Goal: Task Accomplishment & Management: Complete application form

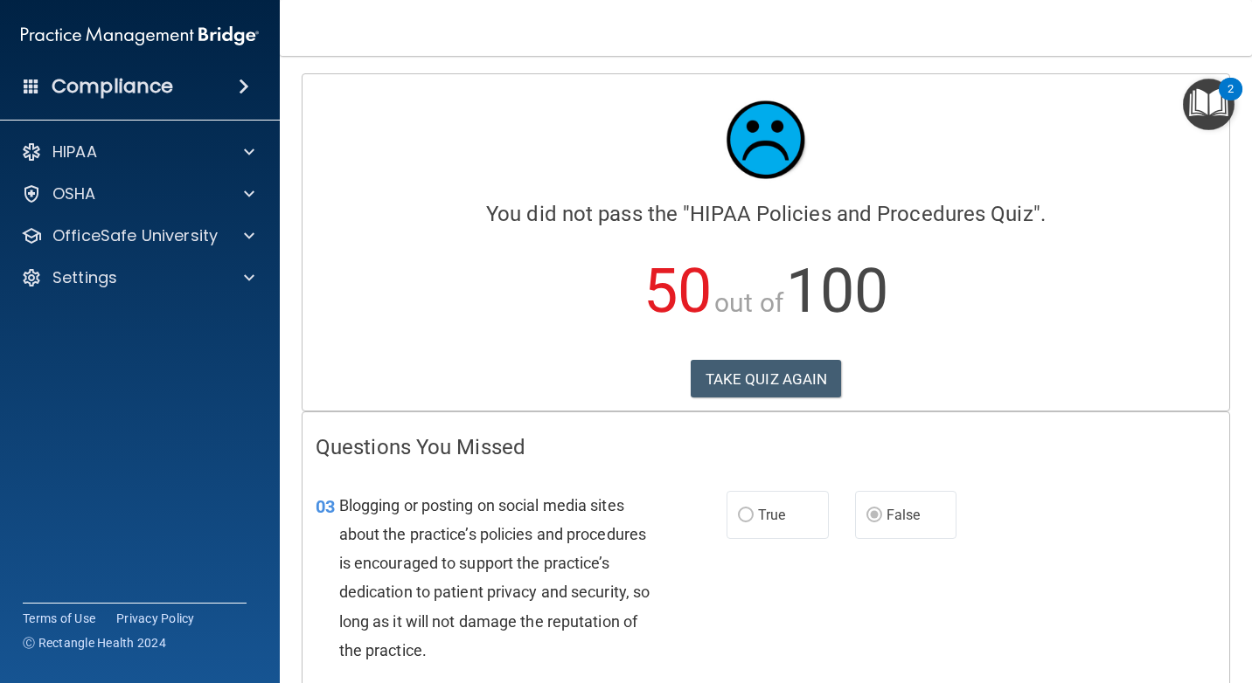
scroll to position [211, 0]
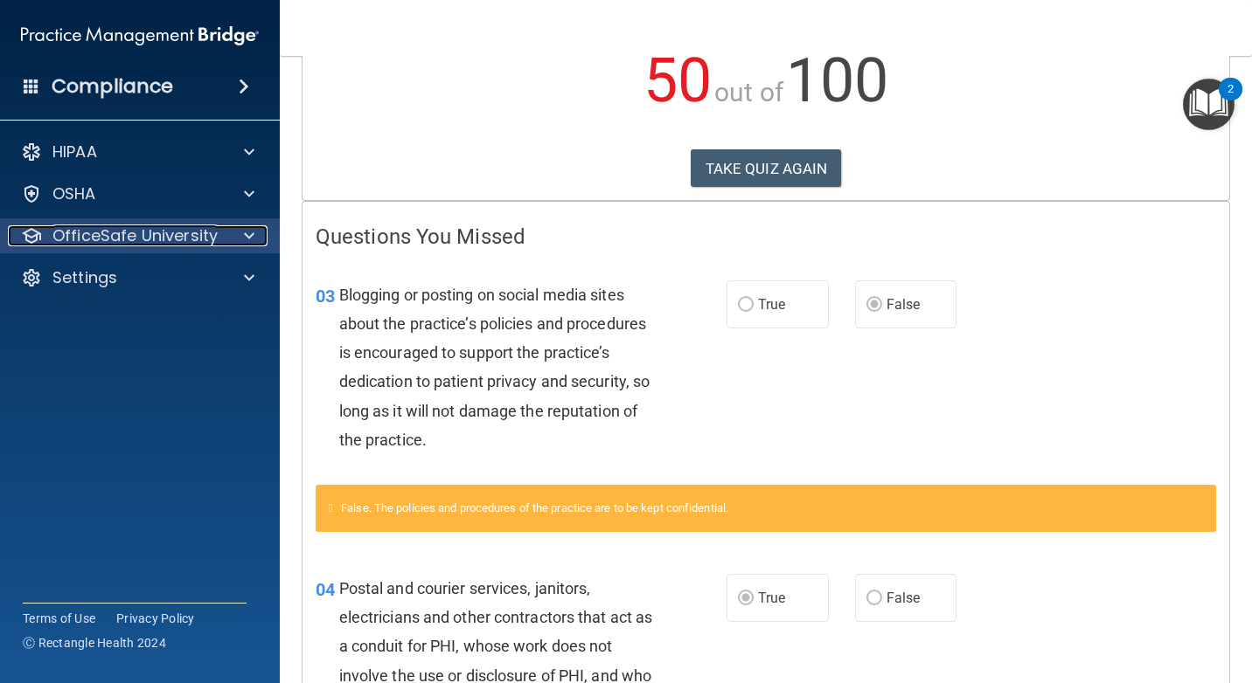
click at [181, 234] on p "OfficeSafe University" at bounding box center [134, 235] width 165 height 21
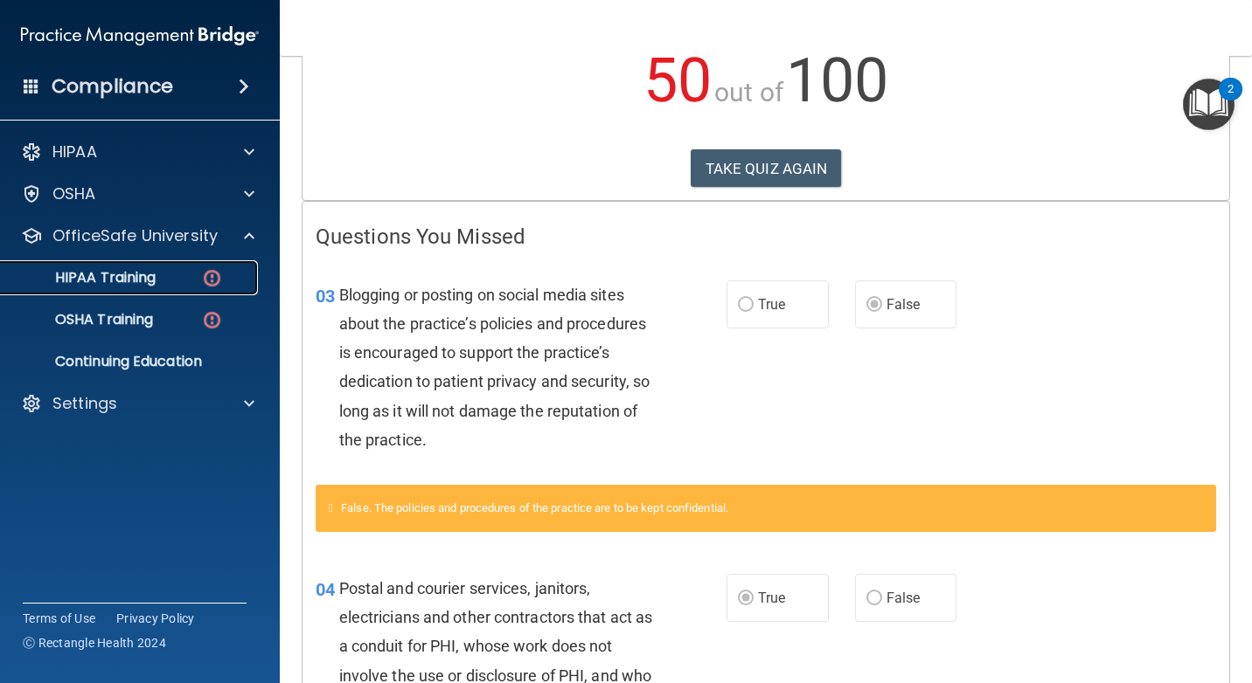
click at [184, 285] on div "HIPAA Training" at bounding box center [130, 277] width 239 height 17
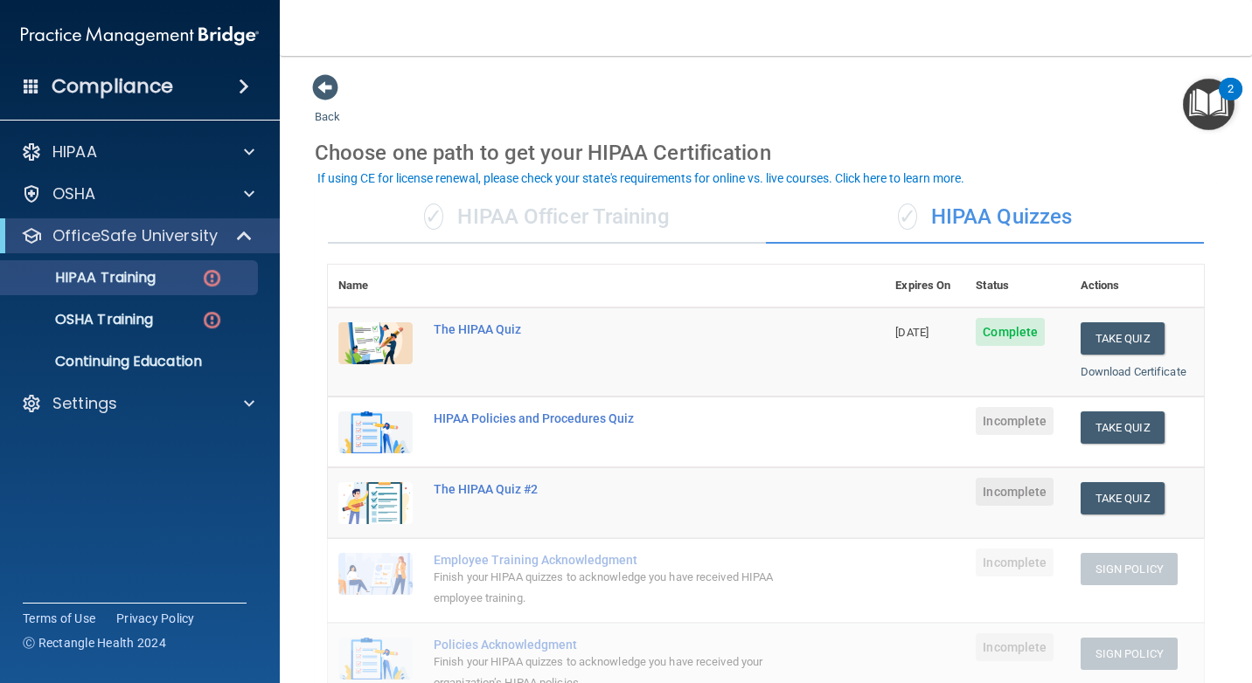
click at [618, 228] on div "✓ HIPAA Officer Training" at bounding box center [547, 217] width 438 height 52
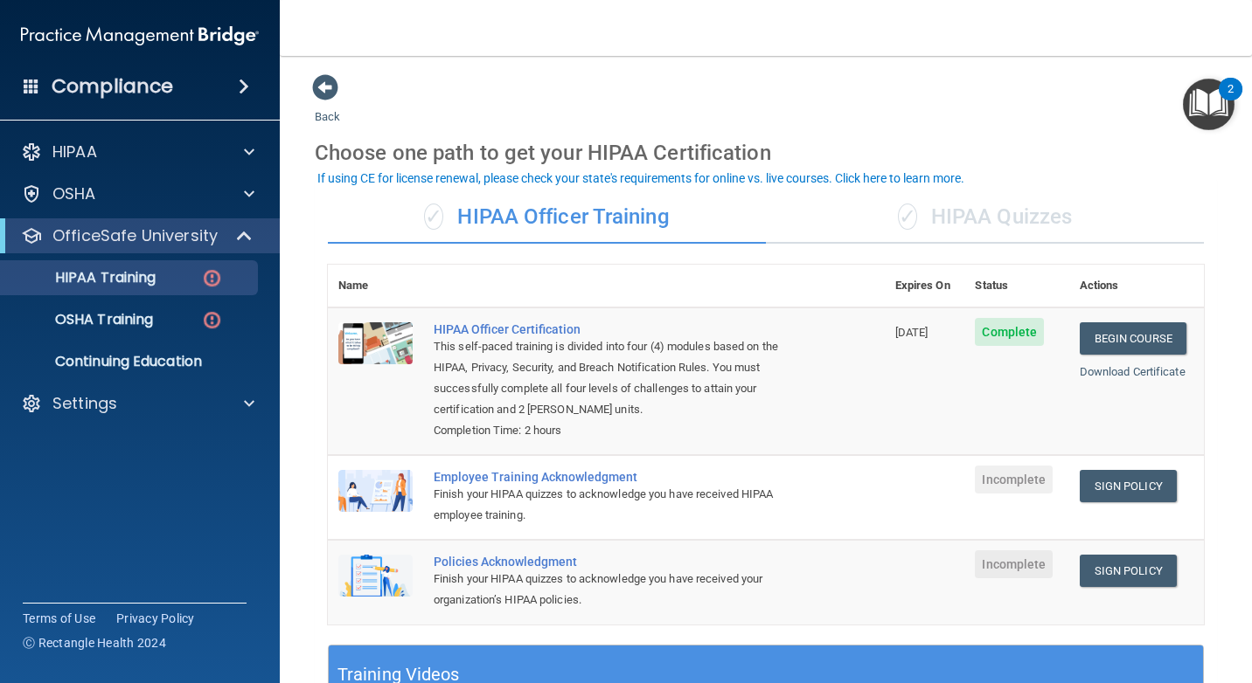
scroll to position [87, 0]
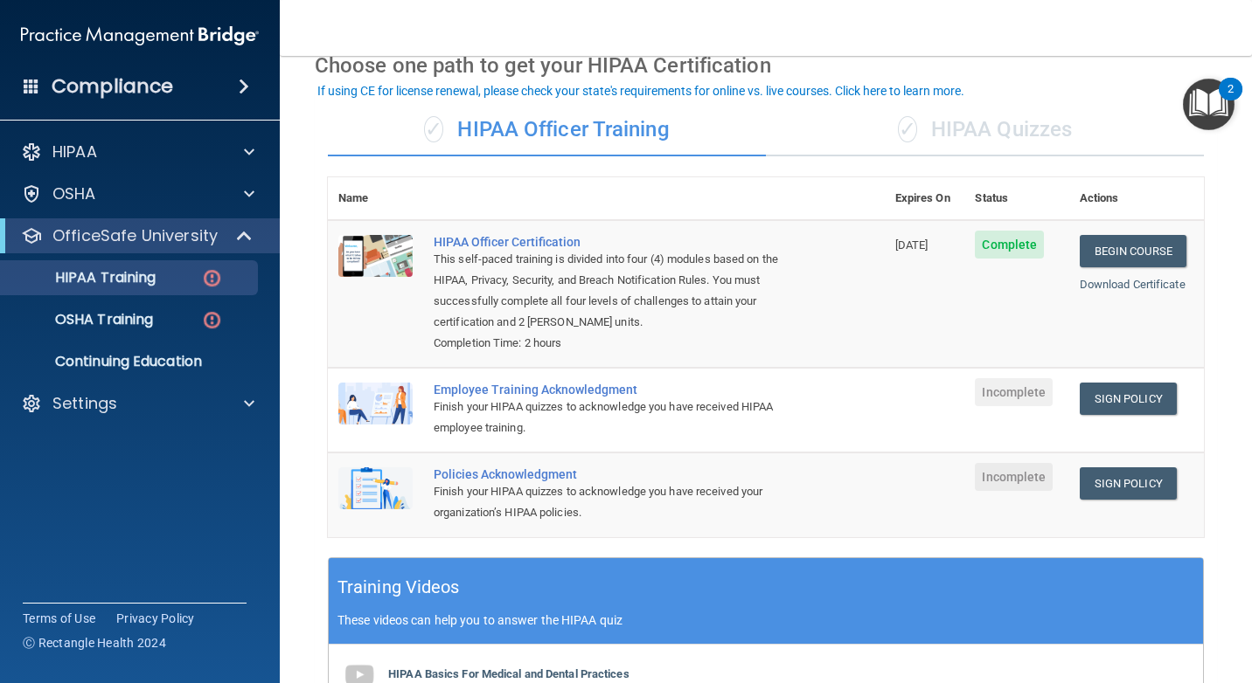
click at [1016, 128] on div "✓ HIPAA Quizzes" at bounding box center [985, 130] width 438 height 52
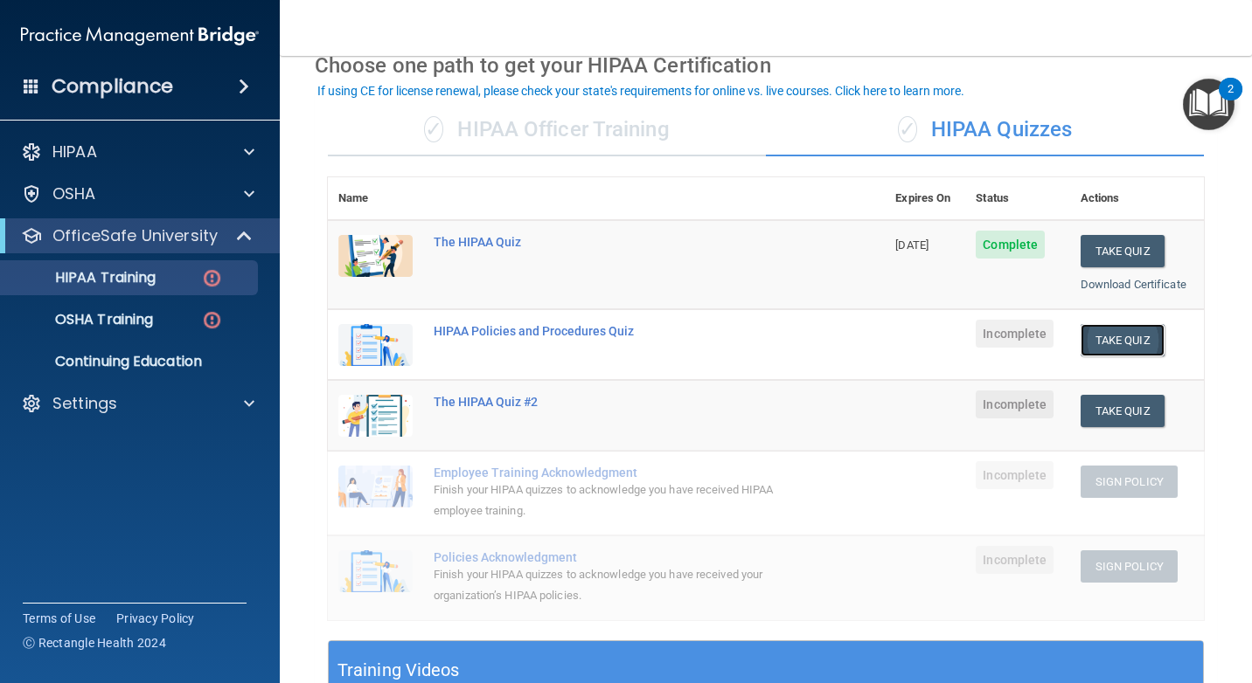
click at [1123, 349] on button "Take Quiz" at bounding box center [1122, 340] width 84 height 32
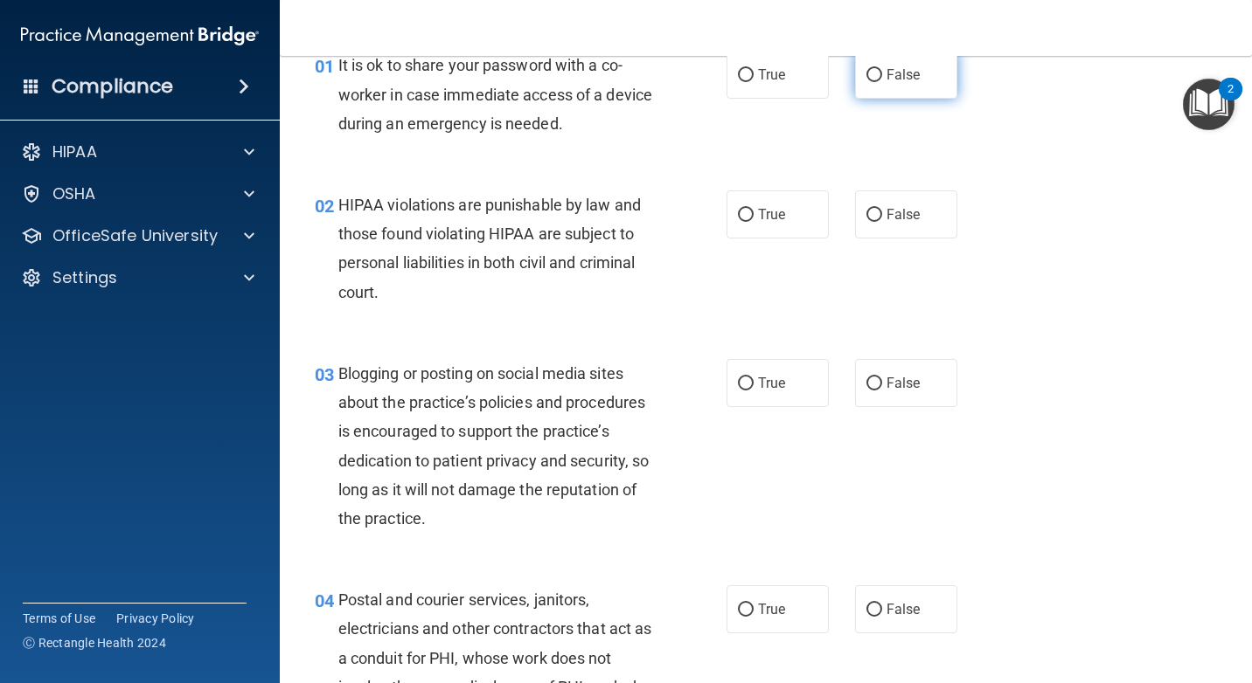
click at [911, 86] on label "False" at bounding box center [906, 75] width 102 height 48
click at [882, 82] on input "False" at bounding box center [874, 75] width 16 height 13
radio input "true"
click at [807, 214] on label "True" at bounding box center [777, 215] width 102 height 48
click at [753, 214] on input "True" at bounding box center [746, 215] width 16 height 13
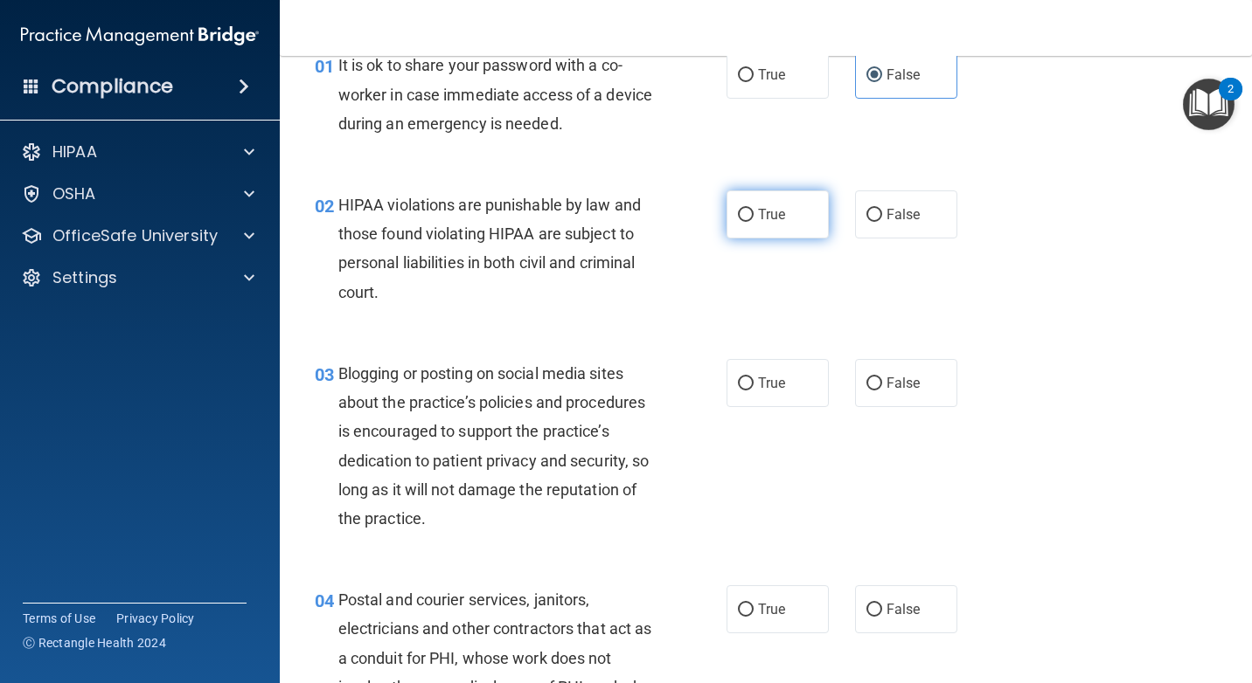
radio input "true"
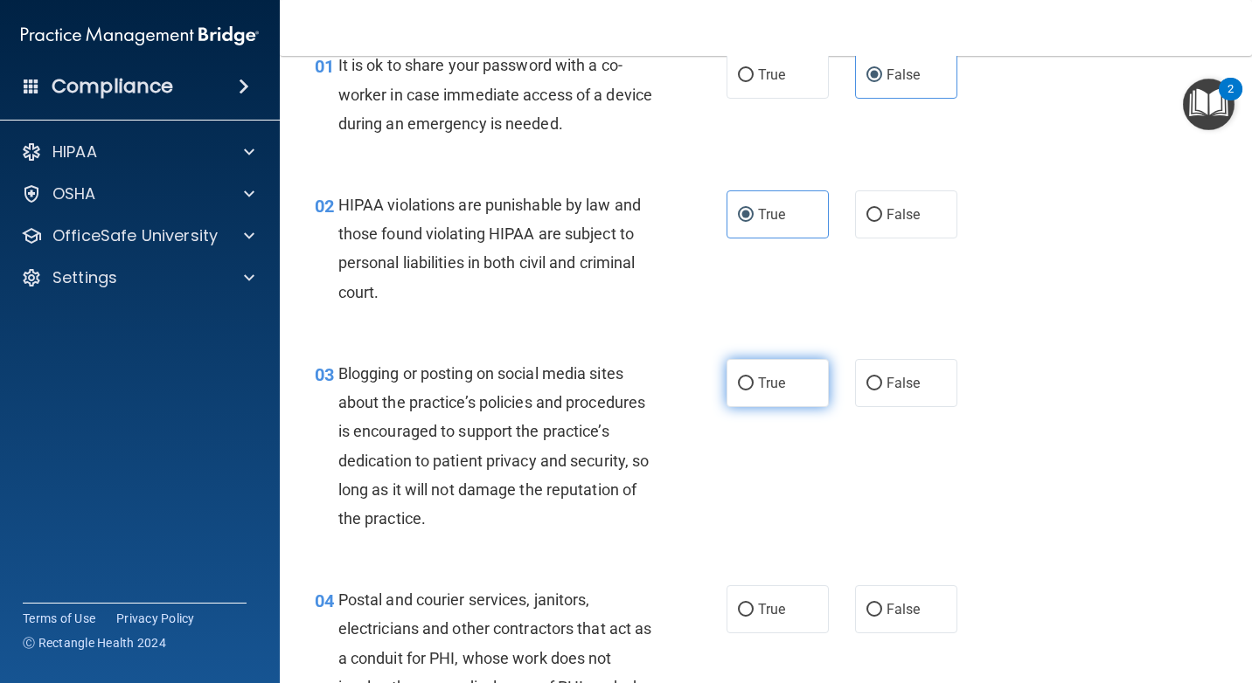
click at [765, 399] on label "True" at bounding box center [777, 383] width 102 height 48
click at [753, 391] on input "True" at bounding box center [746, 384] width 16 height 13
radio input "true"
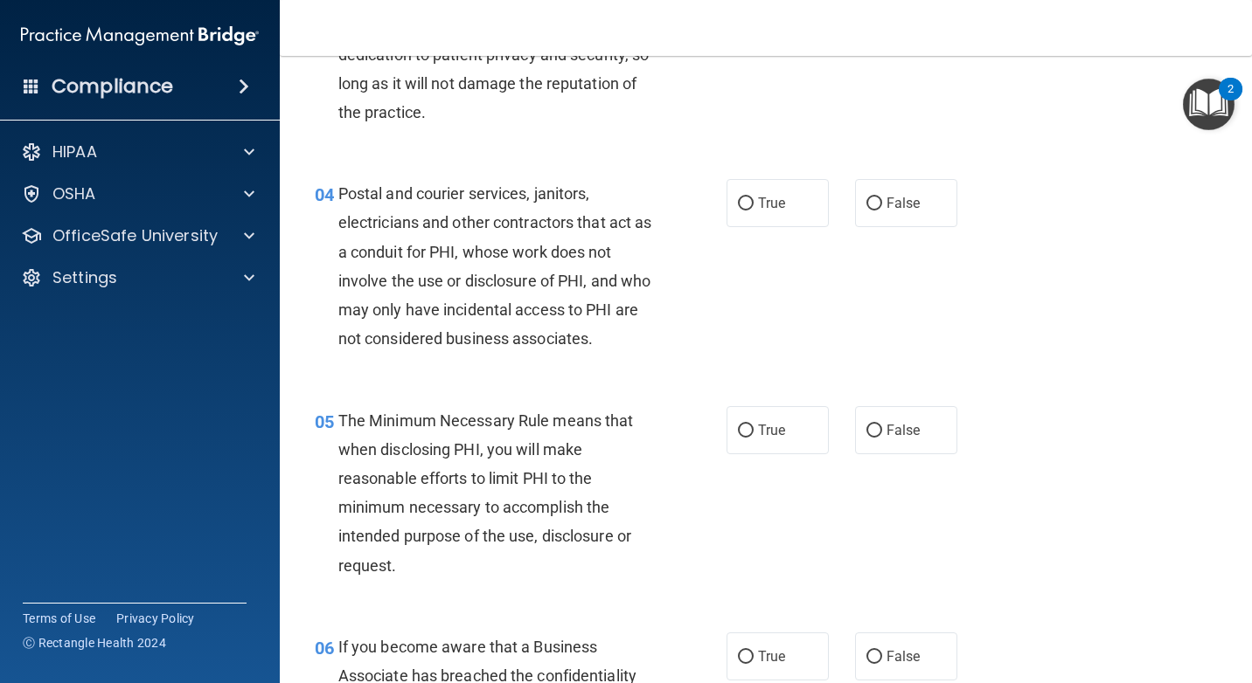
scroll to position [524, 0]
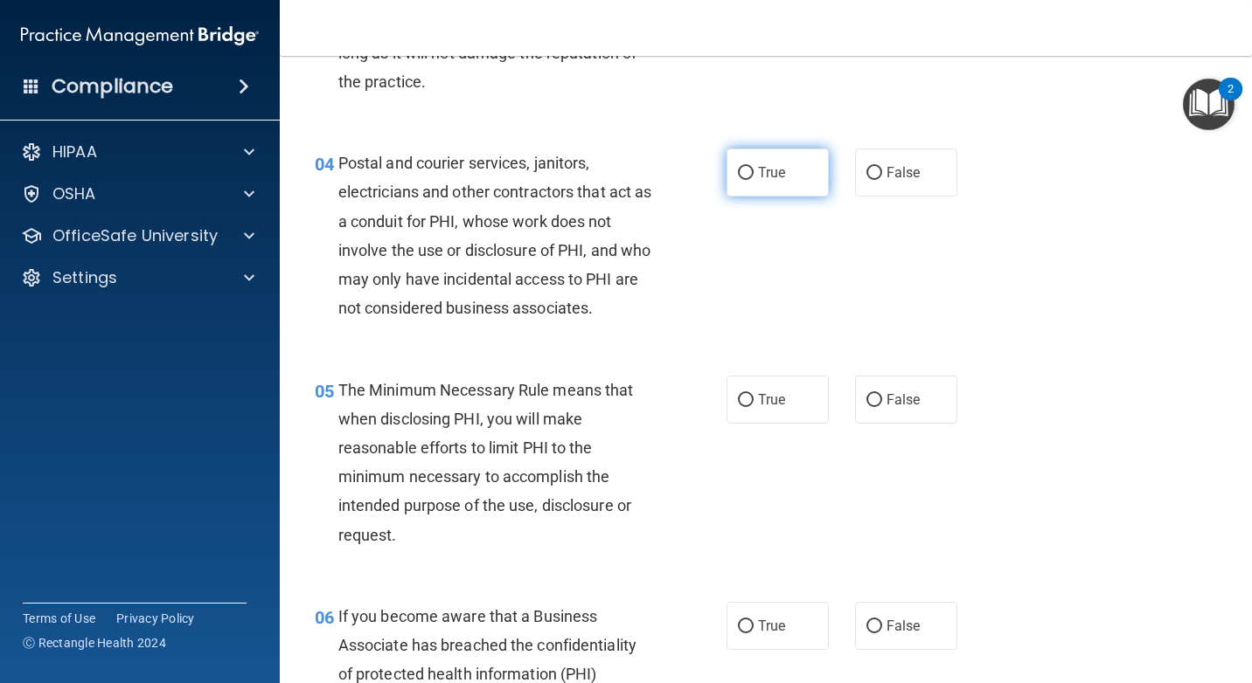
click at [796, 176] on label "True" at bounding box center [777, 173] width 102 height 48
click at [753, 176] on input "True" at bounding box center [746, 173] width 16 height 13
radio input "true"
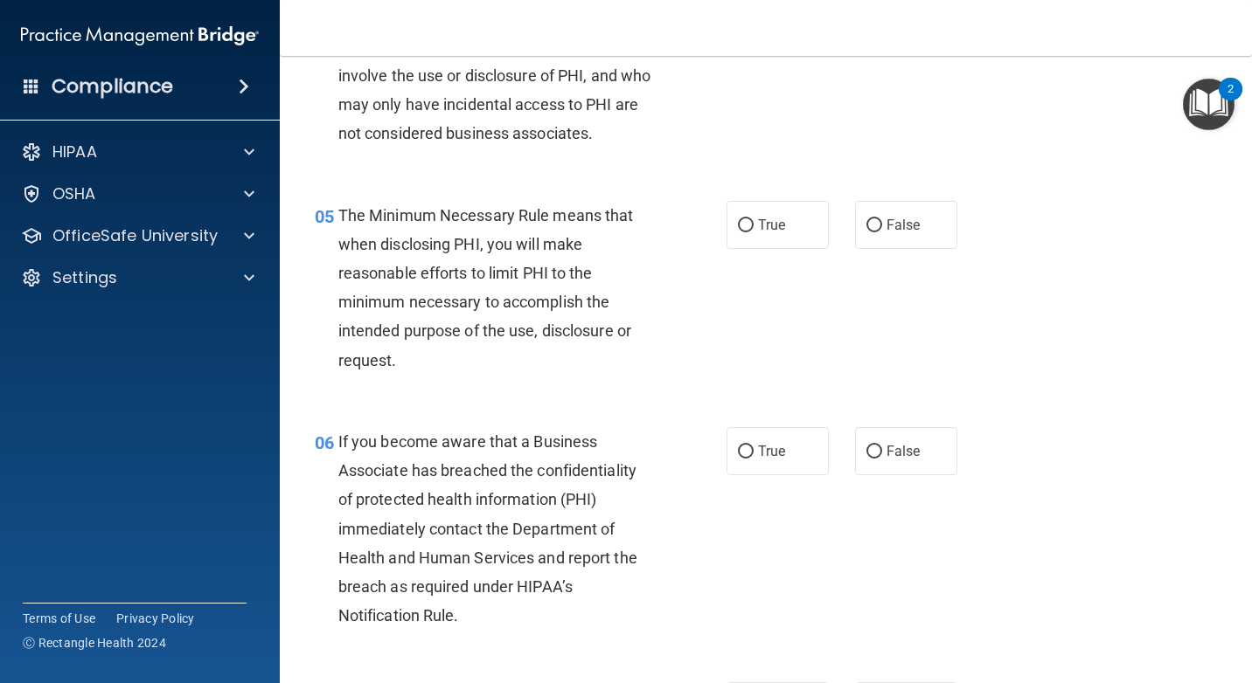
scroll to position [787, 0]
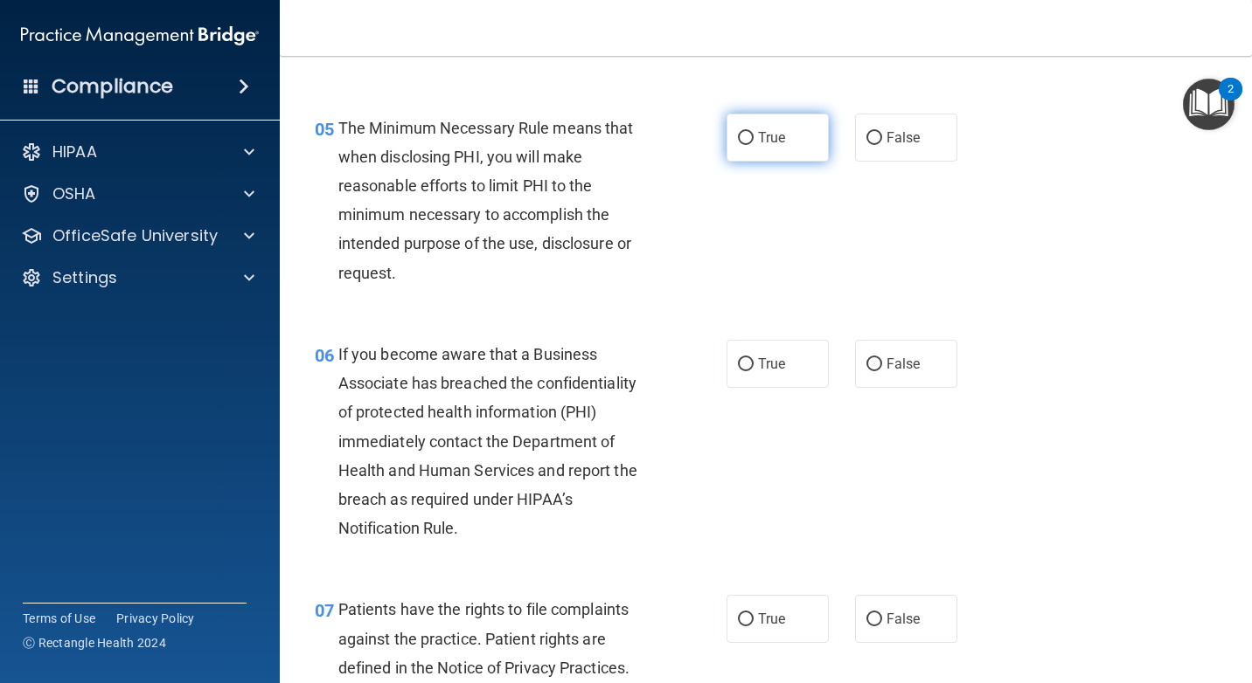
click at [770, 135] on span "True" at bounding box center [771, 137] width 27 height 17
click at [753, 135] on input "True" at bounding box center [746, 138] width 16 height 13
radio input "true"
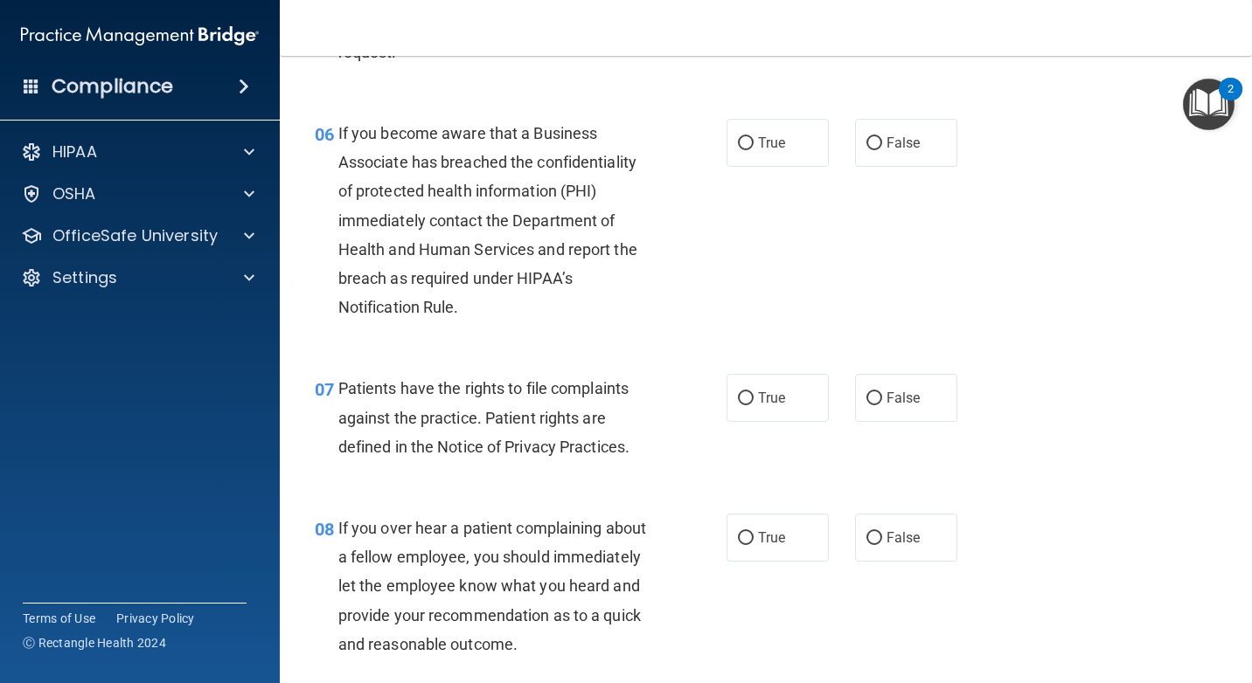
scroll to position [1049, 0]
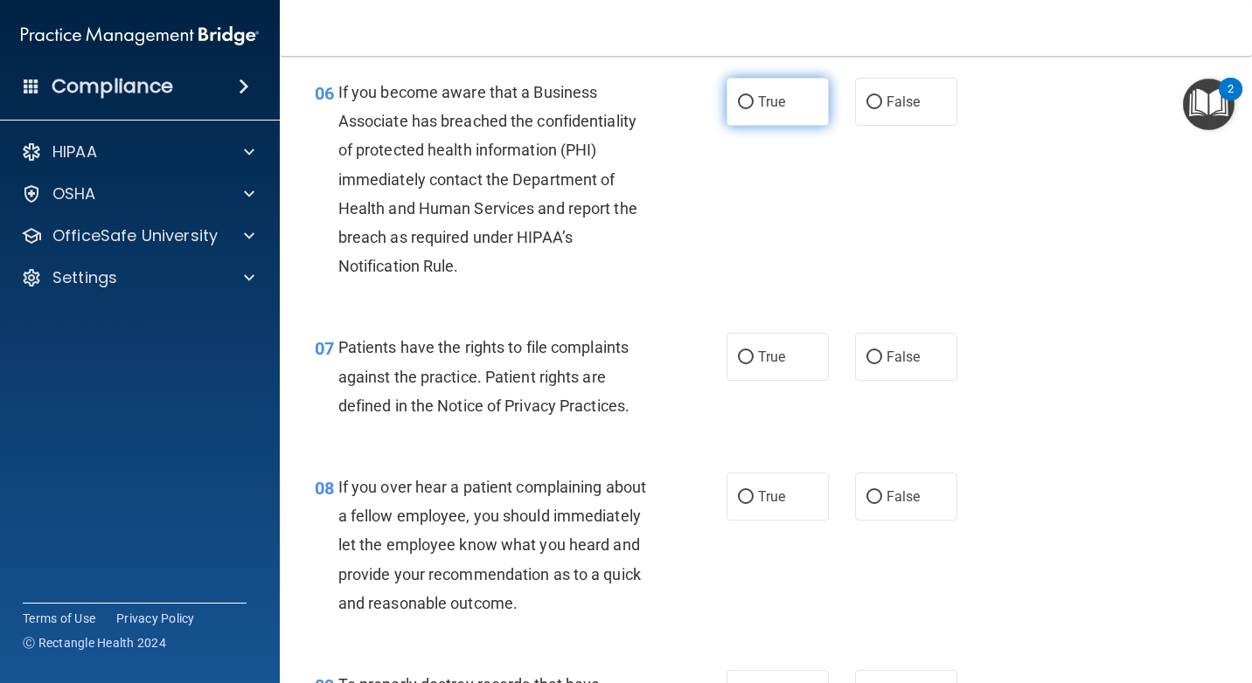
click at [767, 105] on span "True" at bounding box center [771, 102] width 27 height 17
click at [753, 105] on input "True" at bounding box center [746, 102] width 16 height 13
radio input "true"
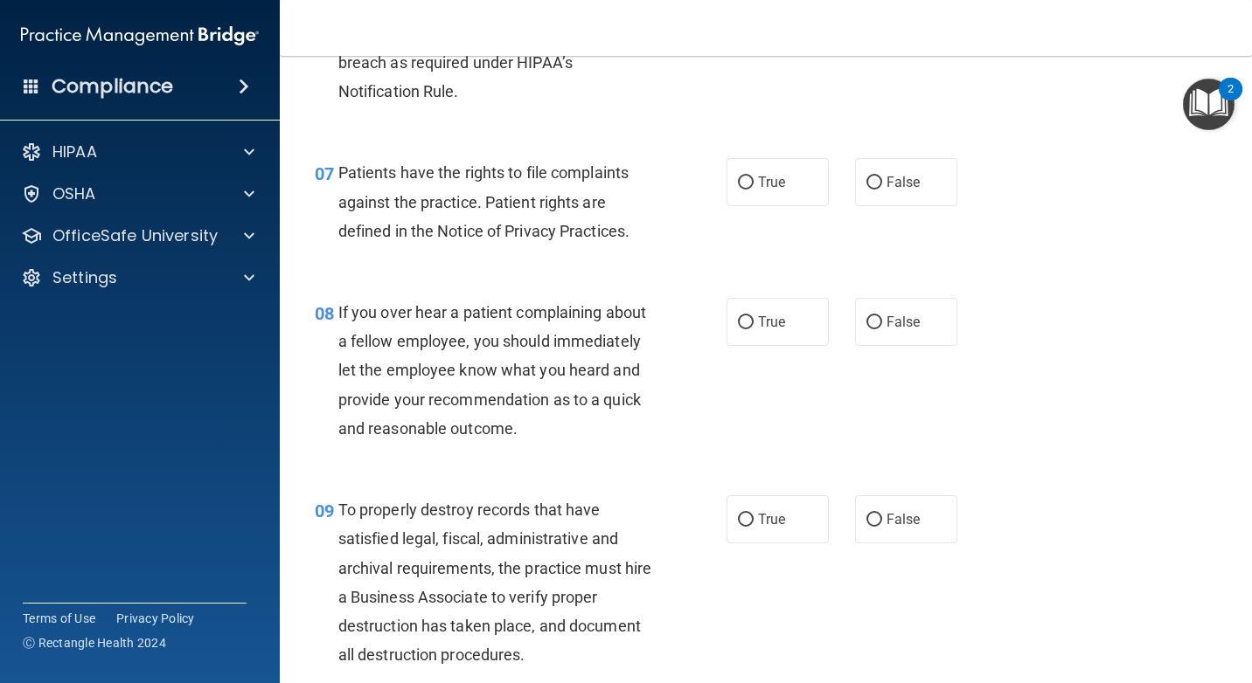
scroll to position [1311, 0]
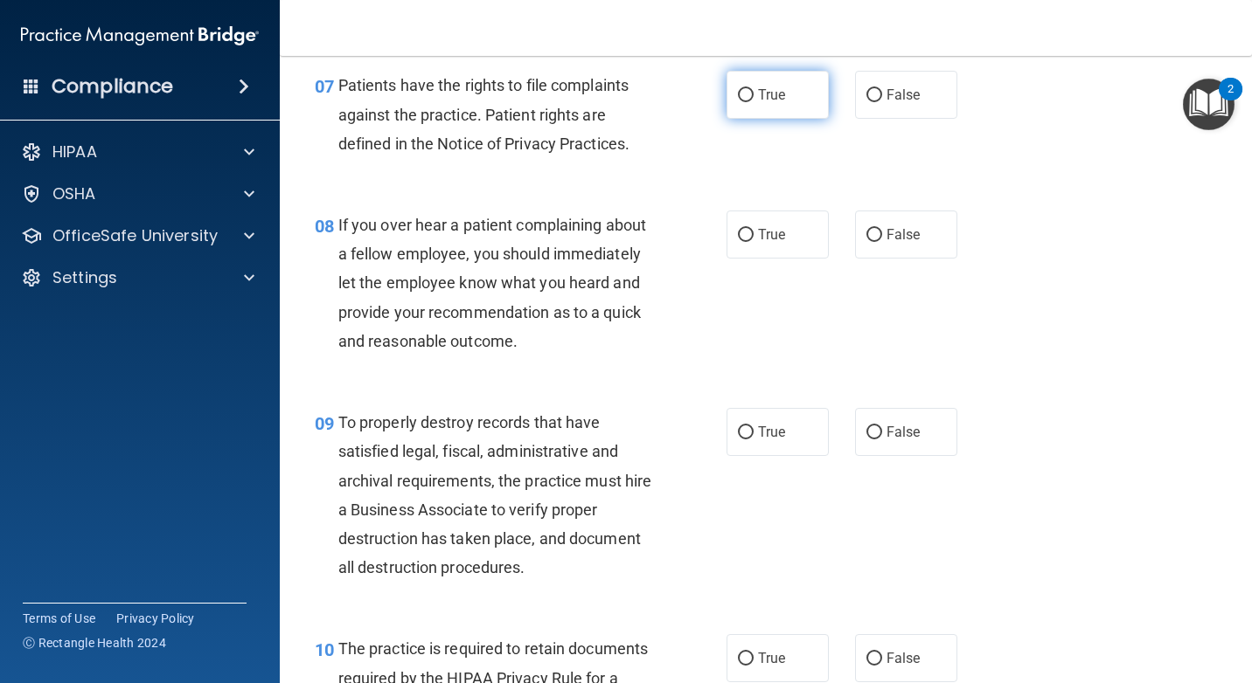
click at [780, 98] on label "True" at bounding box center [777, 95] width 102 height 48
click at [753, 98] on input "True" at bounding box center [746, 95] width 16 height 13
radio input "true"
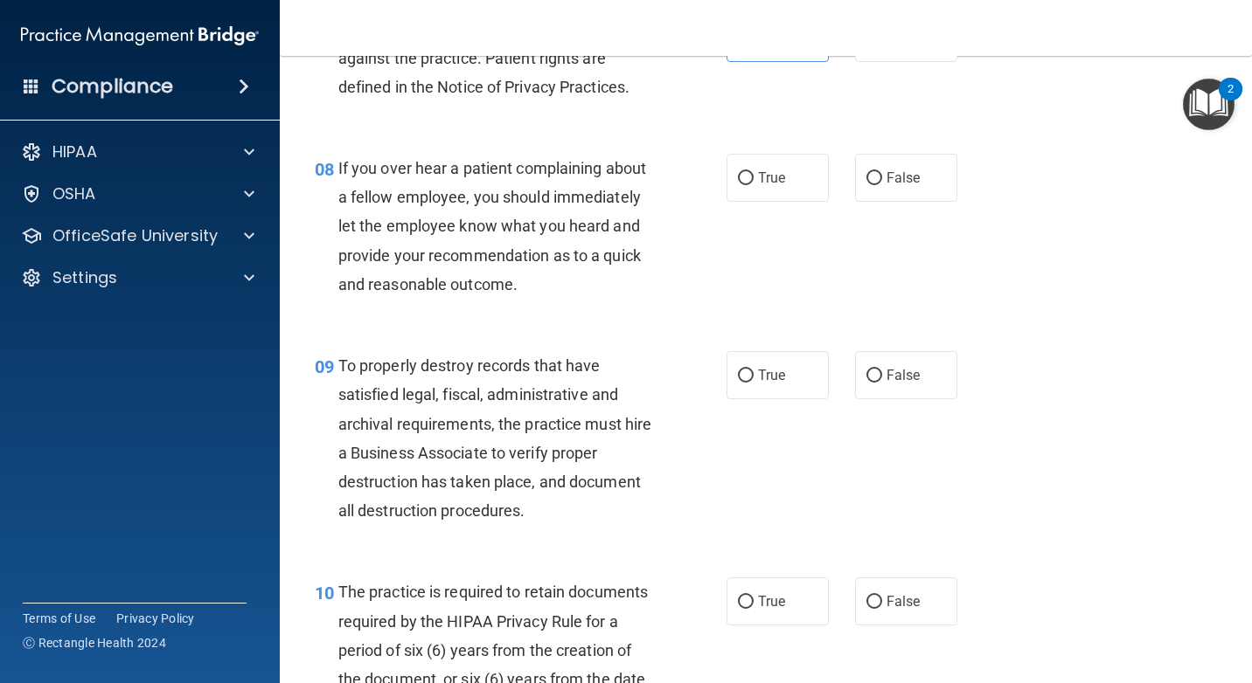
scroll to position [1398, 0]
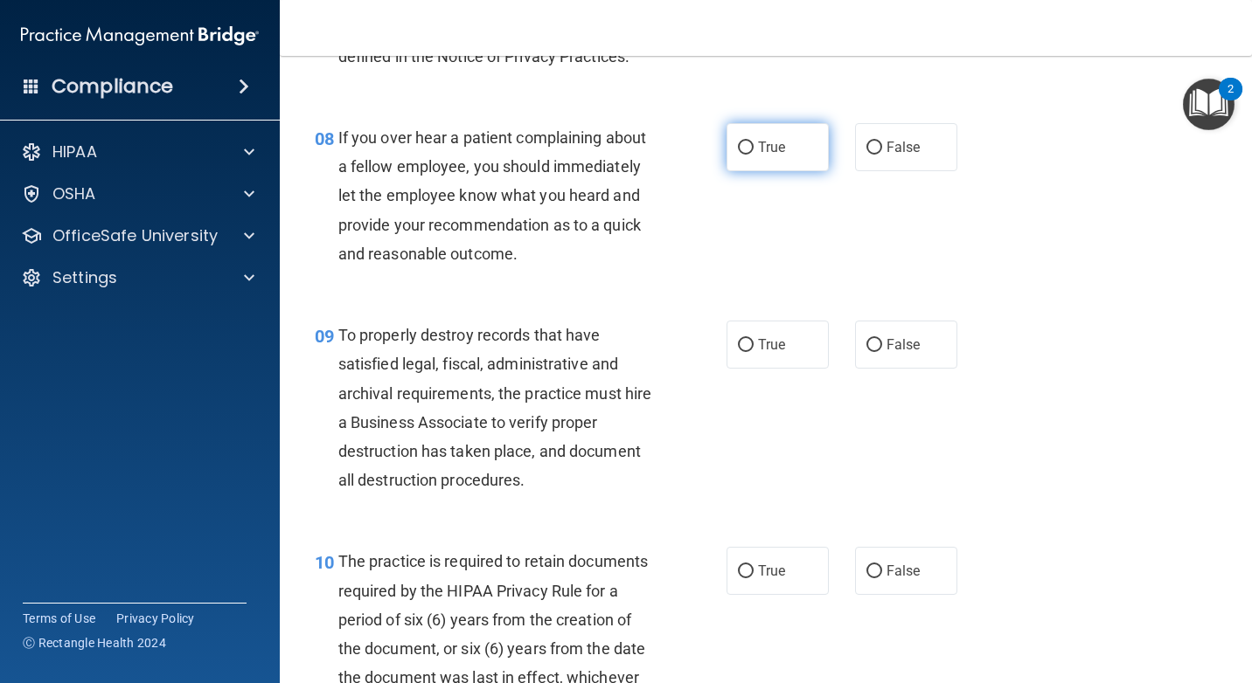
click at [794, 159] on label "True" at bounding box center [777, 147] width 102 height 48
click at [753, 155] on input "True" at bounding box center [746, 148] width 16 height 13
radio input "true"
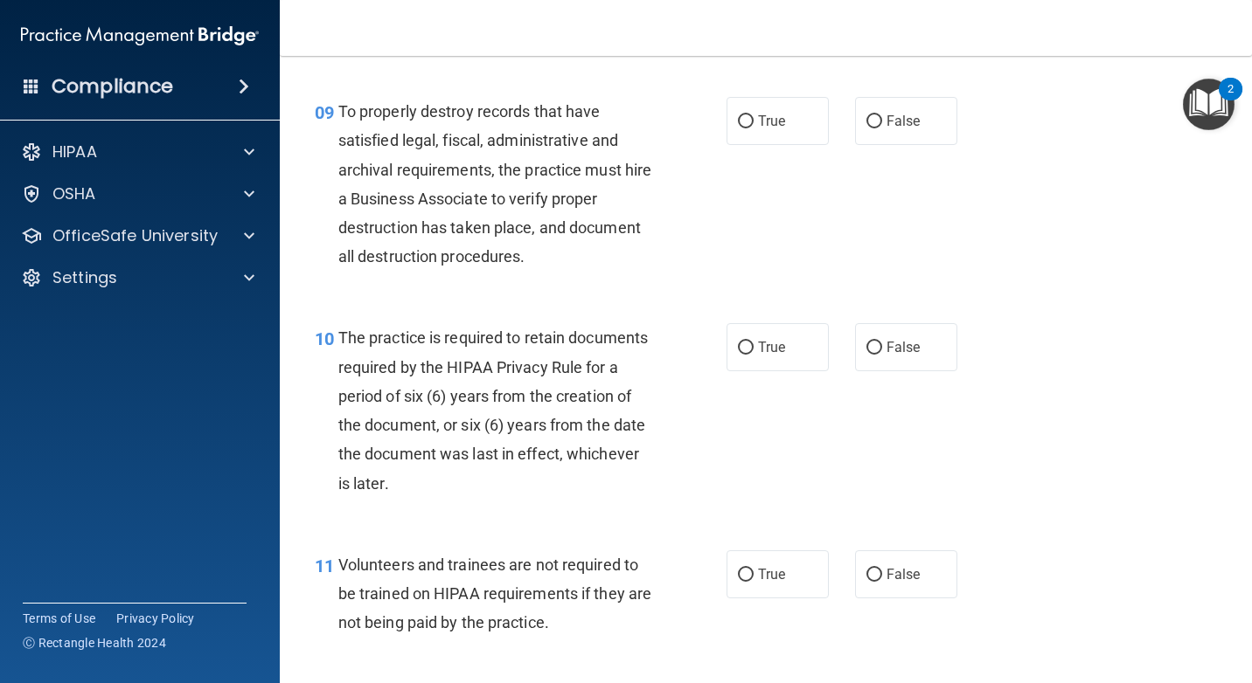
scroll to position [1661, 0]
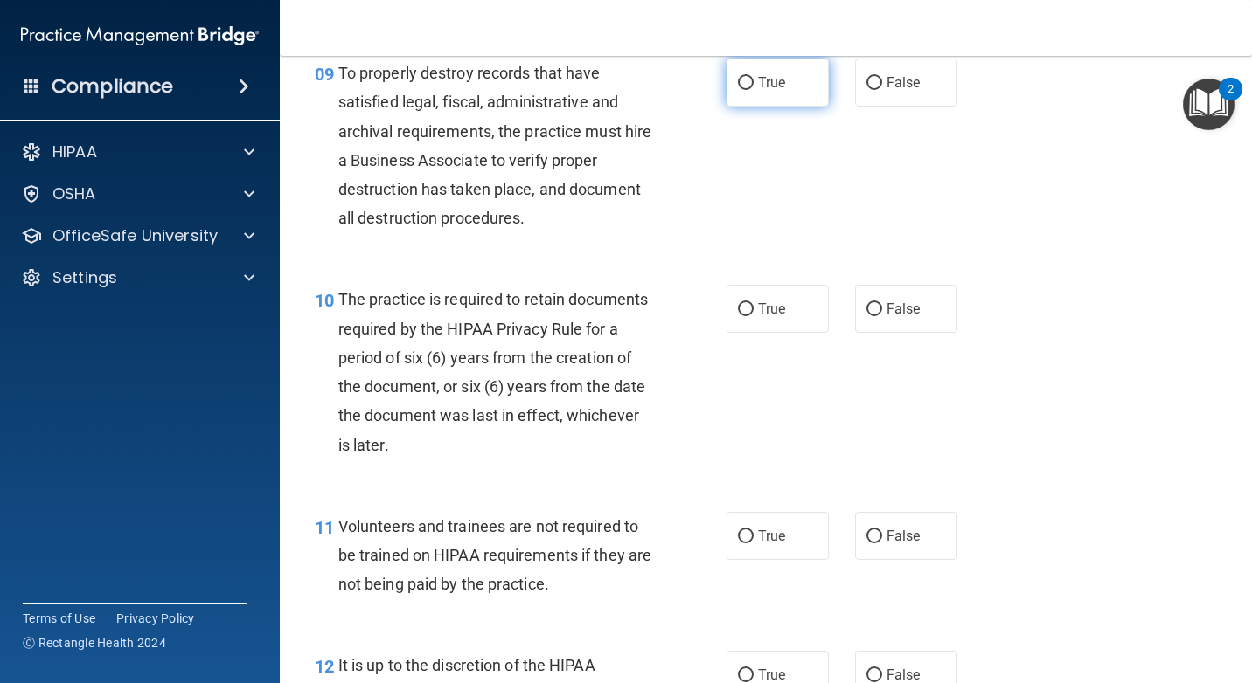
click at [773, 95] on label "True" at bounding box center [777, 83] width 102 height 48
click at [753, 90] on input "True" at bounding box center [746, 83] width 16 height 13
radio input "true"
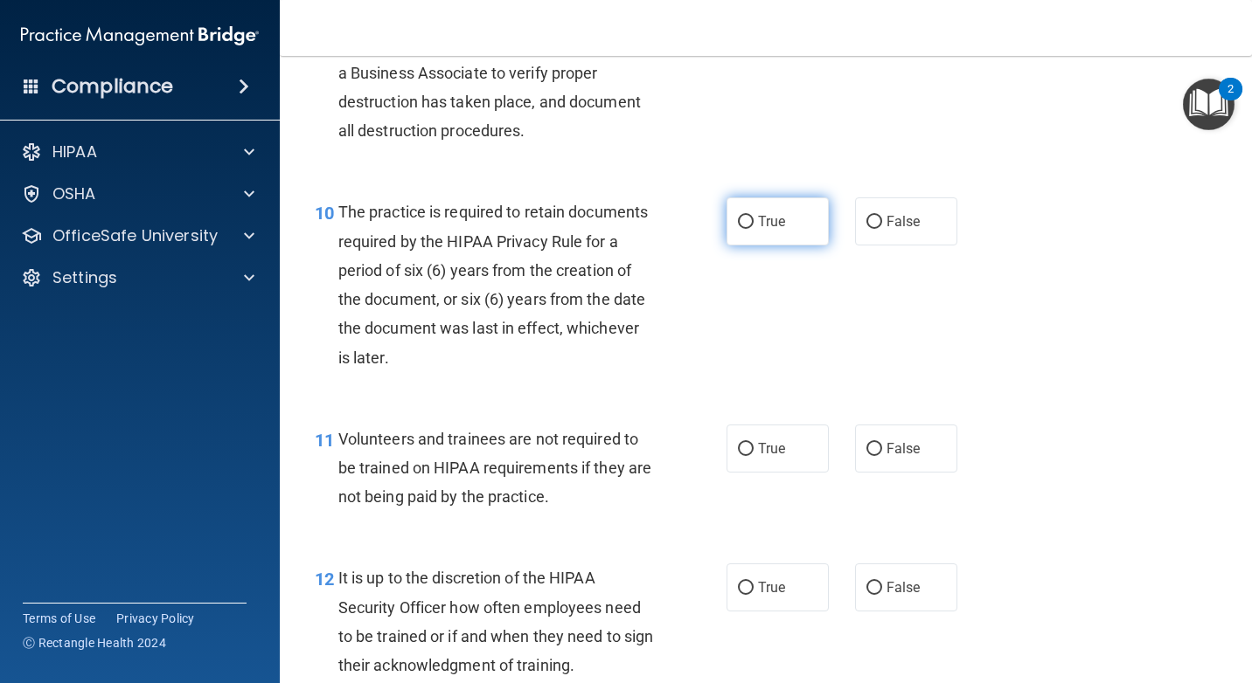
click at [758, 220] on span "True" at bounding box center [771, 221] width 27 height 17
click at [753, 220] on input "True" at bounding box center [746, 222] width 16 height 13
radio input "true"
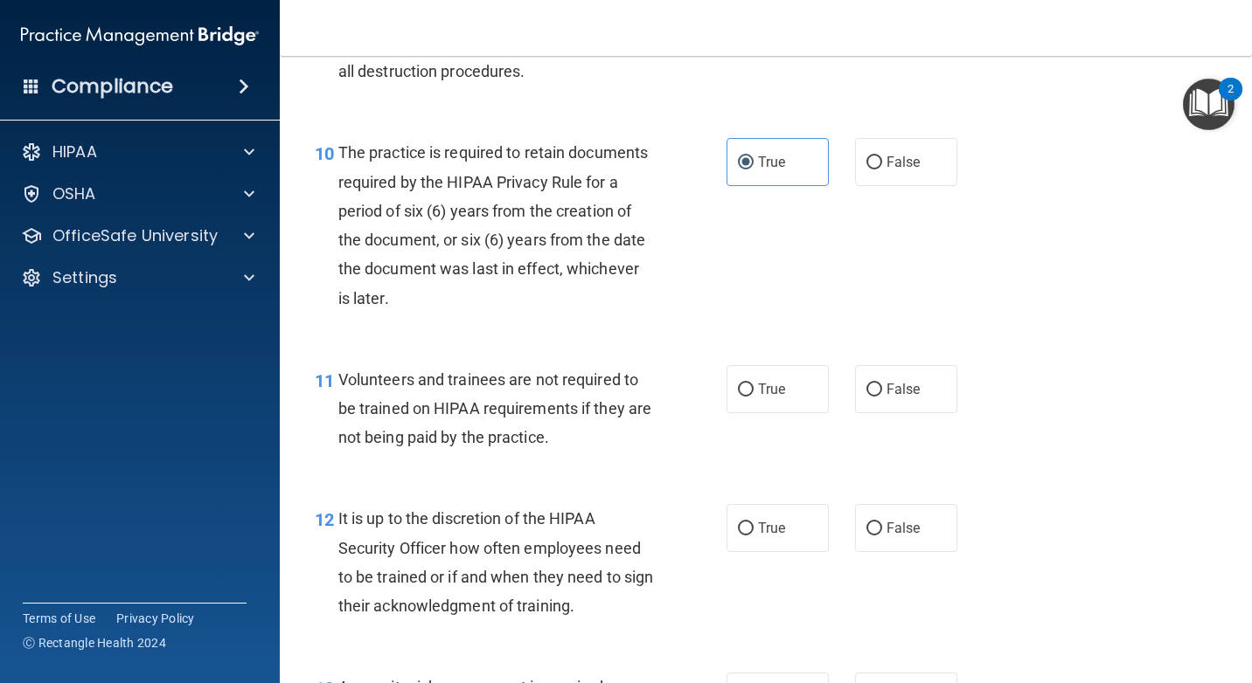
scroll to position [1923, 0]
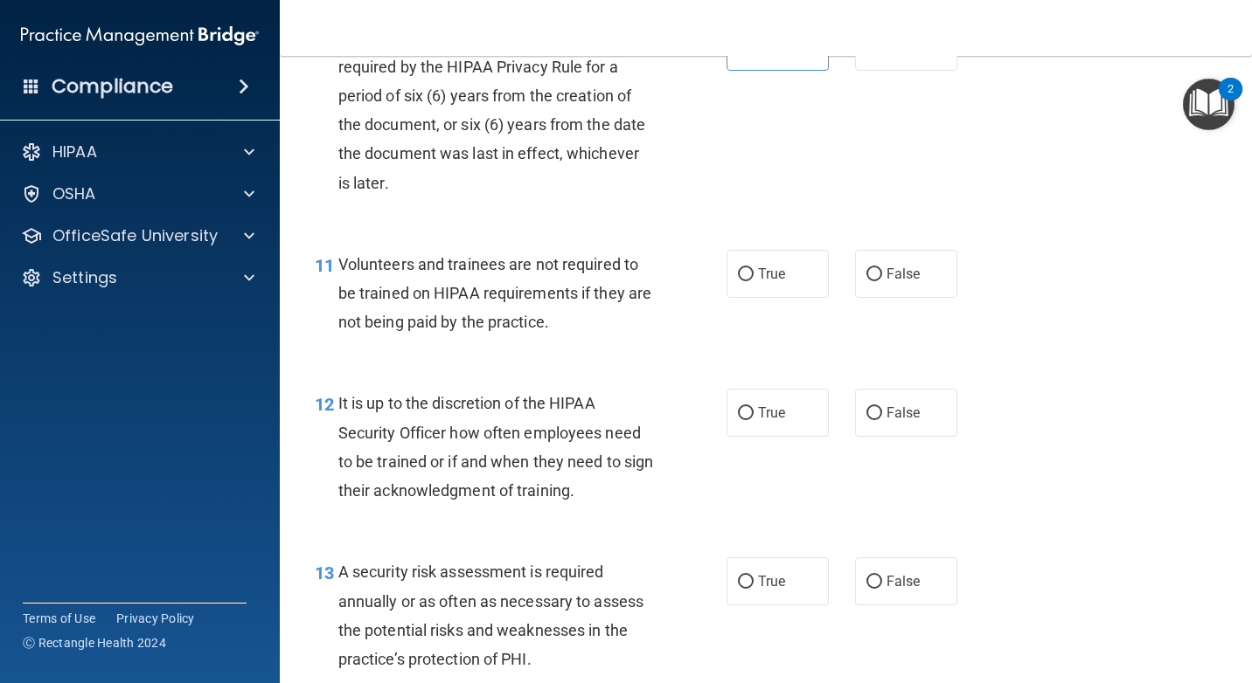
click at [841, 283] on div "True False" at bounding box center [849, 274] width 246 height 48
click at [866, 279] on input "False" at bounding box center [874, 274] width 16 height 13
radio input "true"
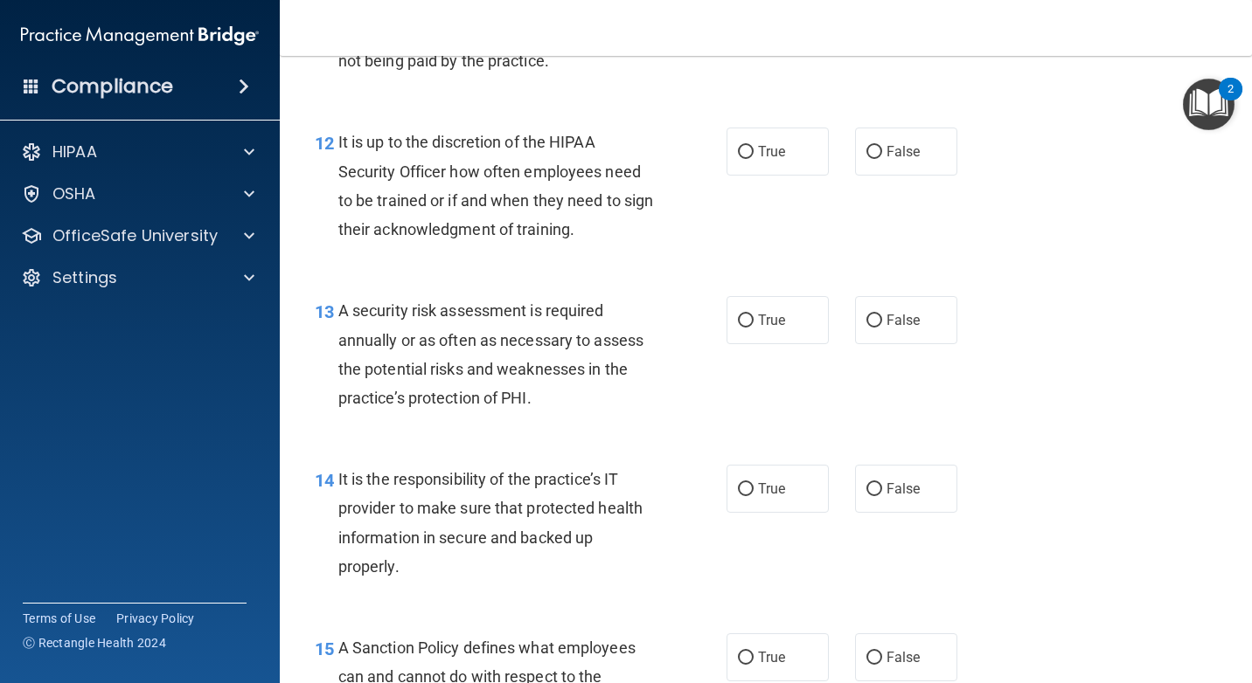
scroll to position [2185, 0]
click at [776, 152] on span "True" at bounding box center [771, 150] width 27 height 17
click at [753, 152] on input "True" at bounding box center [746, 151] width 16 height 13
radio input "true"
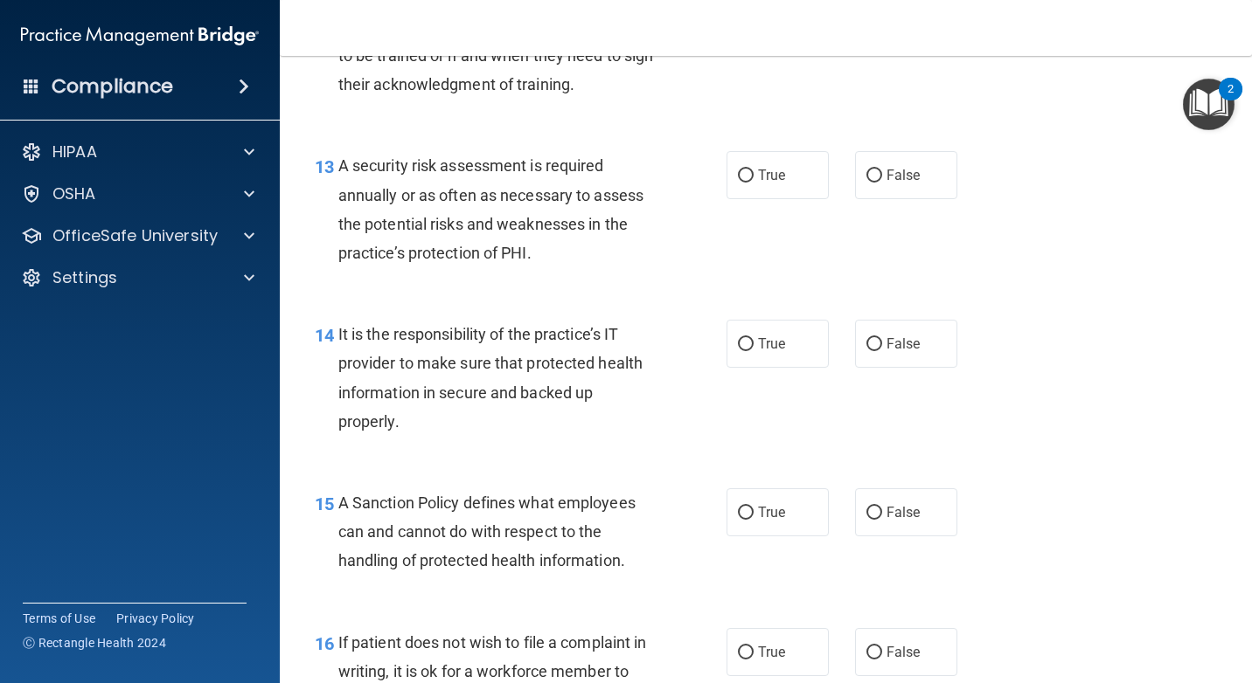
scroll to position [2360, 0]
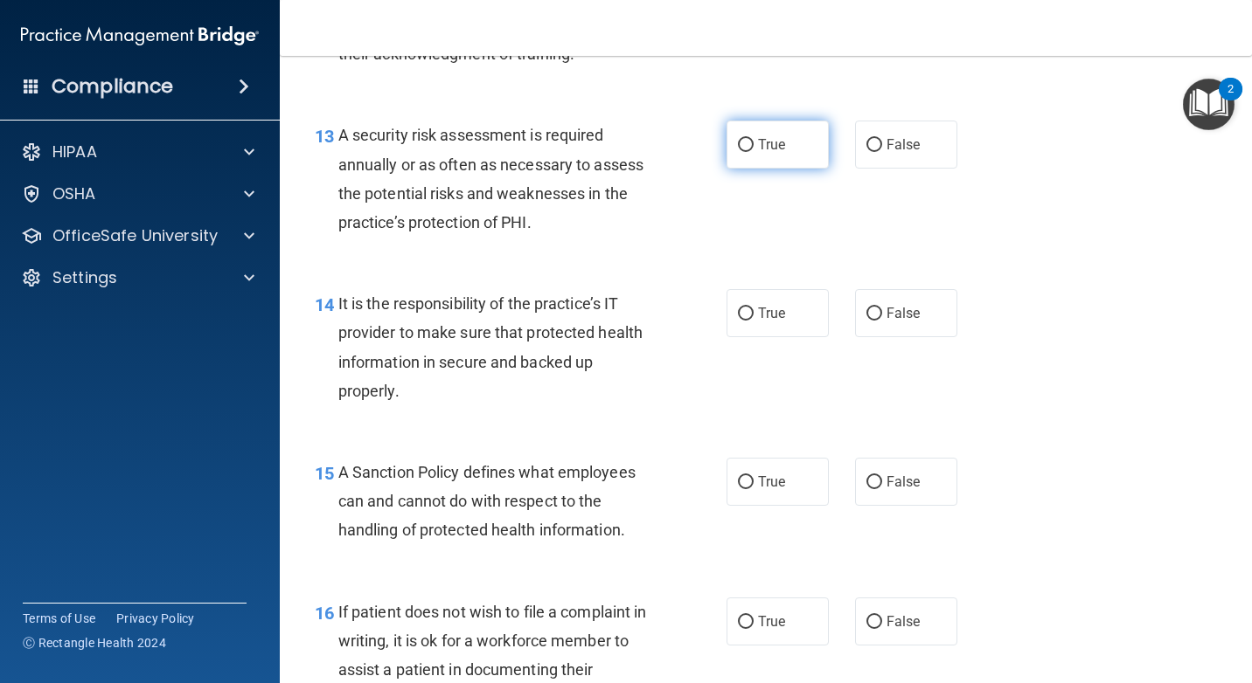
click at [776, 148] on span "True" at bounding box center [771, 144] width 27 height 17
click at [753, 148] on input "True" at bounding box center [746, 145] width 16 height 13
radio input "true"
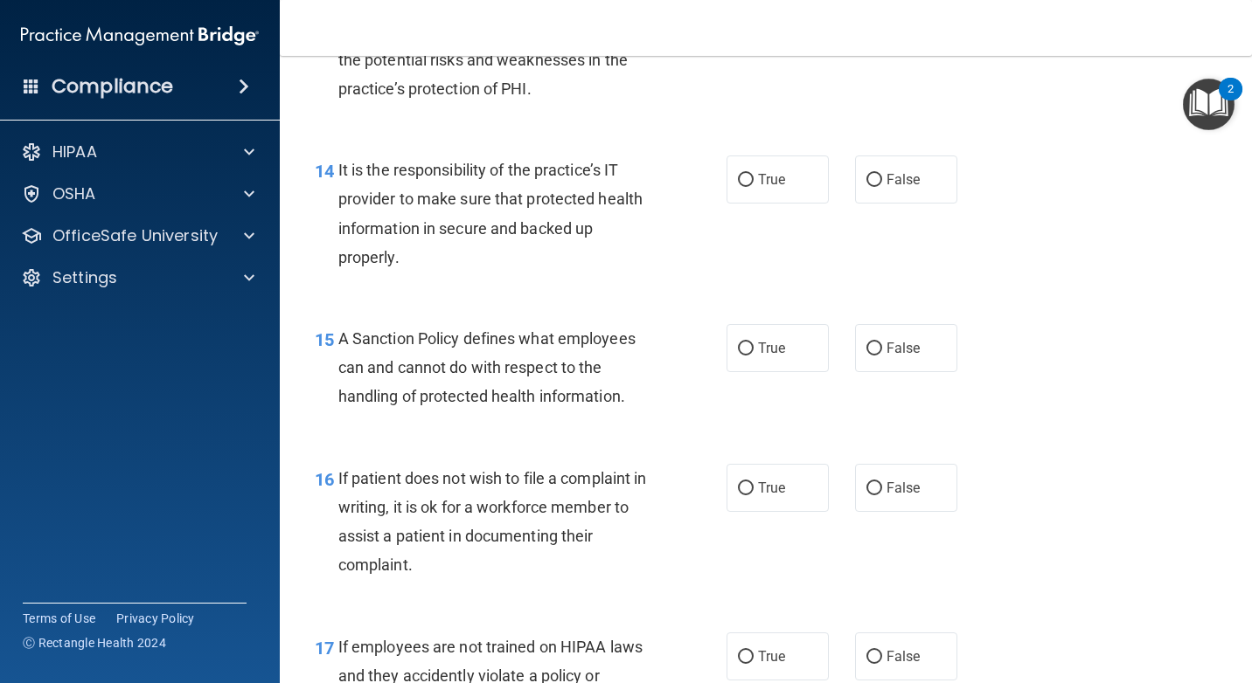
scroll to position [2535, 0]
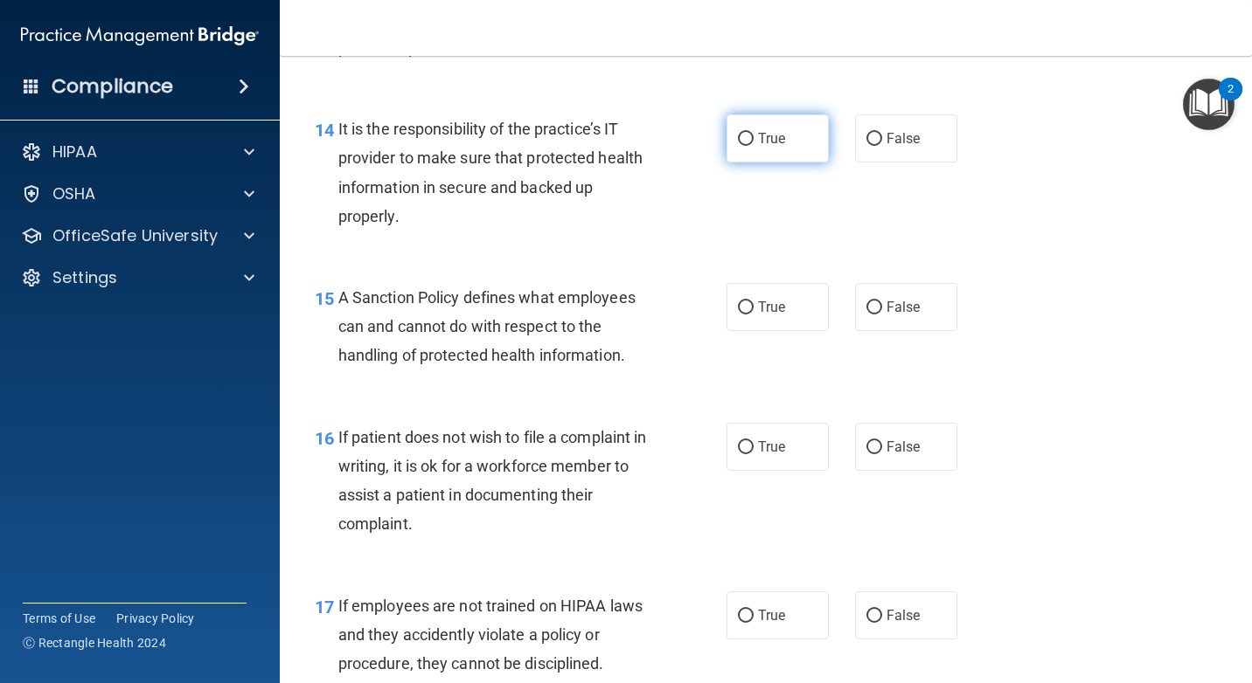
click at [781, 139] on label "True" at bounding box center [777, 138] width 102 height 48
click at [753, 139] on input "True" at bounding box center [746, 139] width 16 height 13
radio input "true"
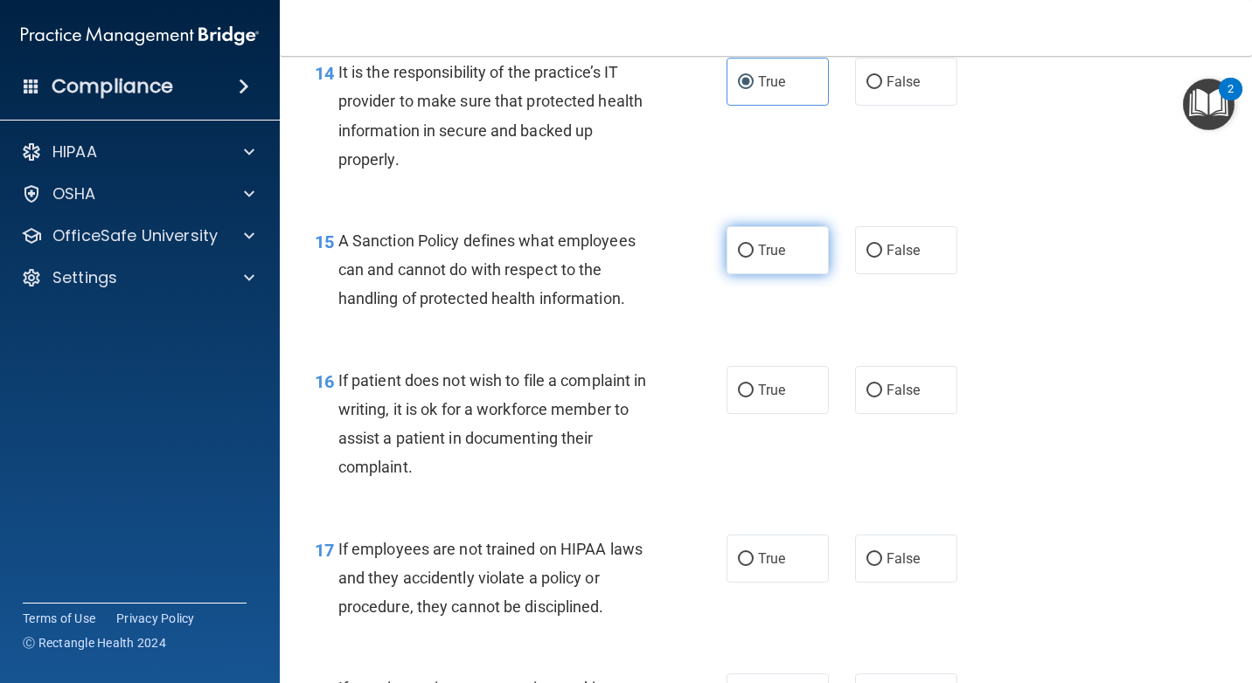
scroll to position [2622, 0]
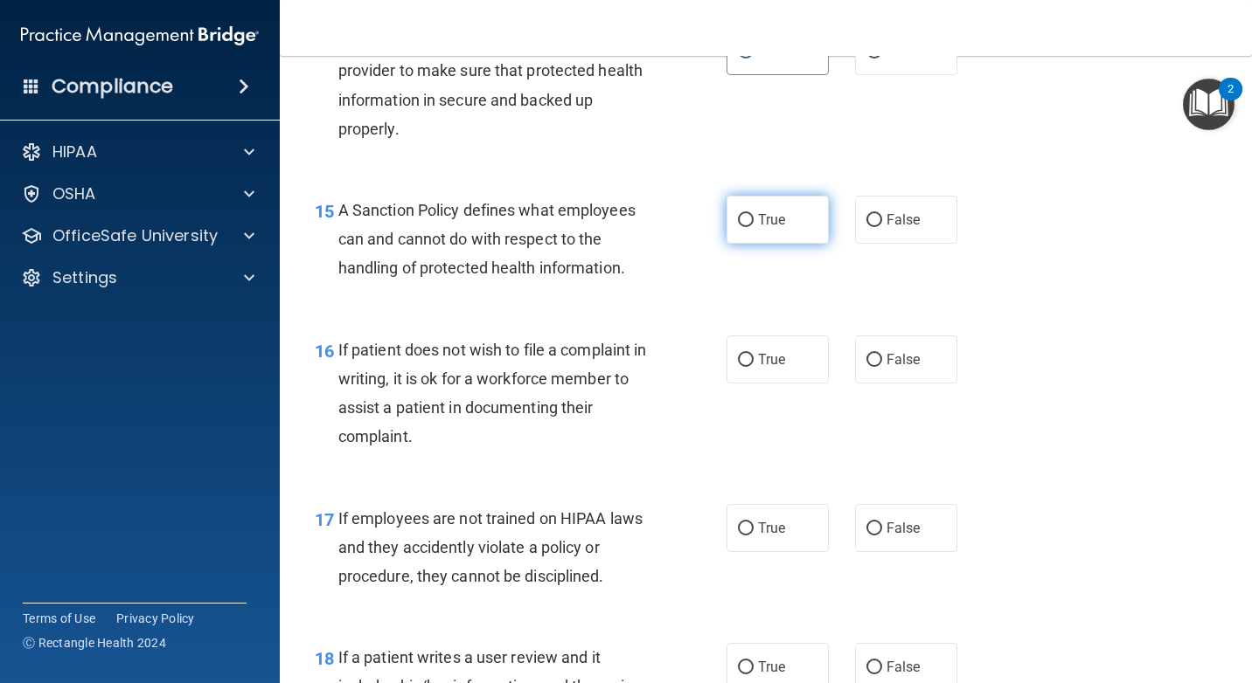
click at [771, 230] on label "True" at bounding box center [777, 220] width 102 height 48
click at [753, 227] on input "True" at bounding box center [746, 220] width 16 height 13
radio input "true"
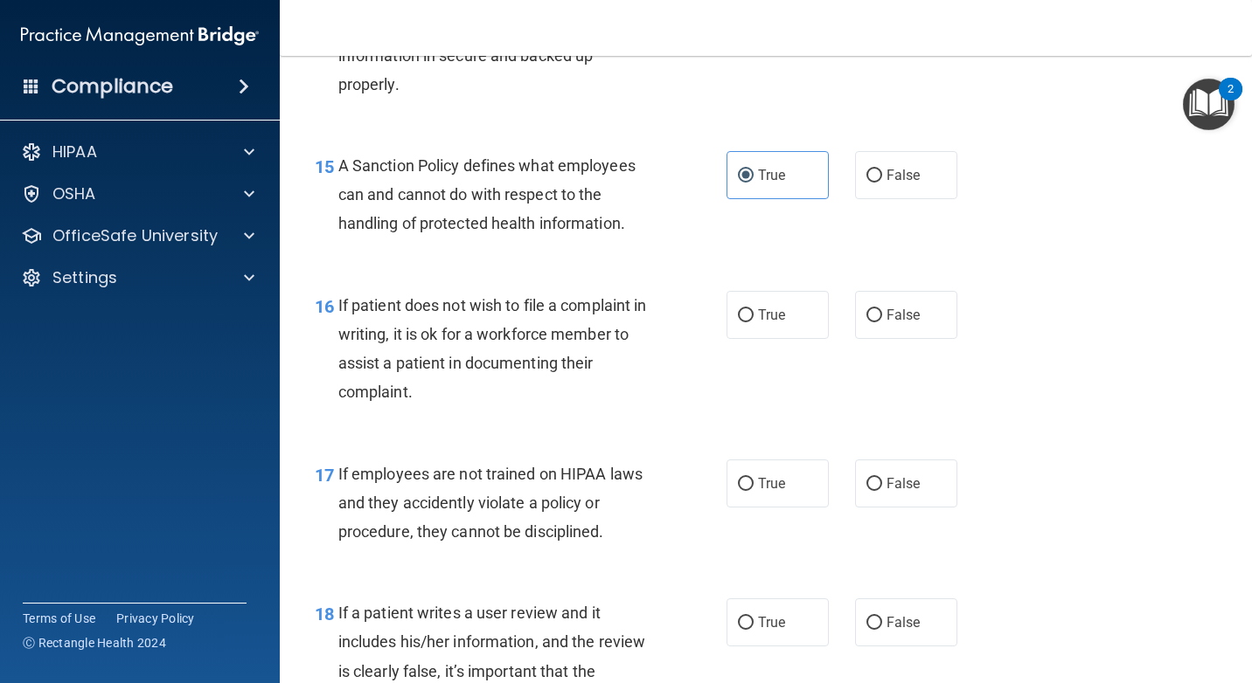
scroll to position [2709, 0]
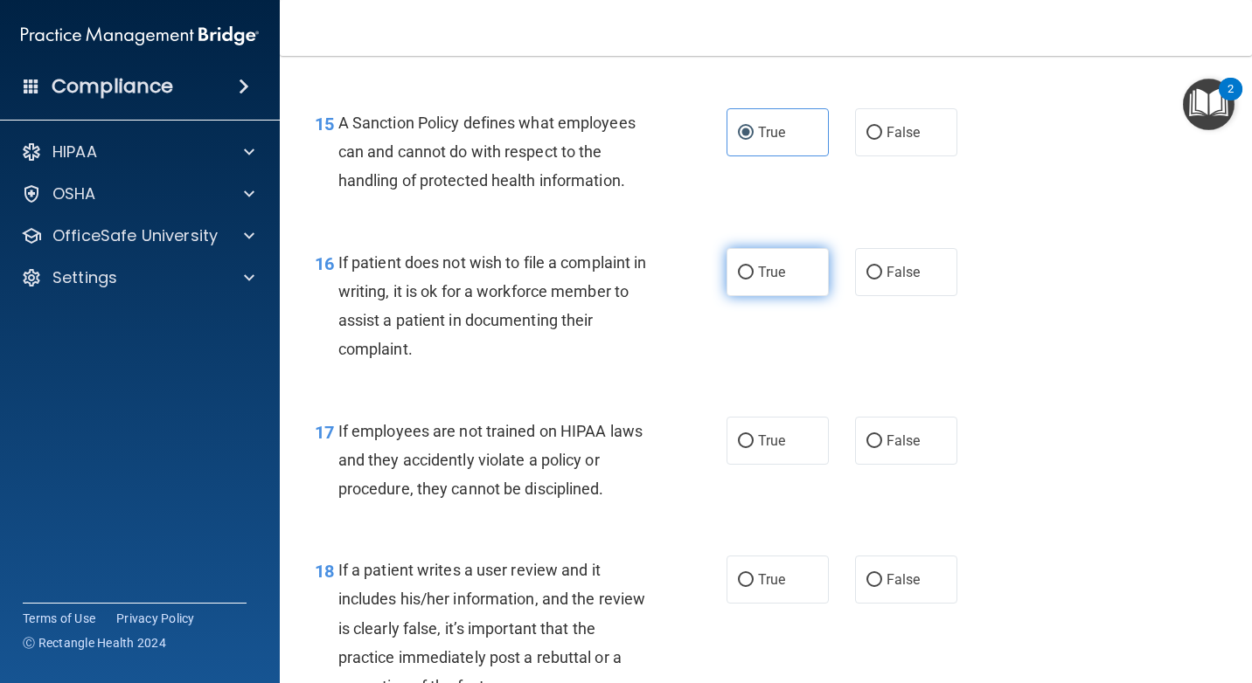
click at [758, 277] on span "True" at bounding box center [771, 272] width 27 height 17
click at [752, 277] on input "True" at bounding box center [746, 273] width 16 height 13
radio input "true"
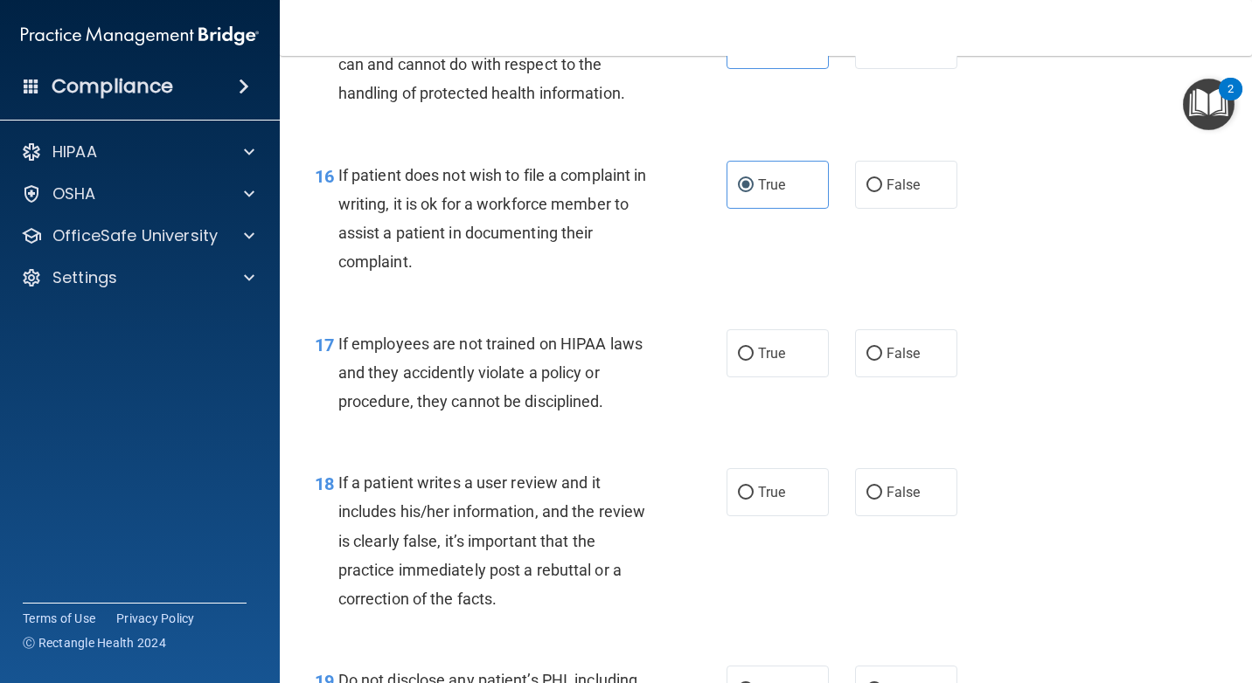
scroll to position [2884, 0]
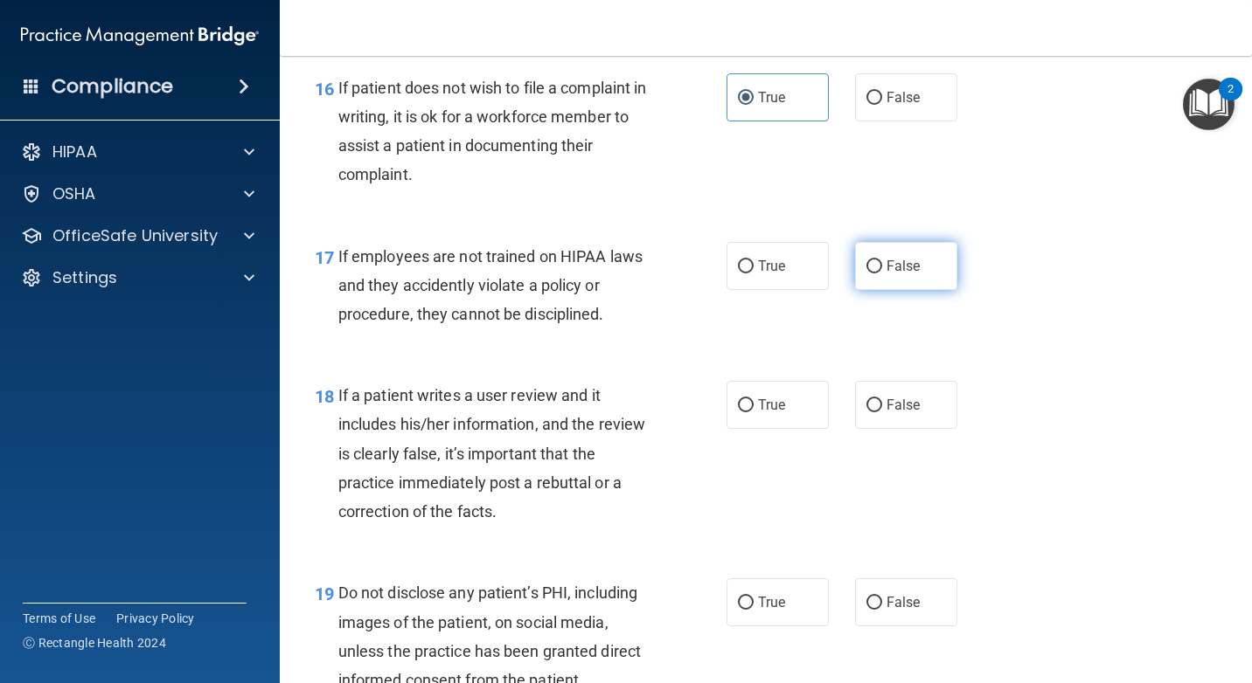
click at [901, 283] on label "False" at bounding box center [906, 266] width 102 height 48
click at [882, 274] on input "False" at bounding box center [874, 266] width 16 height 13
radio input "true"
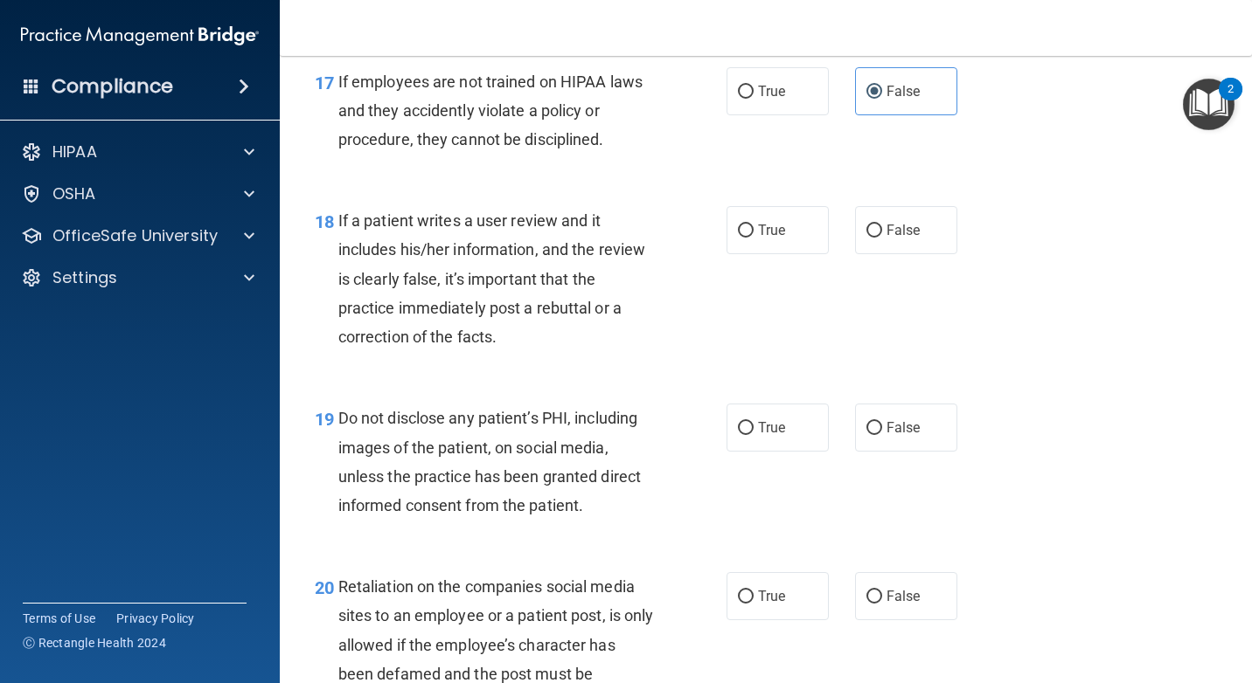
scroll to position [3146, 0]
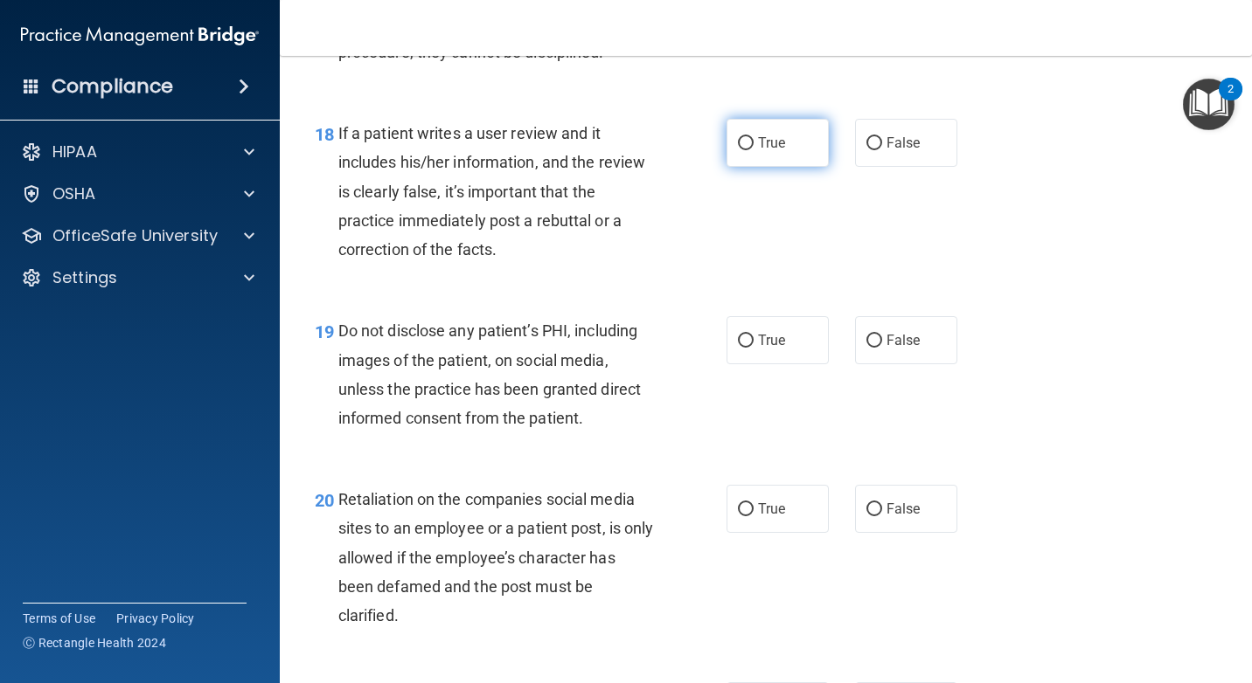
click at [778, 139] on span "True" at bounding box center [771, 143] width 27 height 17
click at [753, 139] on input "True" at bounding box center [746, 143] width 16 height 13
radio input "true"
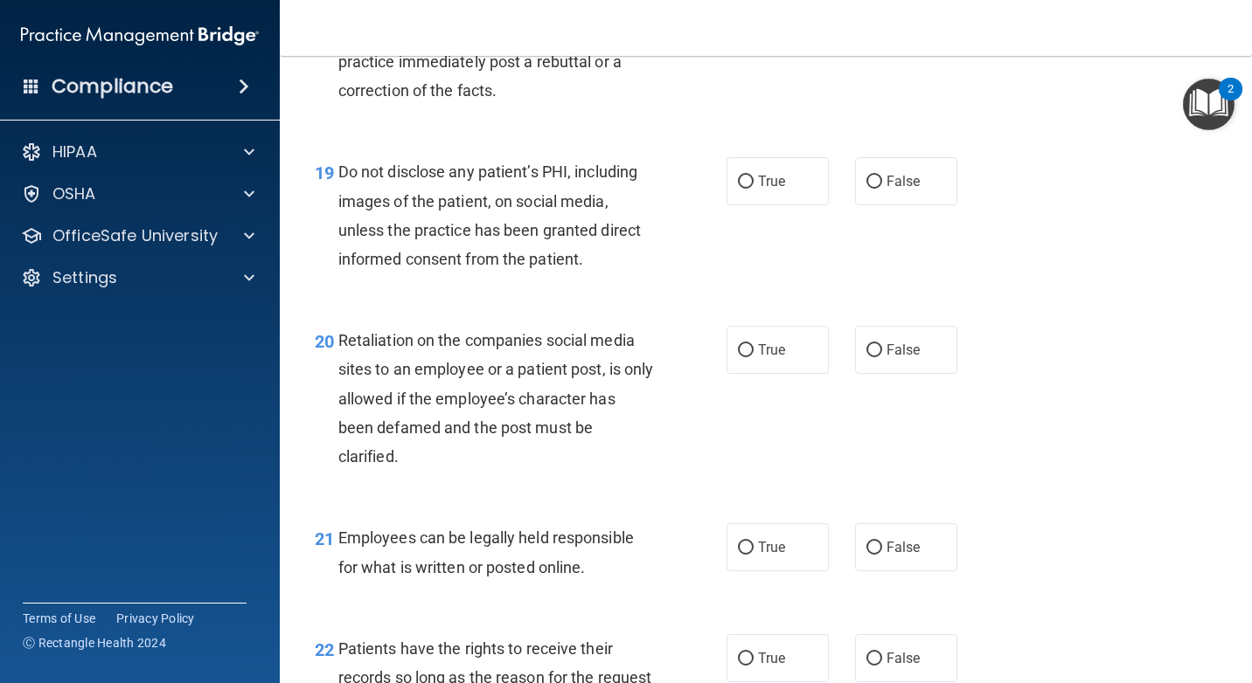
scroll to position [3321, 0]
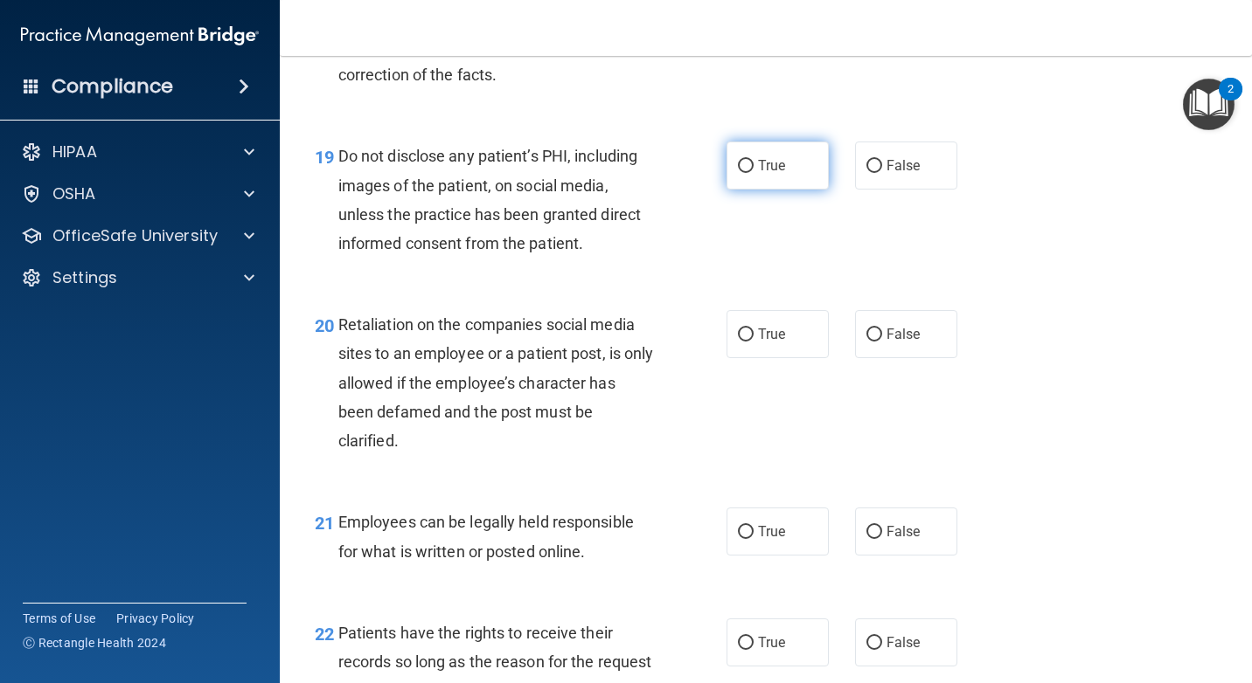
click at [766, 188] on label "True" at bounding box center [777, 166] width 102 height 48
click at [753, 173] on input "True" at bounding box center [746, 166] width 16 height 13
radio input "true"
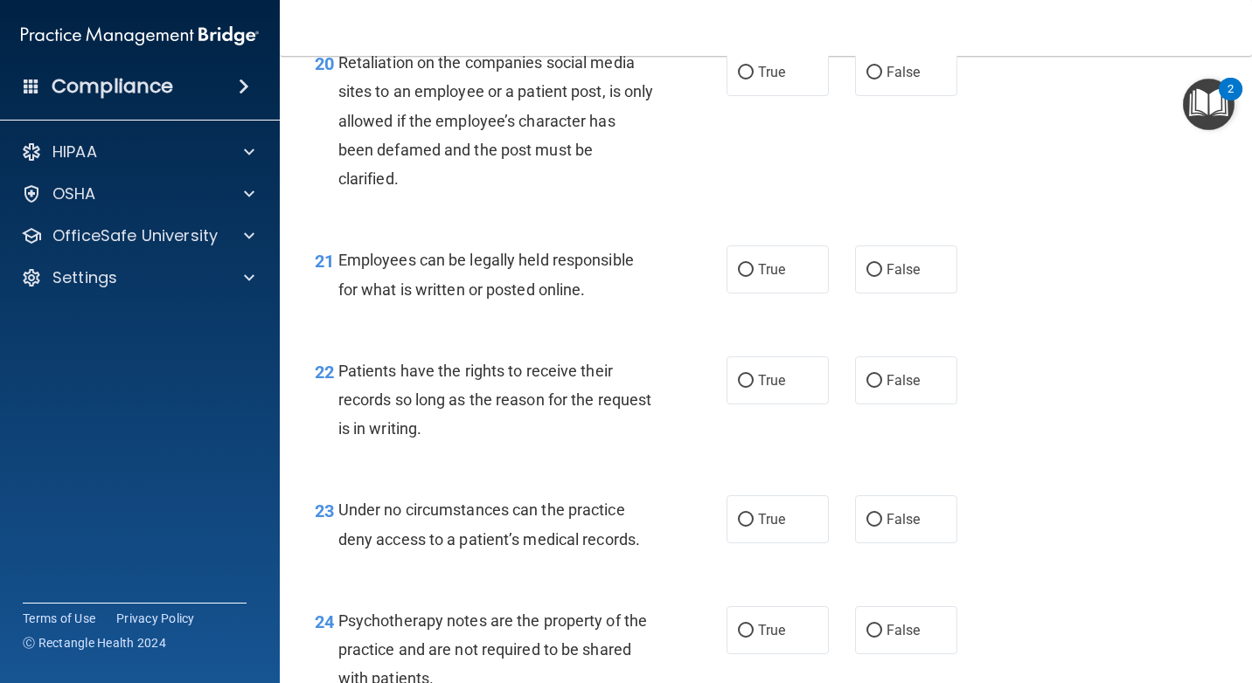
scroll to position [3496, 0]
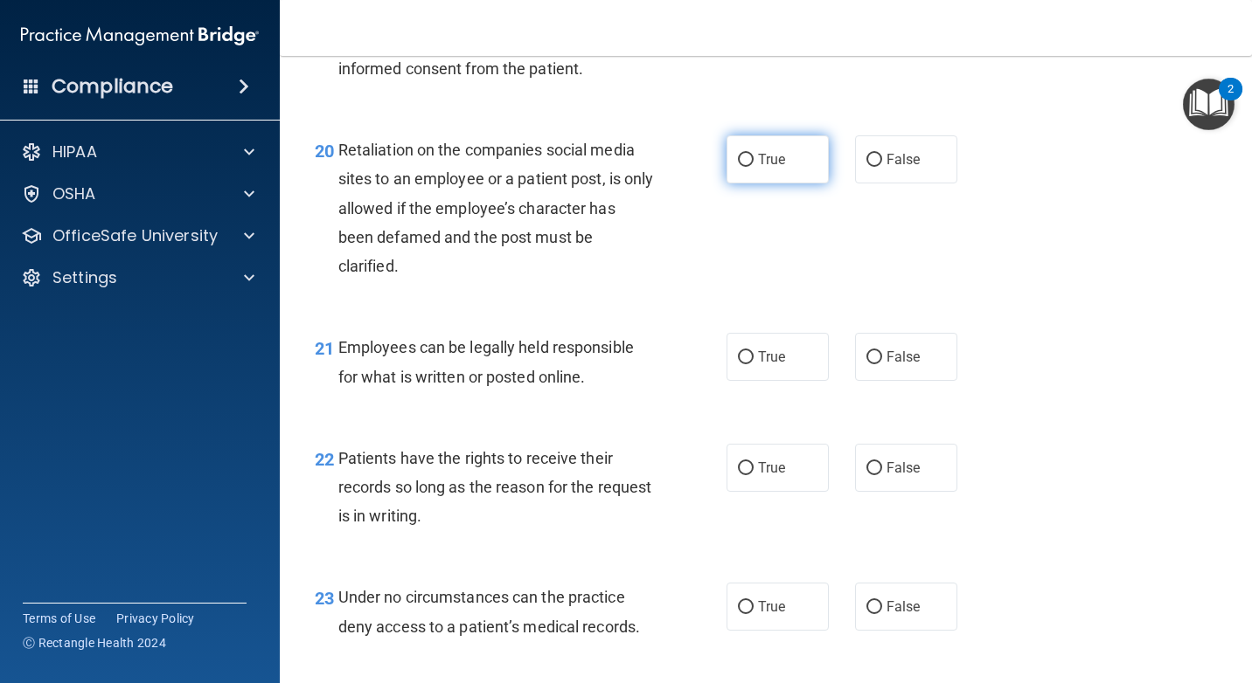
click at [755, 170] on label "True" at bounding box center [777, 159] width 102 height 48
click at [753, 167] on input "True" at bounding box center [746, 160] width 16 height 13
radio input "true"
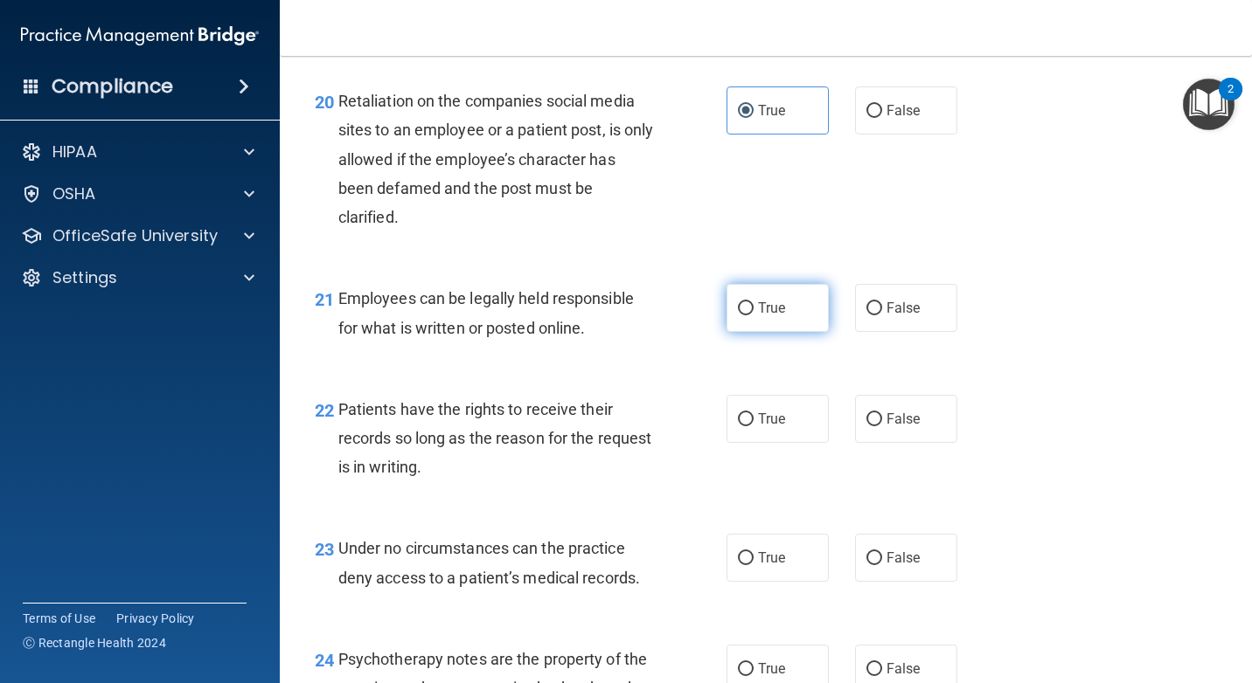
scroll to position [3583, 0]
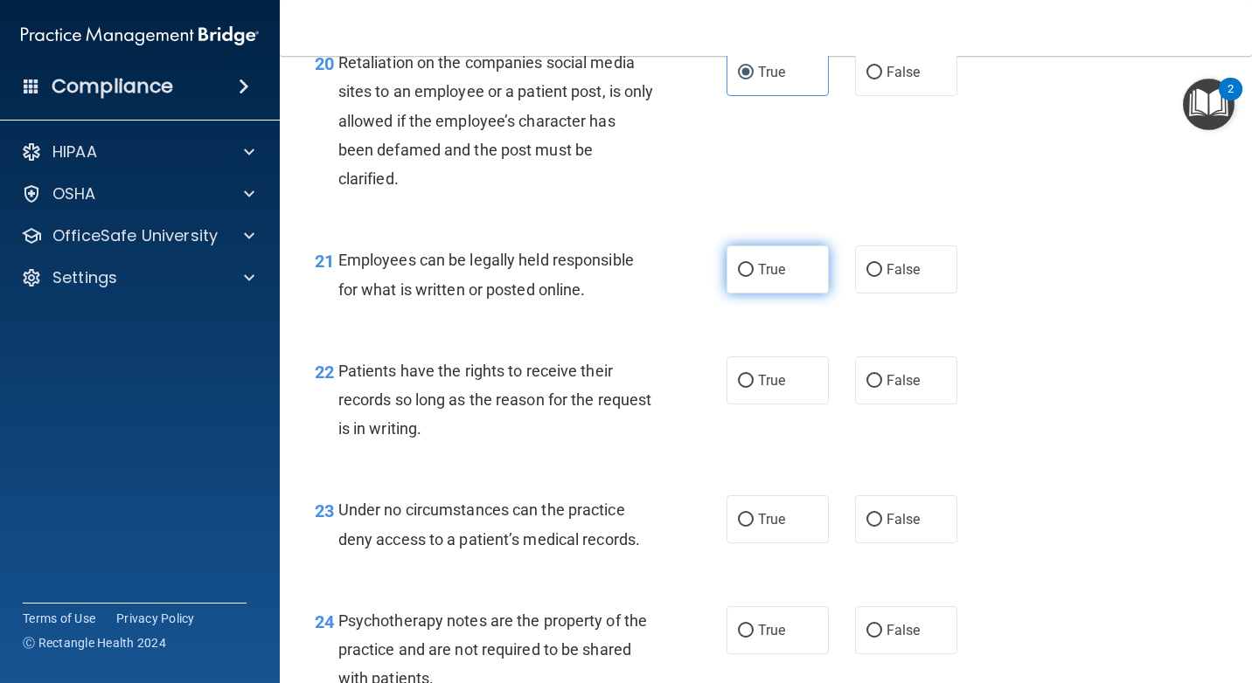
click at [800, 281] on label "True" at bounding box center [777, 270] width 102 height 48
click at [753, 277] on input "True" at bounding box center [746, 270] width 16 height 13
radio input "true"
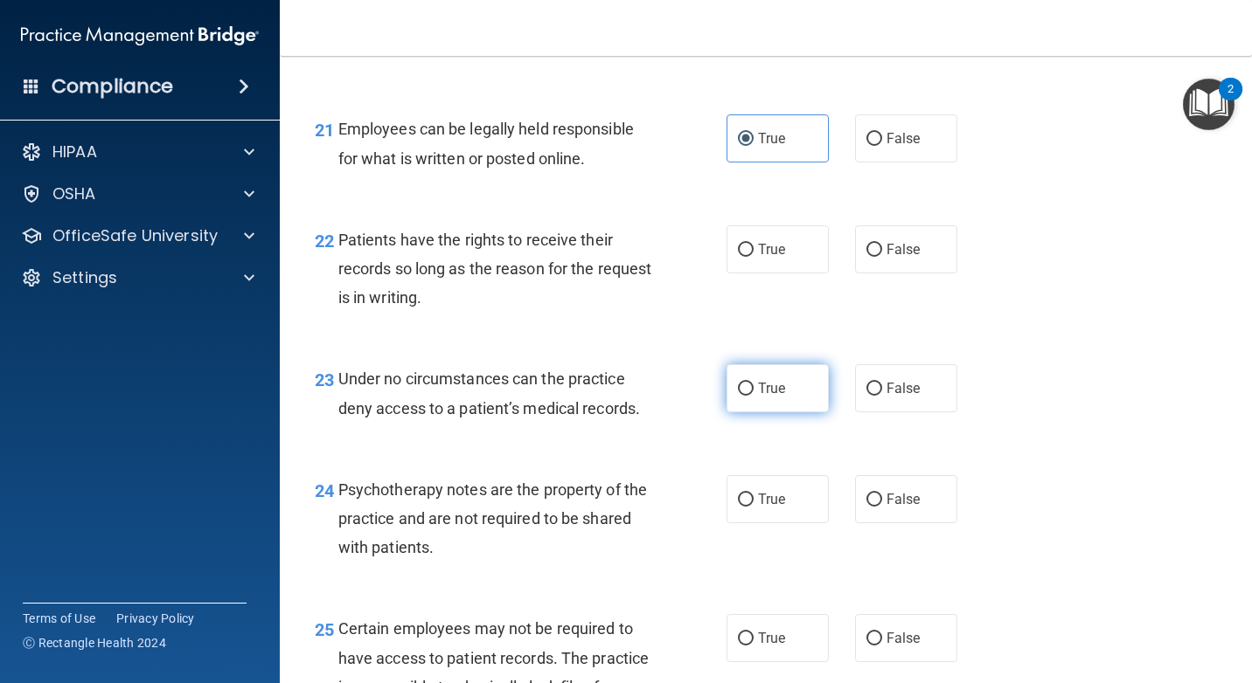
scroll to position [3758, 0]
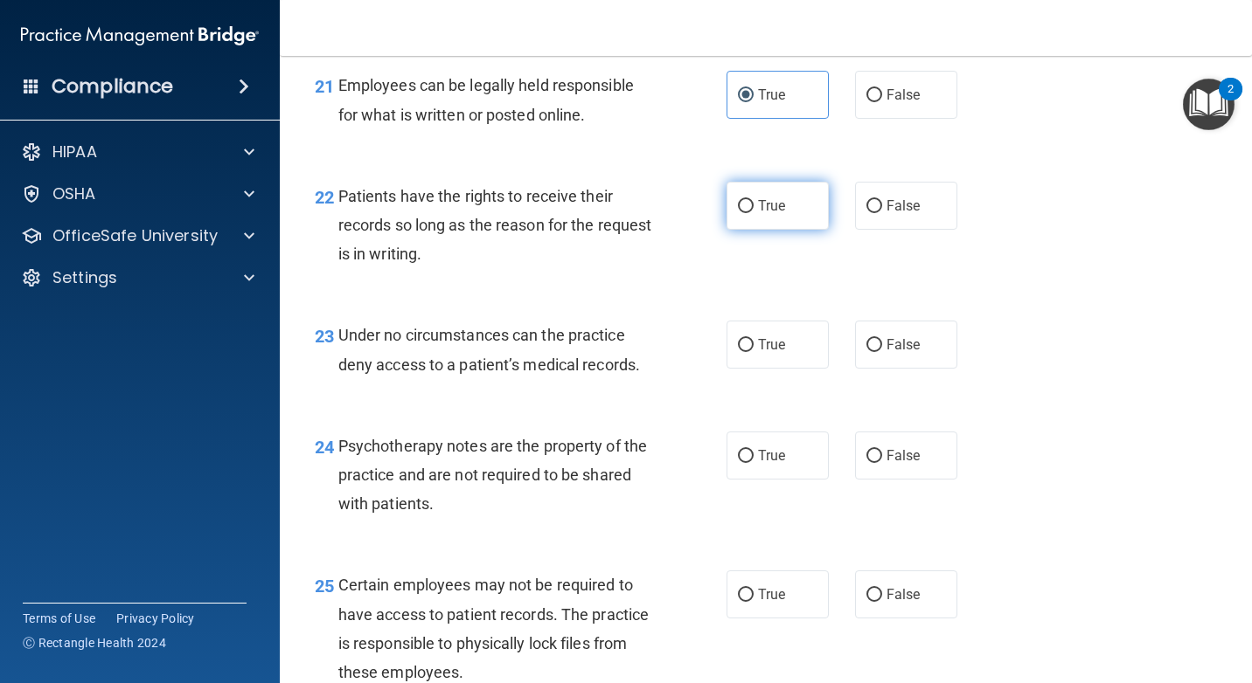
click at [798, 220] on label "True" at bounding box center [777, 206] width 102 height 48
click at [753, 213] on input "True" at bounding box center [746, 206] width 16 height 13
radio input "true"
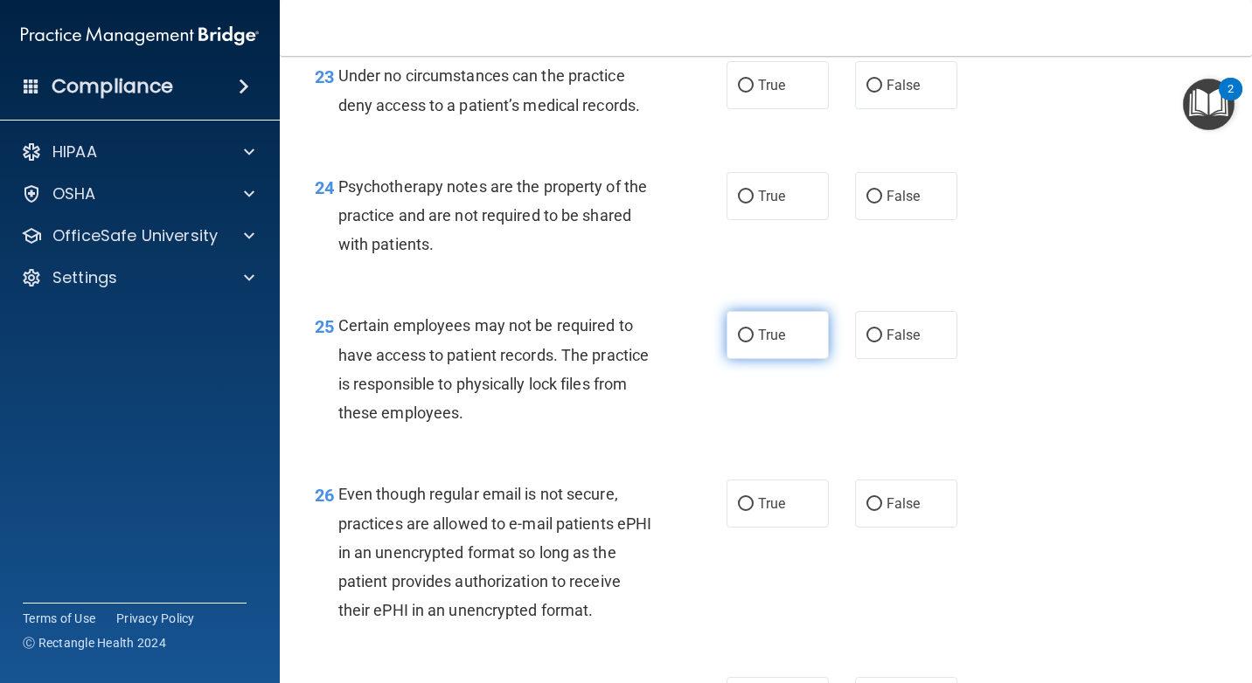
scroll to position [4020, 0]
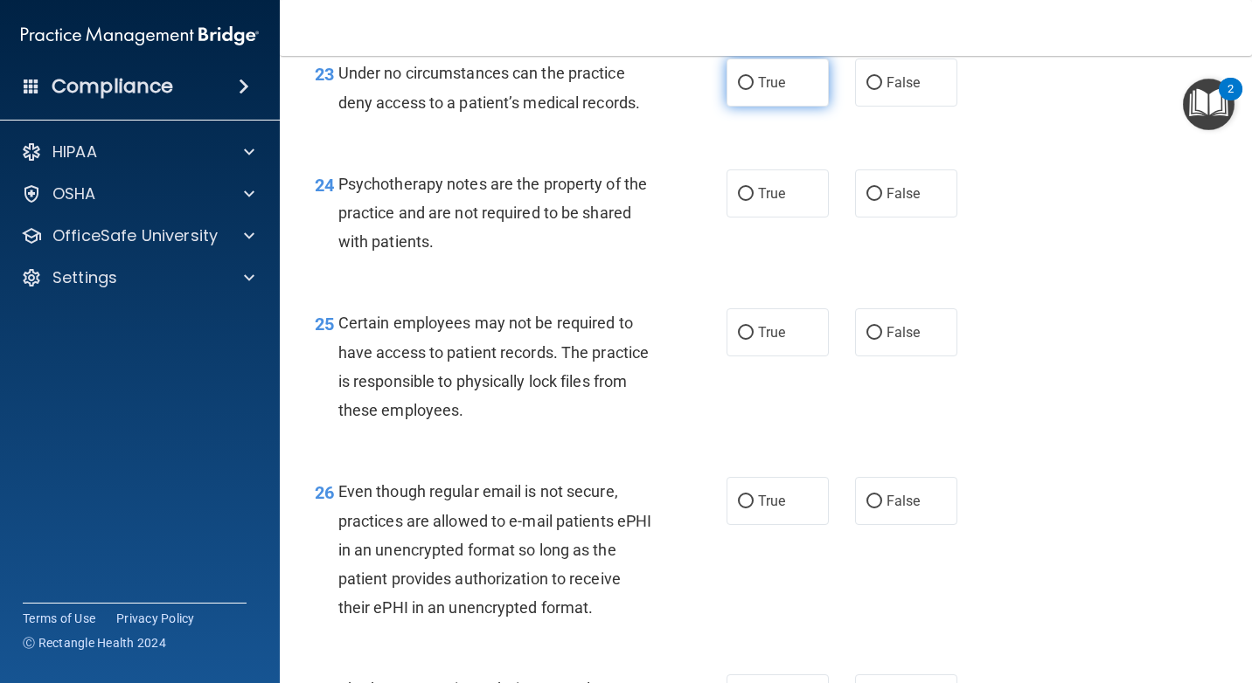
click at [765, 97] on label "True" at bounding box center [777, 83] width 102 height 48
click at [753, 90] on input "True" at bounding box center [746, 83] width 16 height 13
radio input "true"
click at [773, 206] on label "True" at bounding box center [777, 194] width 102 height 48
click at [753, 201] on input "True" at bounding box center [746, 194] width 16 height 13
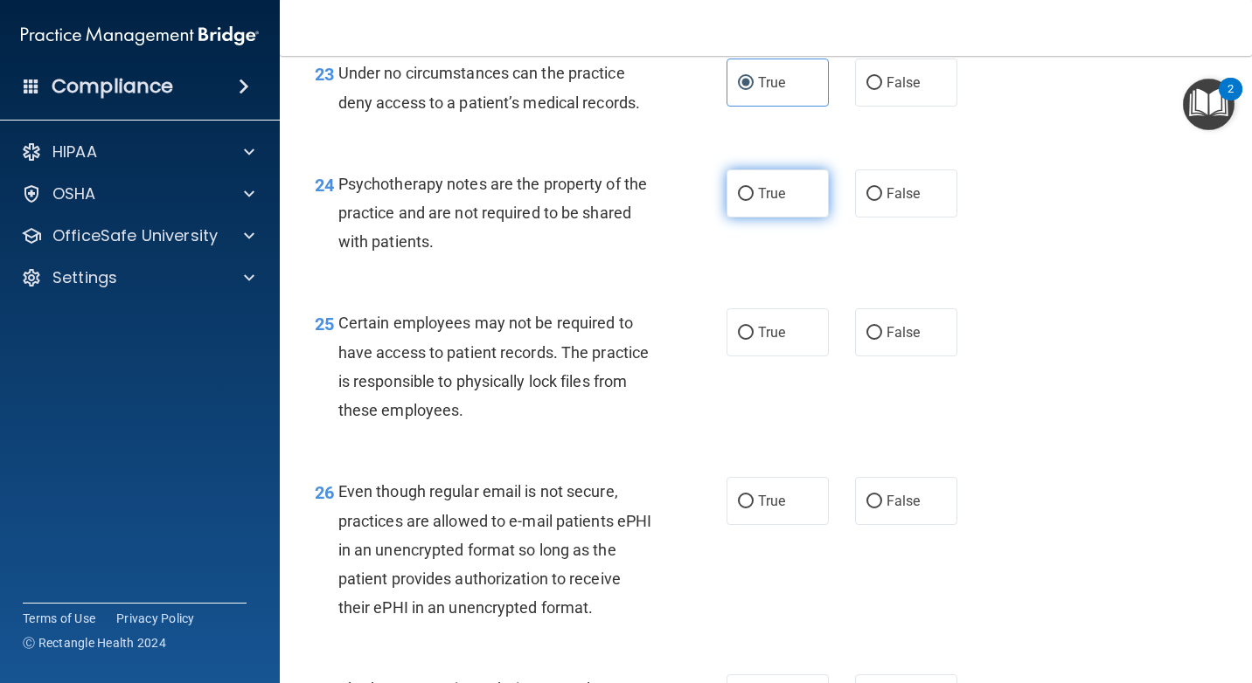
radio input "true"
click at [919, 350] on label "False" at bounding box center [906, 333] width 102 height 48
click at [882, 340] on input "False" at bounding box center [874, 333] width 16 height 13
radio input "true"
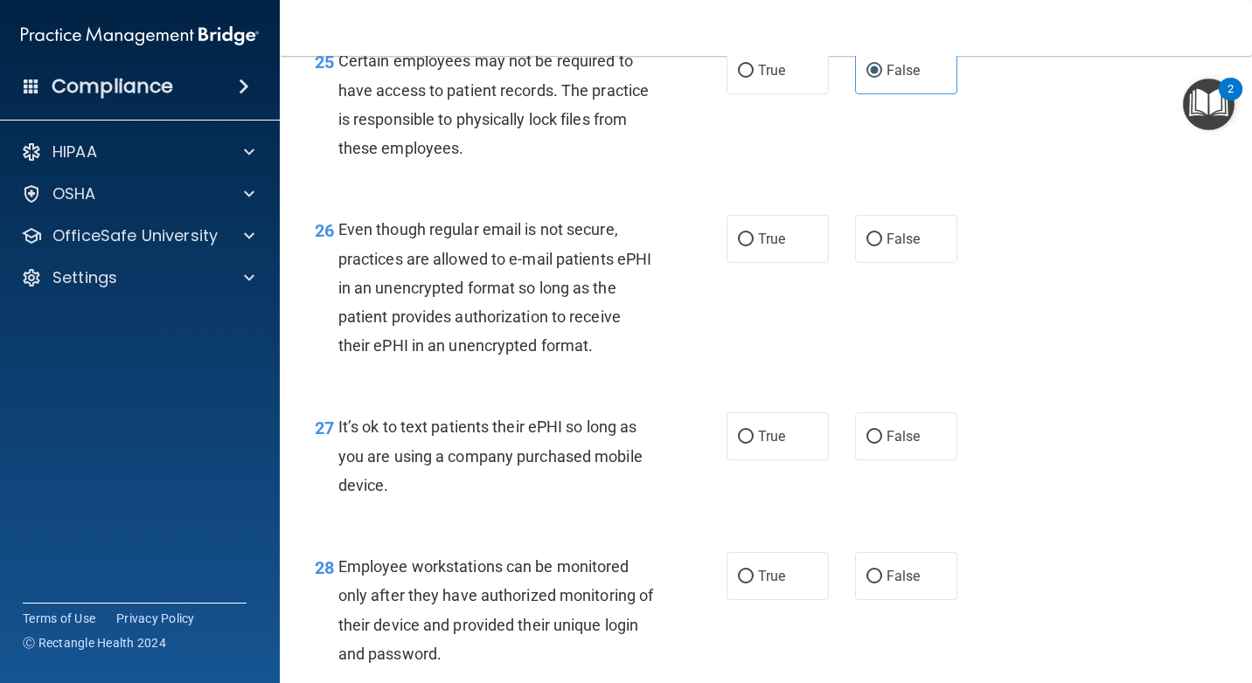
scroll to position [4195, 0]
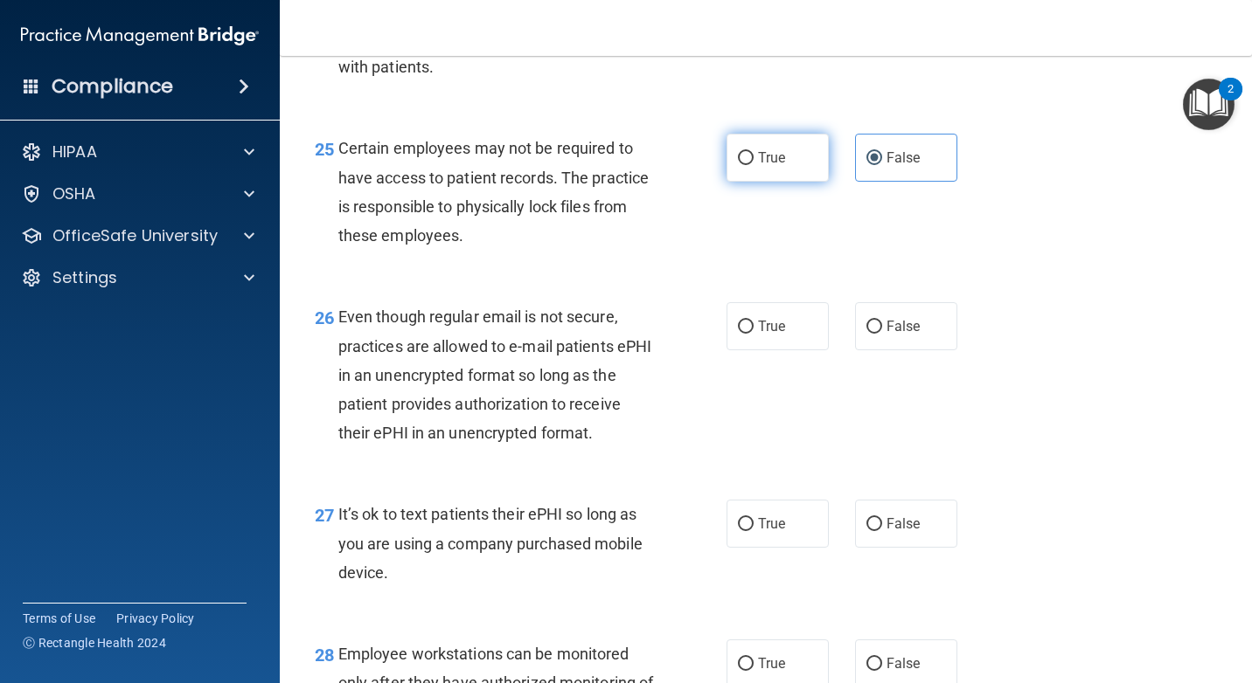
click at [787, 162] on label "True" at bounding box center [777, 158] width 102 height 48
click at [753, 162] on input "True" at bounding box center [746, 158] width 16 height 13
radio input "true"
radio input "false"
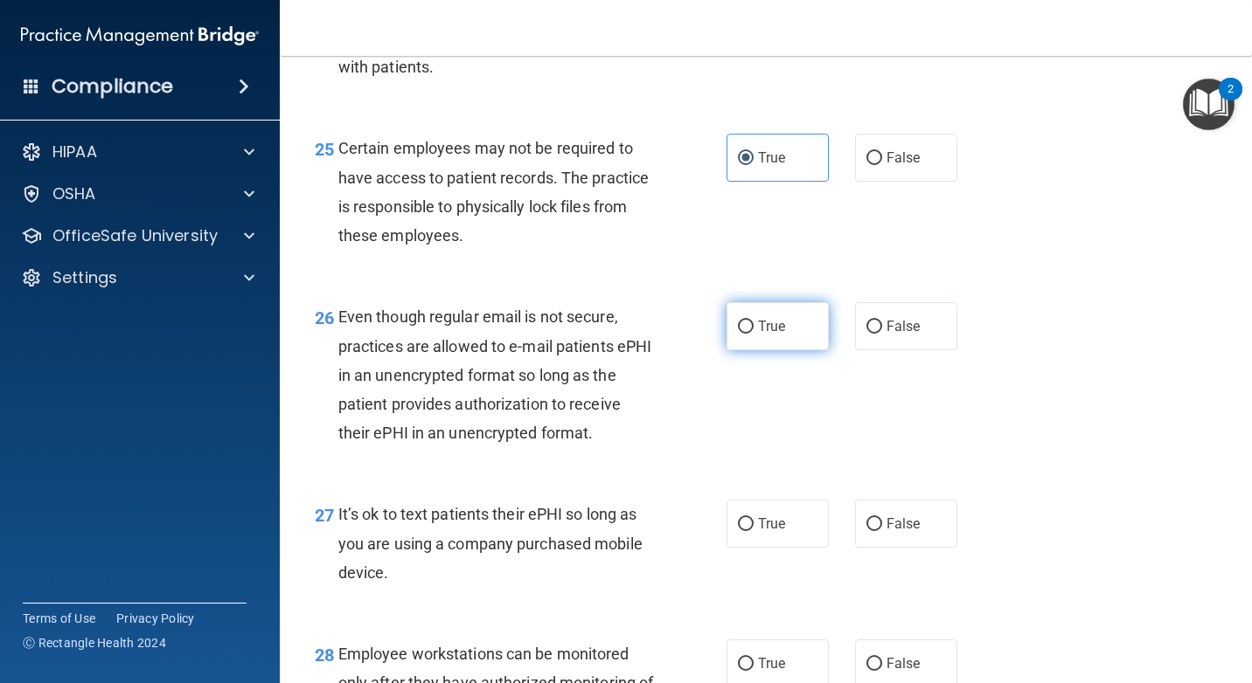
click at [766, 339] on label "True" at bounding box center [777, 326] width 102 height 48
click at [753, 334] on input "True" at bounding box center [746, 327] width 16 height 13
radio input "true"
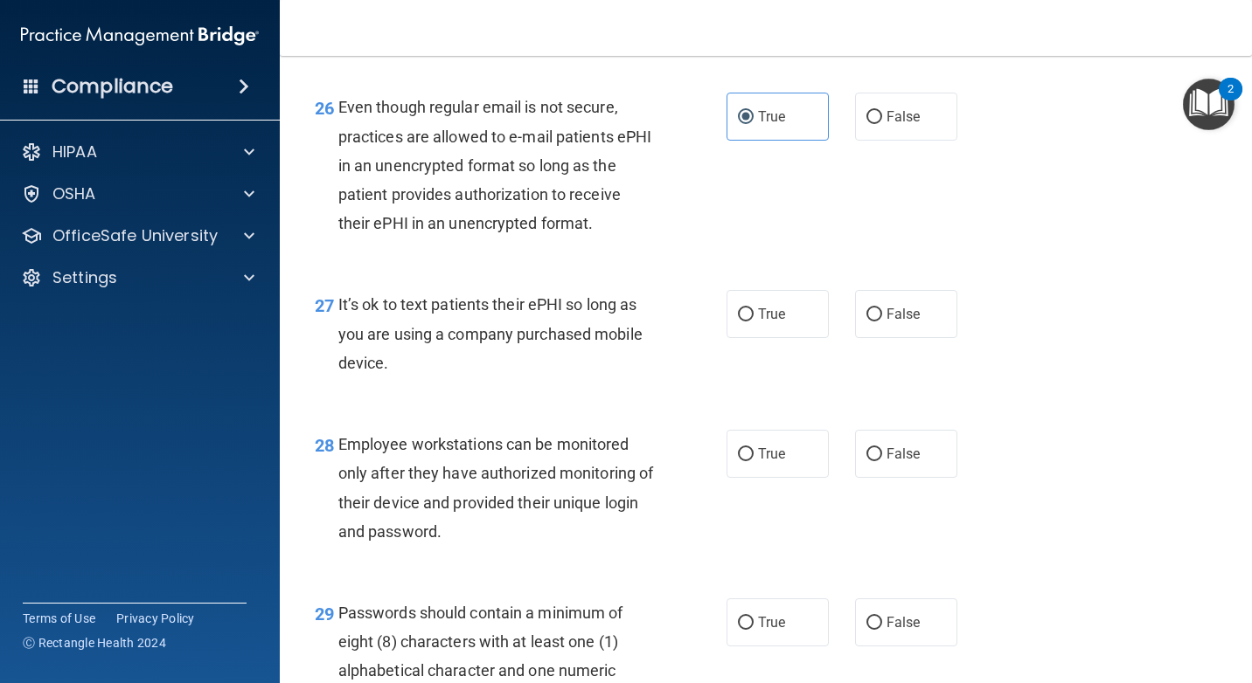
scroll to position [4457, 0]
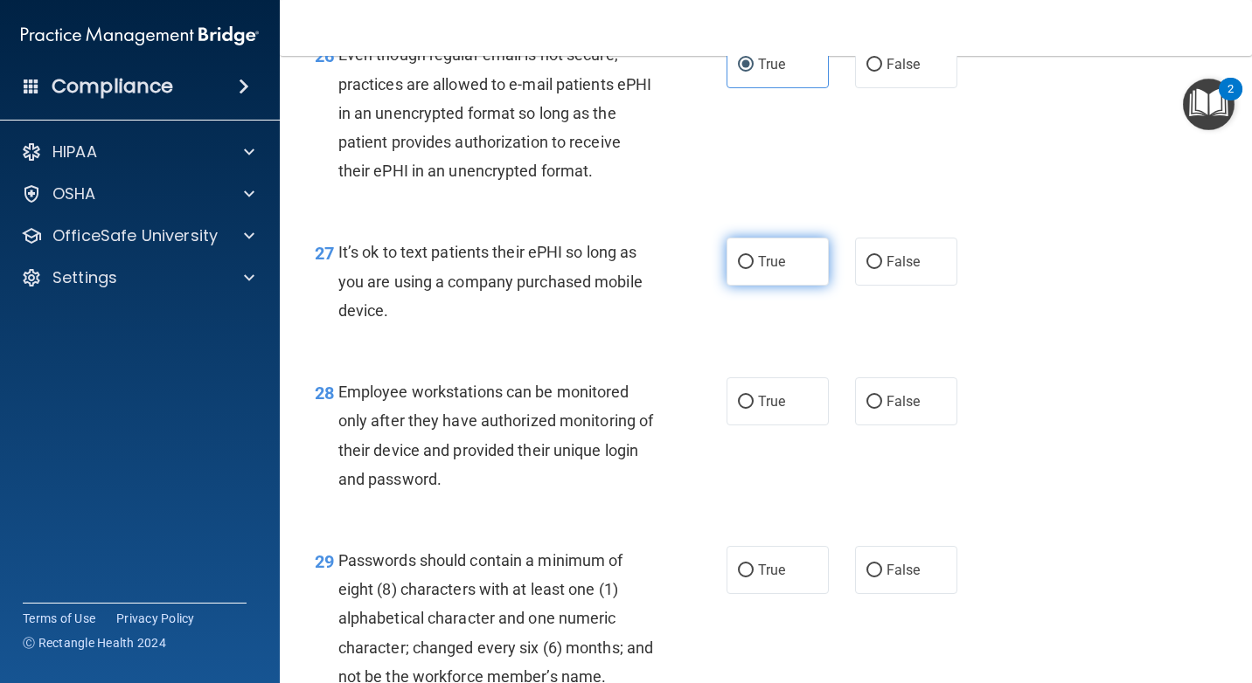
click at [738, 266] on input "True" at bounding box center [746, 262] width 16 height 13
radio input "true"
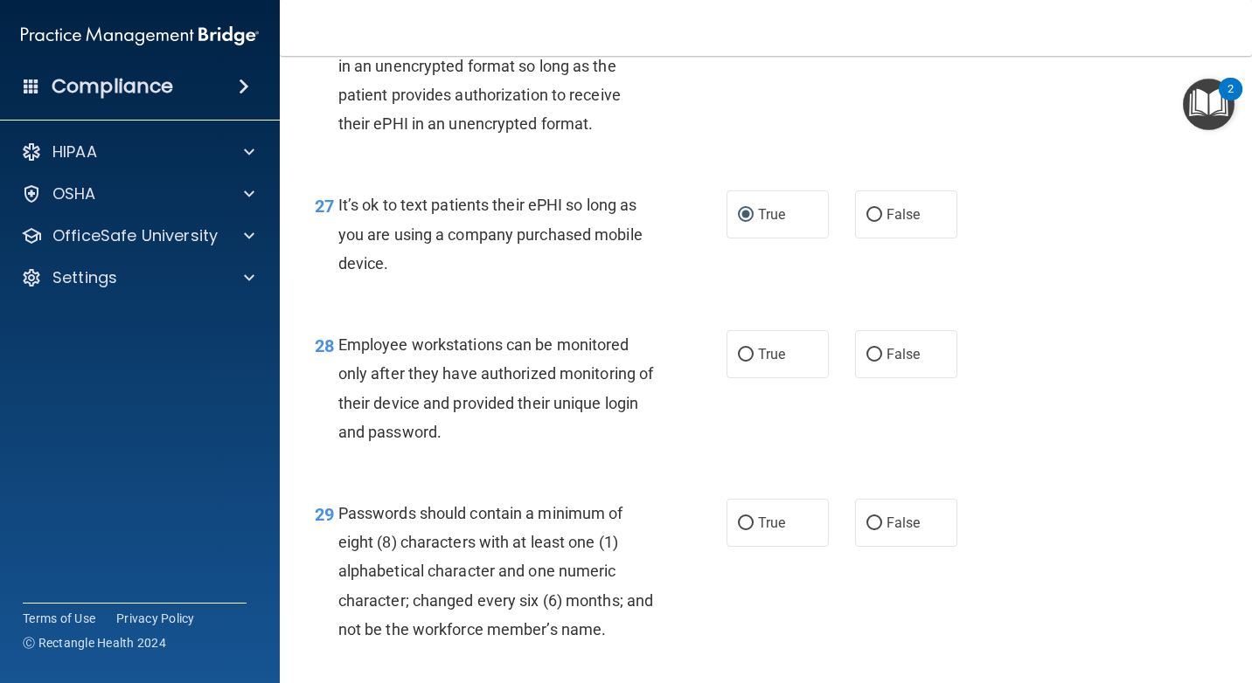
scroll to position [4545, 0]
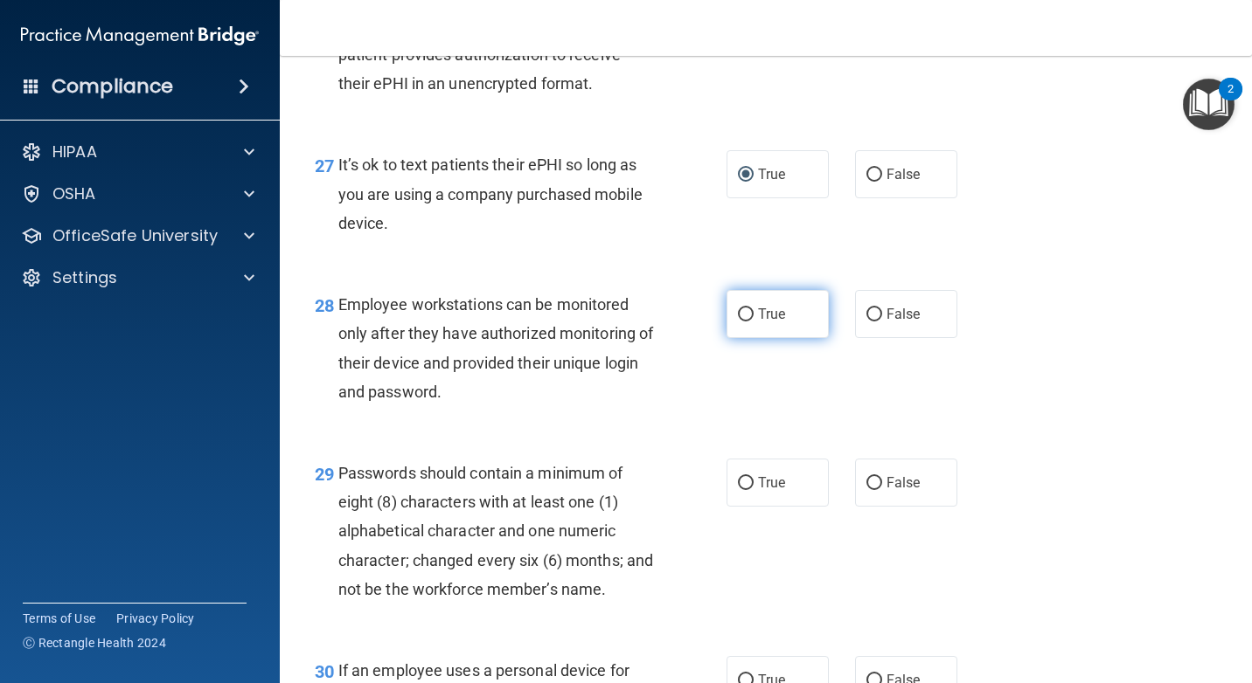
click at [765, 311] on span "True" at bounding box center [771, 314] width 27 height 17
click at [753, 311] on input "True" at bounding box center [746, 315] width 16 height 13
radio input "true"
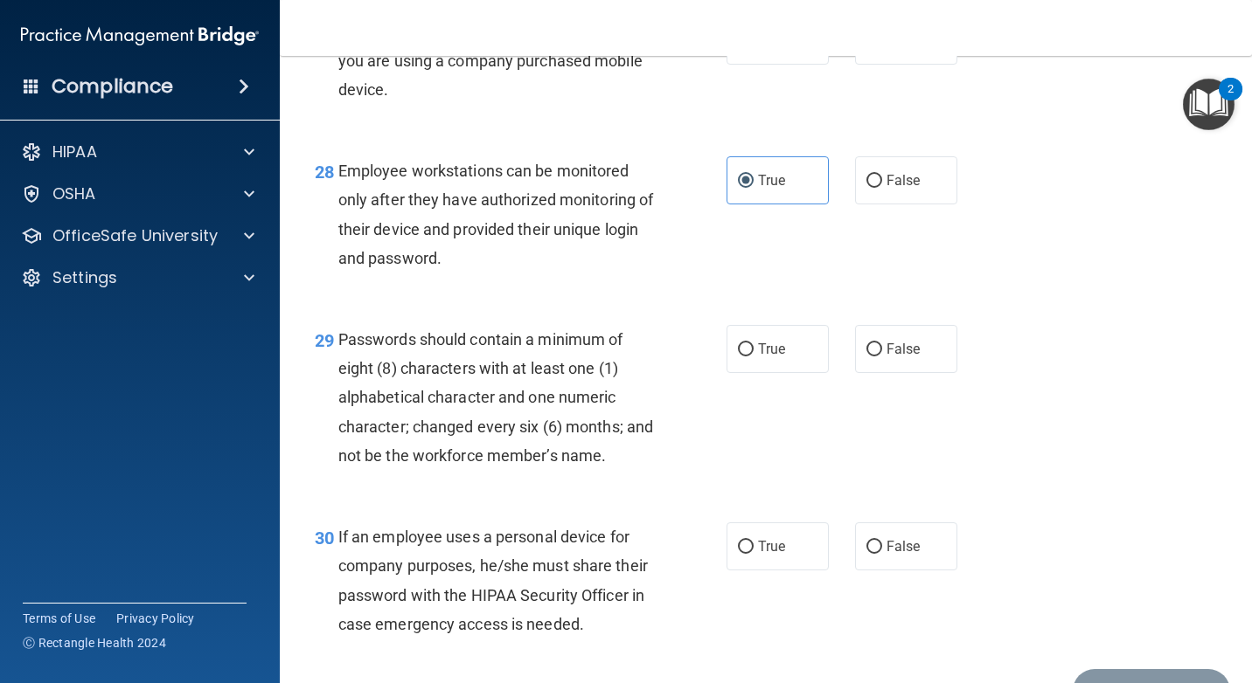
scroll to position [4720, 0]
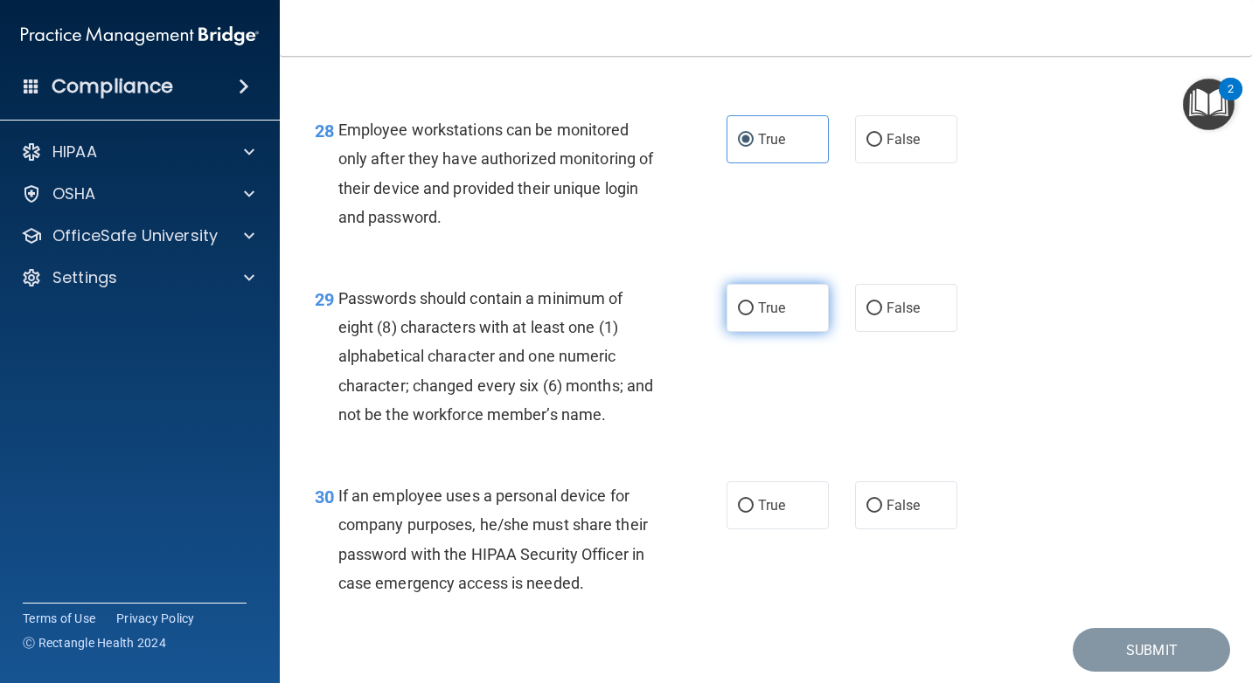
click at [777, 306] on span "True" at bounding box center [771, 308] width 27 height 17
click at [753, 306] on input "True" at bounding box center [746, 308] width 16 height 13
radio input "true"
click at [889, 490] on label "False" at bounding box center [906, 506] width 102 height 48
click at [882, 500] on input "False" at bounding box center [874, 506] width 16 height 13
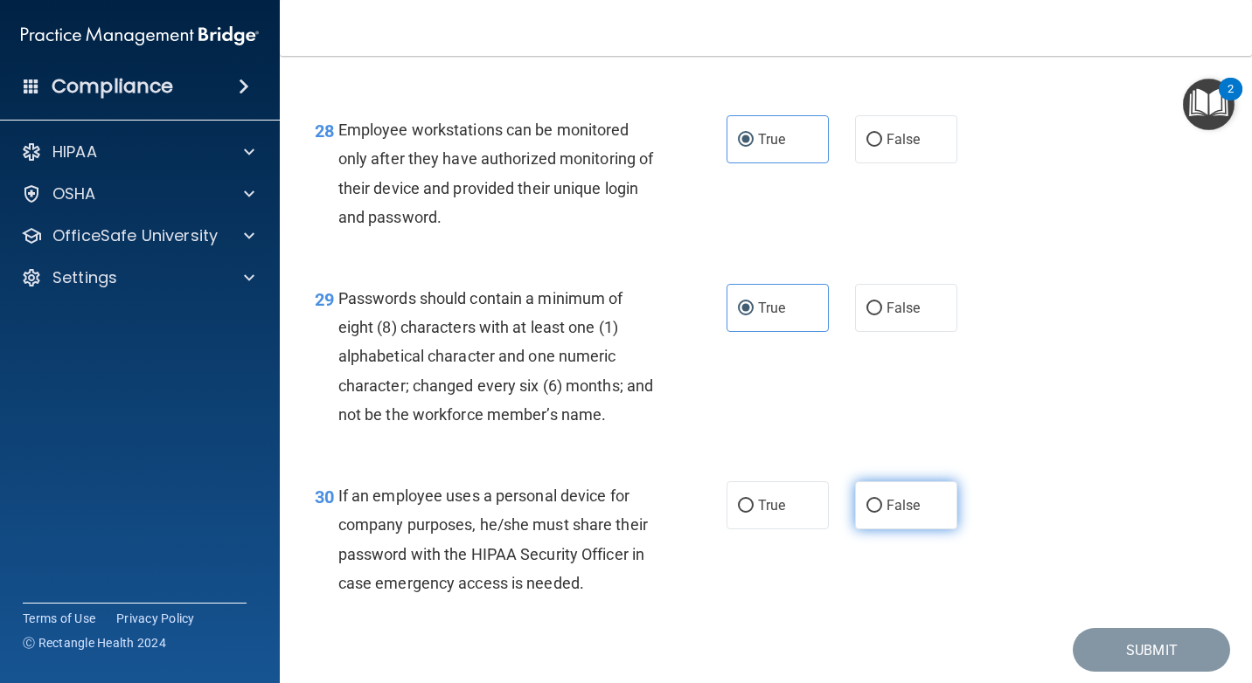
radio input "true"
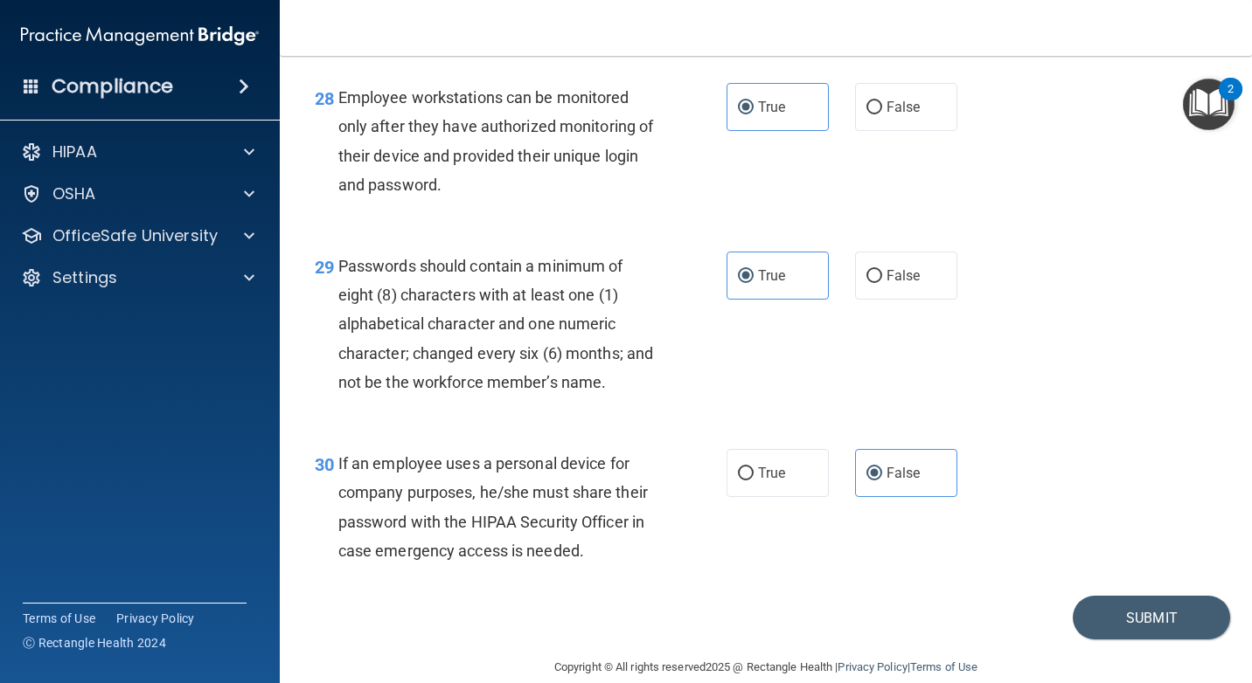
scroll to position [4808, 0]
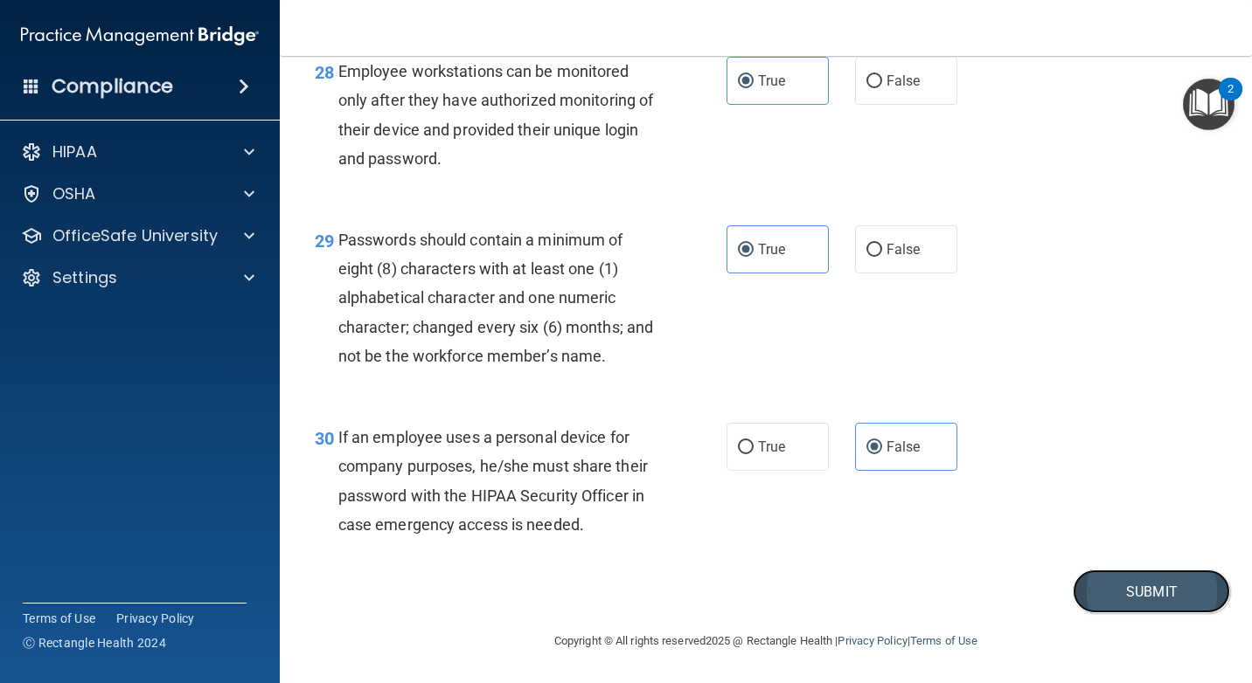
click at [1145, 590] on button "Submit" at bounding box center [1150, 592] width 157 height 45
click at [1141, 589] on button "Submit" at bounding box center [1150, 592] width 157 height 45
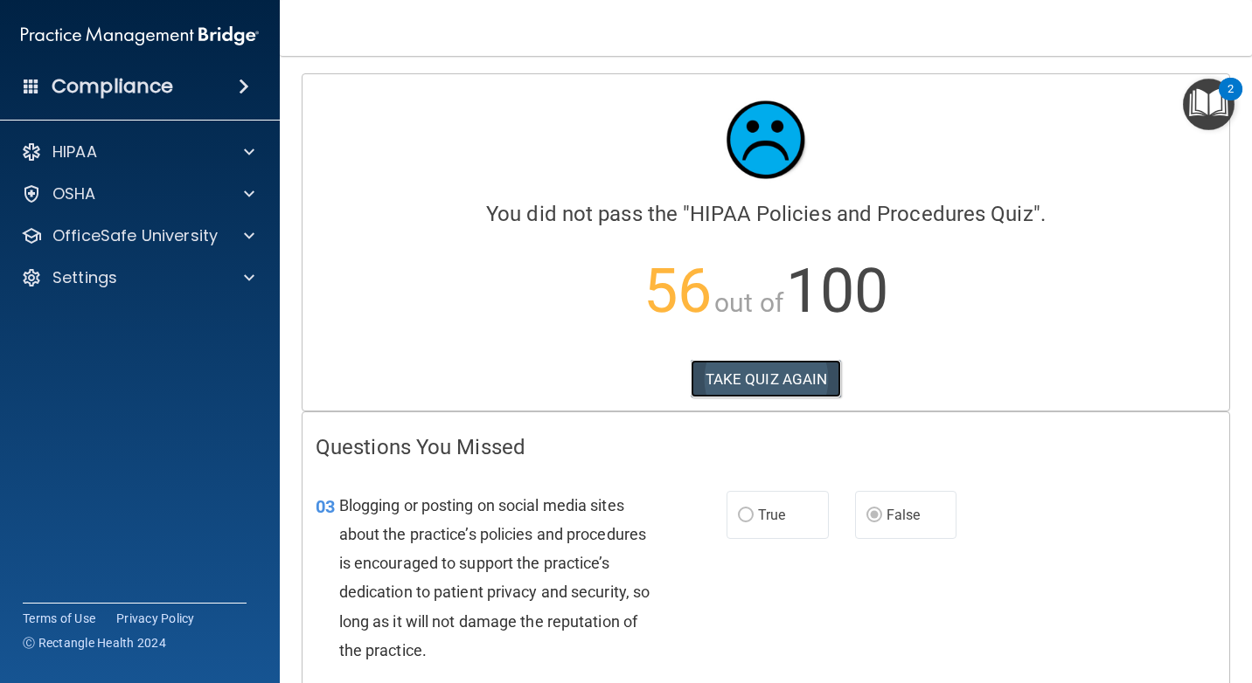
click at [822, 377] on button "TAKE QUIZ AGAIN" at bounding box center [765, 379] width 151 height 38
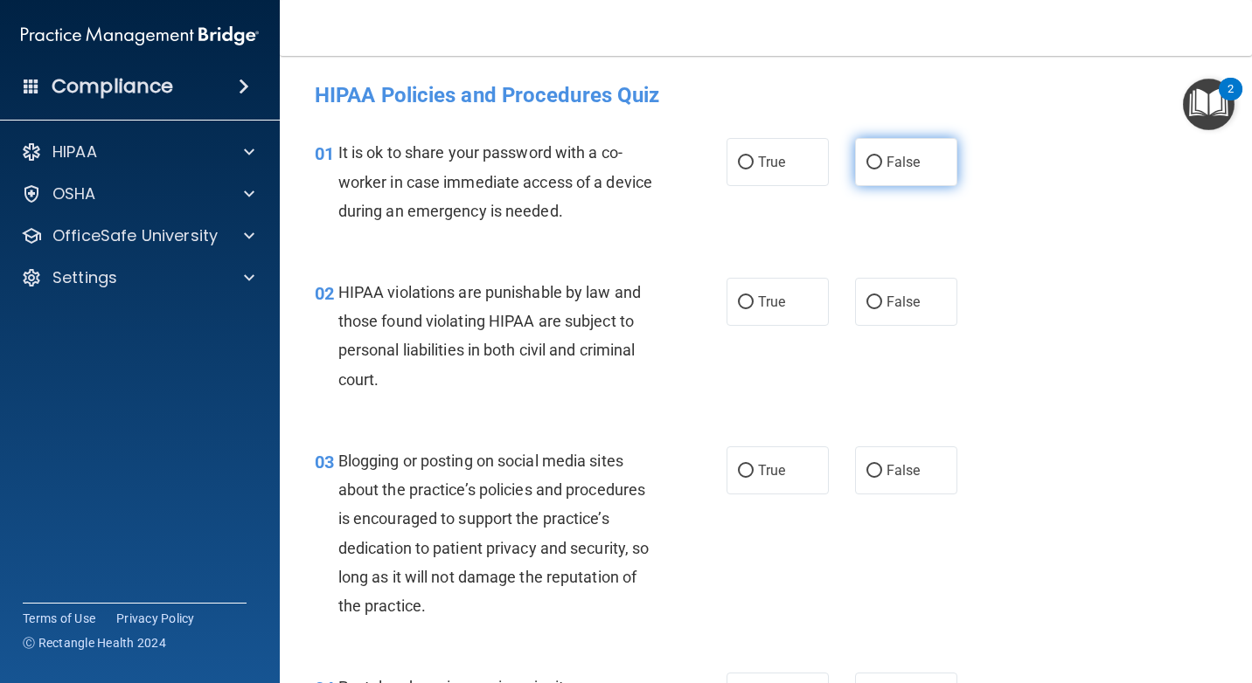
click at [909, 156] on span "False" at bounding box center [903, 162] width 34 height 17
click at [882, 156] on input "False" at bounding box center [874, 162] width 16 height 13
radio input "true"
click at [738, 302] on input "True" at bounding box center [746, 302] width 16 height 13
radio input "true"
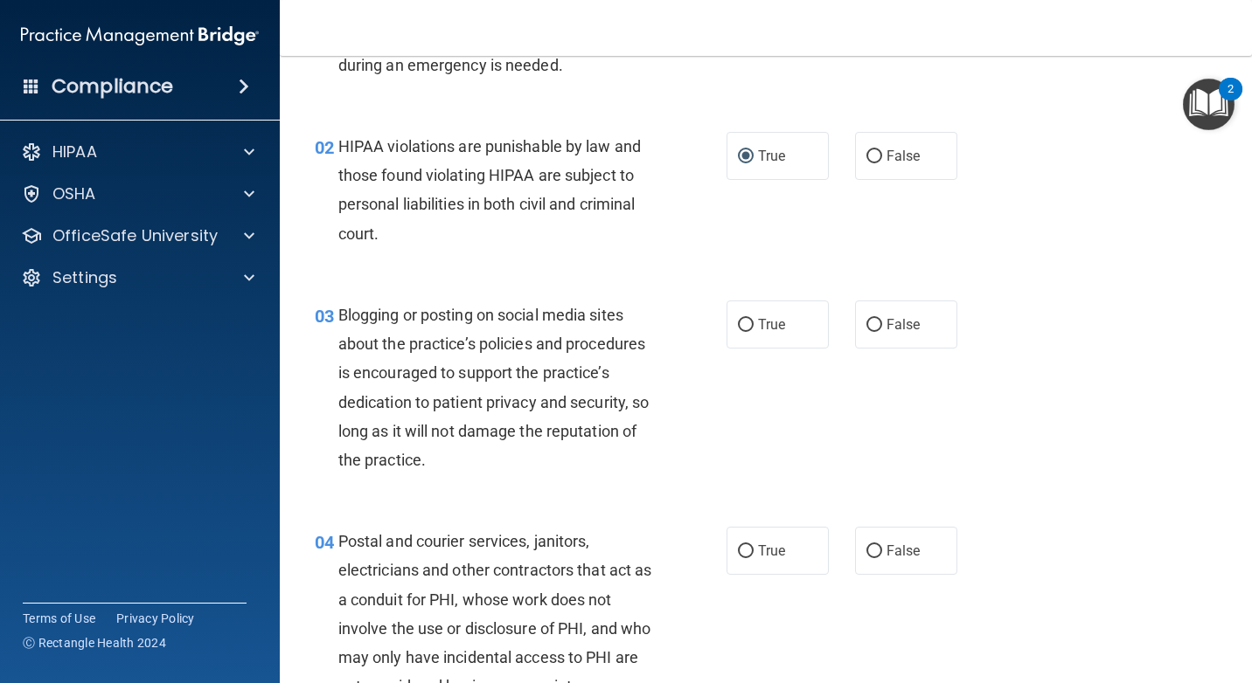
scroll to position [175, 0]
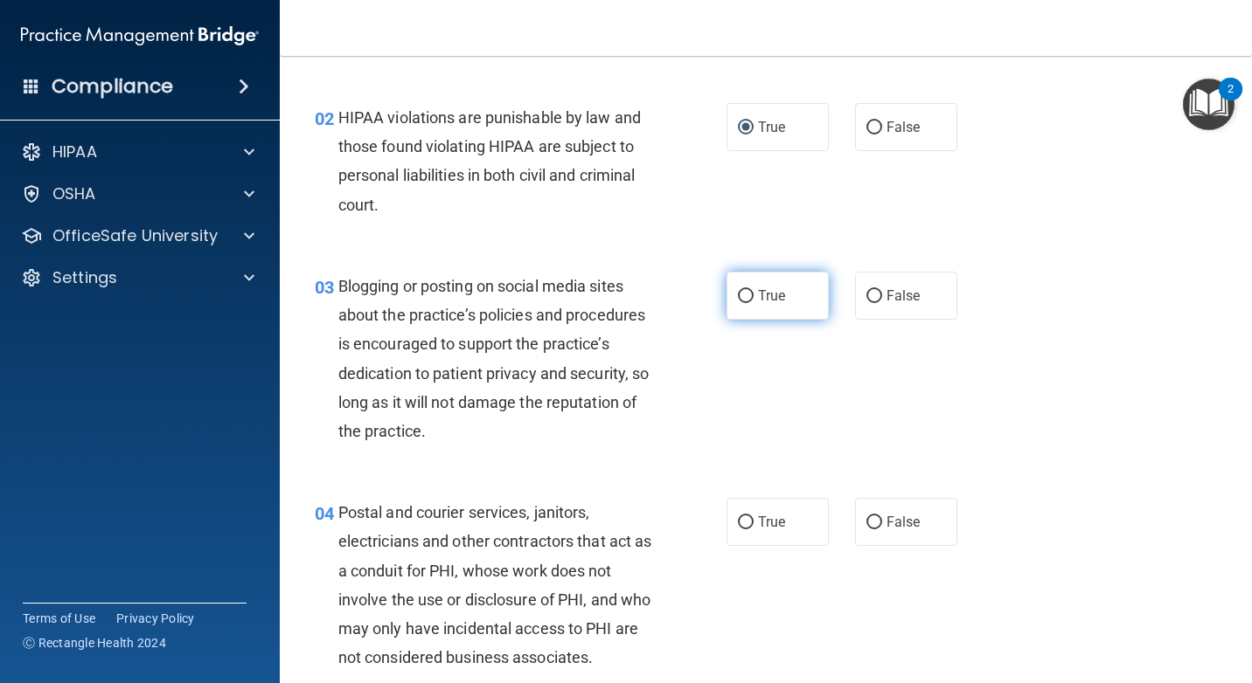
click at [738, 291] on input "True" at bounding box center [746, 296] width 16 height 13
radio input "true"
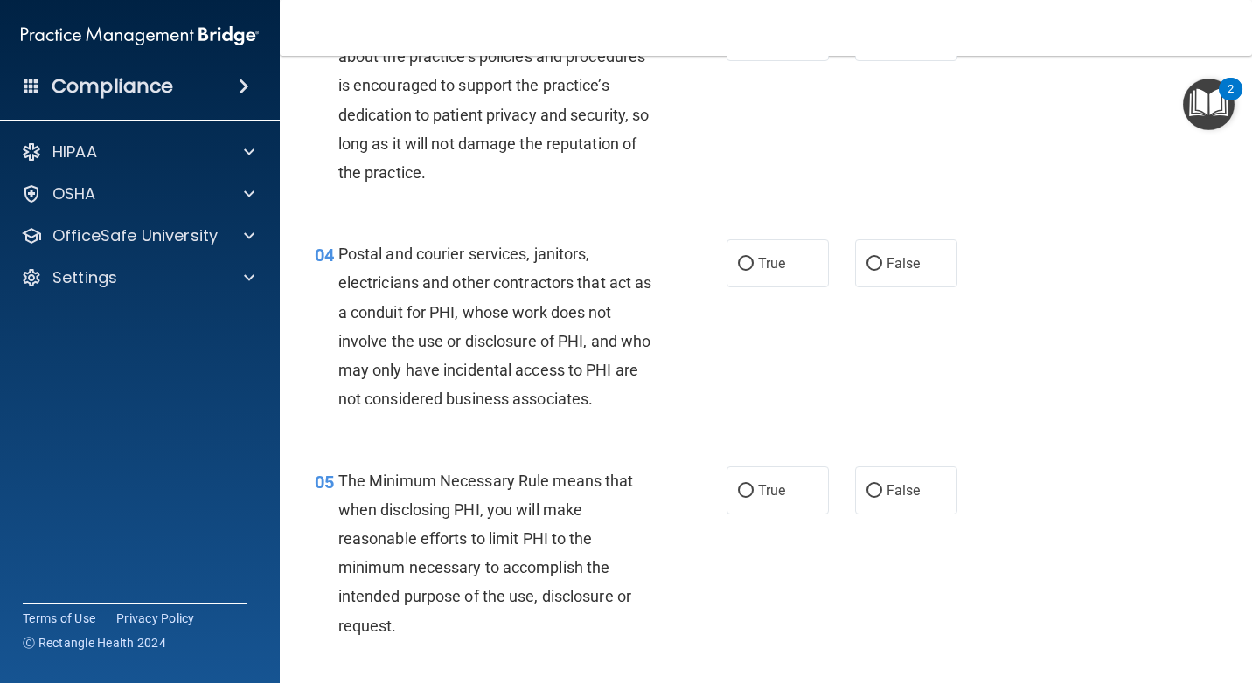
scroll to position [437, 0]
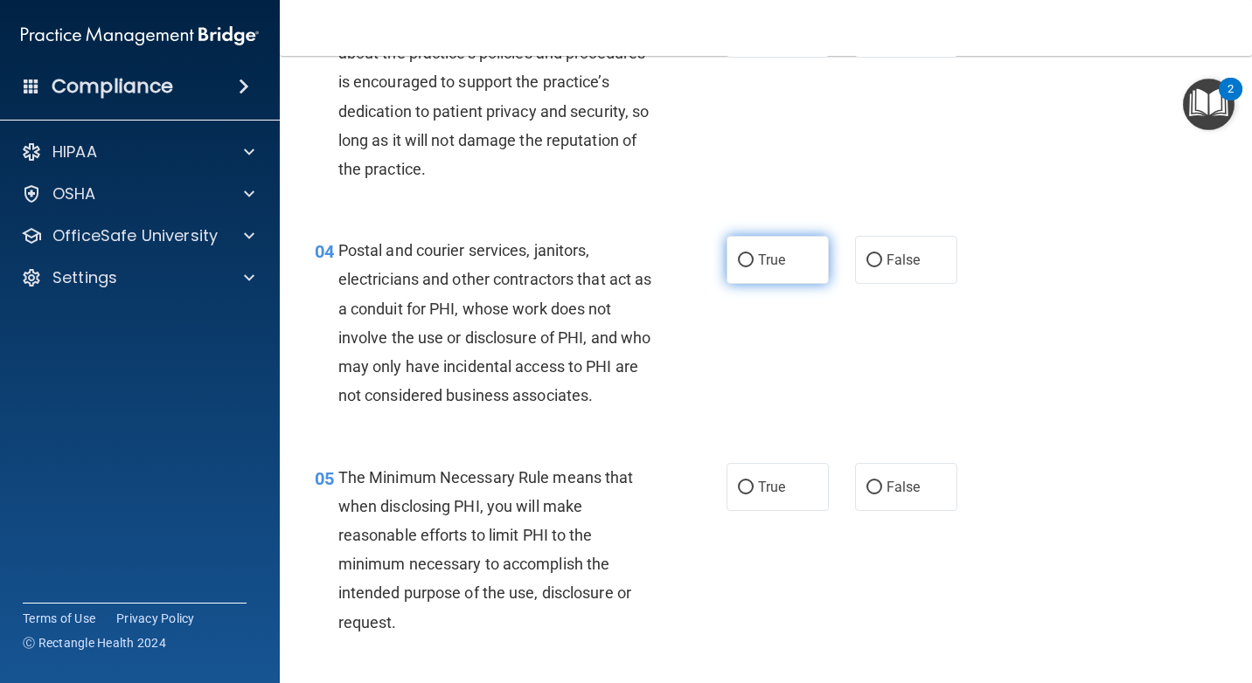
click at [818, 272] on label "True" at bounding box center [777, 260] width 102 height 48
click at [753, 267] on input "True" at bounding box center [746, 260] width 16 height 13
radio input "true"
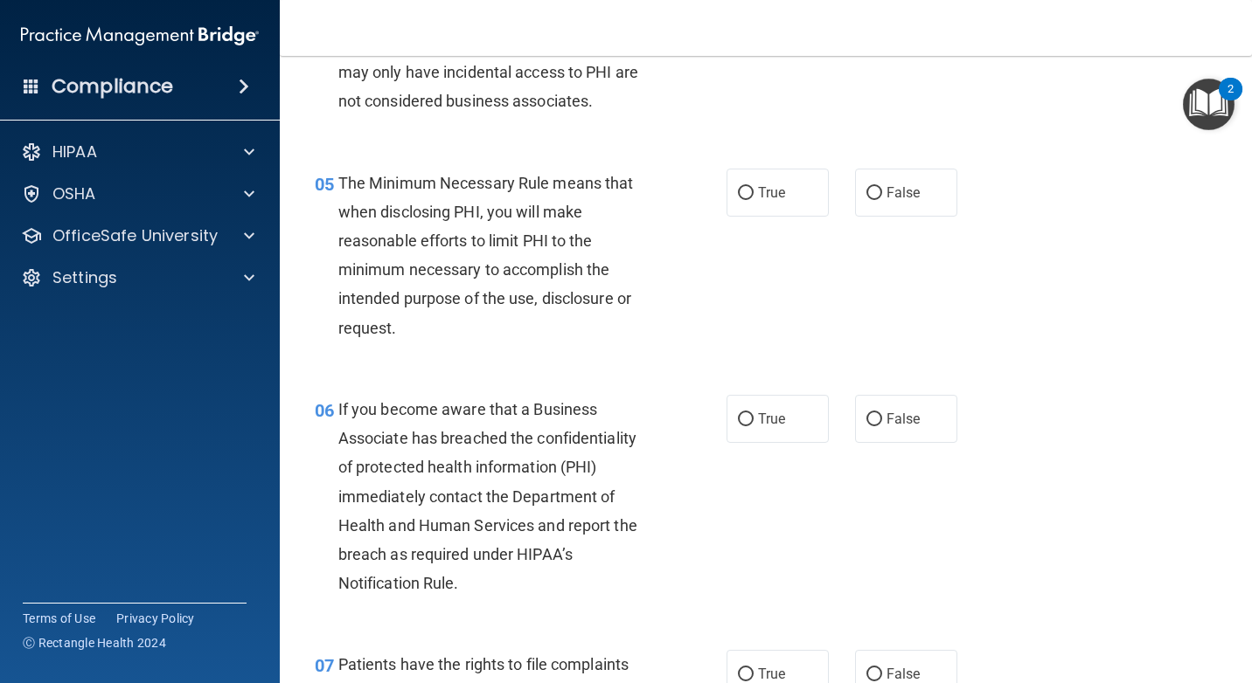
scroll to position [787, 0]
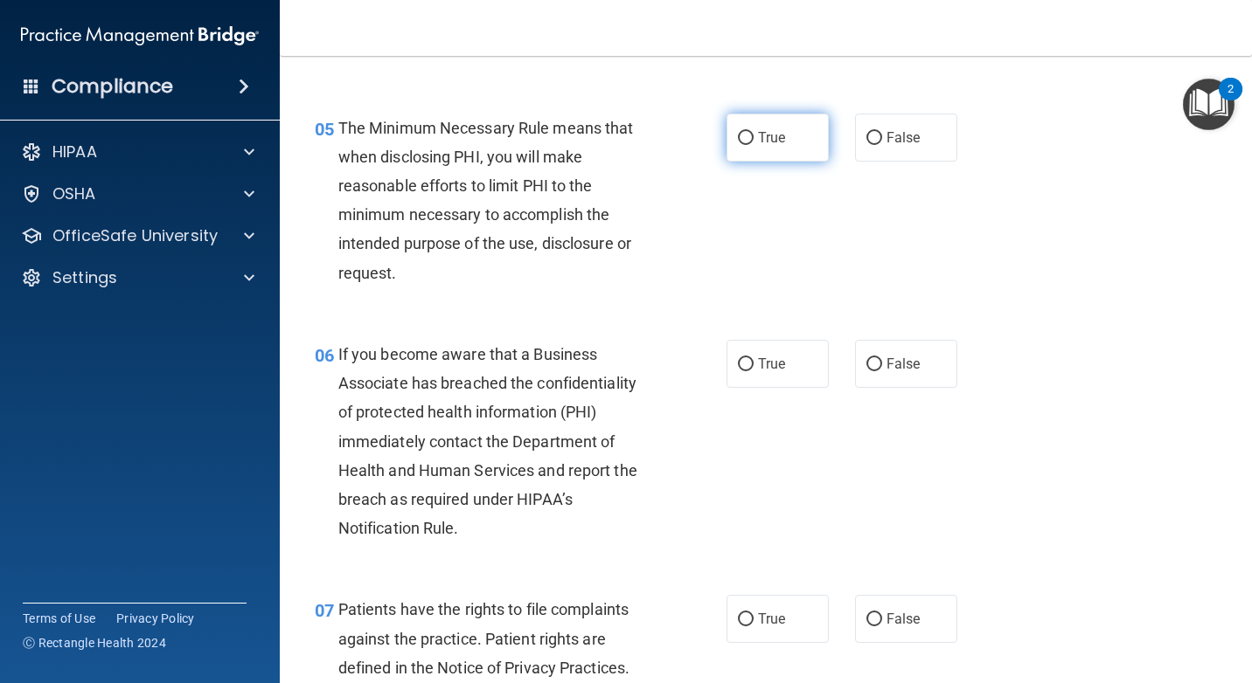
click at [748, 140] on label "True" at bounding box center [777, 138] width 102 height 48
click at [748, 140] on input "True" at bounding box center [746, 138] width 16 height 13
radio input "true"
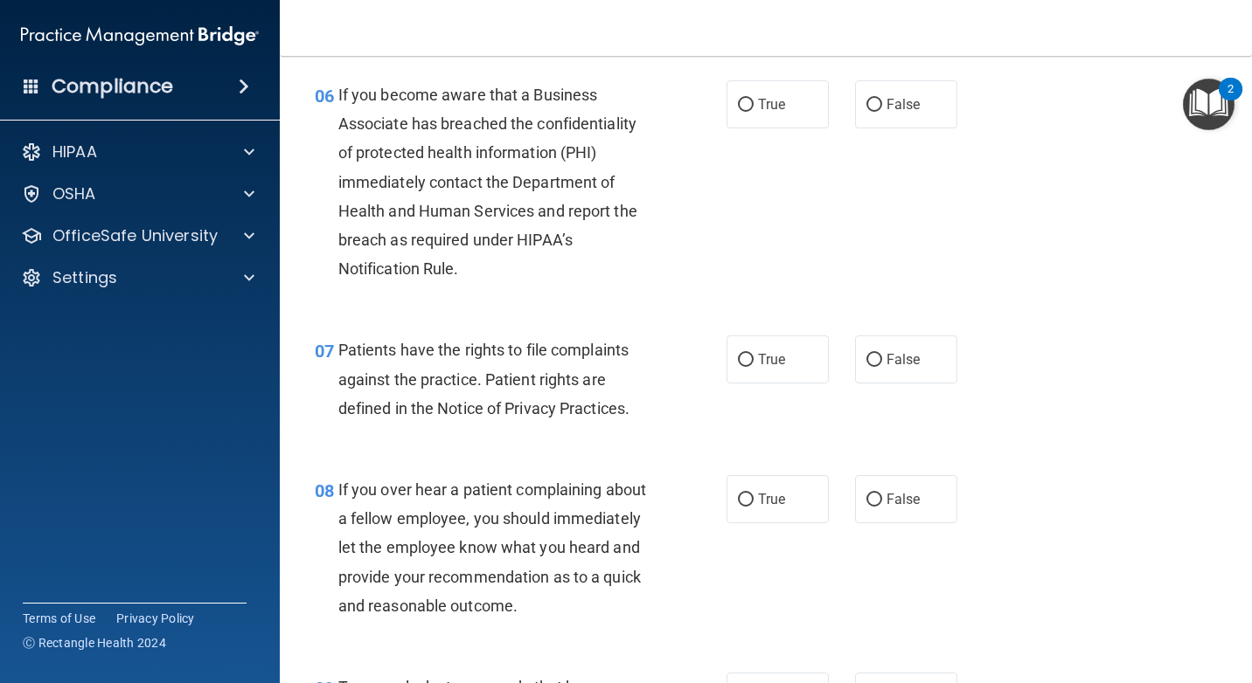
scroll to position [1049, 0]
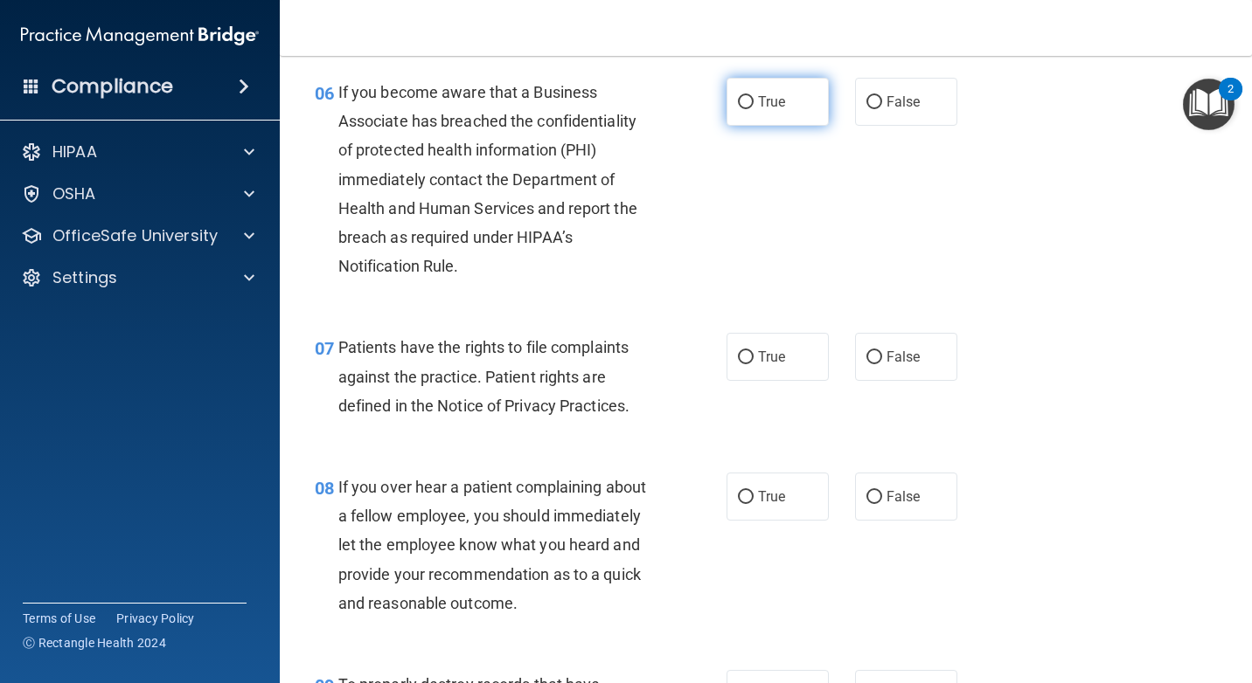
click at [780, 94] on label "True" at bounding box center [777, 102] width 102 height 48
click at [753, 96] on input "True" at bounding box center [746, 102] width 16 height 13
radio input "true"
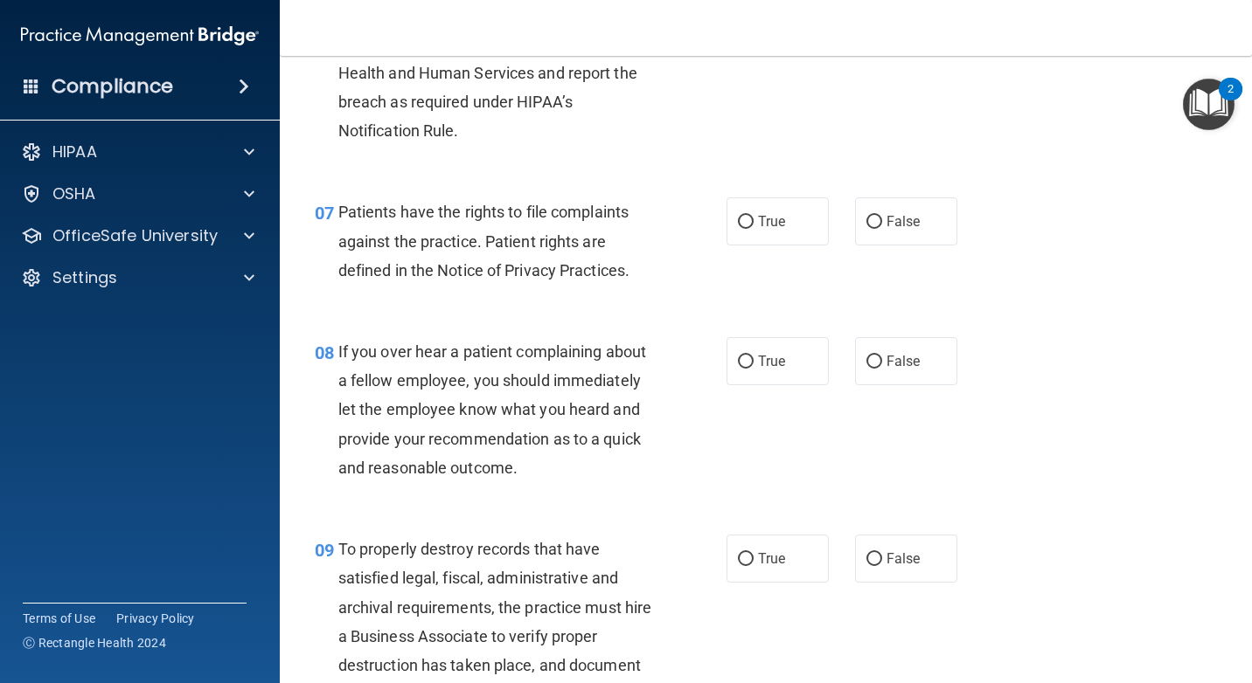
scroll to position [1224, 0]
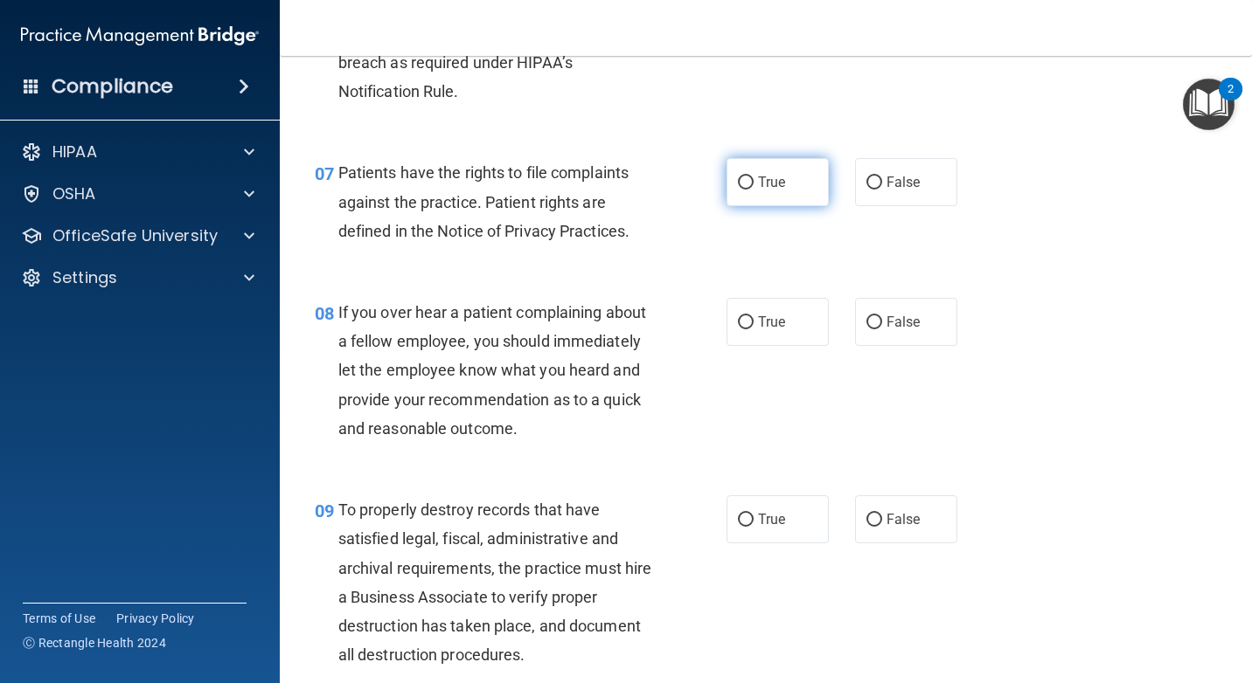
click at [786, 175] on label "True" at bounding box center [777, 182] width 102 height 48
click at [753, 177] on input "True" at bounding box center [746, 183] width 16 height 13
radio input "true"
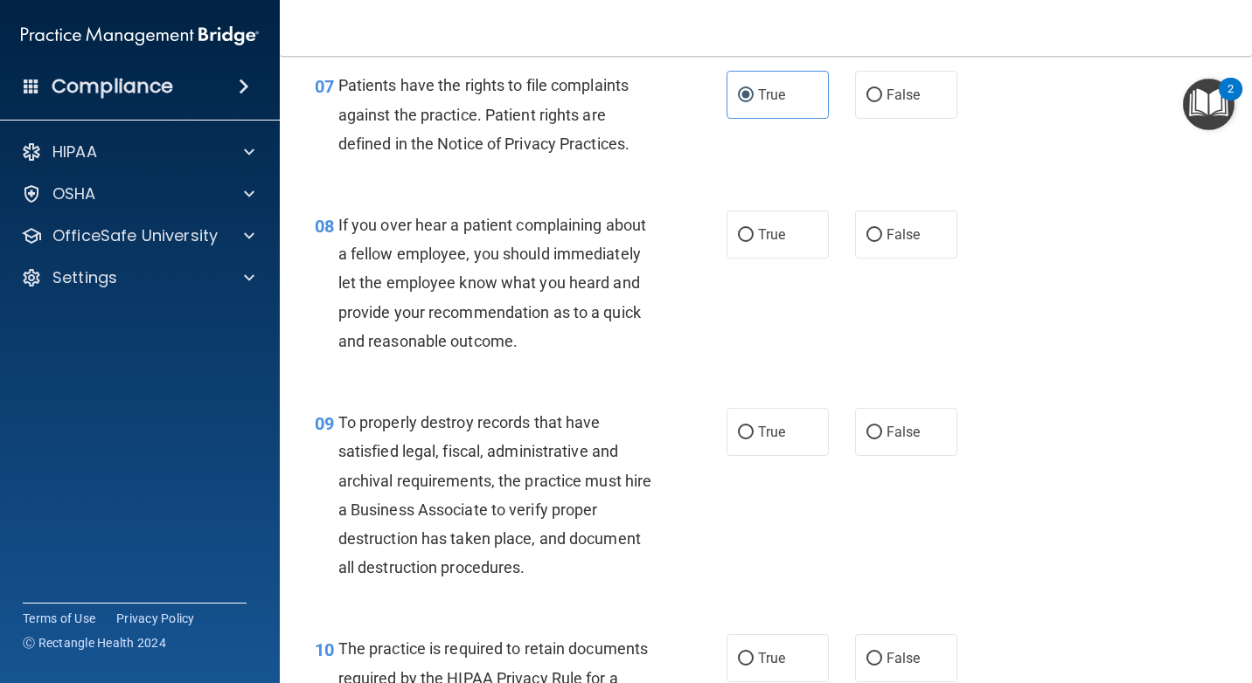
scroll to position [1398, 0]
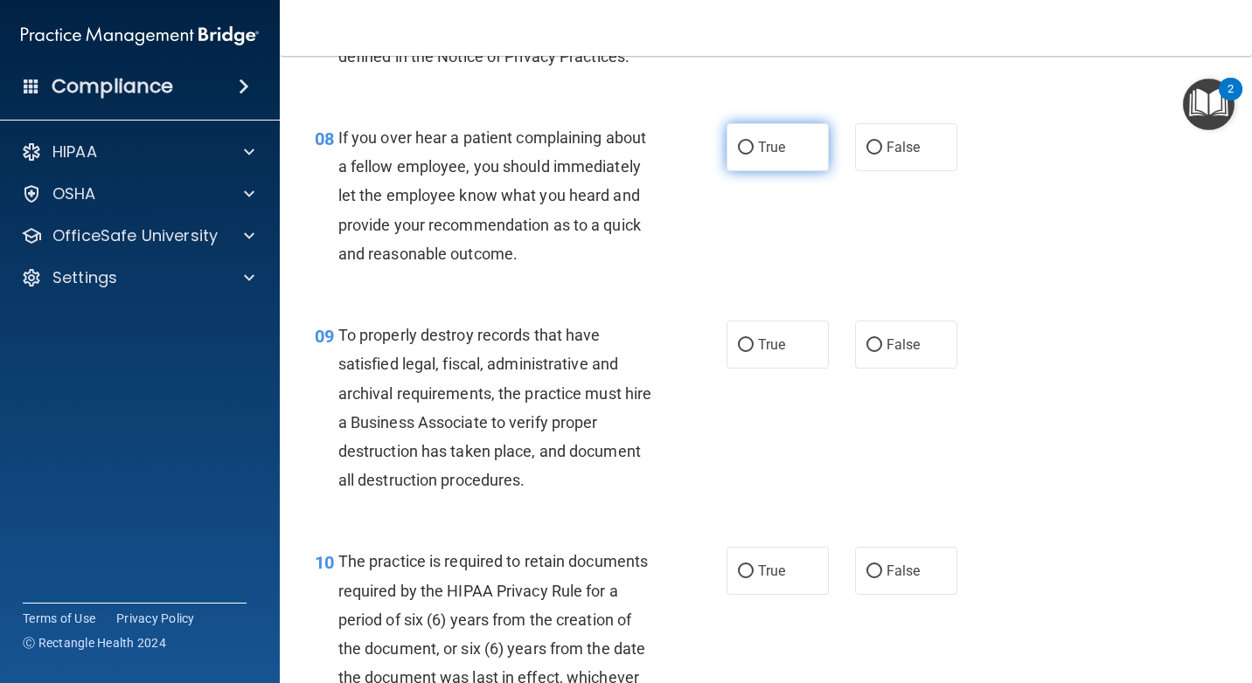
click at [786, 142] on label "True" at bounding box center [777, 147] width 102 height 48
click at [753, 142] on input "True" at bounding box center [746, 148] width 16 height 13
radio input "true"
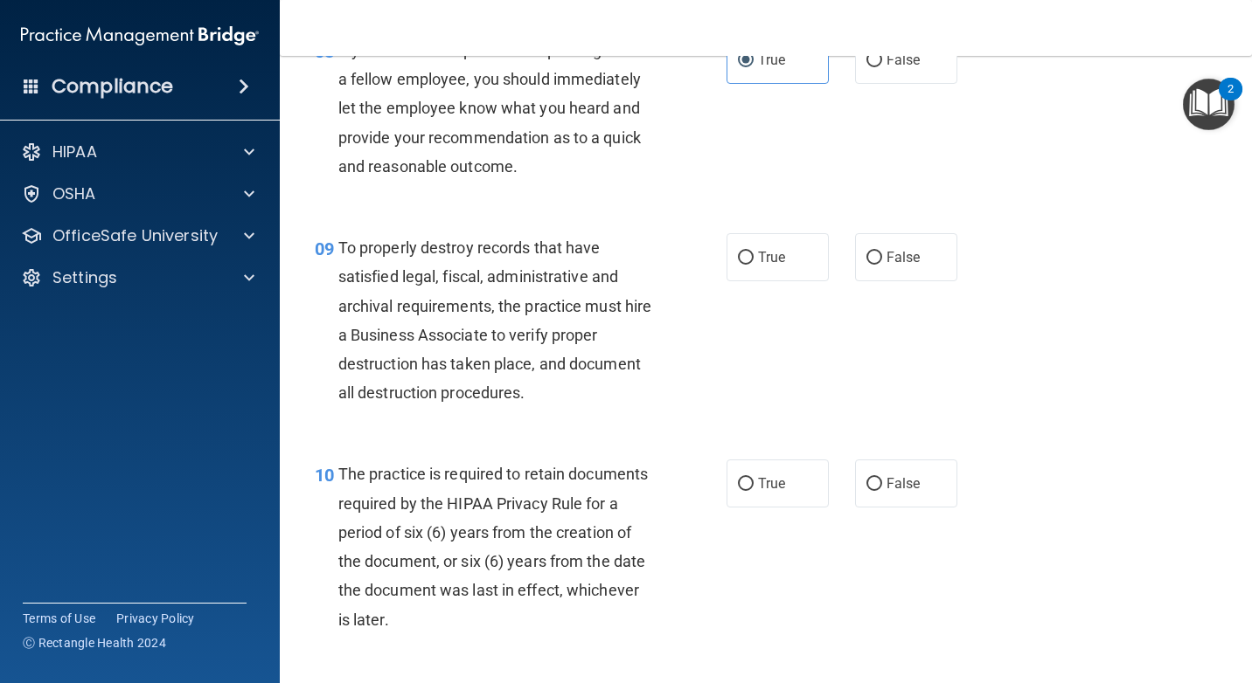
scroll to position [1573, 0]
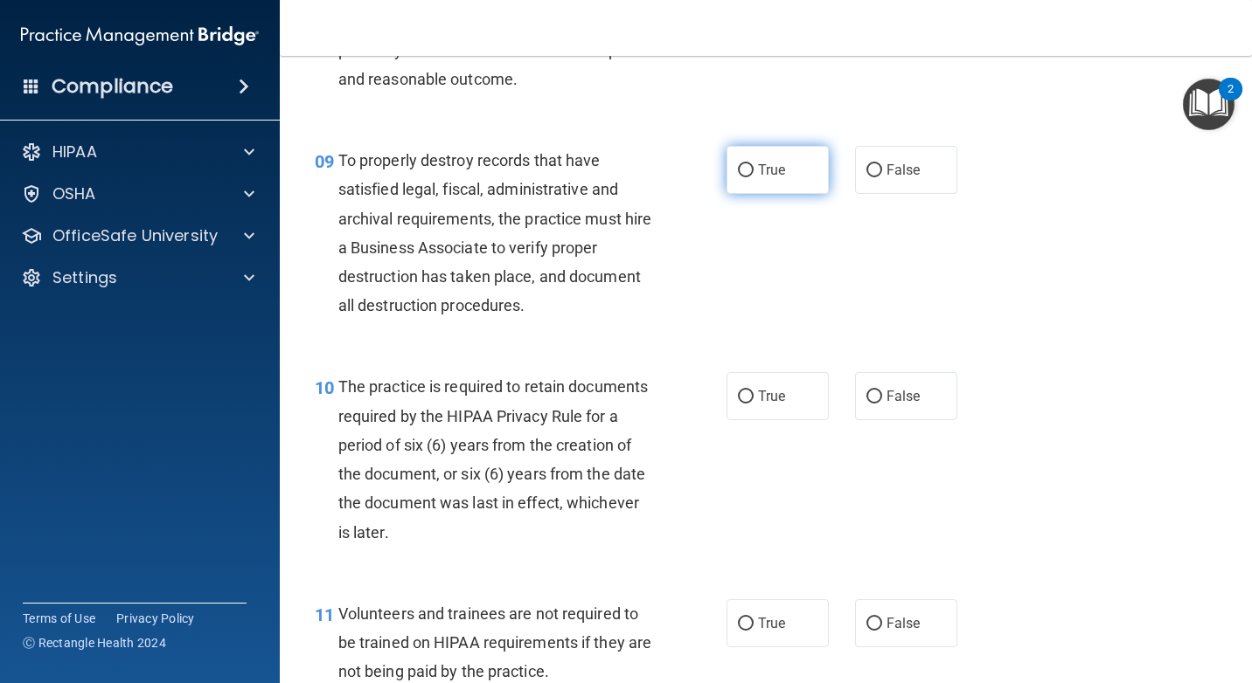
click at [726, 172] on label "True" at bounding box center [777, 170] width 102 height 48
click at [738, 172] on input "True" at bounding box center [746, 170] width 16 height 13
radio input "true"
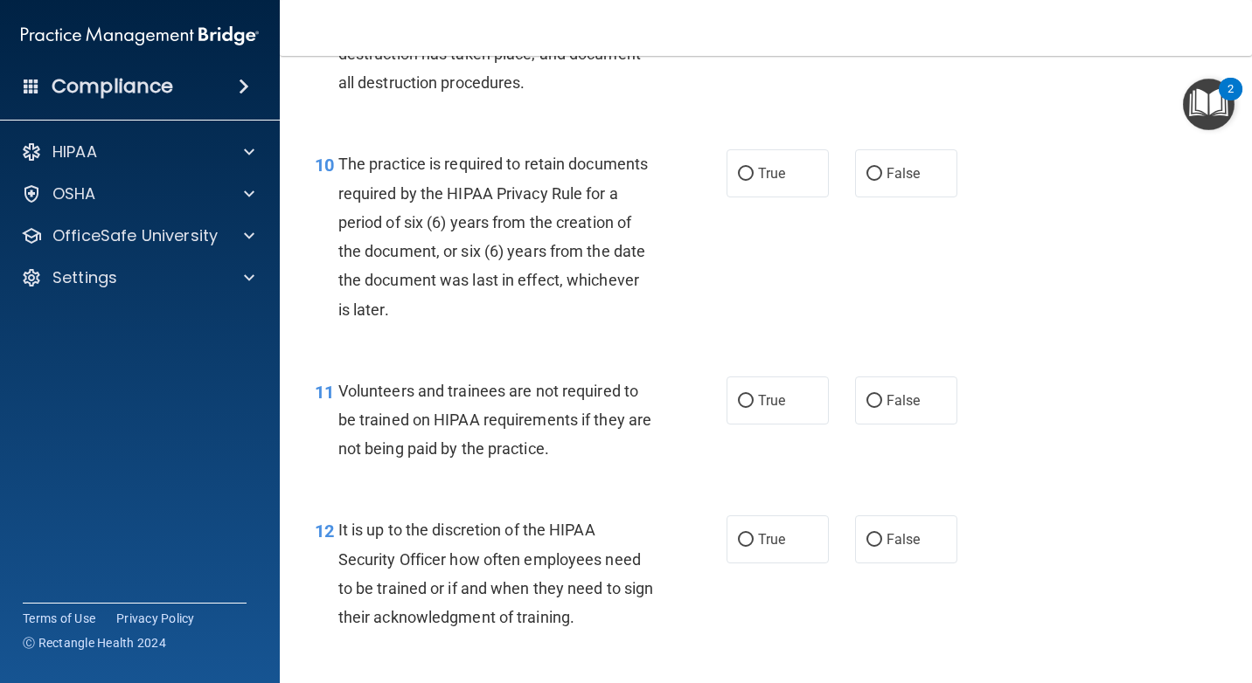
scroll to position [1835, 0]
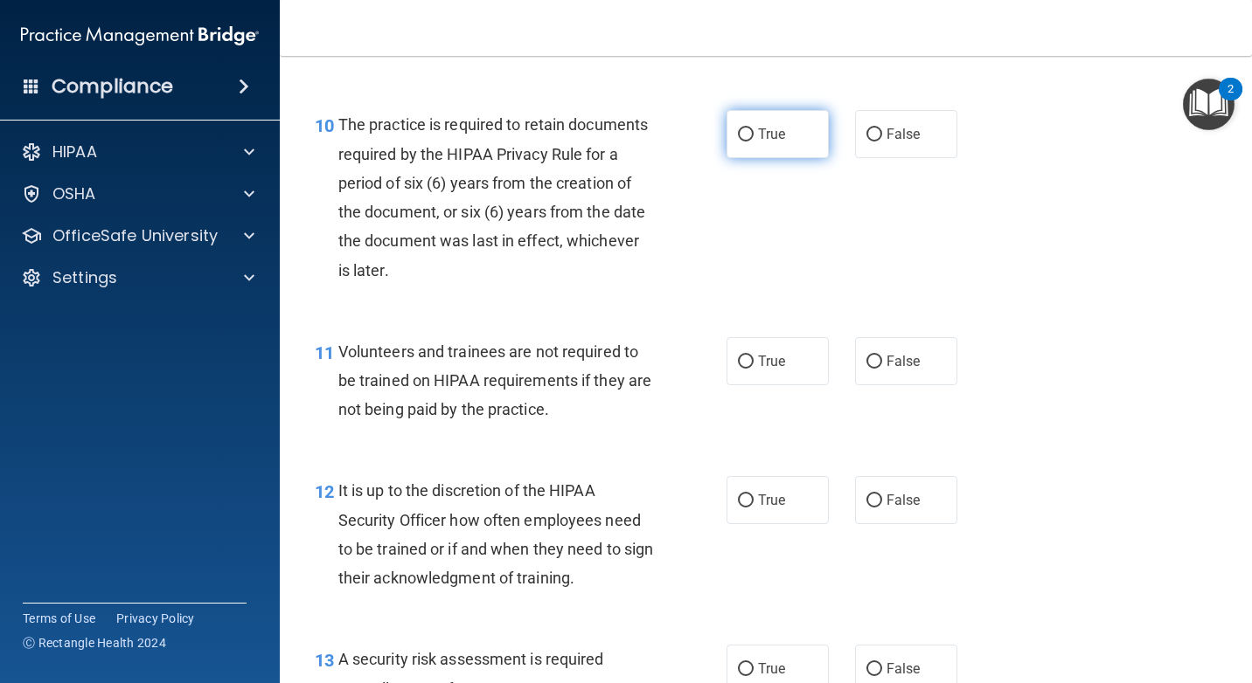
click at [764, 142] on label "True" at bounding box center [777, 134] width 102 height 48
click at [753, 142] on input "True" at bounding box center [746, 134] width 16 height 13
radio input "true"
click at [911, 362] on span "False" at bounding box center [903, 361] width 34 height 17
click at [882, 362] on input "False" at bounding box center [874, 362] width 16 height 13
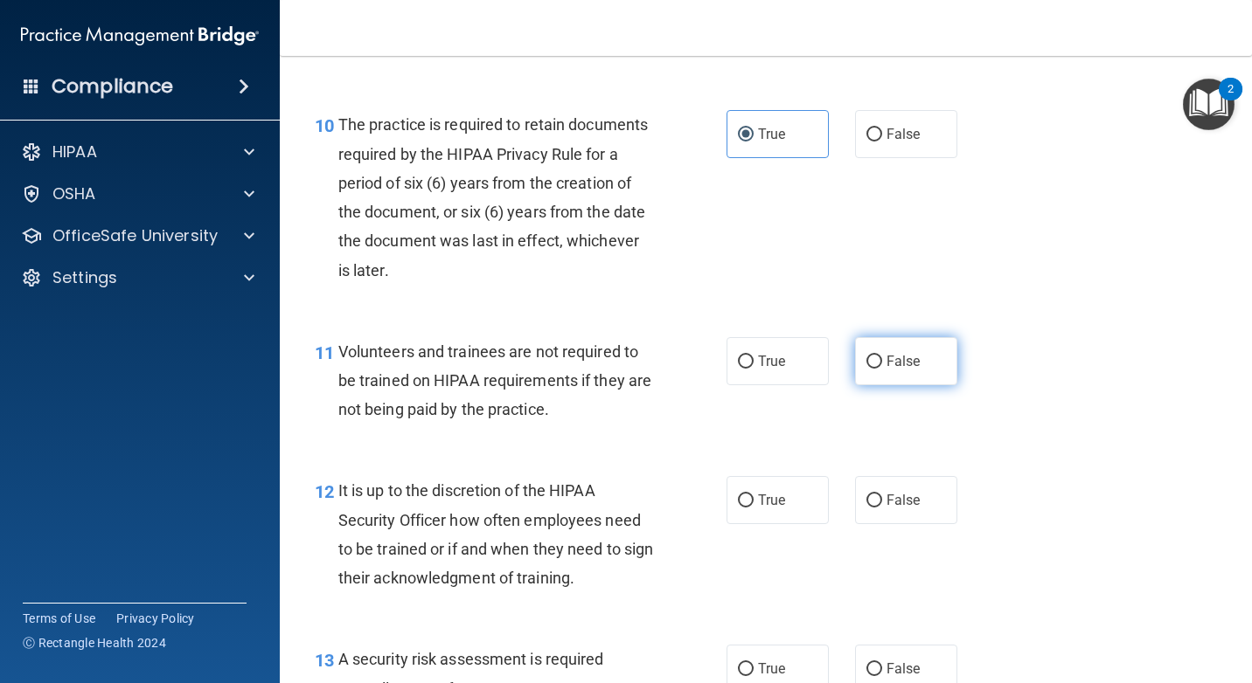
radio input "true"
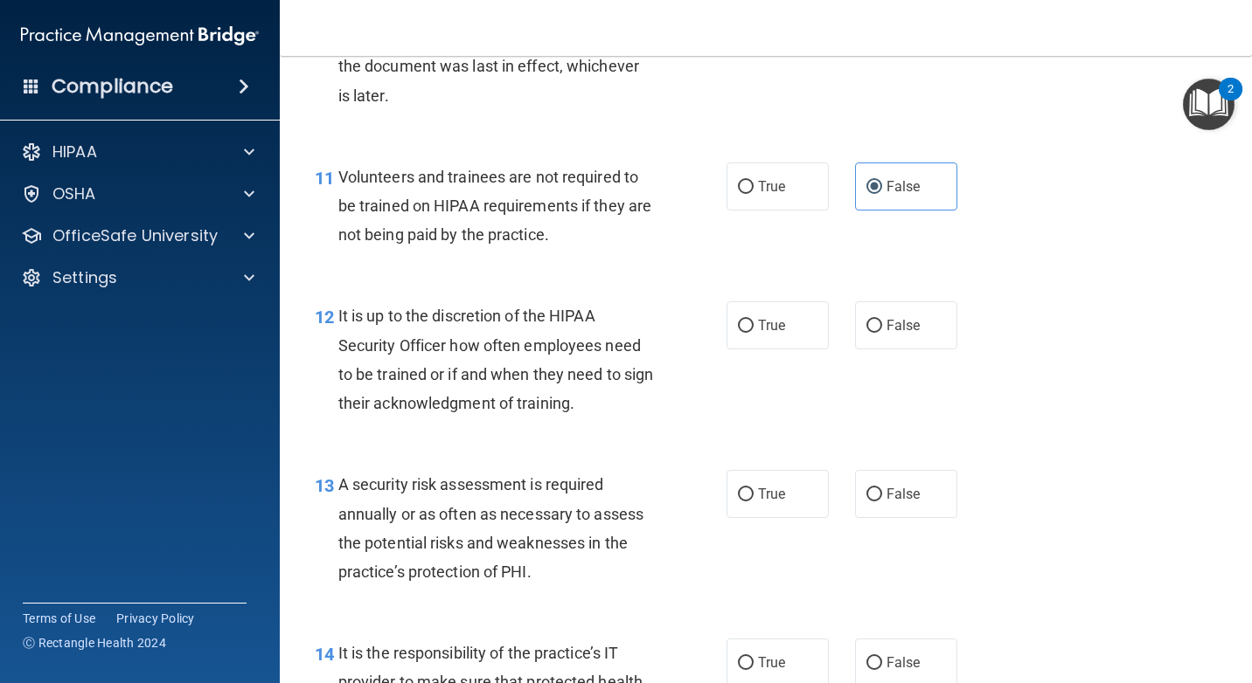
scroll to position [2098, 0]
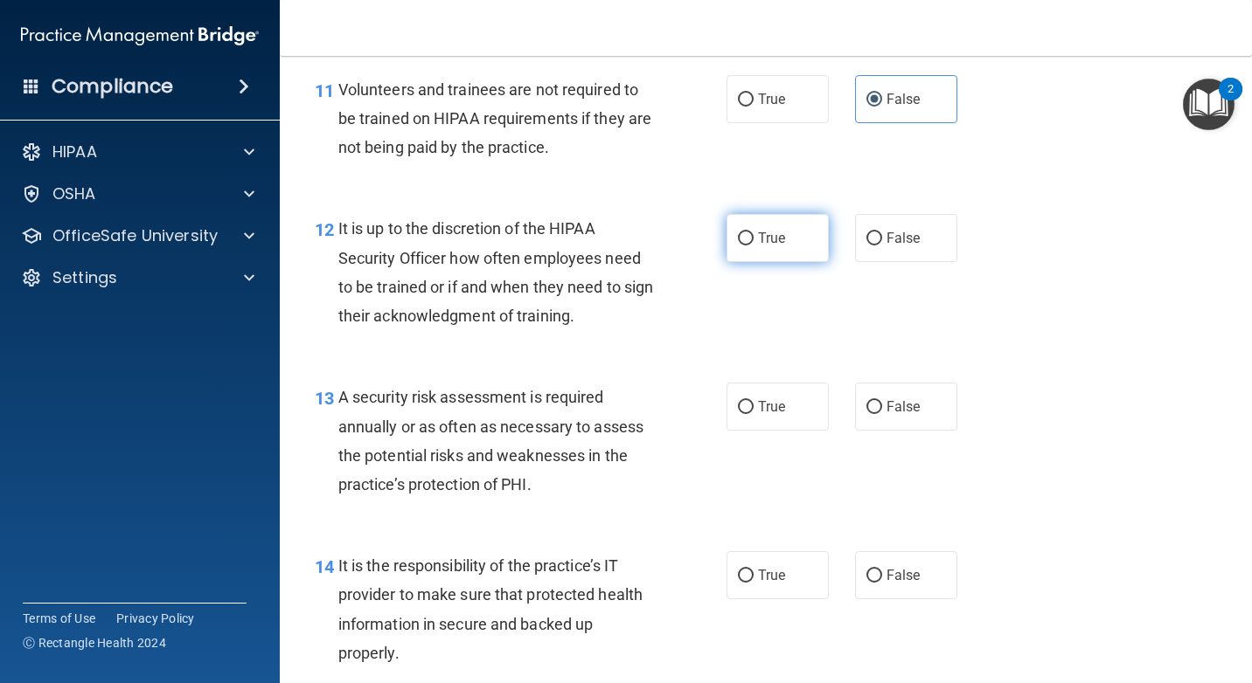
click at [749, 239] on label "True" at bounding box center [777, 238] width 102 height 48
click at [749, 239] on input "True" at bounding box center [746, 238] width 16 height 13
radio input "true"
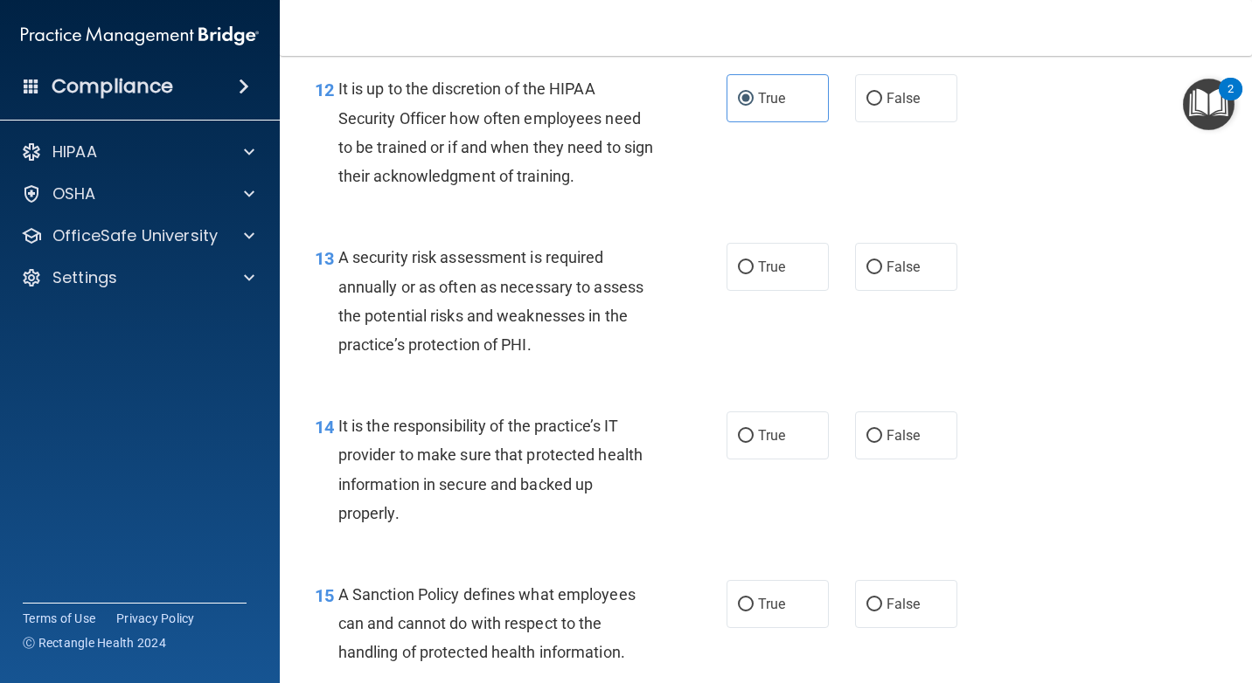
scroll to position [2185, 0]
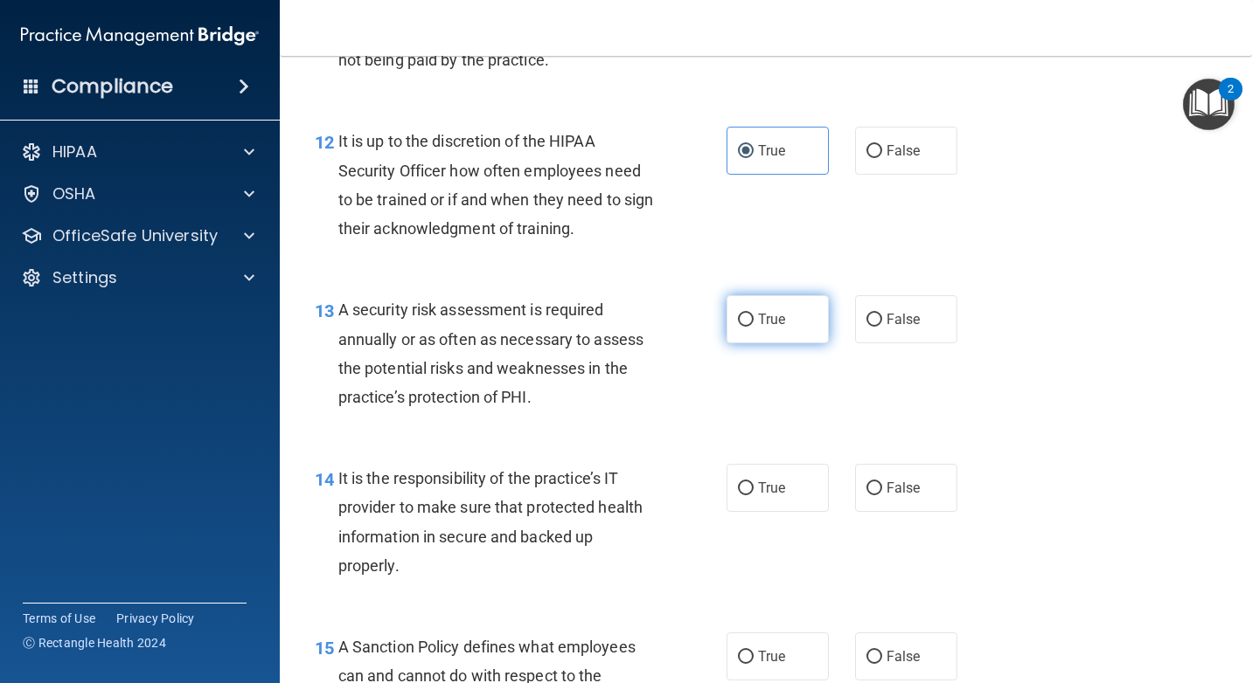
click at [759, 316] on span "True" at bounding box center [771, 319] width 27 height 17
click at [753, 316] on input "True" at bounding box center [746, 320] width 16 height 13
radio input "true"
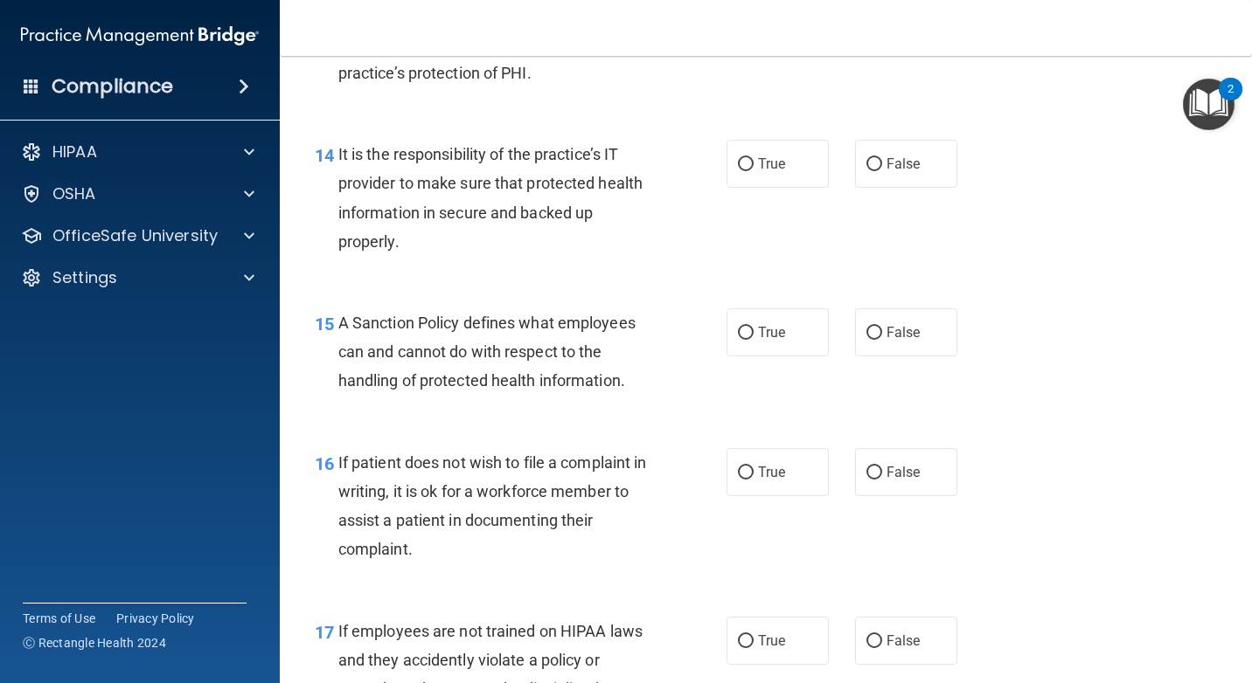
scroll to position [2535, 0]
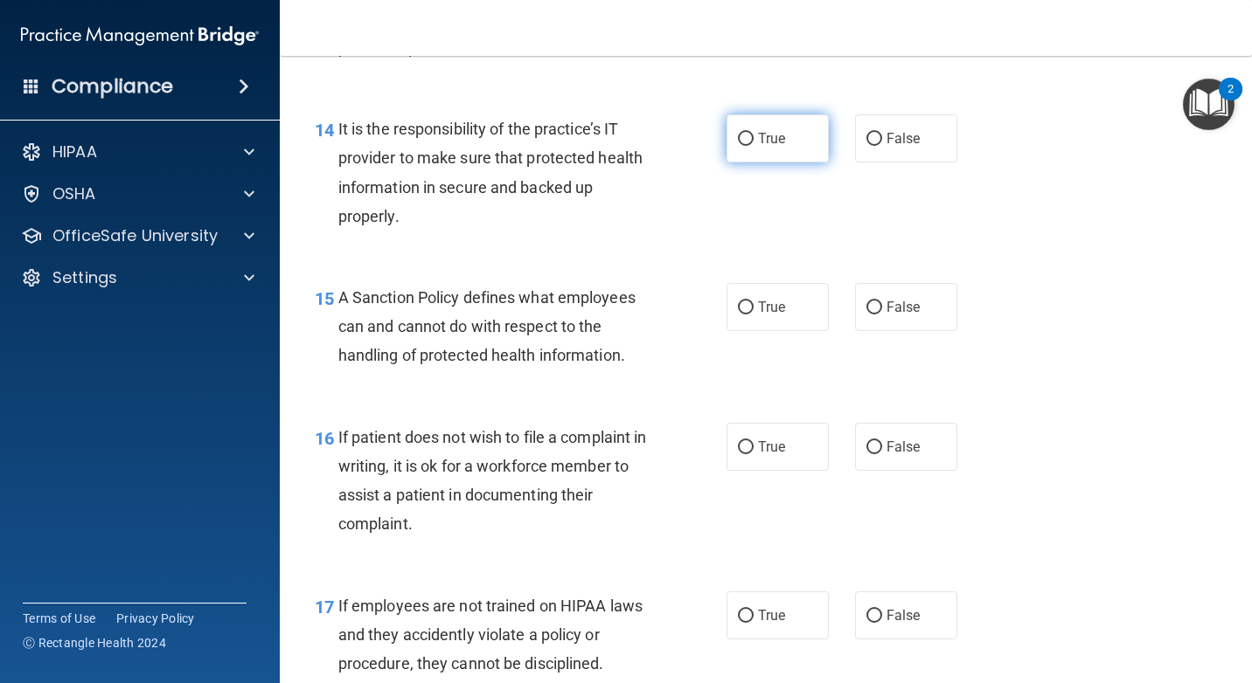
click at [784, 155] on label "True" at bounding box center [777, 138] width 102 height 48
click at [753, 146] on input "True" at bounding box center [746, 139] width 16 height 13
radio input "true"
click at [778, 316] on label "True" at bounding box center [777, 307] width 102 height 48
click at [753, 315] on input "True" at bounding box center [746, 308] width 16 height 13
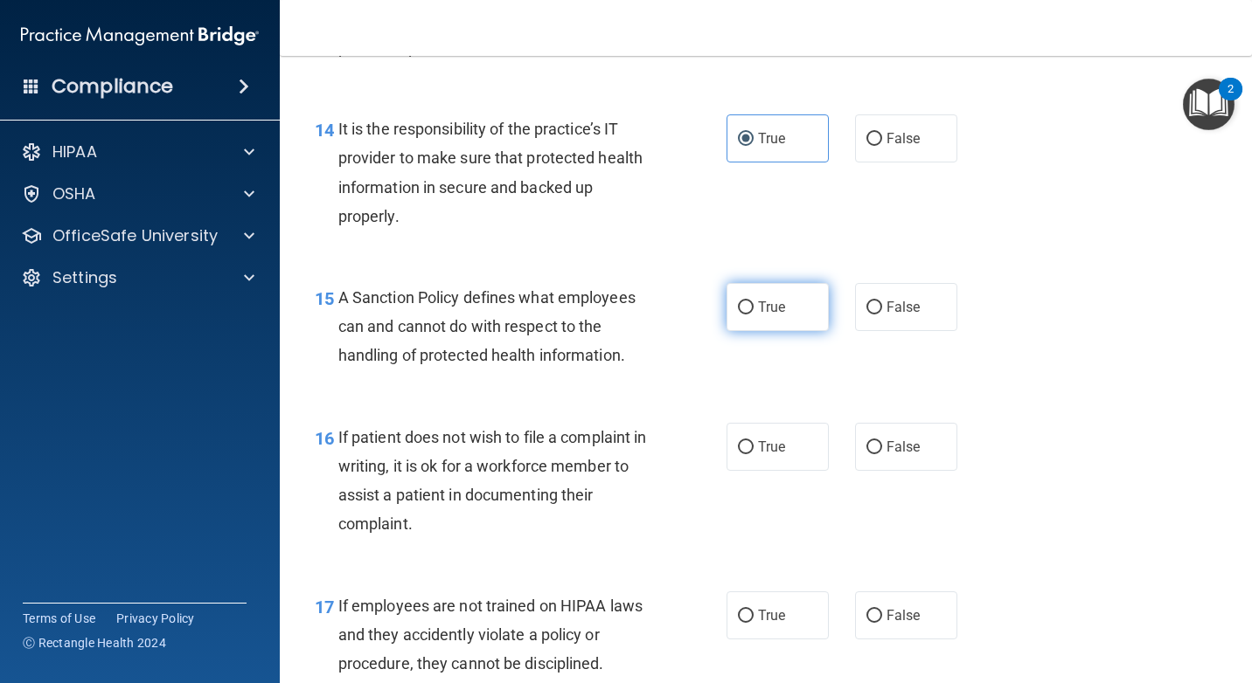
radio input "true"
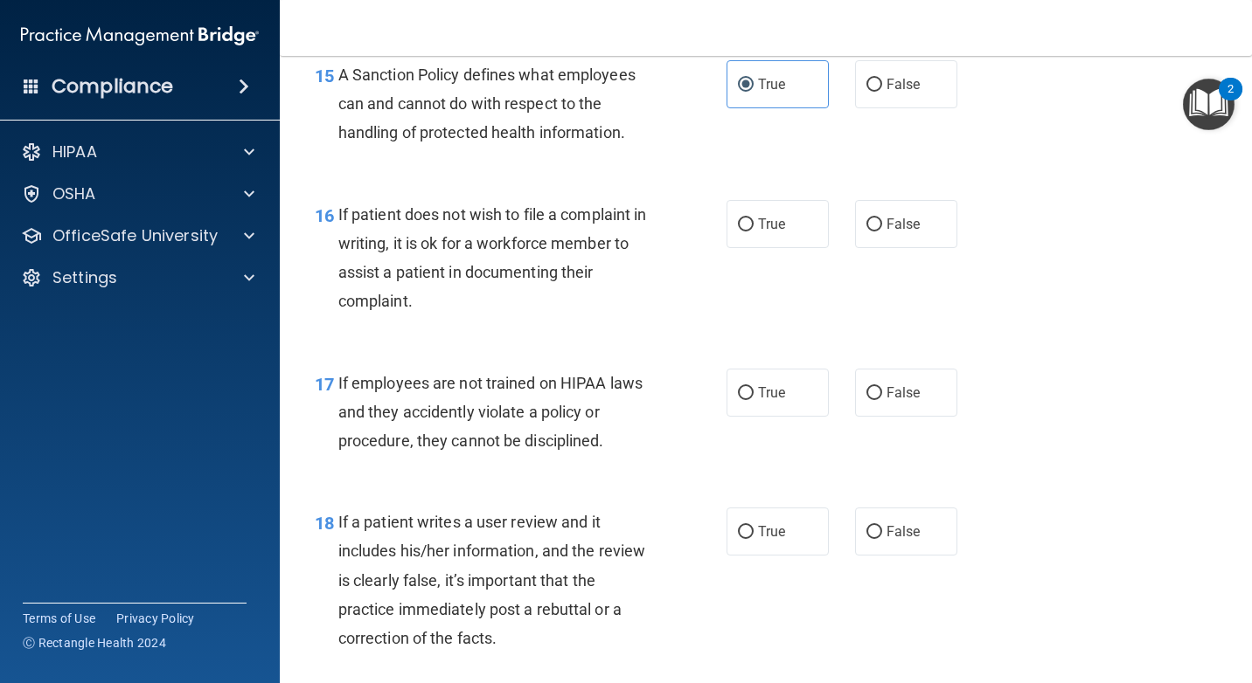
scroll to position [2797, 0]
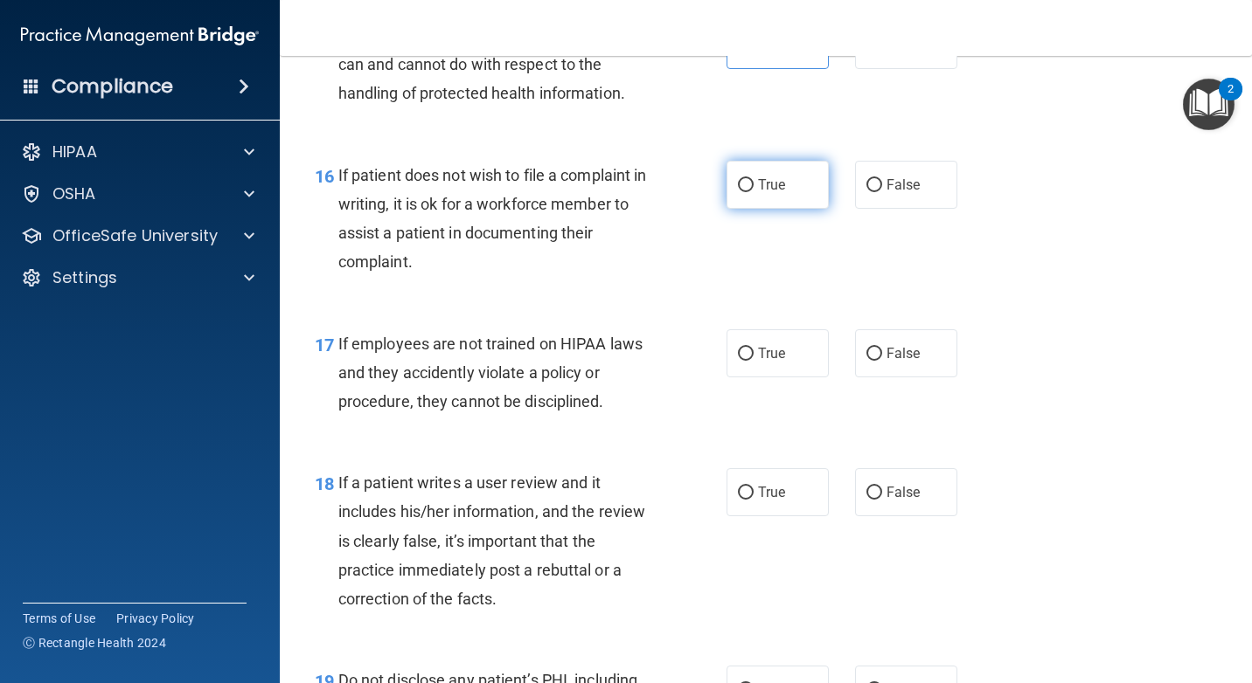
click at [813, 181] on label "True" at bounding box center [777, 185] width 102 height 48
click at [753, 181] on input "True" at bounding box center [746, 185] width 16 height 13
radio input "true"
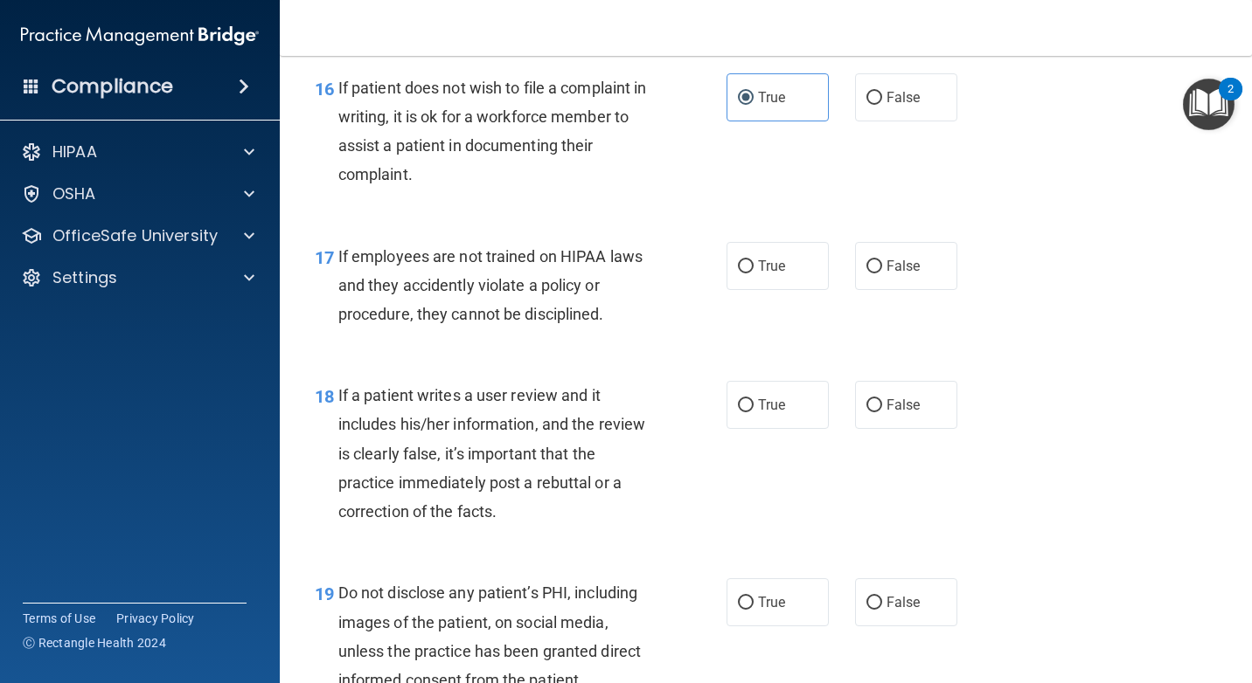
scroll to position [2972, 0]
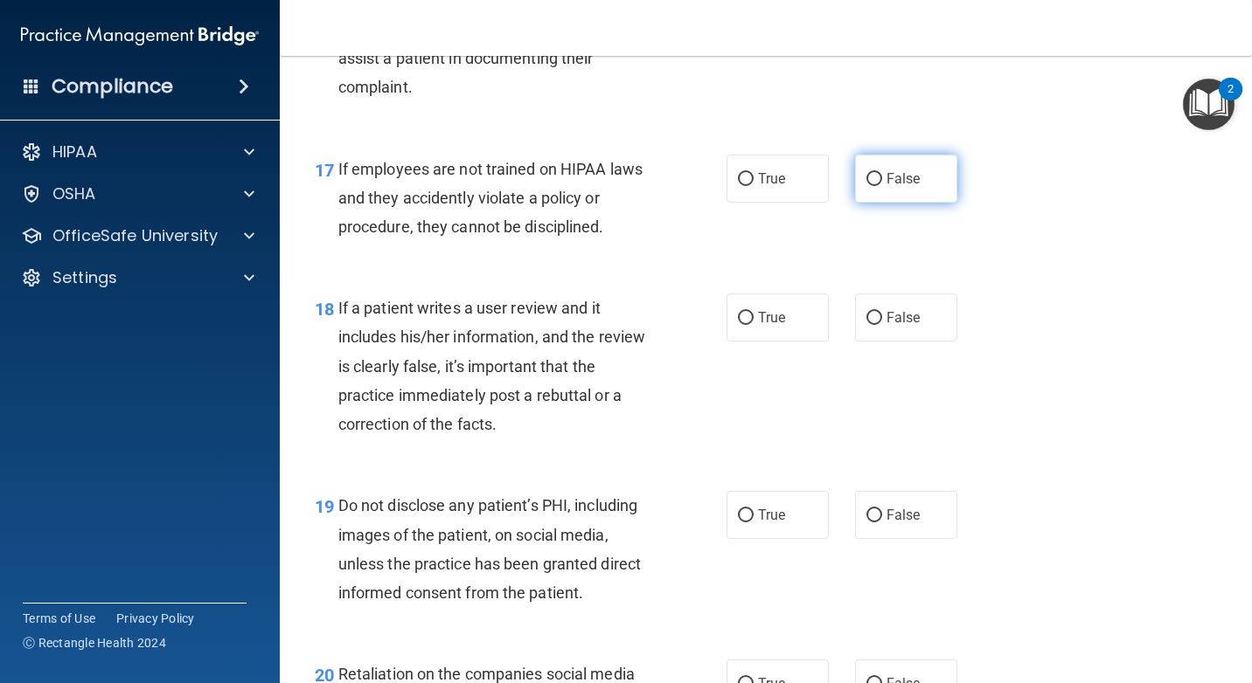
click at [869, 192] on label "False" at bounding box center [906, 179] width 102 height 48
click at [869, 186] on input "False" at bounding box center [874, 179] width 16 height 13
radio input "true"
click at [778, 304] on label "True" at bounding box center [777, 318] width 102 height 48
click at [753, 312] on input "True" at bounding box center [746, 318] width 16 height 13
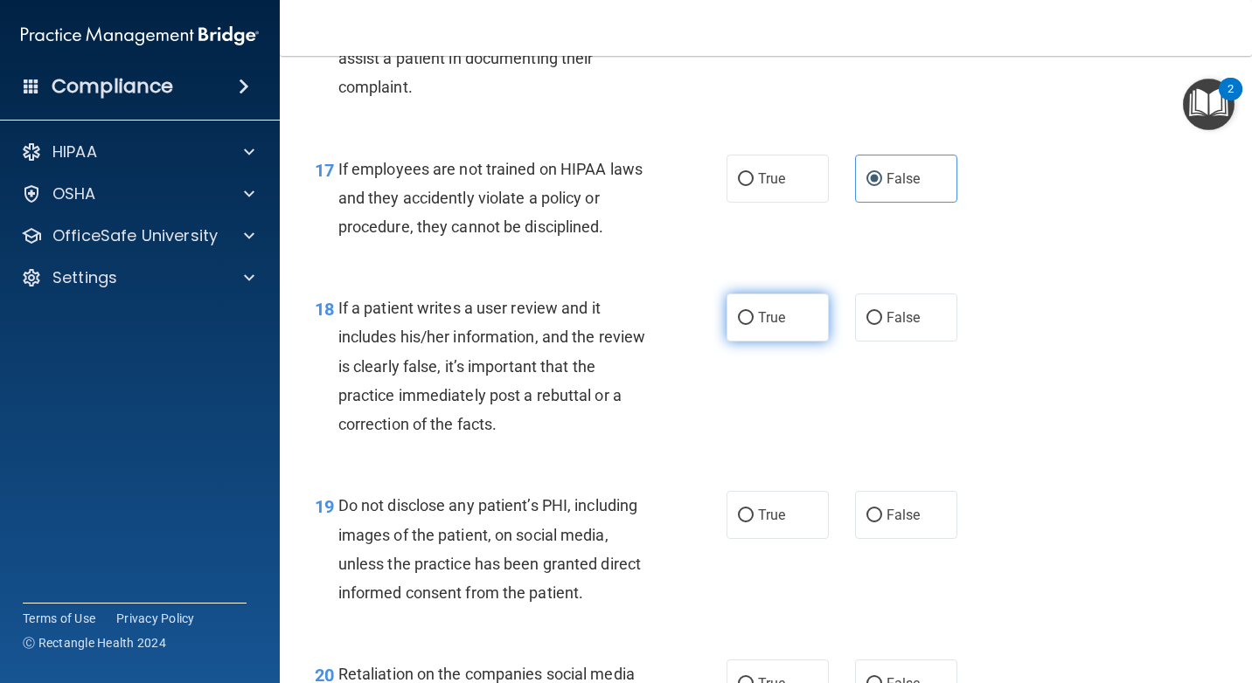
radio input "true"
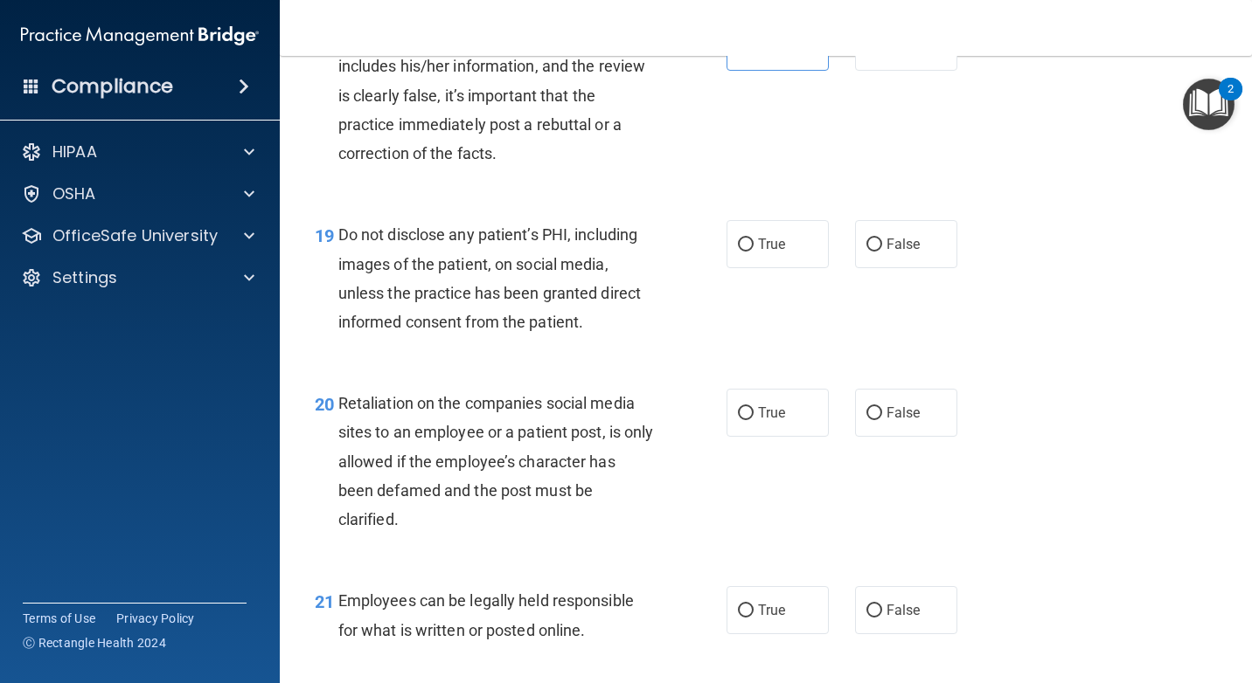
scroll to position [3321, 0]
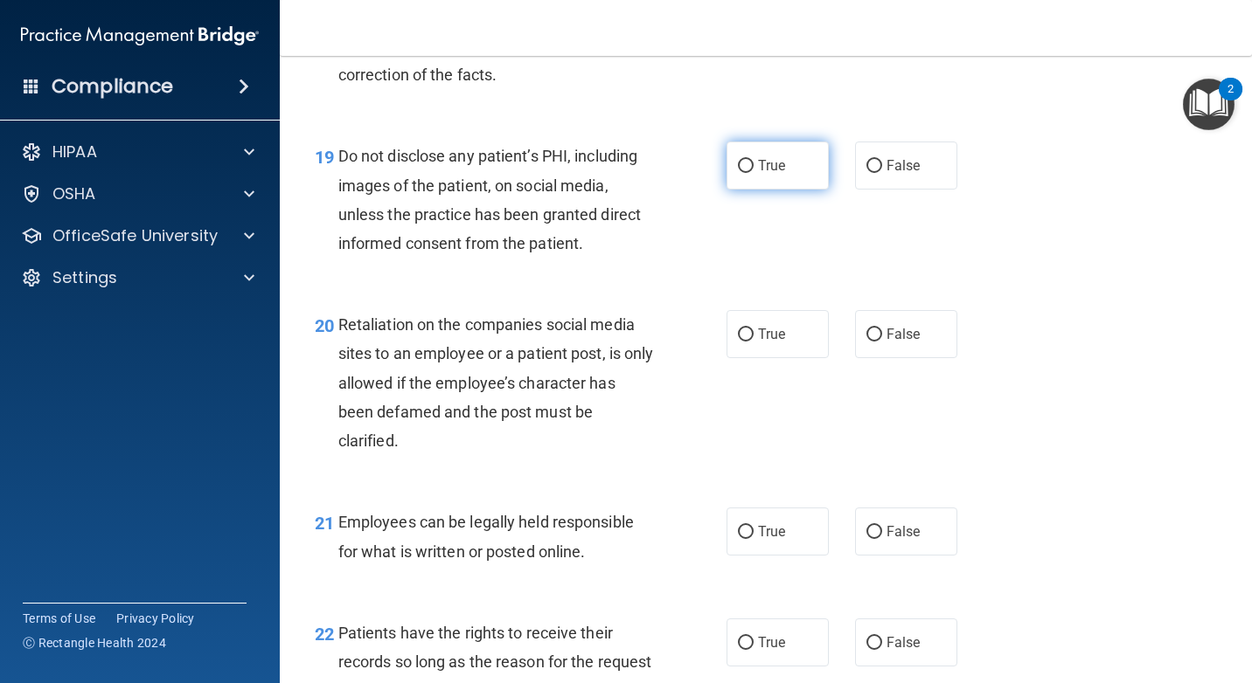
click at [759, 166] on span "True" at bounding box center [771, 165] width 27 height 17
click at [753, 166] on input "True" at bounding box center [746, 166] width 16 height 13
radio input "true"
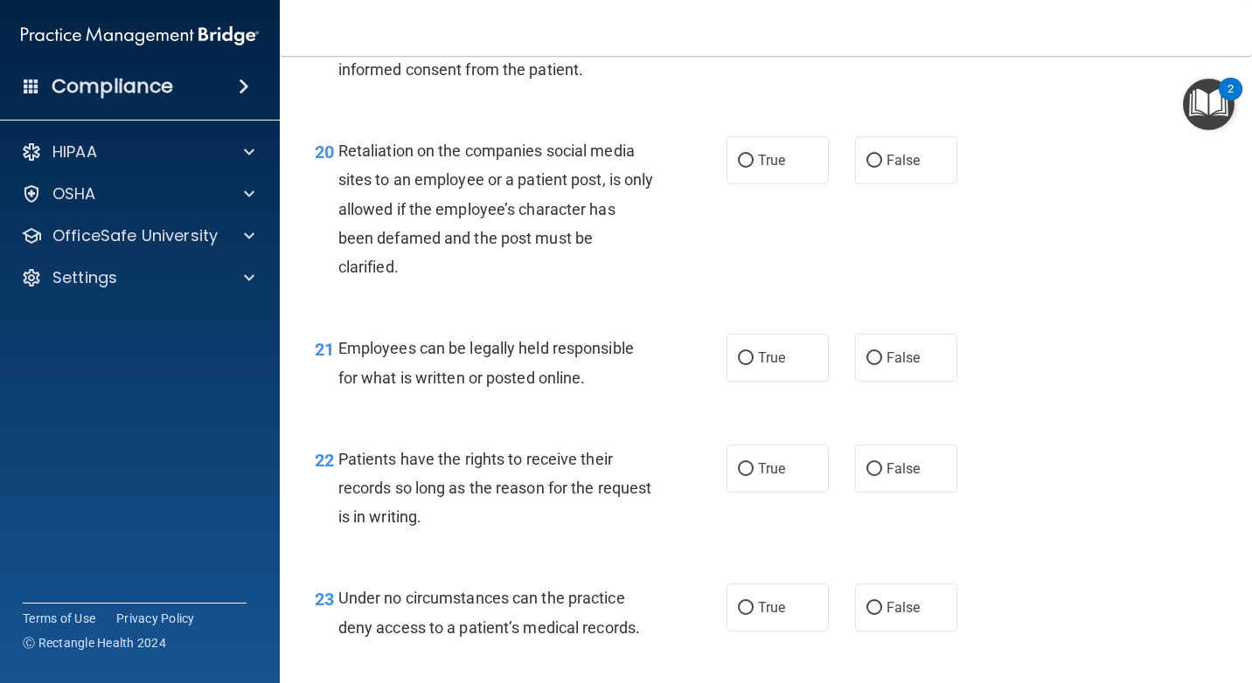
scroll to position [3496, 0]
click at [766, 175] on label "True" at bounding box center [777, 159] width 102 height 48
click at [753, 167] on input "True" at bounding box center [746, 160] width 16 height 13
radio input "true"
click at [758, 373] on label "True" at bounding box center [777, 357] width 102 height 48
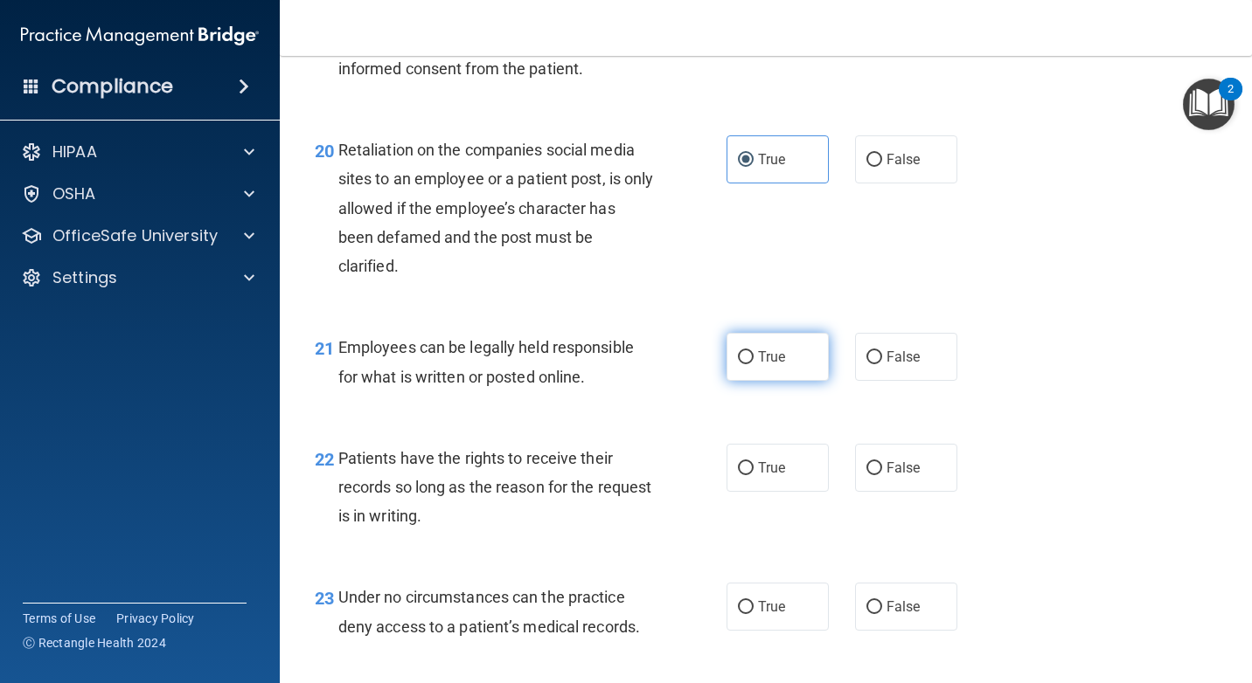
click at [753, 364] on input "True" at bounding box center [746, 357] width 16 height 13
radio input "true"
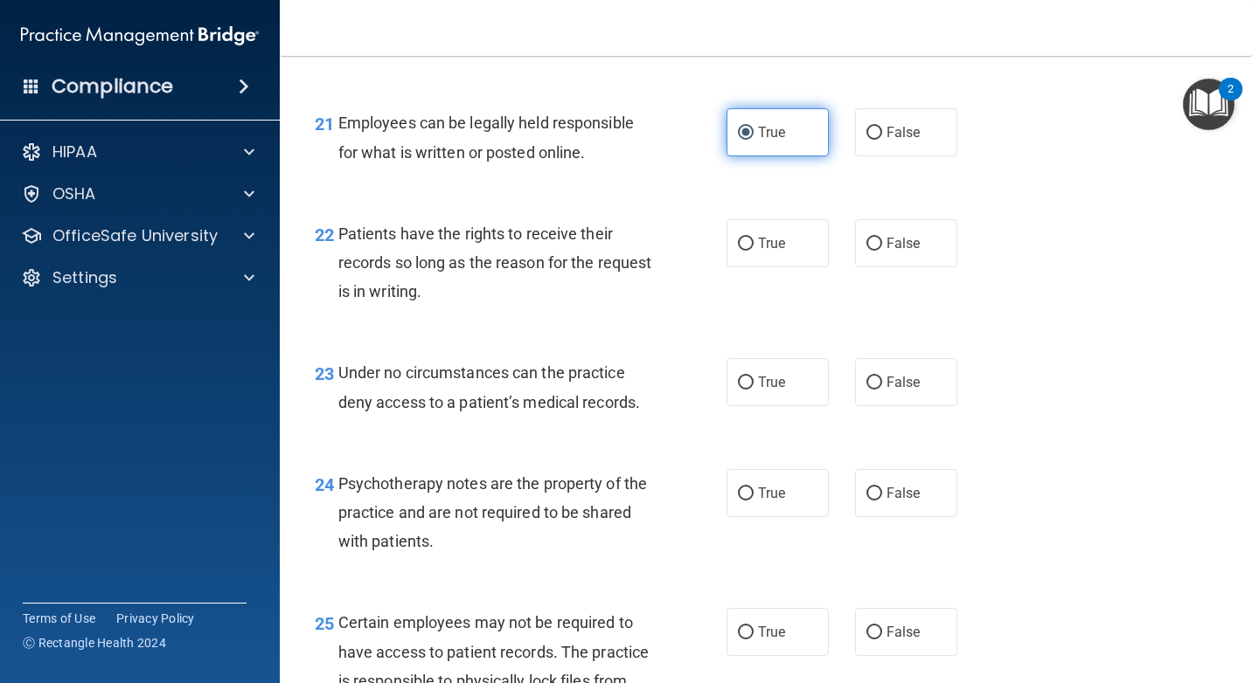
scroll to position [3758, 0]
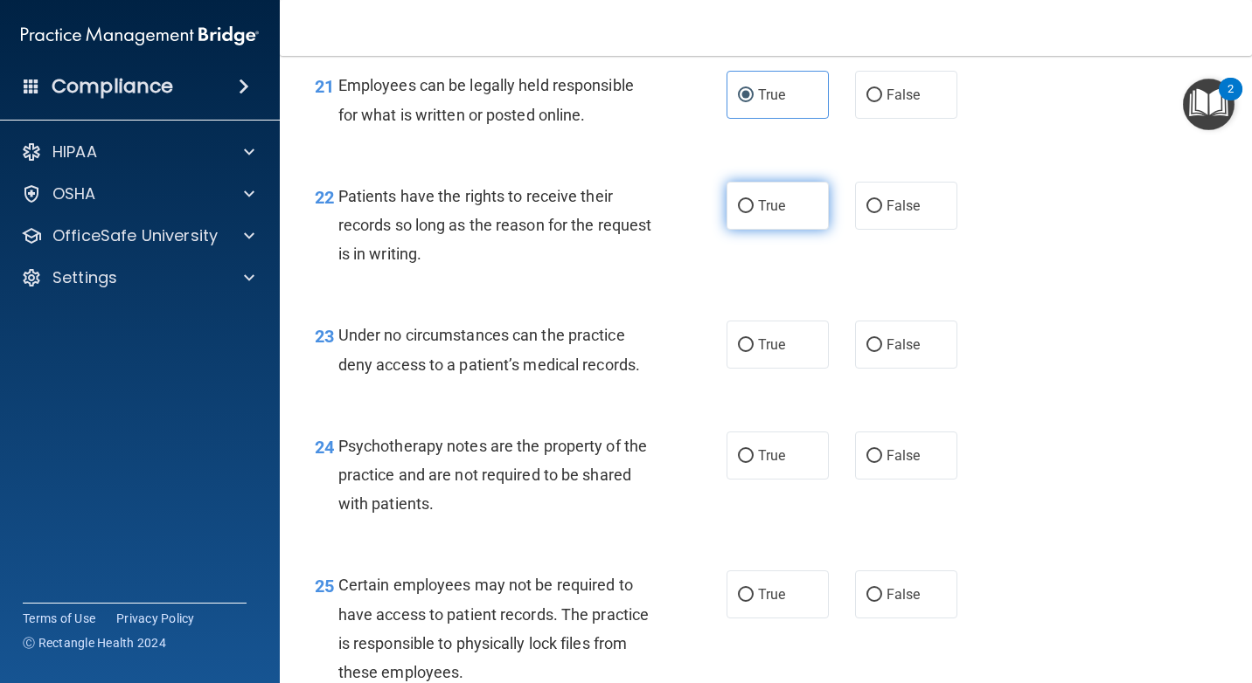
click at [800, 219] on label "True" at bounding box center [777, 206] width 102 height 48
click at [753, 213] on input "True" at bounding box center [746, 206] width 16 height 13
radio input "true"
click at [773, 344] on span "True" at bounding box center [771, 344] width 27 height 17
click at [753, 344] on input "True" at bounding box center [746, 345] width 16 height 13
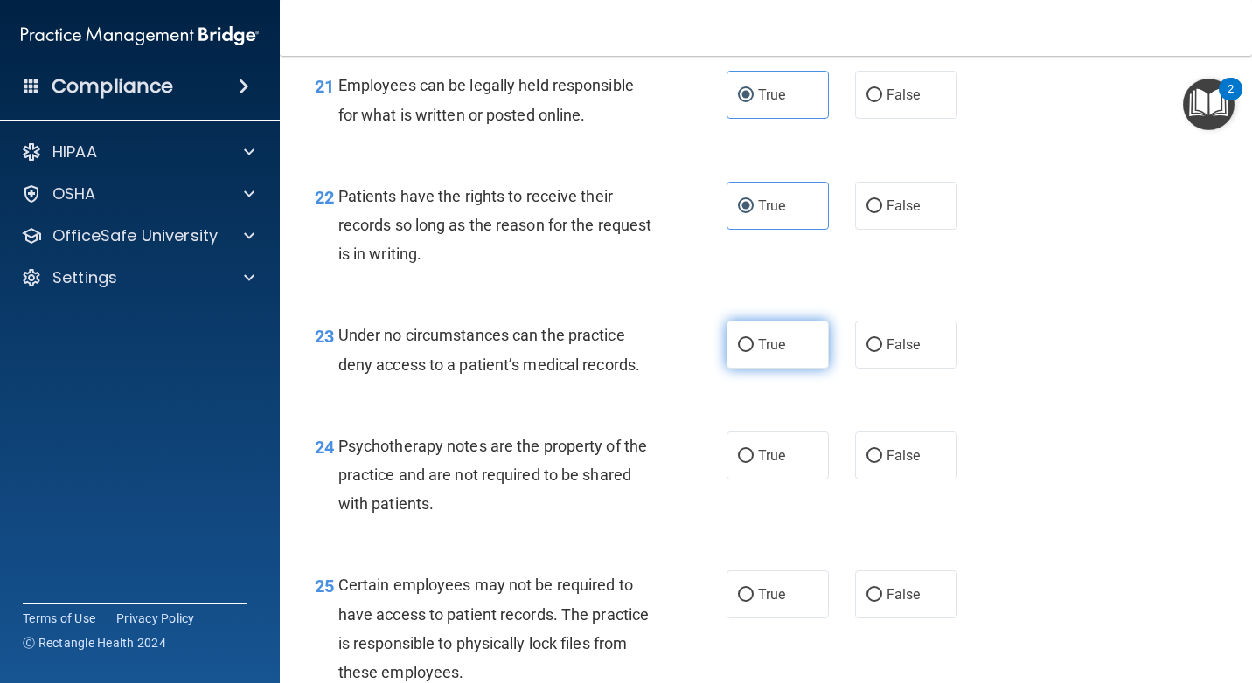
radio input "true"
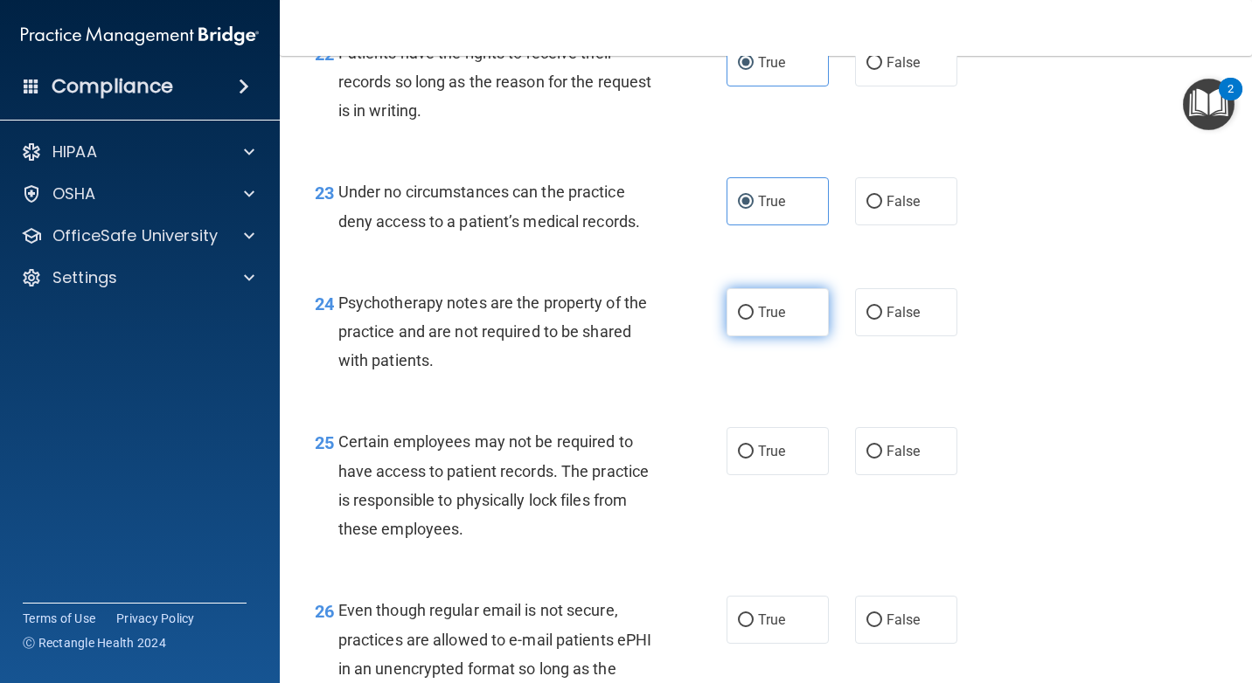
scroll to position [3933, 0]
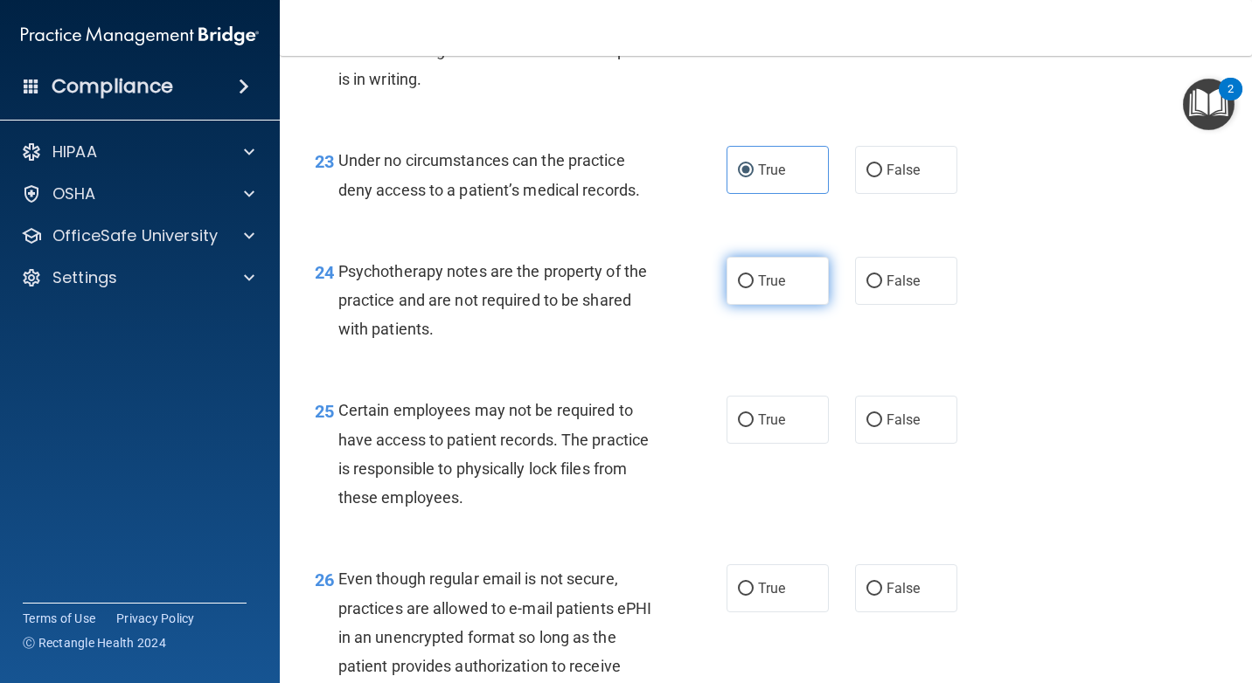
click at [787, 289] on label "True" at bounding box center [777, 281] width 102 height 48
click at [753, 288] on input "True" at bounding box center [746, 281] width 16 height 13
radio input "true"
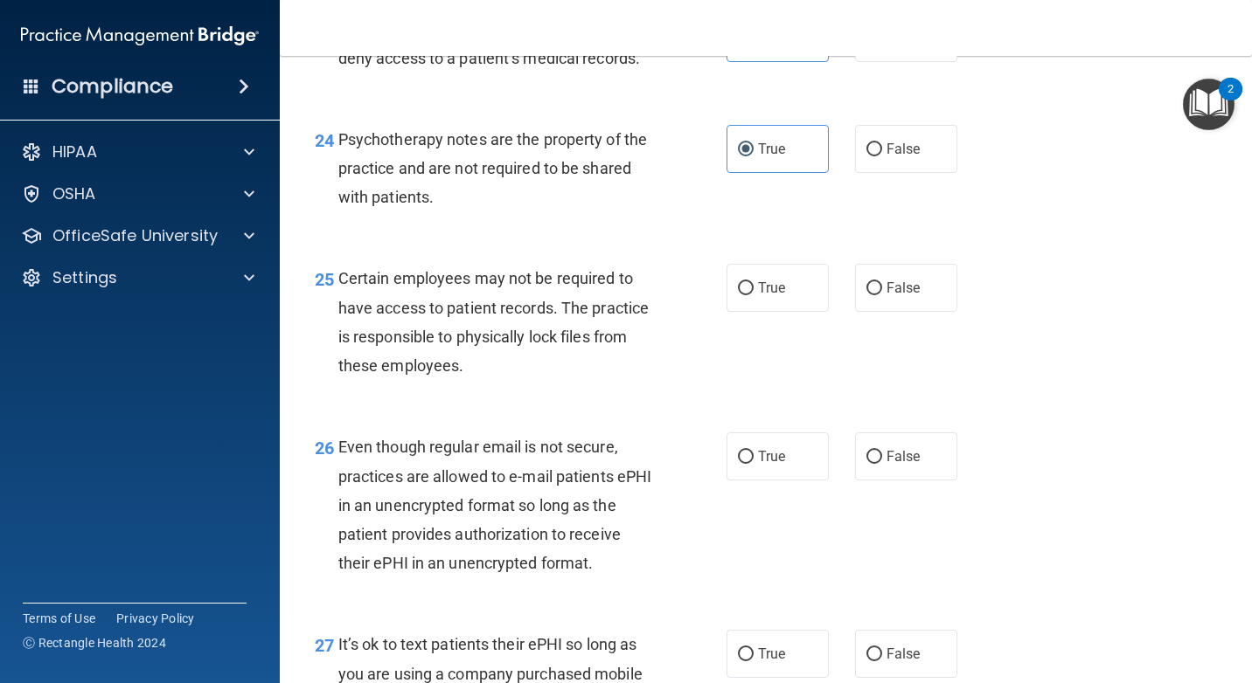
scroll to position [4108, 0]
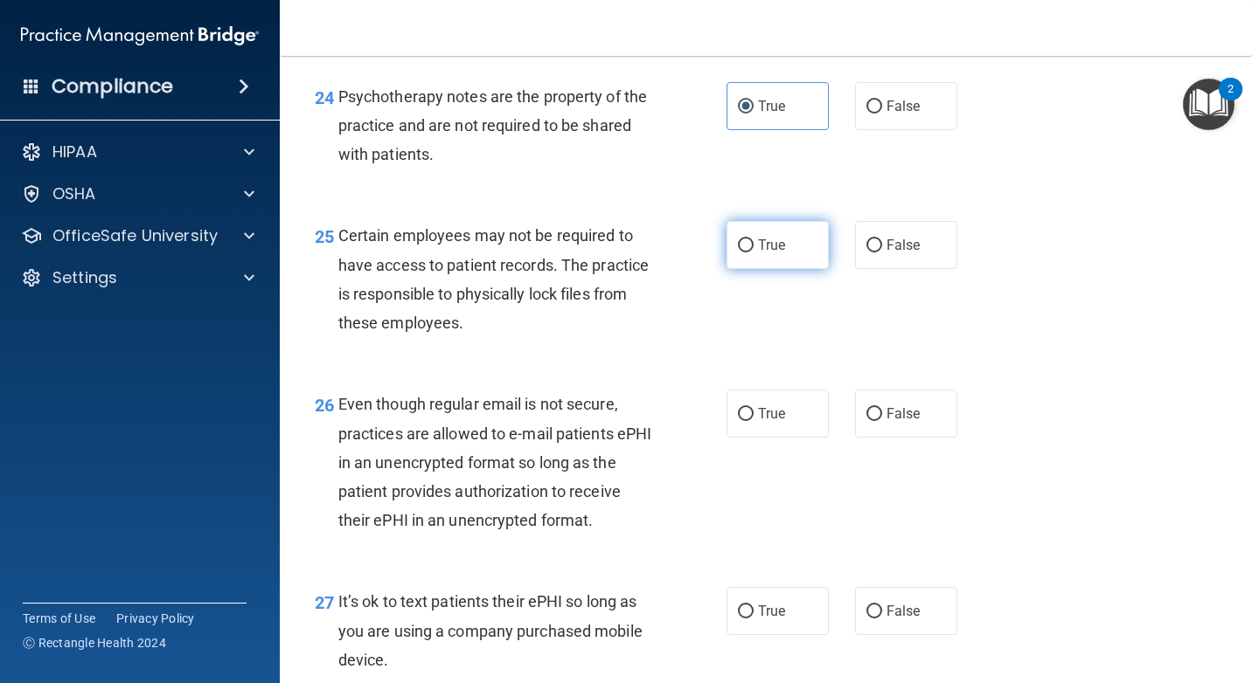
click at [780, 246] on label "True" at bounding box center [777, 245] width 102 height 48
click at [753, 246] on input "True" at bounding box center [746, 245] width 16 height 13
radio input "true"
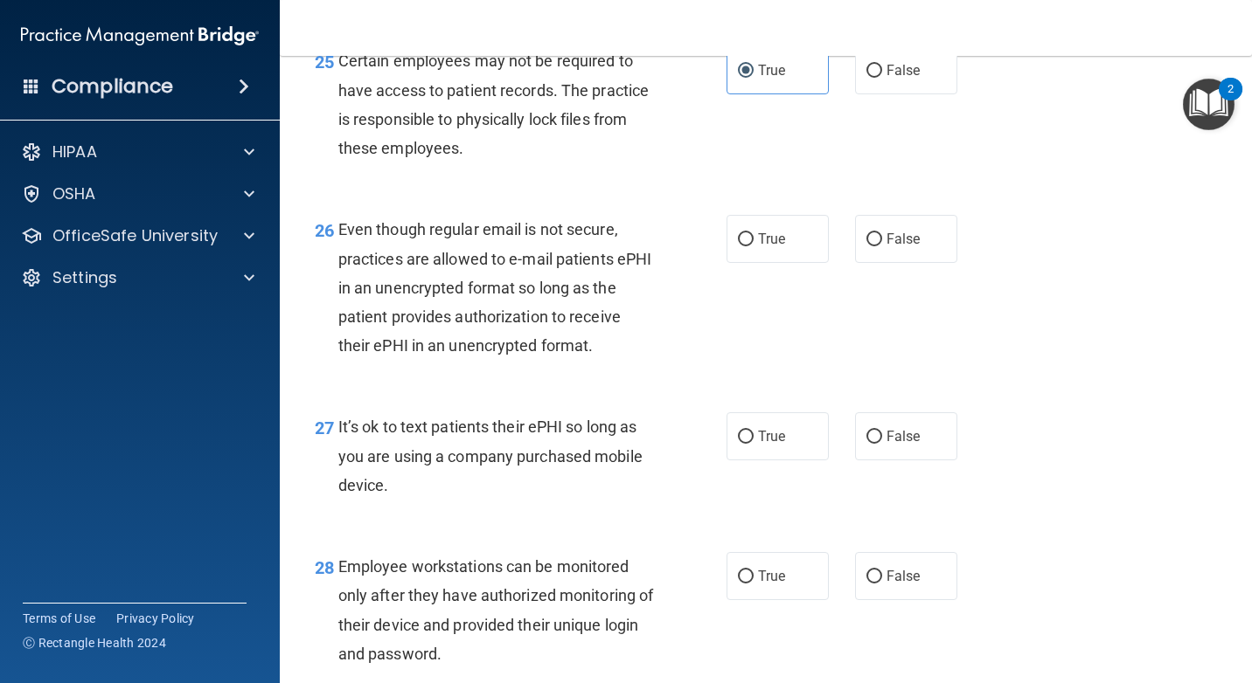
scroll to position [4195, 0]
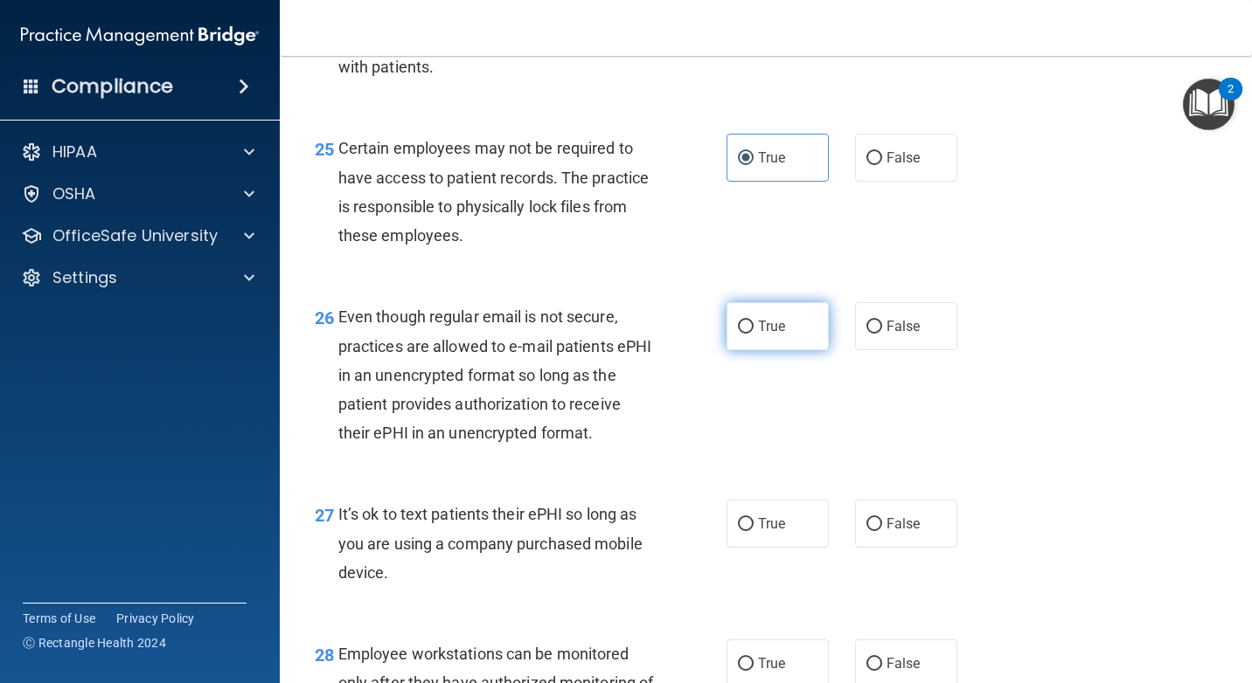
click at [771, 333] on span "True" at bounding box center [771, 326] width 27 height 17
click at [753, 333] on input "True" at bounding box center [746, 327] width 16 height 13
radio input "true"
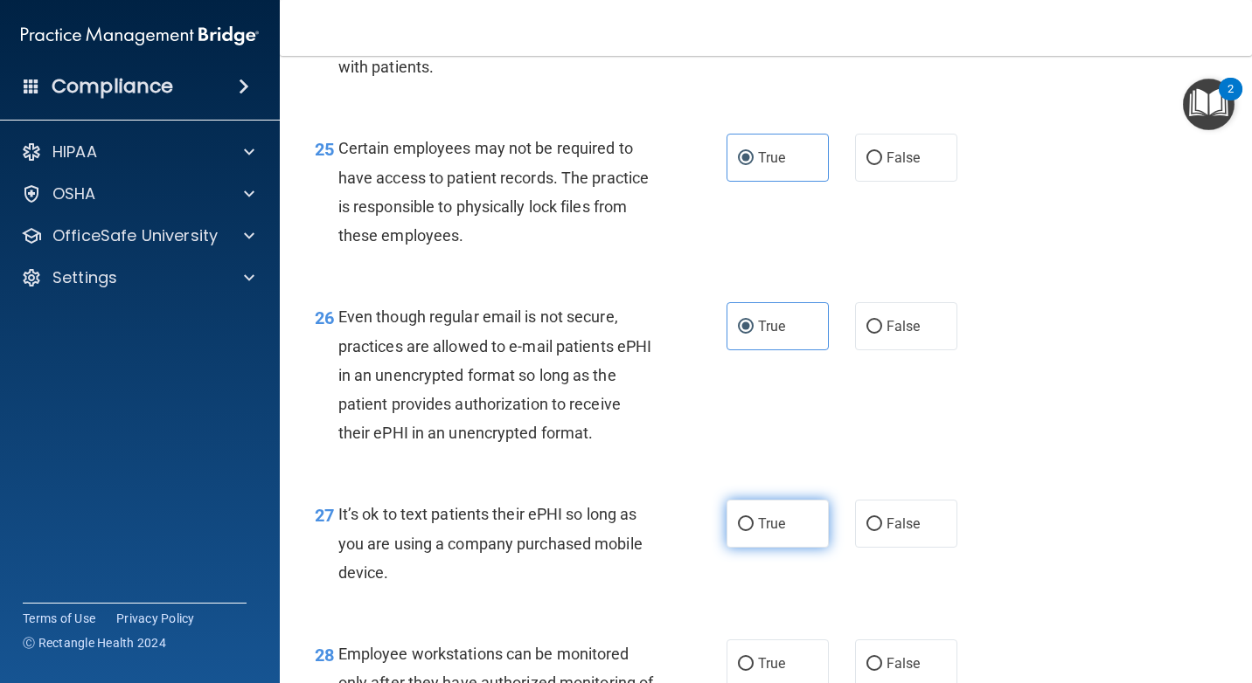
click at [760, 541] on label "True" at bounding box center [777, 524] width 102 height 48
click at [753, 531] on input "True" at bounding box center [746, 524] width 16 height 13
radio input "true"
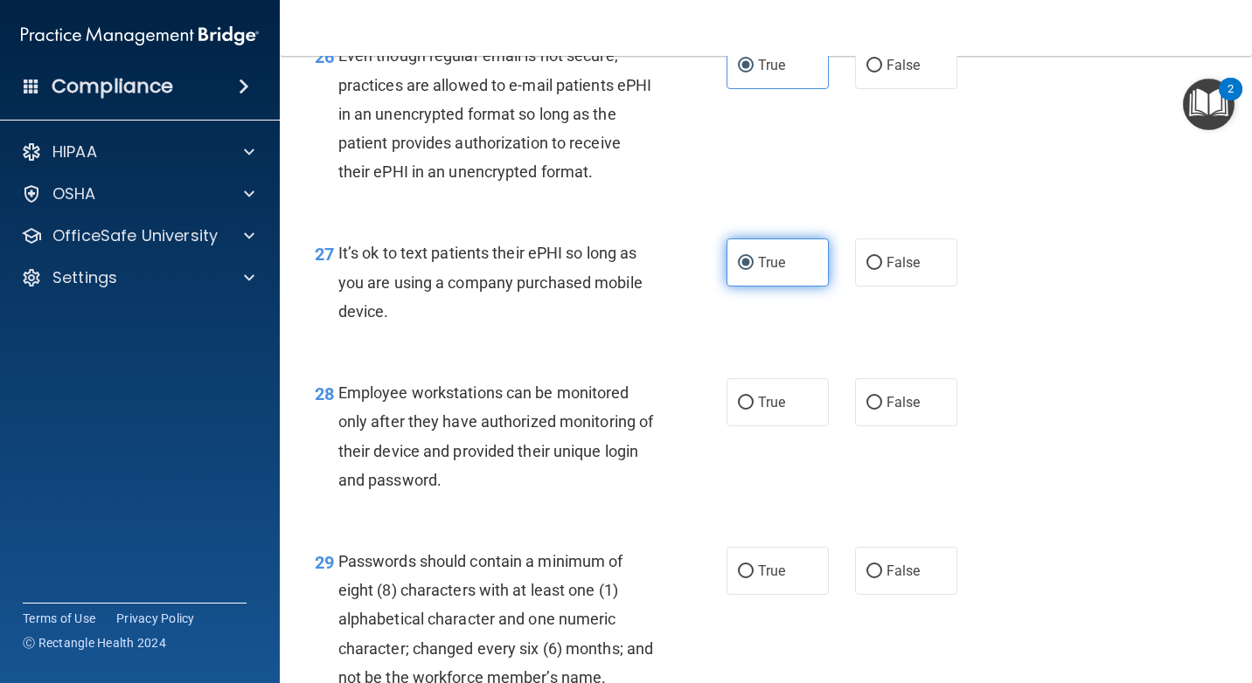
scroll to position [4457, 0]
click at [773, 399] on span "True" at bounding box center [771, 401] width 27 height 17
click at [753, 399] on input "True" at bounding box center [746, 402] width 16 height 13
radio input "true"
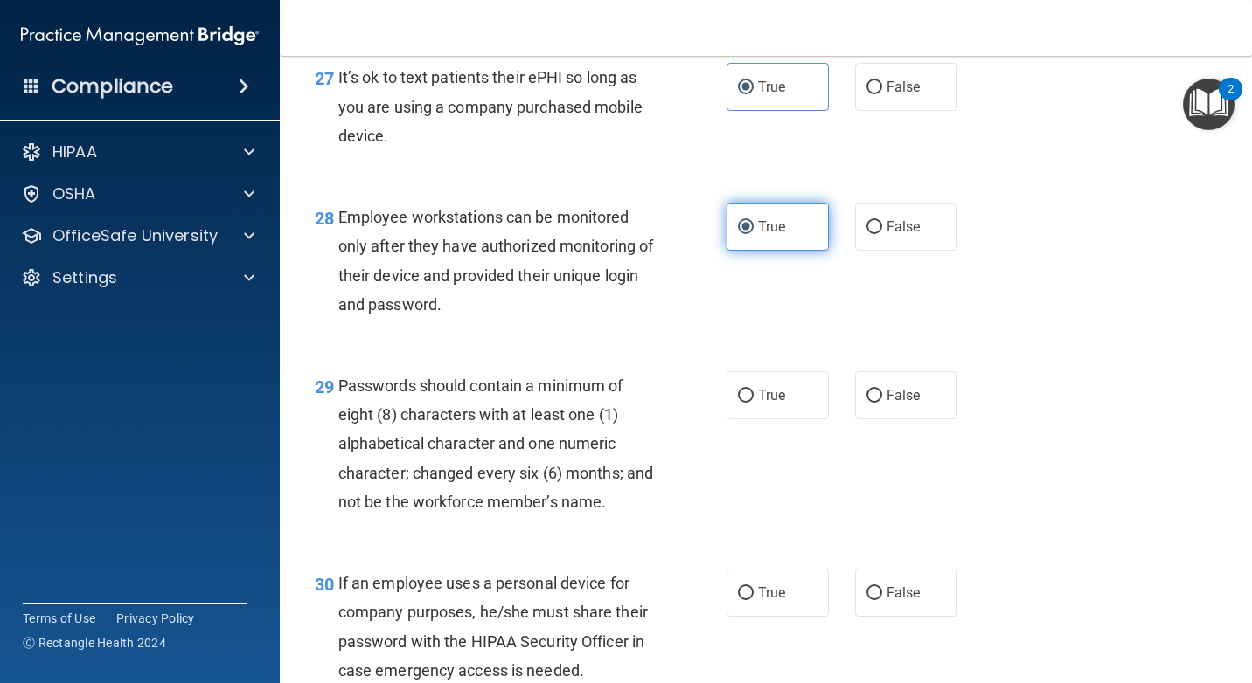
click at [773, 399] on span "True" at bounding box center [771, 395] width 27 height 17
click at [753, 399] on input "True" at bounding box center [746, 396] width 16 height 13
radio input "true"
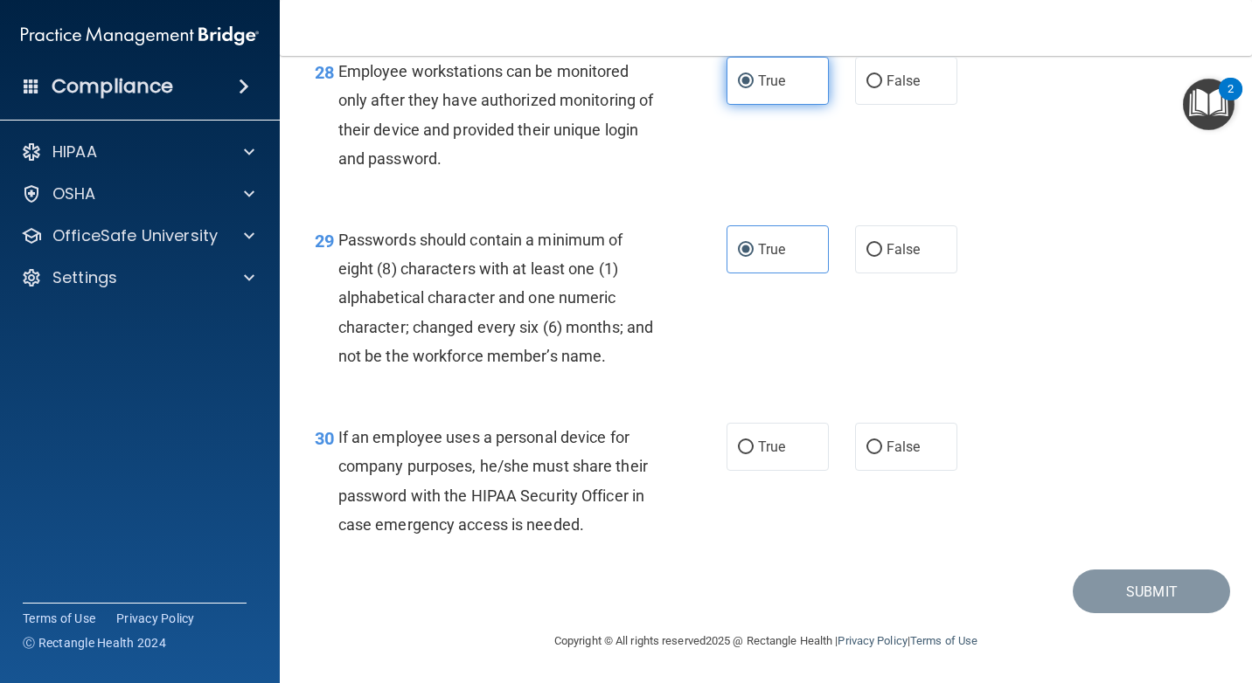
scroll to position [4808, 0]
click at [773, 423] on label "True" at bounding box center [777, 447] width 102 height 48
click at [753, 441] on input "True" at bounding box center [746, 447] width 16 height 13
radio input "true"
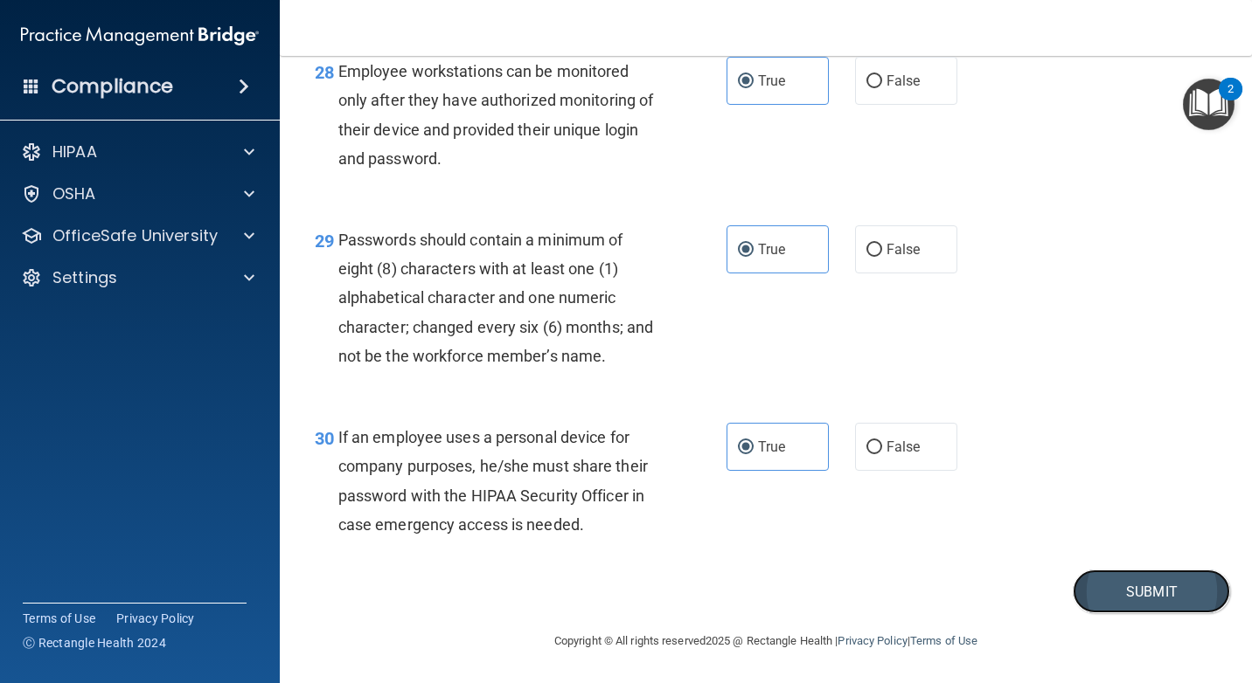
click at [1107, 593] on button "Submit" at bounding box center [1150, 592] width 157 height 45
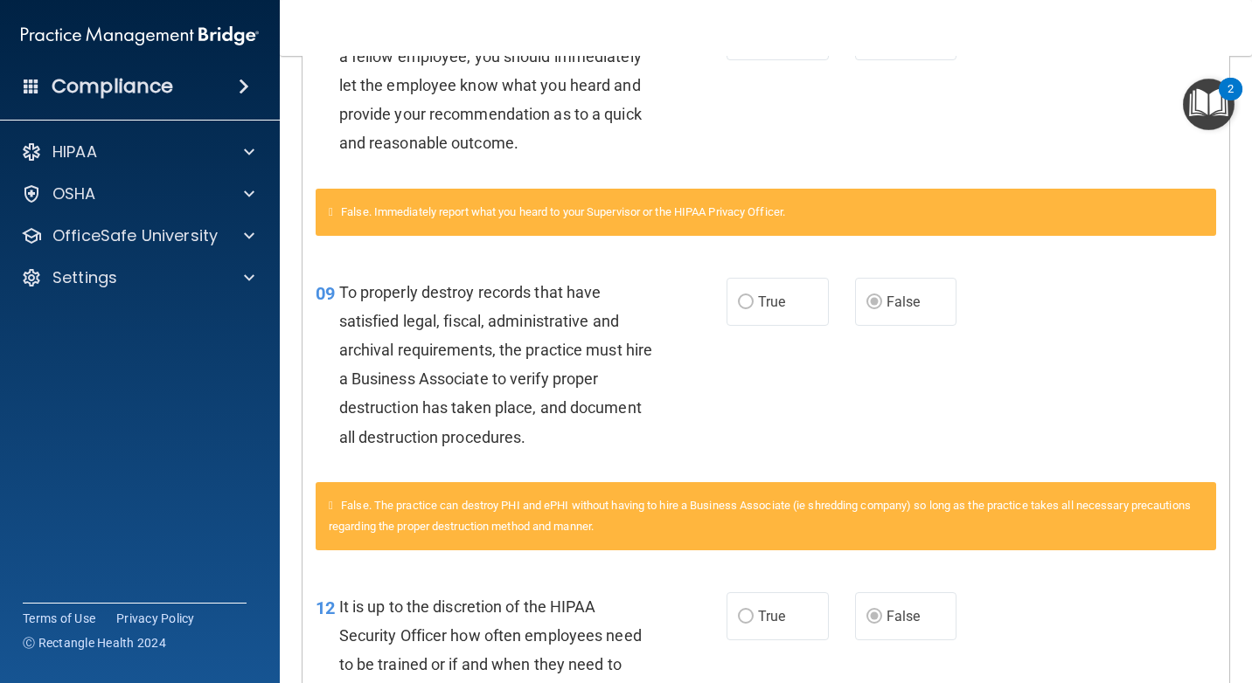
scroll to position [857, 0]
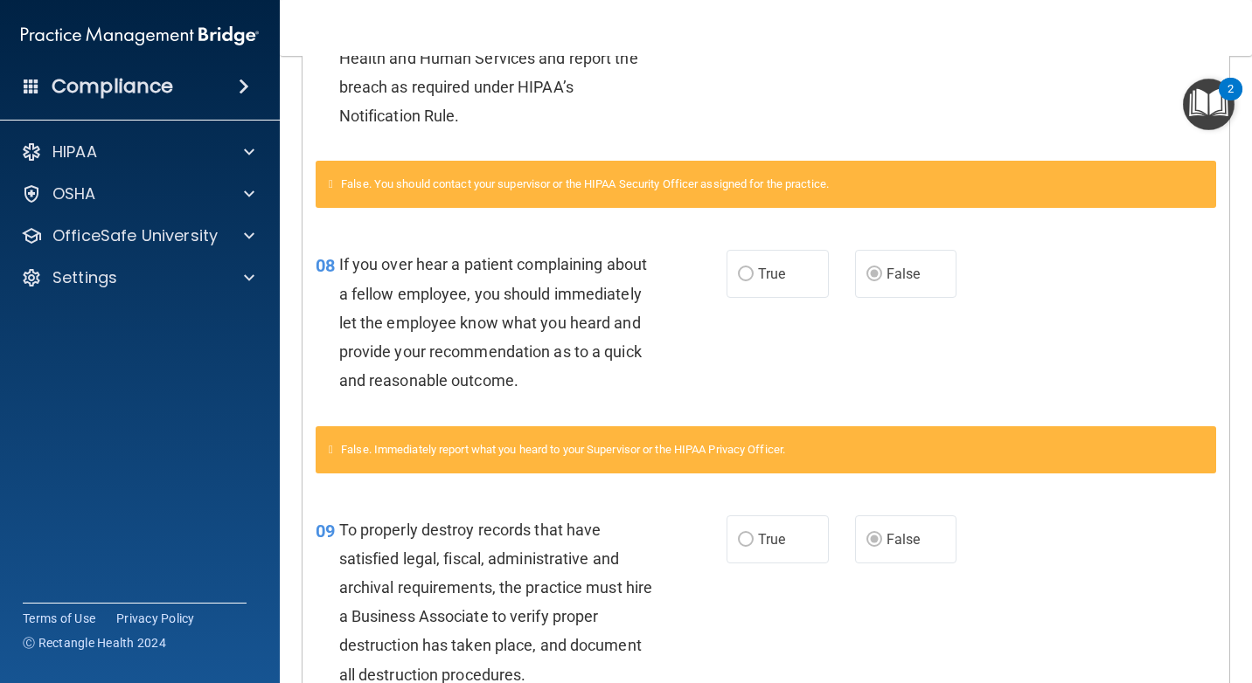
click at [1026, 474] on div "False. Immediately report what you heard to your Supervisor or the HIPAA Privac…" at bounding box center [766, 450] width 900 height 47
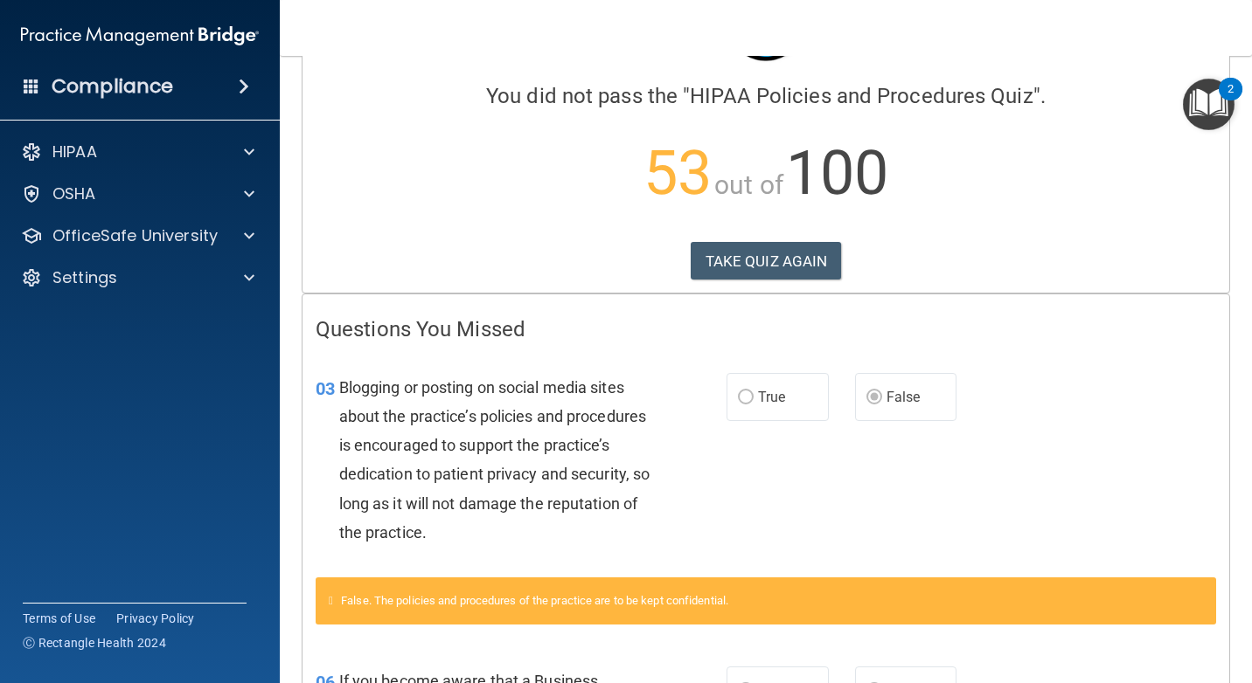
scroll to position [0, 0]
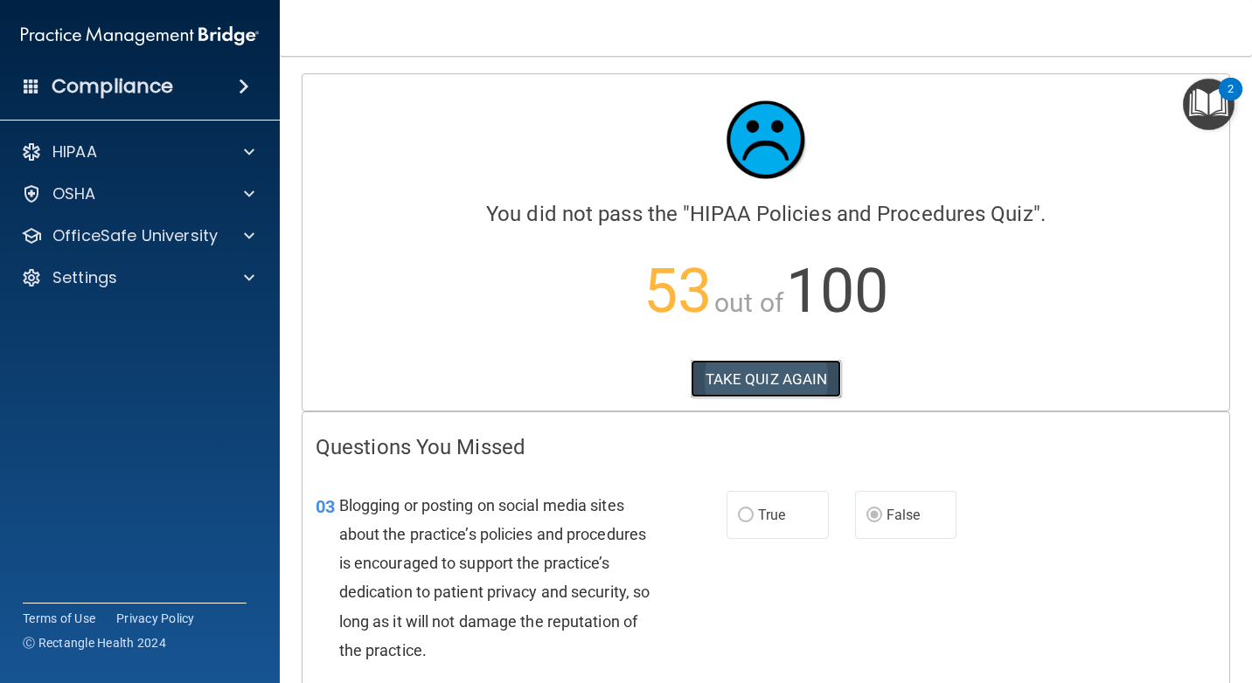
click at [810, 376] on button "TAKE QUIZ AGAIN" at bounding box center [765, 379] width 151 height 38
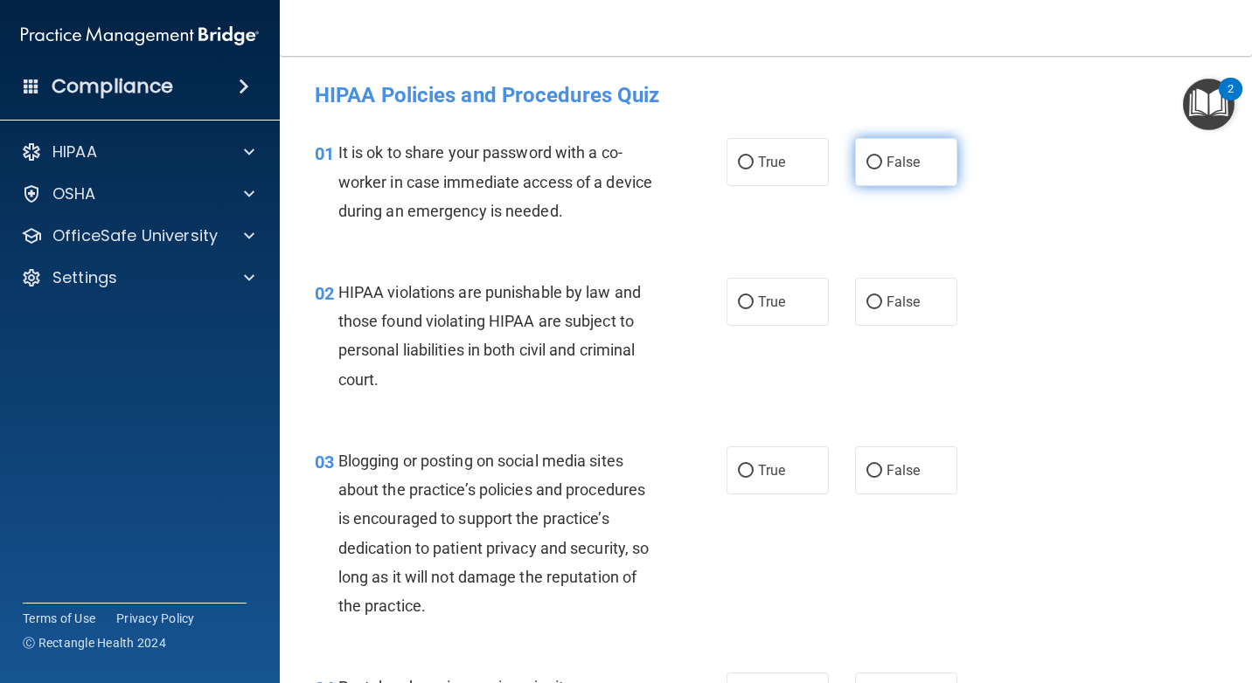
click at [858, 152] on label "False" at bounding box center [906, 162] width 102 height 48
click at [866, 156] on input "False" at bounding box center [874, 162] width 16 height 13
radio input "true"
click at [763, 306] on span "True" at bounding box center [771, 302] width 27 height 17
click at [753, 306] on input "True" at bounding box center [746, 302] width 16 height 13
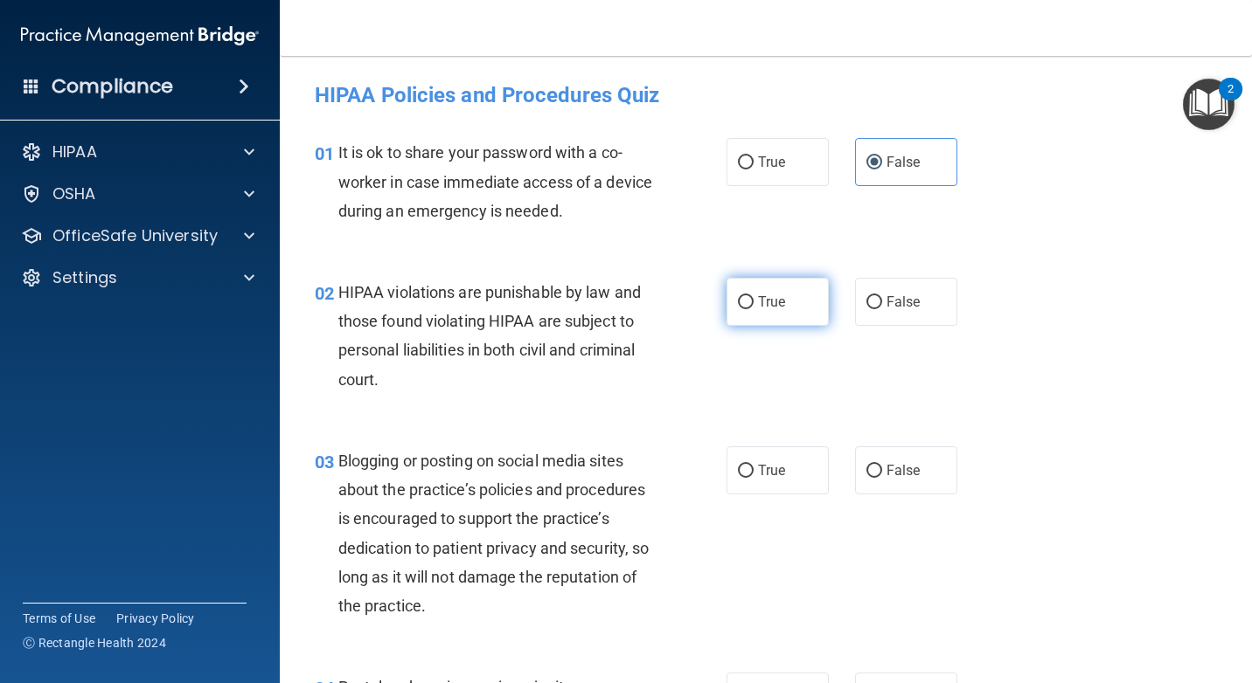
radio input "true"
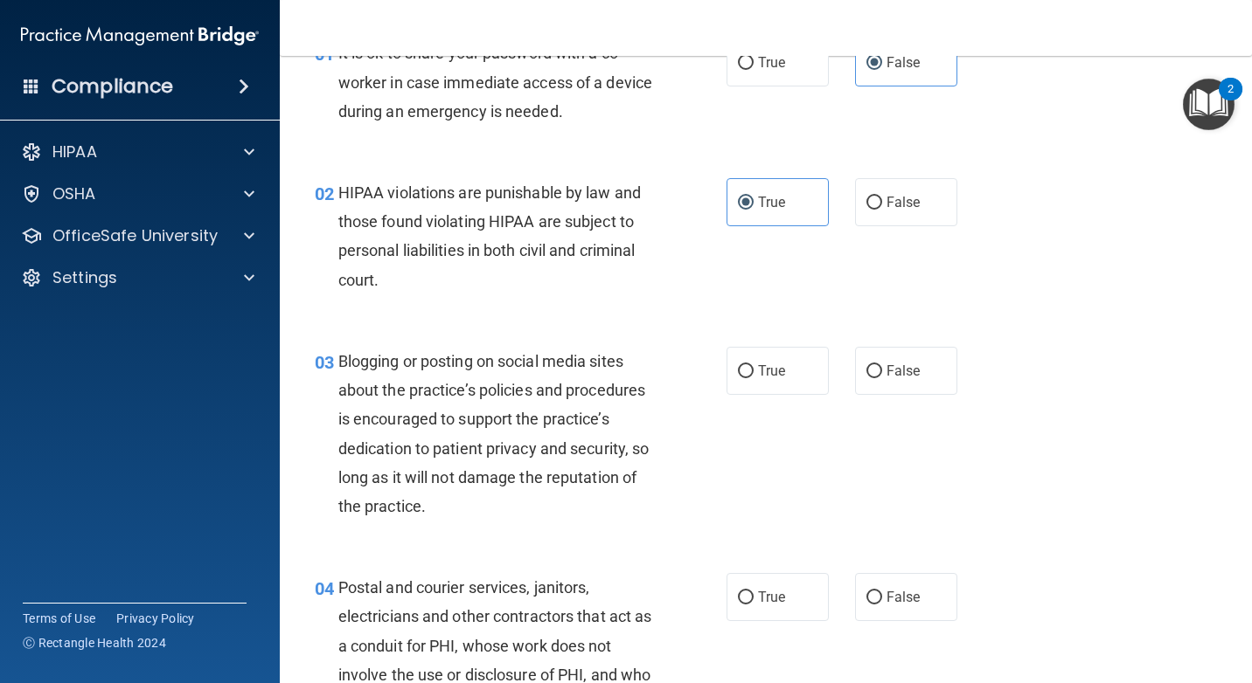
scroll to position [175, 0]
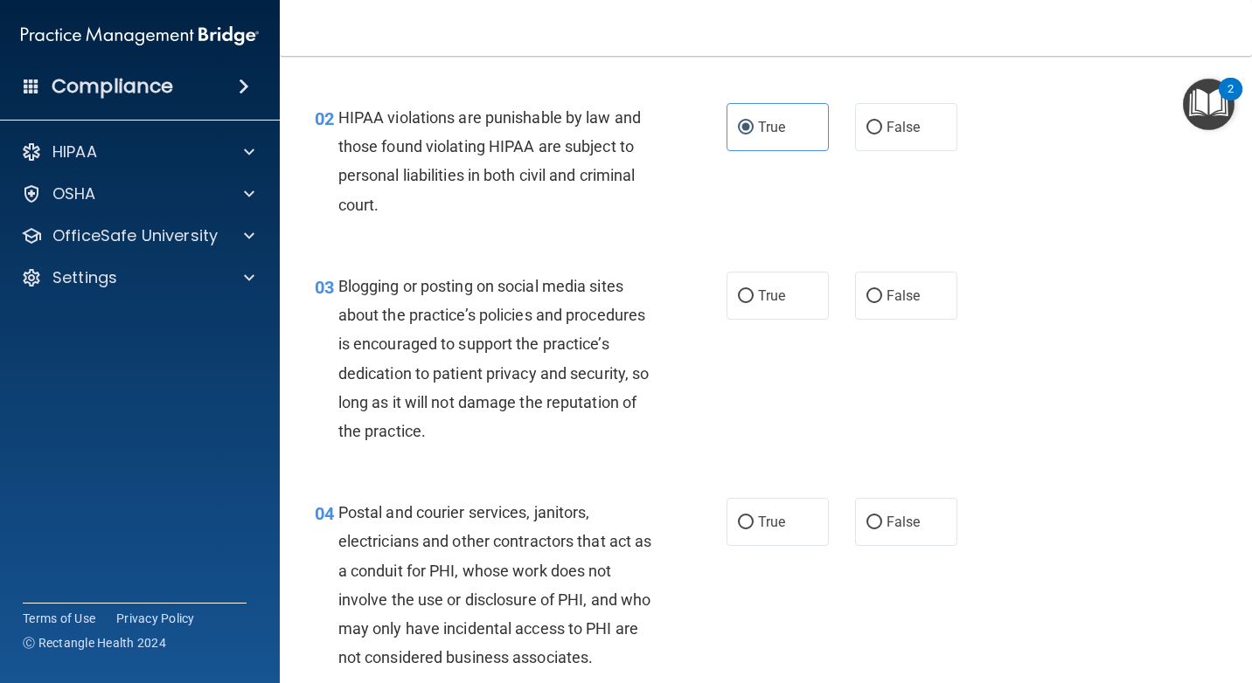
click at [746, 366] on div "03 Blogging or posting on social media sites about the practice’s policies and …" at bounding box center [520, 363] width 464 height 183
click at [778, 292] on span "True" at bounding box center [771, 296] width 27 height 17
click at [753, 292] on input "True" at bounding box center [746, 296] width 16 height 13
radio input "true"
click at [807, 517] on label "True" at bounding box center [777, 522] width 102 height 48
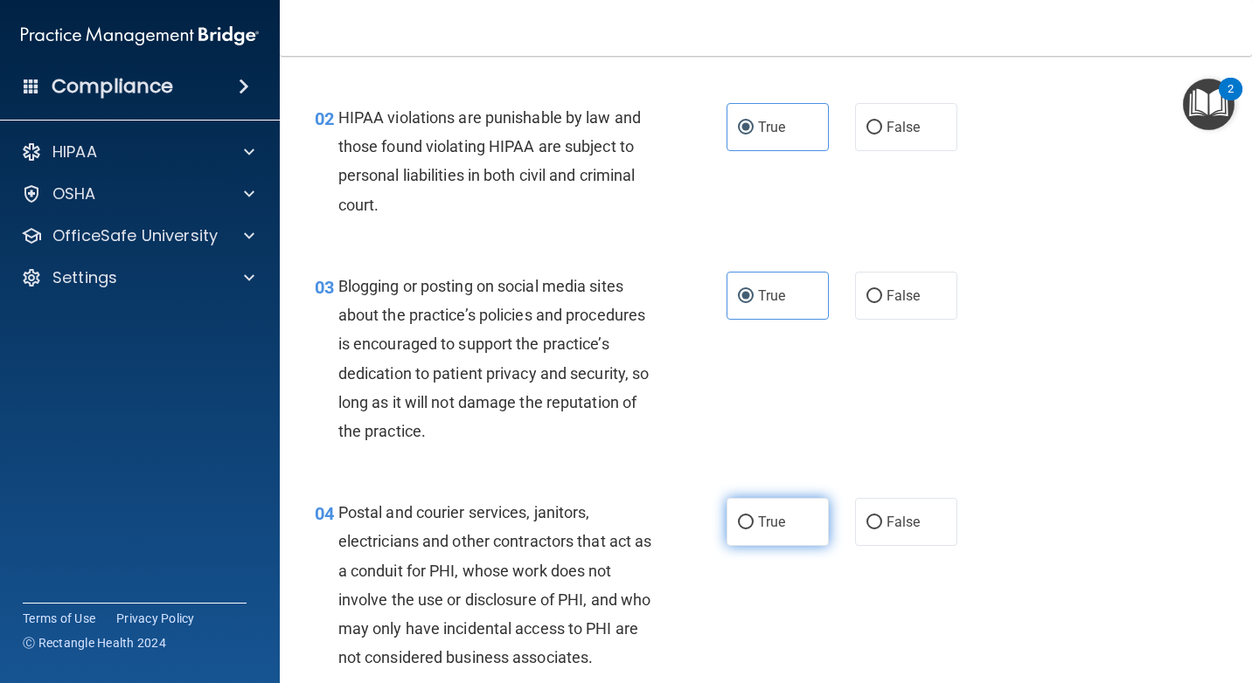
click at [753, 517] on input "True" at bounding box center [746, 523] width 16 height 13
radio input "true"
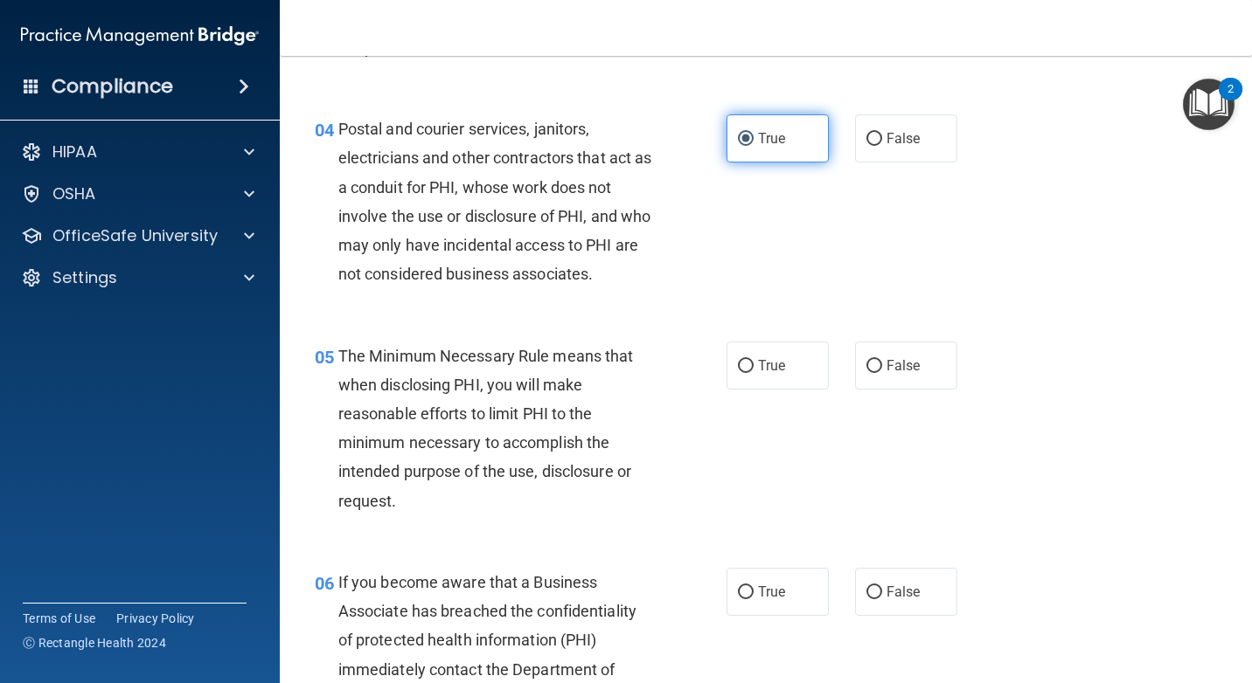
scroll to position [612, 0]
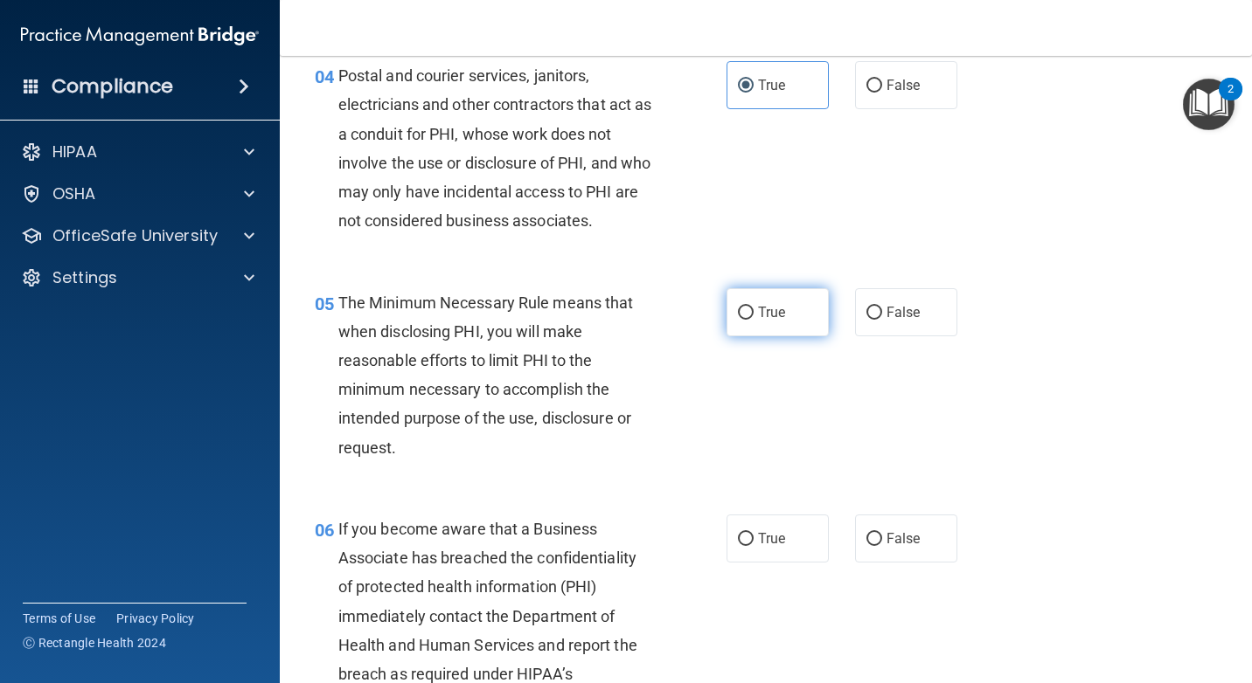
click at [747, 288] on label "True" at bounding box center [777, 312] width 102 height 48
click at [747, 307] on input "True" at bounding box center [746, 313] width 16 height 13
radio input "true"
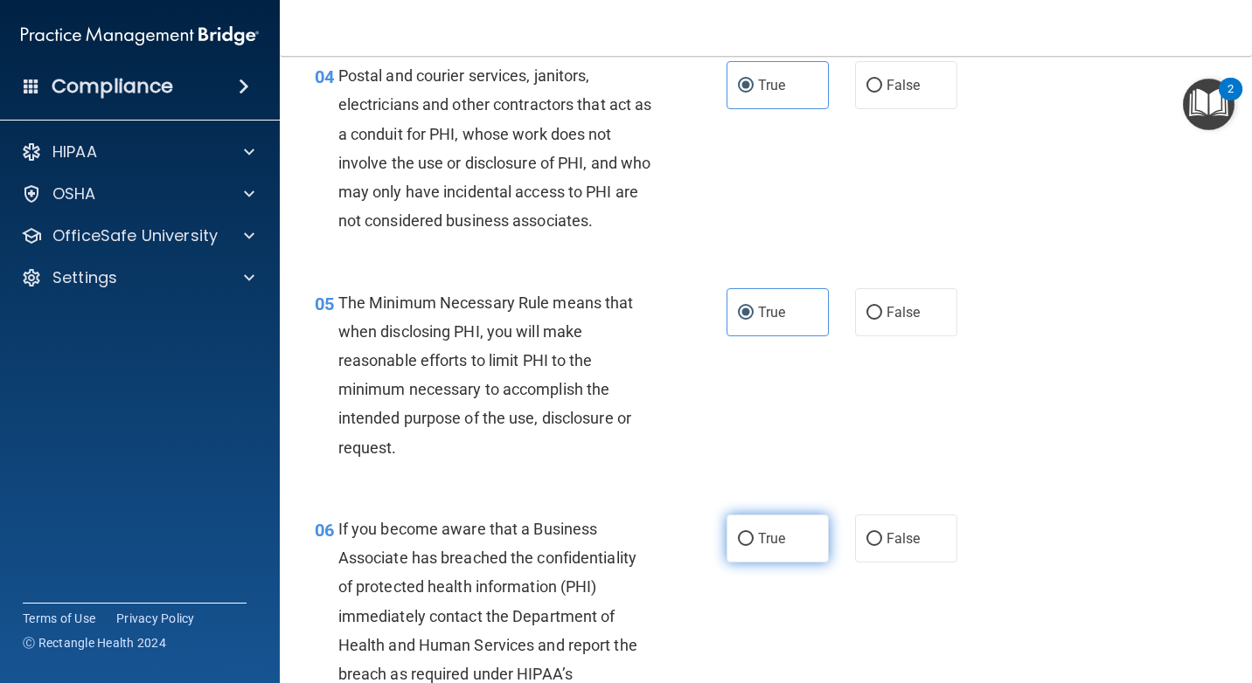
click at [783, 538] on label "True" at bounding box center [777, 539] width 102 height 48
click at [753, 538] on input "True" at bounding box center [746, 539] width 16 height 13
radio input "true"
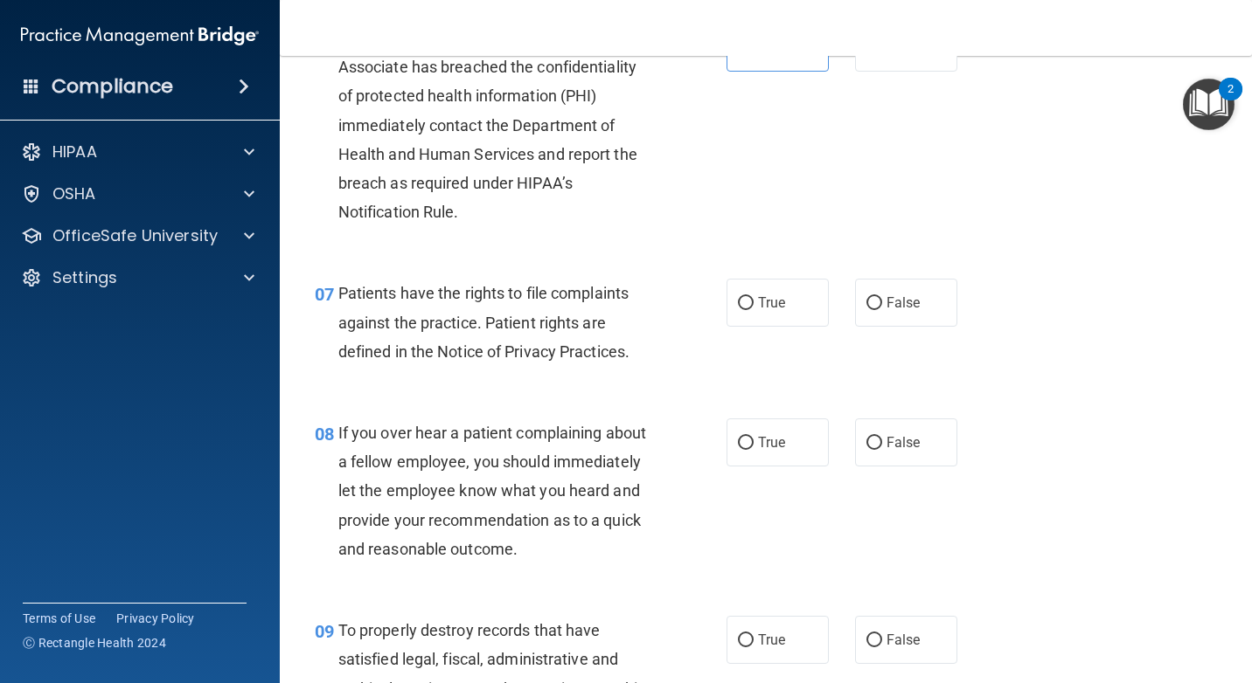
scroll to position [1224, 0]
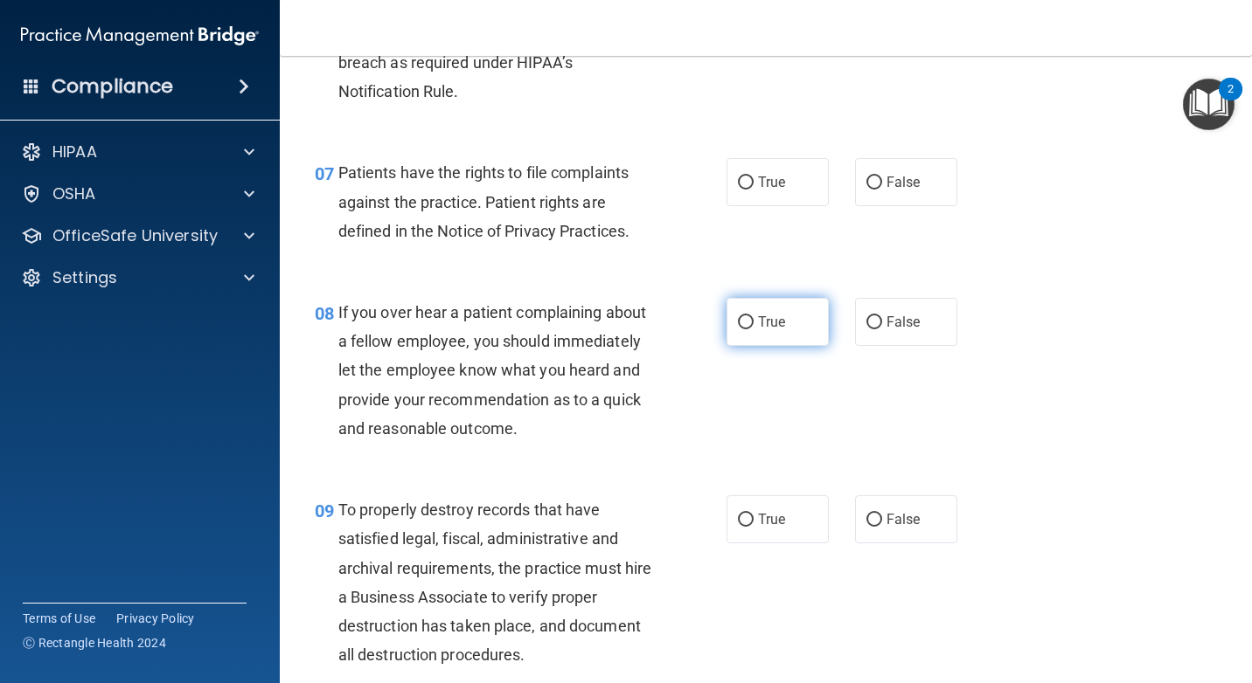
click at [799, 317] on label "True" at bounding box center [777, 322] width 102 height 48
click at [753, 317] on input "True" at bounding box center [746, 322] width 16 height 13
radio input "true"
click at [738, 177] on input "True" at bounding box center [746, 183] width 16 height 13
radio input "true"
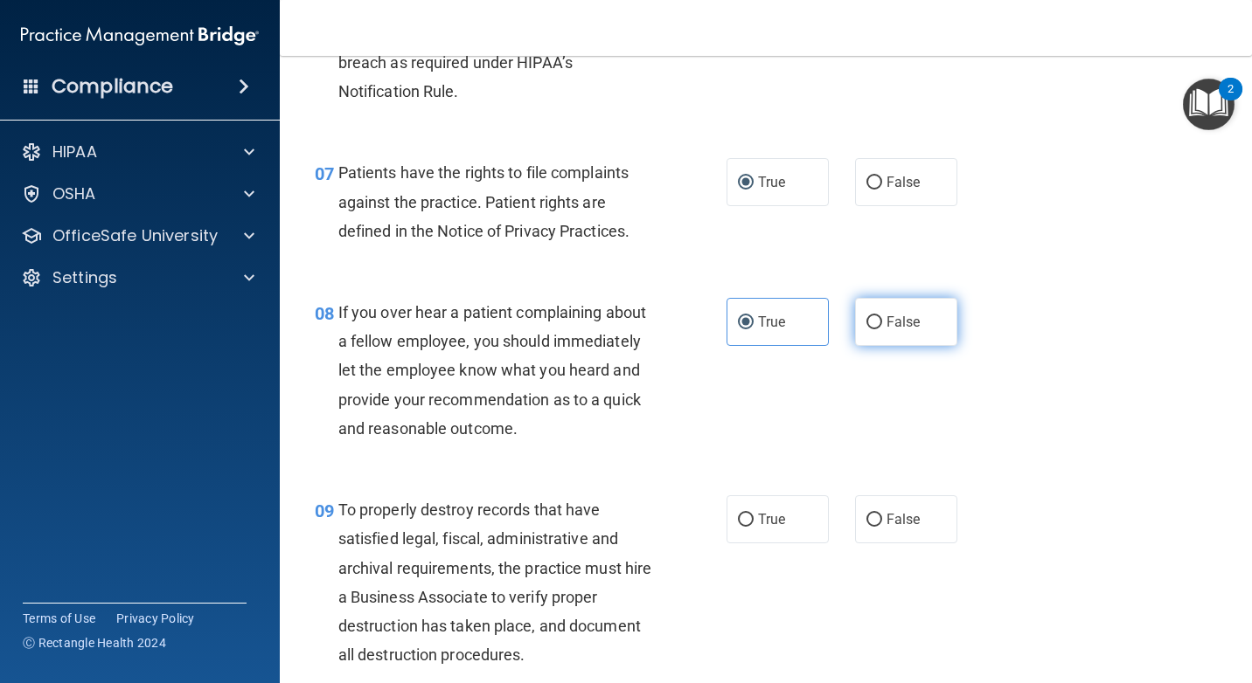
click at [911, 329] on span "False" at bounding box center [903, 322] width 34 height 17
click at [882, 329] on input "False" at bounding box center [874, 322] width 16 height 13
radio input "true"
radio input "false"
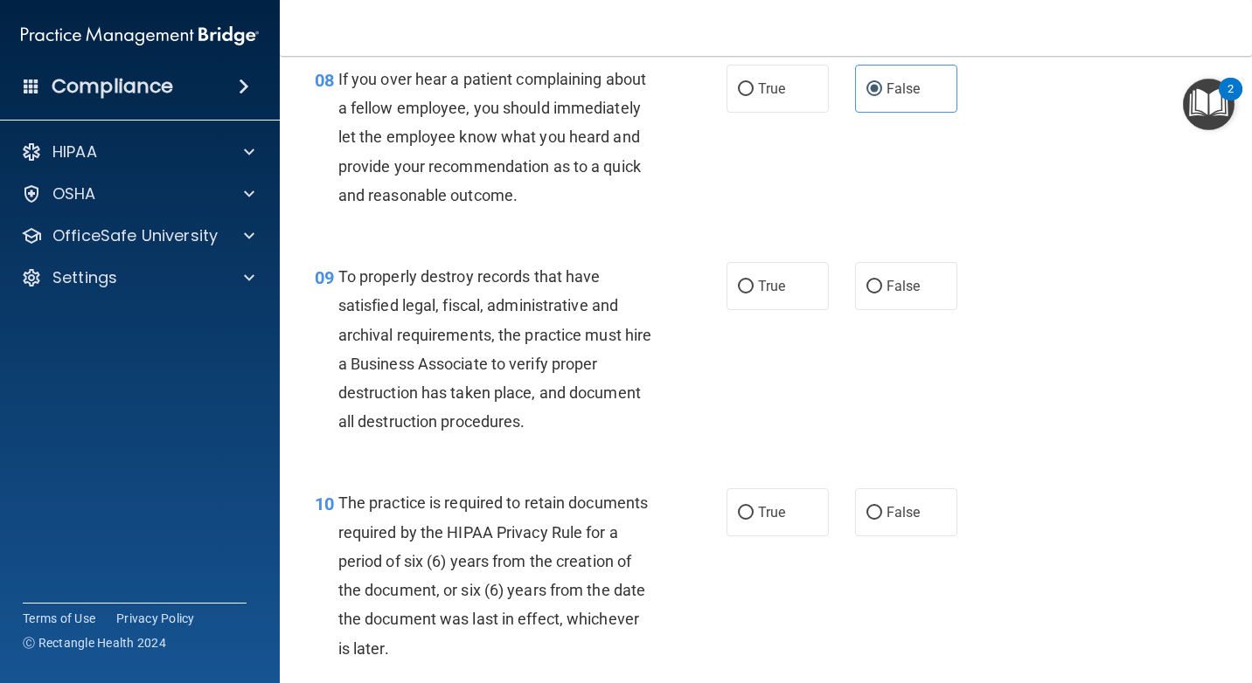
scroll to position [1486, 0]
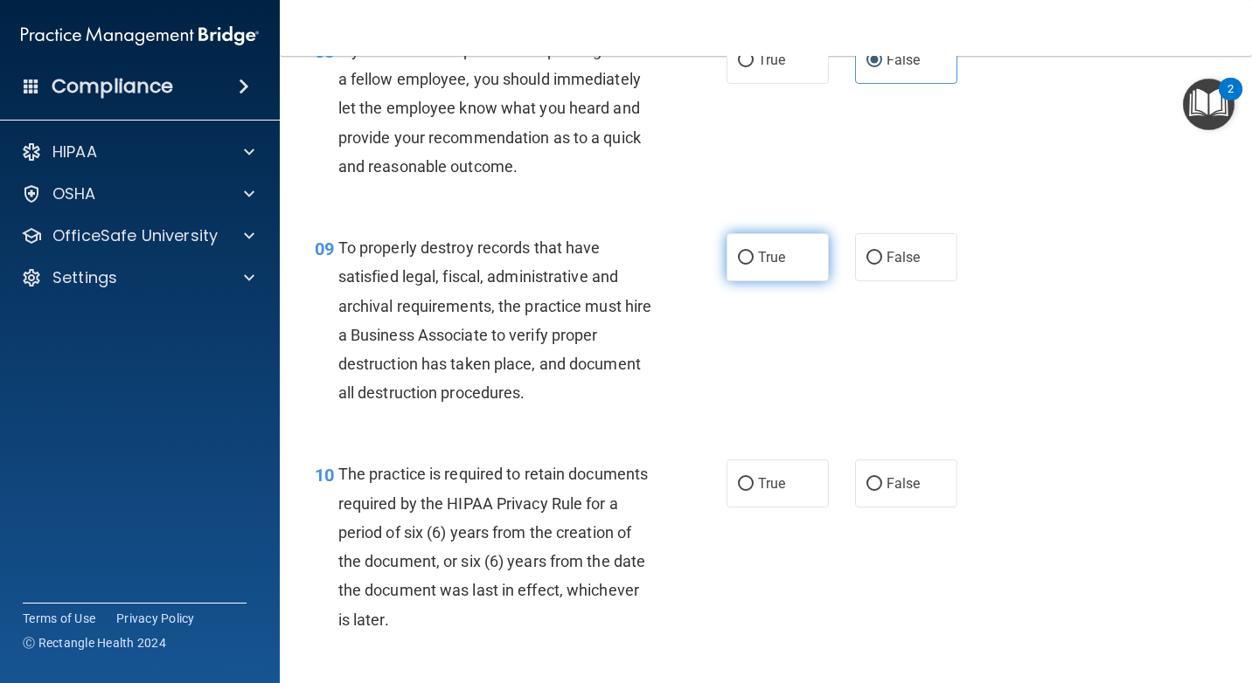
click at [780, 256] on label "True" at bounding box center [777, 257] width 102 height 48
click at [753, 256] on input "True" at bounding box center [746, 258] width 16 height 13
radio input "true"
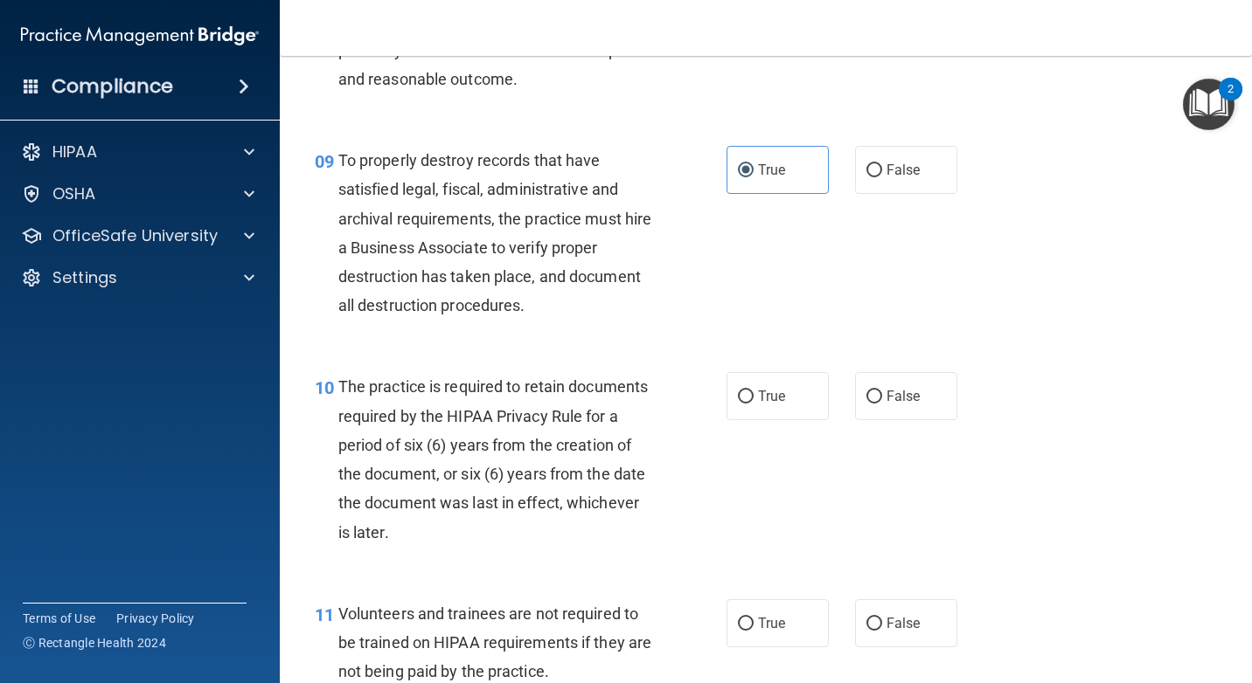
scroll to position [1661, 0]
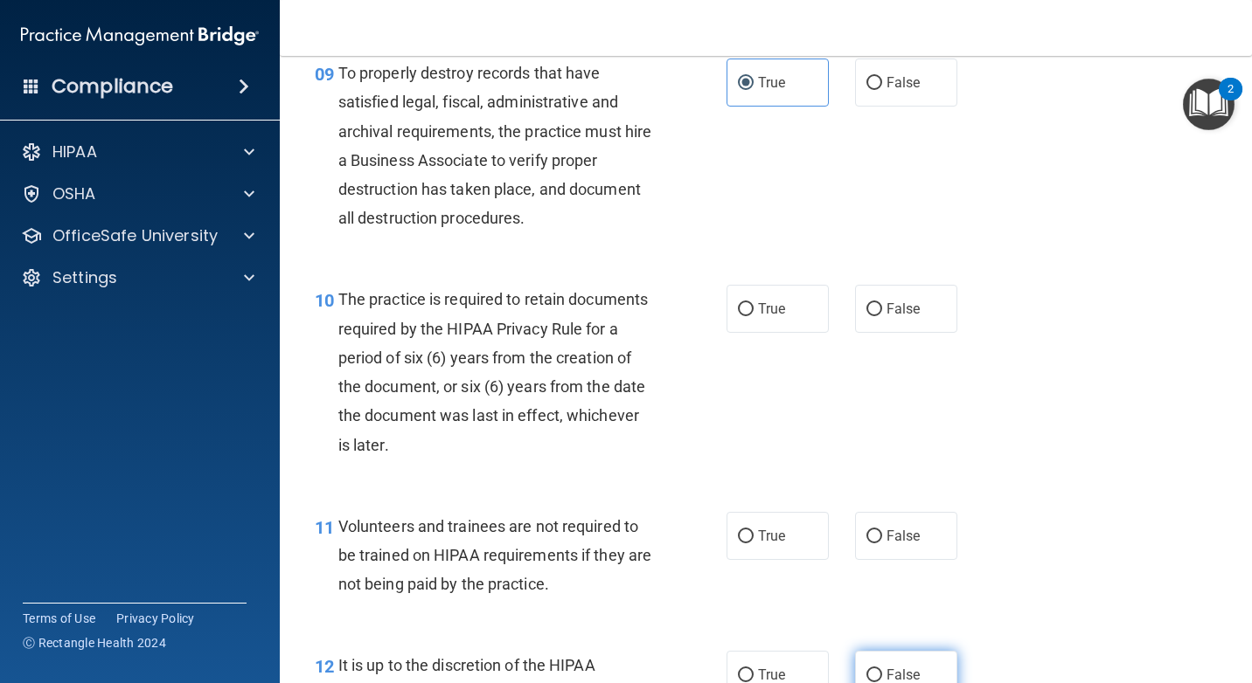
click at [904, 676] on span "False" at bounding box center [903, 675] width 34 height 17
click at [882, 676] on input "False" at bounding box center [874, 675] width 16 height 13
radio input "true"
click at [904, 545] on label "False" at bounding box center [906, 536] width 102 height 48
click at [882, 544] on input "False" at bounding box center [874, 537] width 16 height 13
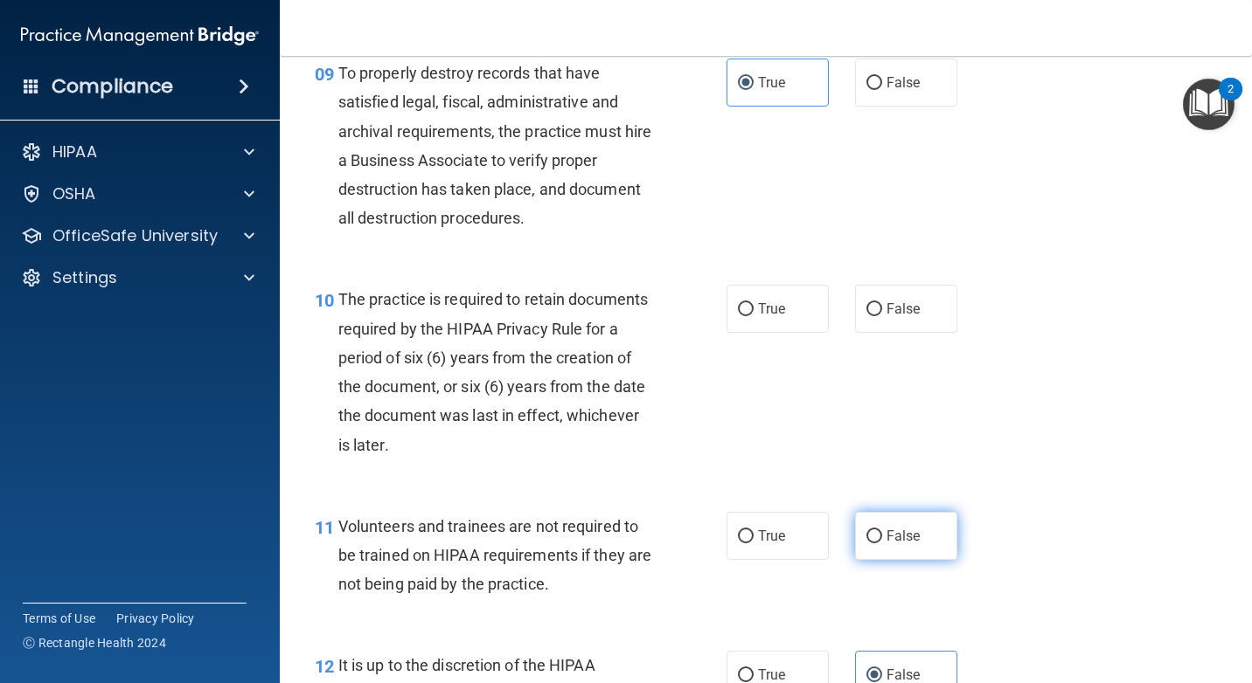
radio input "true"
click at [744, 300] on label "True" at bounding box center [777, 309] width 102 height 48
click at [744, 303] on input "True" at bounding box center [746, 309] width 16 height 13
radio input "true"
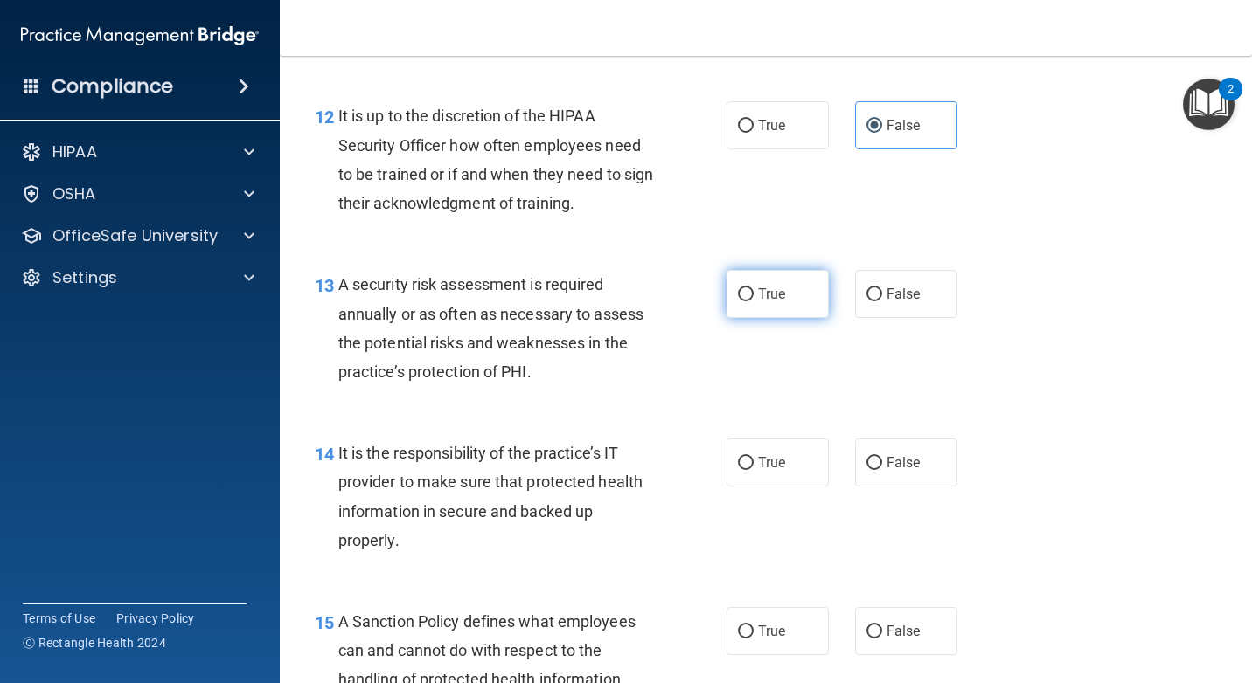
scroll to position [2272, 0]
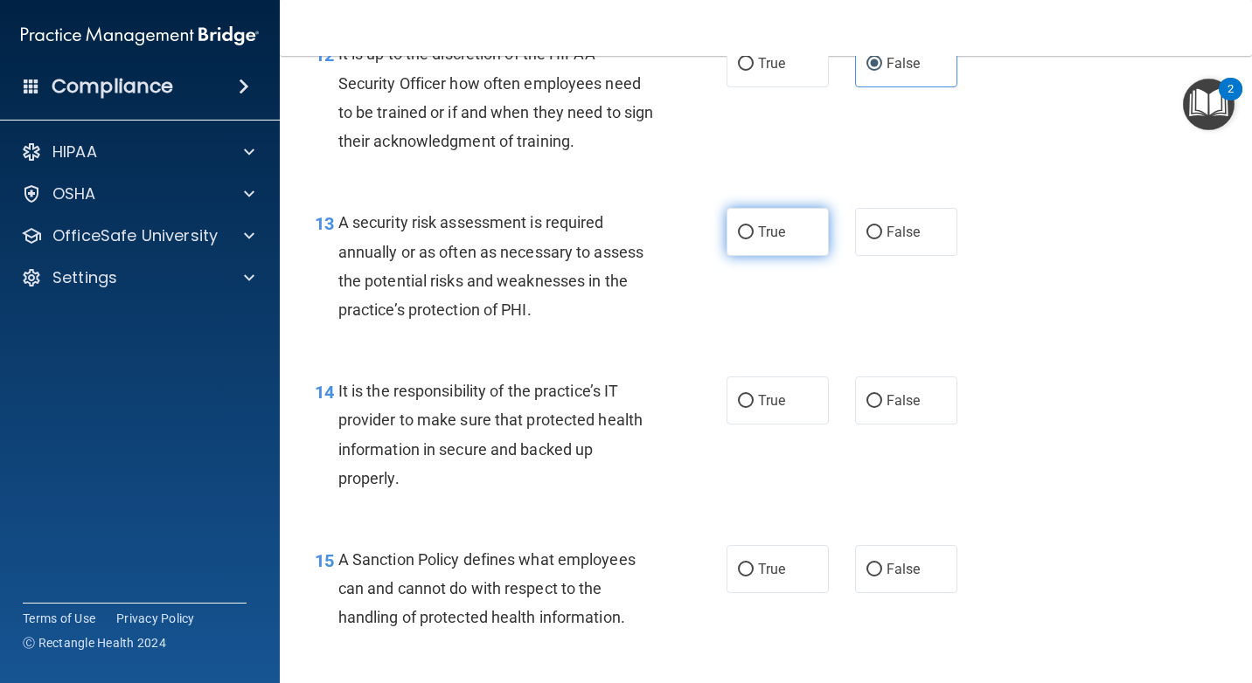
click at [779, 249] on label "True" at bounding box center [777, 232] width 102 height 48
click at [753, 239] on input "True" at bounding box center [746, 232] width 16 height 13
radio input "true"
click at [751, 411] on label "True" at bounding box center [777, 401] width 102 height 48
click at [751, 408] on input "True" at bounding box center [746, 401] width 16 height 13
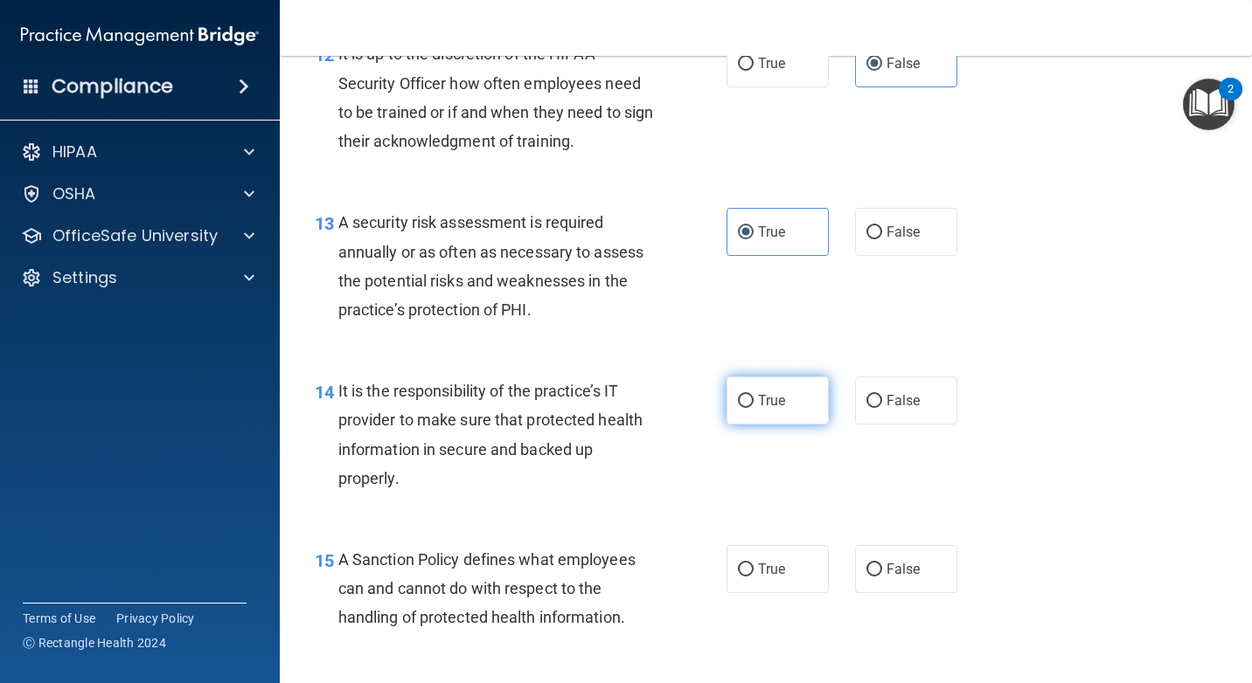
radio input "true"
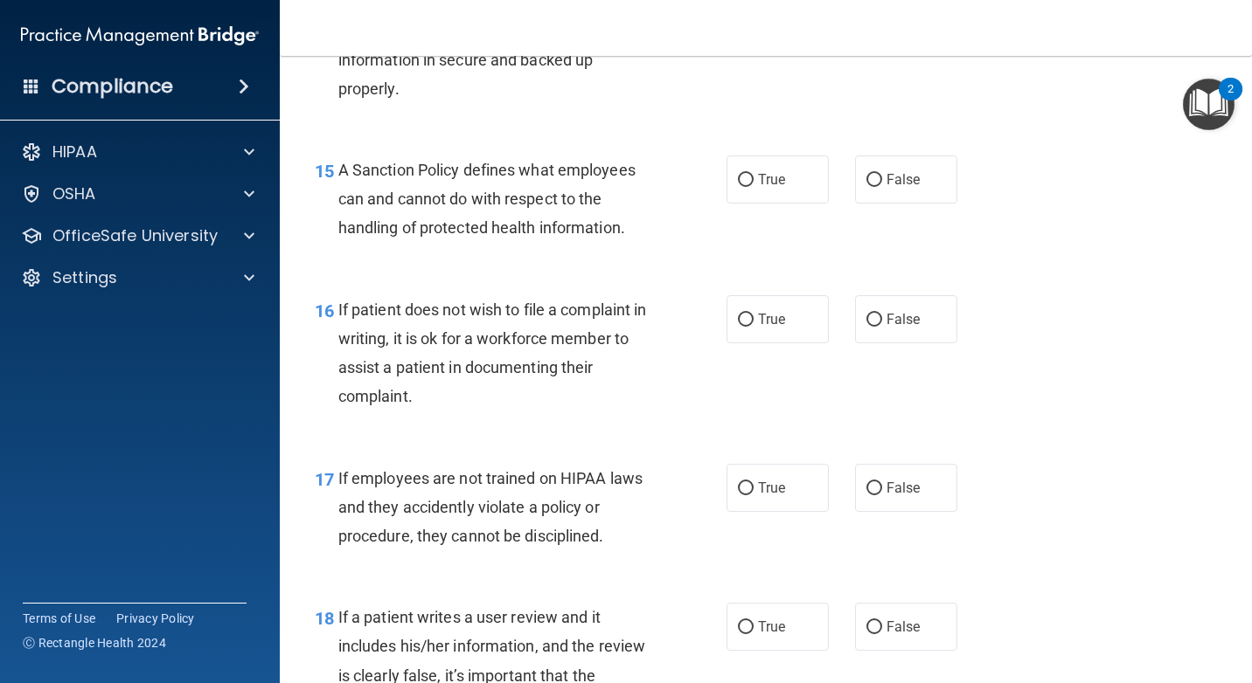
scroll to position [2622, 0]
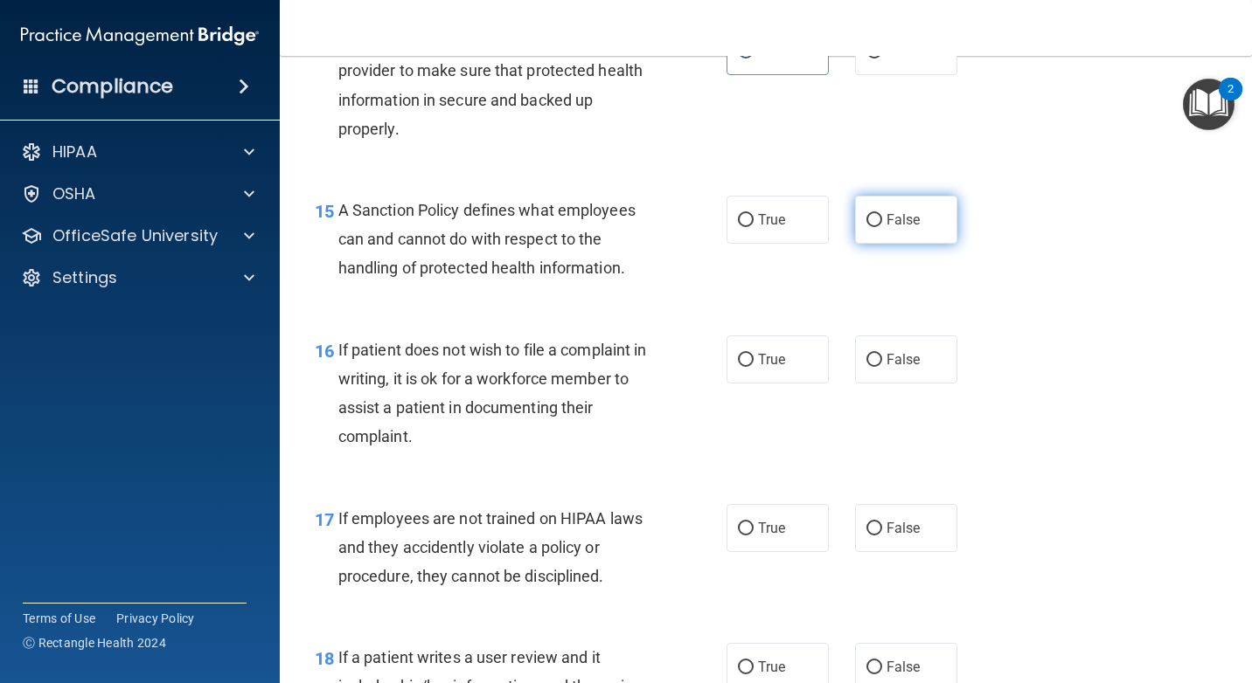
click at [914, 234] on label "False" at bounding box center [906, 220] width 102 height 48
click at [882, 227] on input "False" at bounding box center [874, 220] width 16 height 13
radio input "true"
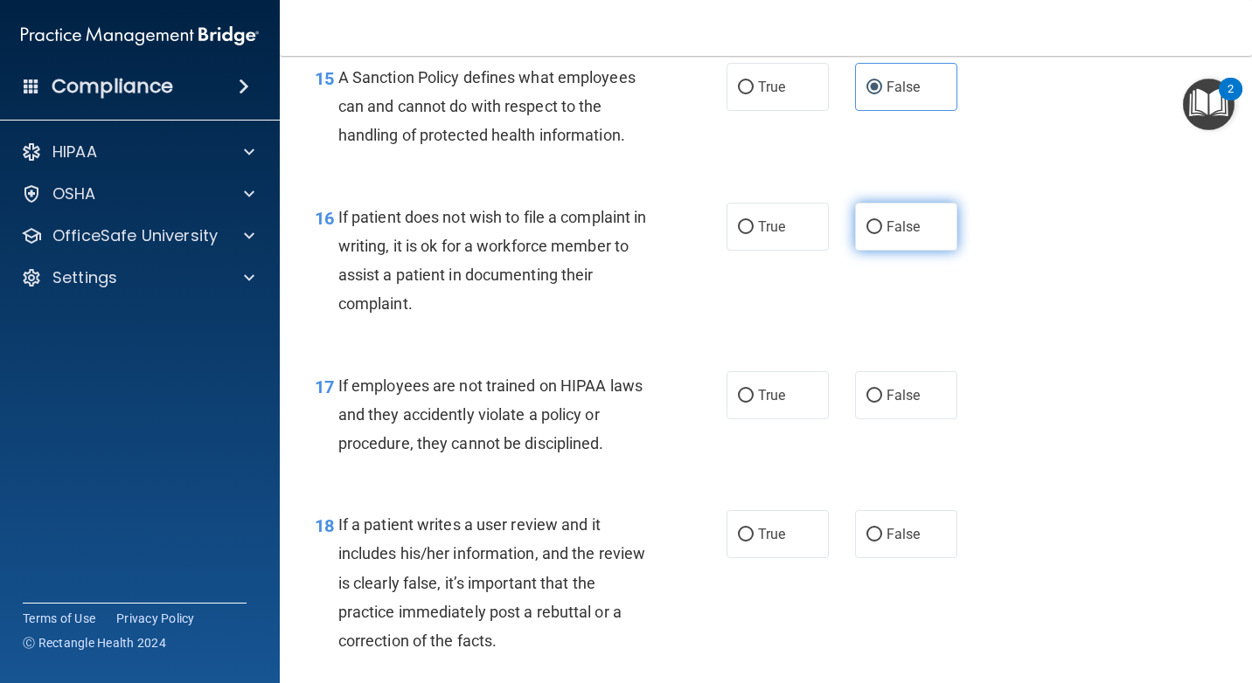
scroll to position [2797, 0]
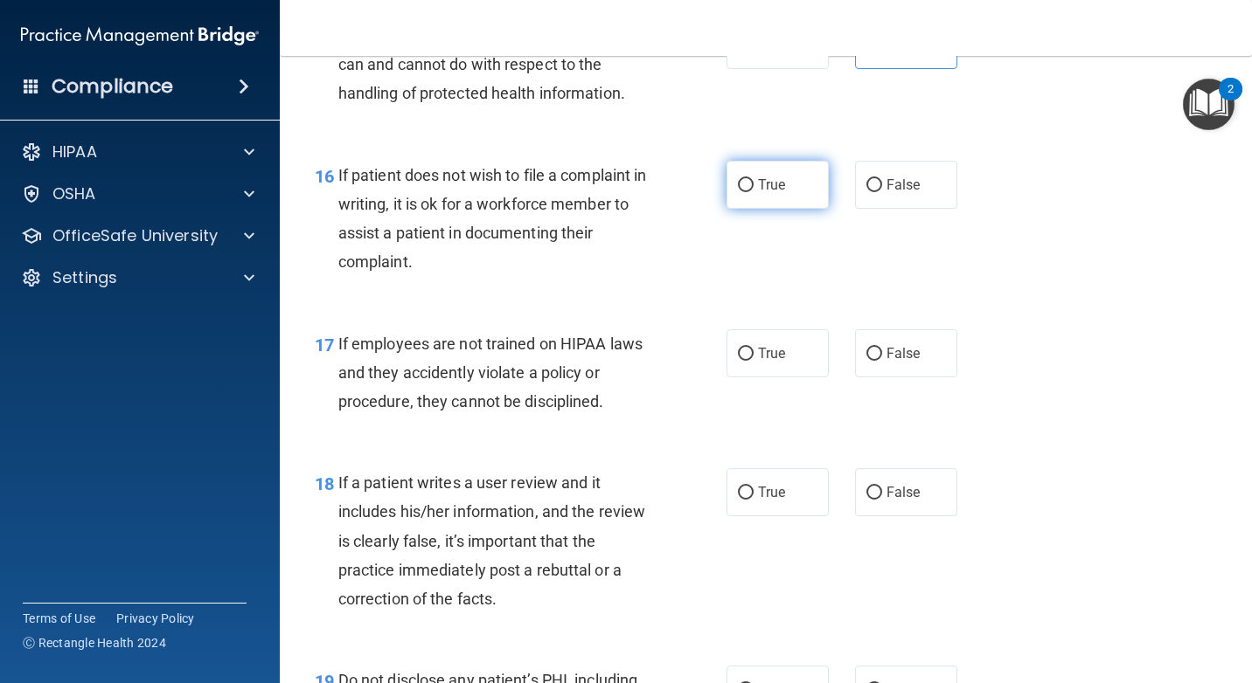
click at [744, 192] on label "True" at bounding box center [777, 185] width 102 height 48
click at [744, 192] on input "True" at bounding box center [746, 185] width 16 height 13
radio input "true"
click at [871, 363] on label "False" at bounding box center [906, 354] width 102 height 48
click at [871, 361] on input "False" at bounding box center [874, 354] width 16 height 13
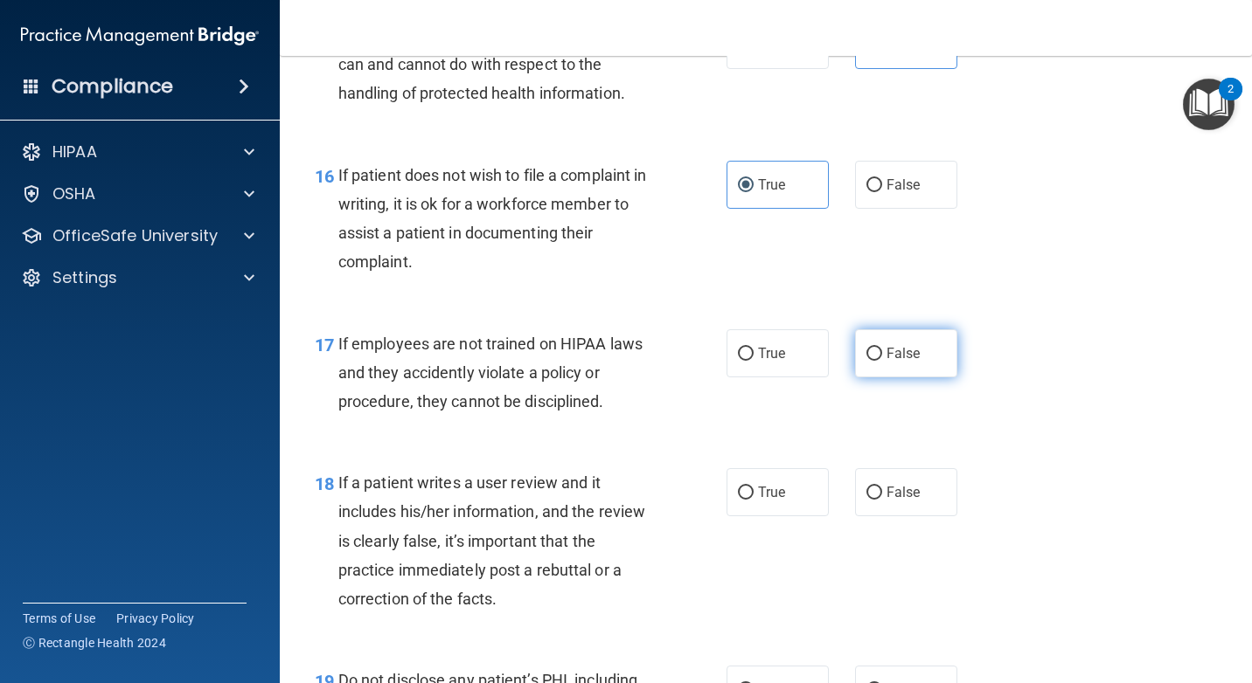
radio input "true"
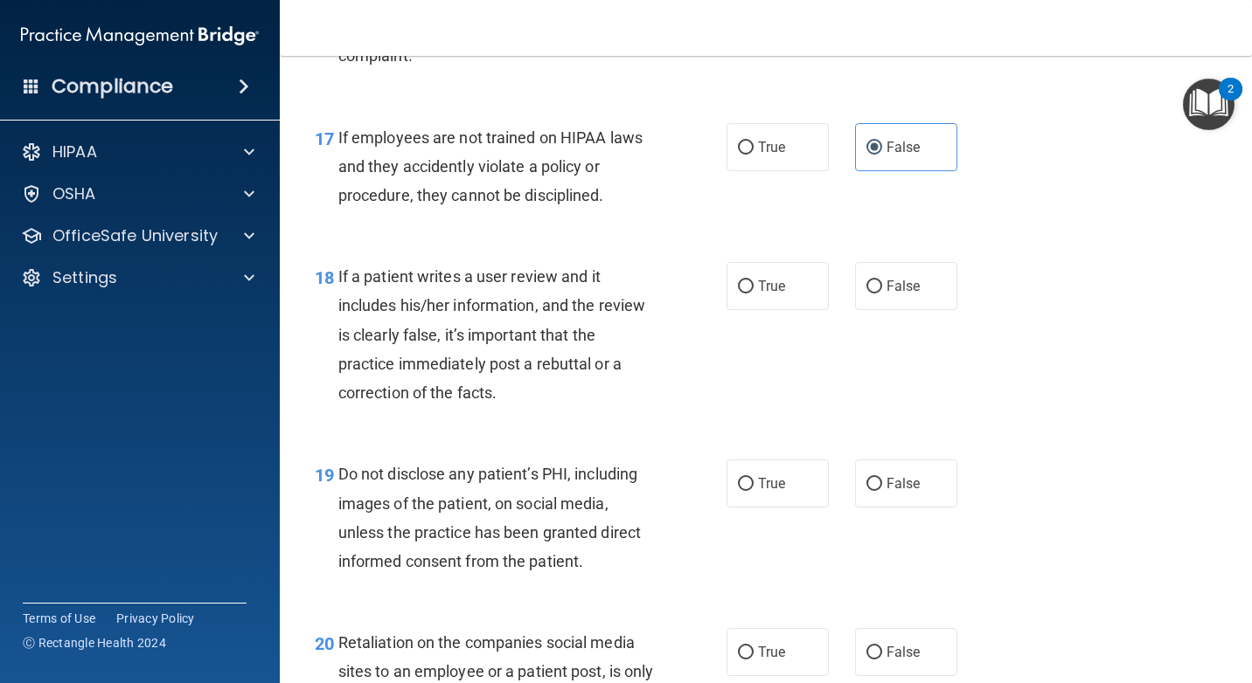
scroll to position [3059, 0]
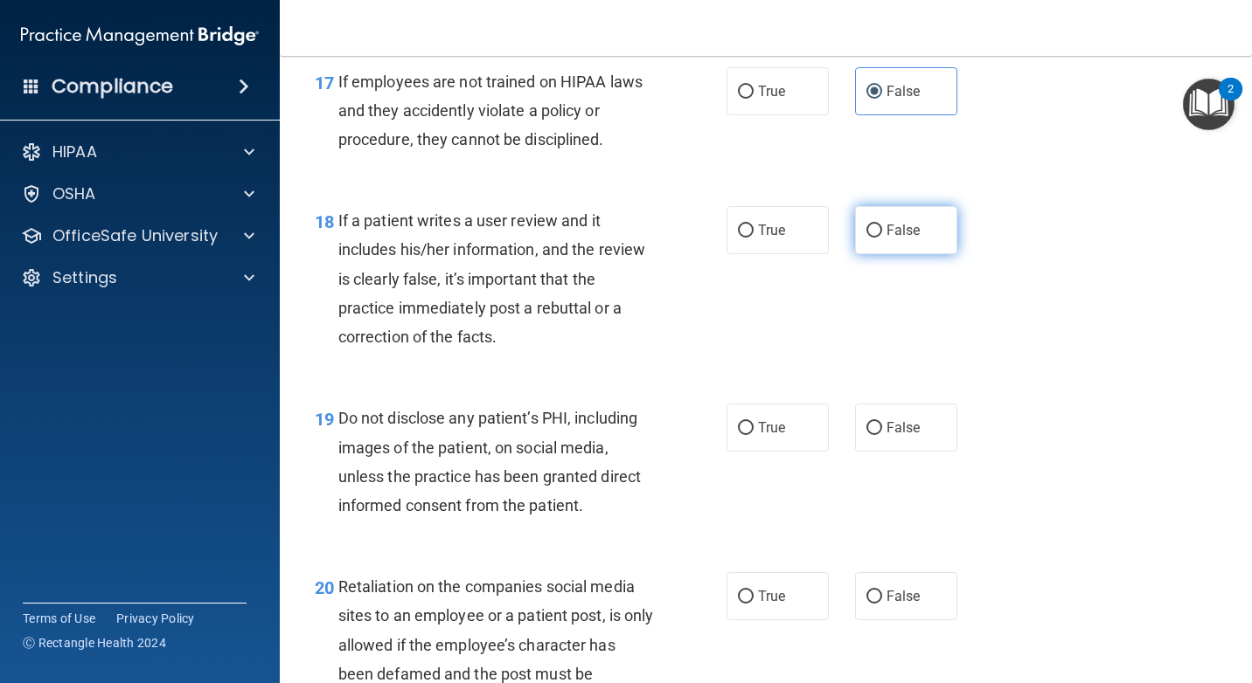
click at [890, 233] on span "False" at bounding box center [903, 230] width 34 height 17
click at [882, 233] on input "False" at bounding box center [874, 231] width 16 height 13
radio input "true"
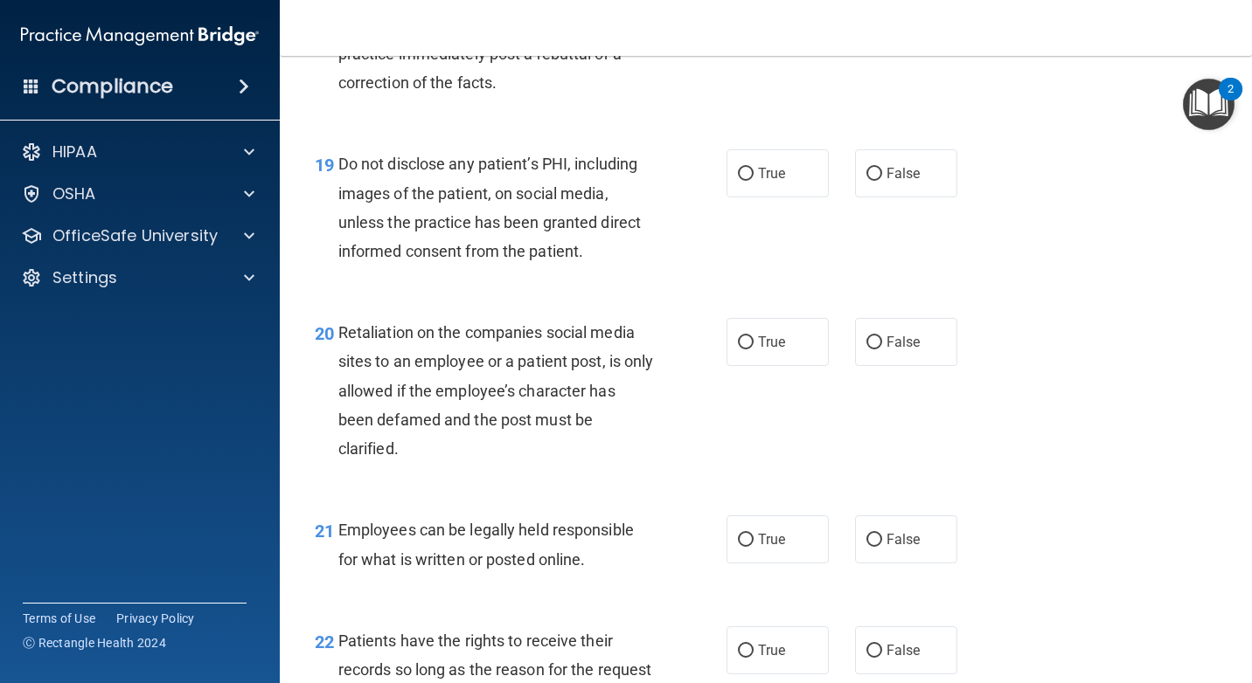
scroll to position [3321, 0]
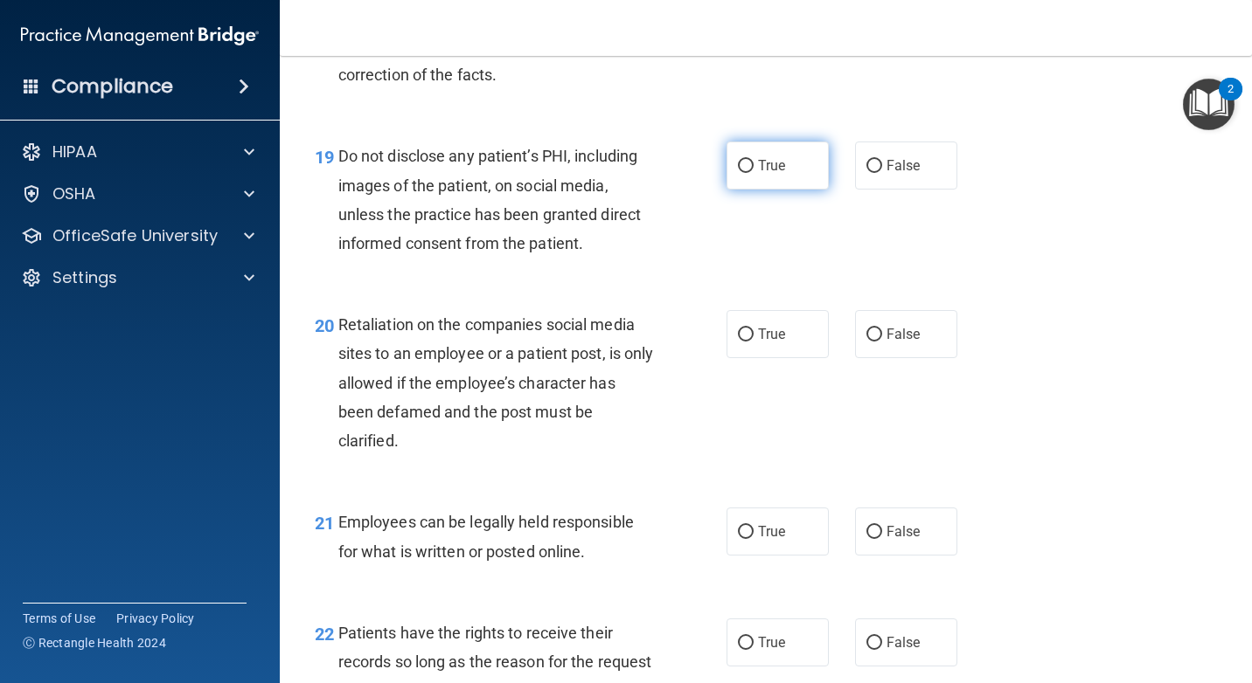
click at [767, 166] on span "True" at bounding box center [771, 165] width 27 height 17
click at [753, 166] on input "True" at bounding box center [746, 166] width 16 height 13
radio input "true"
click at [889, 348] on label "False" at bounding box center [906, 334] width 102 height 48
click at [882, 342] on input "False" at bounding box center [874, 335] width 16 height 13
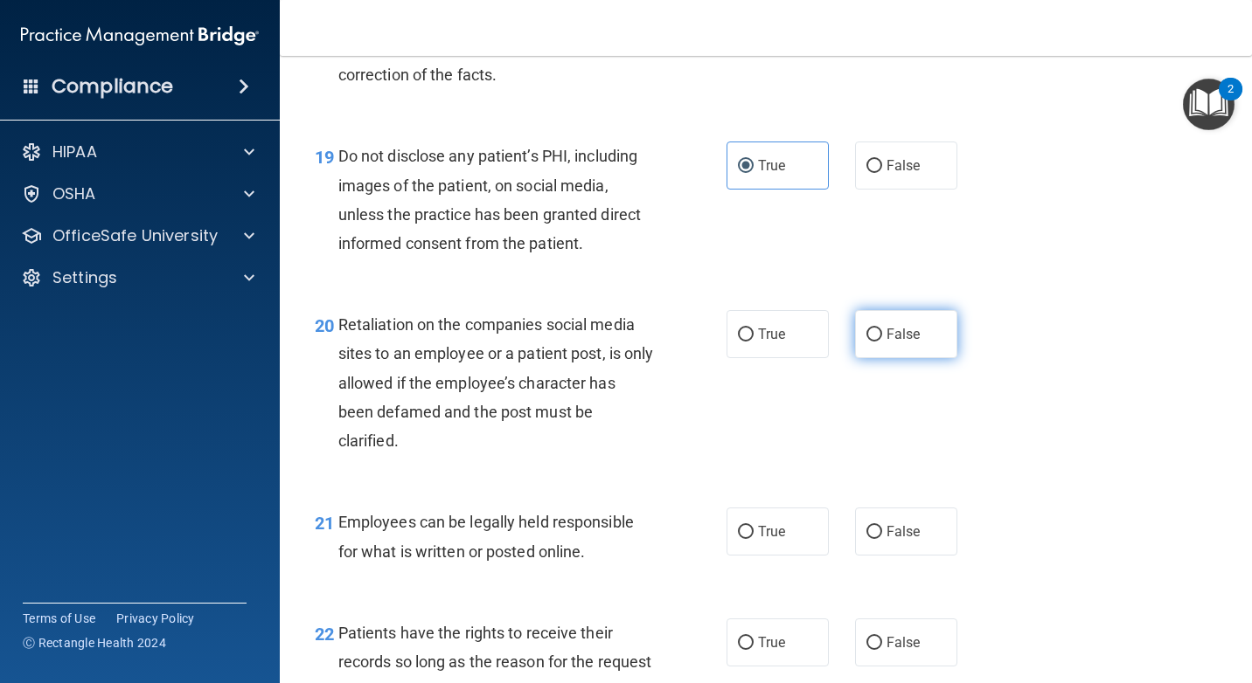
radio input "true"
click at [912, 635] on label "False" at bounding box center [906, 643] width 102 height 48
click at [882, 637] on input "False" at bounding box center [874, 643] width 16 height 13
radio input "true"
click at [739, 548] on label "True" at bounding box center [777, 532] width 102 height 48
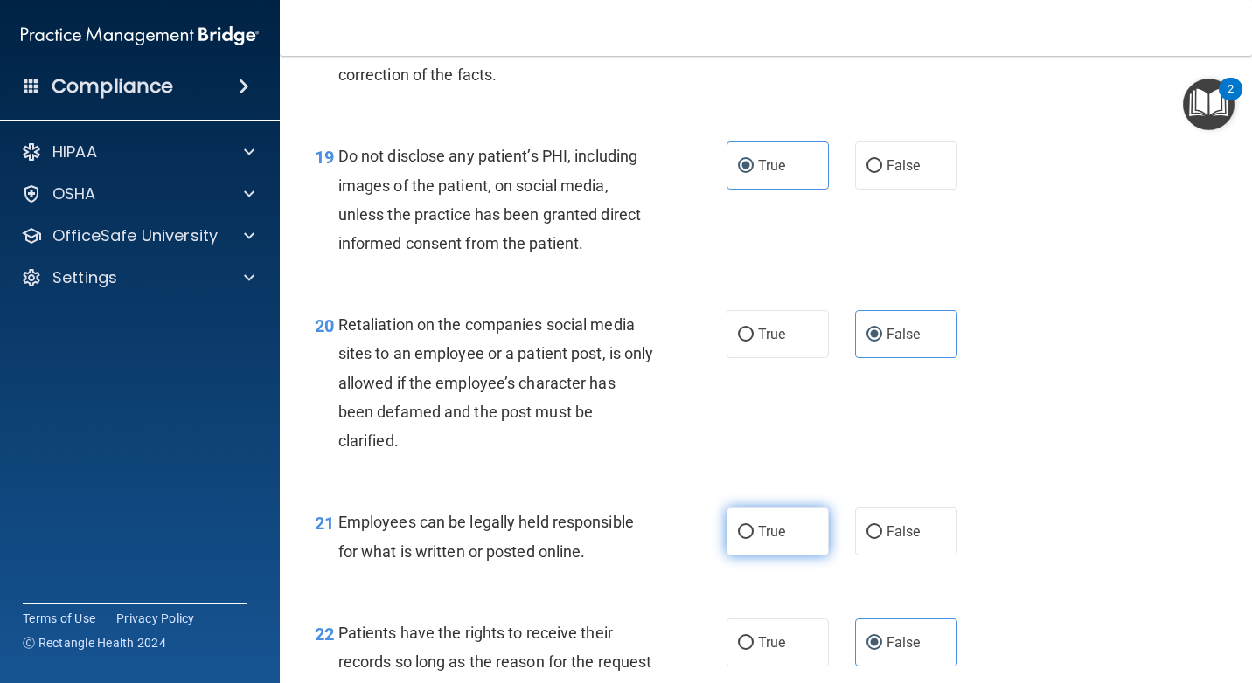
click at [739, 539] on input "True" at bounding box center [746, 532] width 16 height 13
radio input "true"
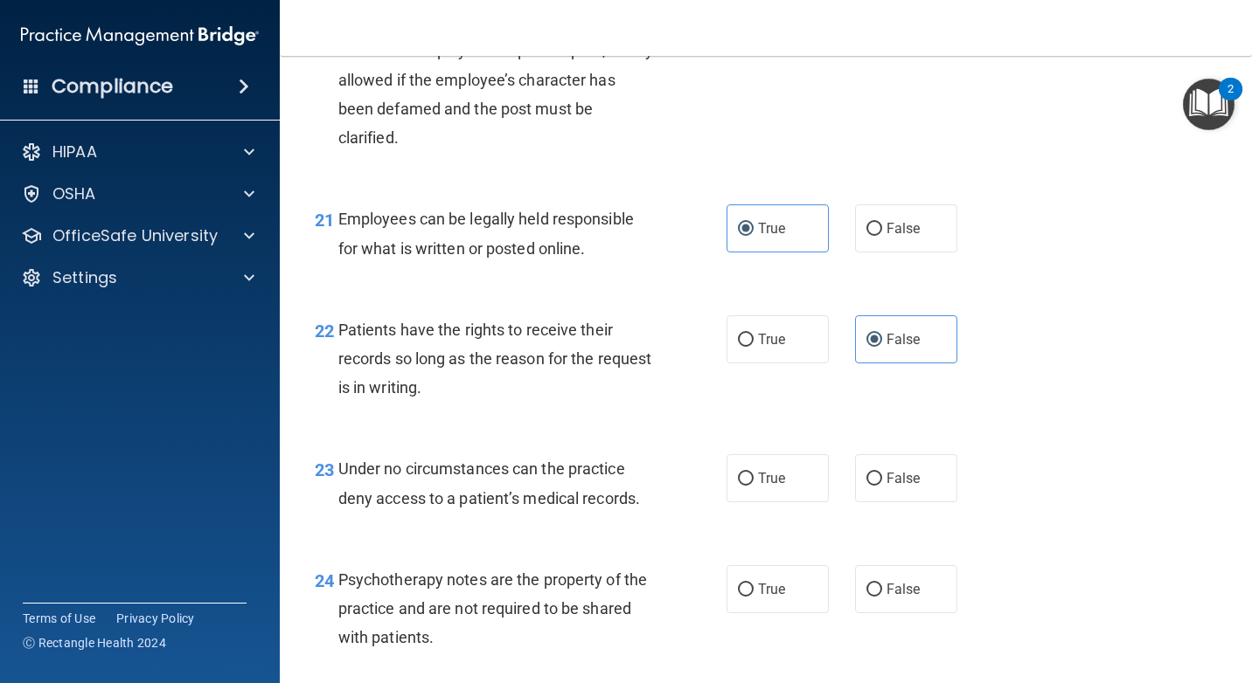
scroll to position [3671, 0]
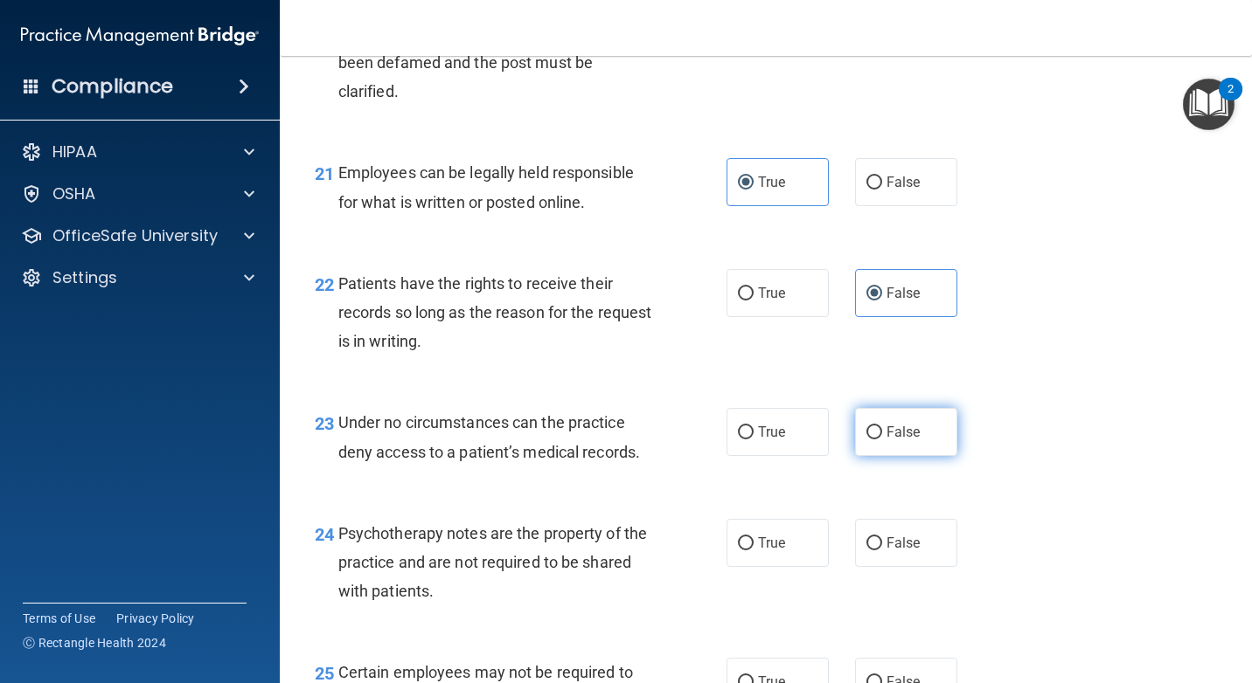
click at [887, 420] on label "False" at bounding box center [906, 432] width 102 height 48
click at [882, 427] on input "False" at bounding box center [874, 433] width 16 height 13
radio input "true"
click at [886, 549] on span "False" at bounding box center [903, 543] width 34 height 17
click at [879, 549] on input "False" at bounding box center [874, 544] width 16 height 13
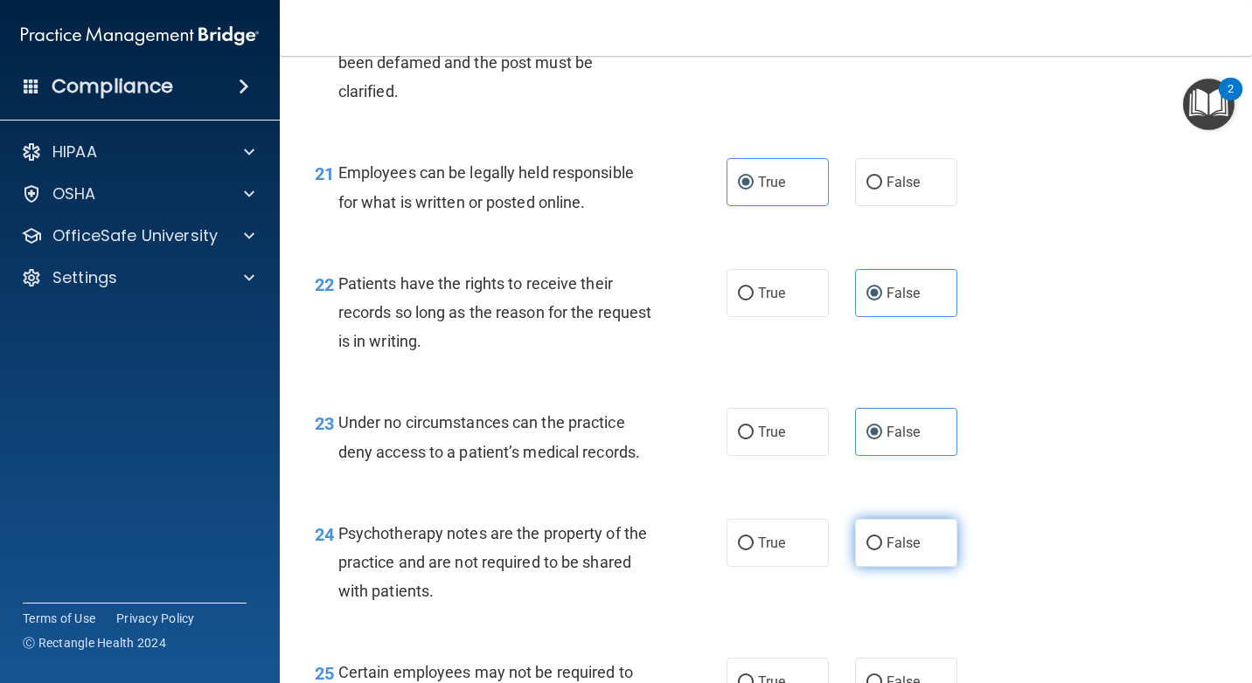
radio input "true"
click at [877, 548] on label "False" at bounding box center [906, 543] width 102 height 48
click at [877, 548] on input "False" at bounding box center [874, 544] width 16 height 13
click at [797, 545] on label "True" at bounding box center [777, 543] width 102 height 48
click at [753, 545] on input "True" at bounding box center [746, 544] width 16 height 13
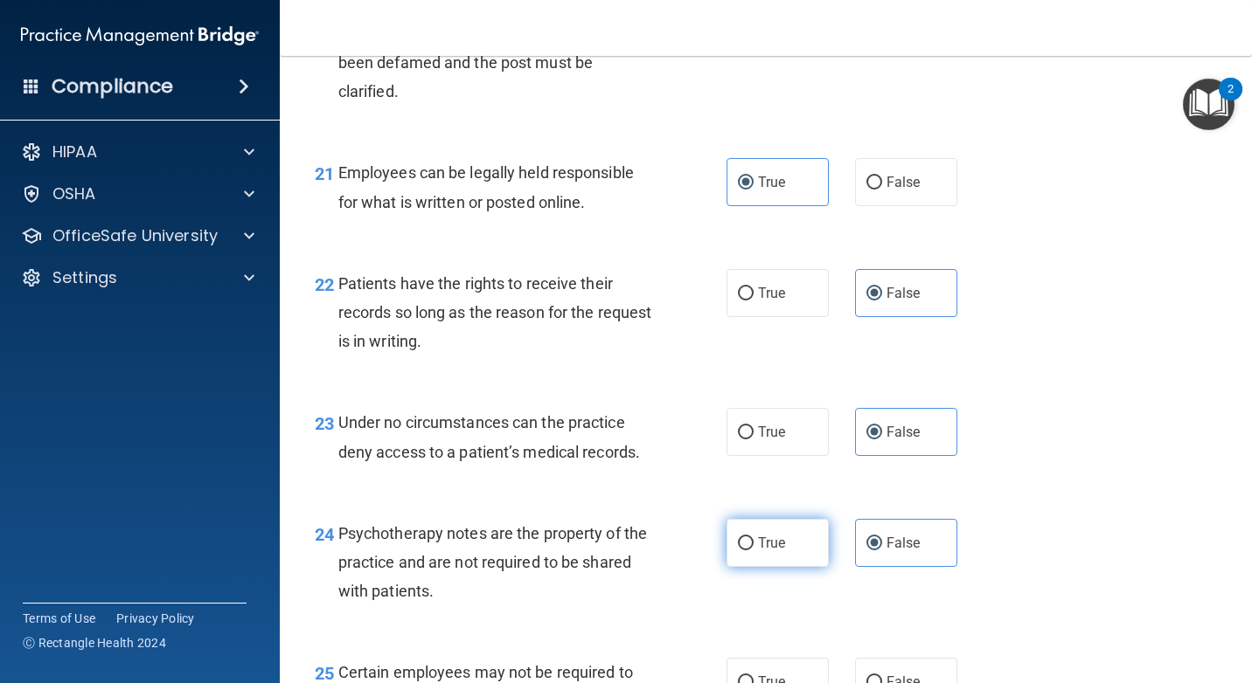
radio input "true"
radio input "false"
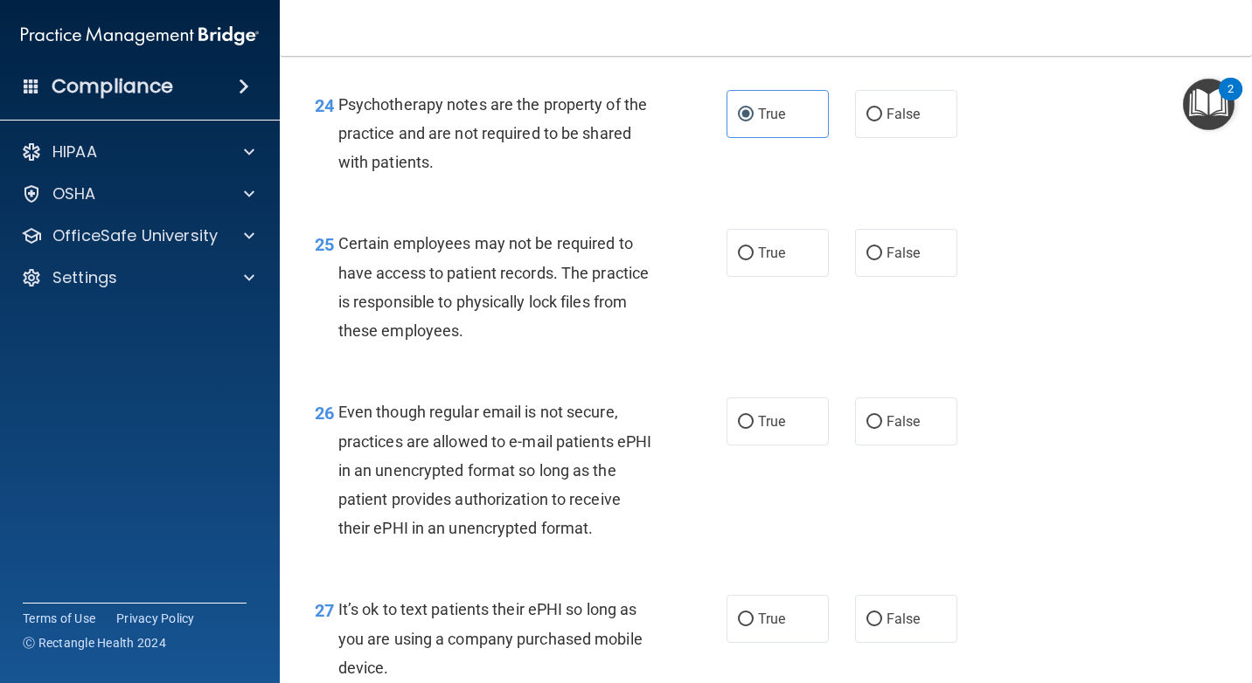
scroll to position [4108, 0]
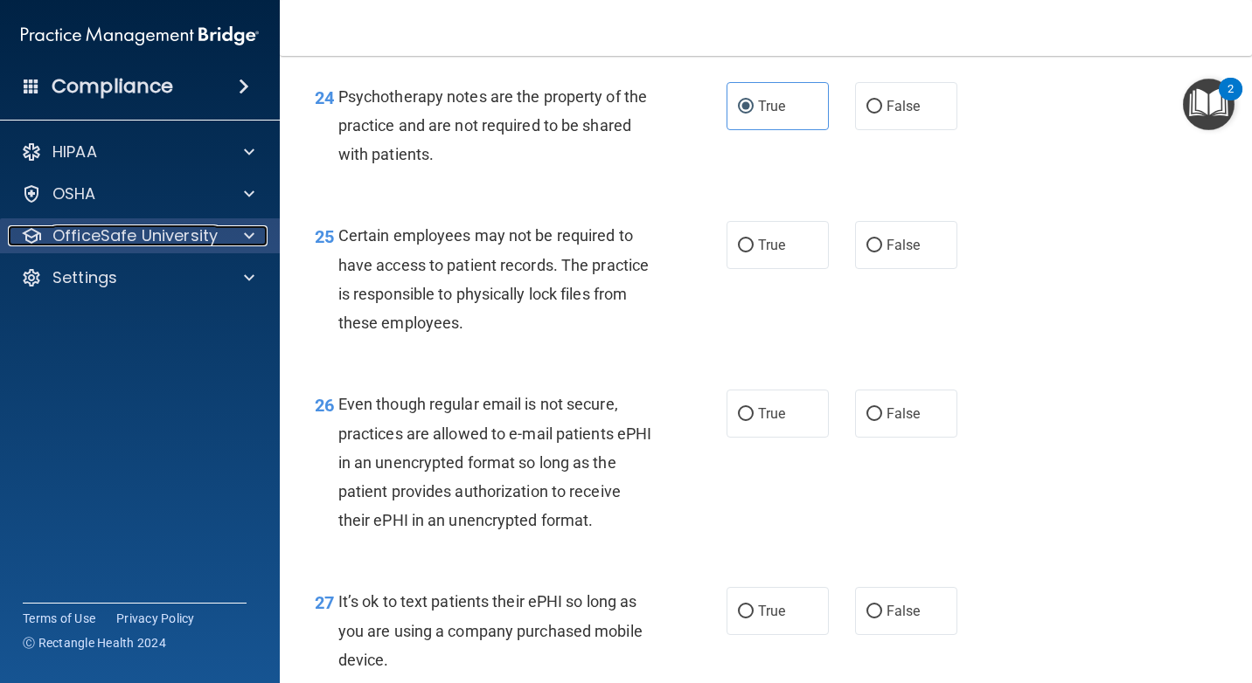
click at [137, 242] on p "OfficeSafe University" at bounding box center [134, 235] width 165 height 21
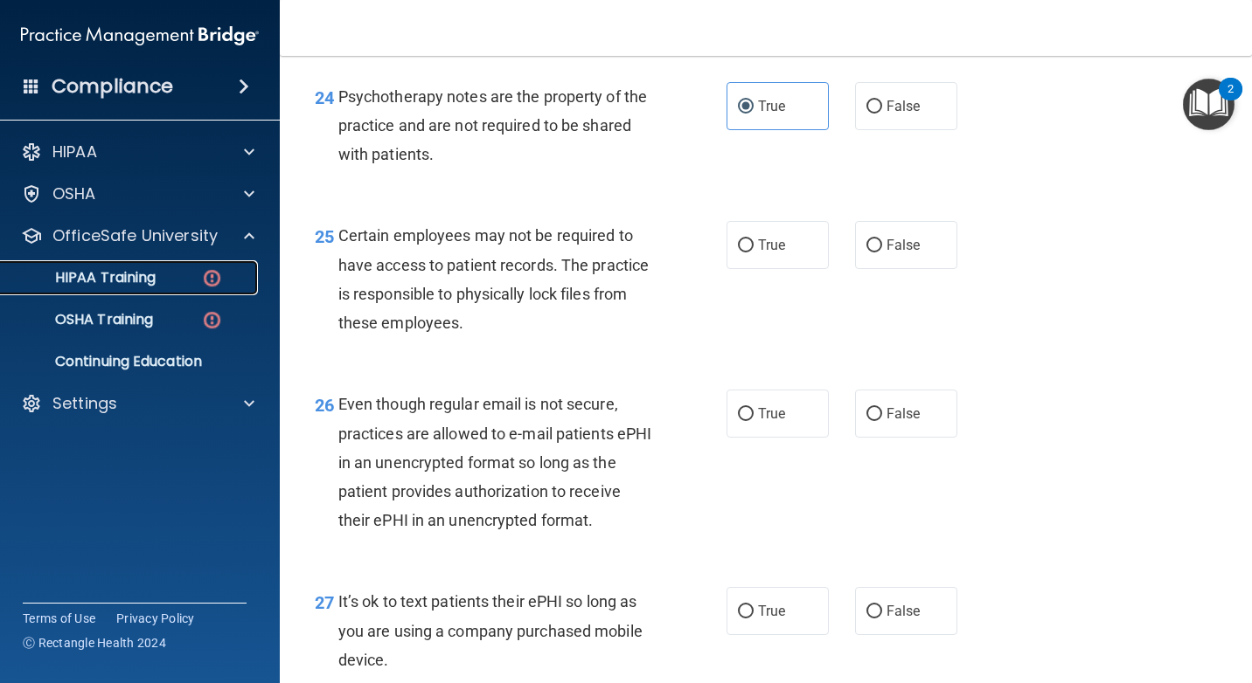
click at [219, 281] on img at bounding box center [212, 278] width 22 height 22
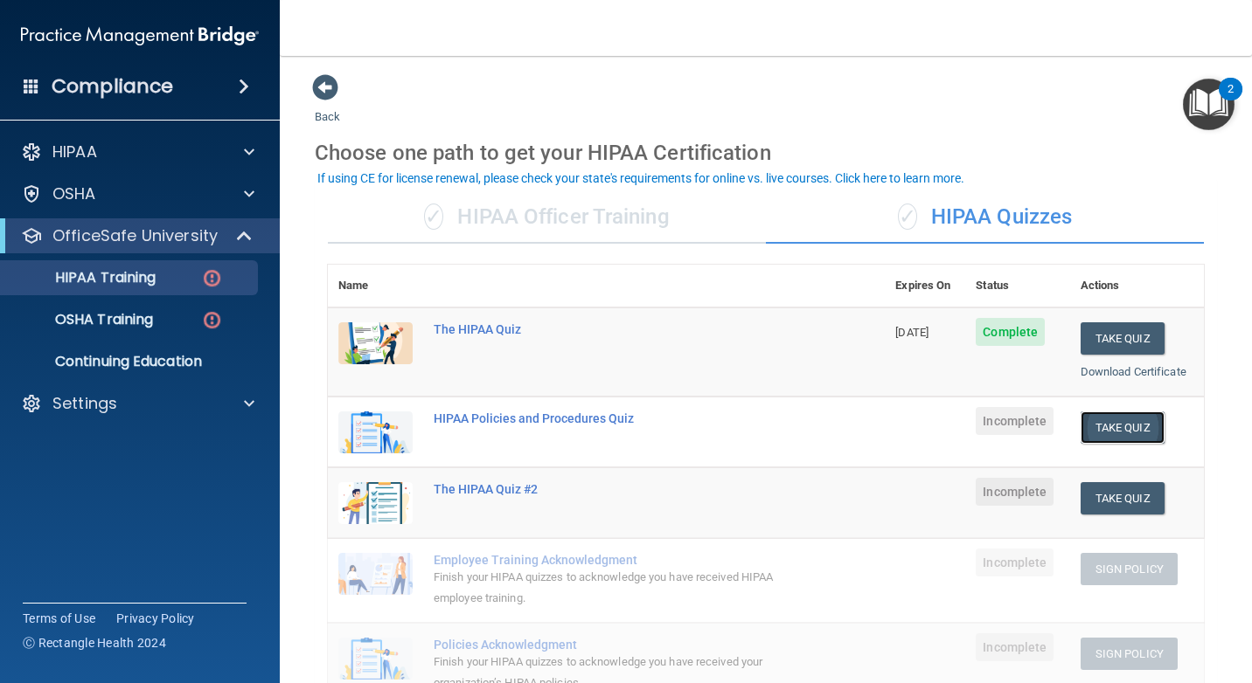
click at [1134, 434] on button "Take Quiz" at bounding box center [1122, 428] width 84 height 32
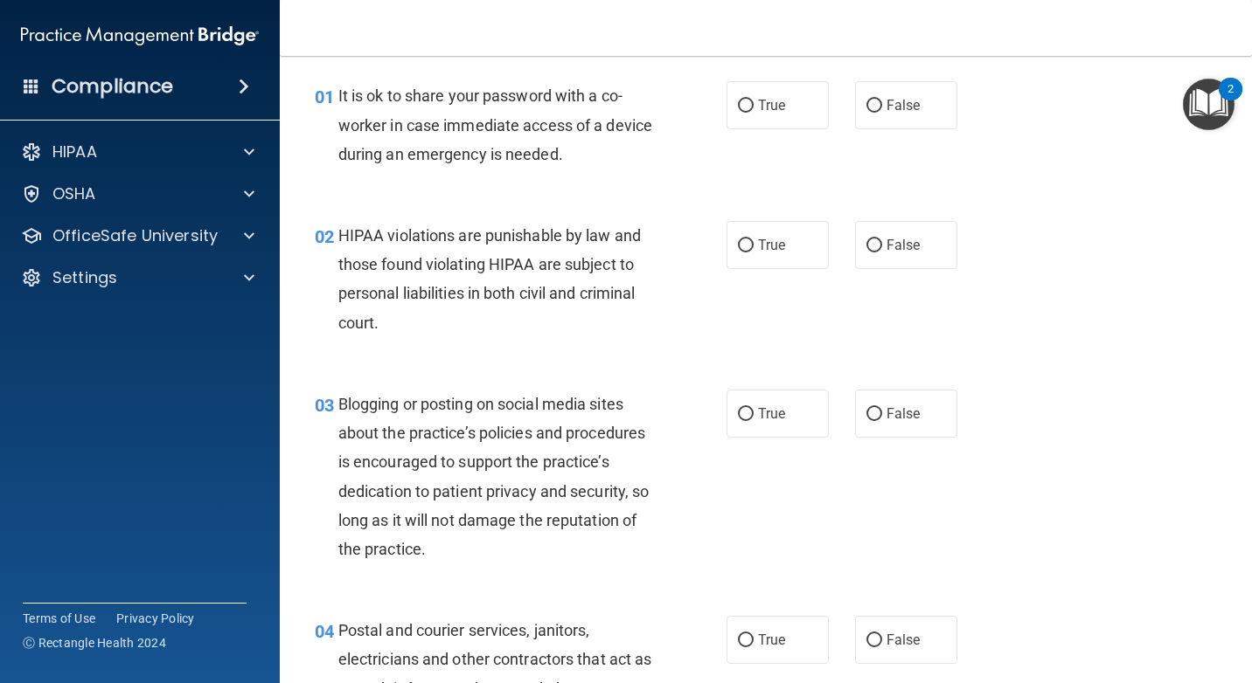
scroll to position [87, 0]
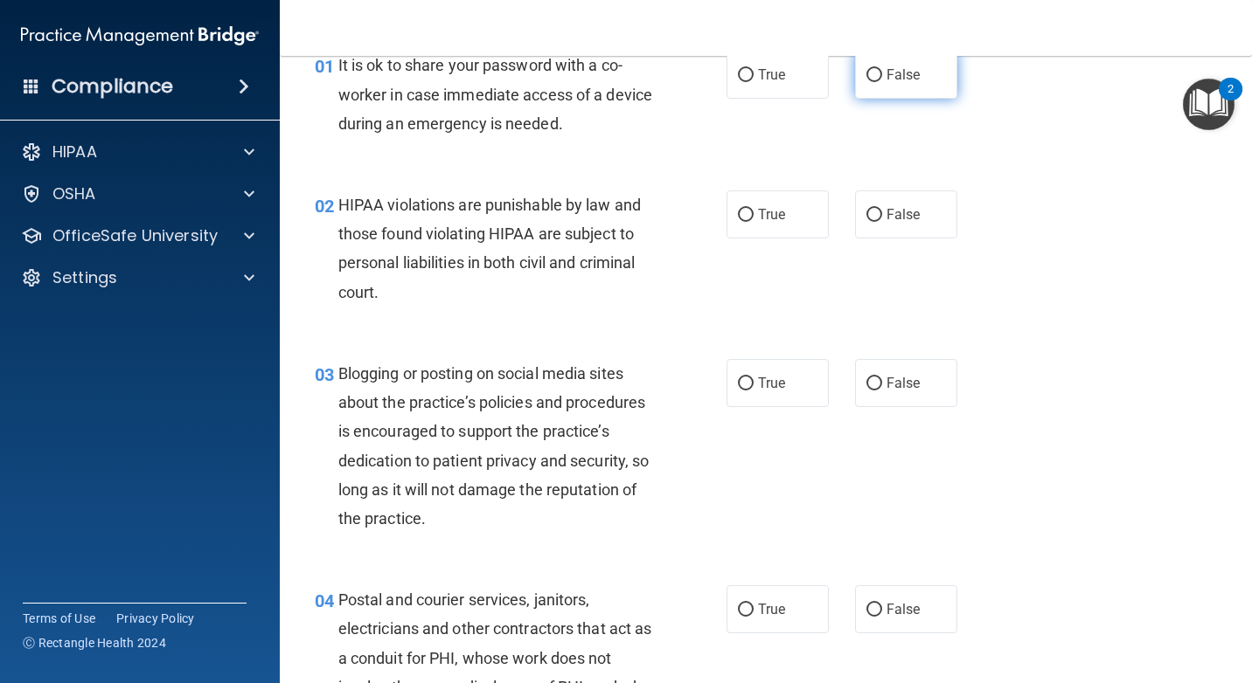
click at [866, 74] on input "False" at bounding box center [874, 75] width 16 height 13
radio input "true"
click at [753, 223] on label "True" at bounding box center [777, 215] width 102 height 48
click at [753, 222] on input "True" at bounding box center [746, 215] width 16 height 13
radio input "true"
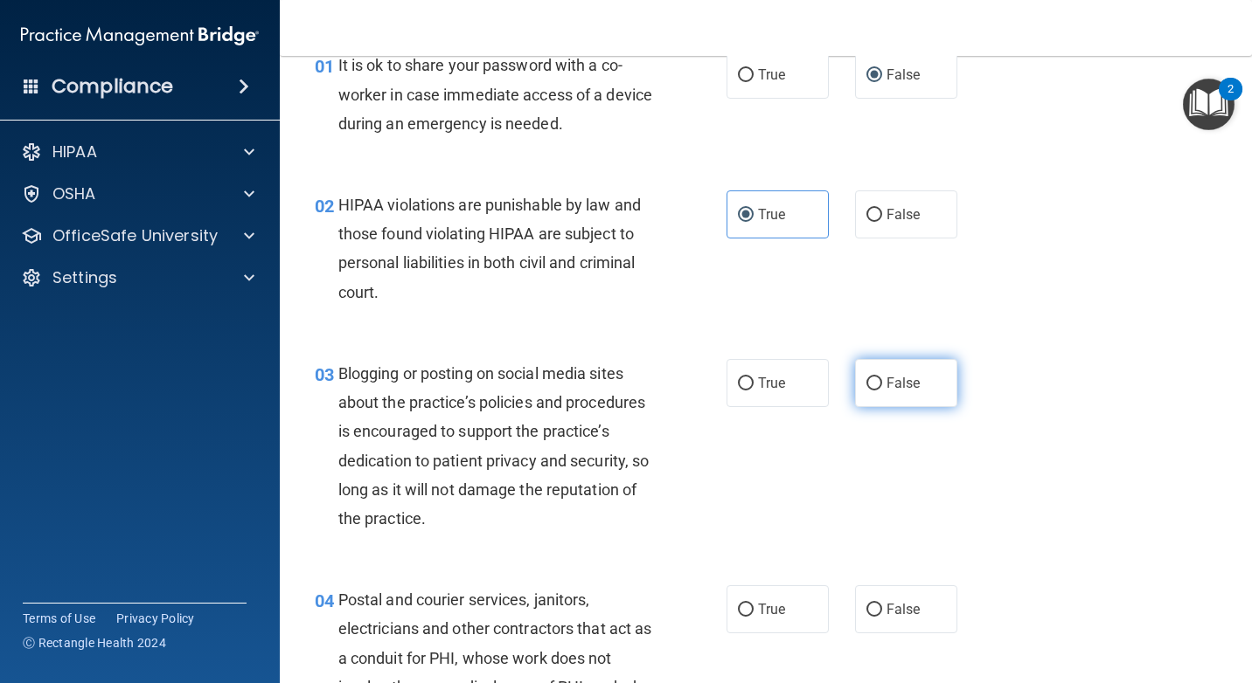
click at [895, 389] on span "False" at bounding box center [903, 383] width 34 height 17
click at [882, 389] on input "False" at bounding box center [874, 384] width 16 height 13
radio input "true"
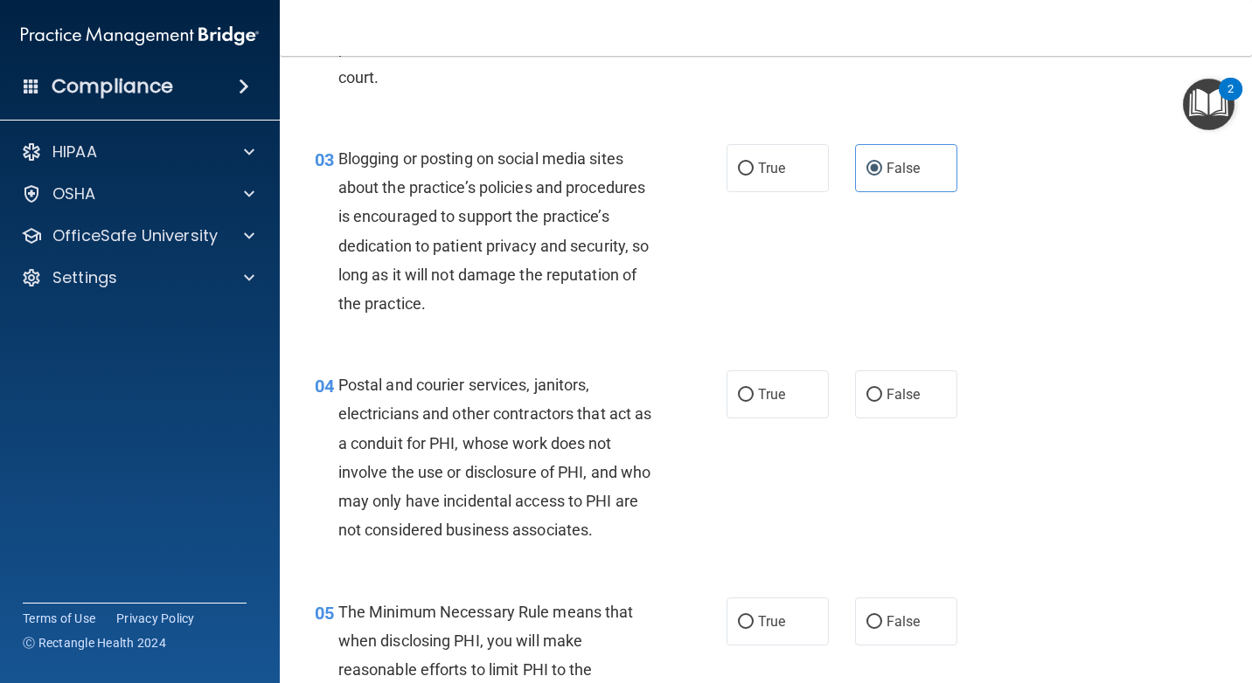
scroll to position [350, 0]
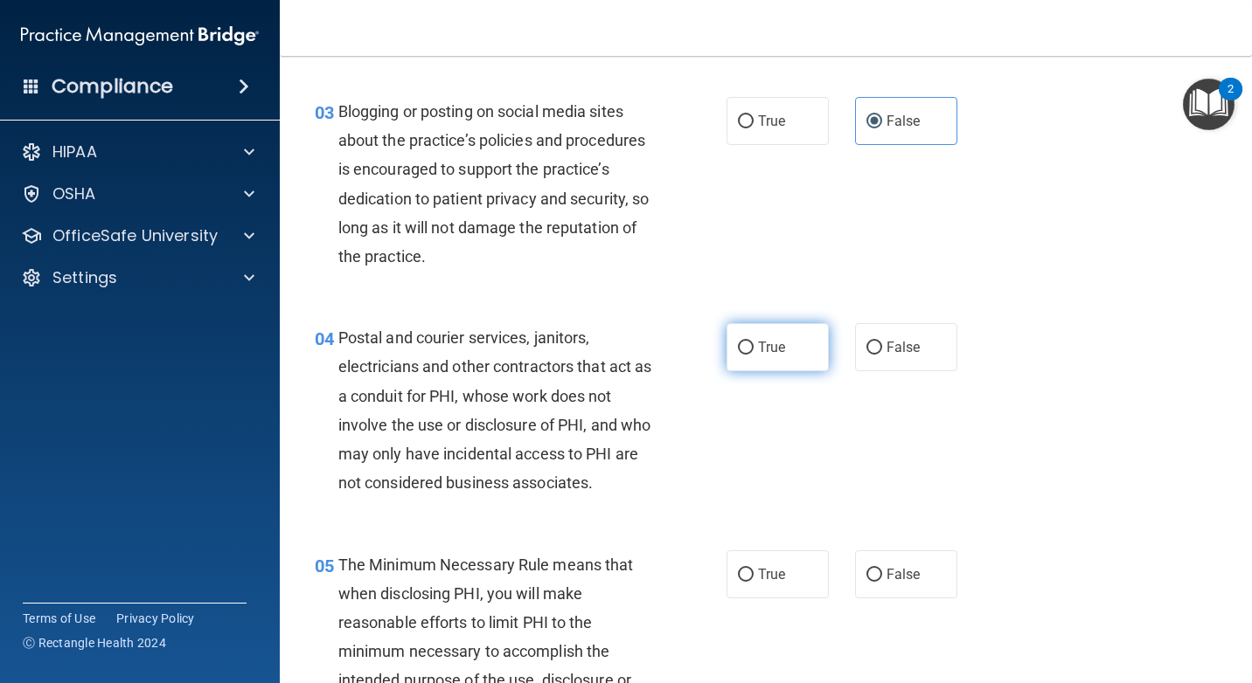
click at [745, 330] on label "True" at bounding box center [777, 347] width 102 height 48
click at [745, 342] on input "True" at bounding box center [746, 348] width 16 height 13
radio input "true"
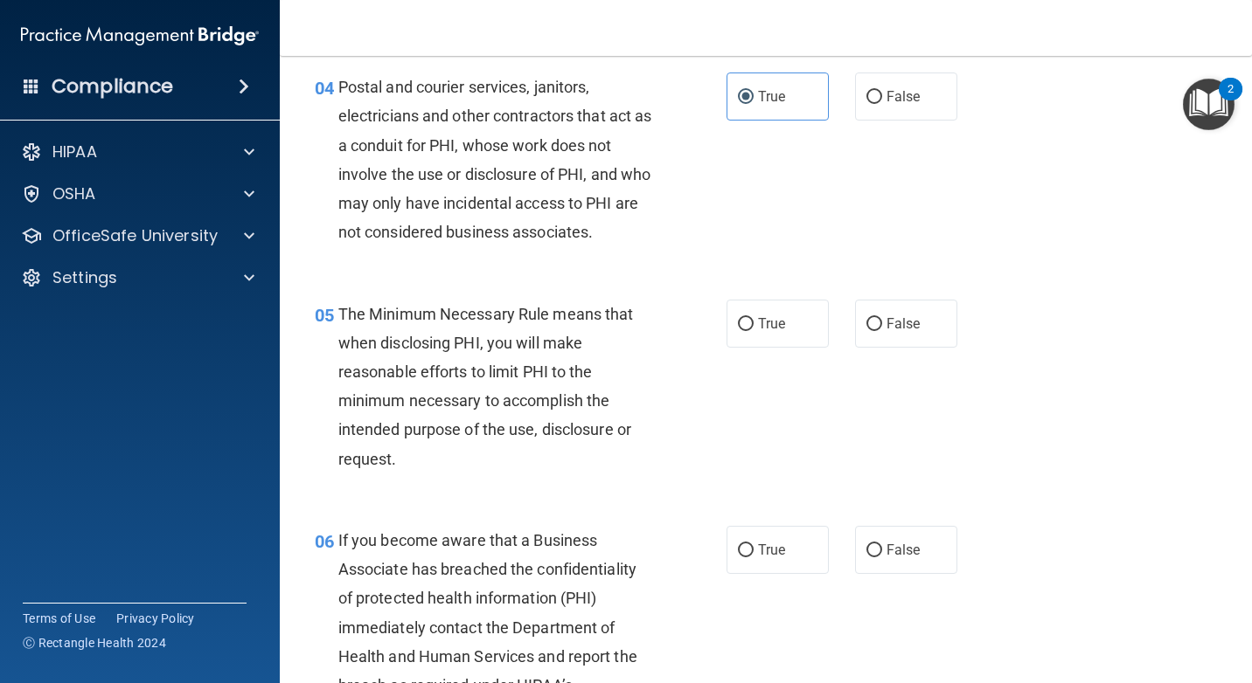
scroll to position [612, 0]
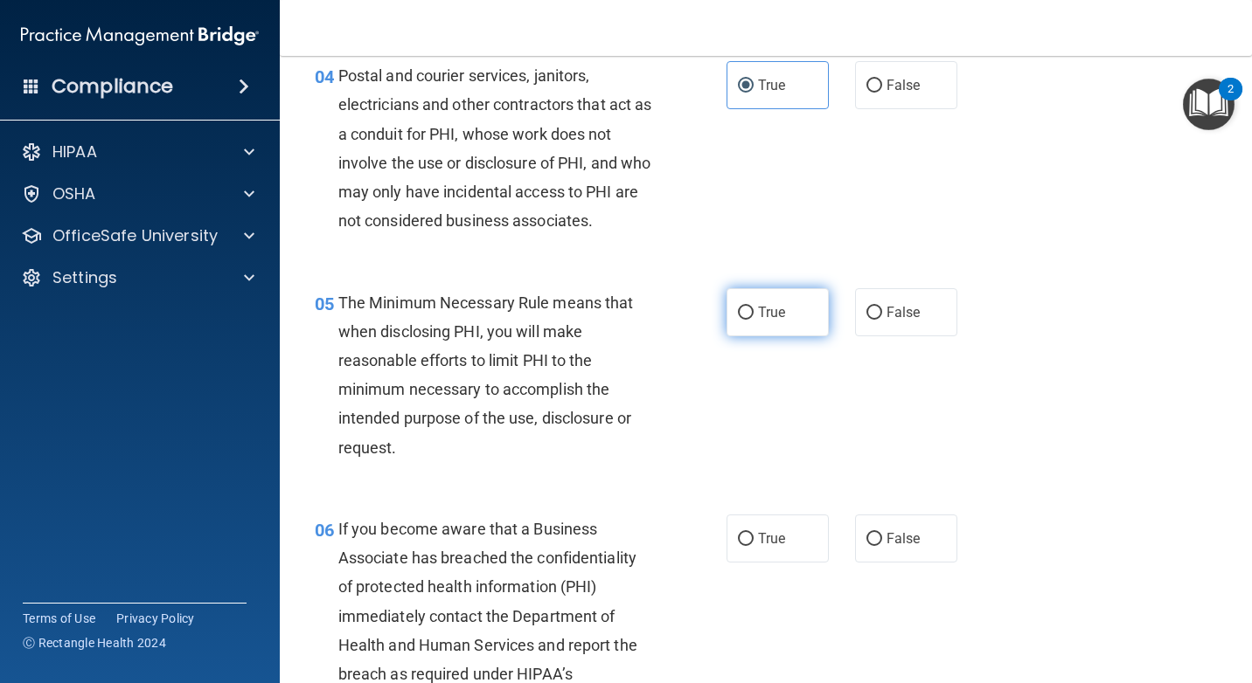
click at [738, 319] on input "True" at bounding box center [746, 313] width 16 height 13
radio input "true"
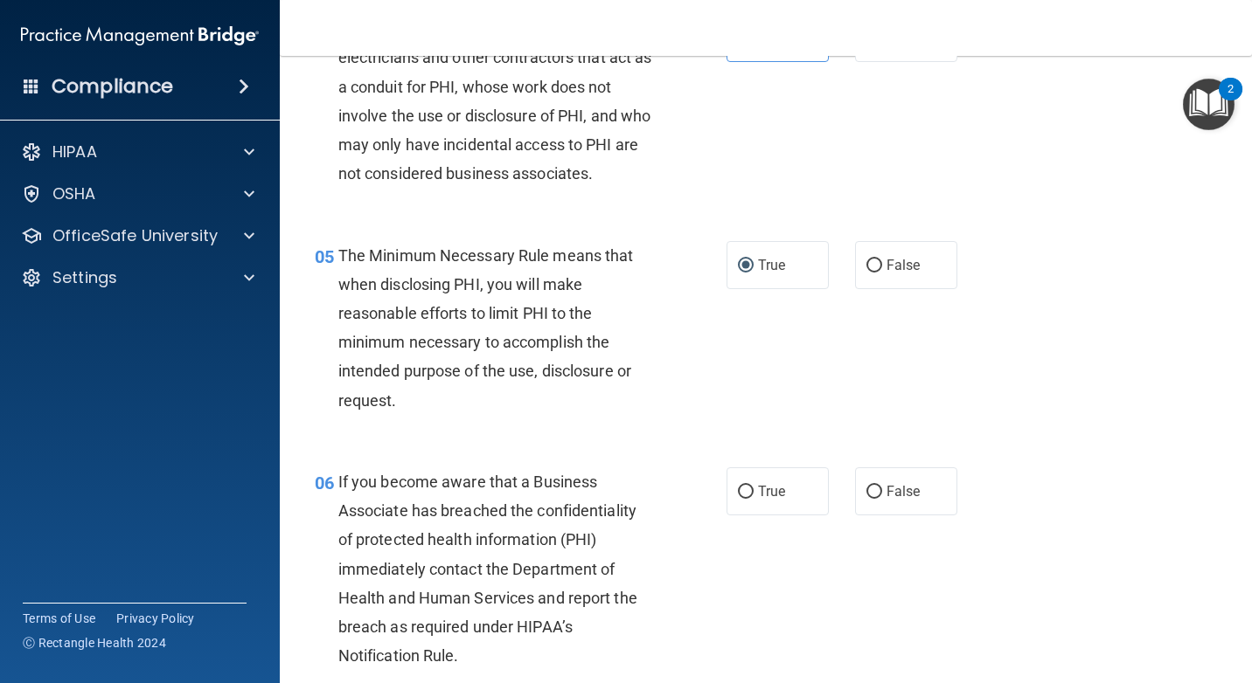
scroll to position [699, 0]
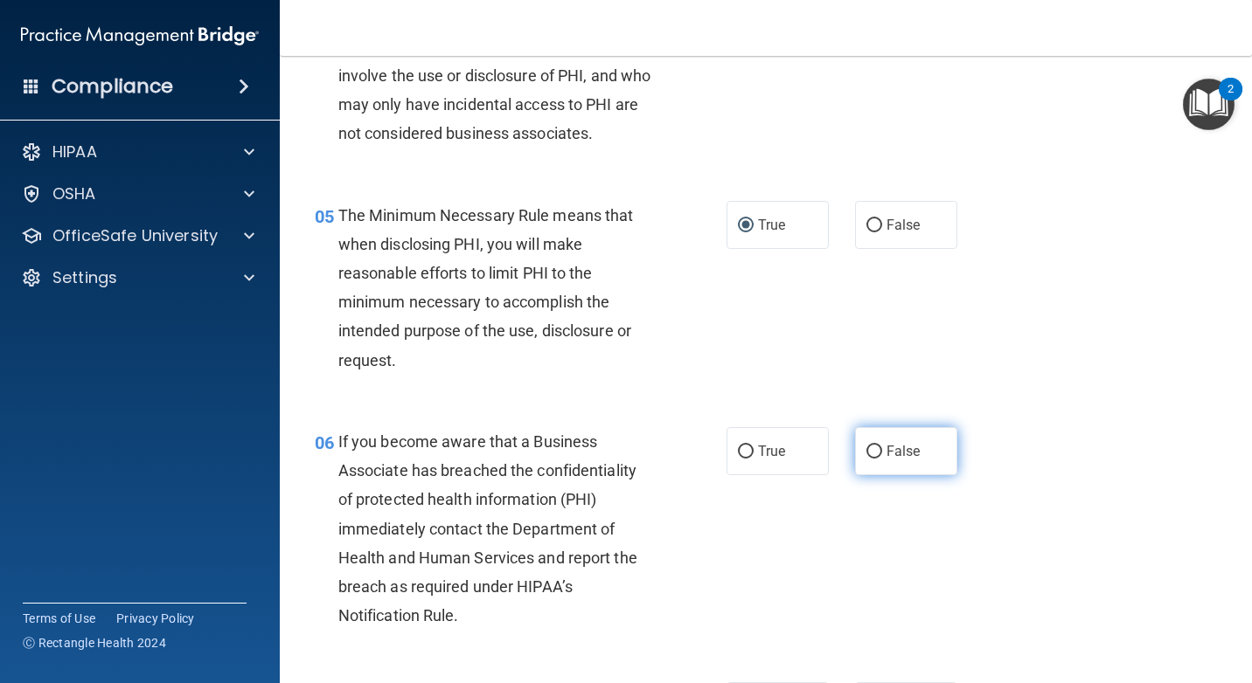
click at [911, 473] on label "False" at bounding box center [906, 451] width 102 height 48
click at [882, 459] on input "False" at bounding box center [874, 452] width 16 height 13
radio input "true"
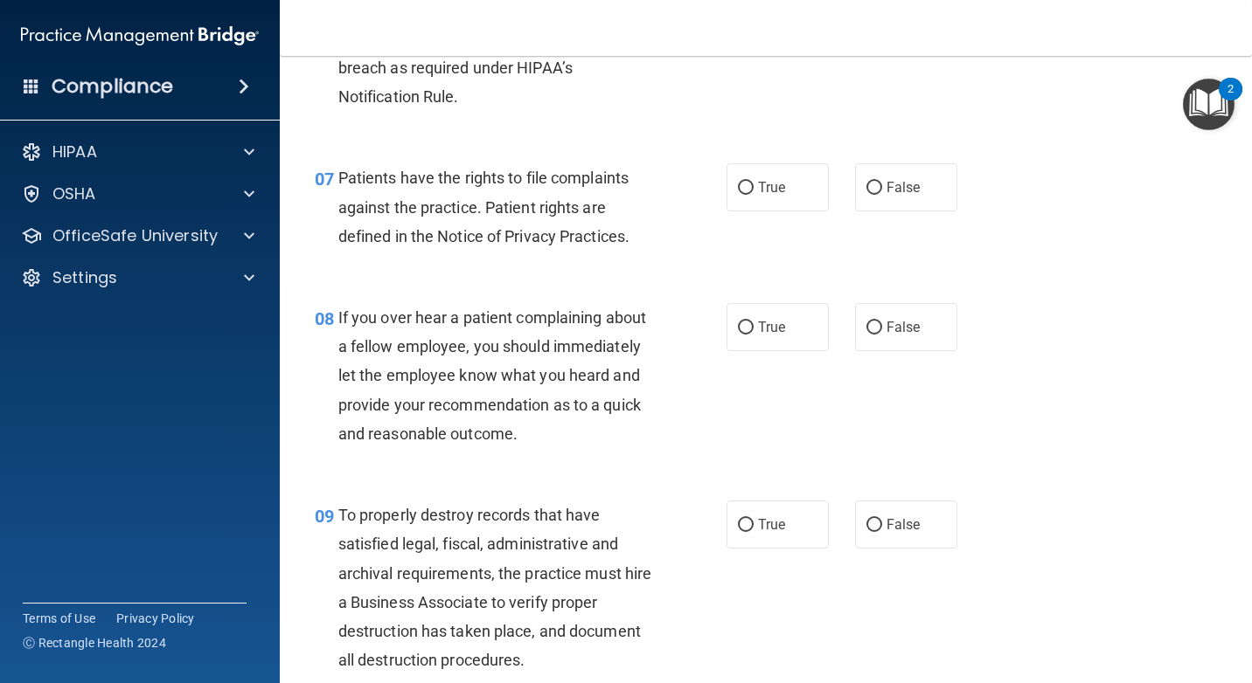
scroll to position [1224, 0]
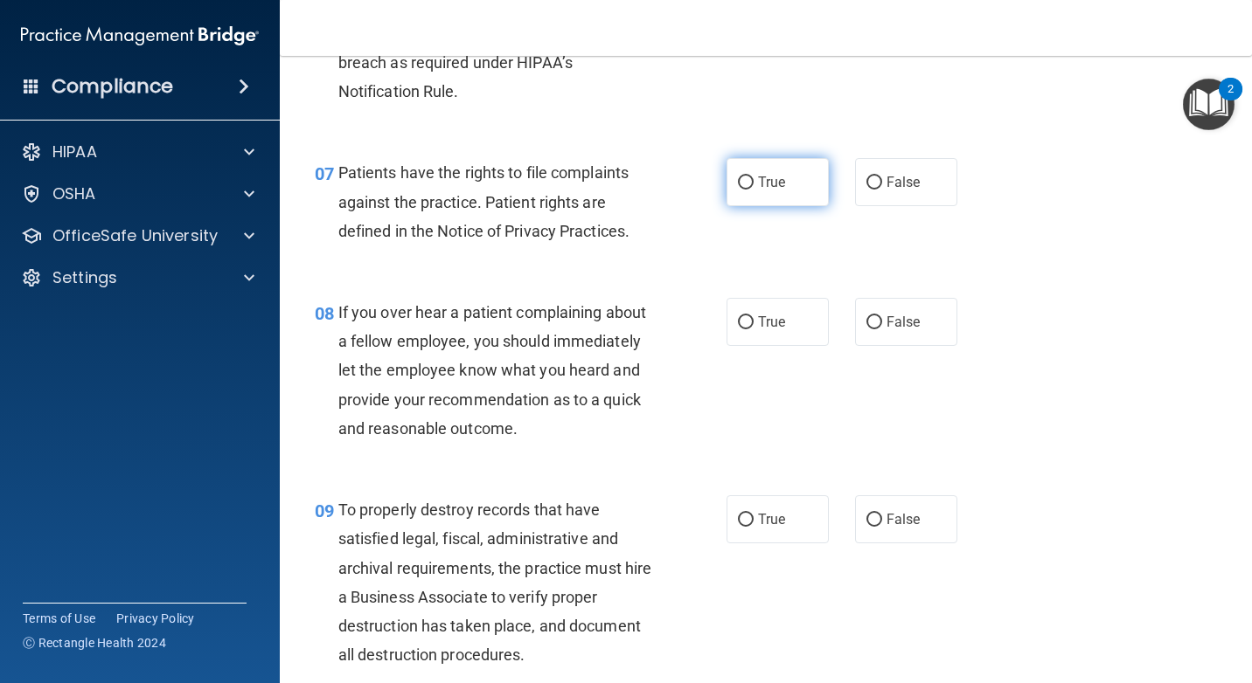
click at [773, 183] on span "True" at bounding box center [771, 182] width 27 height 17
click at [753, 183] on input "True" at bounding box center [746, 183] width 16 height 13
radio input "true"
click at [762, 320] on span "True" at bounding box center [771, 322] width 27 height 17
click at [753, 320] on input "True" at bounding box center [746, 322] width 16 height 13
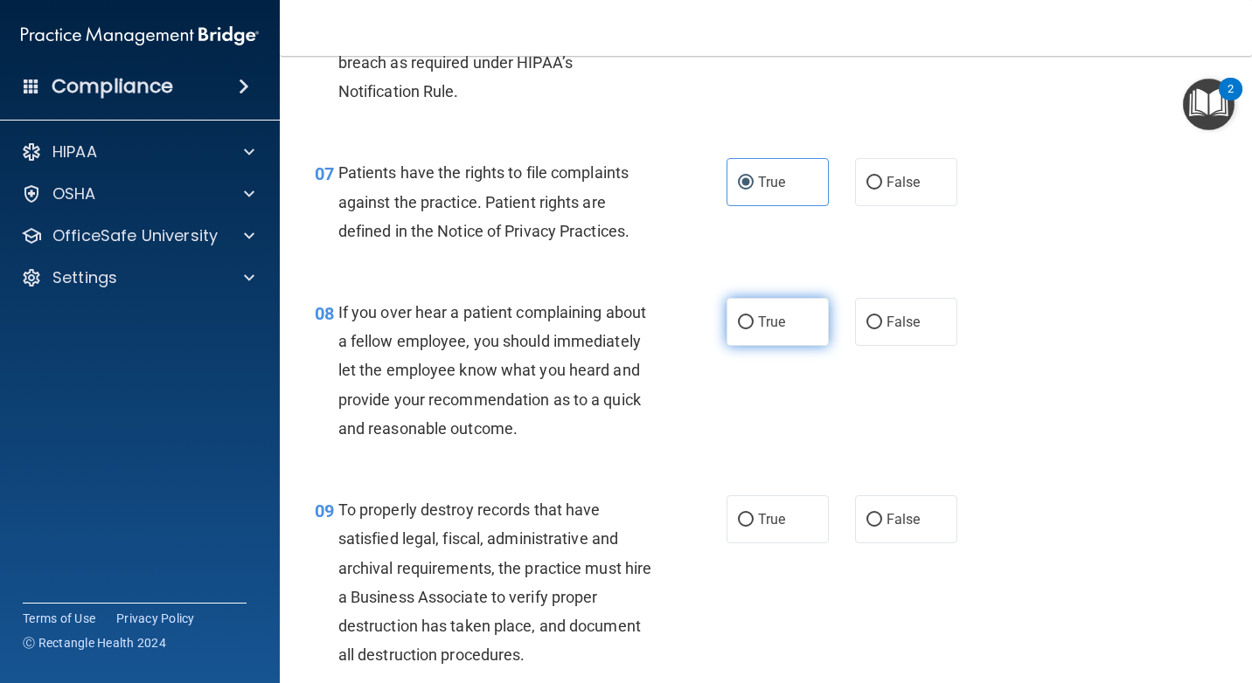
radio input "true"
click at [903, 326] on span "False" at bounding box center [903, 322] width 34 height 17
click at [882, 326] on input "False" at bounding box center [874, 322] width 16 height 13
radio input "true"
radio input "false"
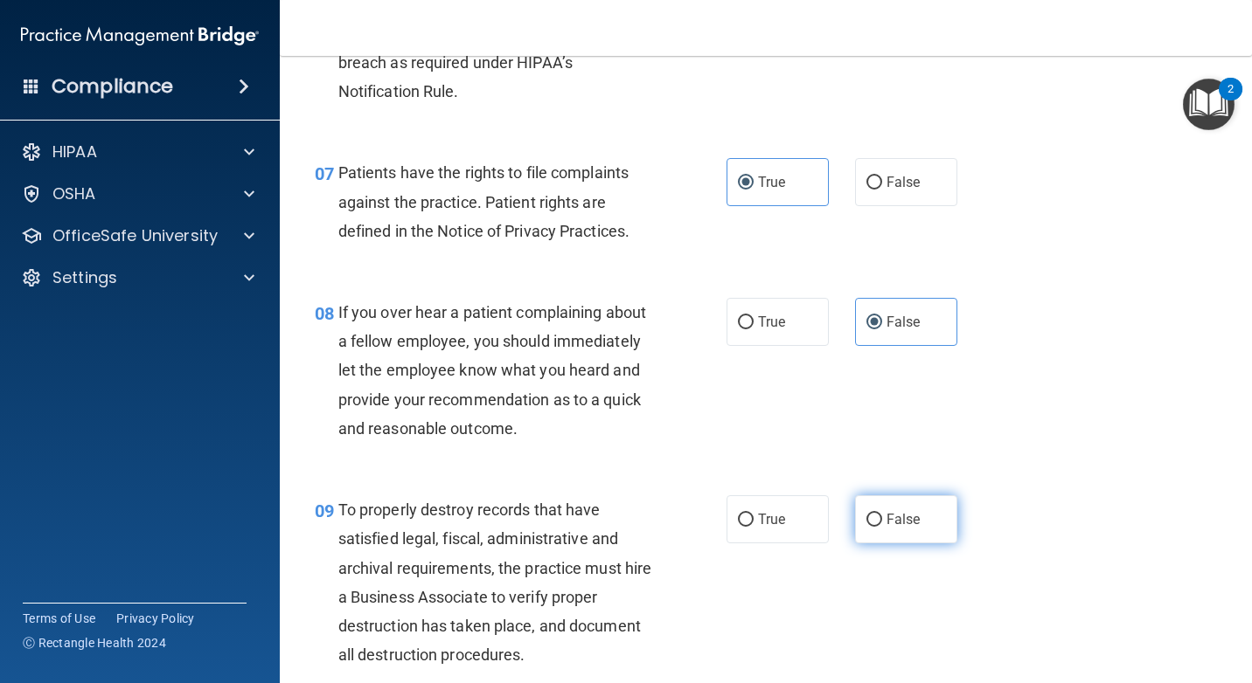
click at [886, 527] on span "False" at bounding box center [903, 519] width 34 height 17
click at [882, 527] on input "False" at bounding box center [874, 520] width 16 height 13
radio input "true"
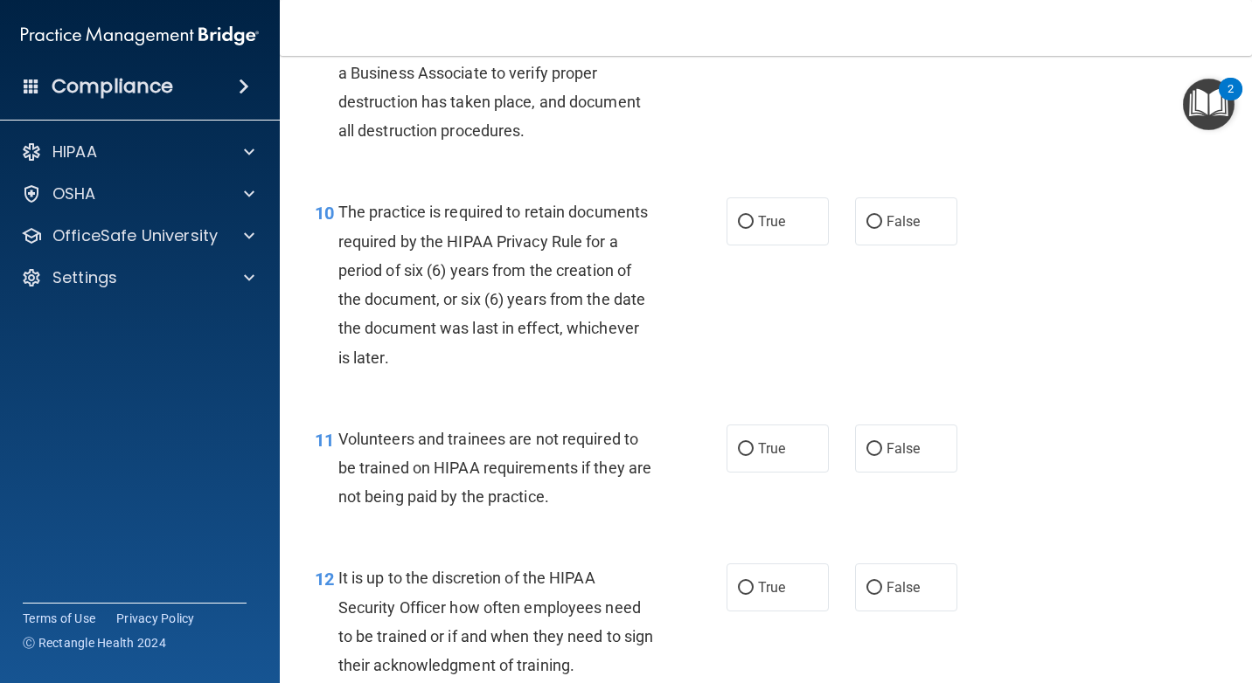
scroll to position [1835, 0]
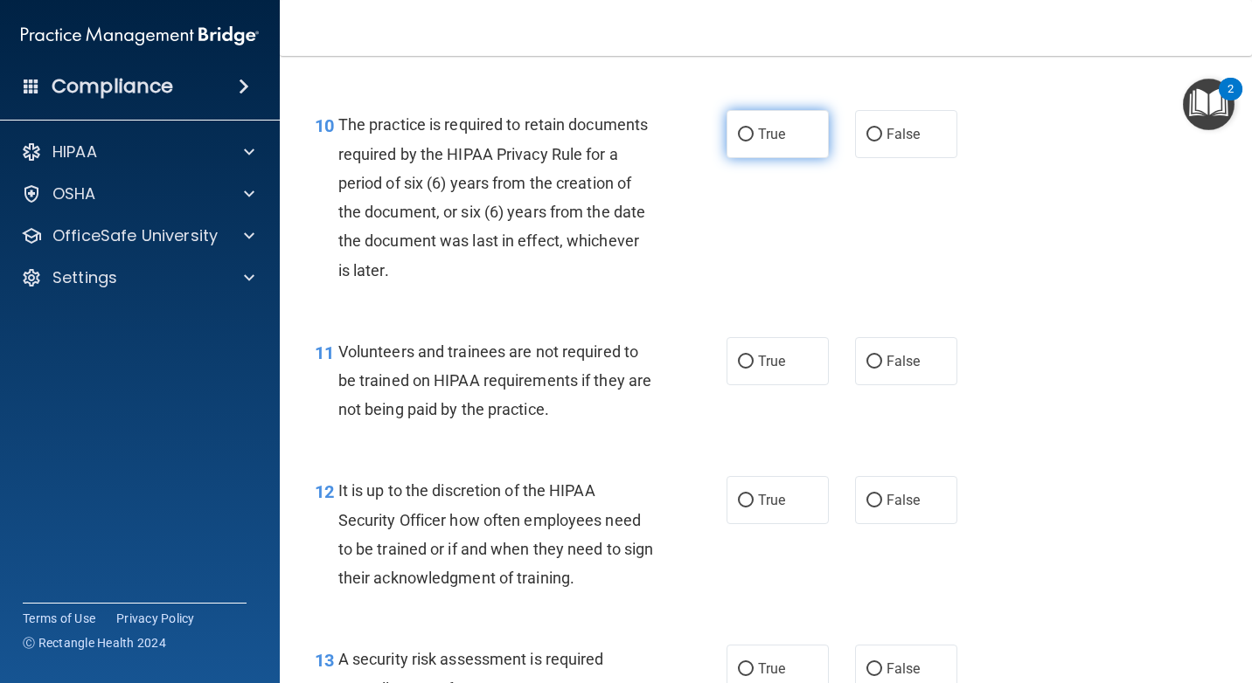
click at [776, 156] on label "True" at bounding box center [777, 134] width 102 height 48
click at [753, 142] on input "True" at bounding box center [746, 134] width 16 height 13
radio input "true"
click at [925, 378] on label "False" at bounding box center [906, 361] width 102 height 48
click at [882, 369] on input "False" at bounding box center [874, 362] width 16 height 13
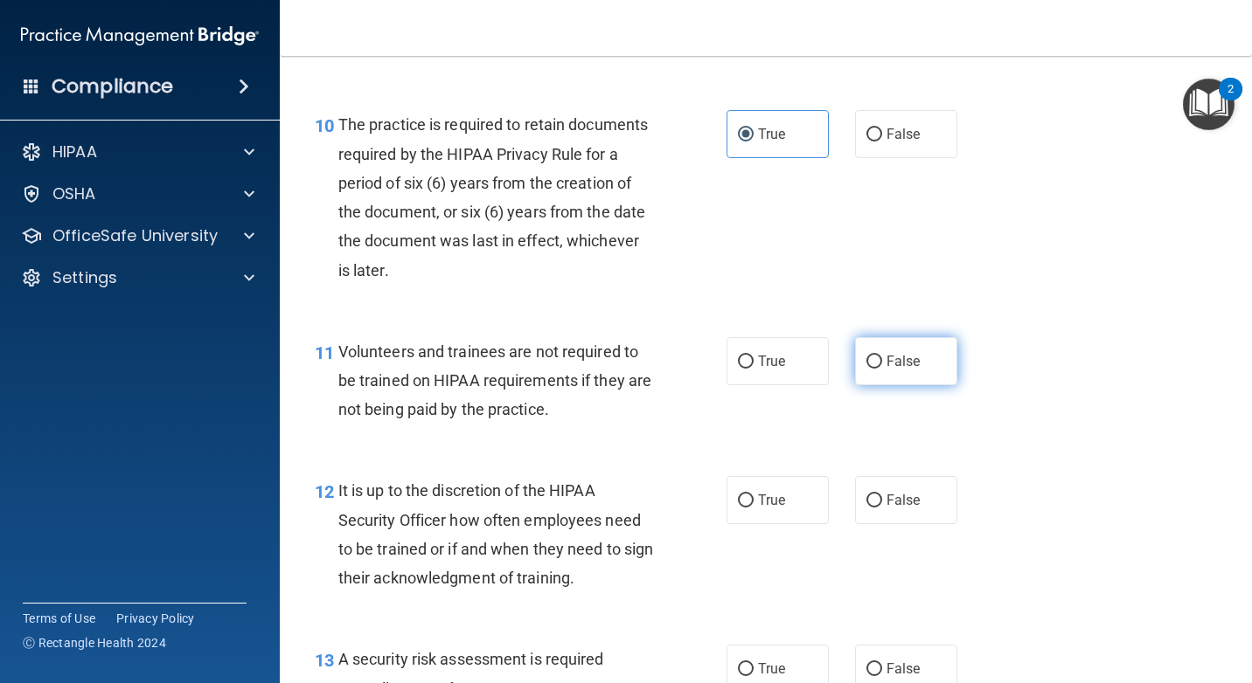
radio input "true"
click at [901, 504] on span "False" at bounding box center [903, 500] width 34 height 17
drag, startPoint x: 902, startPoint y: 505, endPoint x: 915, endPoint y: 505, distance: 13.1
click at [915, 505] on label "False" at bounding box center [906, 500] width 102 height 48
click at [882, 505] on input "False" at bounding box center [874, 501] width 16 height 13
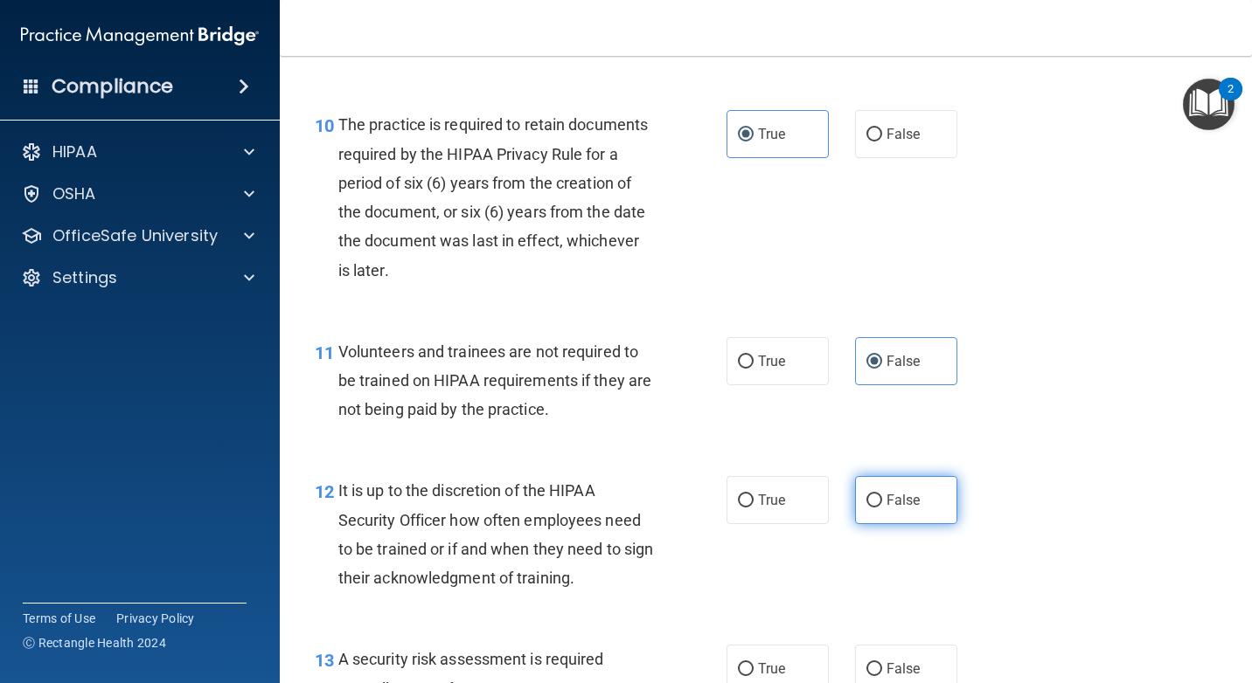
radio input "true"
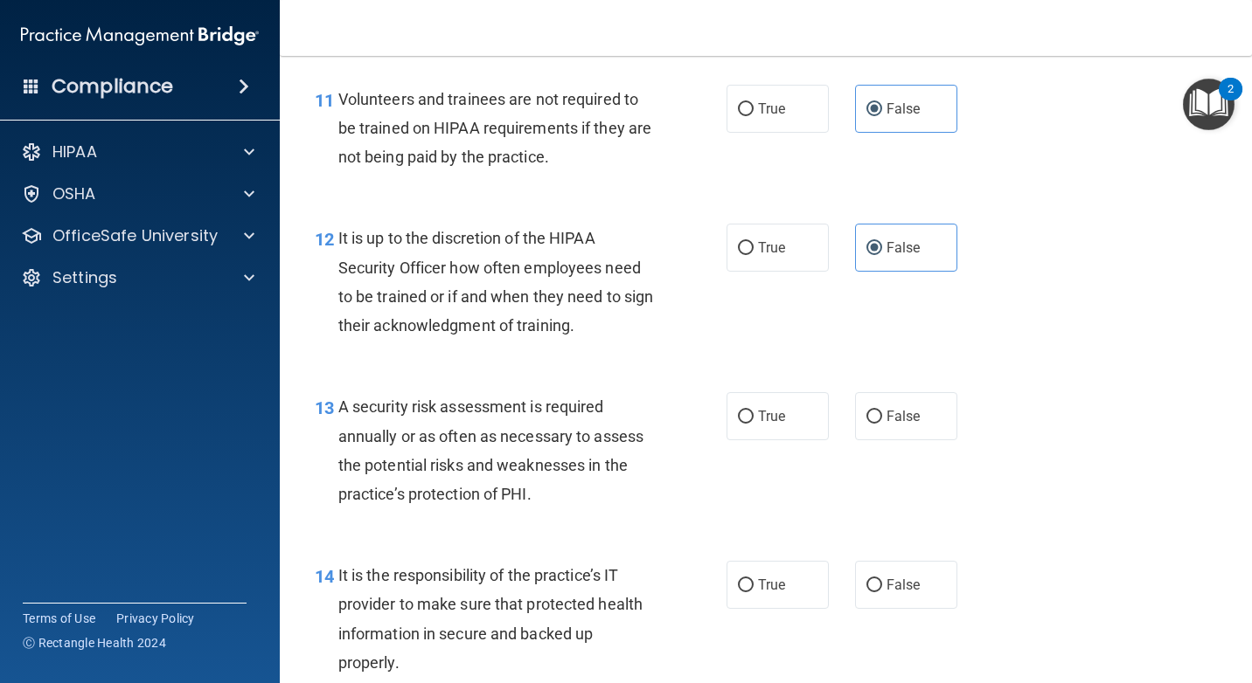
scroll to position [2098, 0]
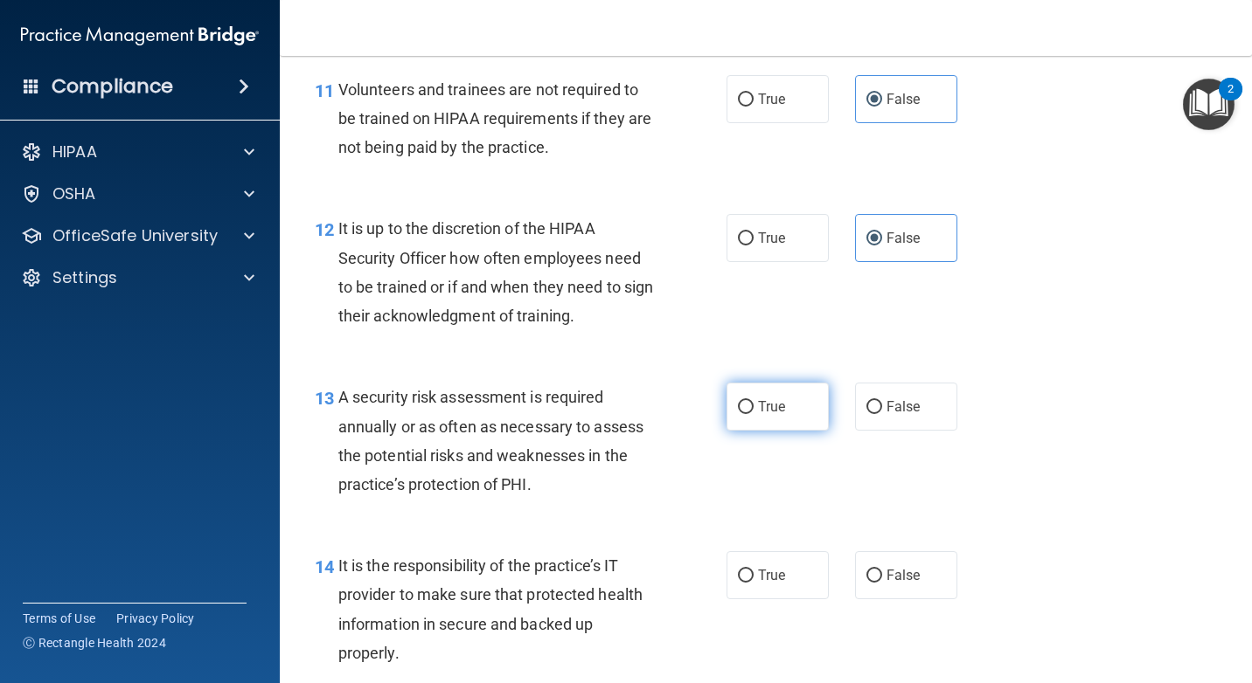
click at [792, 408] on label "True" at bounding box center [777, 407] width 102 height 48
click at [753, 408] on input "True" at bounding box center [746, 407] width 16 height 13
radio input "true"
click at [922, 577] on label "False" at bounding box center [906, 575] width 102 height 48
click at [882, 577] on input "False" at bounding box center [874, 576] width 16 height 13
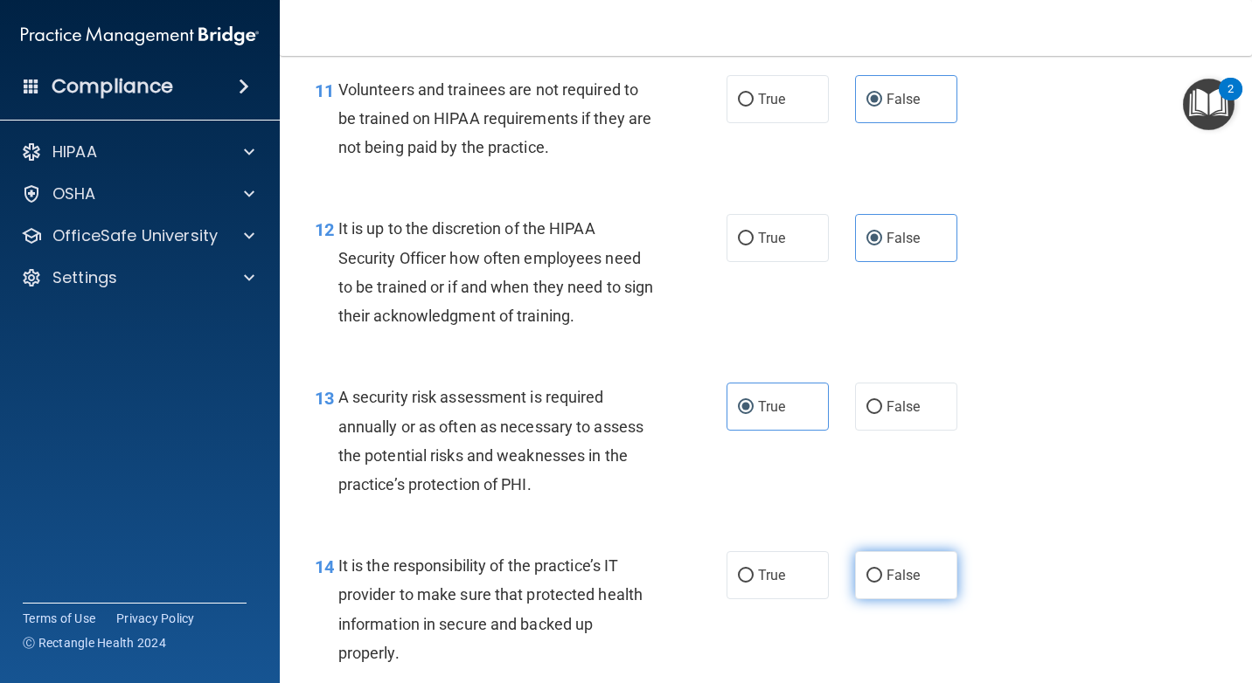
radio input "true"
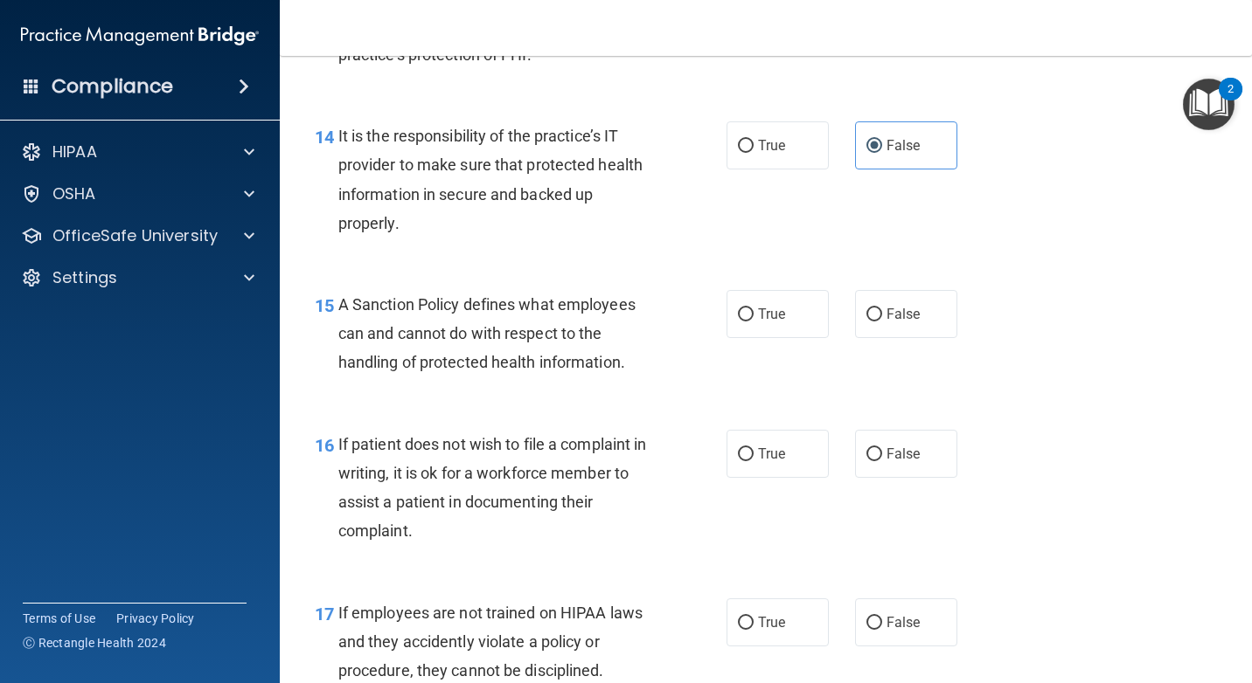
scroll to position [2535, 0]
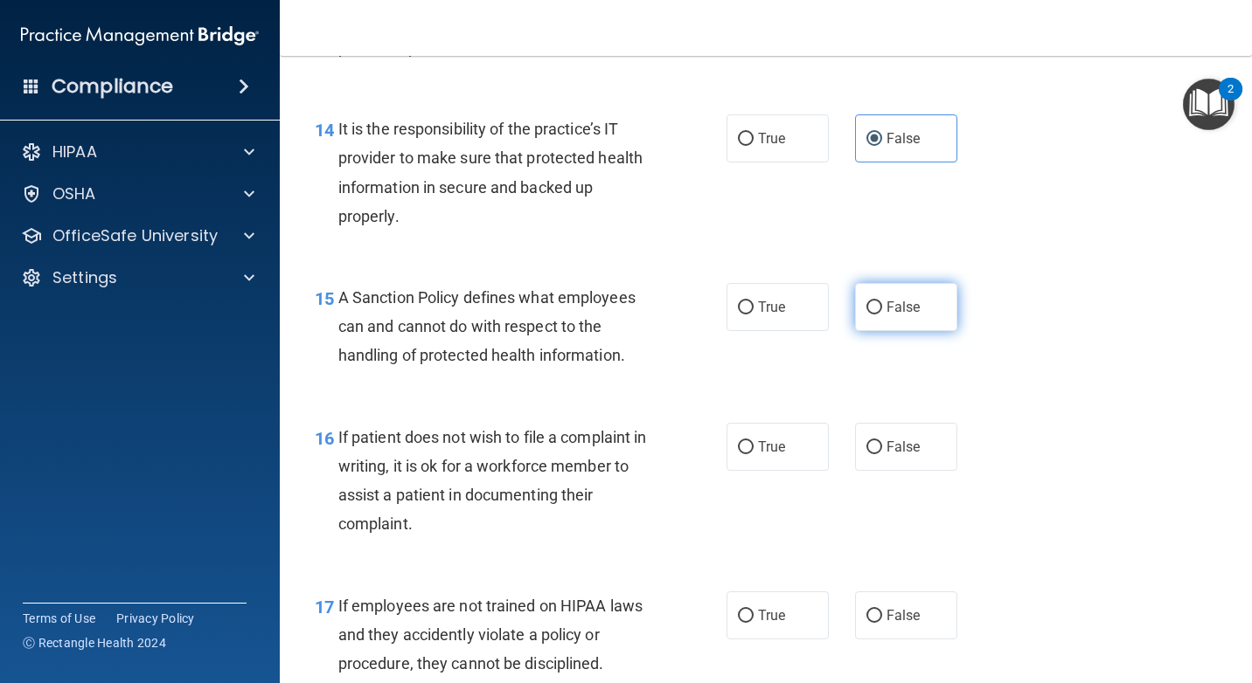
click at [886, 316] on label "False" at bounding box center [906, 307] width 102 height 48
click at [882, 315] on input "False" at bounding box center [874, 308] width 16 height 13
radio input "true"
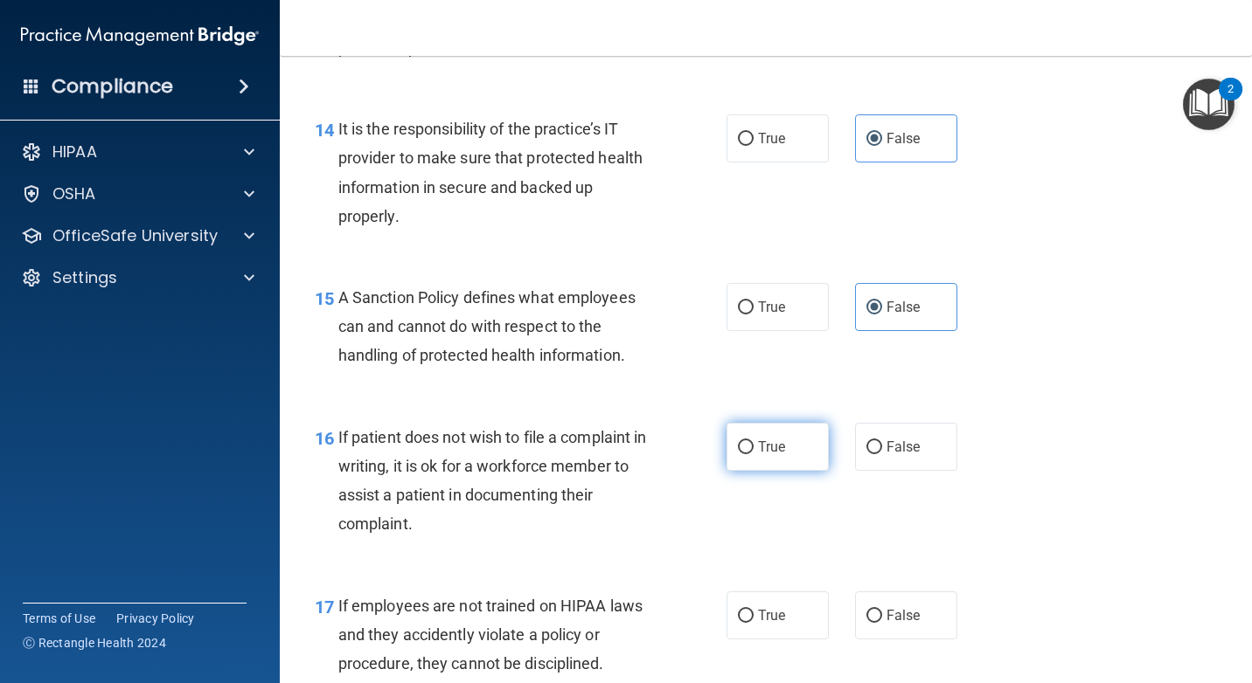
click at [750, 454] on label "True" at bounding box center [777, 447] width 102 height 48
click at [750, 454] on input "True" at bounding box center [746, 447] width 16 height 13
radio input "true"
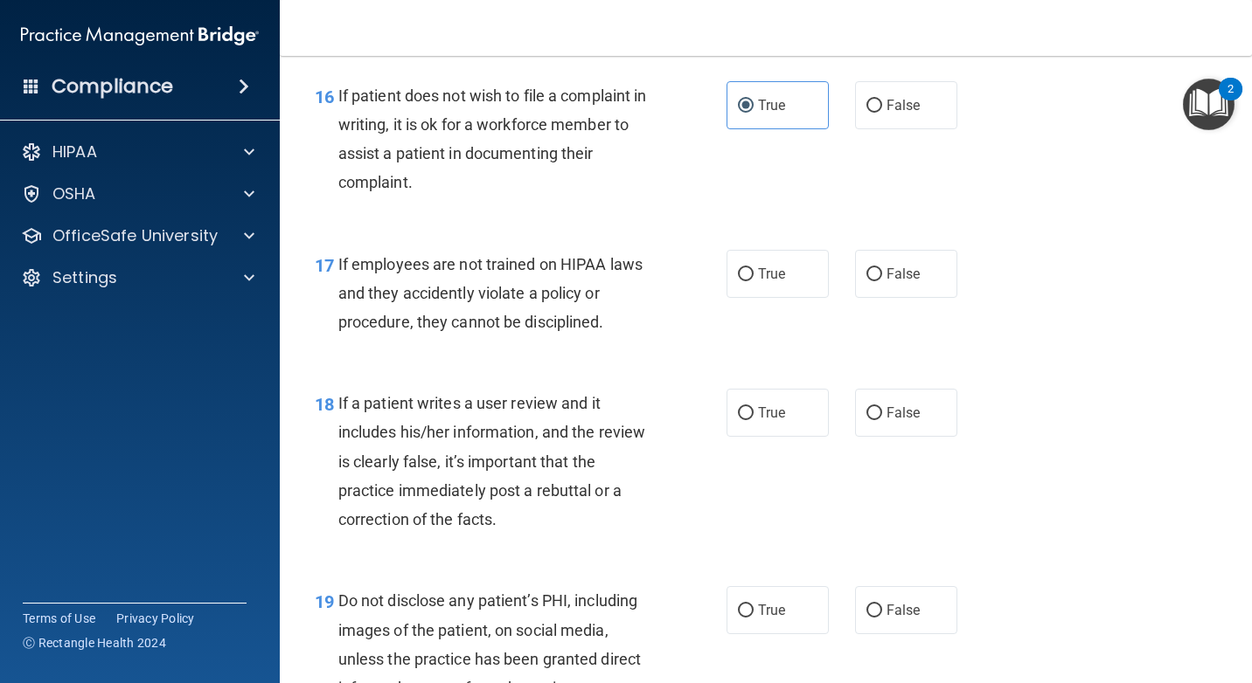
scroll to position [2884, 0]
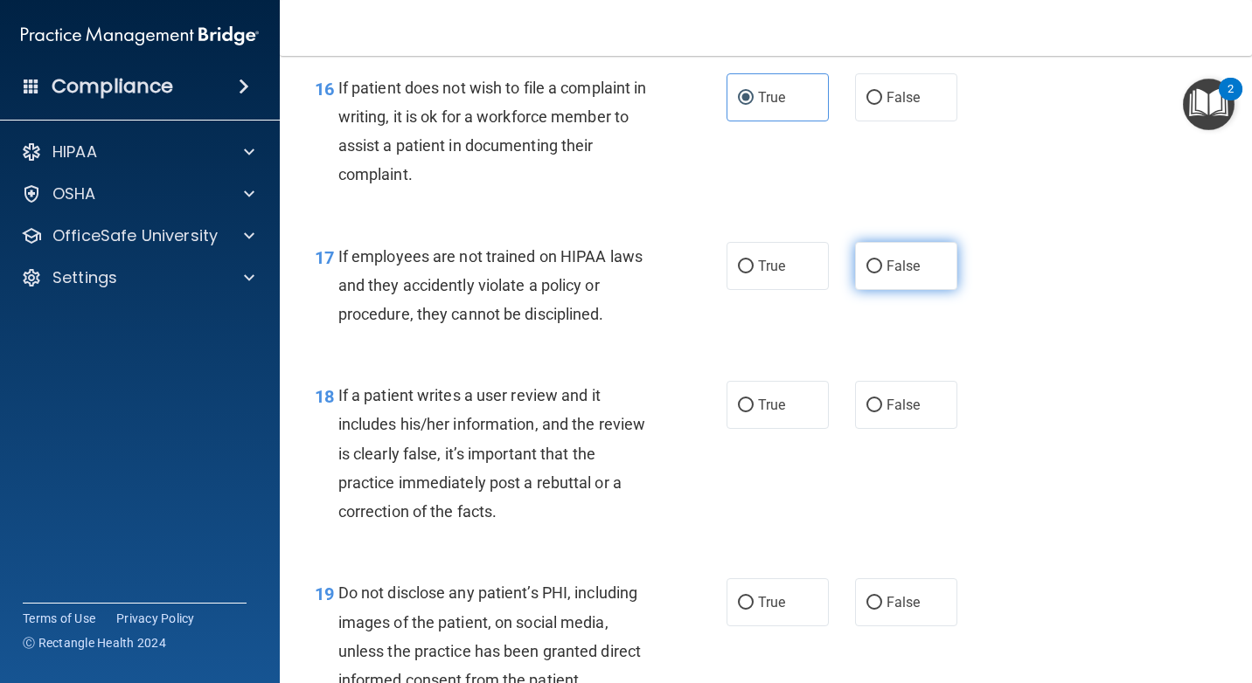
click at [895, 262] on span "False" at bounding box center [903, 266] width 34 height 17
click at [882, 262] on input "False" at bounding box center [874, 266] width 16 height 13
radio input "true"
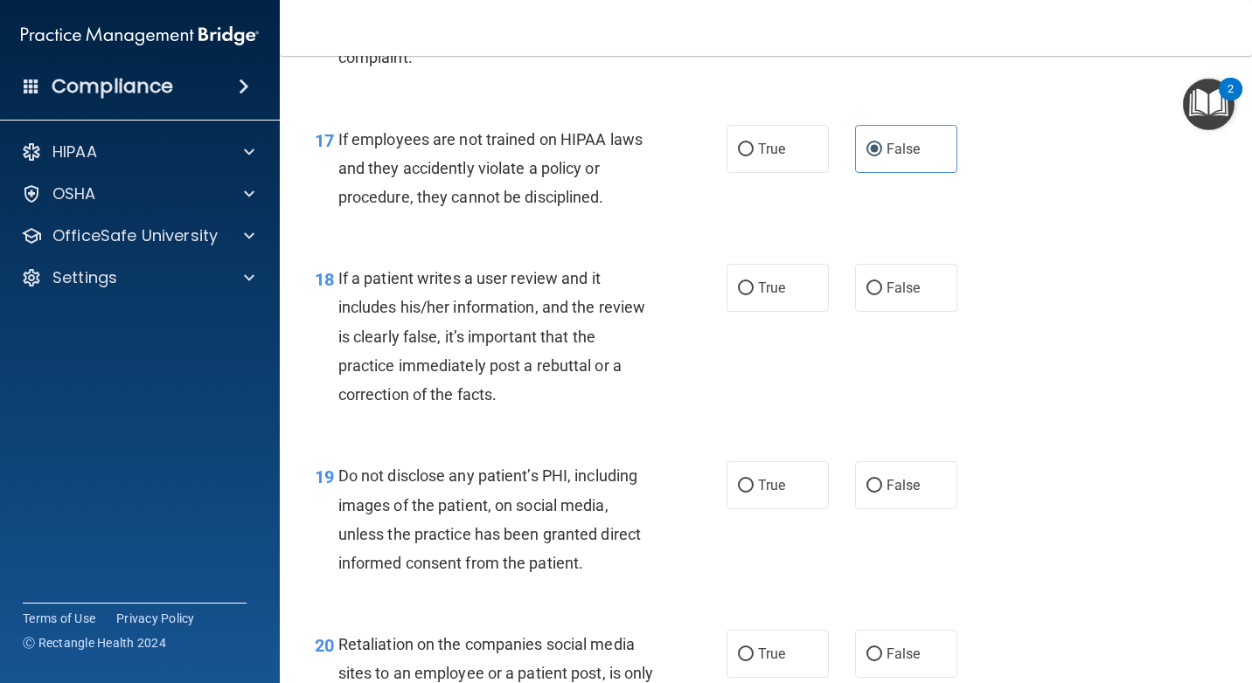
scroll to position [3059, 0]
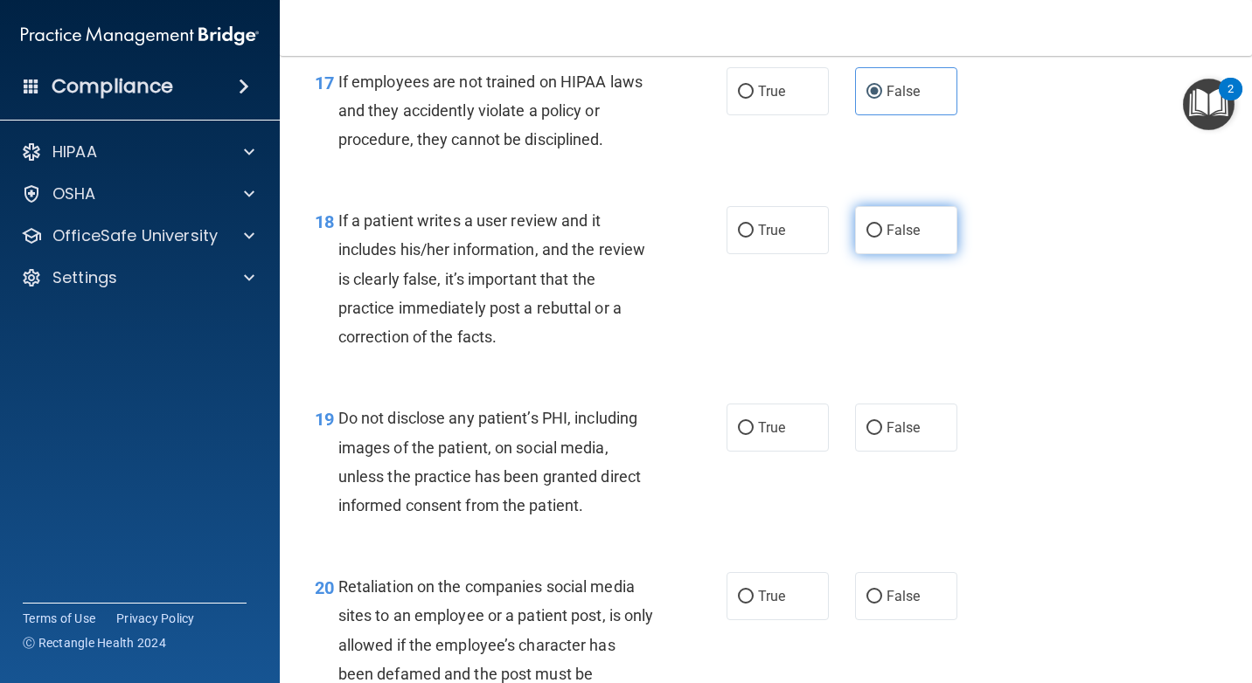
click at [874, 232] on label "False" at bounding box center [906, 230] width 102 height 48
click at [874, 232] on input "False" at bounding box center [874, 231] width 16 height 13
radio input "true"
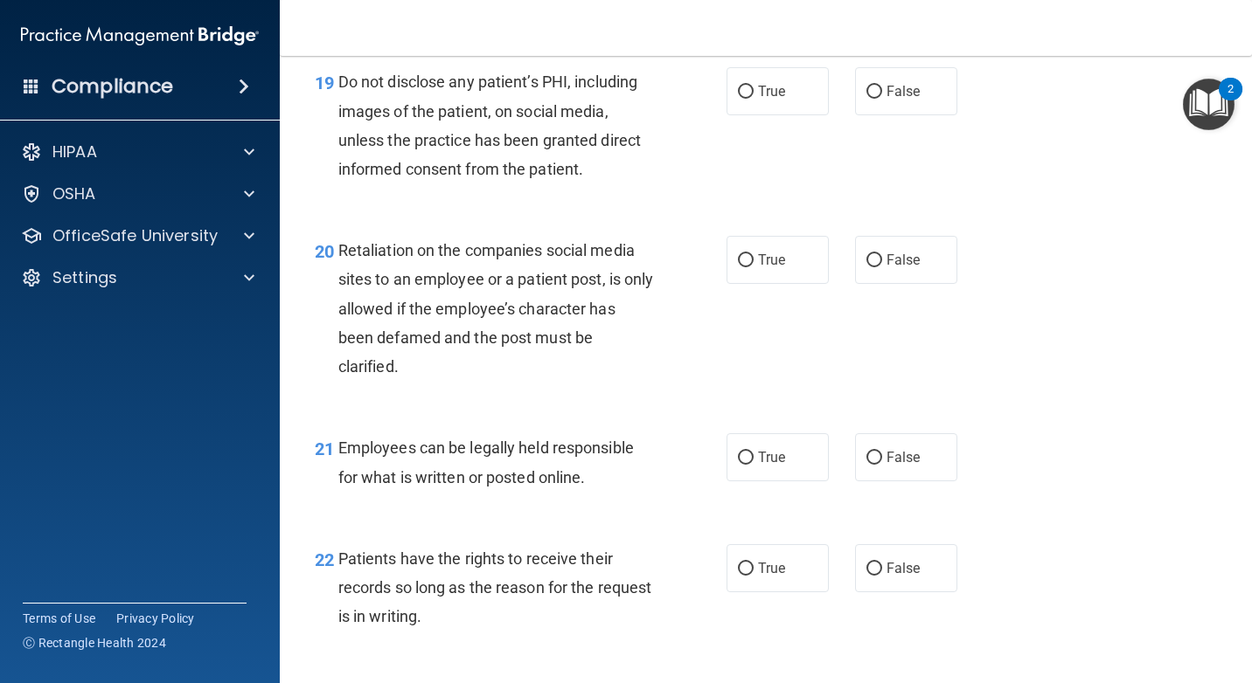
scroll to position [3409, 0]
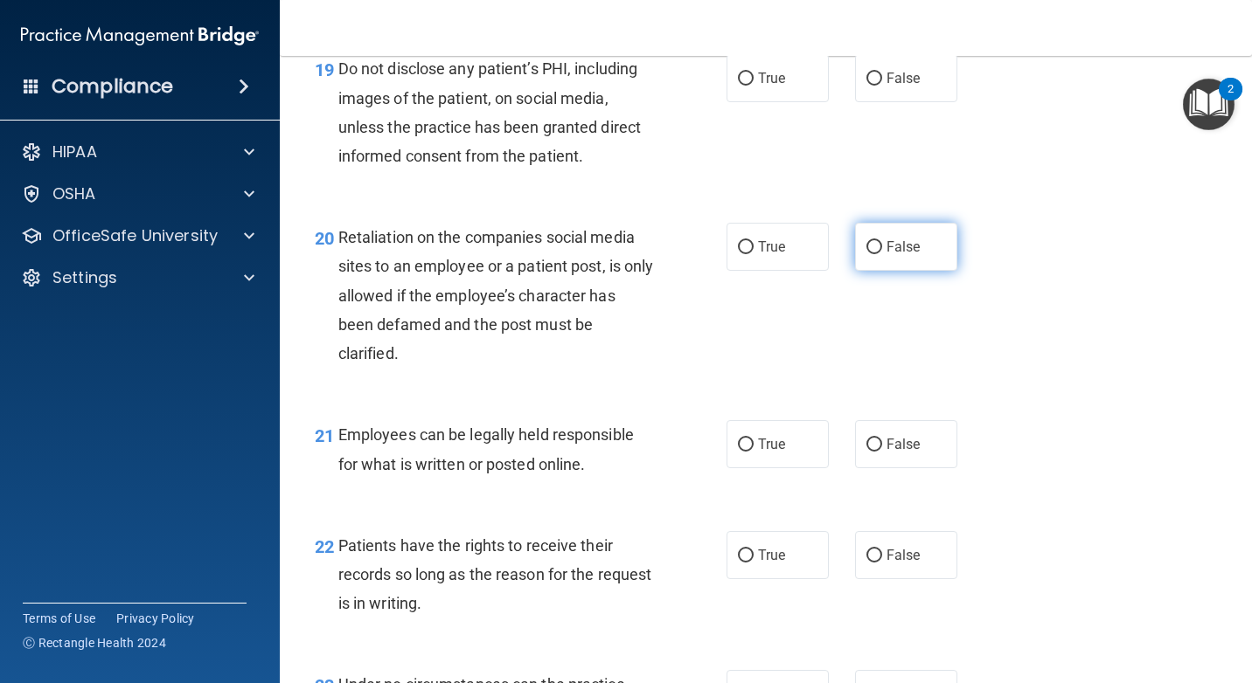
click at [902, 239] on span "False" at bounding box center [903, 247] width 34 height 17
click at [882, 241] on input "False" at bounding box center [874, 247] width 16 height 13
radio input "true"
click at [798, 88] on label "True" at bounding box center [777, 78] width 102 height 48
click at [753, 86] on input "True" at bounding box center [746, 79] width 16 height 13
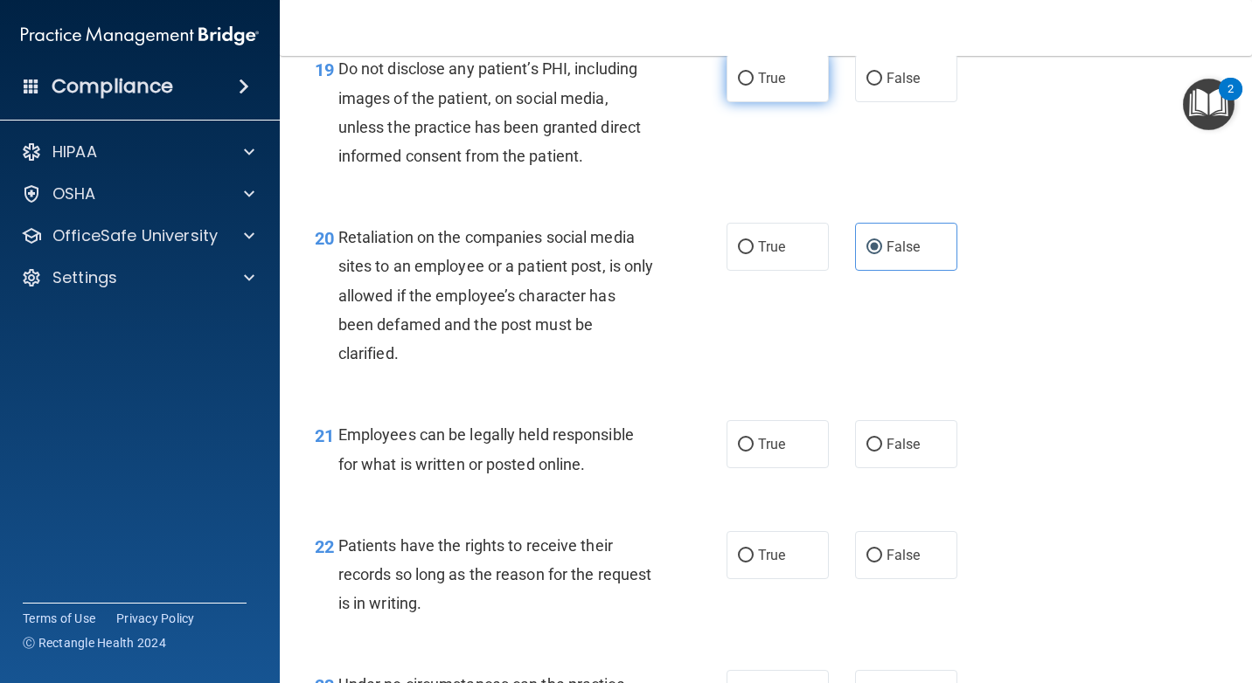
radio input "true"
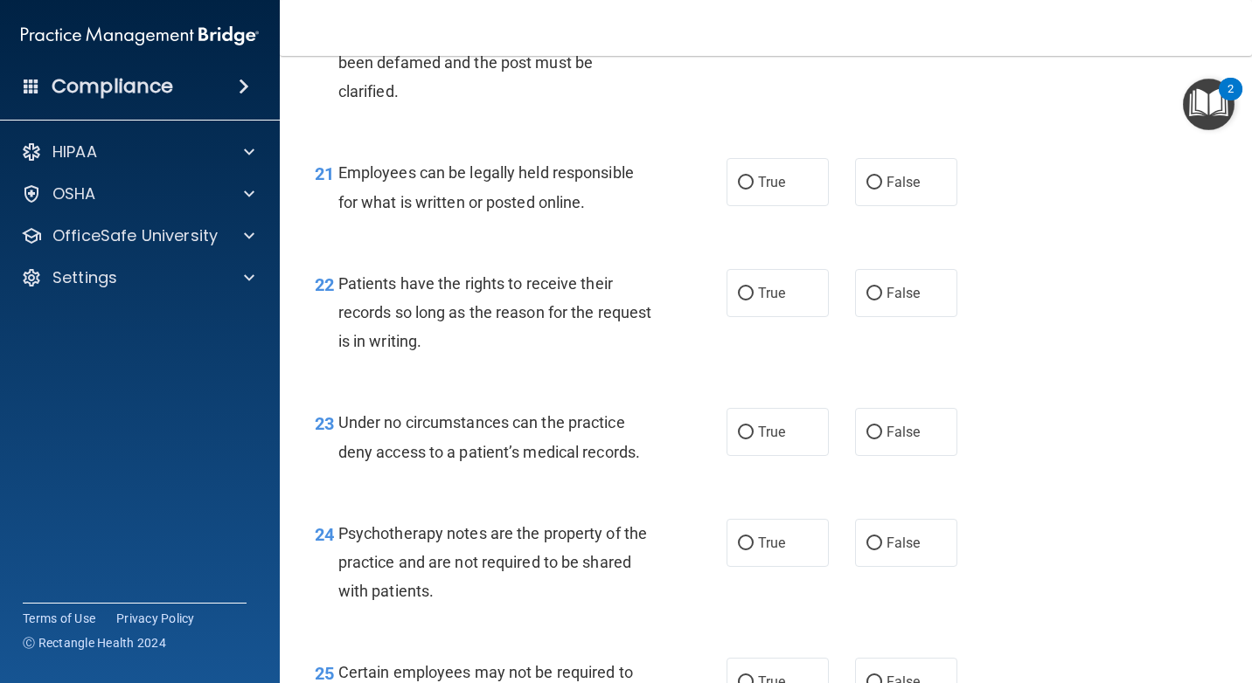
scroll to position [3758, 0]
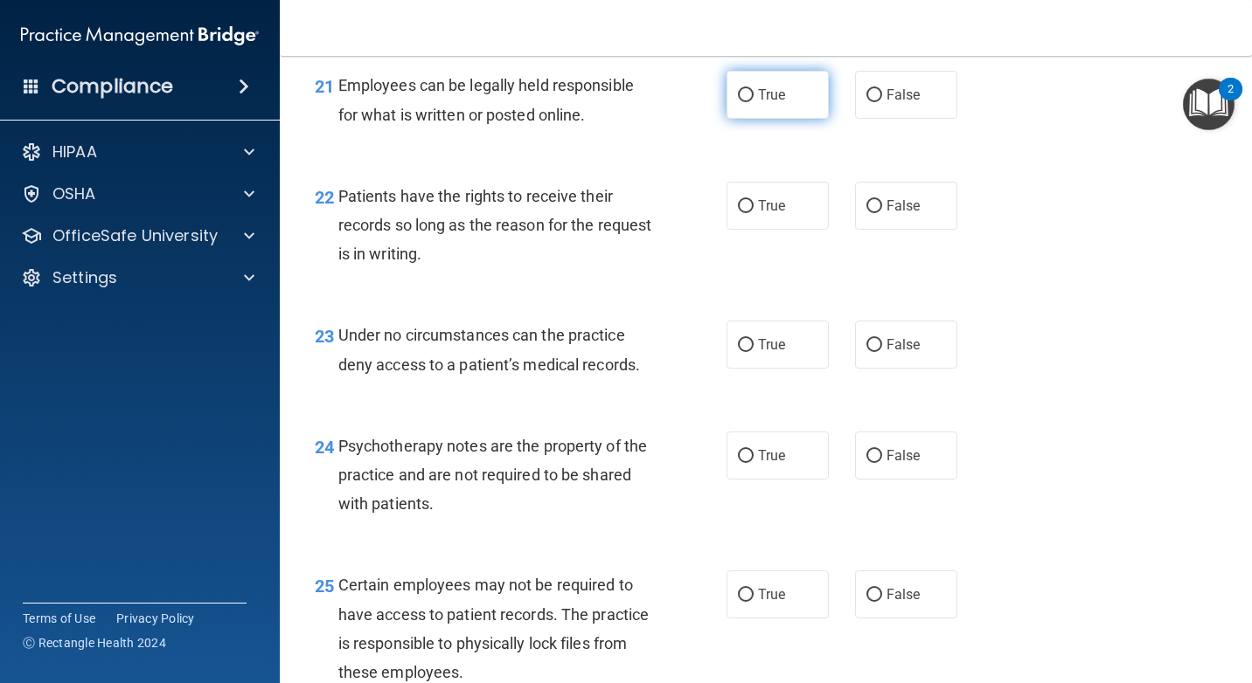
click at [815, 110] on label "True" at bounding box center [777, 95] width 102 height 48
click at [753, 102] on input "True" at bounding box center [746, 95] width 16 height 13
radio input "true"
click at [888, 225] on label "False" at bounding box center [906, 206] width 102 height 48
click at [882, 213] on input "False" at bounding box center [874, 206] width 16 height 13
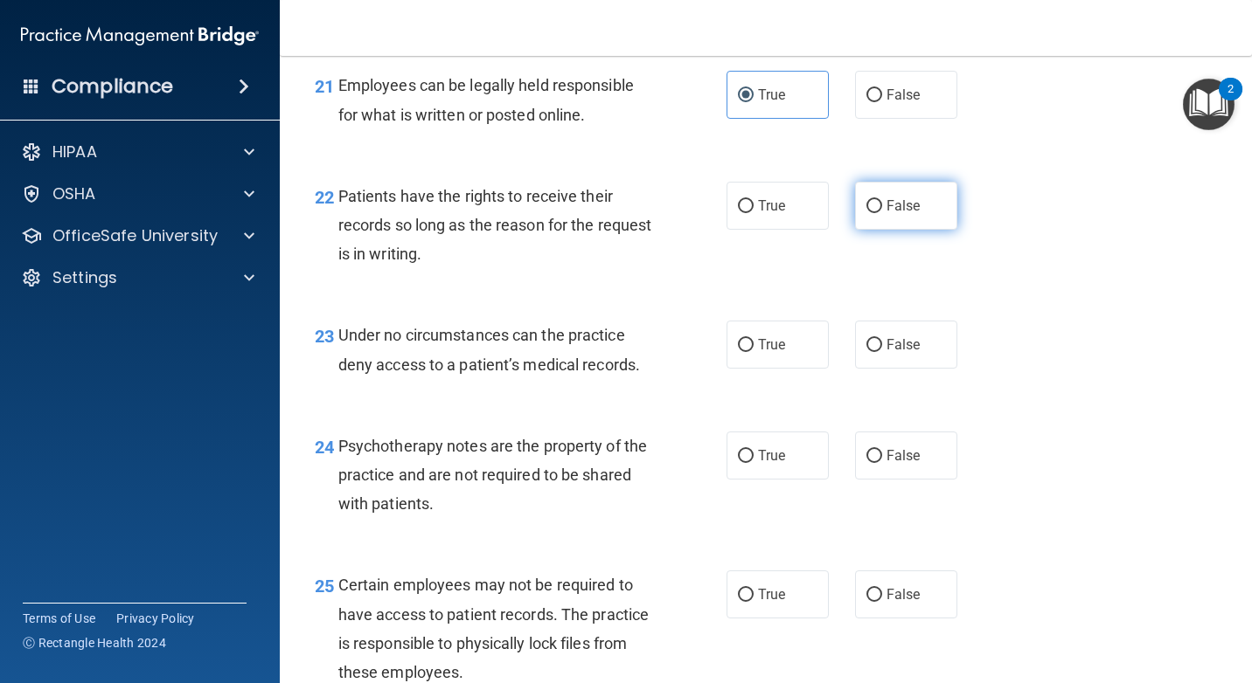
radio input "true"
click at [776, 343] on span "True" at bounding box center [771, 344] width 27 height 17
click at [753, 343] on input "True" at bounding box center [746, 345] width 16 height 13
radio input "true"
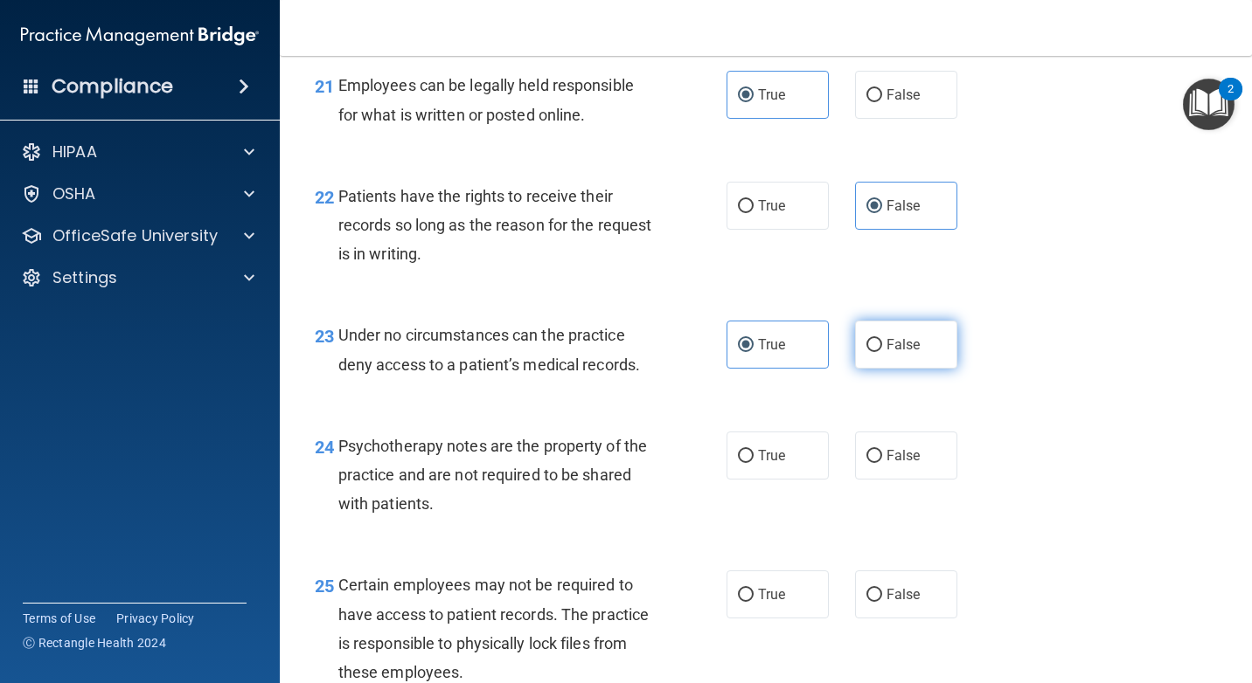
click at [875, 353] on label "False" at bounding box center [906, 345] width 102 height 48
click at [875, 352] on input "False" at bounding box center [874, 345] width 16 height 13
radio input "true"
radio input "false"
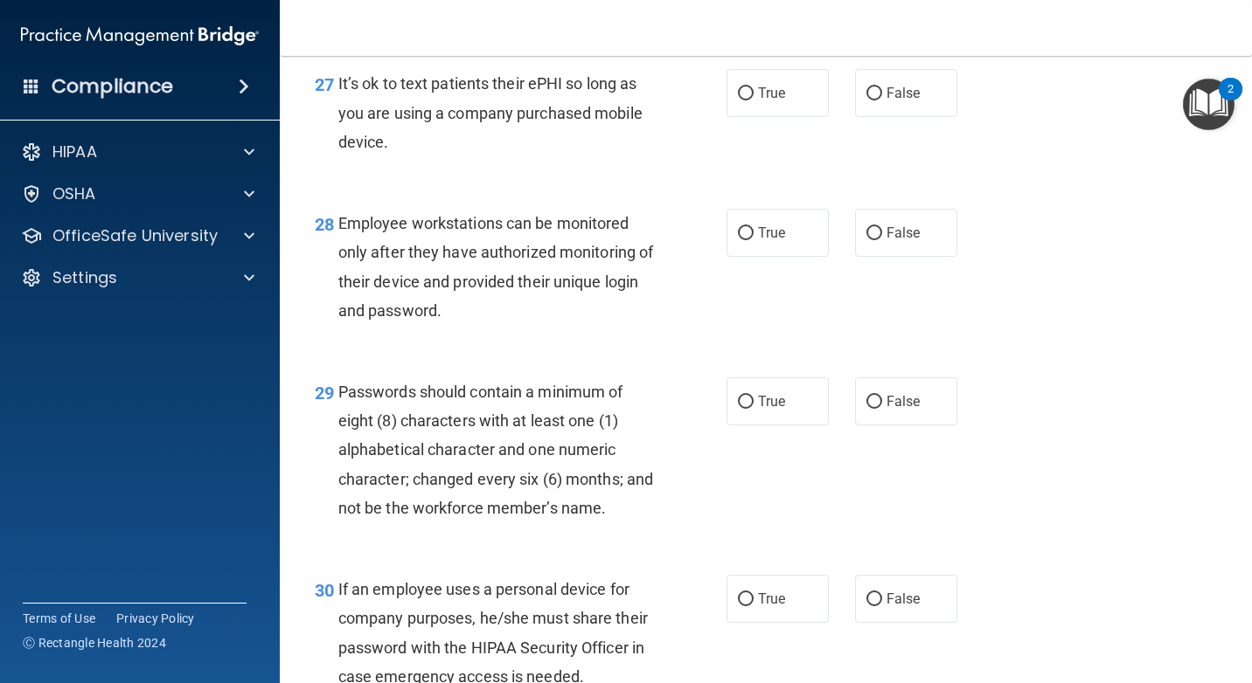
scroll to position [4632, 0]
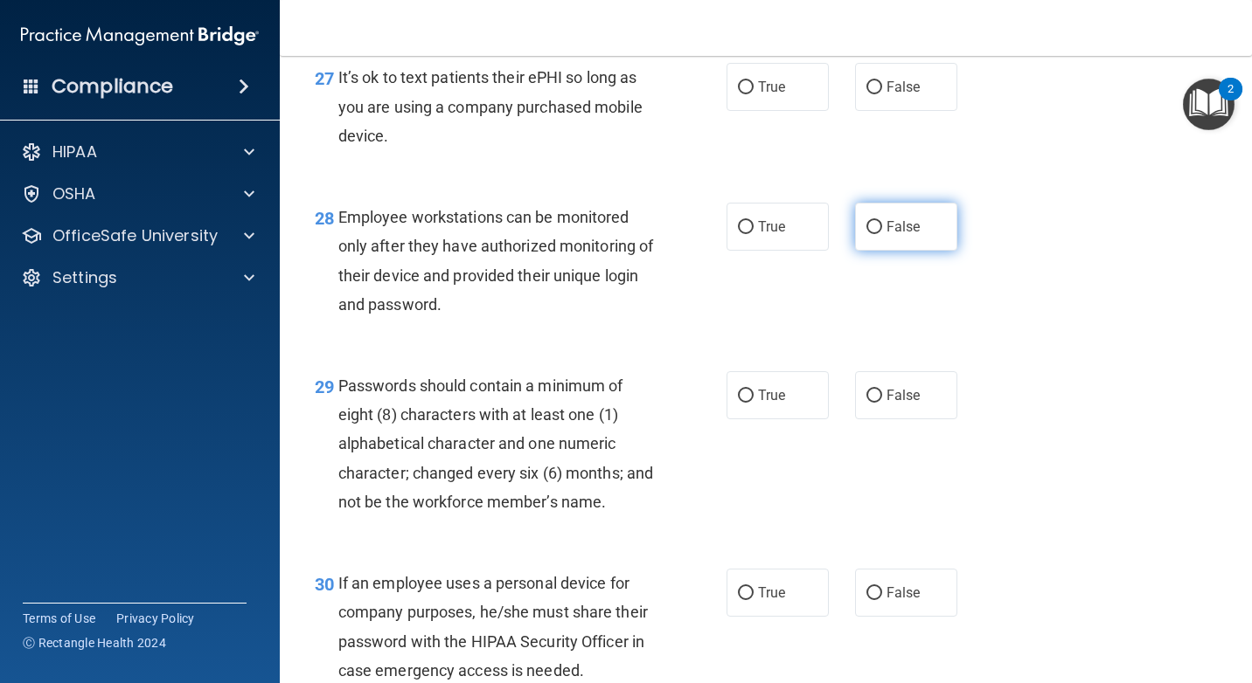
click at [927, 227] on label "False" at bounding box center [906, 227] width 102 height 48
click at [882, 227] on input "False" at bounding box center [874, 227] width 16 height 13
radio input "true"
click at [877, 84] on label "False" at bounding box center [906, 87] width 102 height 48
click at [877, 84] on input "False" at bounding box center [874, 87] width 16 height 13
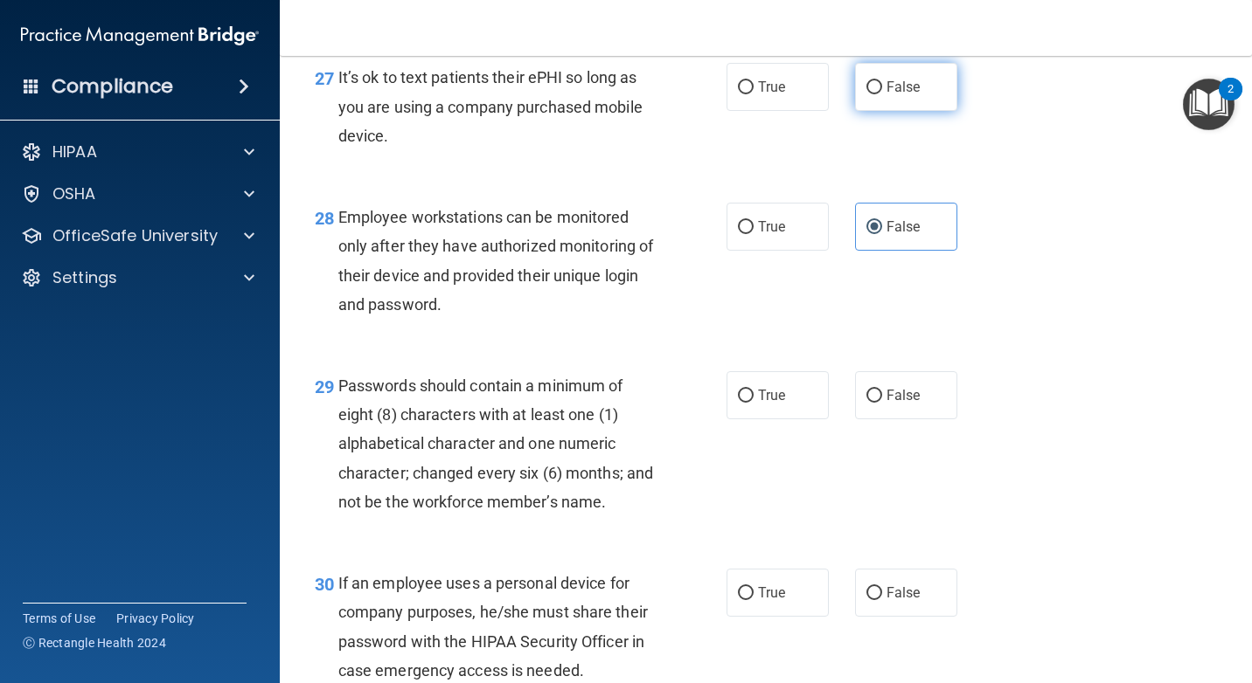
radio input "true"
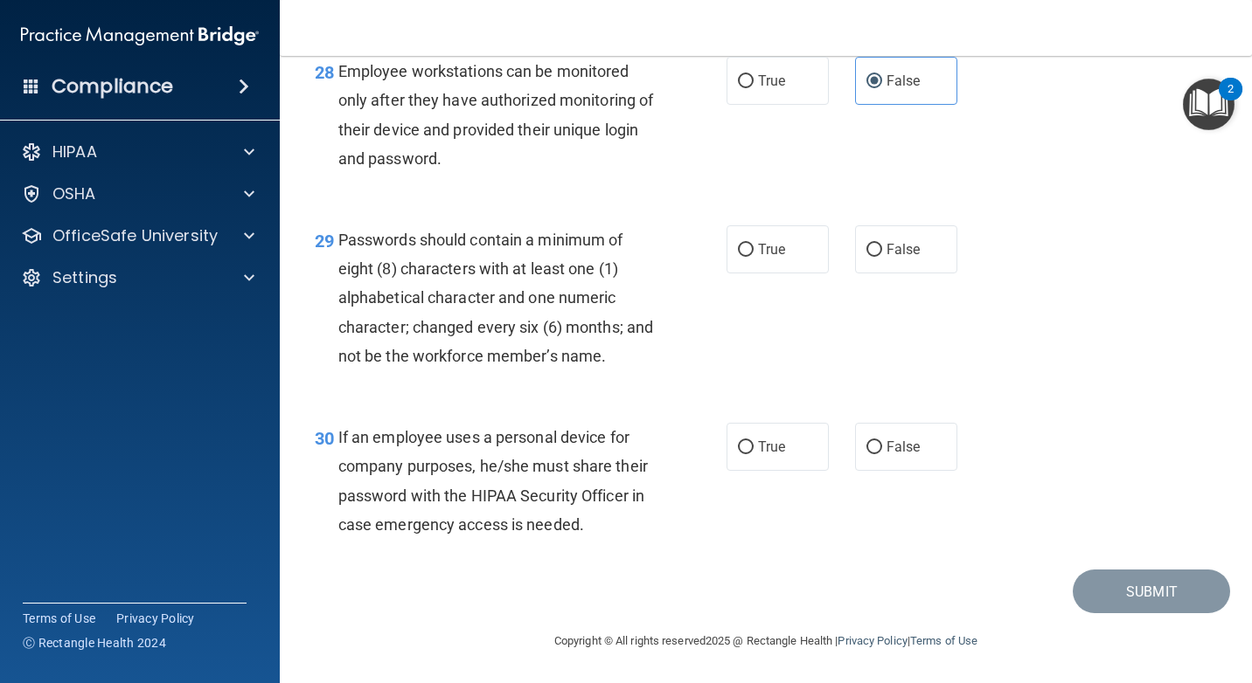
scroll to position [4808, 0]
click at [935, 441] on label "False" at bounding box center [906, 447] width 102 height 48
click at [882, 441] on input "False" at bounding box center [874, 447] width 16 height 13
radio input "true"
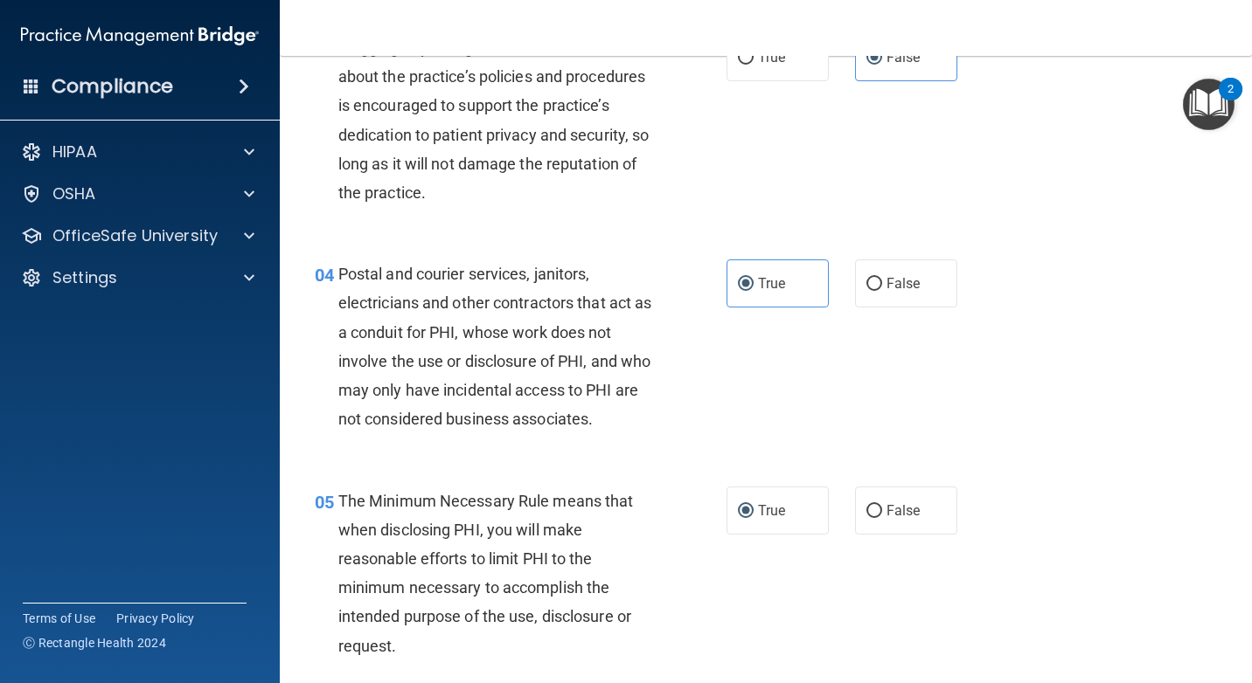
scroll to position [176, 0]
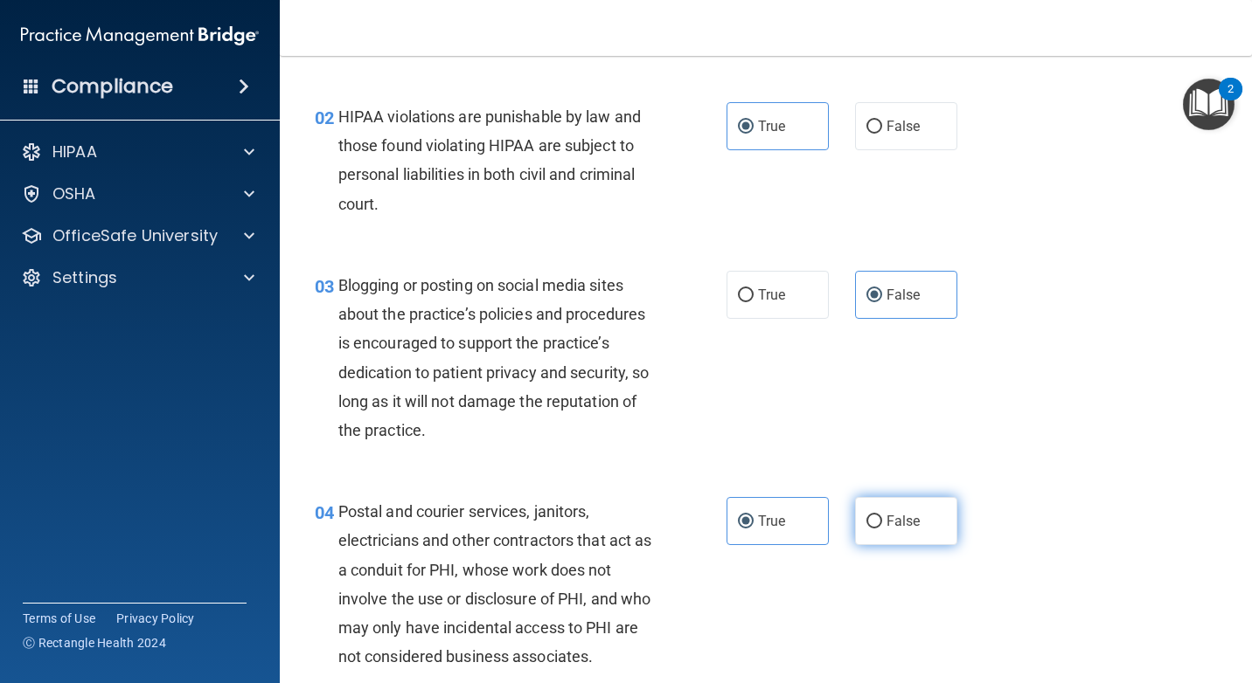
click at [869, 527] on input "False" at bounding box center [874, 522] width 16 height 13
radio input "true"
radio input "false"
click at [807, 297] on label "True" at bounding box center [777, 295] width 102 height 48
click at [753, 297] on input "True" at bounding box center [746, 295] width 16 height 13
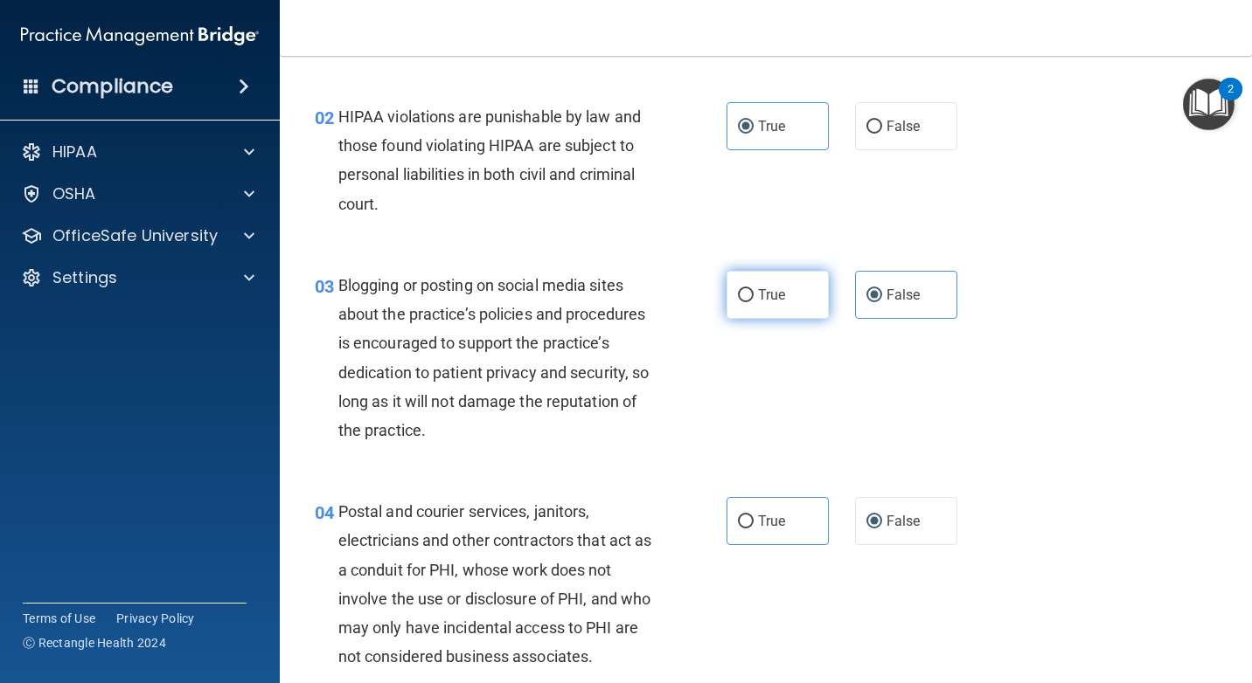
radio input "true"
radio input "false"
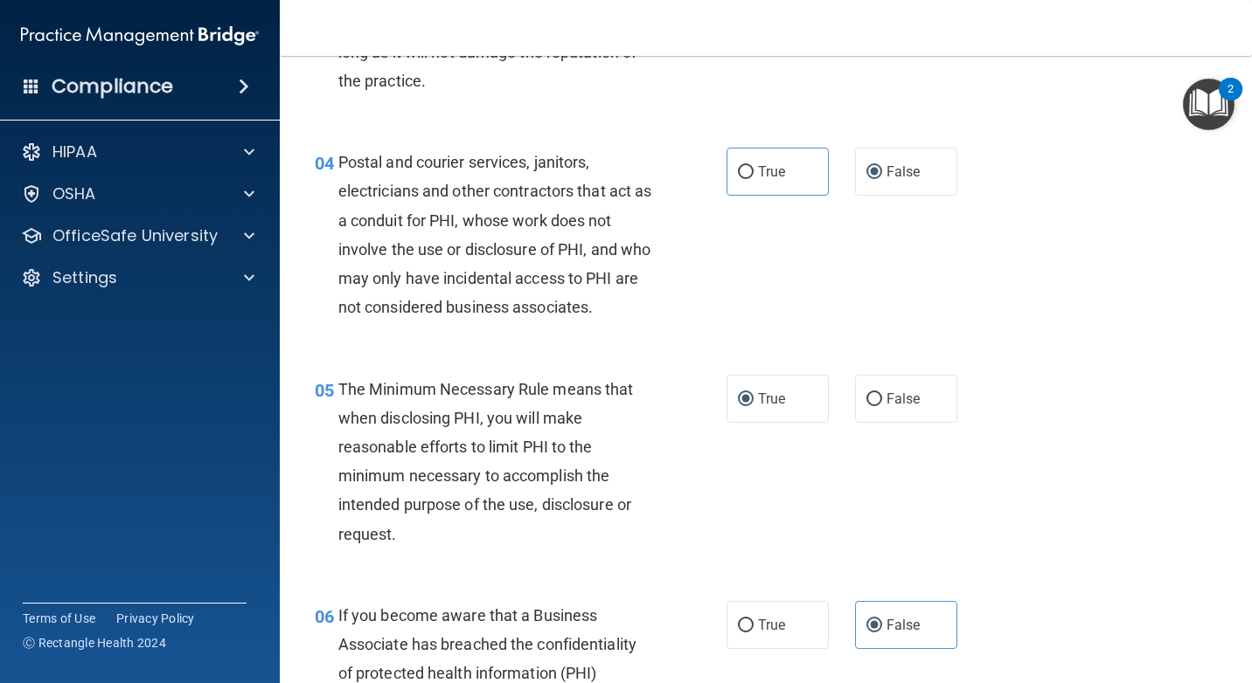
scroll to position [613, 0]
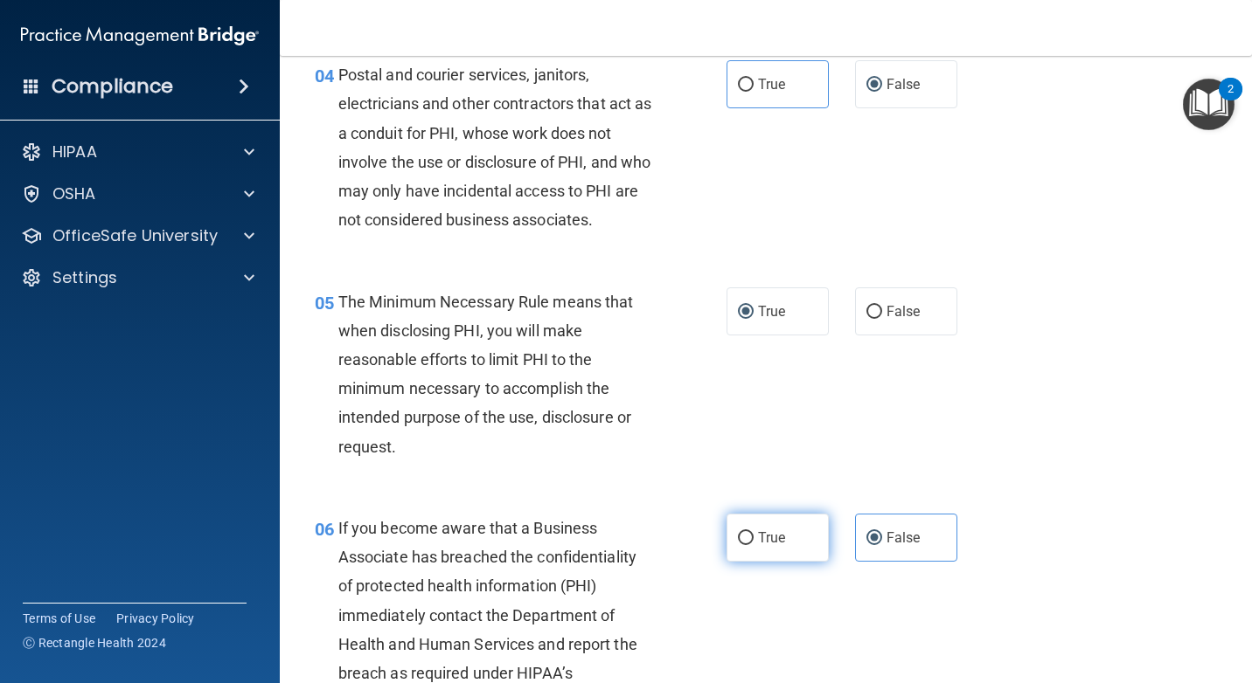
click at [758, 546] on label "True" at bounding box center [777, 538] width 102 height 48
click at [753, 545] on input "True" at bounding box center [746, 538] width 16 height 13
radio input "true"
radio input "false"
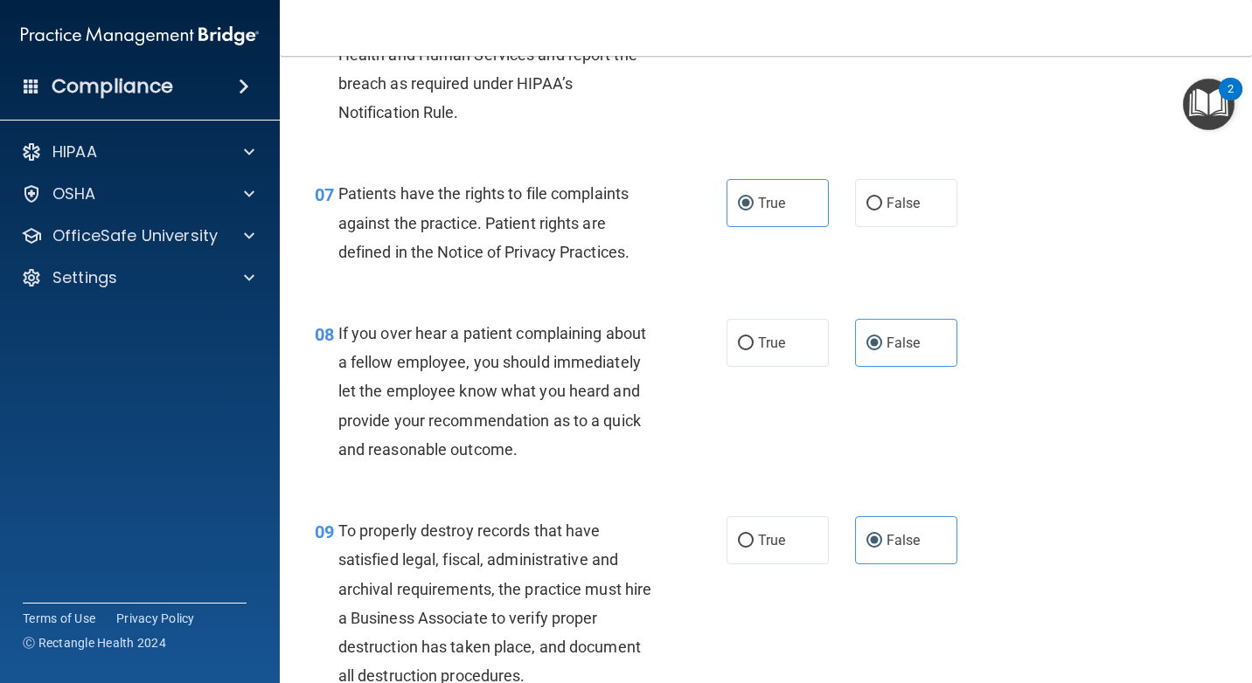
scroll to position [1224, 0]
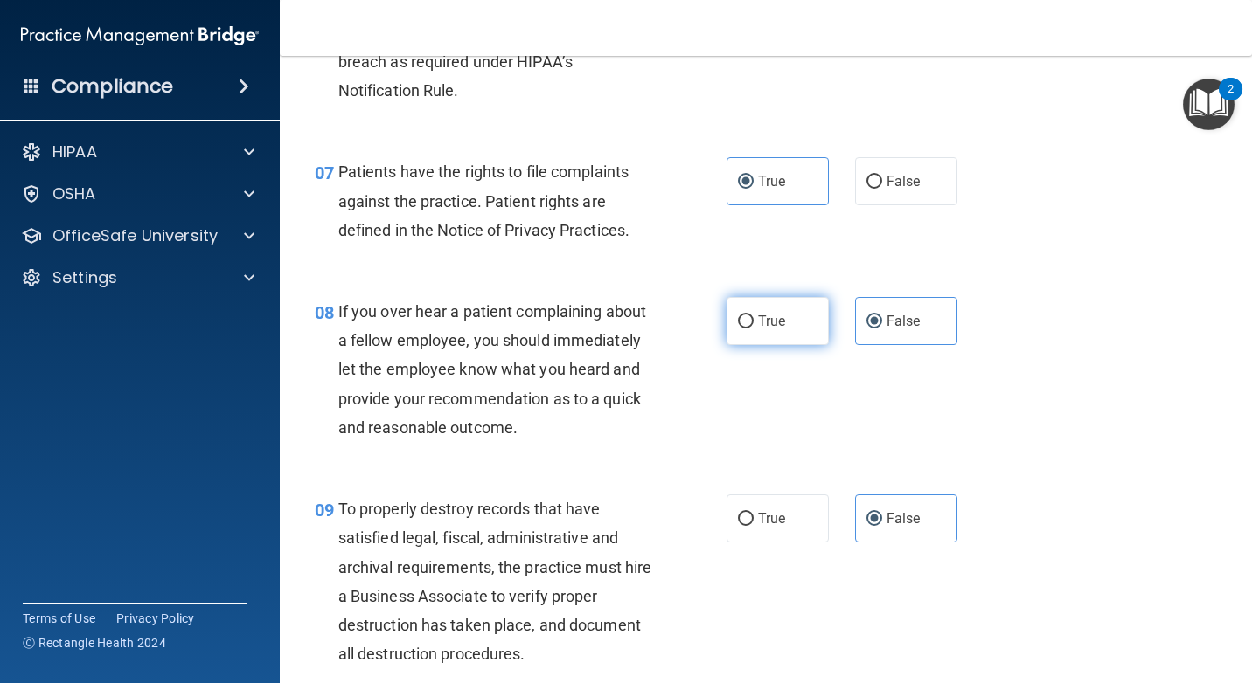
click at [771, 321] on span "True" at bounding box center [771, 321] width 27 height 17
click at [753, 321] on input "True" at bounding box center [746, 322] width 16 height 13
radio input "true"
radio input "false"
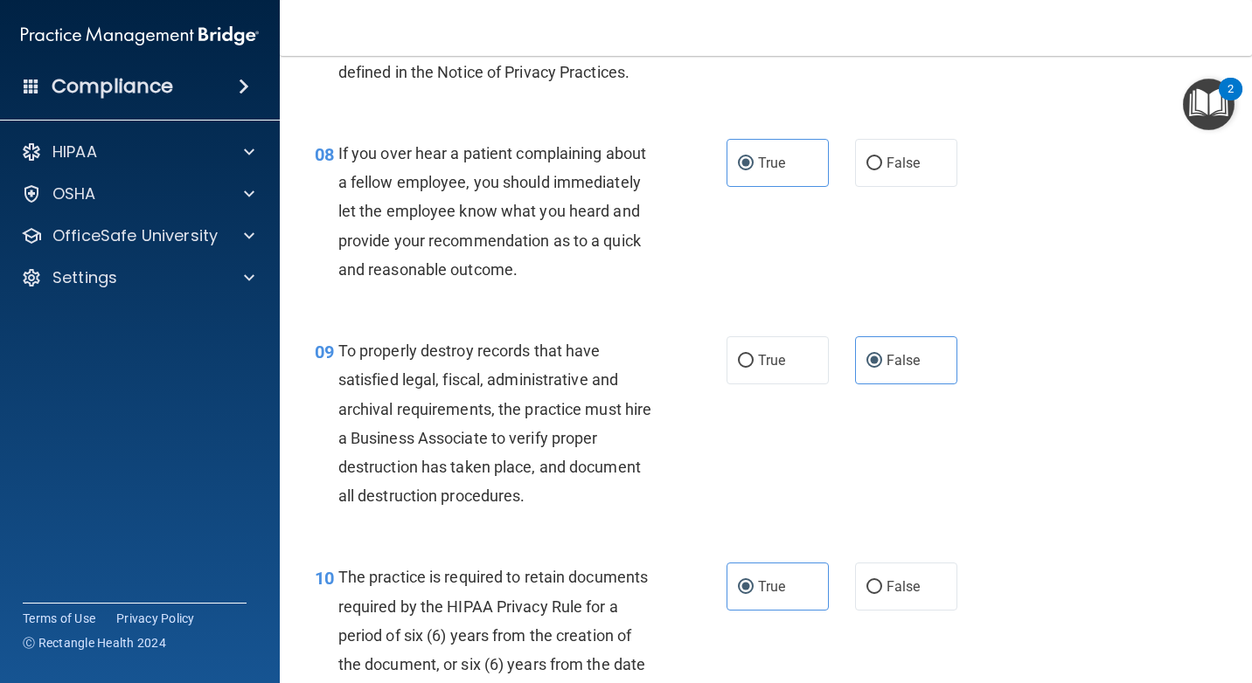
scroll to position [1399, 0]
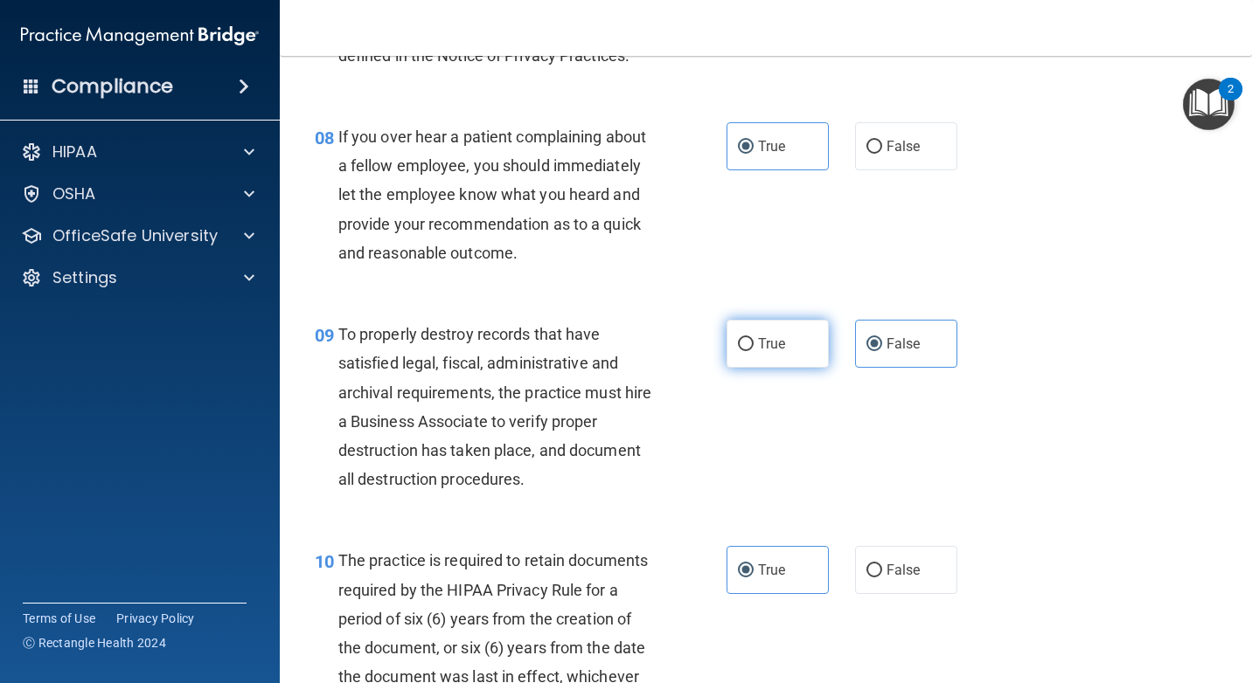
click at [790, 358] on label "True" at bounding box center [777, 344] width 102 height 48
click at [753, 351] on input "True" at bounding box center [746, 344] width 16 height 13
radio input "true"
radio input "false"
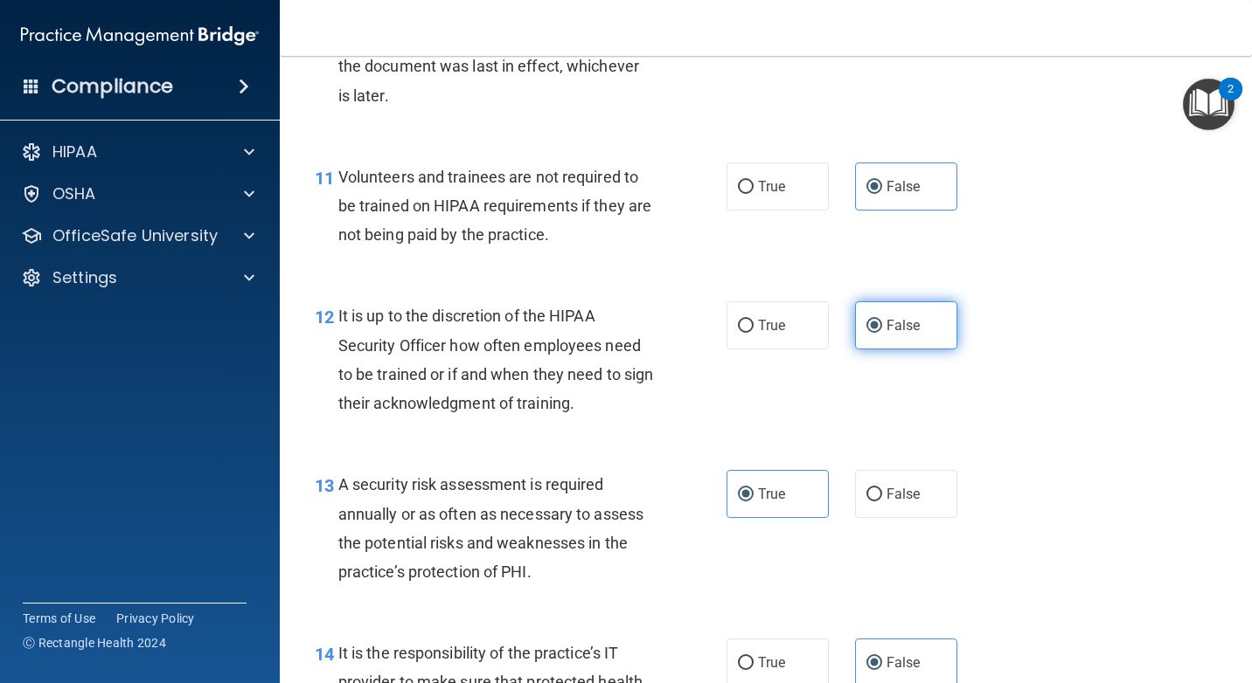
scroll to position [2011, 0]
click at [738, 339] on label "True" at bounding box center [777, 325] width 102 height 48
click at [738, 332] on input "True" at bounding box center [746, 325] width 16 height 13
radio input "true"
radio input "false"
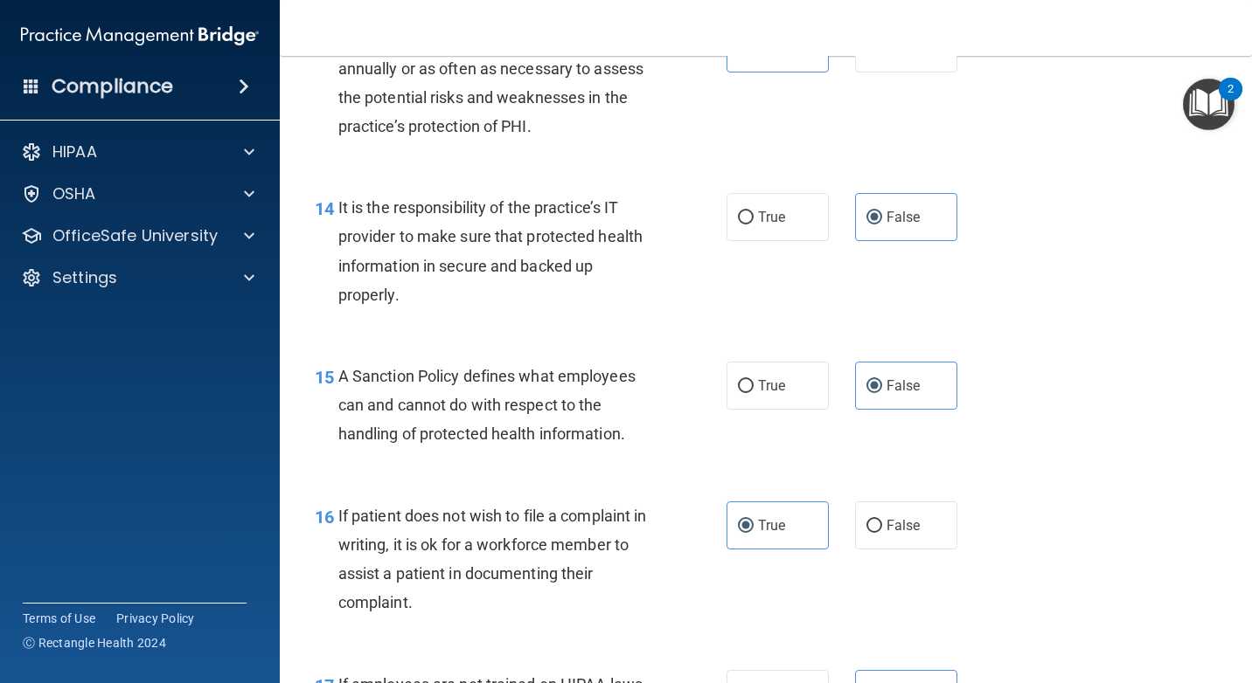
scroll to position [2535, 0]
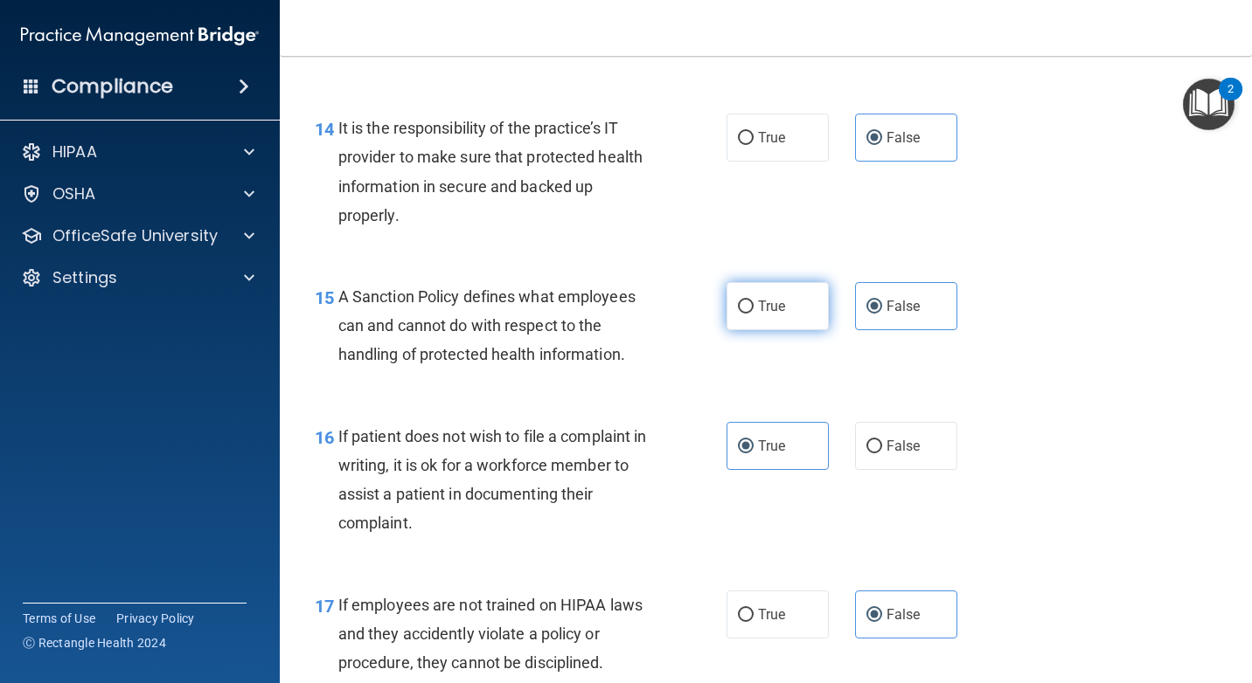
click at [801, 319] on label "True" at bounding box center [777, 306] width 102 height 48
click at [753, 314] on input "True" at bounding box center [746, 307] width 16 height 13
radio input "true"
radio input "false"
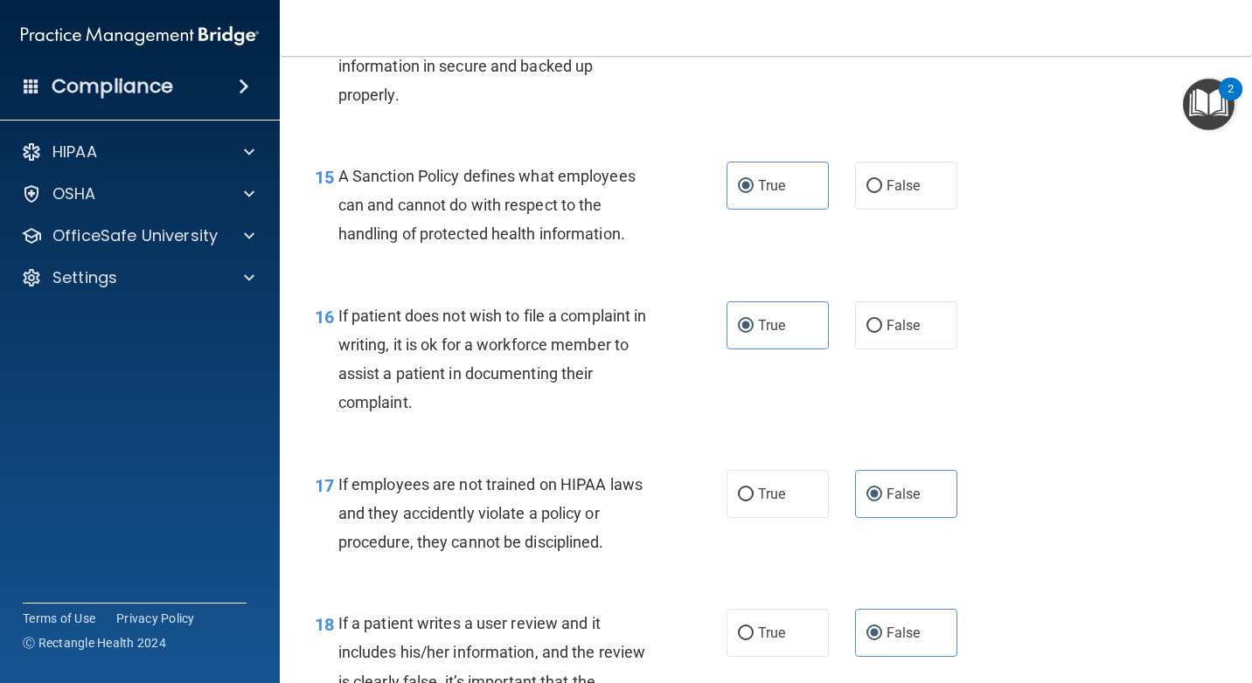
scroll to position [2710, 0]
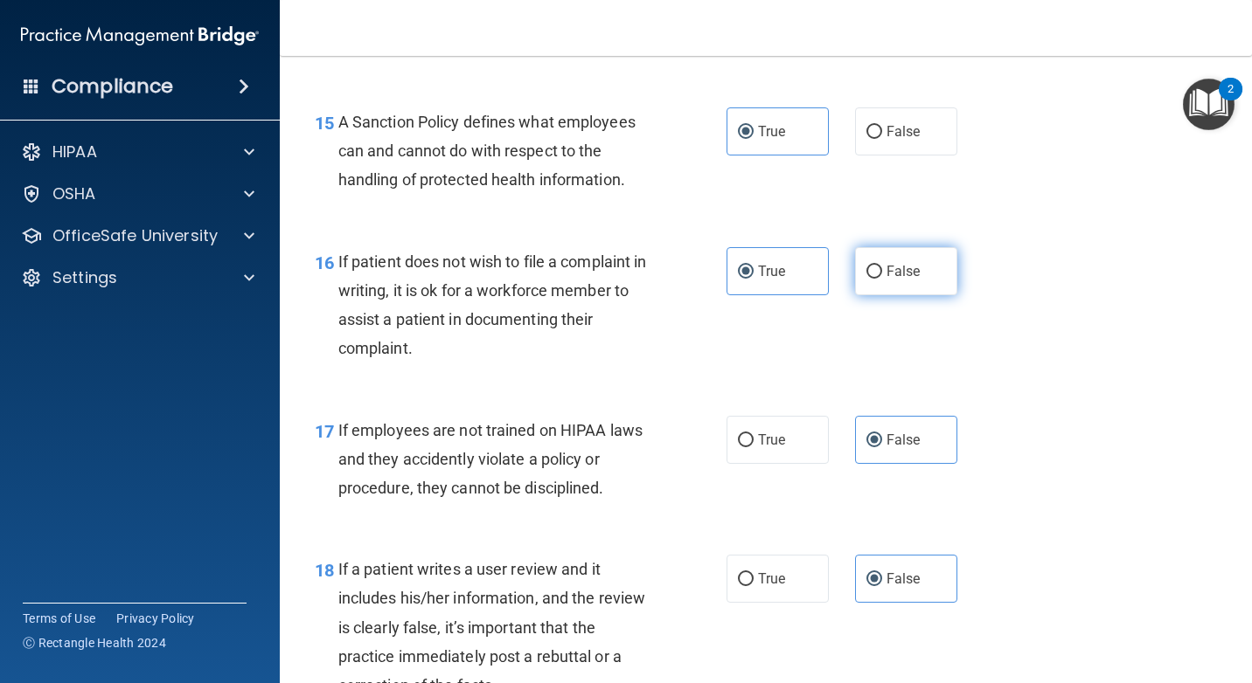
click at [907, 262] on label "False" at bounding box center [906, 271] width 102 height 48
click at [882, 266] on input "False" at bounding box center [874, 272] width 16 height 13
radio input "true"
radio input "false"
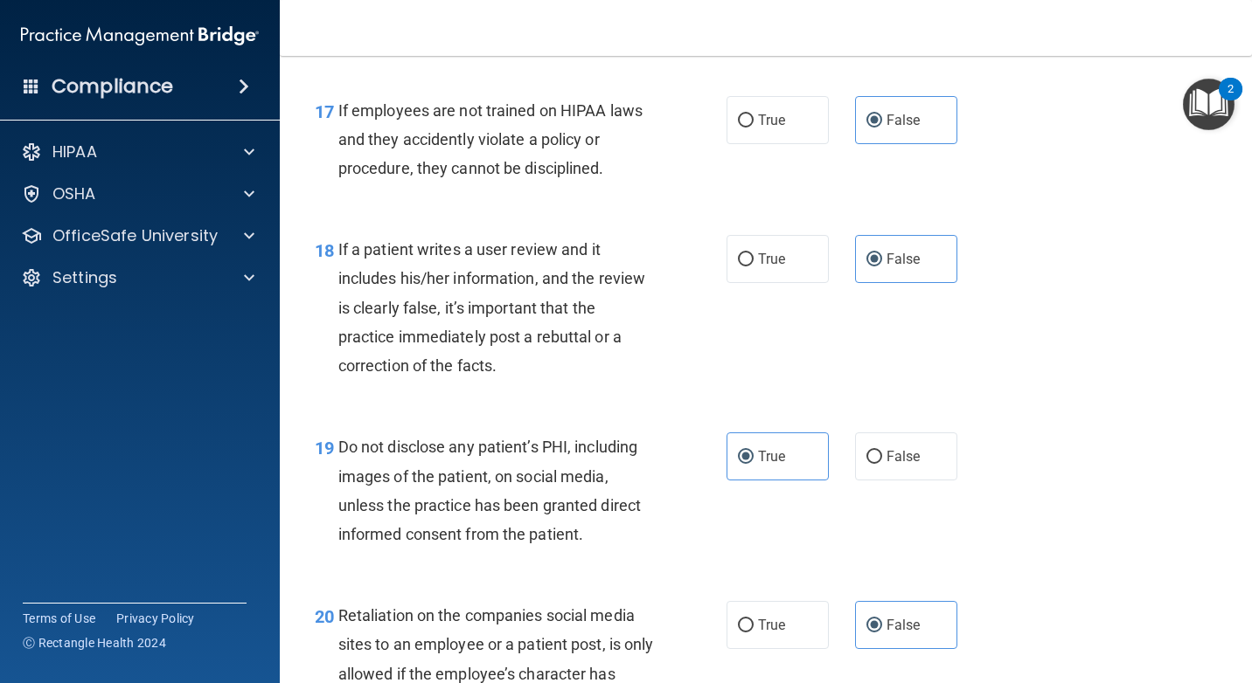
scroll to position [3060, 0]
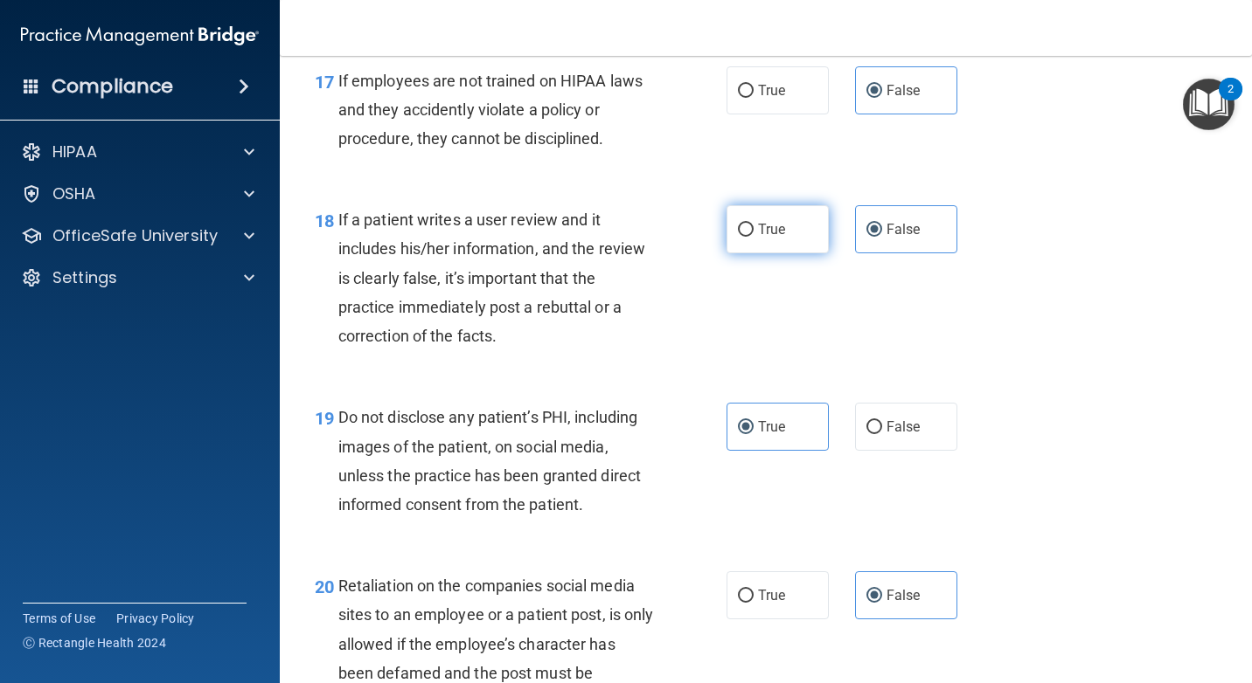
click at [799, 226] on label "True" at bounding box center [777, 229] width 102 height 48
click at [753, 226] on input "True" at bounding box center [746, 230] width 16 height 13
radio input "true"
radio input "false"
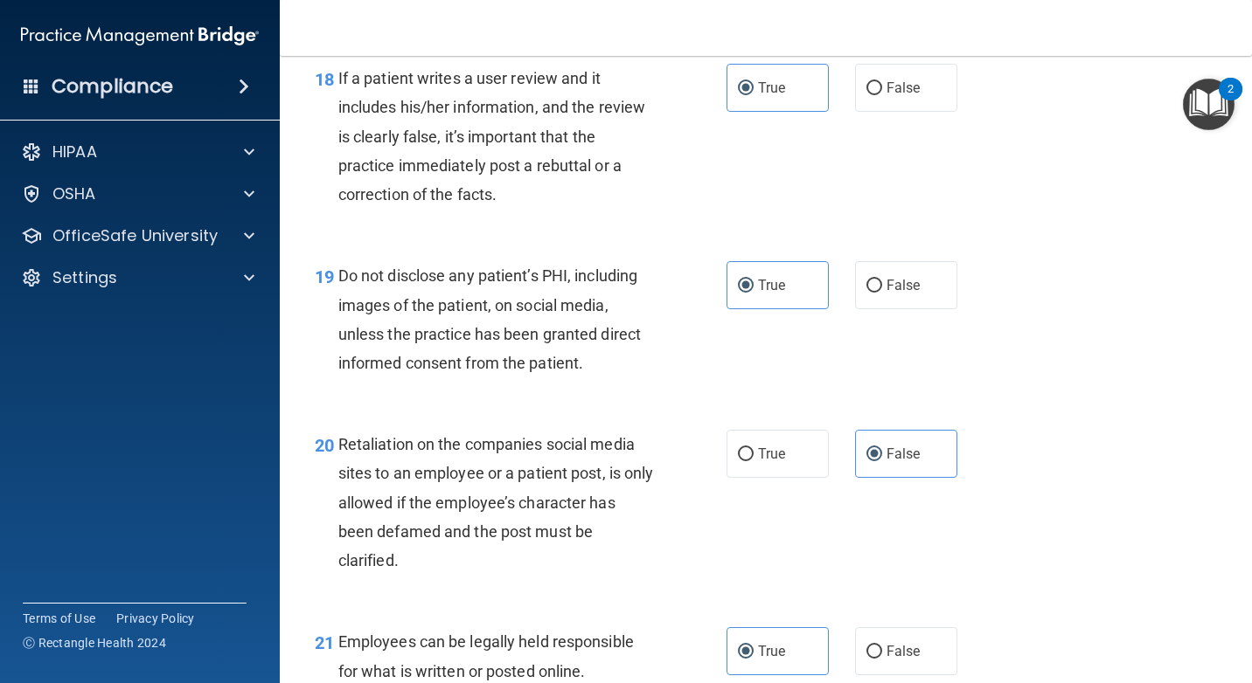
scroll to position [3235, 0]
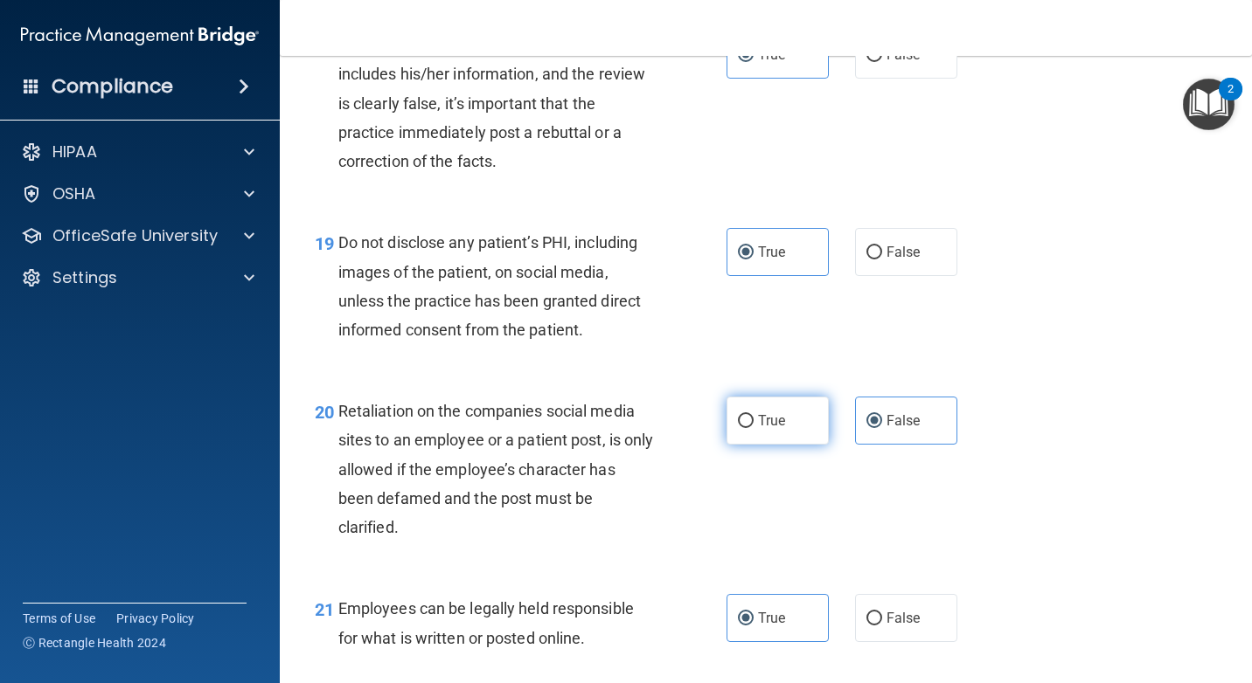
click at [751, 434] on label "True" at bounding box center [777, 421] width 102 height 48
click at [751, 428] on input "True" at bounding box center [746, 421] width 16 height 13
radio input "true"
radio input "false"
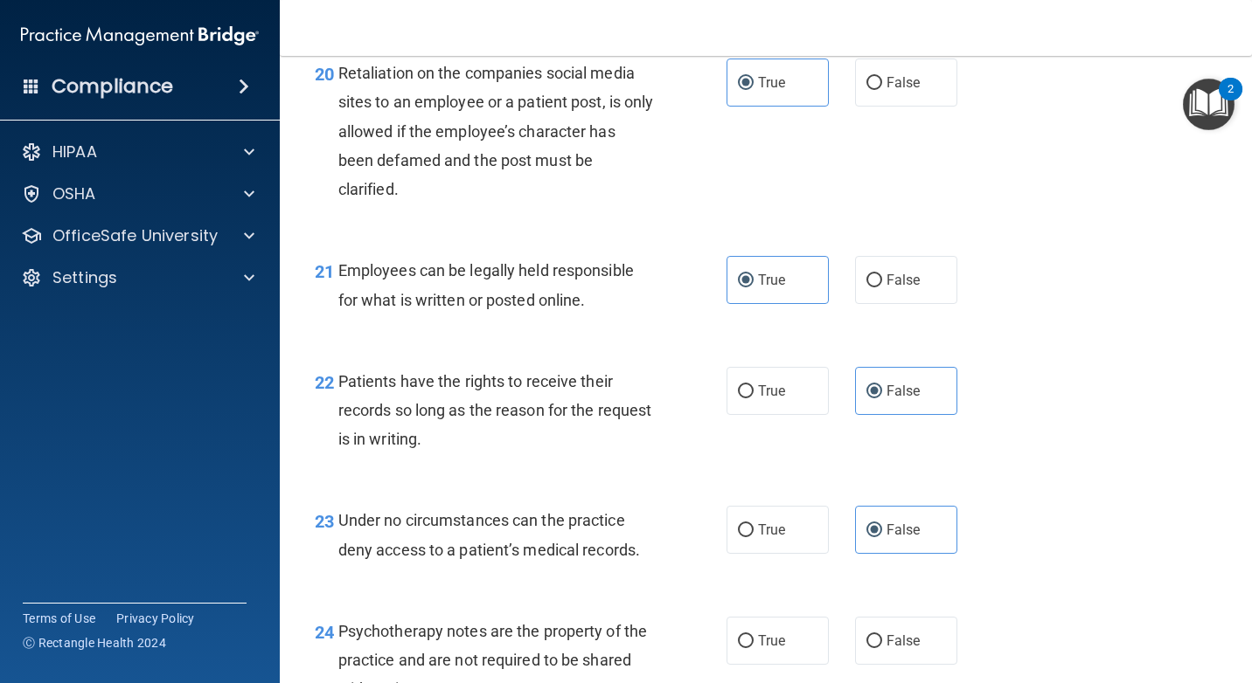
scroll to position [3584, 0]
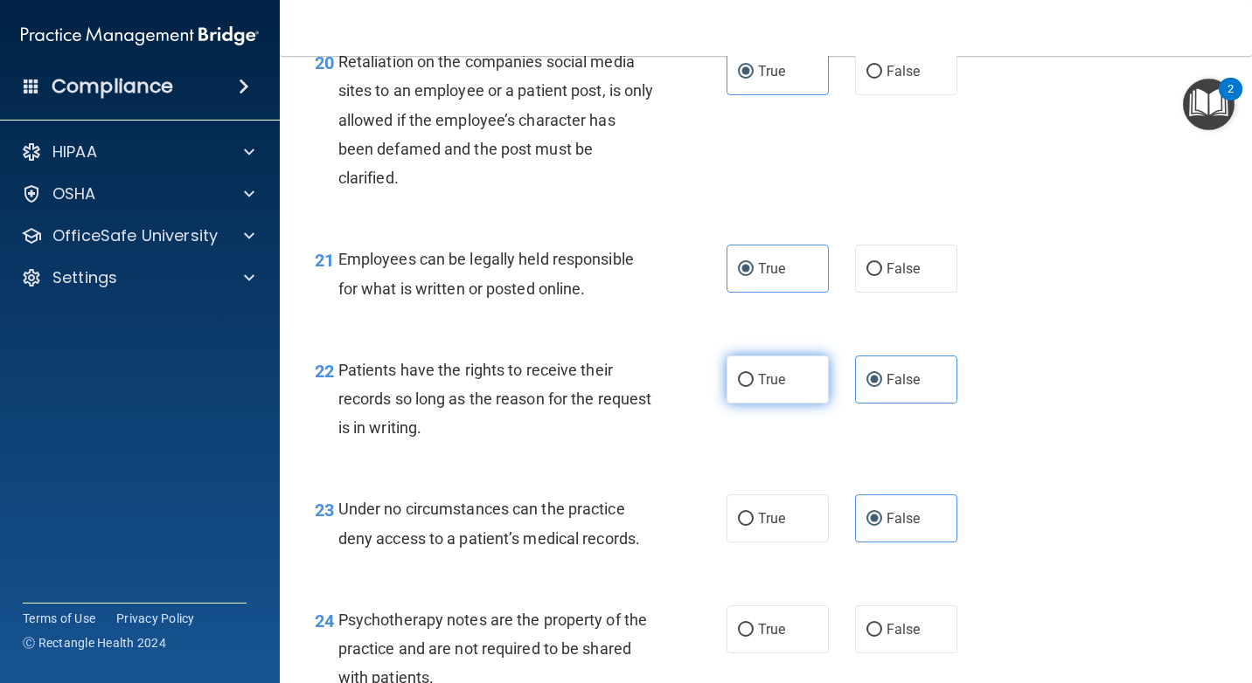
click at [798, 382] on label "True" at bounding box center [777, 380] width 102 height 48
click at [753, 382] on input "True" at bounding box center [746, 380] width 16 height 13
radio input "true"
radio input "false"
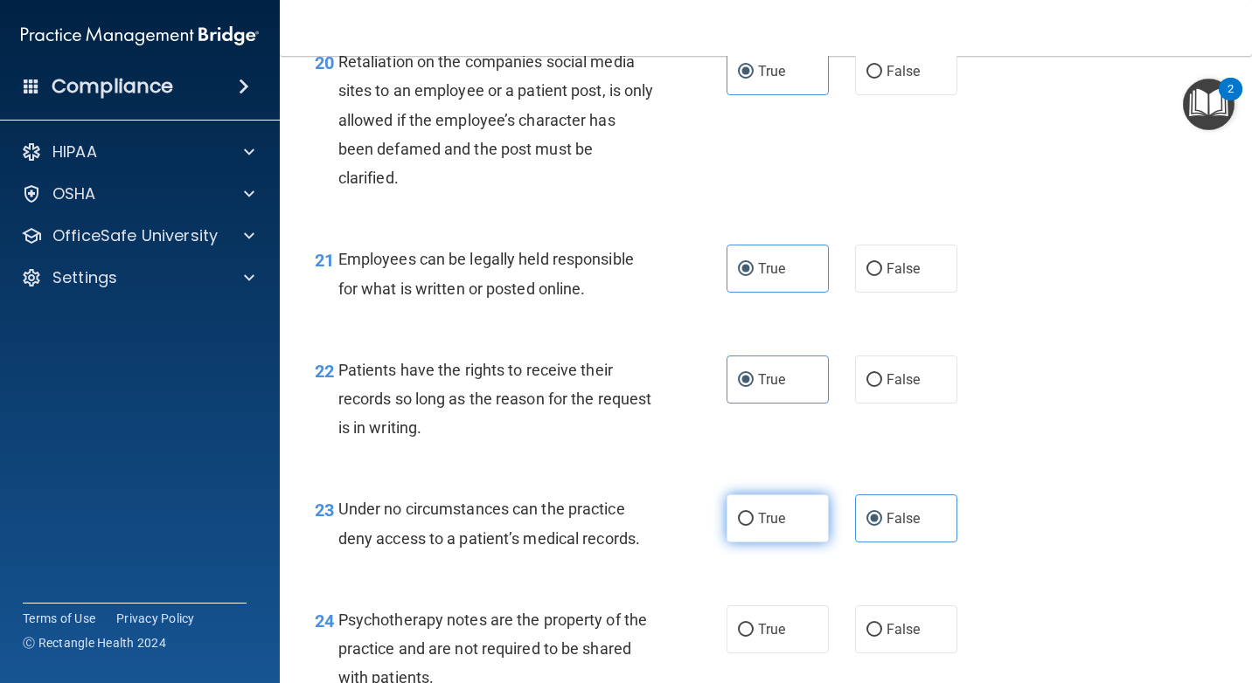
click at [785, 523] on label "True" at bounding box center [777, 519] width 102 height 48
click at [753, 523] on input "True" at bounding box center [746, 519] width 16 height 13
radio input "true"
radio input "false"
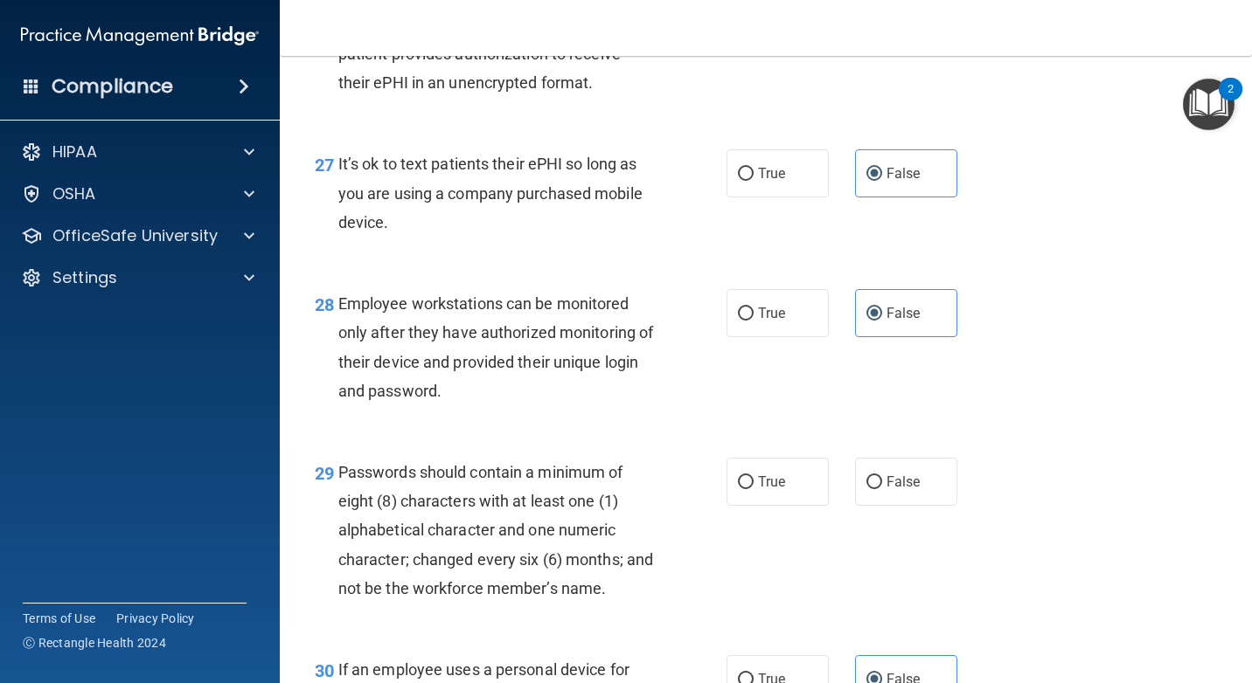
scroll to position [4545, 0]
click at [762, 195] on label "True" at bounding box center [777, 174] width 102 height 48
click at [753, 182] on input "True" at bounding box center [746, 175] width 16 height 13
radio input "true"
radio input "false"
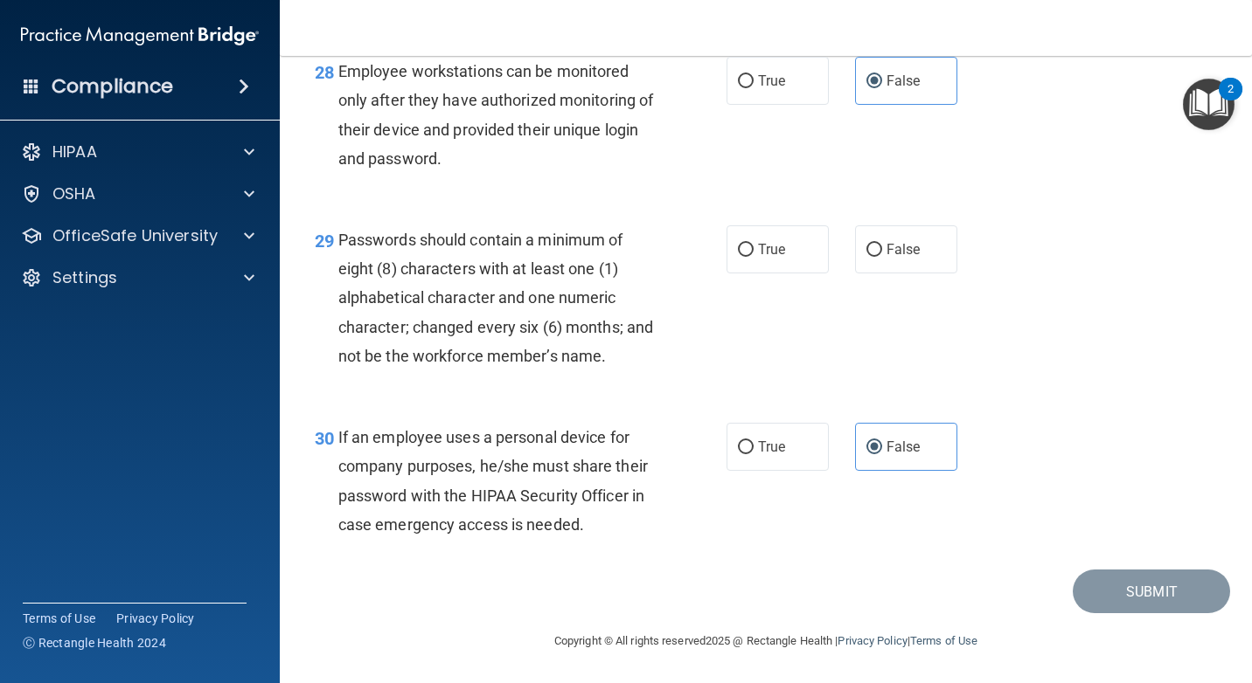
scroll to position [4808, 0]
click at [799, 241] on label "True" at bounding box center [777, 249] width 102 height 48
click at [753, 244] on input "True" at bounding box center [746, 250] width 16 height 13
radio input "true"
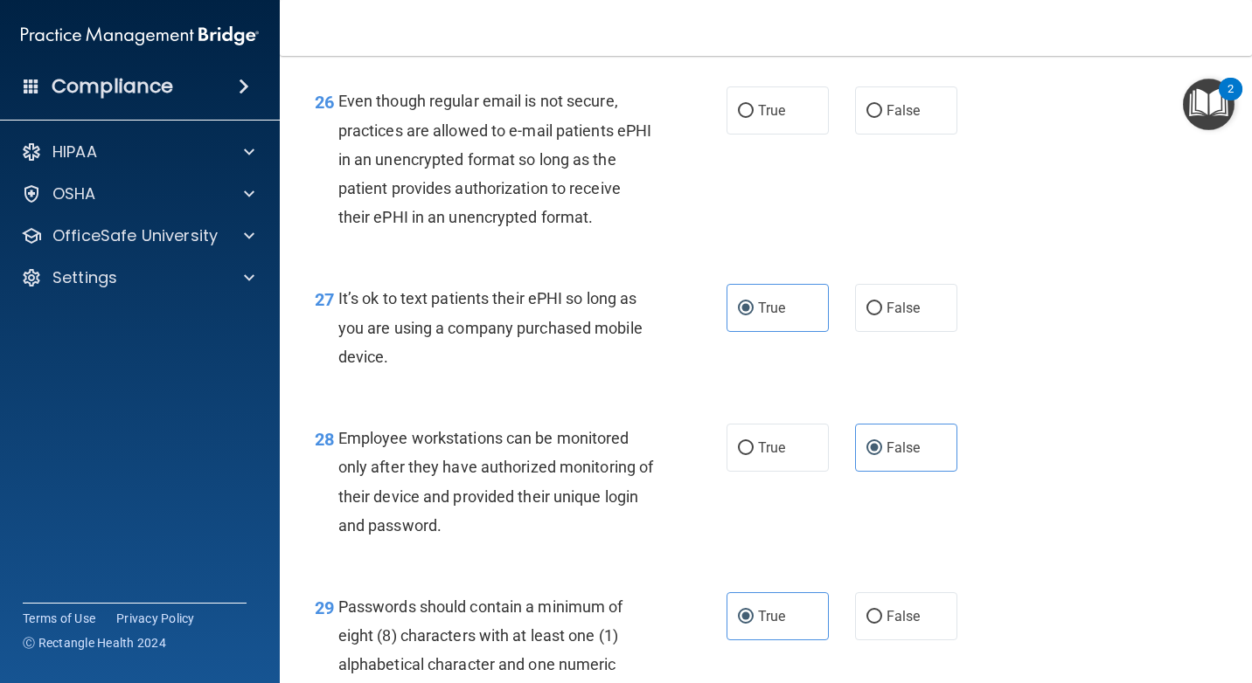
scroll to position [4371, 0]
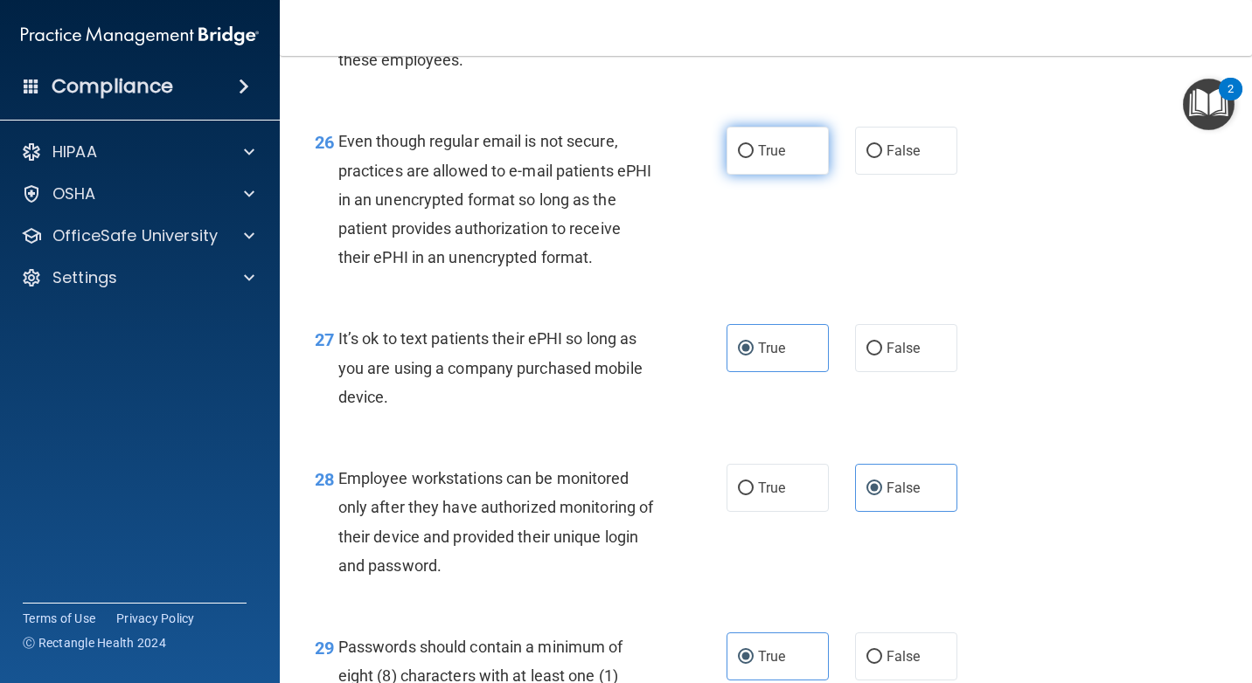
click at [805, 156] on label "True" at bounding box center [777, 151] width 102 height 48
click at [753, 156] on input "True" at bounding box center [746, 151] width 16 height 13
radio input "true"
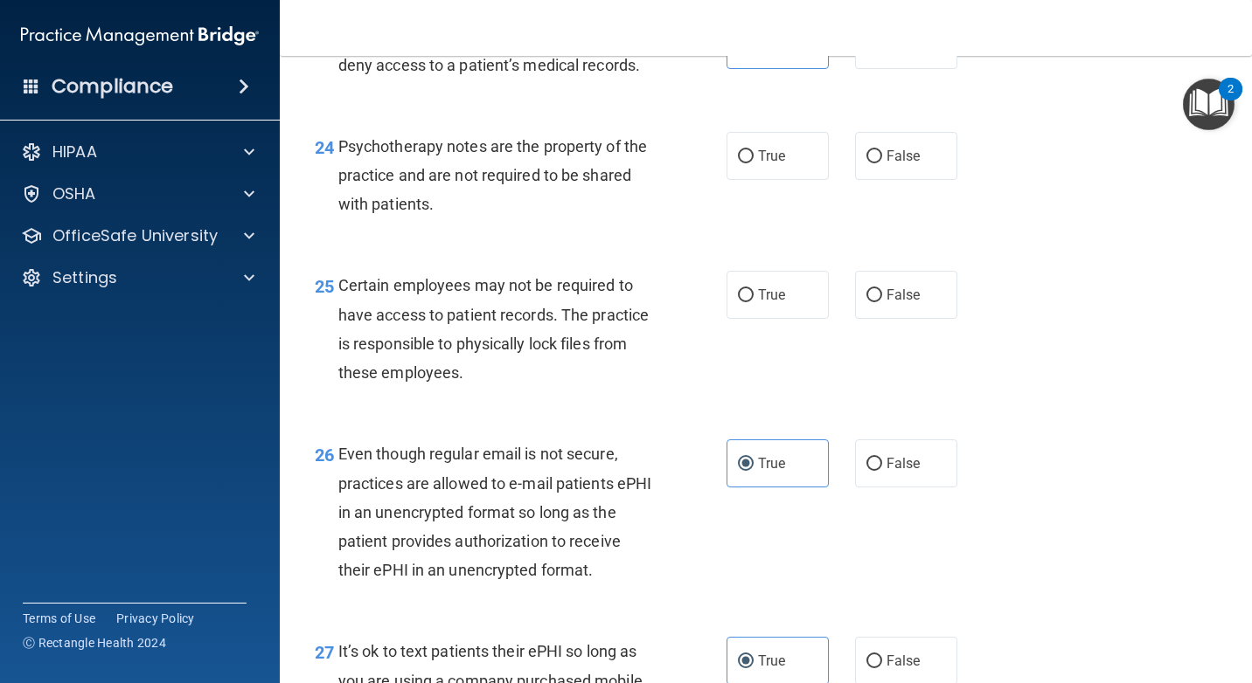
scroll to position [4021, 0]
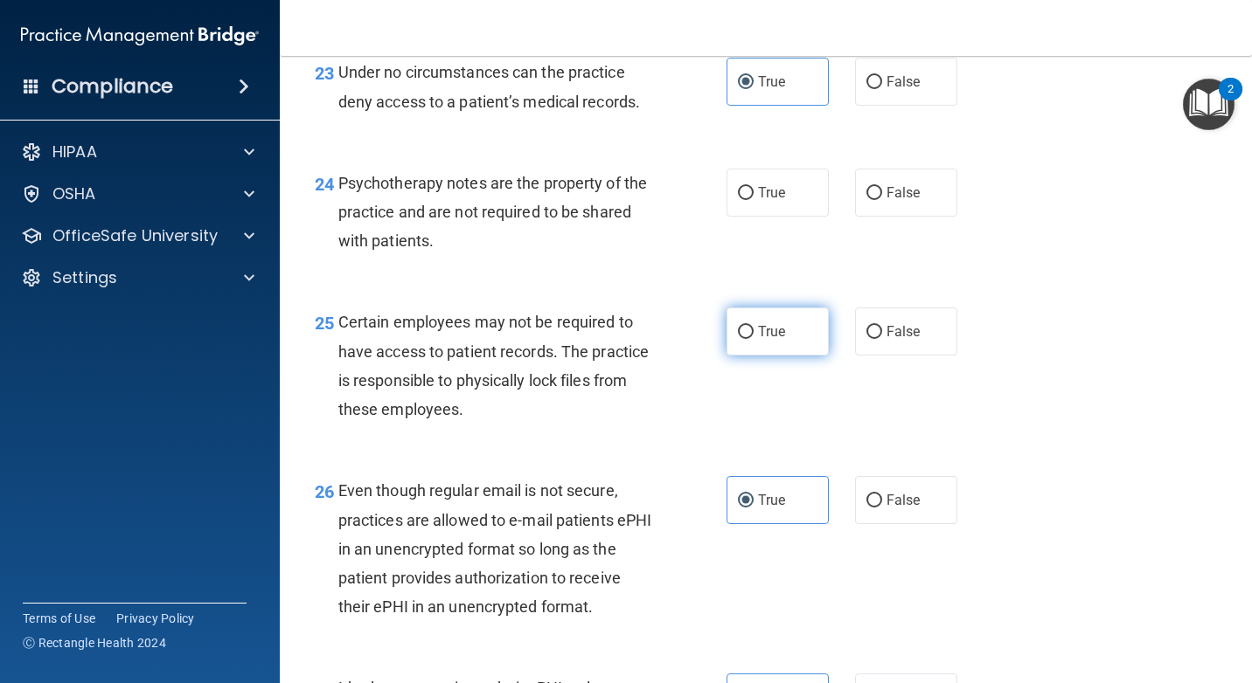
click at [782, 326] on label "True" at bounding box center [777, 332] width 102 height 48
click at [753, 326] on input "True" at bounding box center [746, 332] width 16 height 13
radio input "true"
click at [781, 205] on label "True" at bounding box center [777, 193] width 102 height 48
click at [753, 200] on input "True" at bounding box center [746, 193] width 16 height 13
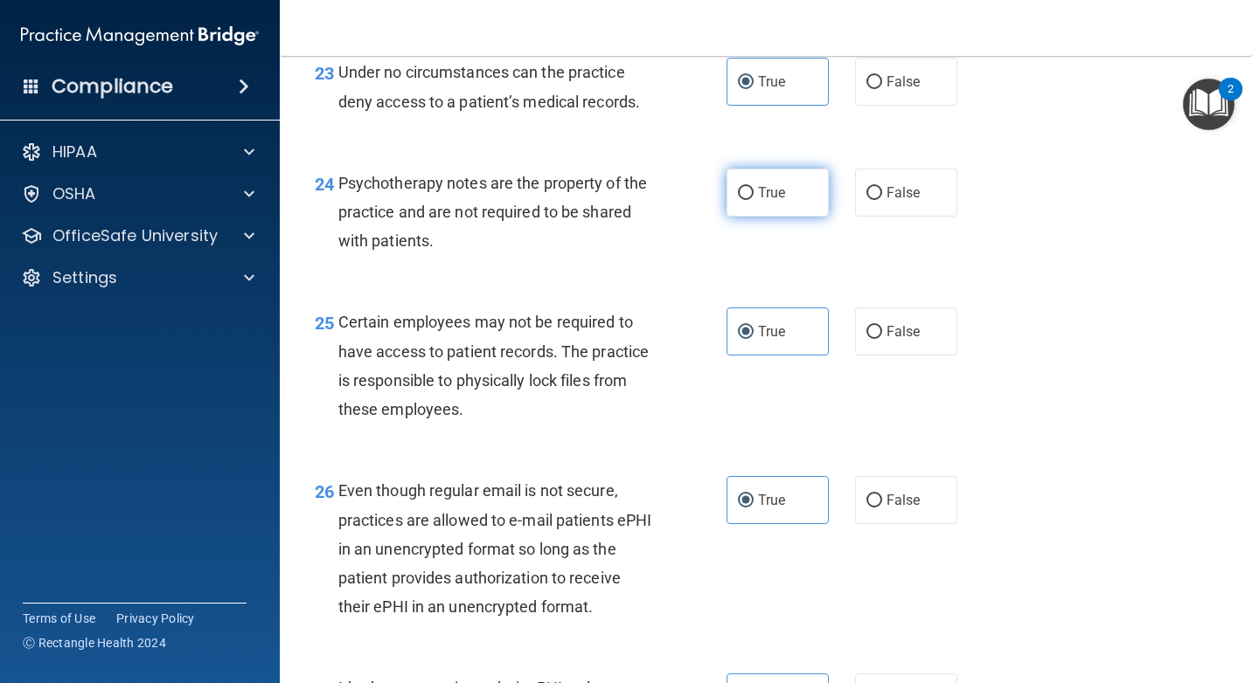
radio input "true"
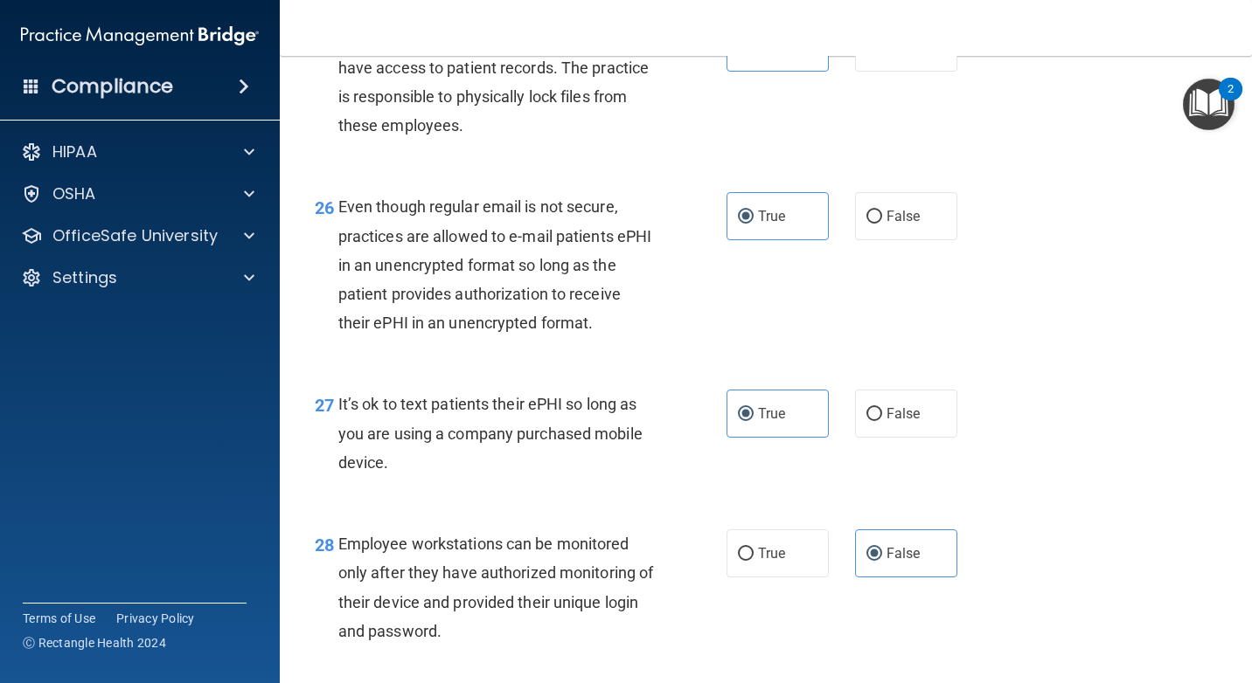
scroll to position [4458, 0]
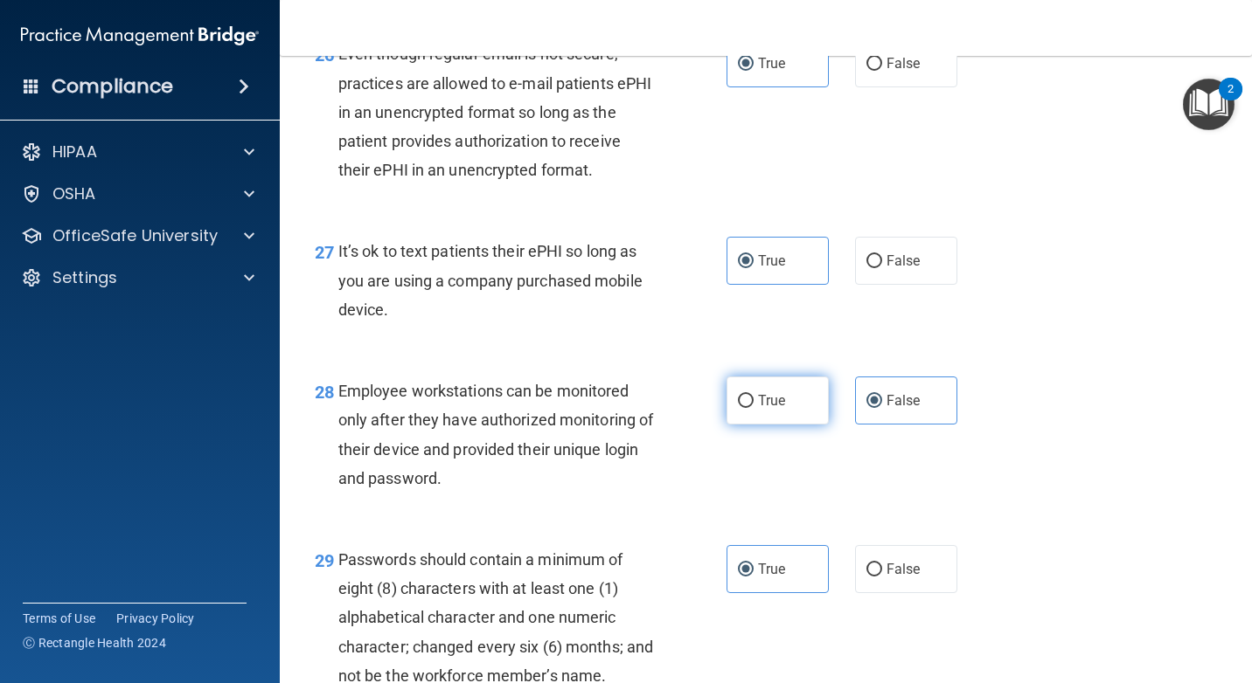
click at [810, 410] on label "True" at bounding box center [777, 401] width 102 height 48
click at [753, 408] on input "True" at bounding box center [746, 401] width 16 height 13
radio input "true"
radio input "false"
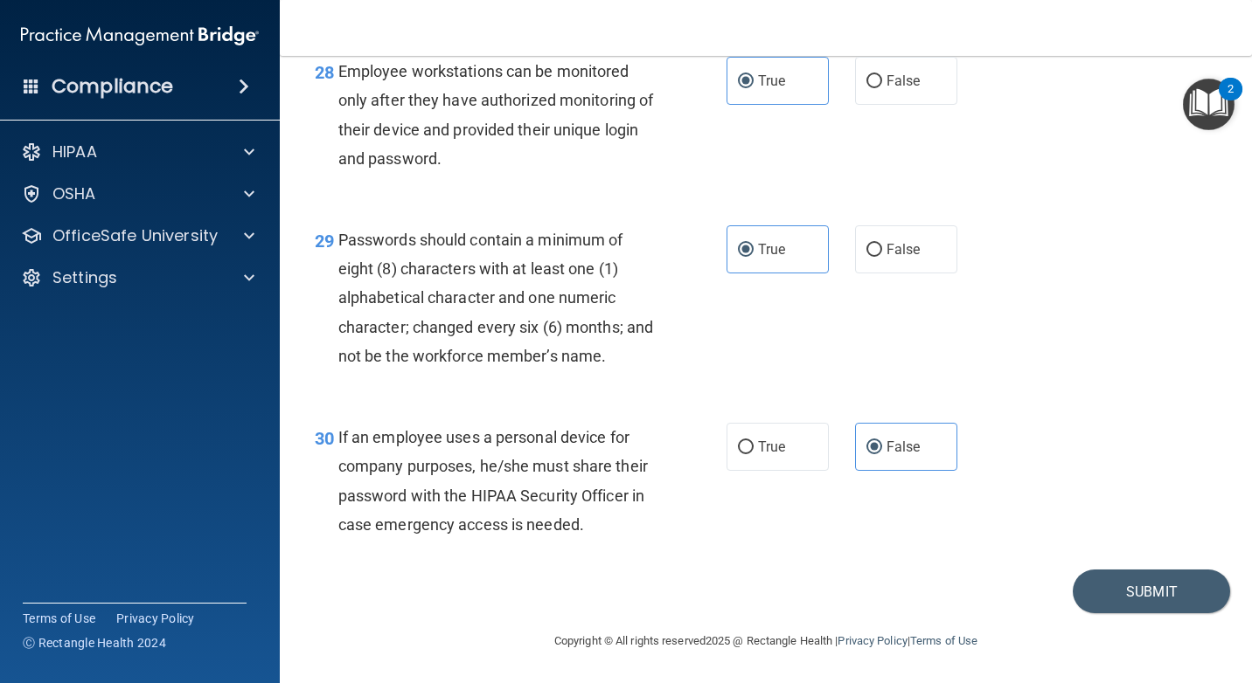
scroll to position [4808, 0]
click at [803, 427] on label "True" at bounding box center [777, 447] width 102 height 48
click at [753, 441] on input "True" at bounding box center [746, 447] width 16 height 13
radio input "true"
radio input "false"
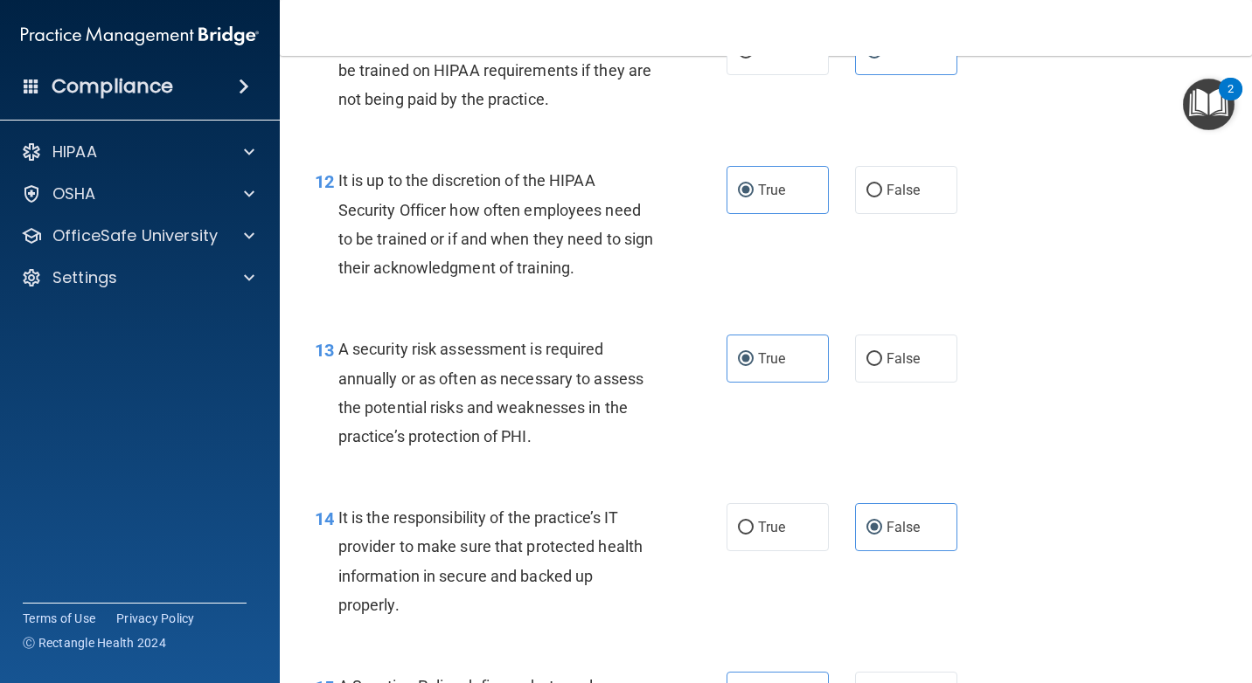
scroll to position [2185, 0]
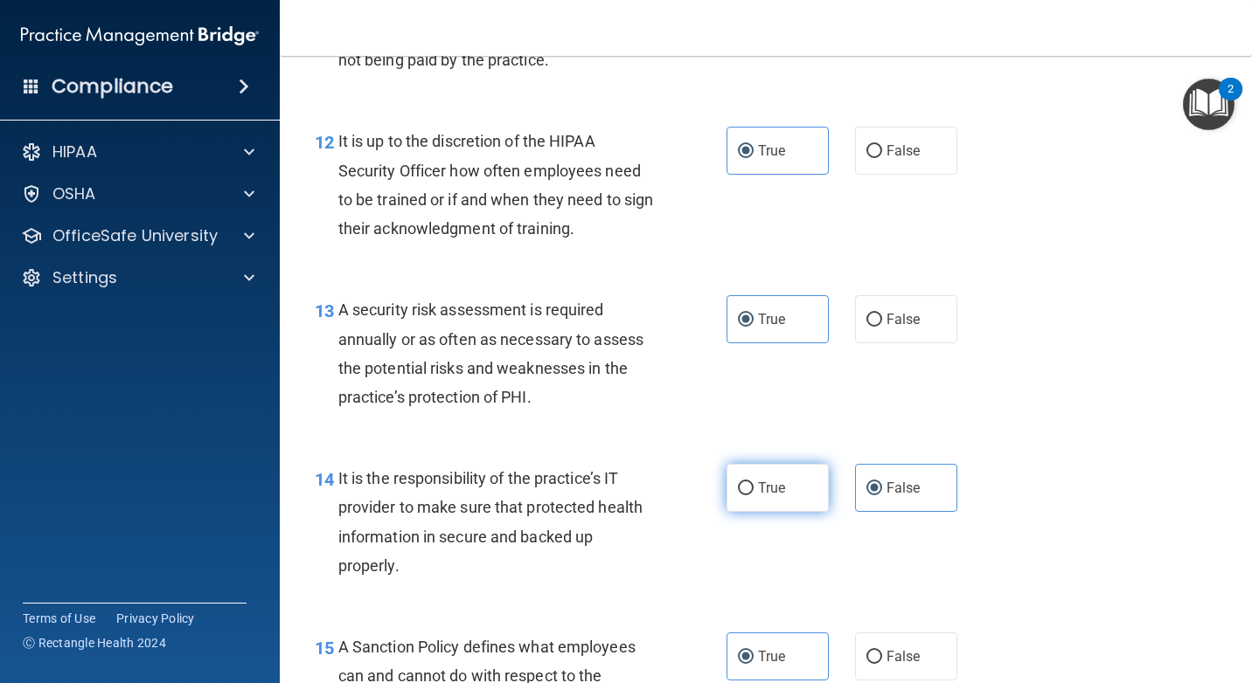
click at [765, 487] on span "True" at bounding box center [771, 488] width 27 height 17
click at [753, 487] on input "True" at bounding box center [746, 488] width 16 height 13
radio input "true"
radio input "false"
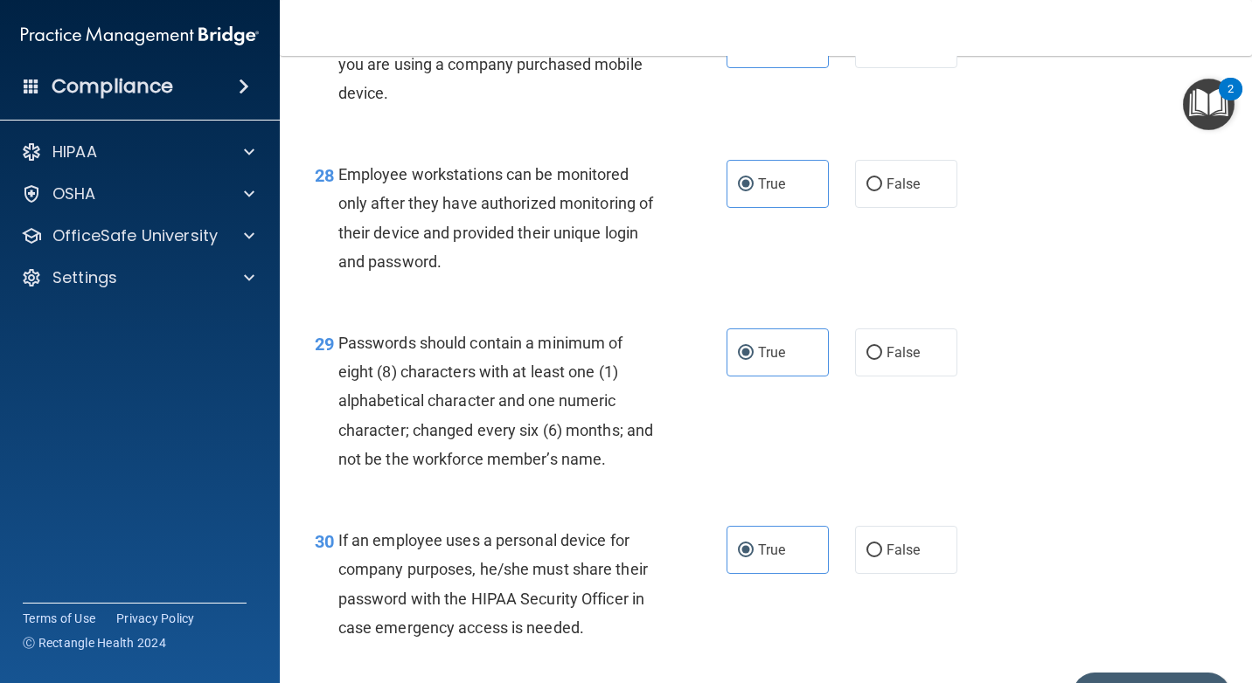
scroll to position [4720, 0]
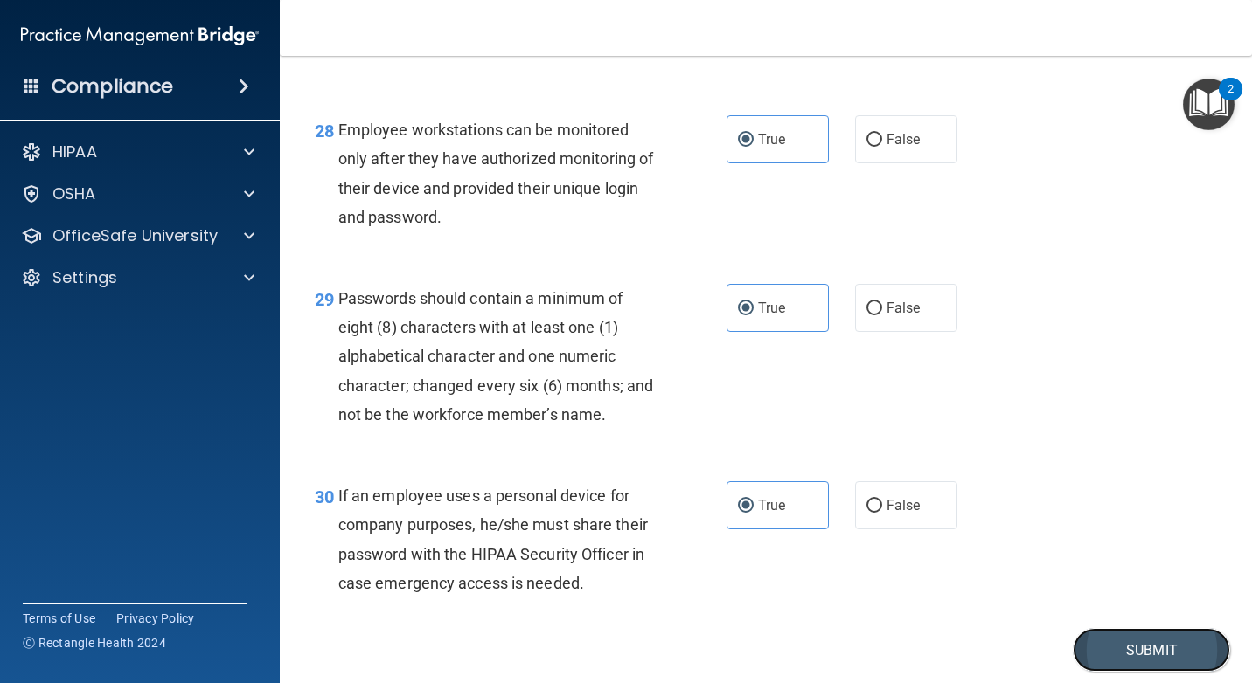
click at [1145, 660] on button "Submit" at bounding box center [1150, 650] width 157 height 45
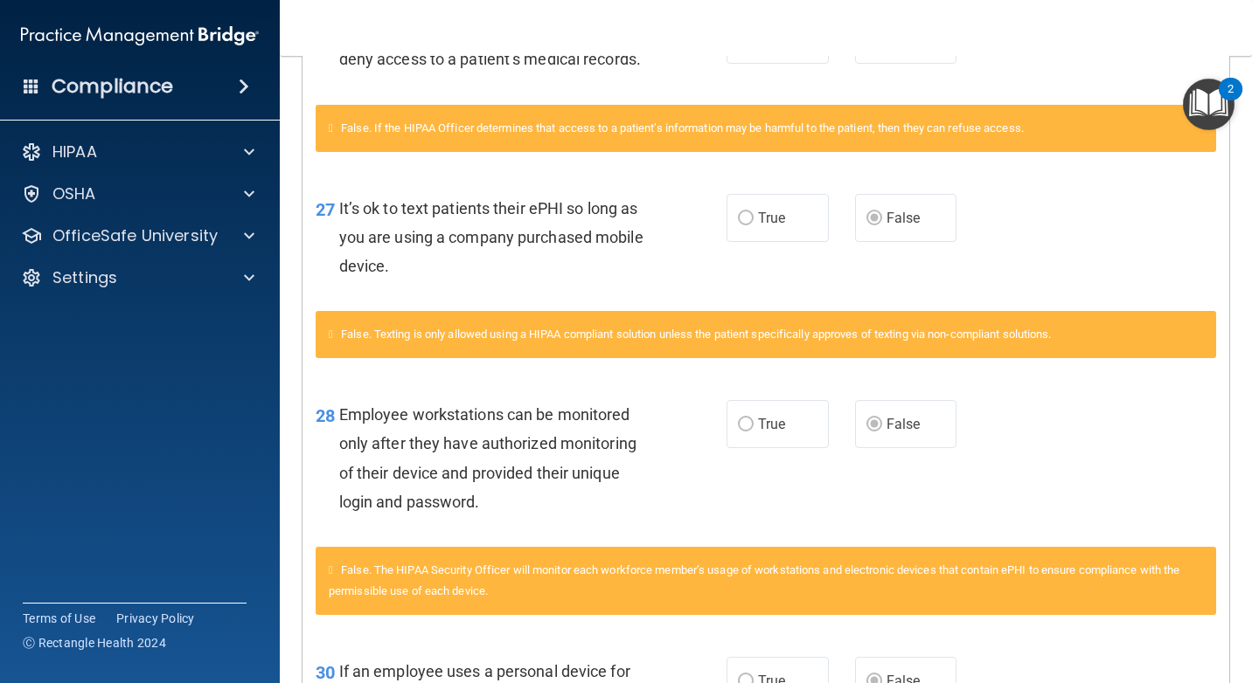
scroll to position [3439, 0]
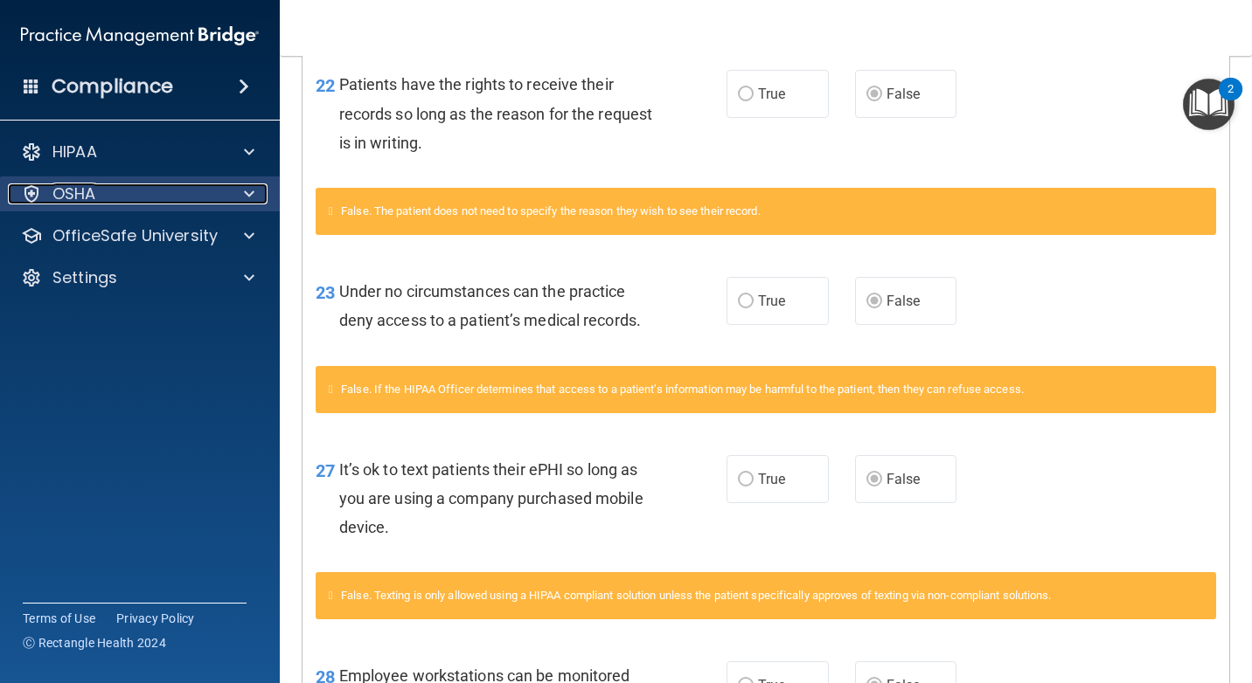
click at [182, 184] on div "OSHA" at bounding box center [116, 194] width 217 height 21
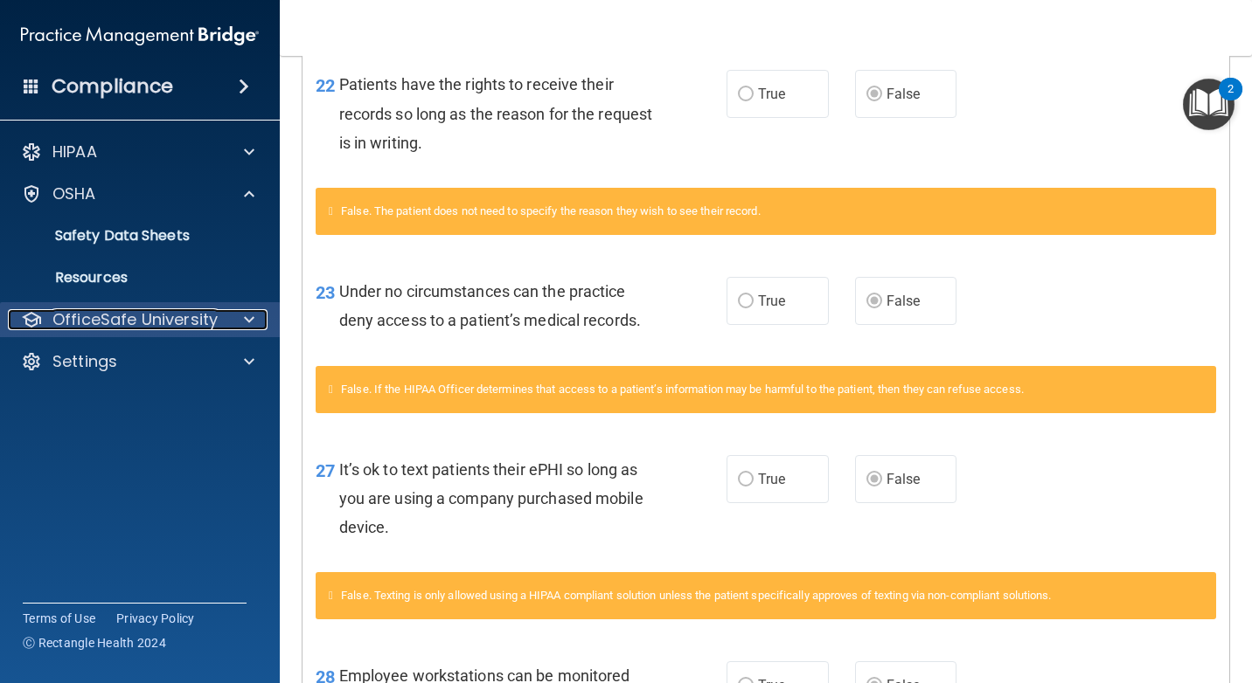
click at [214, 325] on p "OfficeSafe University" at bounding box center [134, 319] width 165 height 21
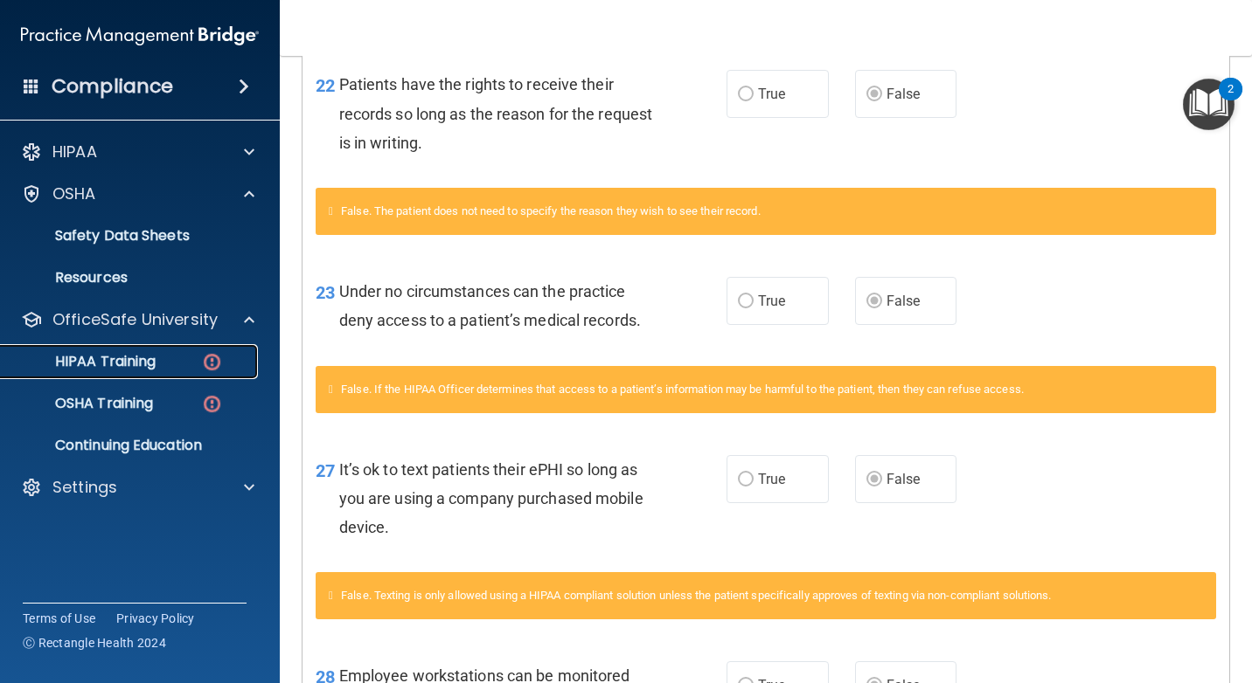
click at [208, 355] on img at bounding box center [212, 362] width 22 height 22
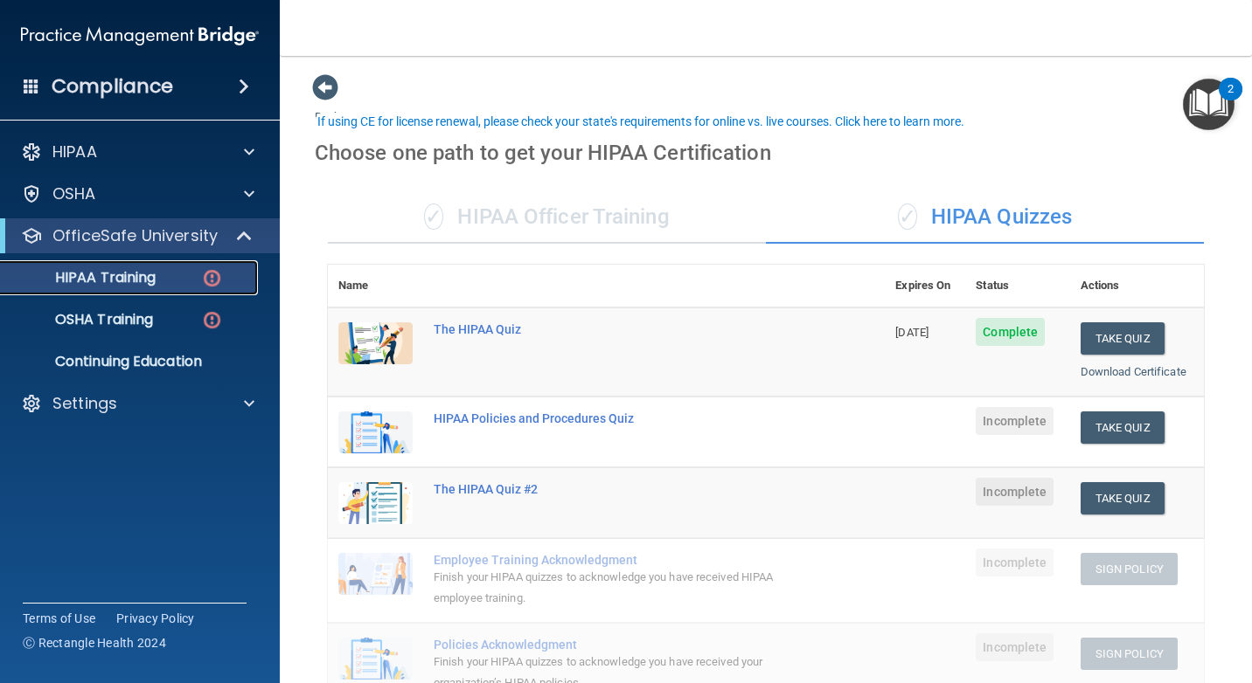
scroll to position [350, 0]
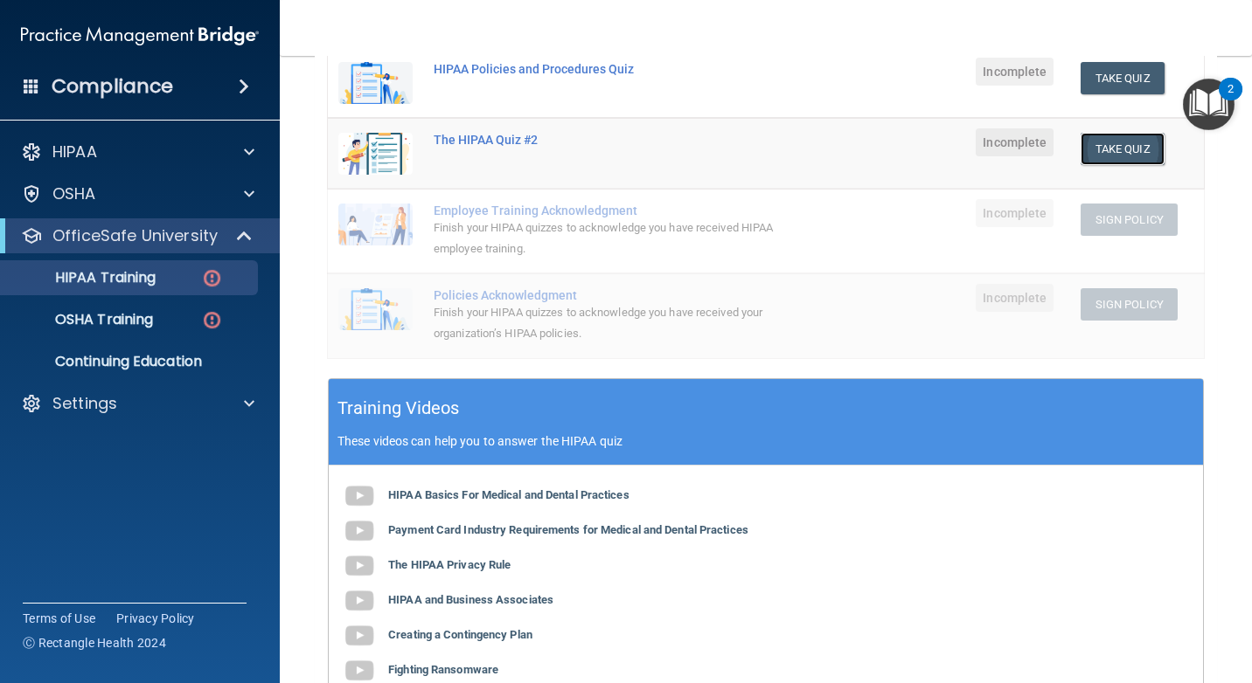
click at [1126, 156] on button "Take Quiz" at bounding box center [1122, 149] width 84 height 32
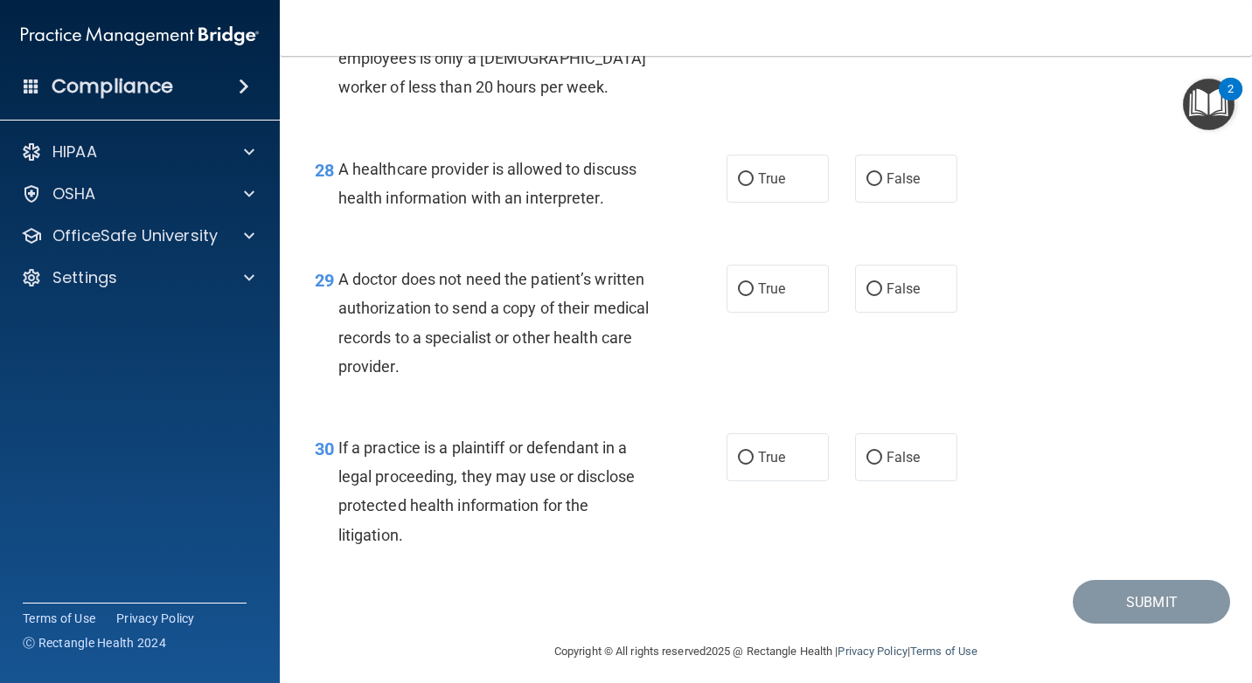
scroll to position [4343, 0]
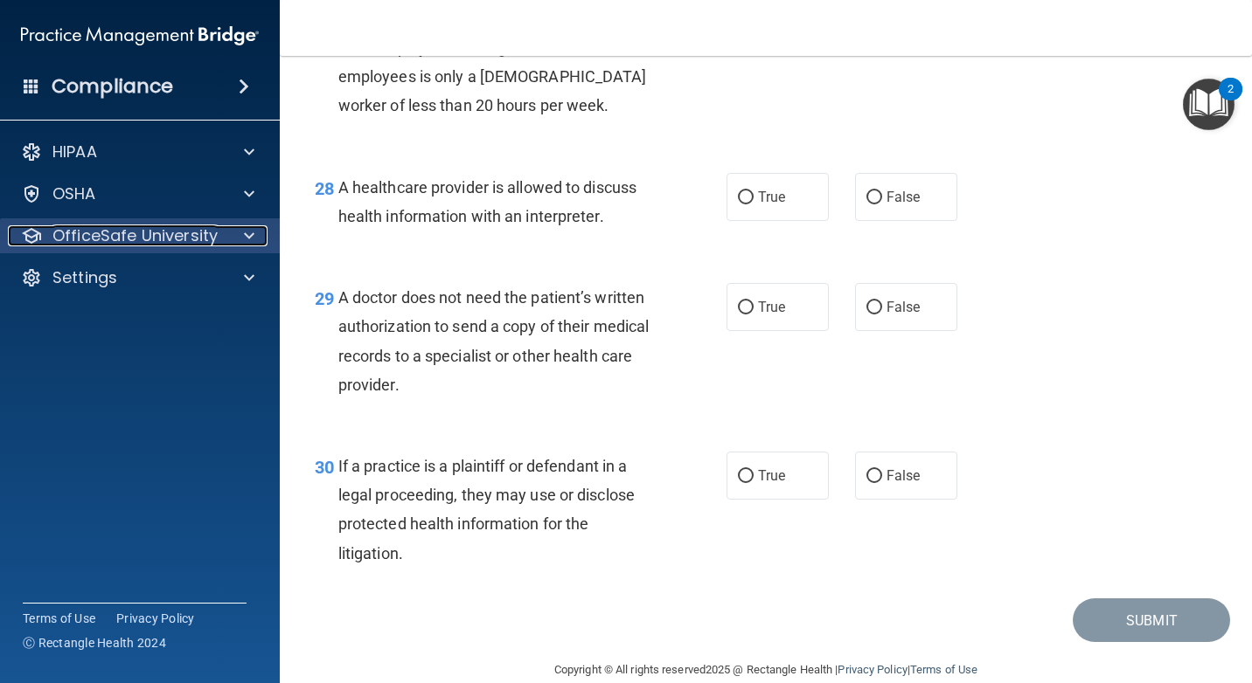
click at [212, 225] on p "OfficeSafe University" at bounding box center [134, 235] width 165 height 21
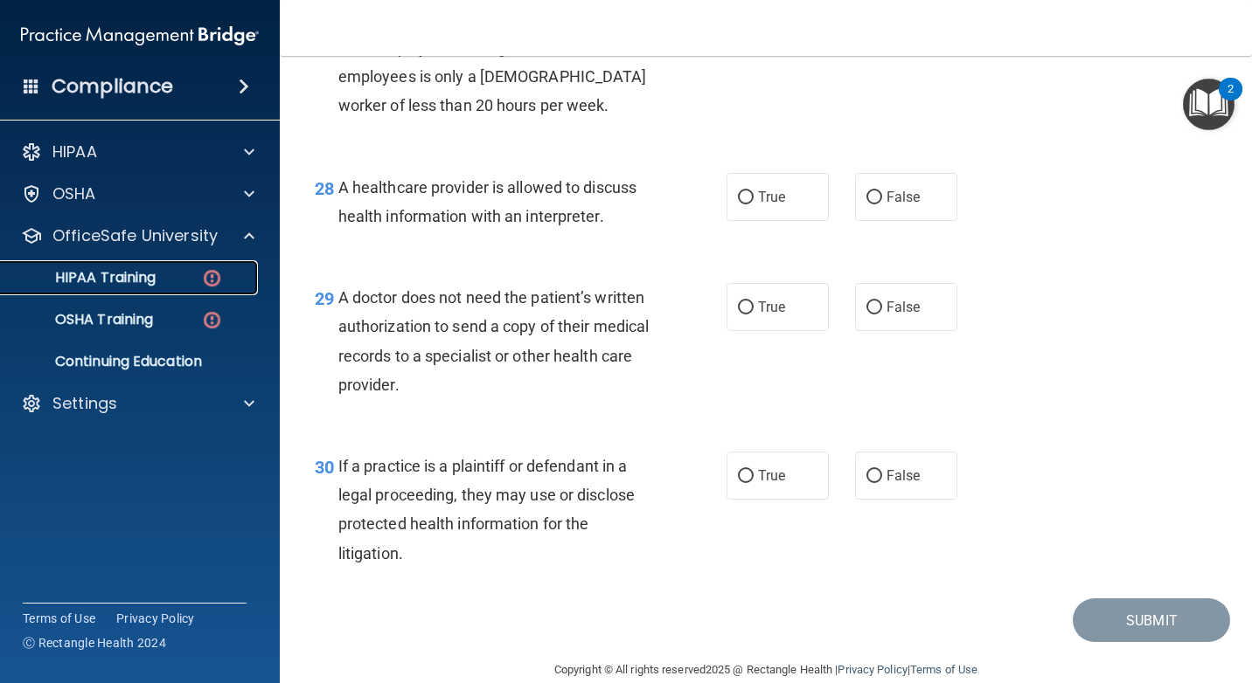
click at [213, 284] on img at bounding box center [212, 278] width 22 height 22
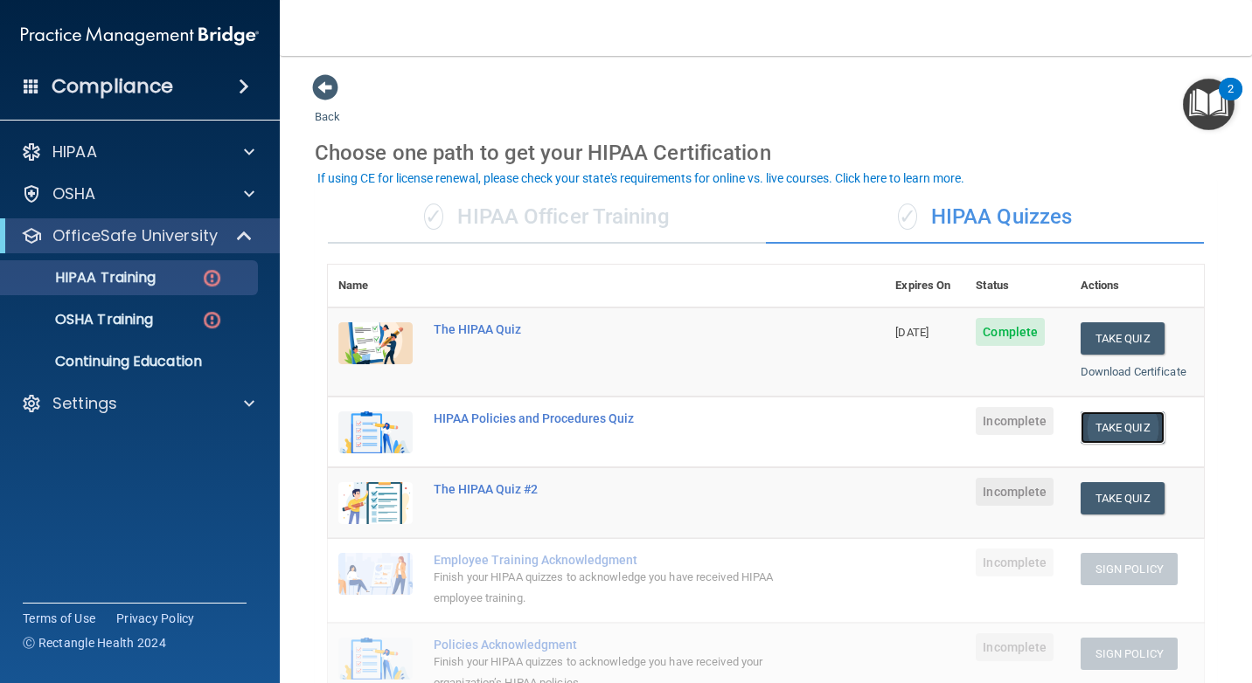
click at [1104, 431] on button "Take Quiz" at bounding box center [1122, 428] width 84 height 32
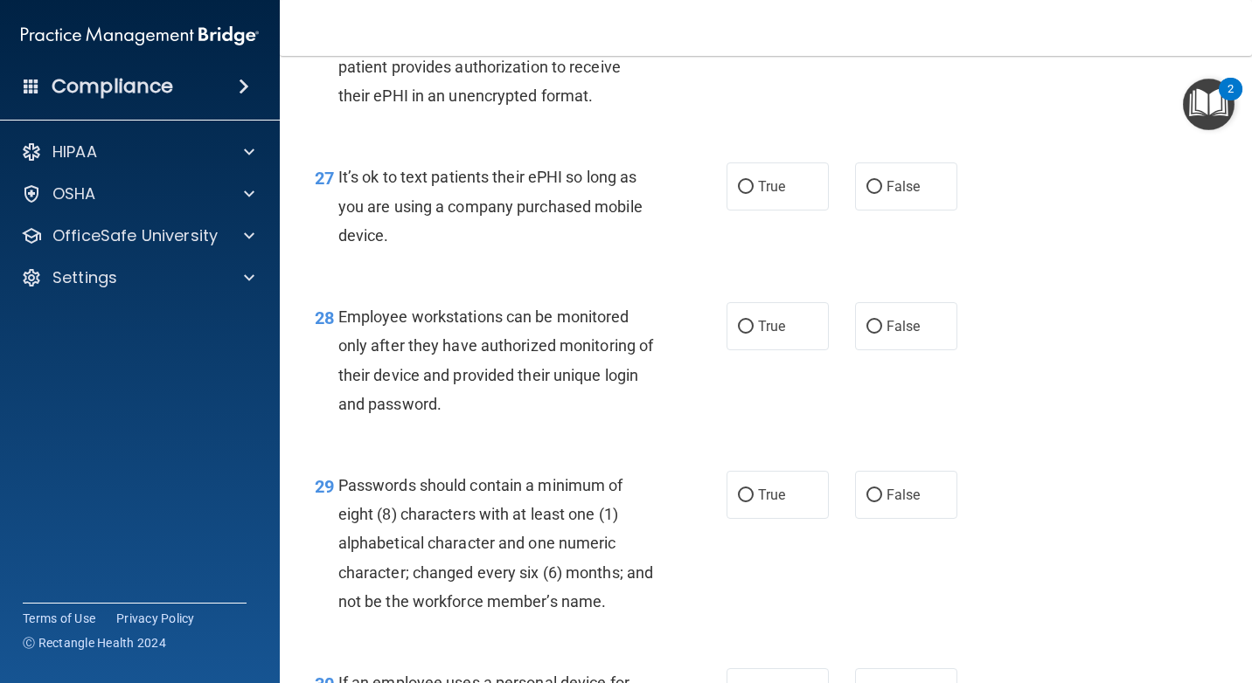
scroll to position [4808, 0]
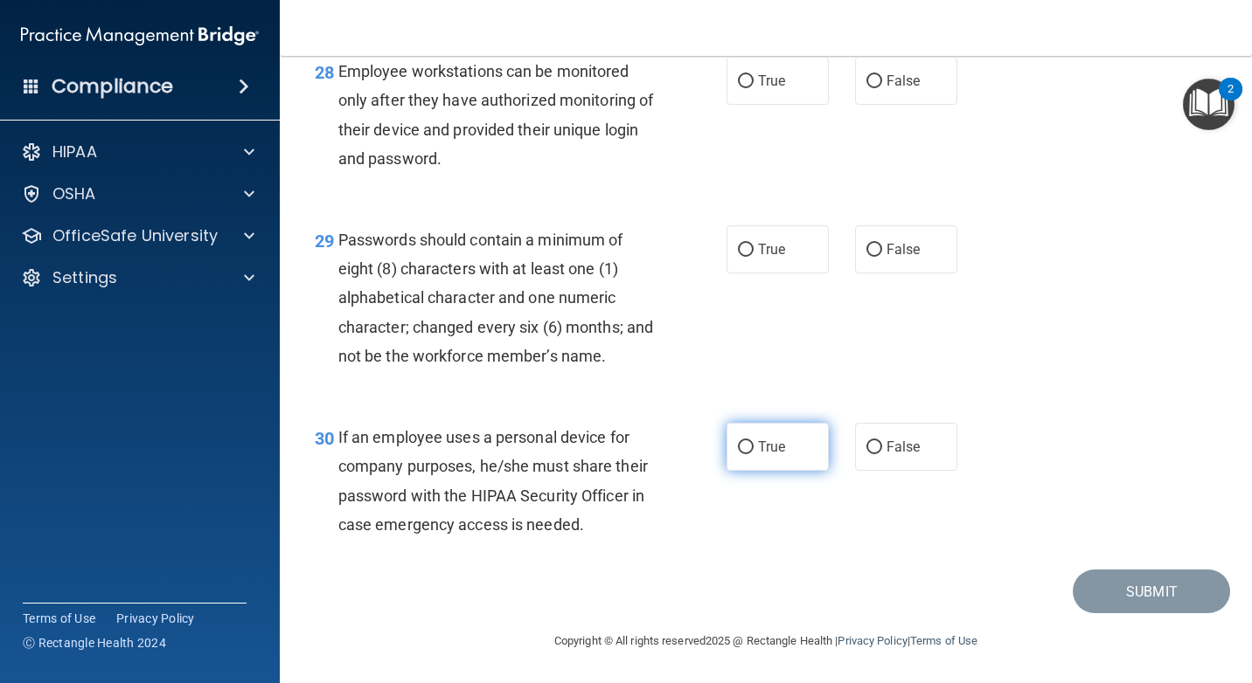
click at [789, 423] on label "True" at bounding box center [777, 447] width 102 height 48
click at [753, 441] on input "True" at bounding box center [746, 447] width 16 height 13
radio input "true"
click at [794, 233] on label "True" at bounding box center [777, 249] width 102 height 48
click at [753, 244] on input "True" at bounding box center [746, 250] width 16 height 13
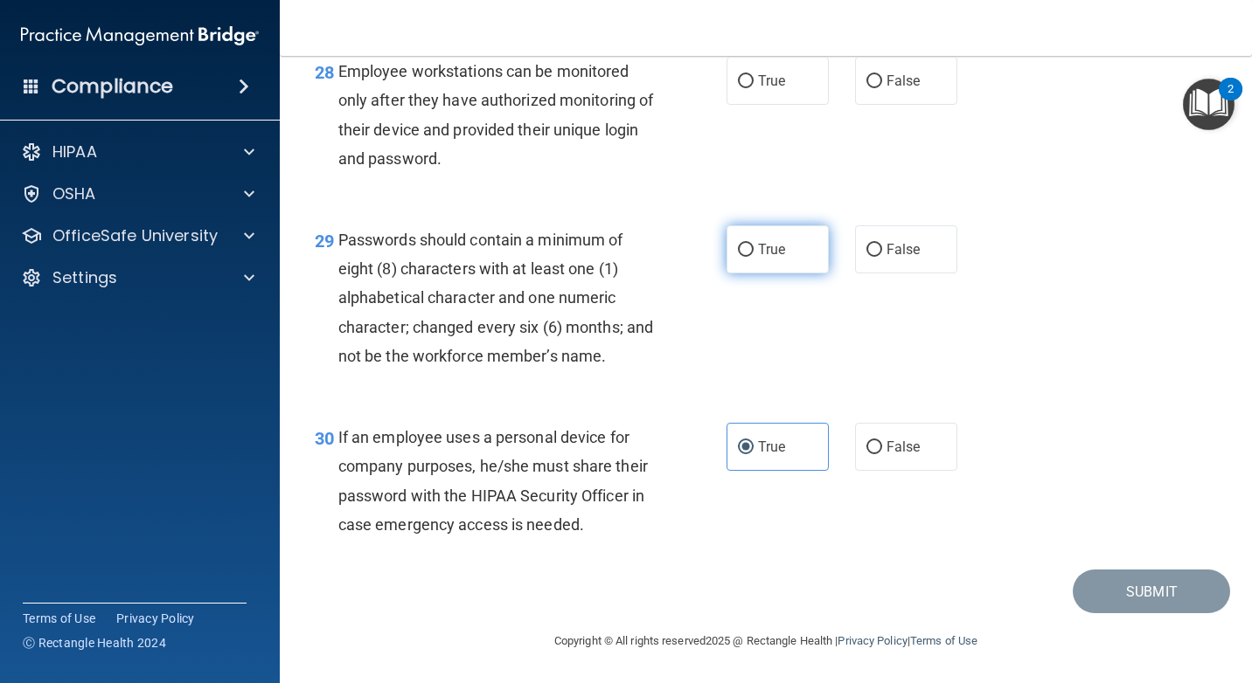
radio input "true"
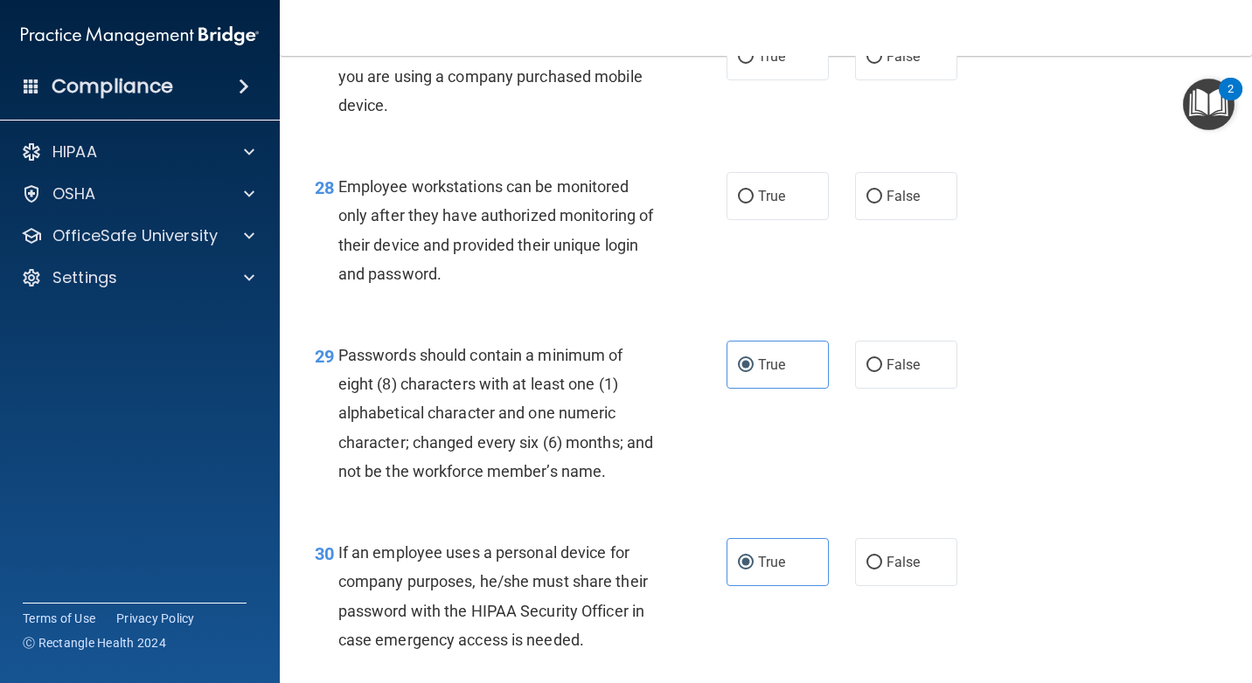
scroll to position [4633, 0]
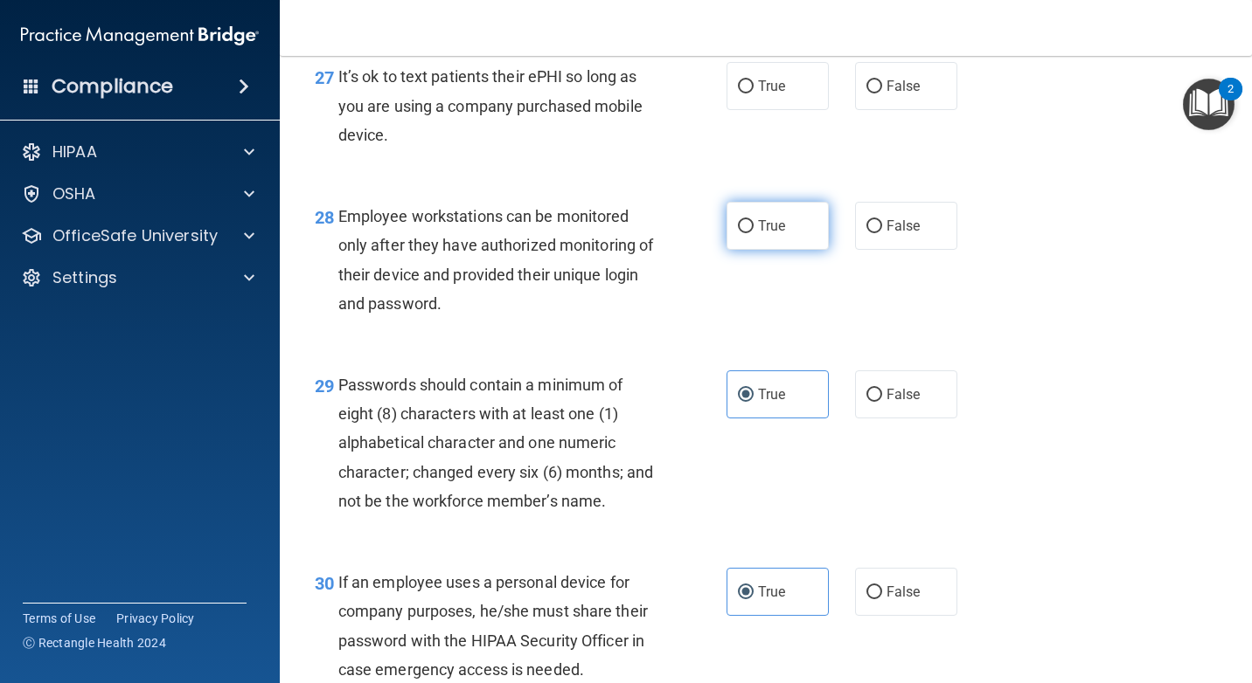
click at [739, 229] on input "True" at bounding box center [746, 226] width 16 height 13
radio input "true"
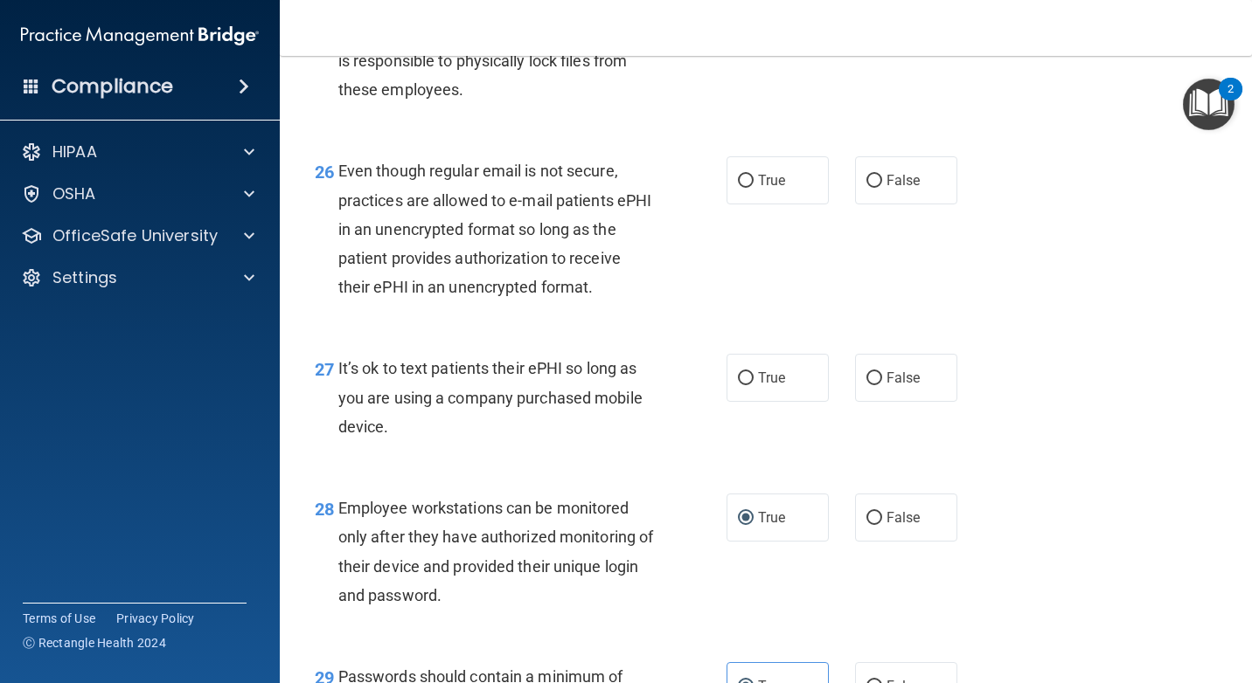
scroll to position [4284, 0]
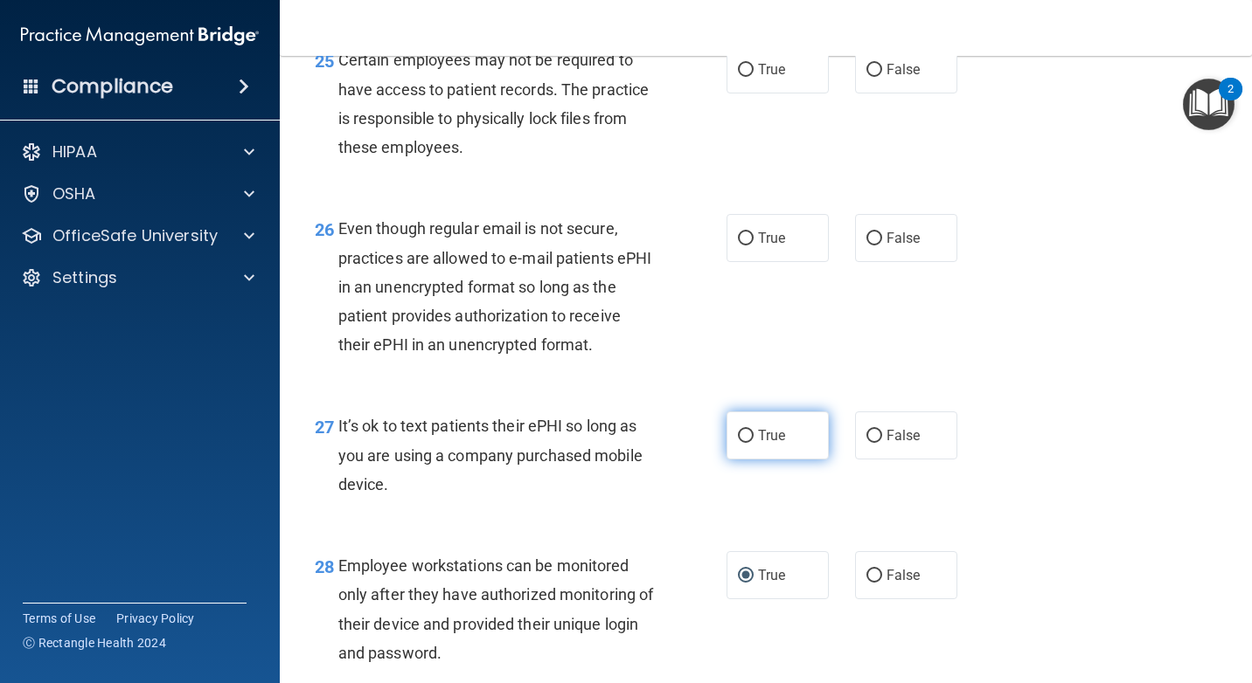
click at [766, 434] on span "True" at bounding box center [771, 435] width 27 height 17
click at [753, 434] on input "True" at bounding box center [746, 436] width 16 height 13
radio input "true"
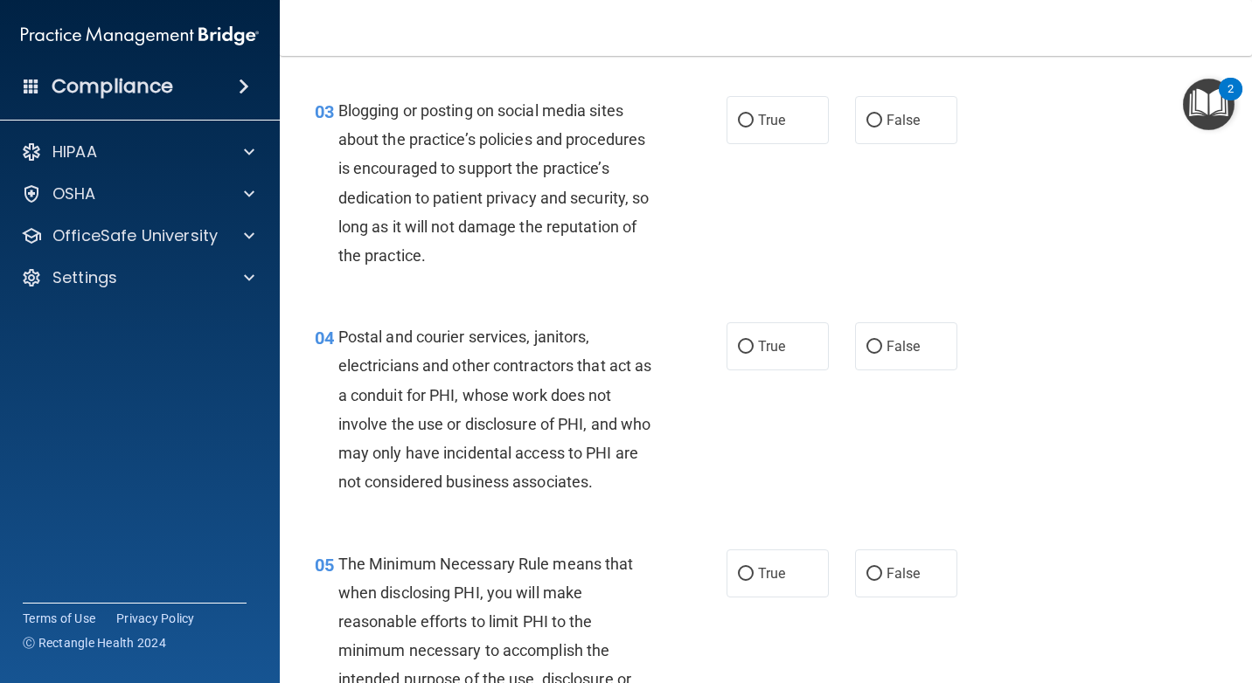
scroll to position [0, 0]
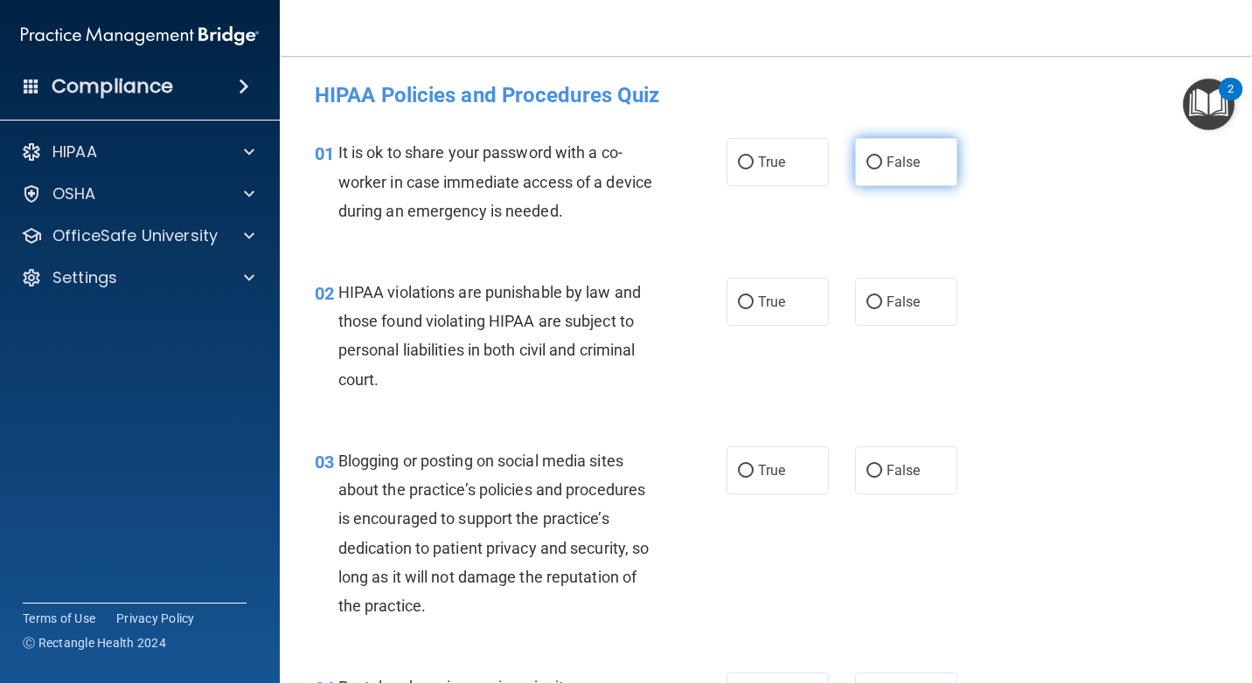
click at [896, 170] on span "False" at bounding box center [903, 162] width 34 height 17
click at [882, 170] on input "False" at bounding box center [874, 162] width 16 height 13
radio input "true"
click at [796, 288] on label "True" at bounding box center [777, 302] width 102 height 48
click at [753, 296] on input "True" at bounding box center [746, 302] width 16 height 13
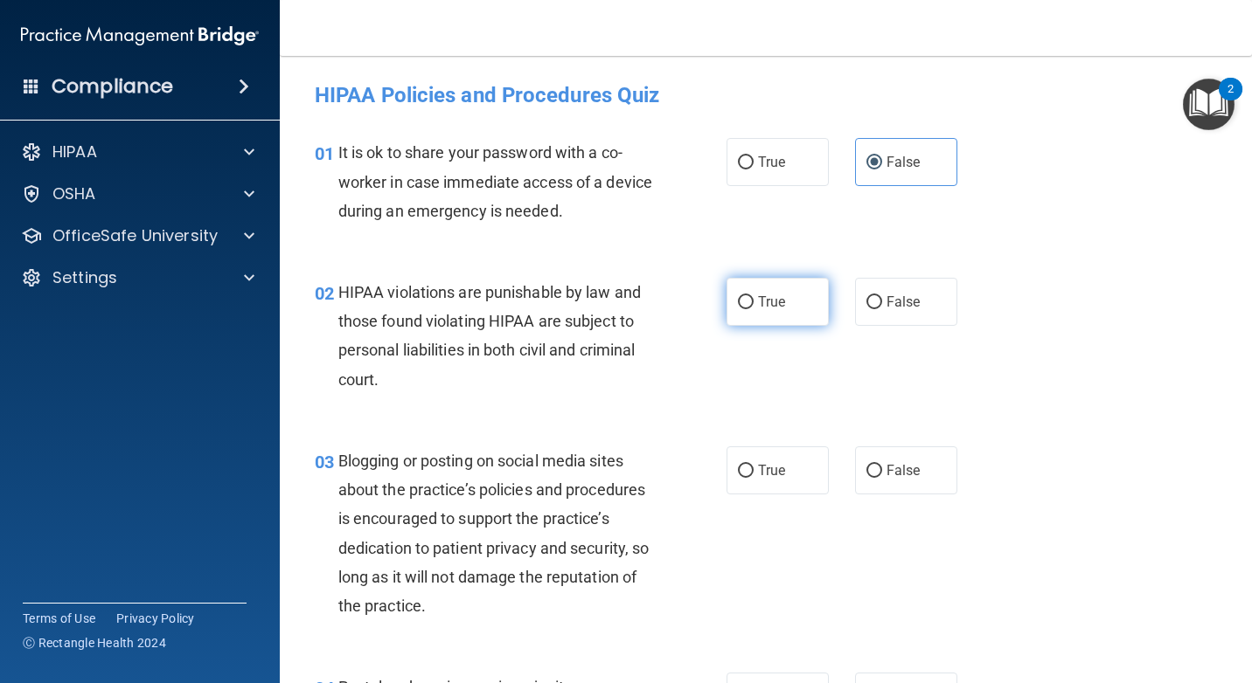
radio input "true"
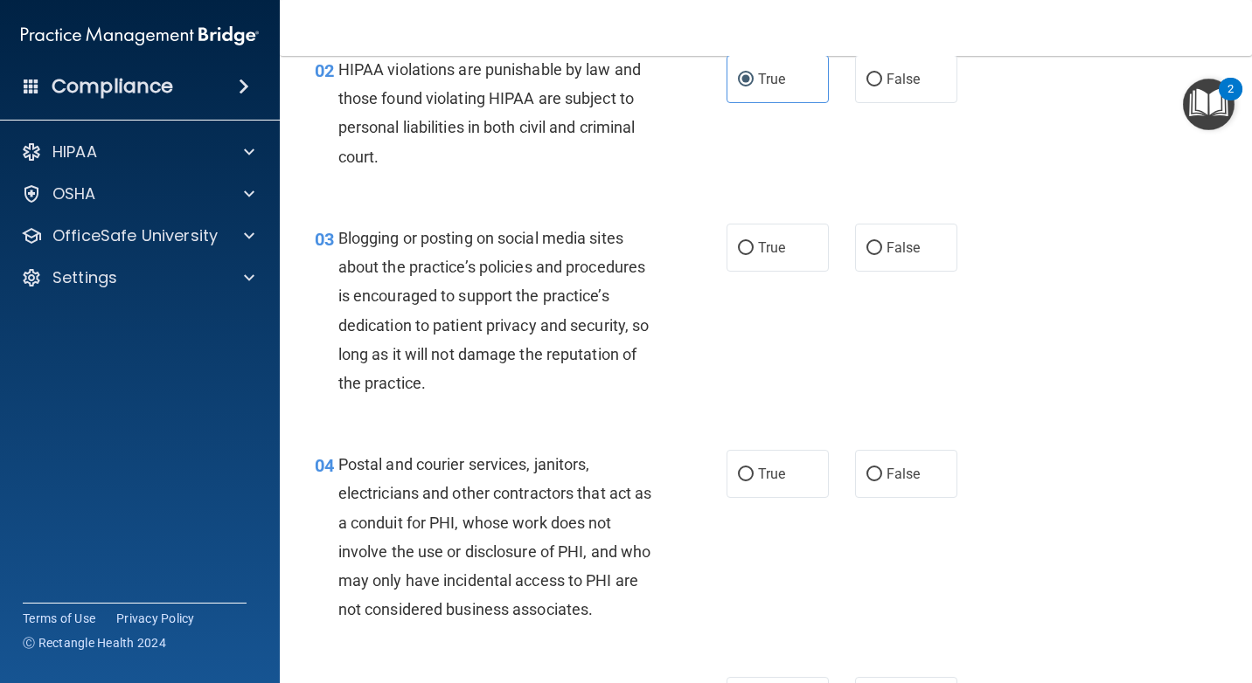
scroll to position [262, 0]
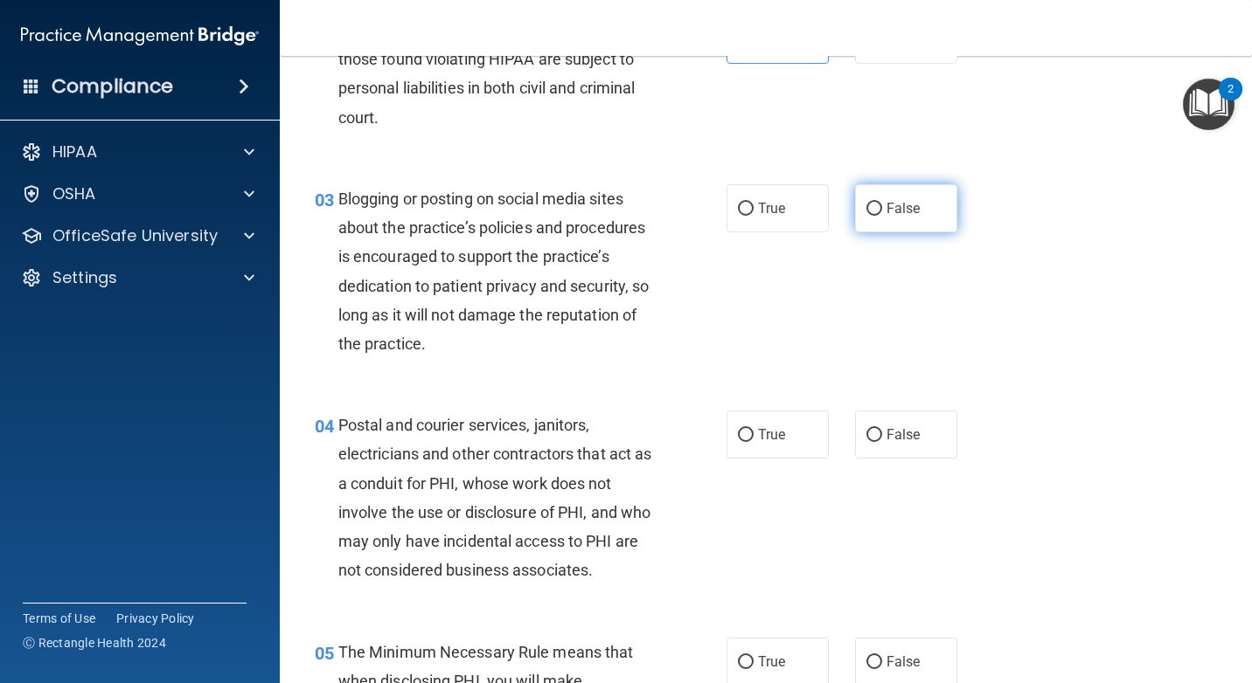
click at [907, 202] on span "False" at bounding box center [903, 208] width 34 height 17
click at [882, 203] on input "False" at bounding box center [874, 209] width 16 height 13
radio input "true"
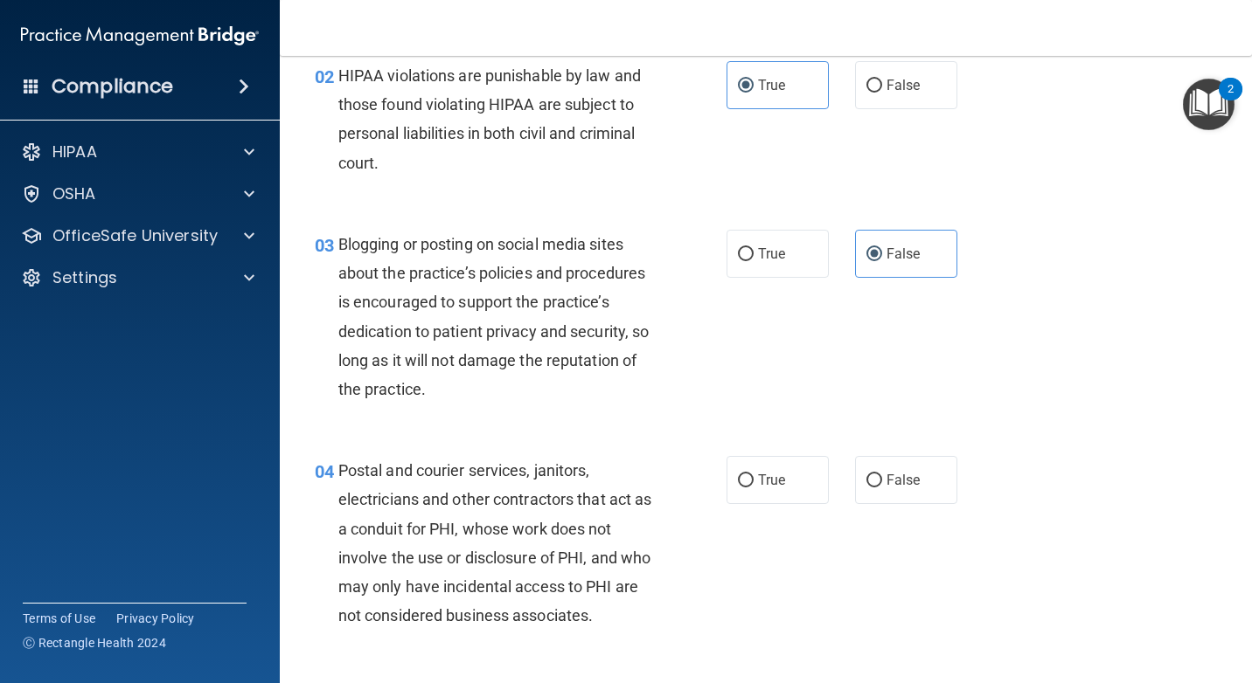
scroll to position [175, 0]
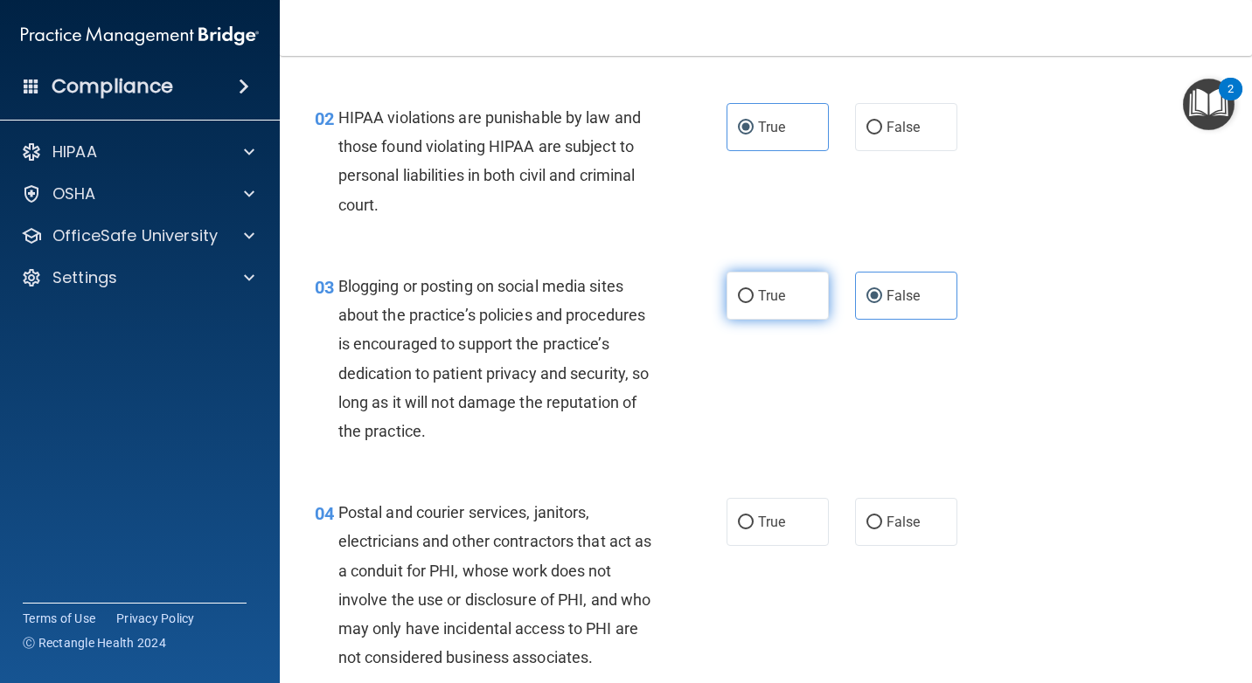
click at [774, 285] on label "True" at bounding box center [777, 296] width 102 height 48
click at [753, 290] on input "True" at bounding box center [746, 296] width 16 height 13
radio input "true"
radio input "false"
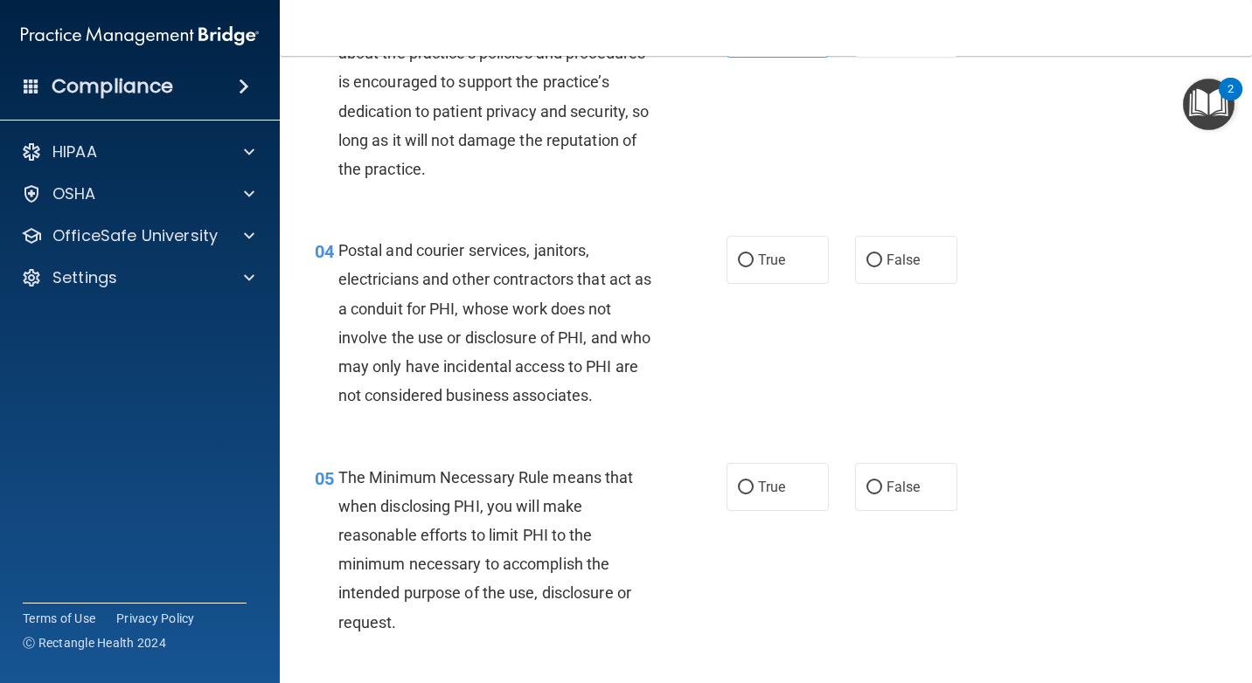
scroll to position [524, 0]
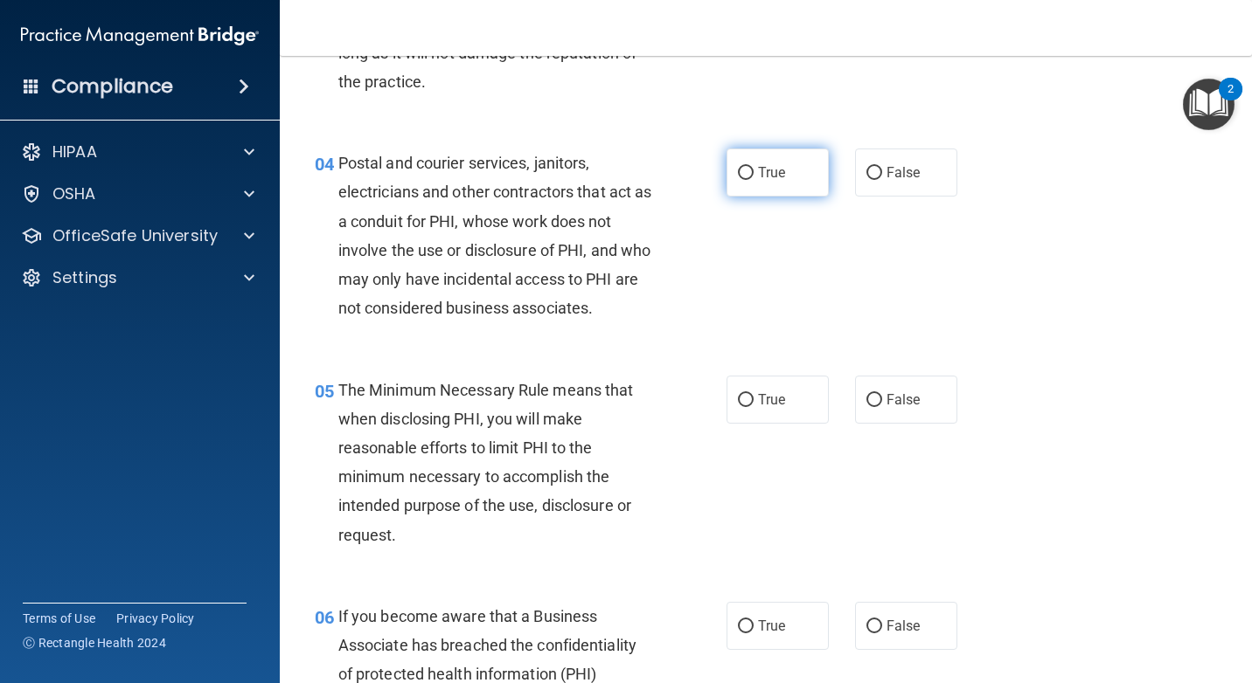
click at [797, 167] on label "True" at bounding box center [777, 173] width 102 height 48
click at [753, 167] on input "True" at bounding box center [746, 173] width 16 height 13
radio input "true"
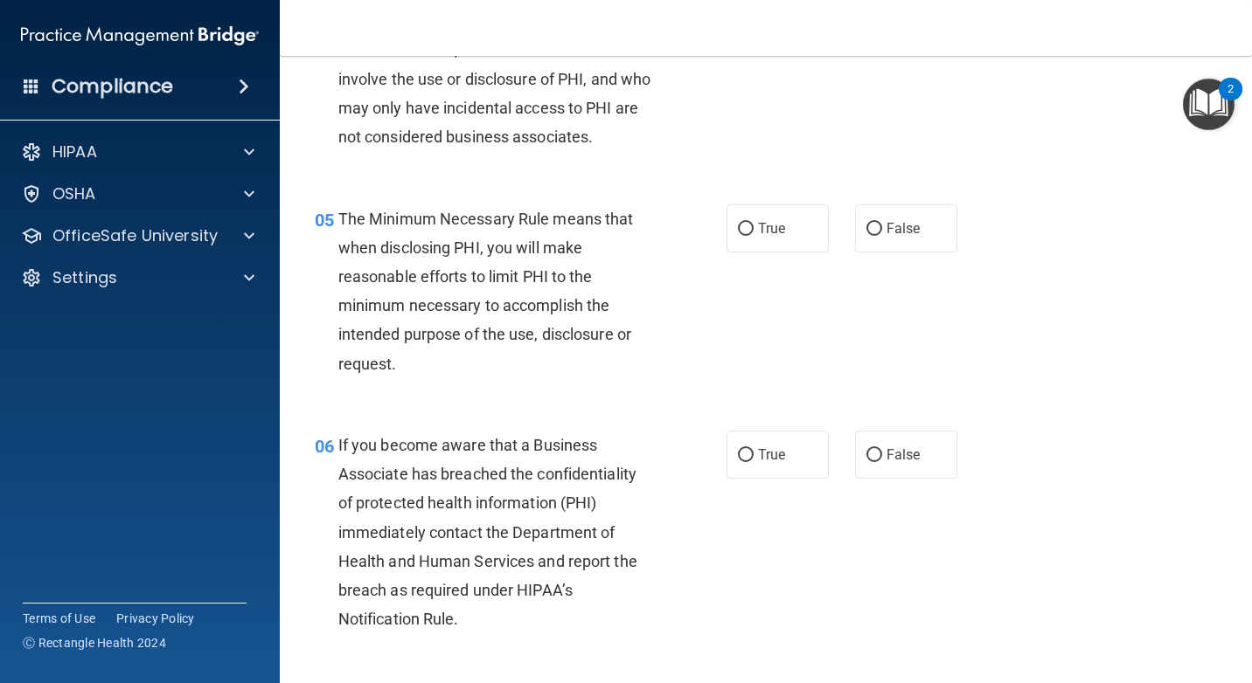
scroll to position [699, 0]
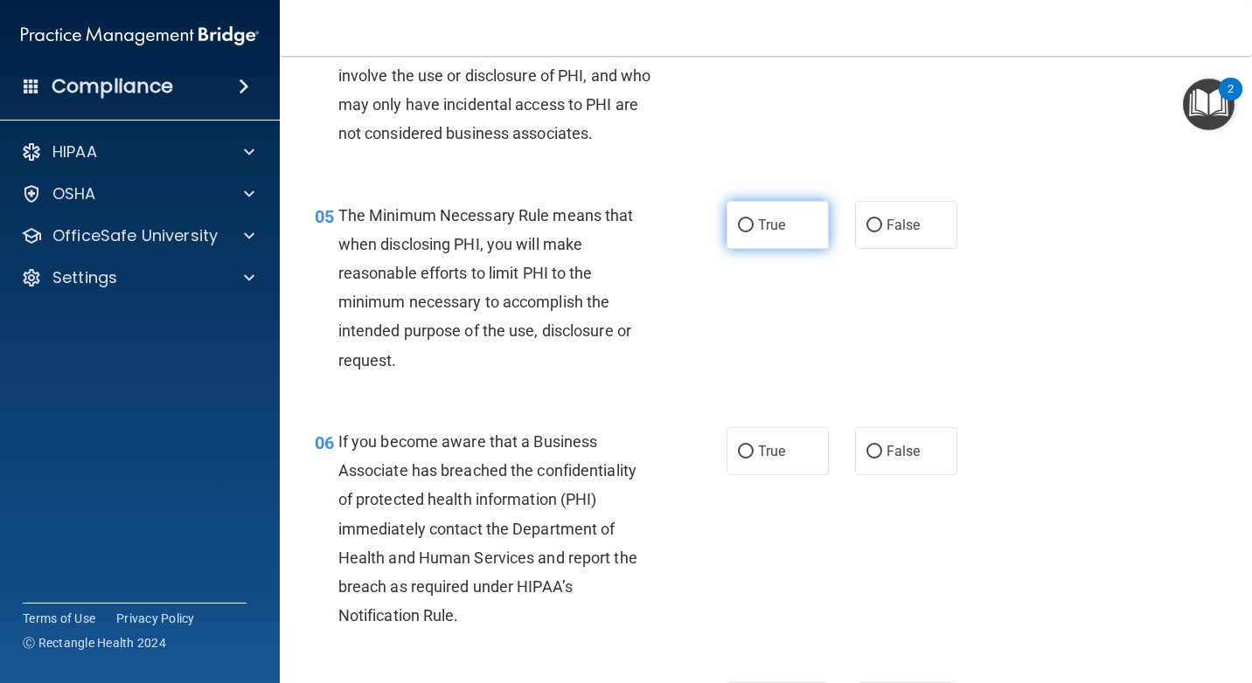
click at [787, 232] on label "True" at bounding box center [777, 225] width 102 height 48
click at [753, 232] on input "True" at bounding box center [746, 225] width 16 height 13
radio input "true"
click at [772, 467] on label "True" at bounding box center [777, 451] width 102 height 48
click at [753, 459] on input "True" at bounding box center [746, 452] width 16 height 13
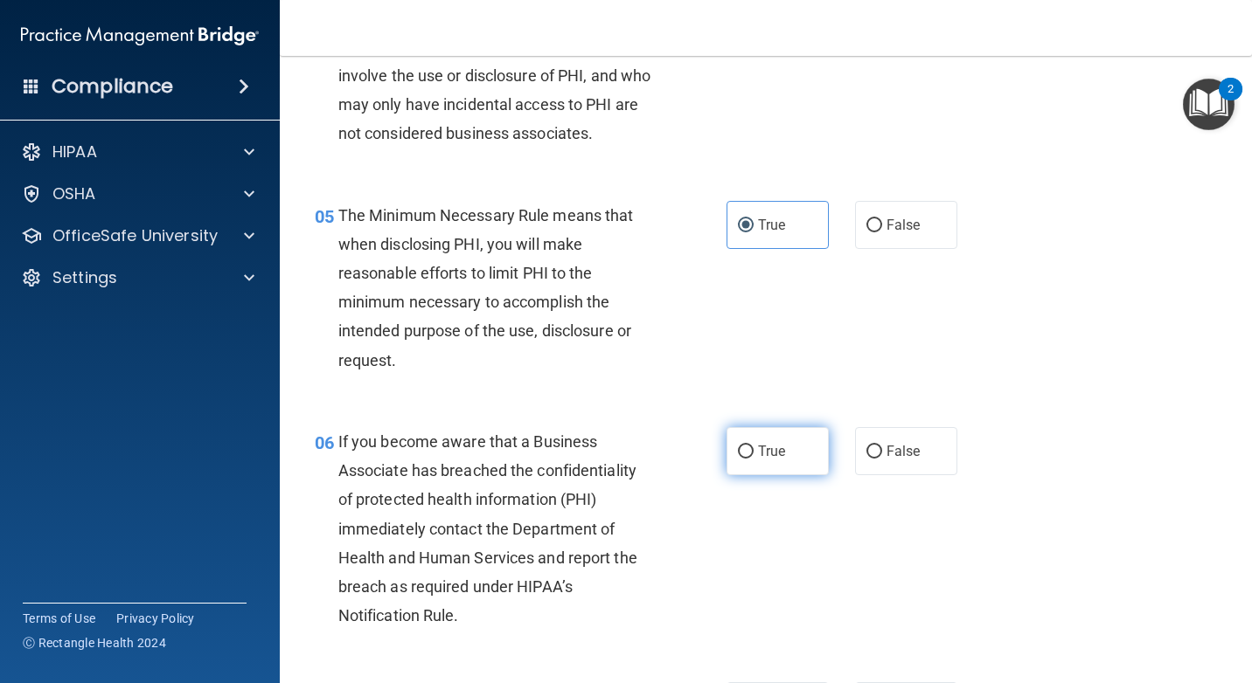
radio input "true"
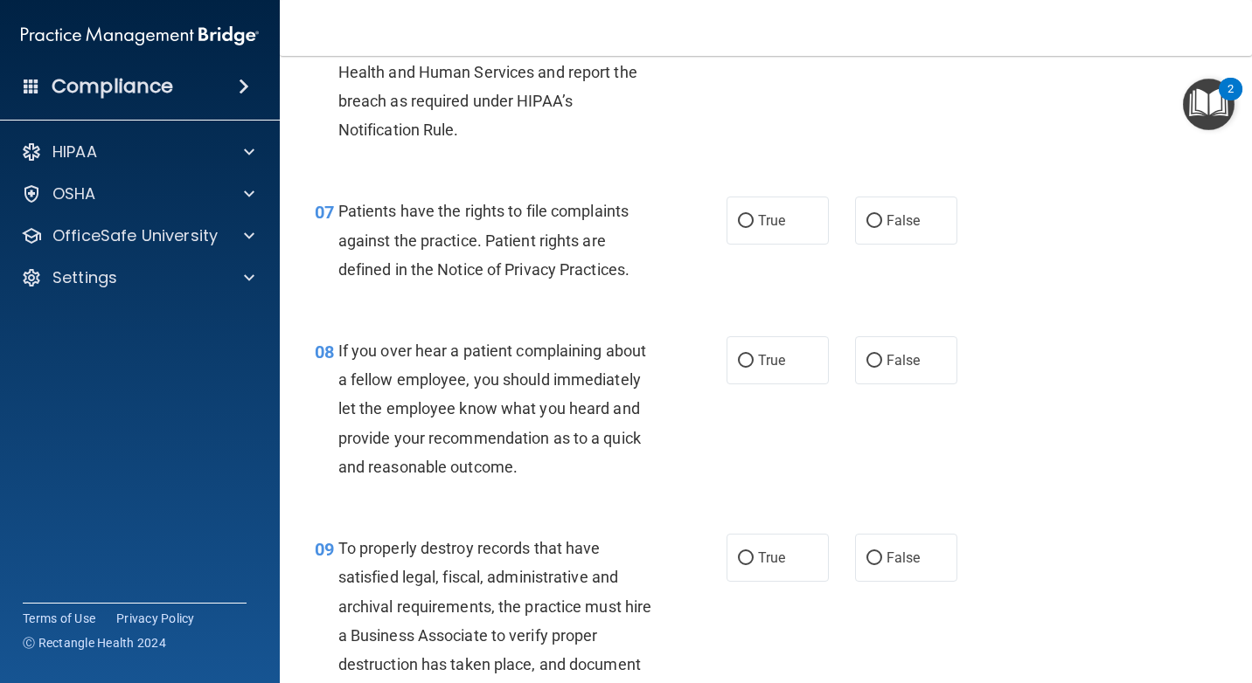
scroll to position [1224, 0]
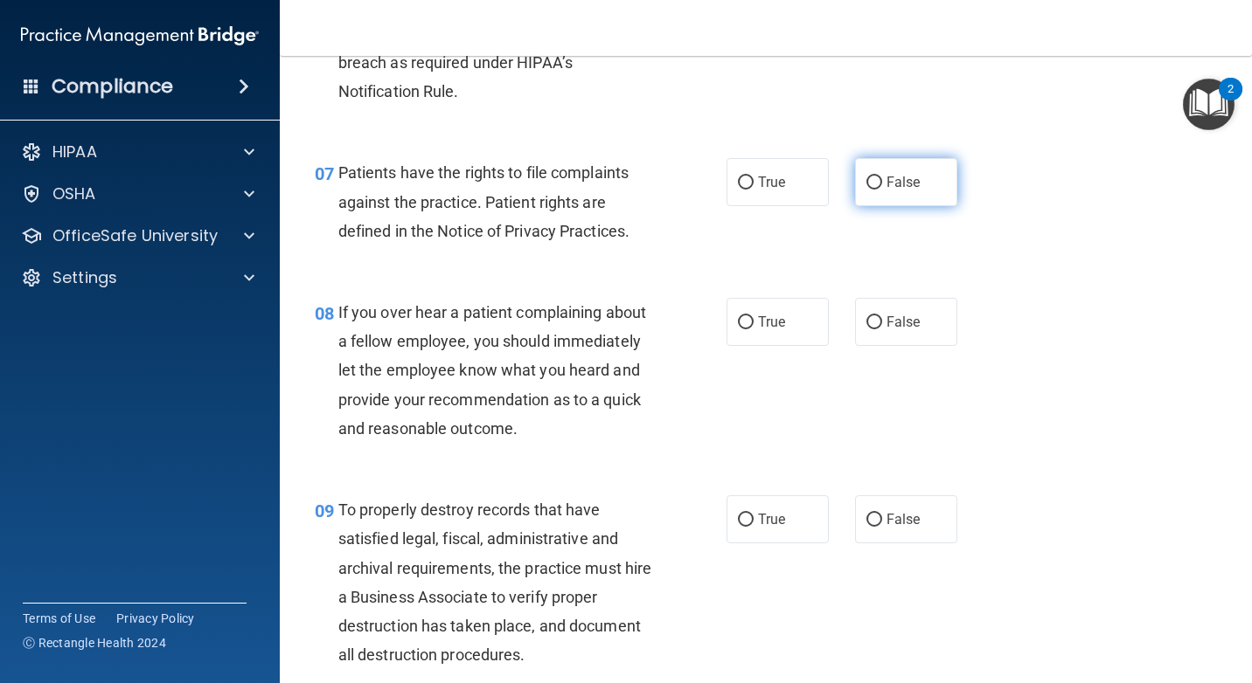
click at [901, 191] on label "False" at bounding box center [906, 182] width 102 height 48
click at [882, 190] on input "False" at bounding box center [874, 183] width 16 height 13
radio input "true"
click at [868, 322] on input "False" at bounding box center [874, 322] width 16 height 13
radio input "true"
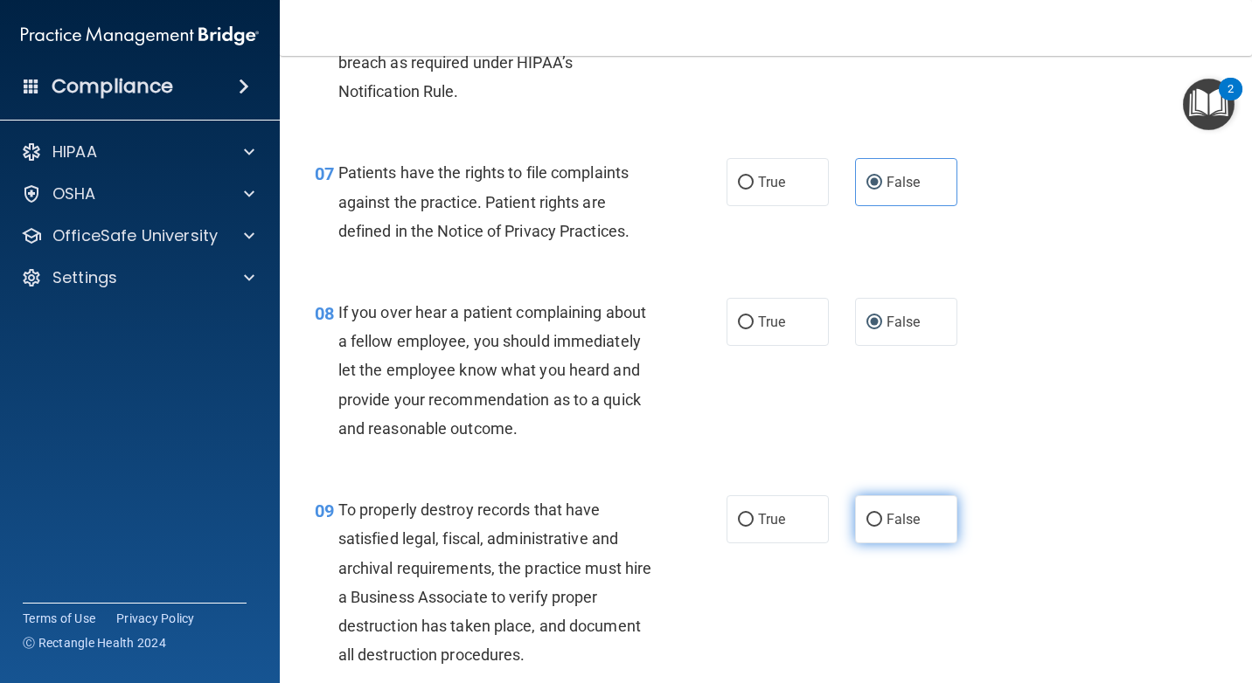
click at [934, 533] on label "False" at bounding box center [906, 520] width 102 height 48
click at [882, 527] on input "False" at bounding box center [874, 520] width 16 height 13
radio input "true"
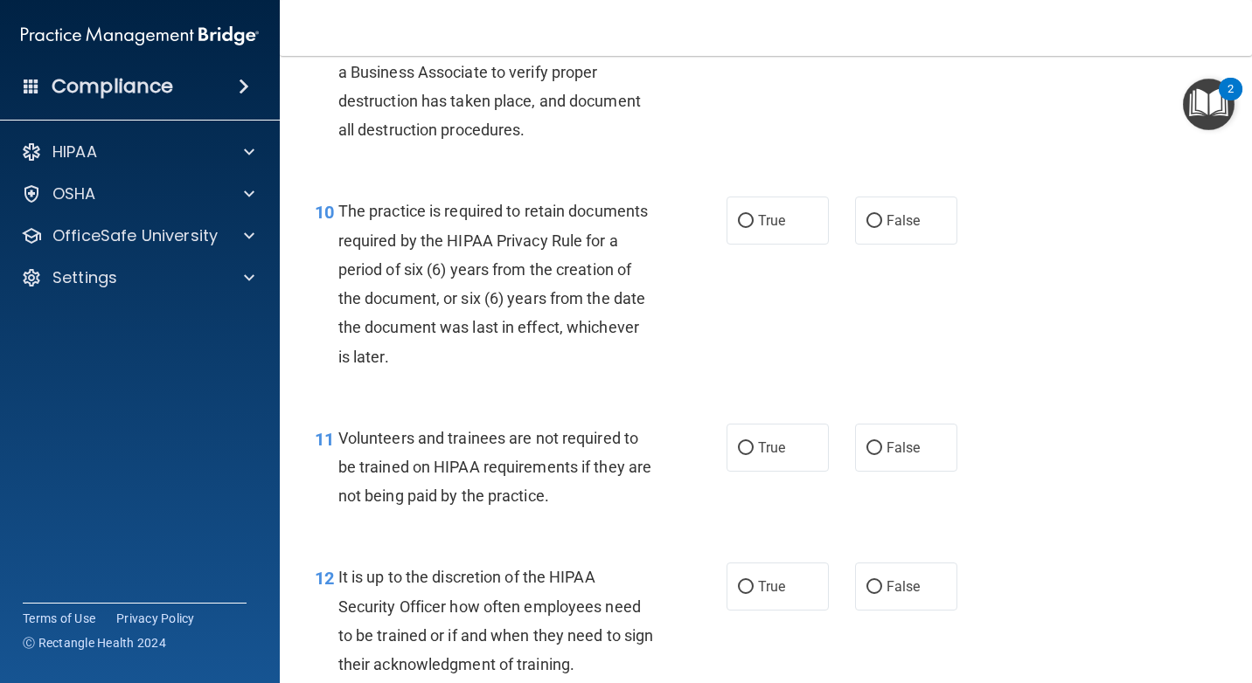
scroll to position [1835, 0]
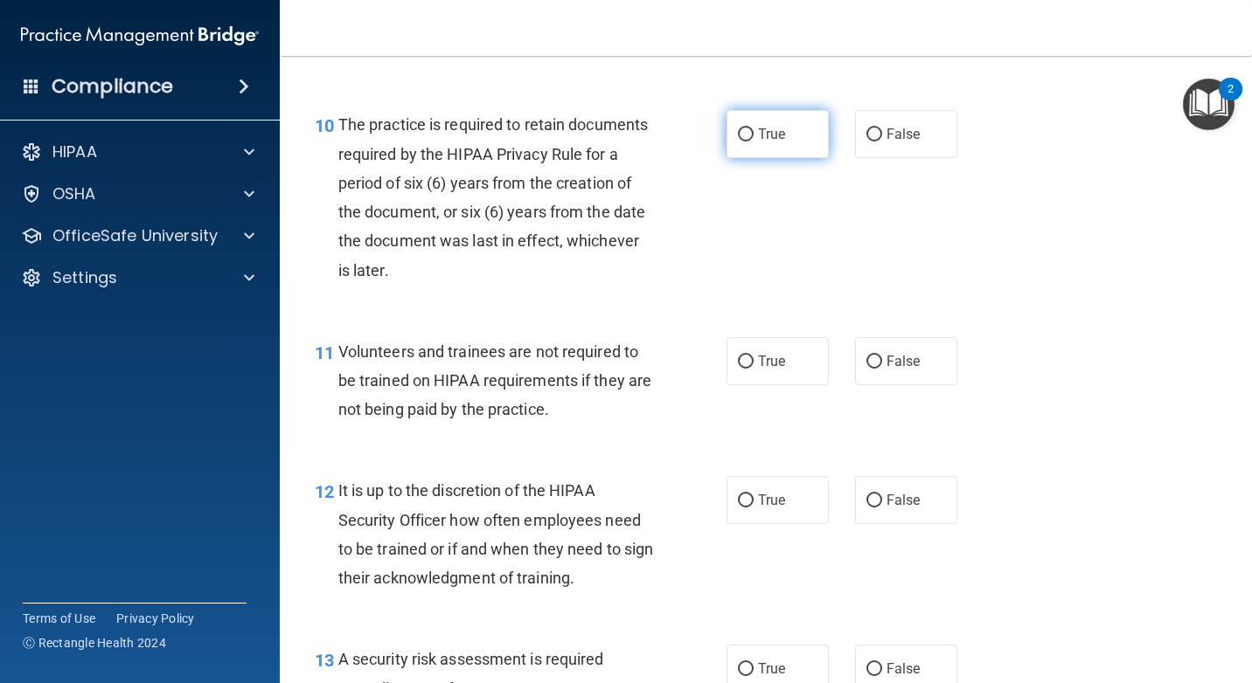
click at [790, 141] on label "True" at bounding box center [777, 134] width 102 height 48
click at [753, 141] on input "True" at bounding box center [746, 134] width 16 height 13
radio input "true"
click at [771, 361] on span "True" at bounding box center [771, 361] width 27 height 17
click at [753, 361] on input "True" at bounding box center [746, 362] width 16 height 13
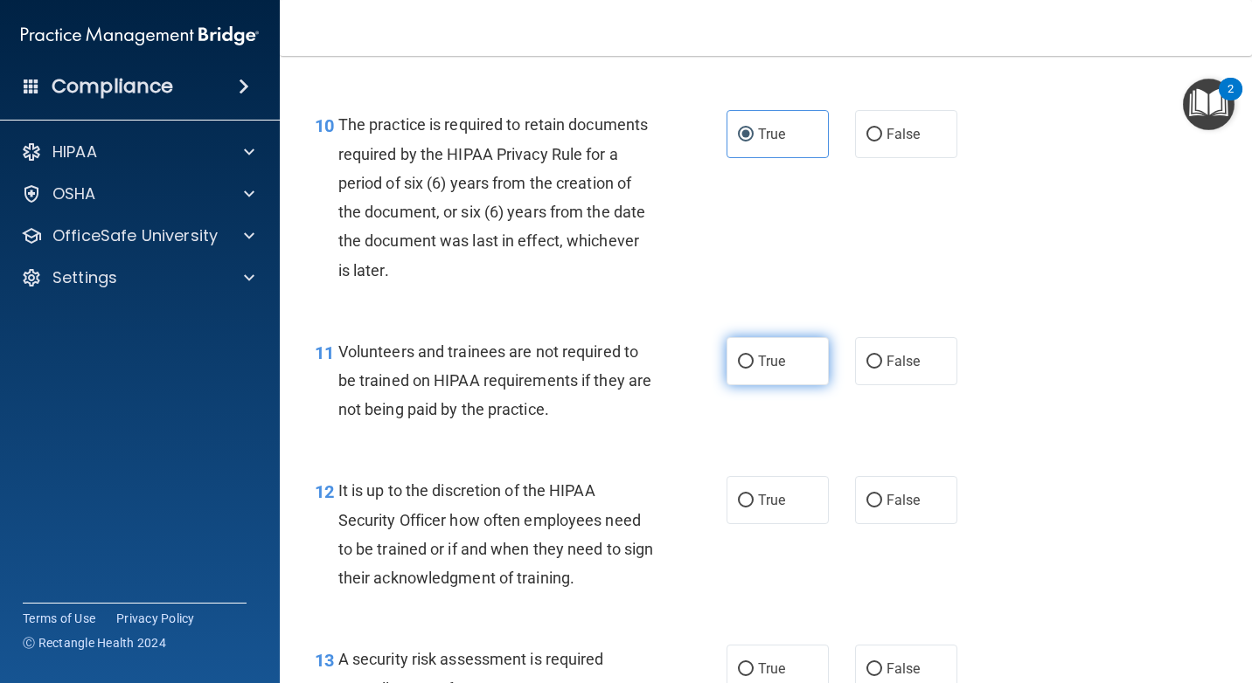
radio input "true"
click at [777, 489] on label "True" at bounding box center [777, 500] width 102 height 48
click at [753, 495] on input "True" at bounding box center [746, 501] width 16 height 13
radio input "true"
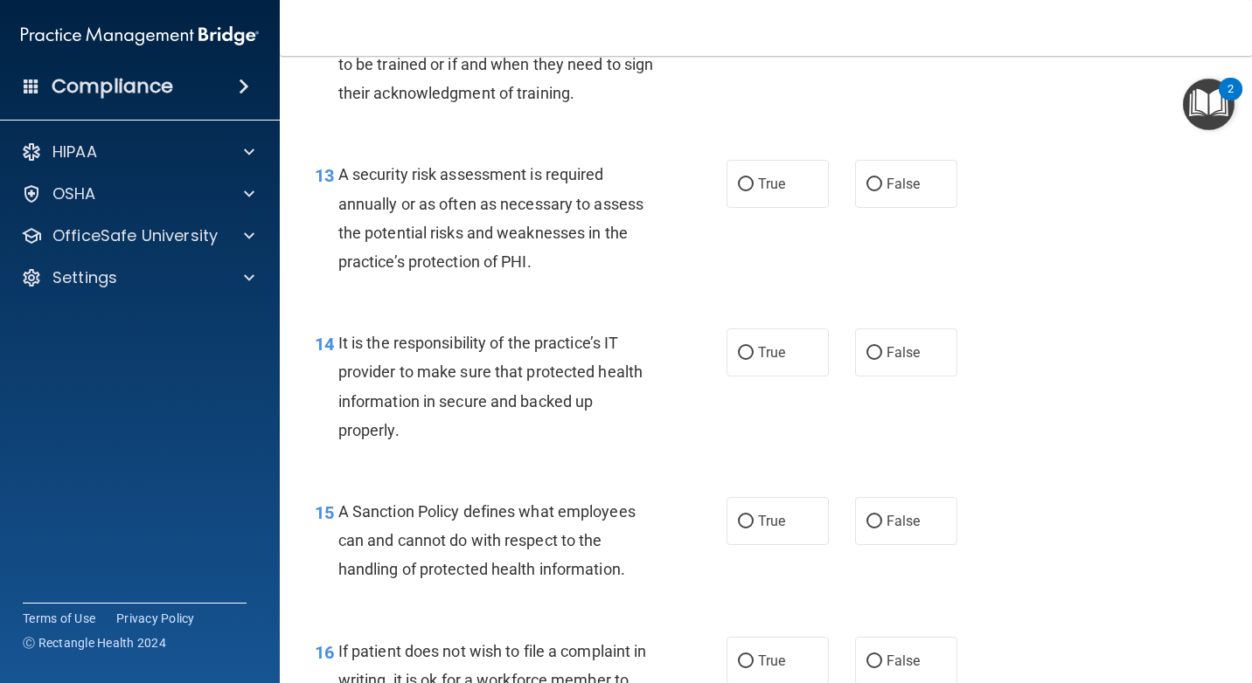
scroll to position [2272, 0]
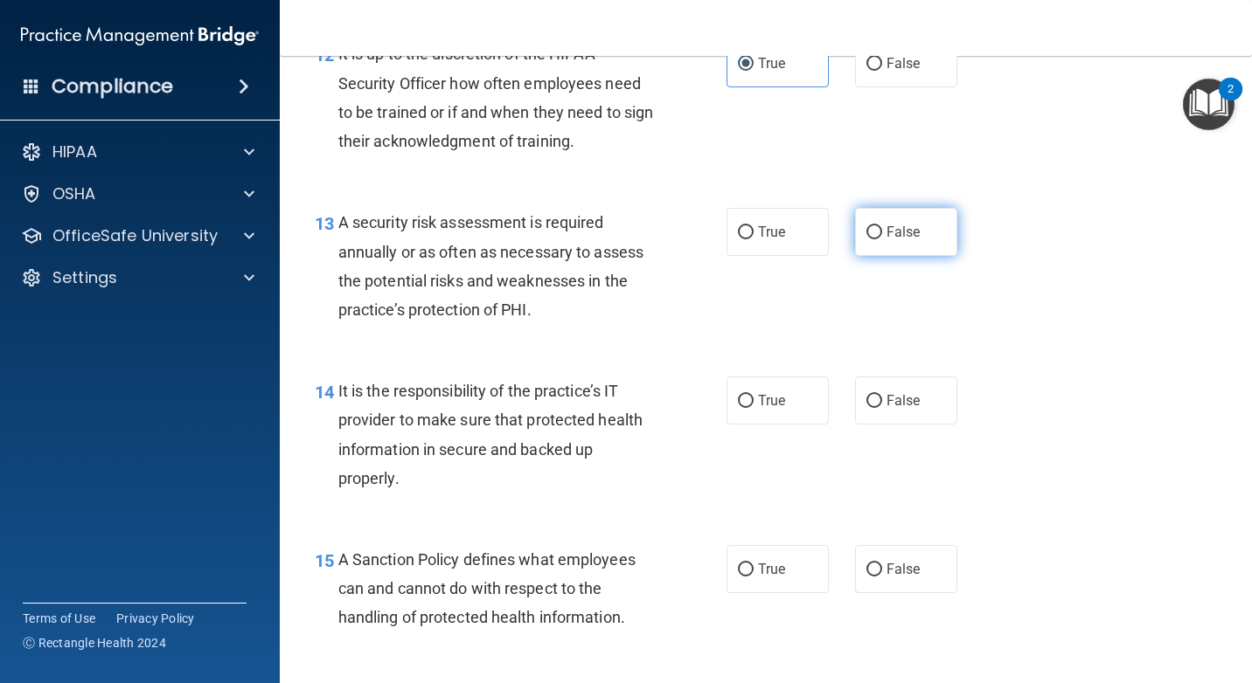
click at [896, 249] on label "False" at bounding box center [906, 232] width 102 height 48
click at [882, 239] on input "False" at bounding box center [874, 232] width 16 height 13
radio input "true"
click at [877, 399] on label "False" at bounding box center [906, 401] width 102 height 48
click at [877, 399] on input "False" at bounding box center [874, 401] width 16 height 13
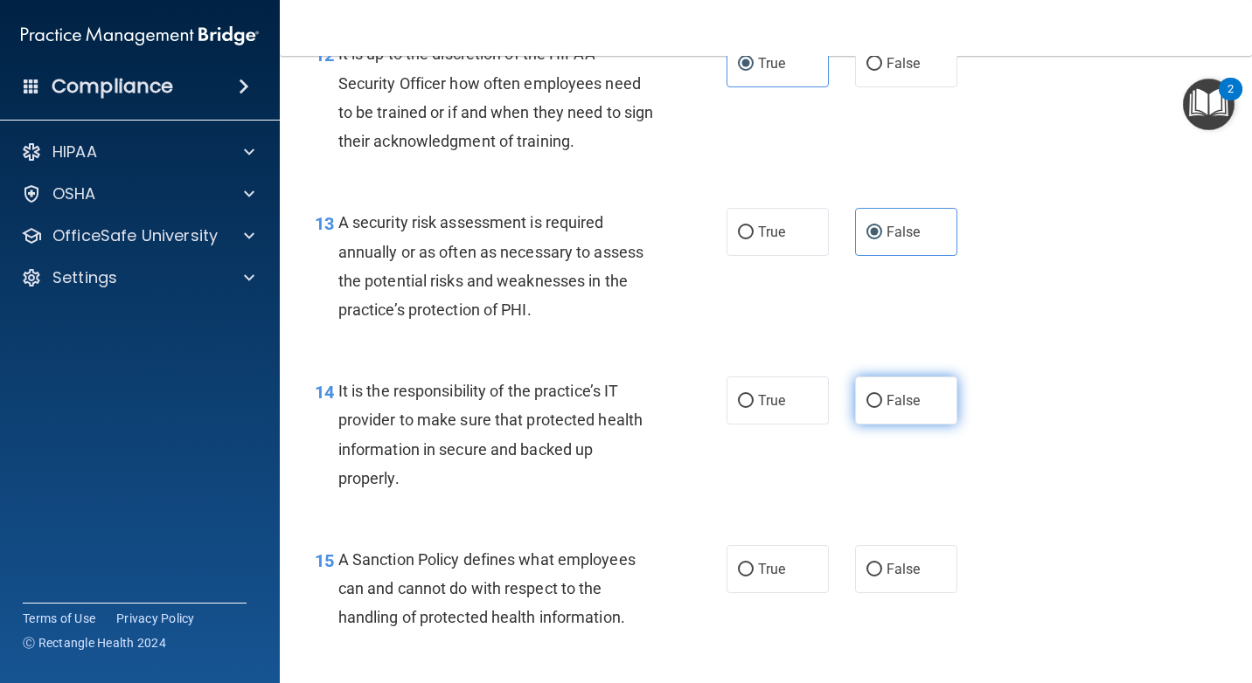
radio input "true"
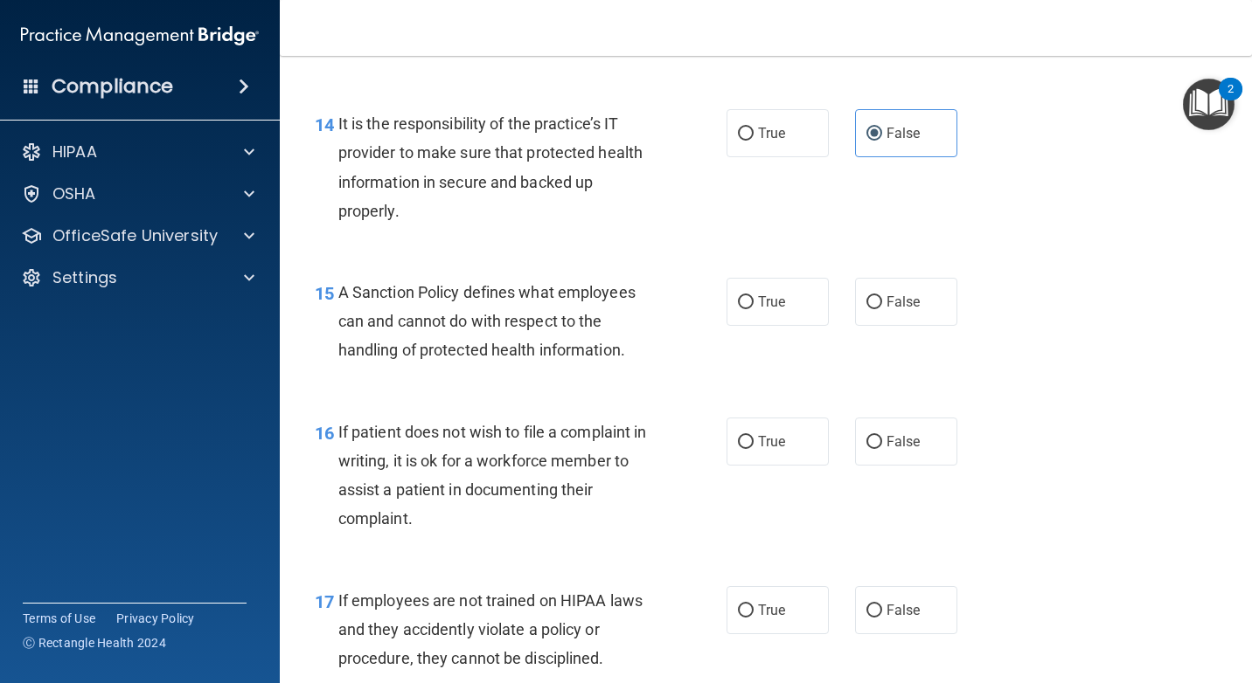
scroll to position [2622, 0]
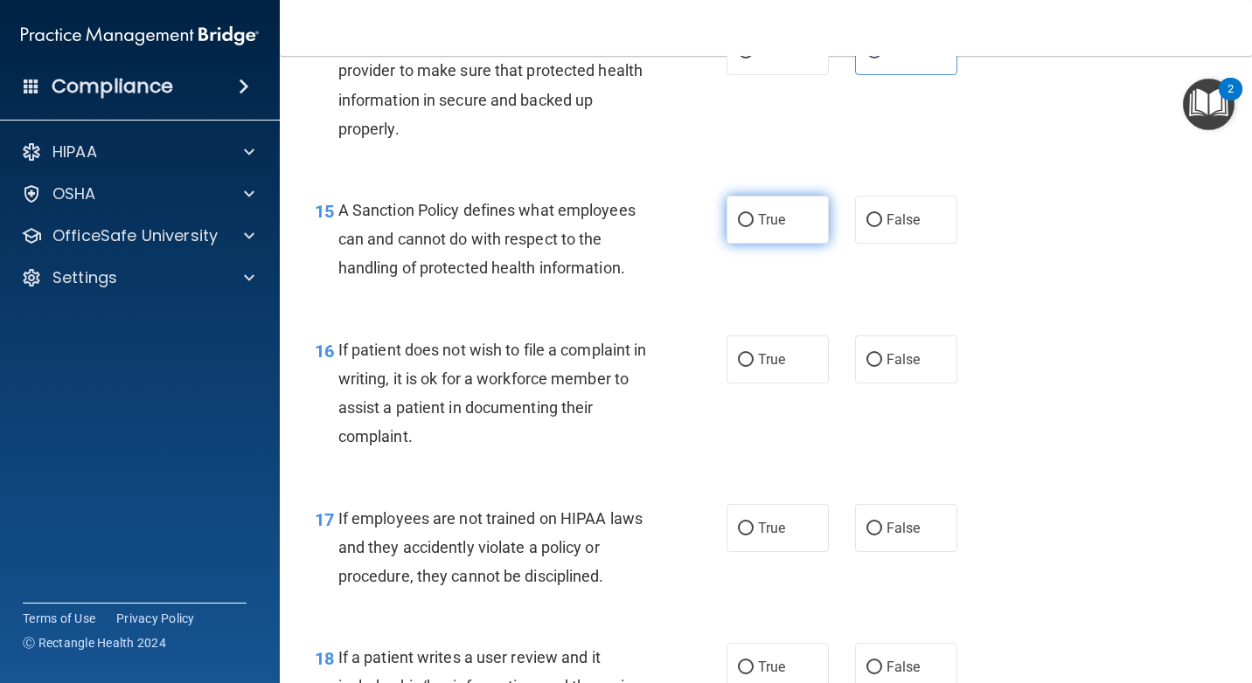
click at [776, 234] on label "True" at bounding box center [777, 220] width 102 height 48
click at [753, 227] on input "True" at bounding box center [746, 220] width 16 height 13
radio input "true"
click at [787, 370] on label "True" at bounding box center [777, 360] width 102 height 48
click at [753, 367] on input "True" at bounding box center [746, 360] width 16 height 13
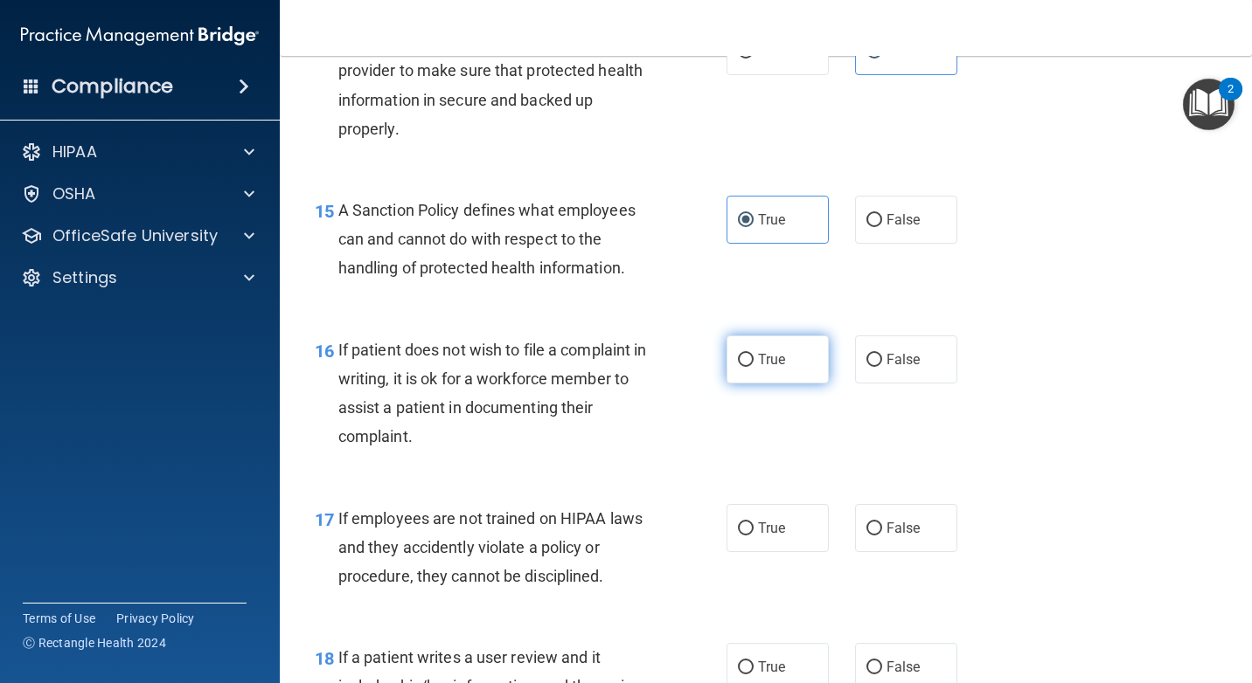
radio input "true"
click at [778, 530] on span "True" at bounding box center [771, 528] width 27 height 17
click at [753, 530] on input "True" at bounding box center [746, 529] width 16 height 13
radio input "true"
click at [866, 663] on input "False" at bounding box center [874, 668] width 16 height 13
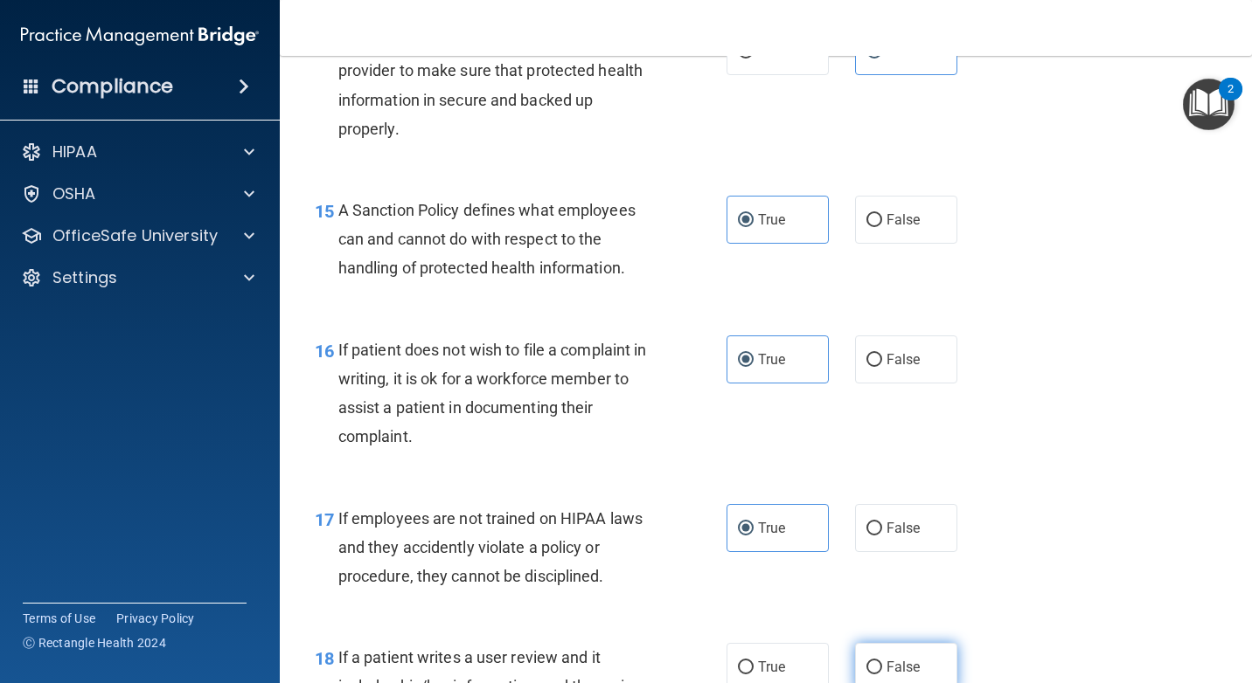
radio input "true"
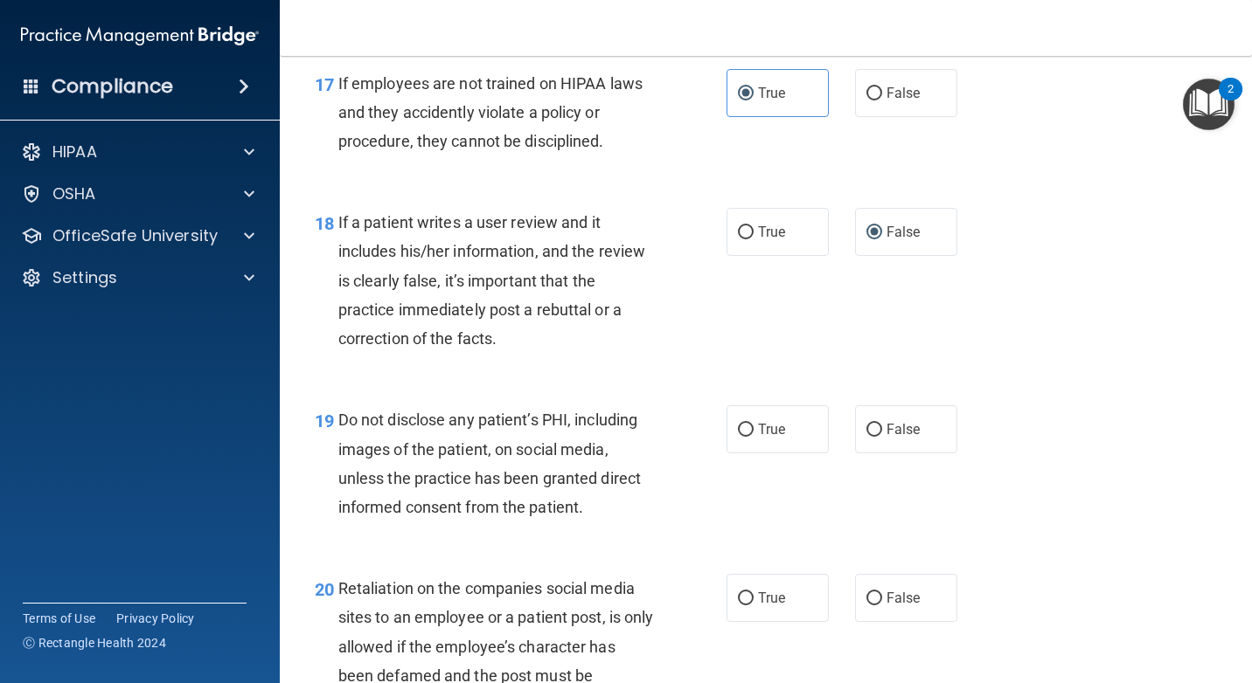
scroll to position [3059, 0]
click at [886, 430] on span "False" at bounding box center [903, 428] width 34 height 17
click at [879, 430] on input "False" at bounding box center [874, 428] width 16 height 13
radio input "true"
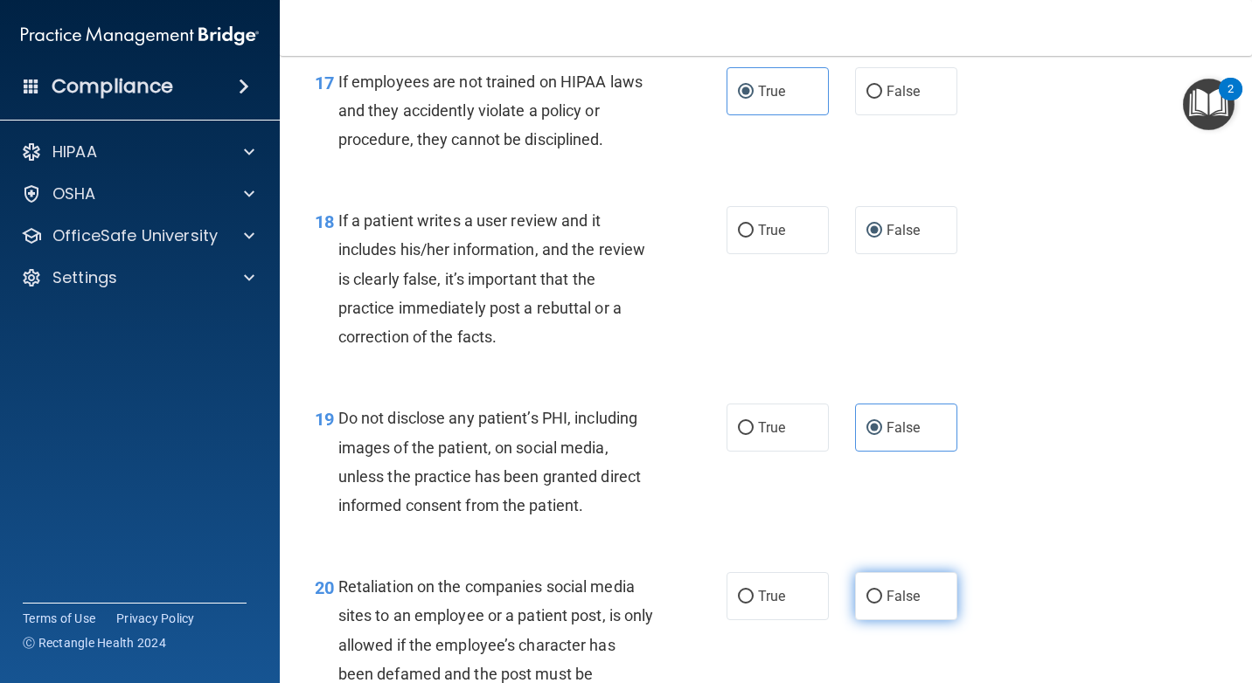
click at [882, 587] on label "False" at bounding box center [906, 596] width 102 height 48
click at [882, 591] on input "False" at bounding box center [874, 597] width 16 height 13
radio input "true"
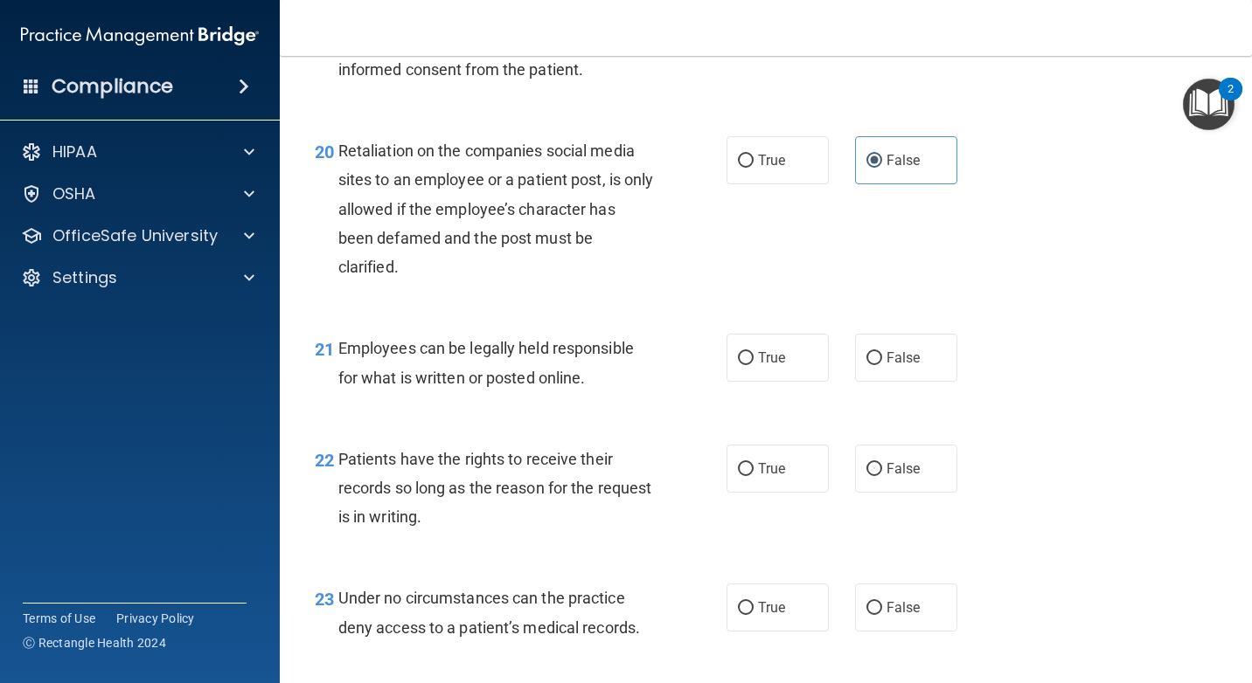
scroll to position [3496, 0]
click at [804, 372] on label "True" at bounding box center [777, 357] width 102 height 48
click at [753, 364] on input "True" at bounding box center [746, 357] width 16 height 13
radio input "true"
click at [791, 459] on label "True" at bounding box center [777, 468] width 102 height 48
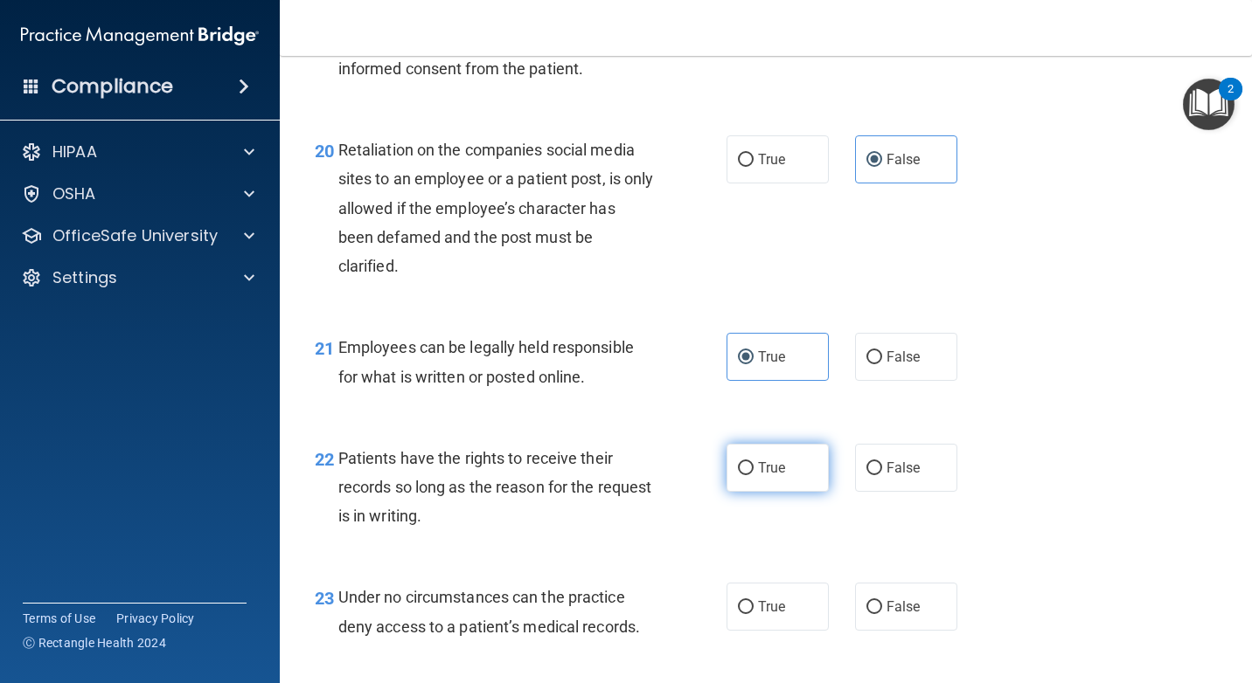
click at [753, 462] on input "True" at bounding box center [746, 468] width 16 height 13
radio input "true"
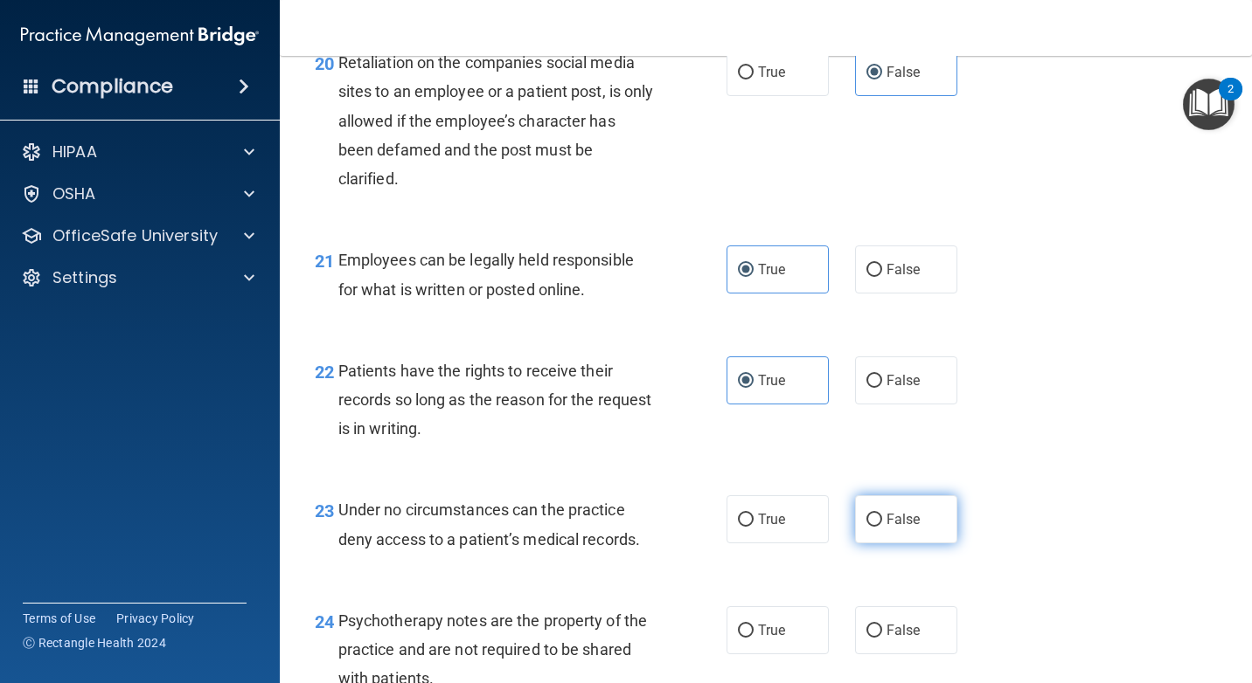
click at [905, 513] on span "False" at bounding box center [903, 519] width 34 height 17
click at [882, 514] on input "False" at bounding box center [874, 520] width 16 height 13
radio input "true"
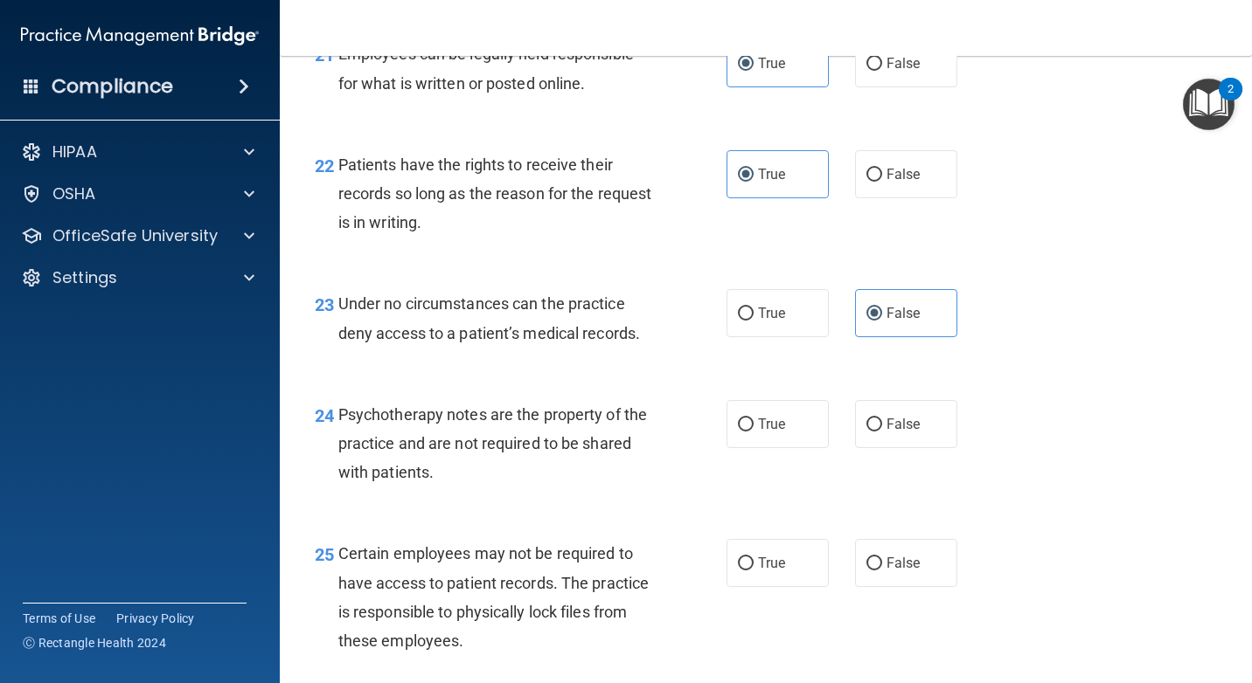
scroll to position [3933, 0]
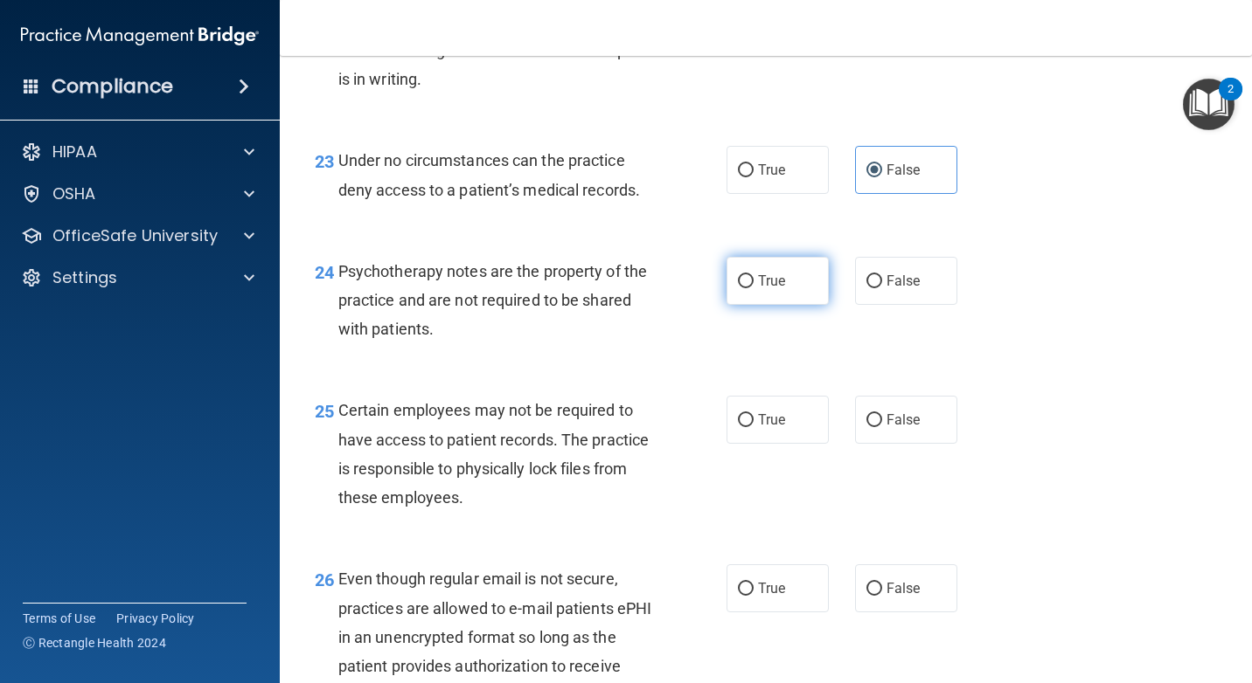
click at [761, 291] on label "True" at bounding box center [777, 281] width 102 height 48
click at [753, 288] on input "True" at bounding box center [746, 281] width 16 height 13
radio input "true"
click at [884, 266] on label "False" at bounding box center [906, 281] width 102 height 48
click at [882, 275] on input "False" at bounding box center [874, 281] width 16 height 13
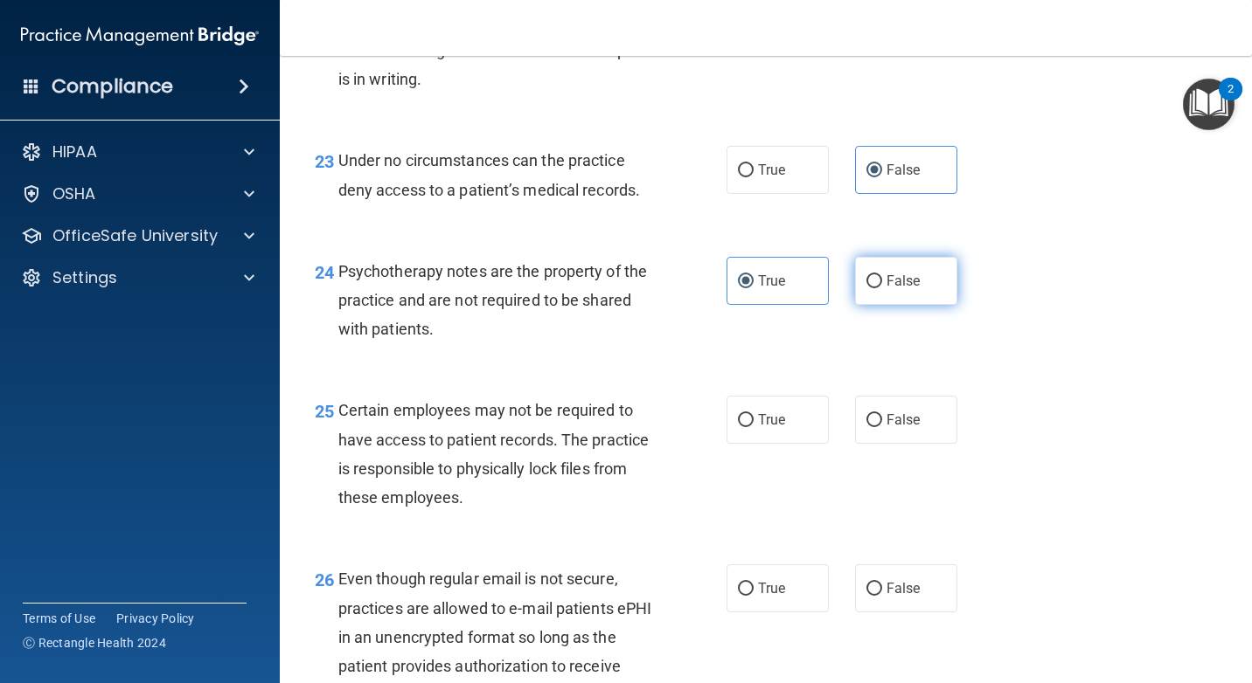
radio input "true"
radio input "false"
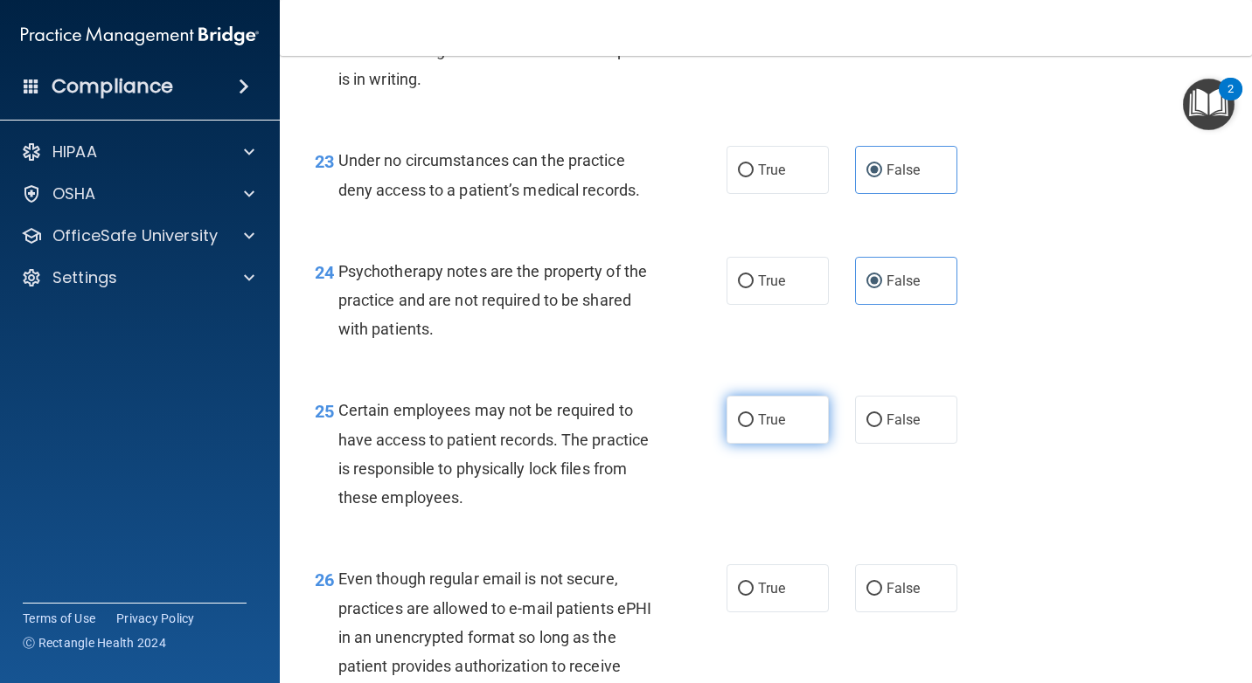
click at [758, 427] on span "True" at bounding box center [771, 420] width 27 height 17
click at [753, 427] on input "True" at bounding box center [746, 420] width 16 height 13
radio input "true"
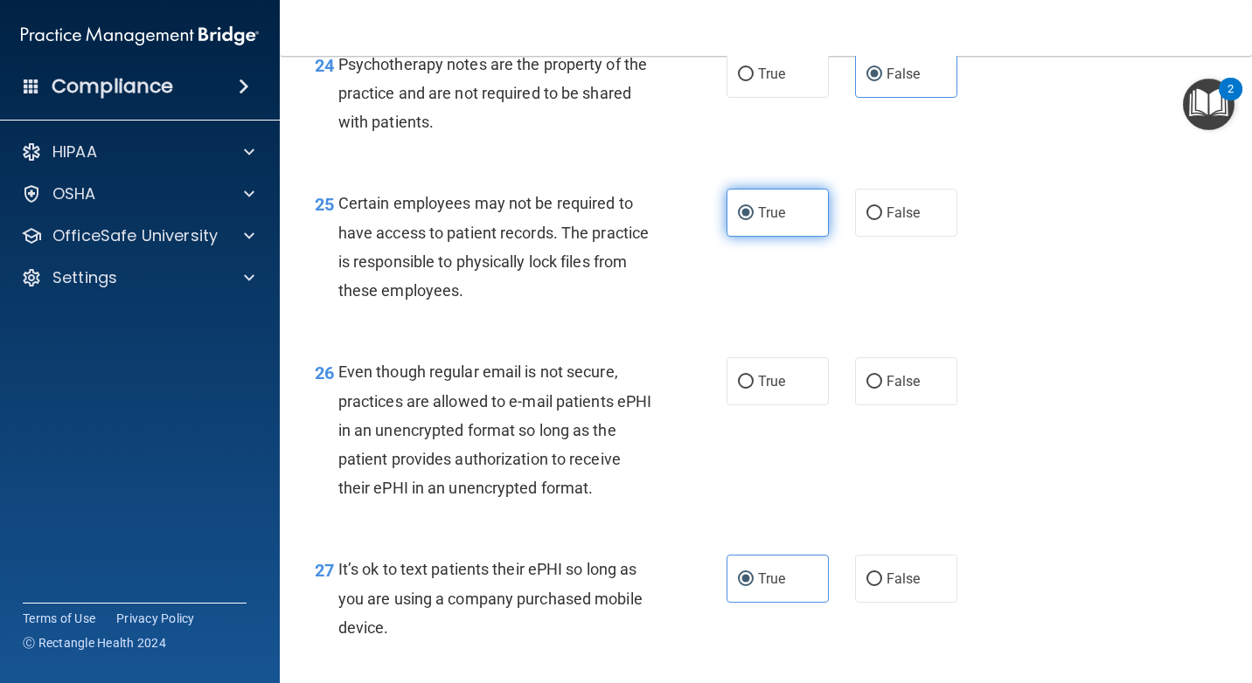
scroll to position [4283, 0]
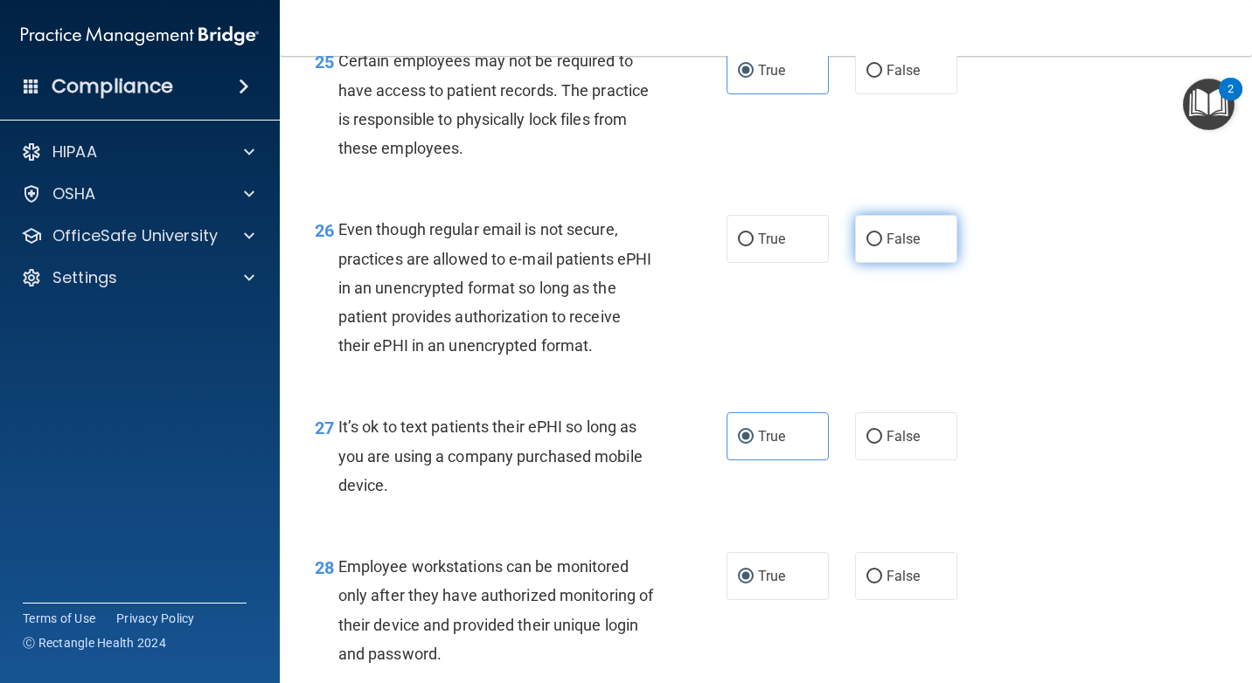
click at [939, 262] on label "False" at bounding box center [906, 239] width 102 height 48
click at [882, 246] on input "False" at bounding box center [874, 239] width 16 height 13
radio input "true"
click at [903, 429] on span "False" at bounding box center [903, 436] width 34 height 17
click at [882, 431] on input "False" at bounding box center [874, 437] width 16 height 13
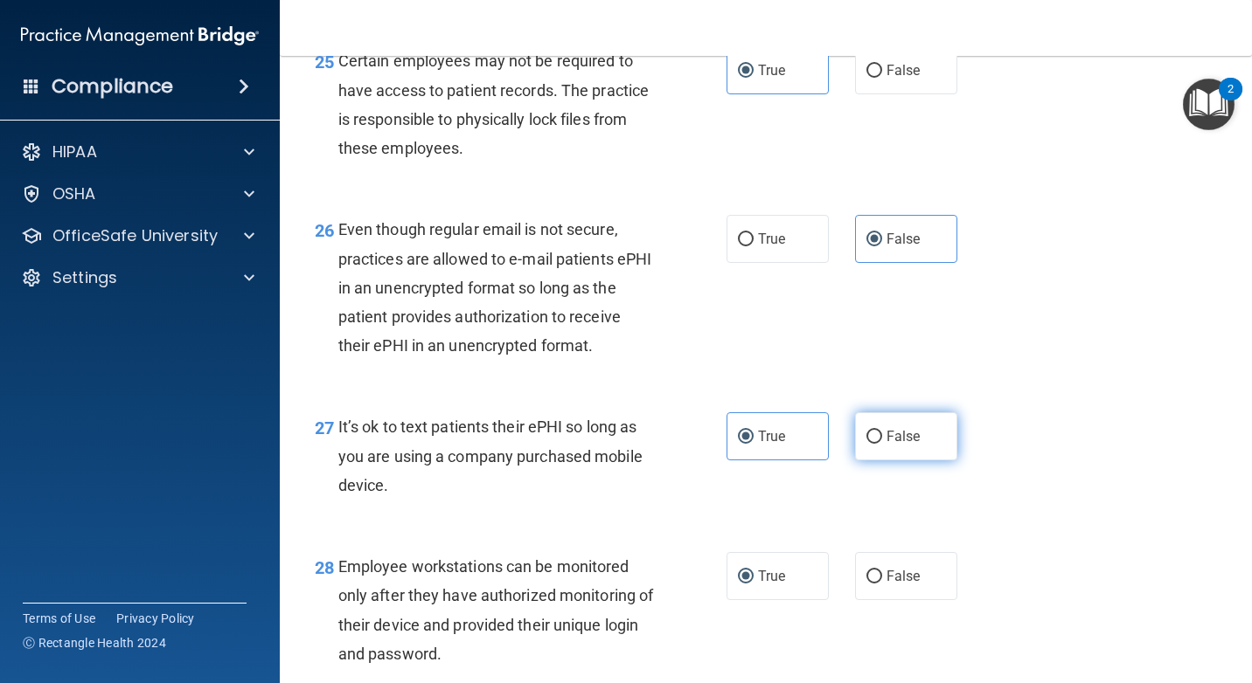
radio input "true"
radio input "false"
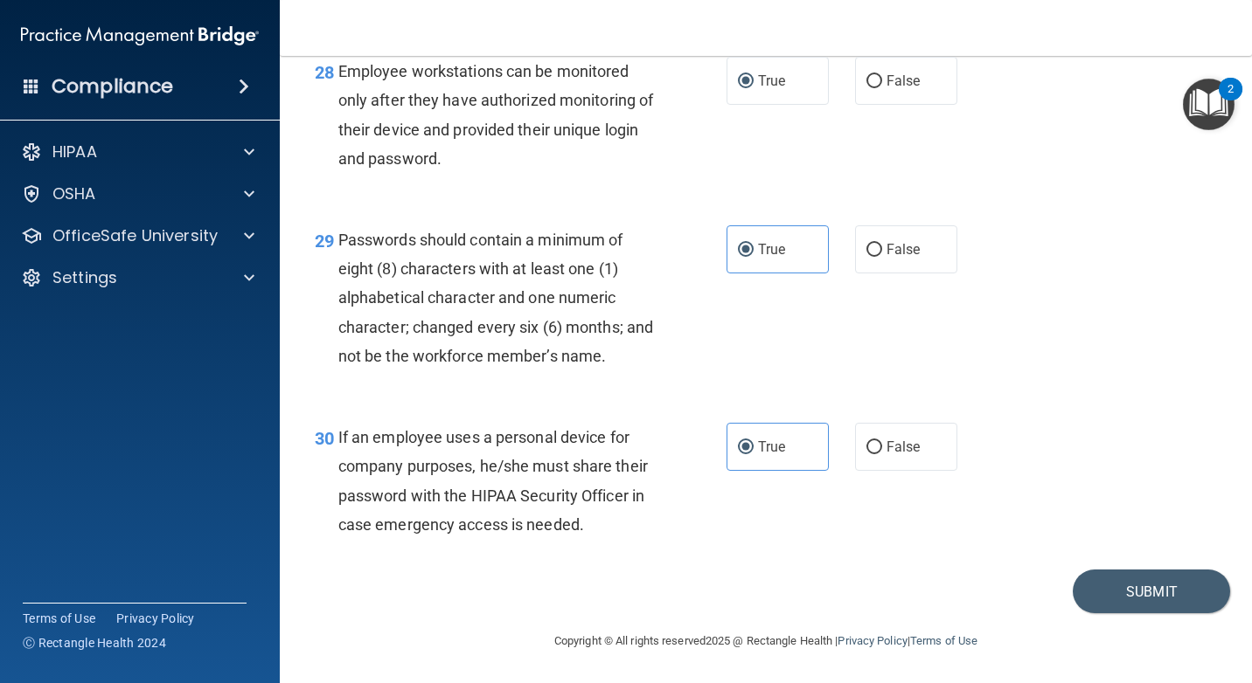
scroll to position [4807, 0]
click at [1102, 600] on button "Submit" at bounding box center [1150, 592] width 157 height 45
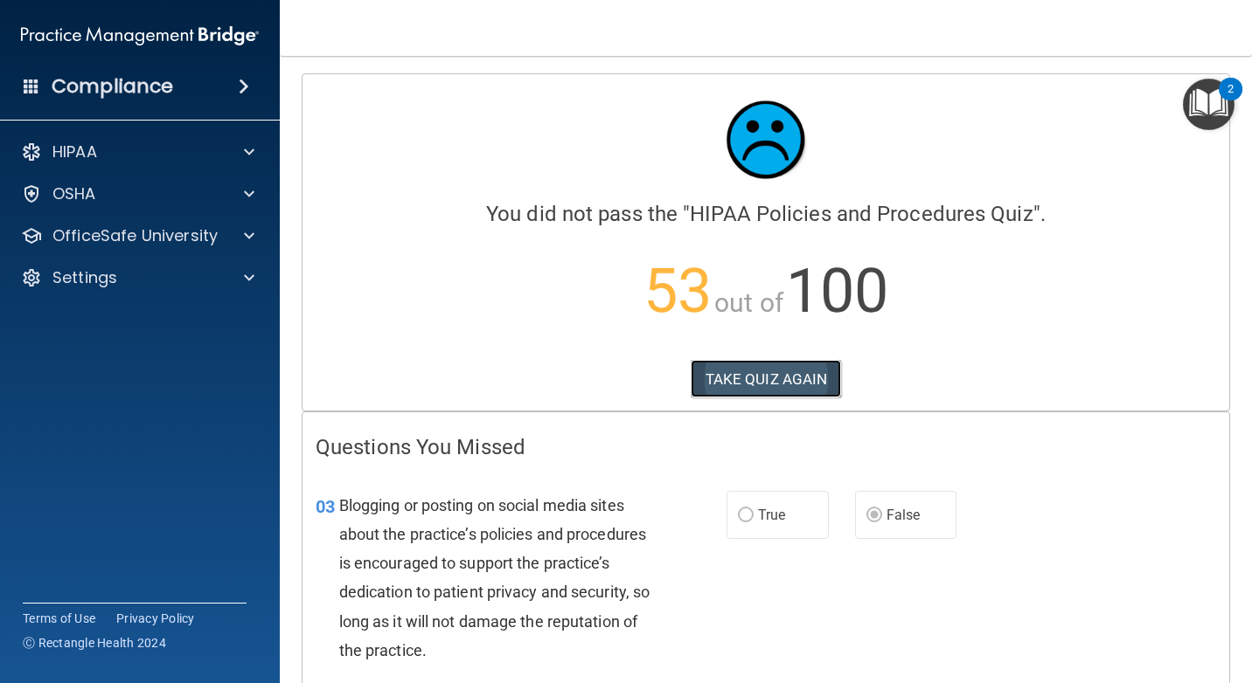
click at [780, 380] on button "TAKE QUIZ AGAIN" at bounding box center [765, 379] width 151 height 38
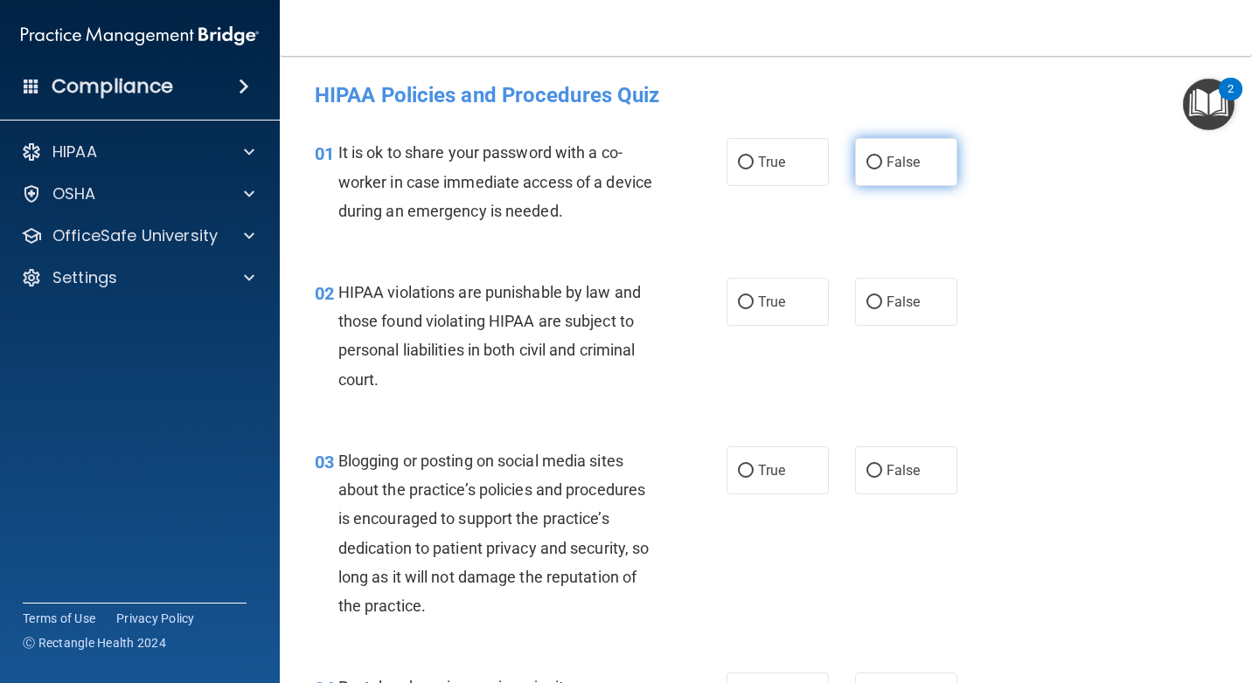
click at [891, 156] on span "False" at bounding box center [903, 162] width 34 height 17
click at [882, 156] on input "False" at bounding box center [874, 162] width 16 height 13
radio input "true"
click at [738, 299] on input "True" at bounding box center [746, 302] width 16 height 13
radio input "true"
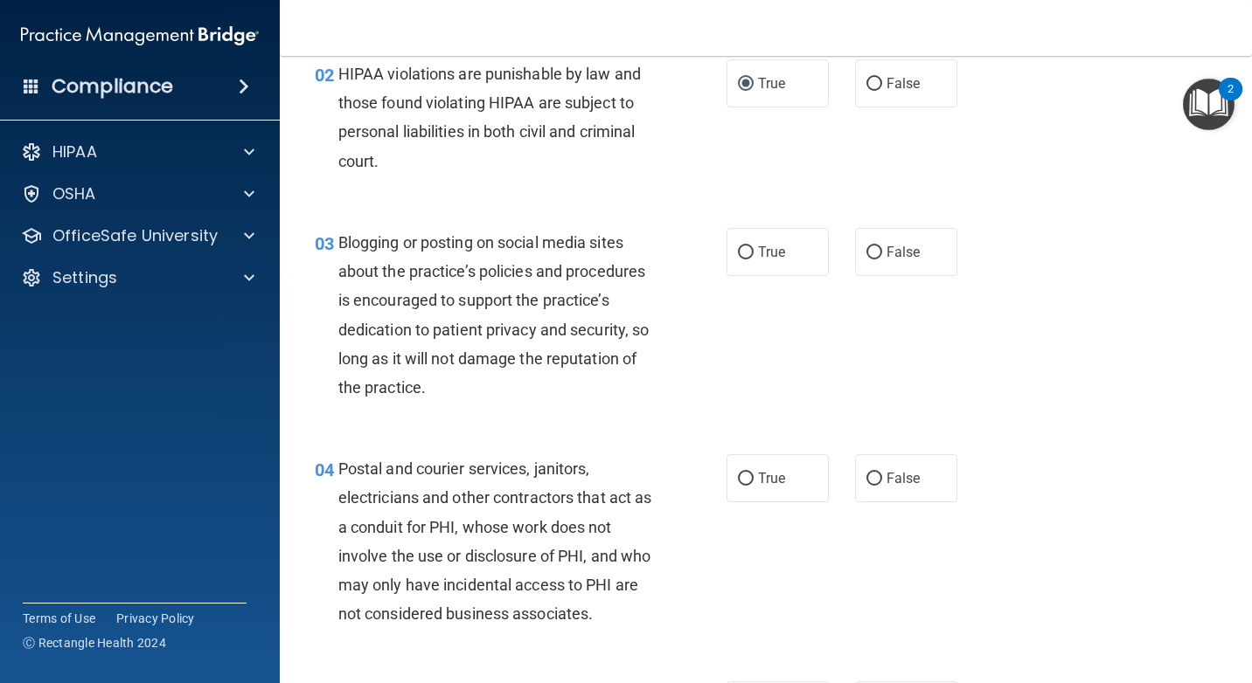
scroll to position [262, 0]
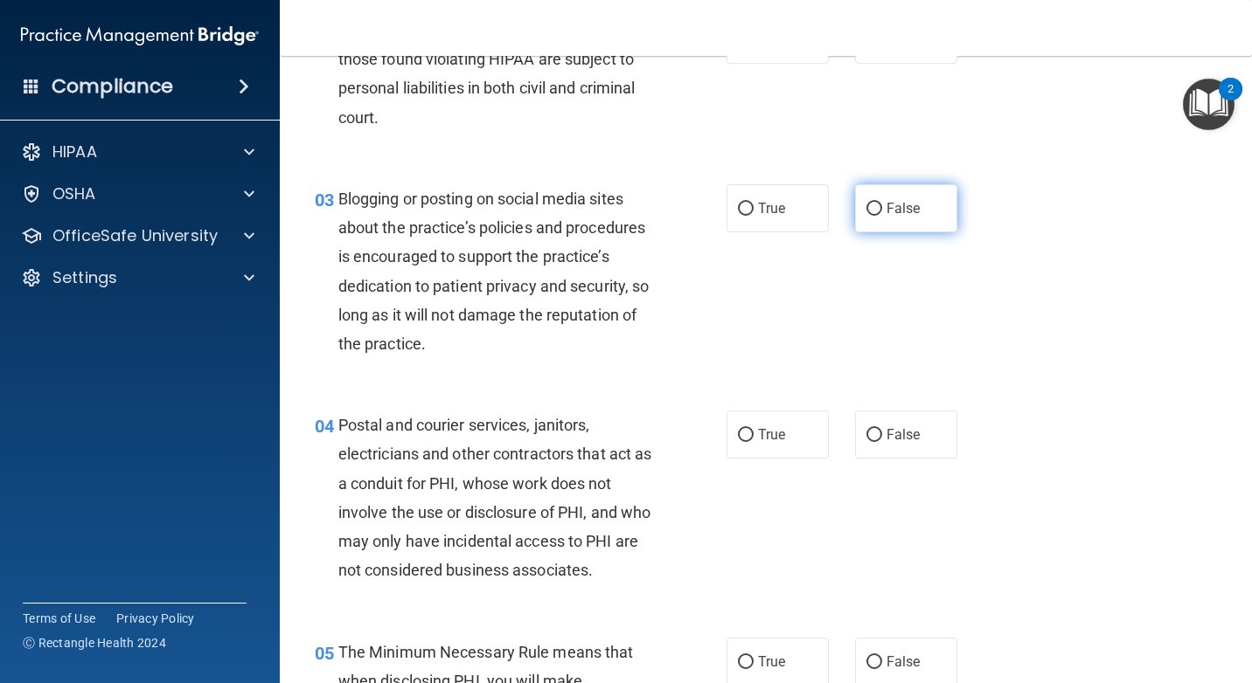
click at [899, 203] on span "False" at bounding box center [903, 208] width 34 height 17
click at [882, 203] on input "False" at bounding box center [874, 209] width 16 height 13
radio input "true"
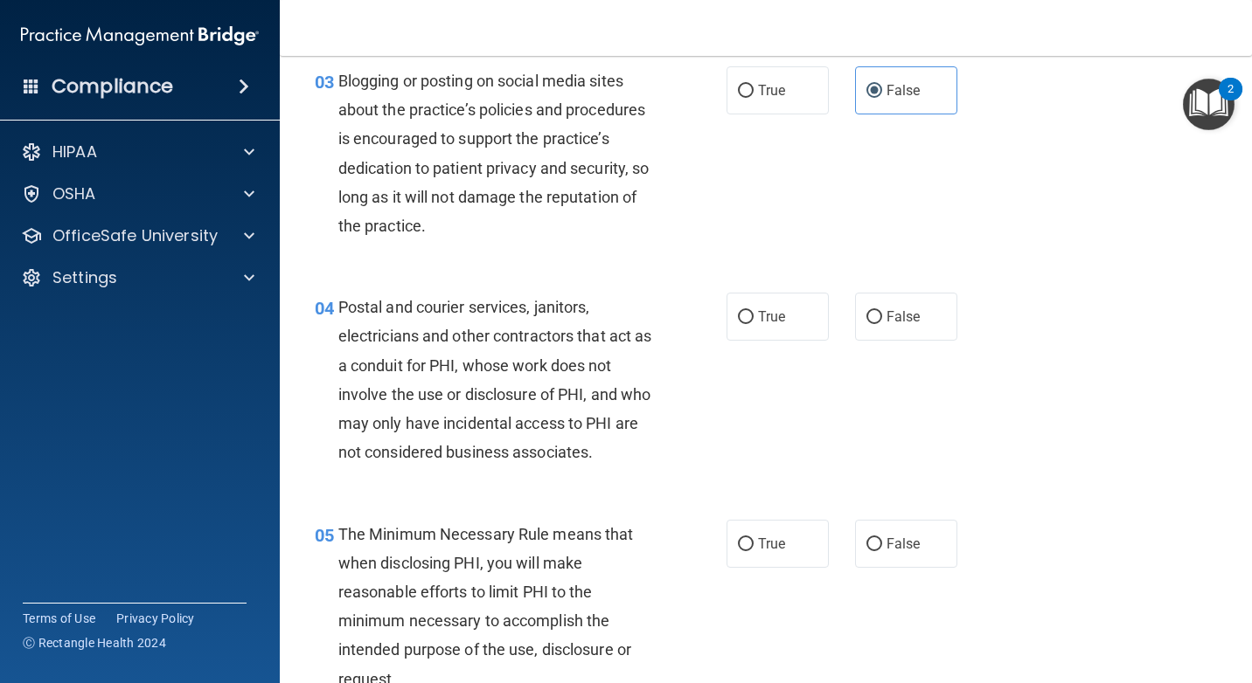
scroll to position [437, 0]
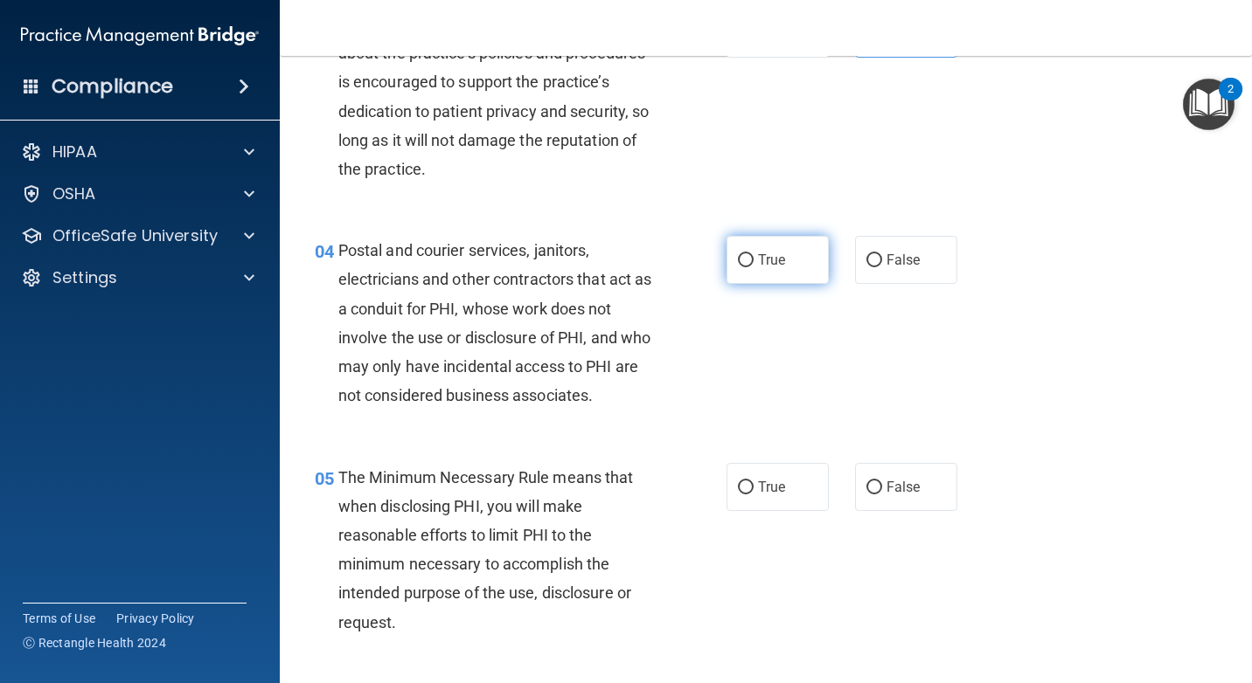
click at [760, 273] on label "True" at bounding box center [777, 260] width 102 height 48
click at [753, 267] on input "True" at bounding box center [746, 260] width 16 height 13
radio input "true"
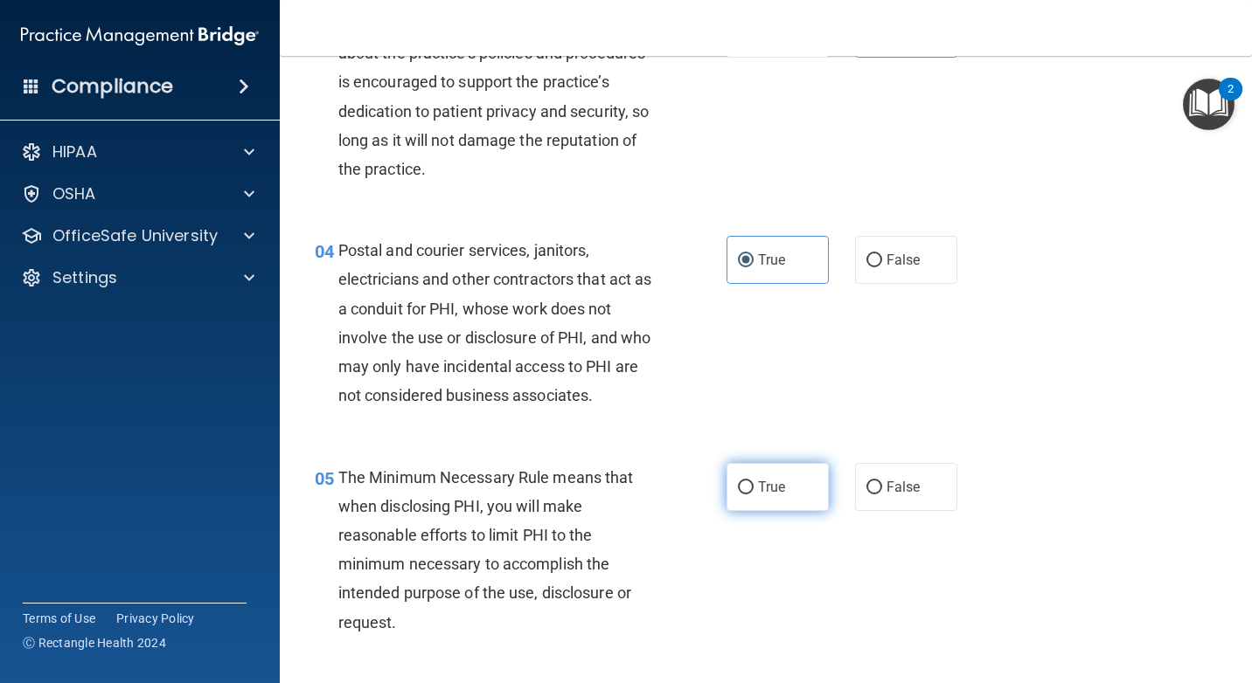
click at [770, 493] on span "True" at bounding box center [771, 487] width 27 height 17
click at [753, 493] on input "True" at bounding box center [746, 488] width 16 height 13
radio input "true"
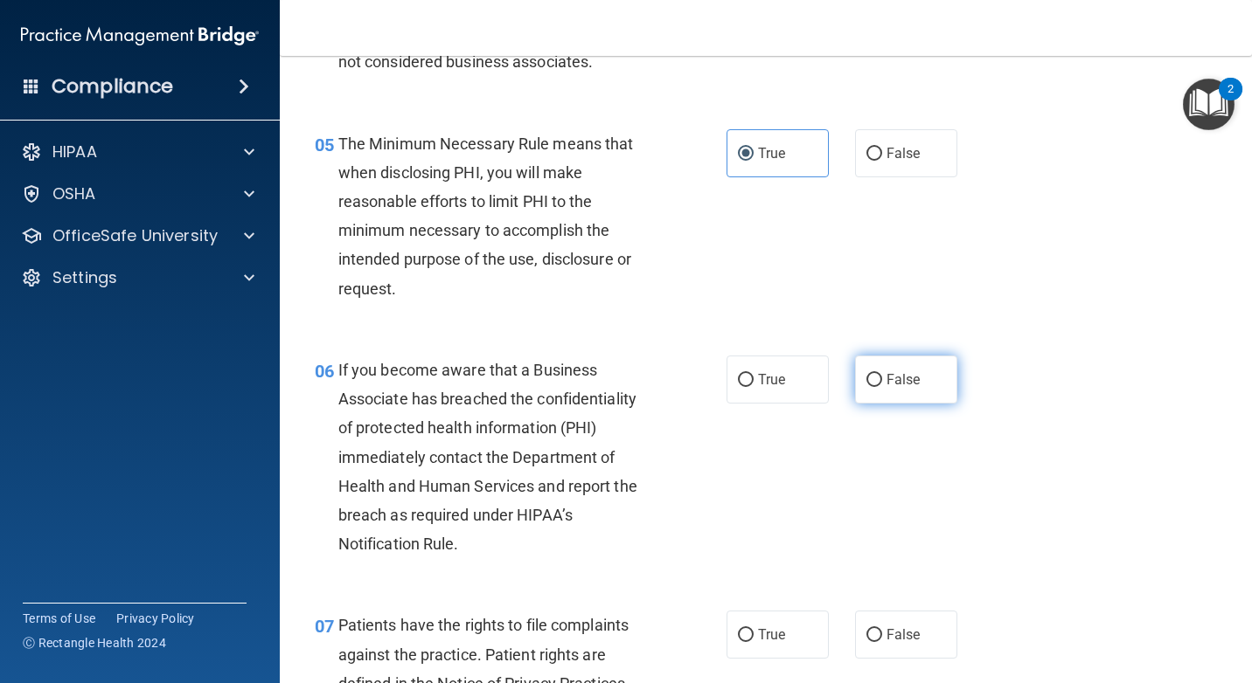
scroll to position [787, 0]
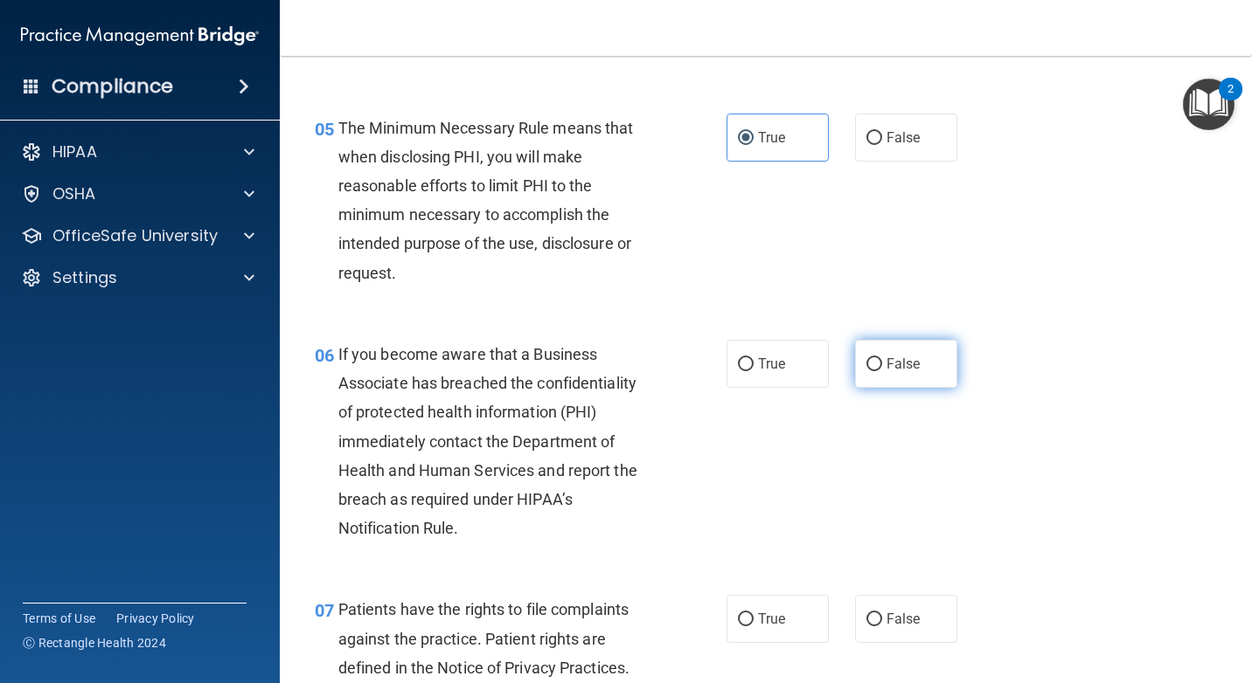
click at [897, 374] on label "False" at bounding box center [906, 364] width 102 height 48
click at [882, 371] on input "False" at bounding box center [874, 364] width 16 height 13
radio input "true"
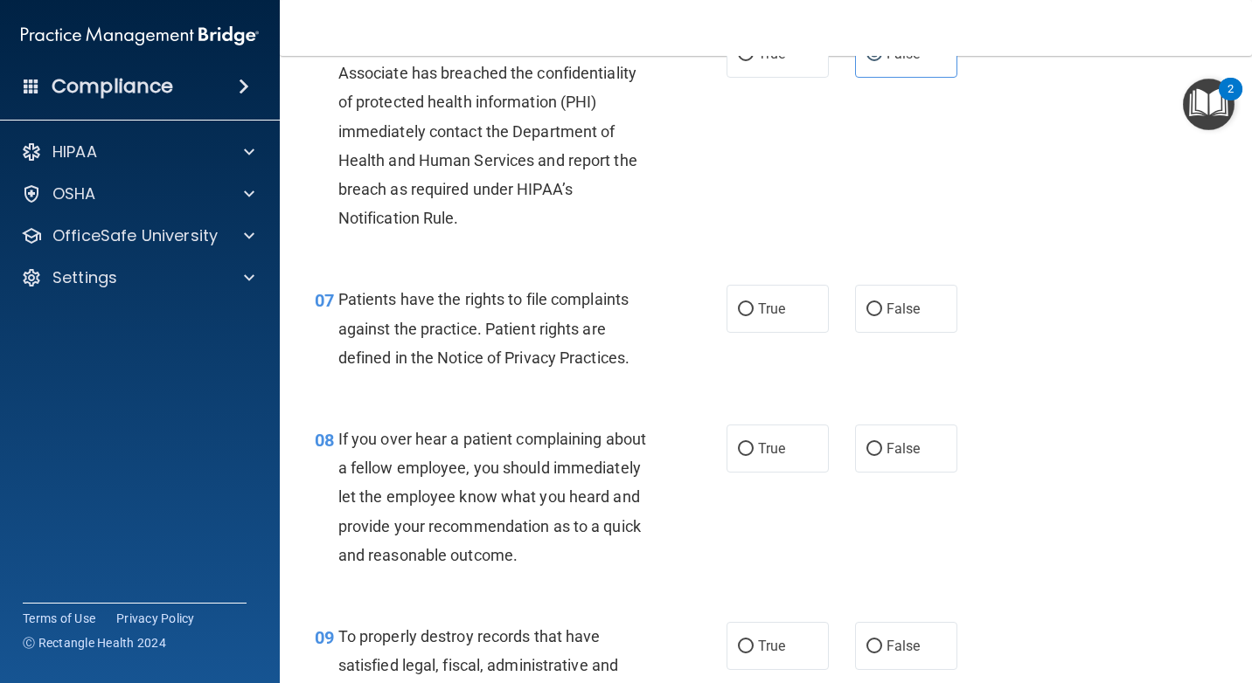
scroll to position [1136, 0]
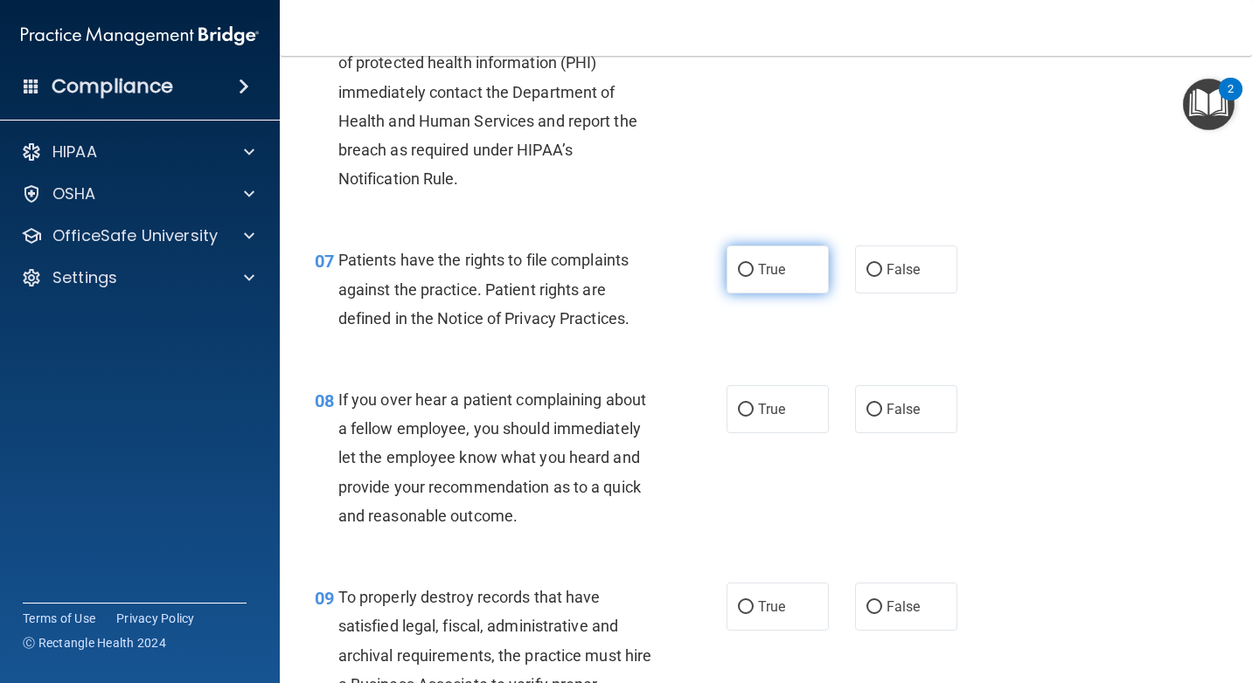
click at [752, 287] on label "True" at bounding box center [777, 270] width 102 height 48
click at [752, 277] on input "True" at bounding box center [746, 270] width 16 height 13
radio input "true"
click at [866, 415] on input "False" at bounding box center [874, 410] width 16 height 13
radio input "true"
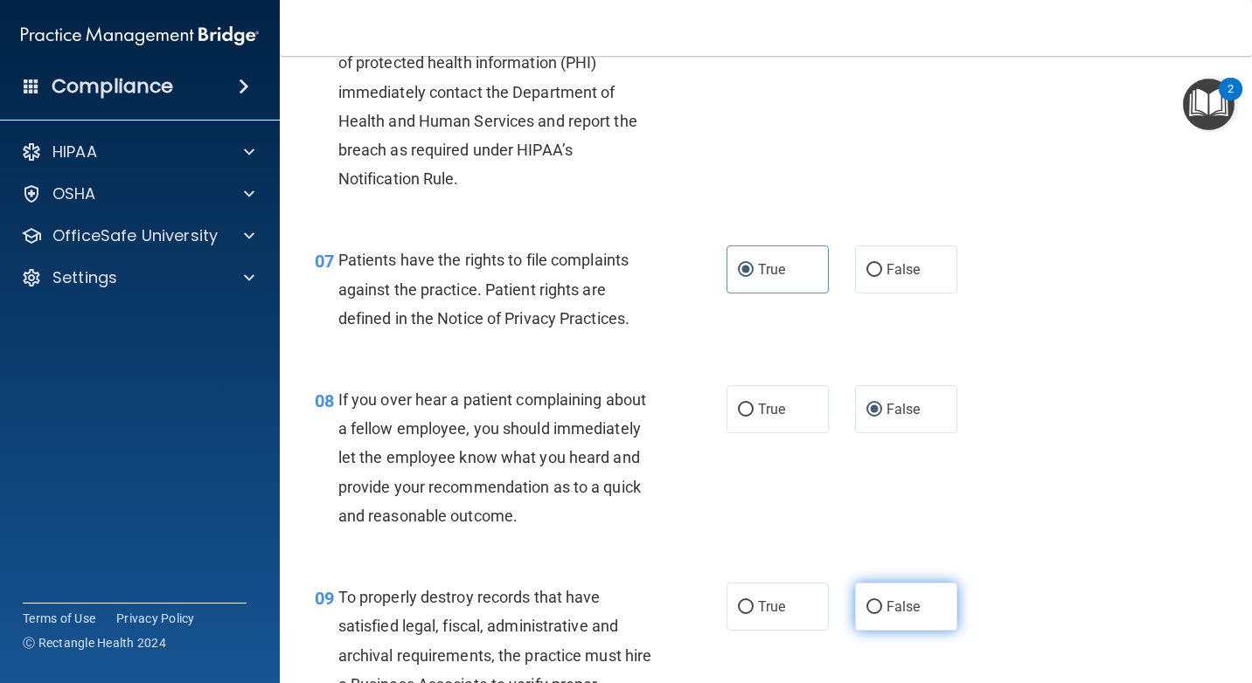
click at [871, 627] on label "False" at bounding box center [906, 607] width 102 height 48
click at [871, 614] on input "False" at bounding box center [874, 607] width 16 height 13
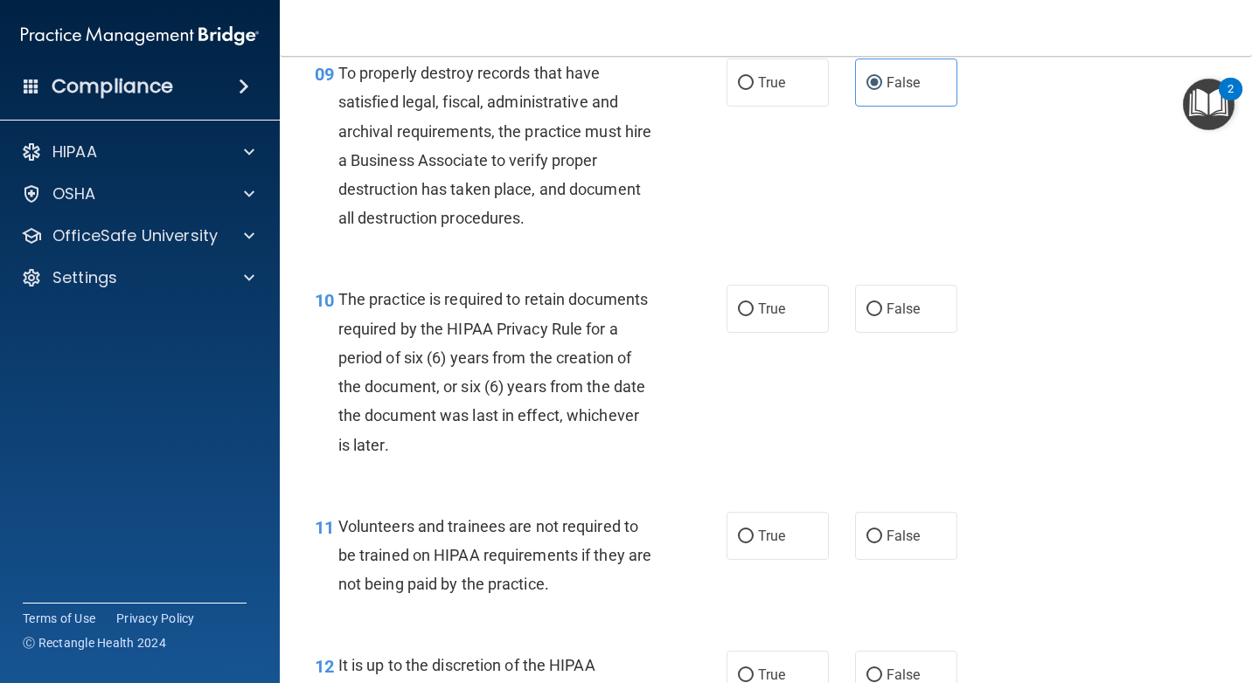
scroll to position [1748, 0]
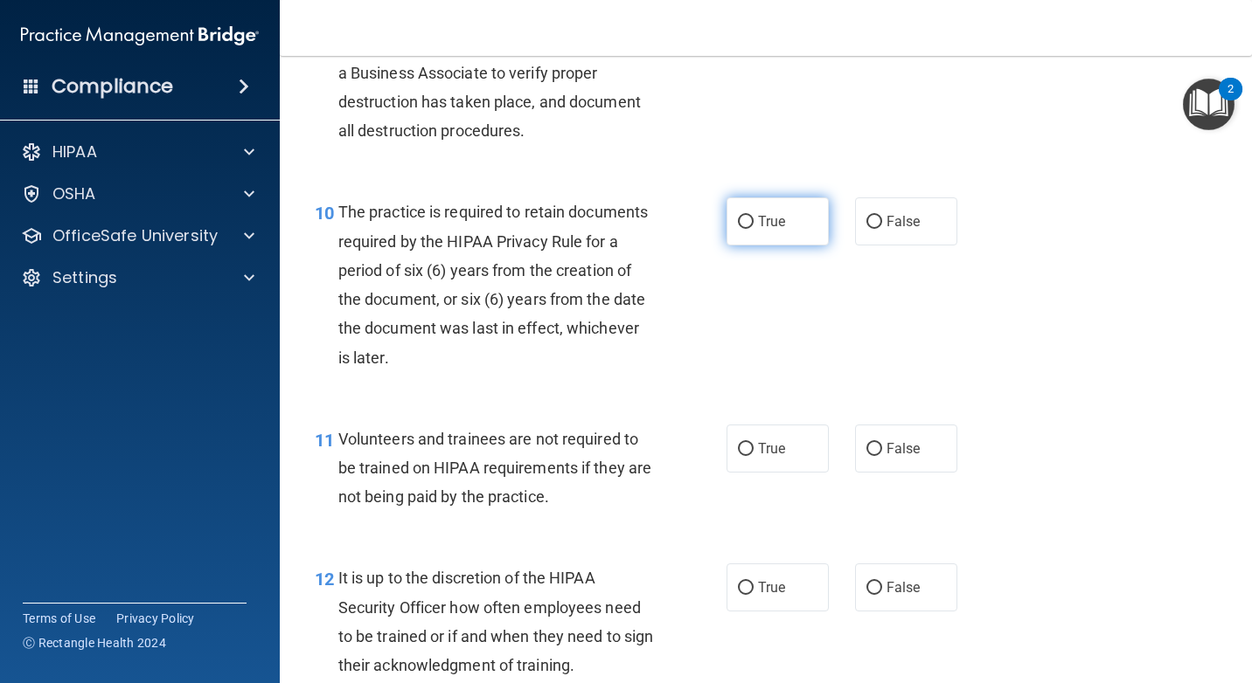
click at [772, 225] on span "True" at bounding box center [771, 221] width 27 height 17
click at [753, 225] on input "True" at bounding box center [746, 222] width 16 height 13
click at [905, 464] on label "False" at bounding box center [906, 449] width 102 height 48
click at [882, 456] on input "False" at bounding box center [874, 449] width 16 height 13
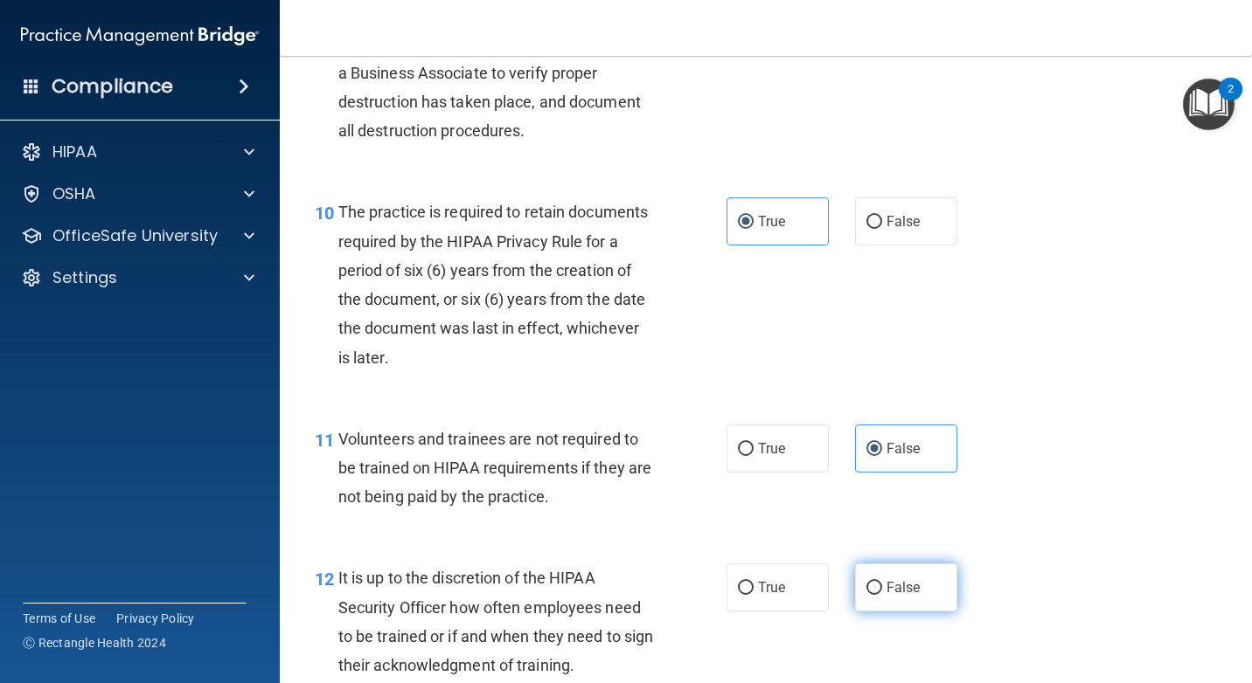
click at [892, 590] on span "False" at bounding box center [903, 587] width 34 height 17
click at [882, 590] on input "False" at bounding box center [874, 588] width 16 height 13
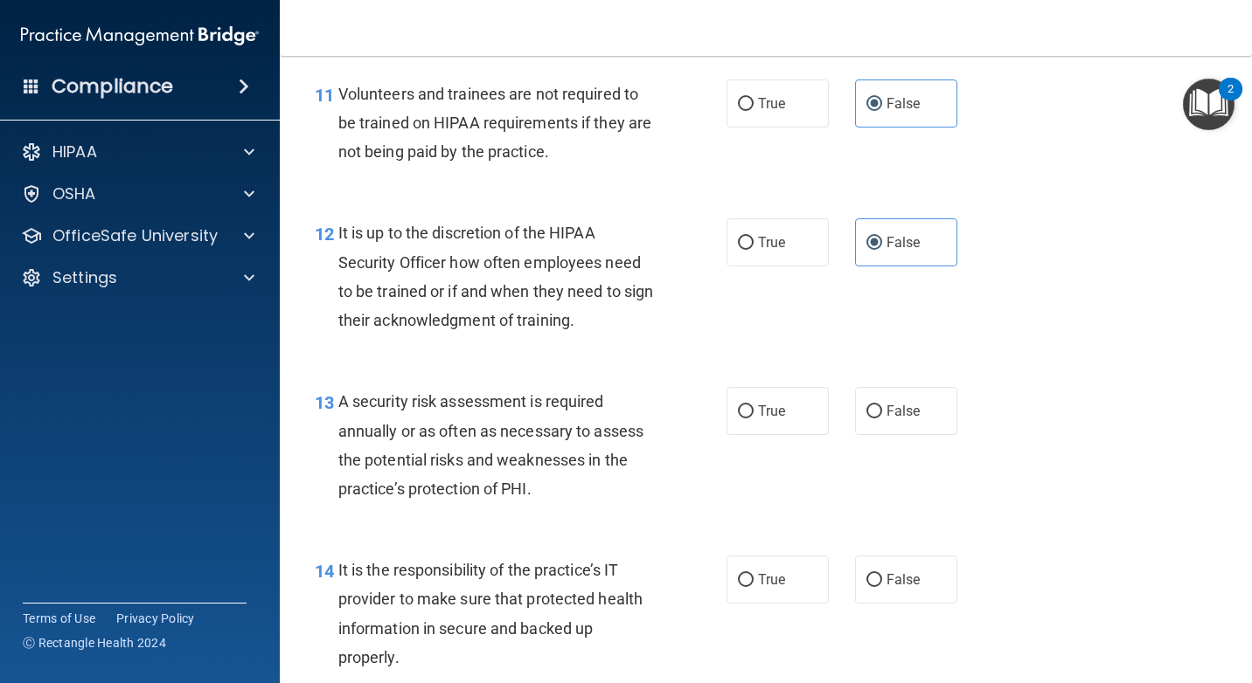
scroll to position [2098, 0]
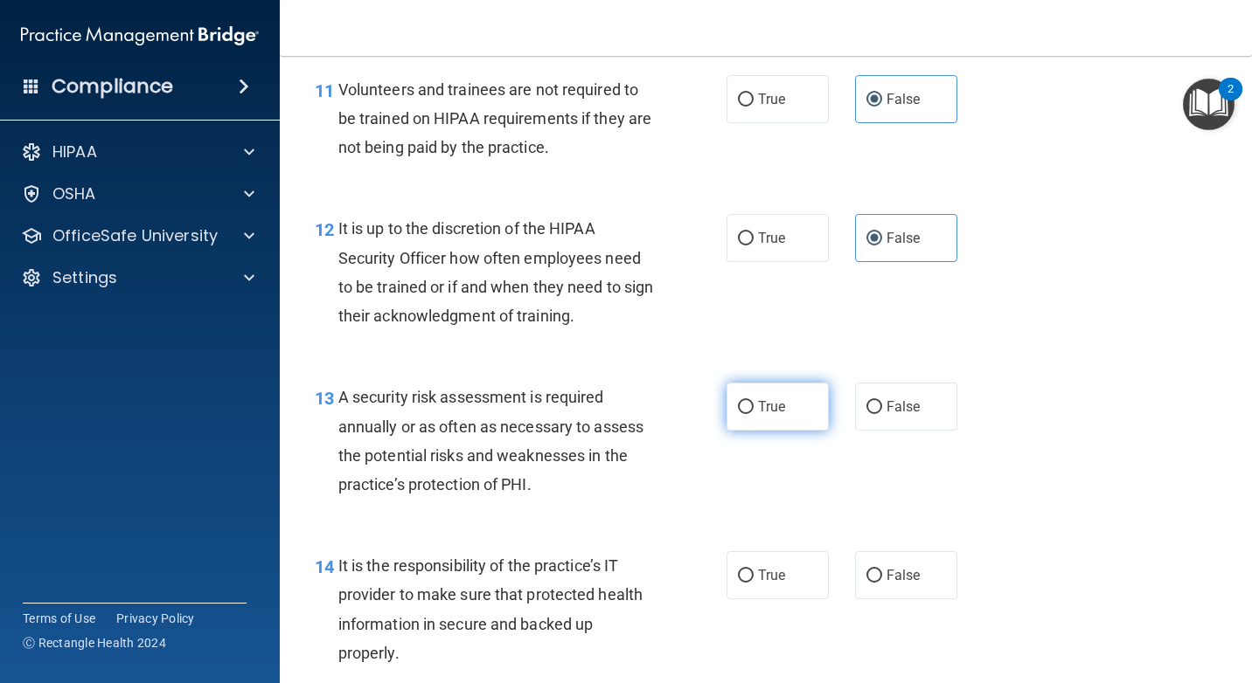
click at [773, 403] on span "True" at bounding box center [771, 407] width 27 height 17
click at [753, 403] on input "True" at bounding box center [746, 407] width 16 height 13
click at [895, 564] on label "False" at bounding box center [906, 575] width 102 height 48
click at [882, 570] on input "False" at bounding box center [874, 576] width 16 height 13
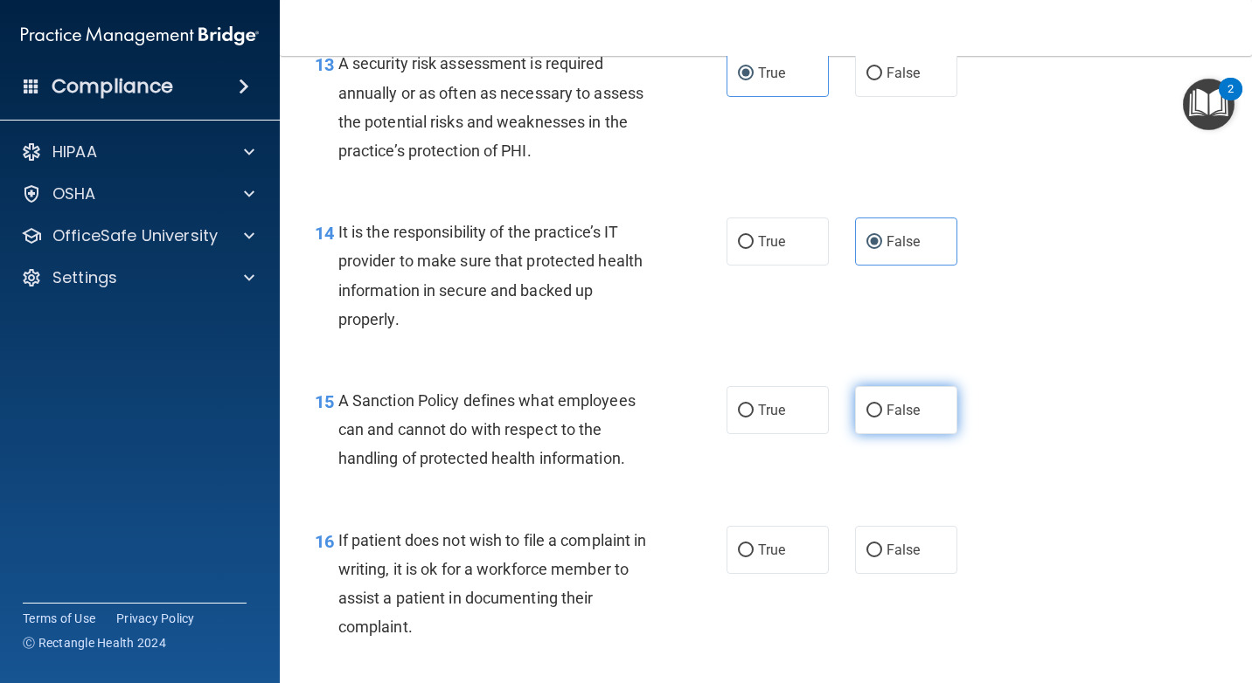
scroll to position [2535, 0]
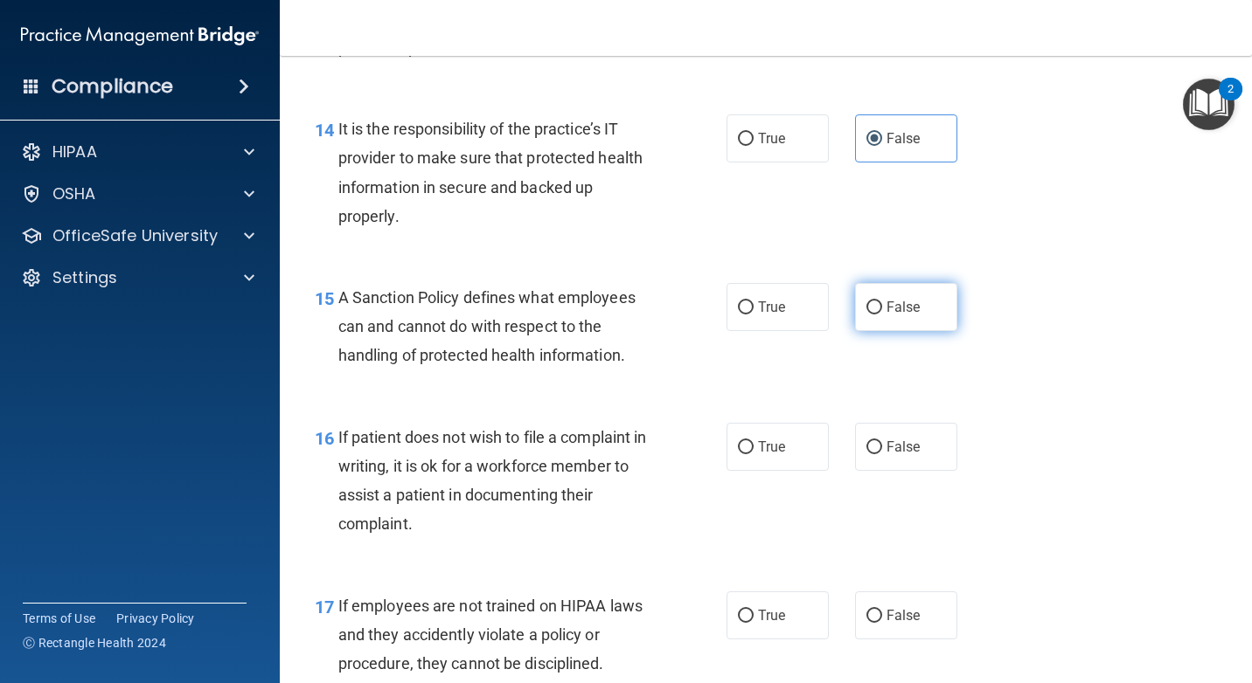
click at [885, 320] on label "False" at bounding box center [906, 307] width 102 height 48
click at [882, 315] on input "False" at bounding box center [874, 308] width 16 height 13
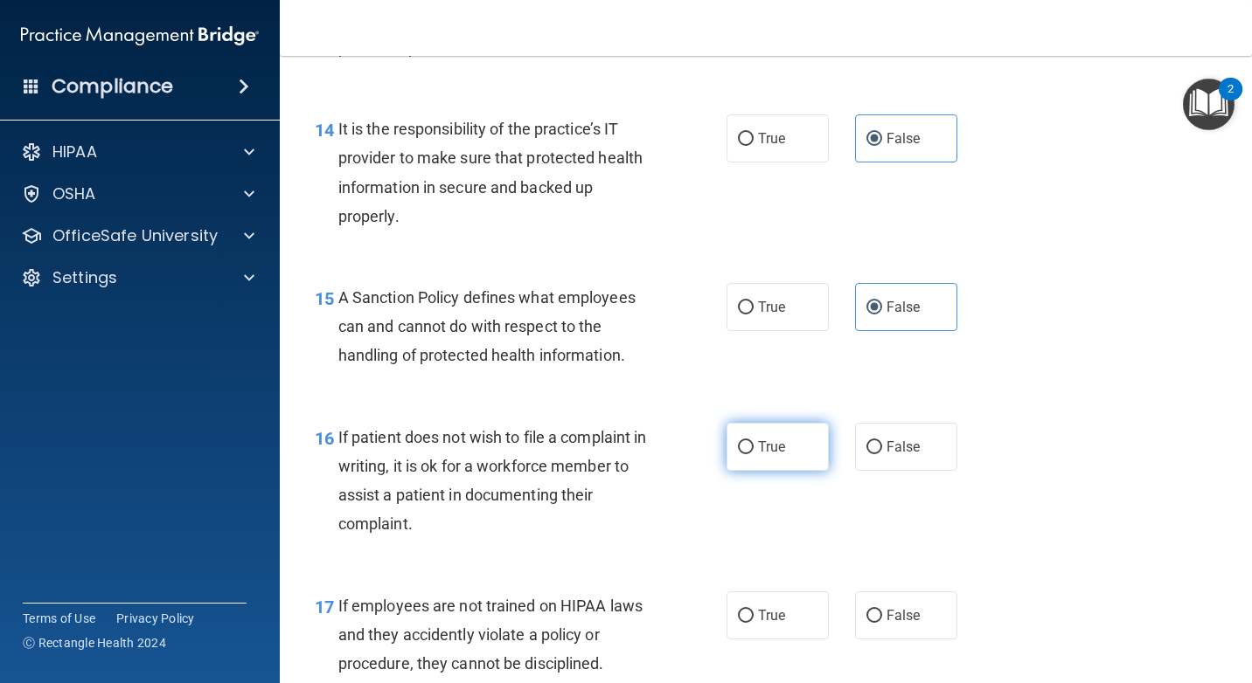
click at [807, 453] on label "True" at bounding box center [777, 447] width 102 height 48
click at [753, 453] on input "True" at bounding box center [746, 447] width 16 height 13
click at [866, 610] on input "False" at bounding box center [874, 616] width 16 height 13
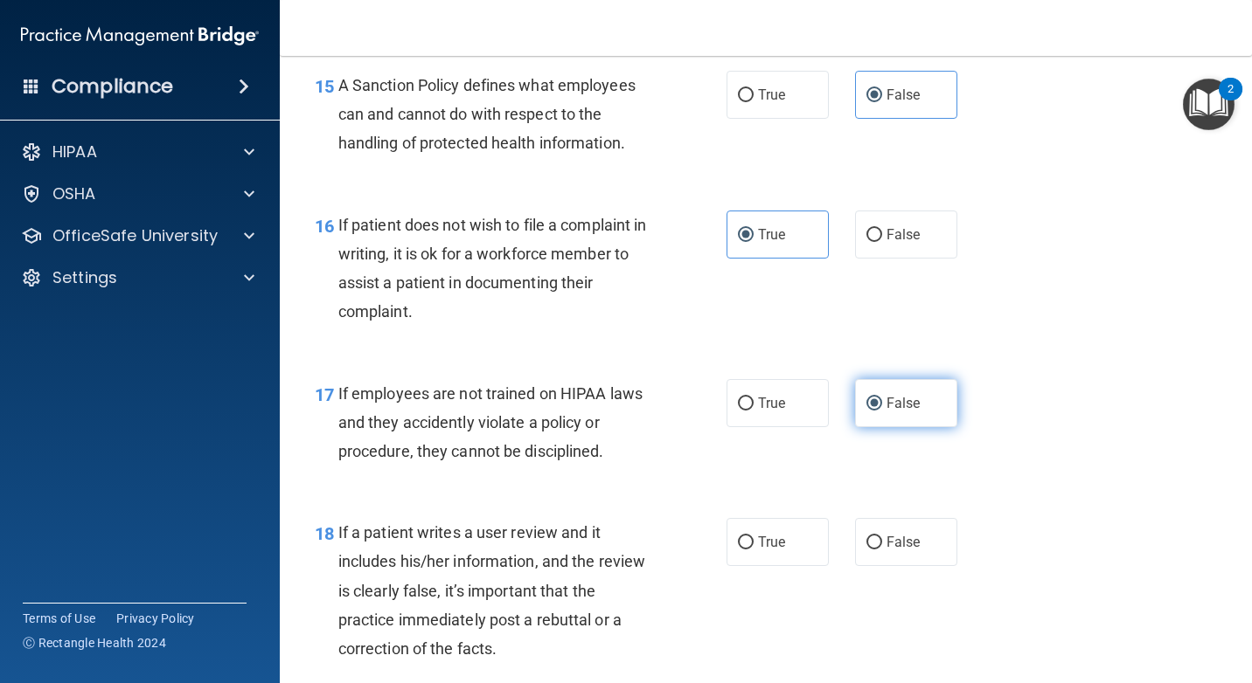
scroll to position [2797, 0]
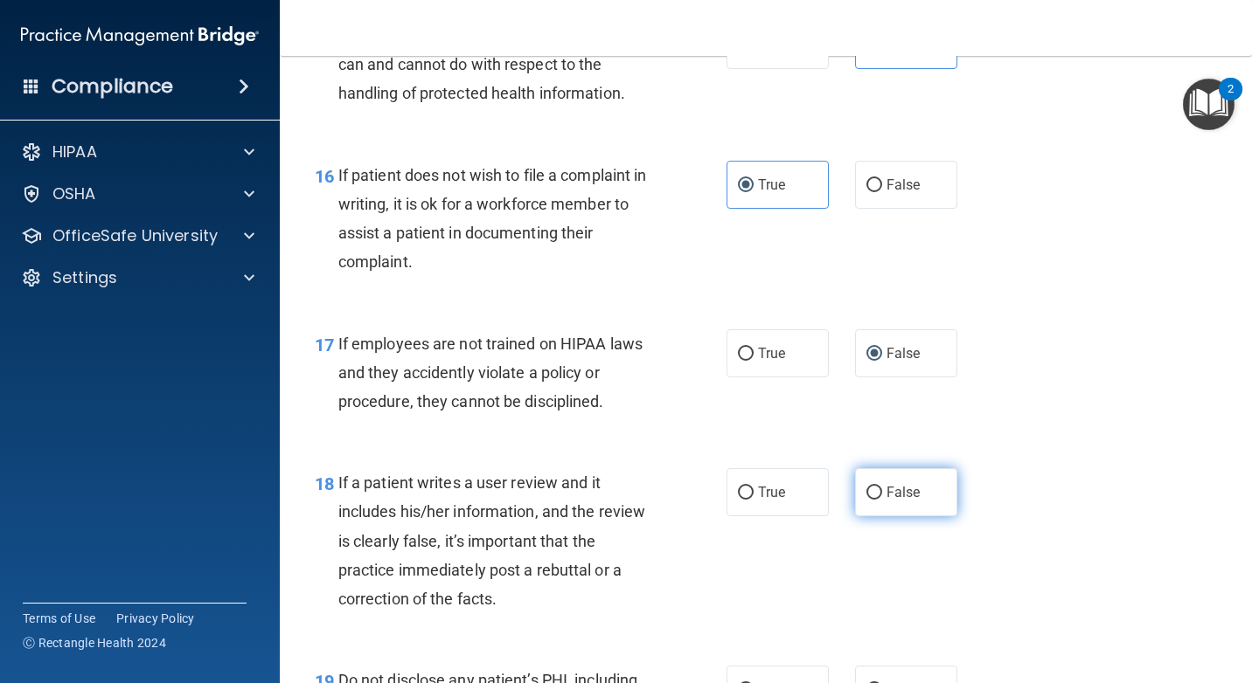
click at [898, 502] on label "False" at bounding box center [906, 492] width 102 height 48
click at [882, 500] on input "False" at bounding box center [874, 493] width 16 height 13
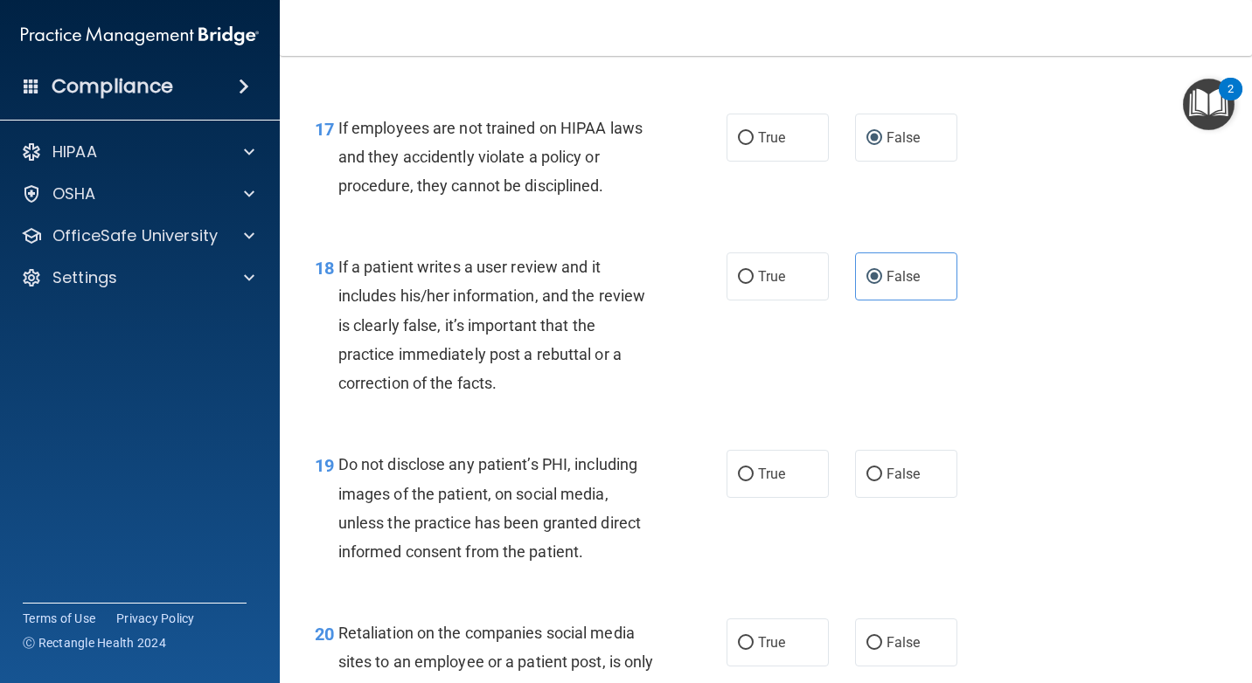
scroll to position [3059, 0]
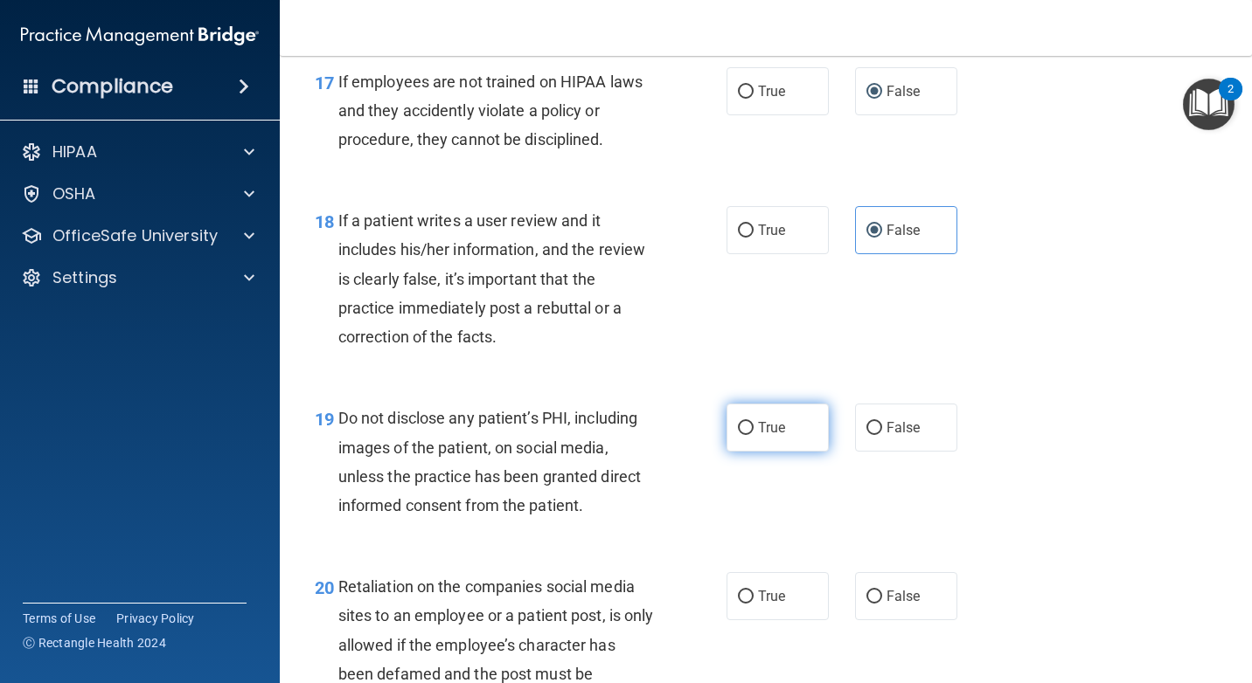
click at [809, 444] on label "True" at bounding box center [777, 428] width 102 height 48
click at [753, 435] on input "True" at bounding box center [746, 428] width 16 height 13
click at [874, 574] on label "False" at bounding box center [906, 596] width 102 height 48
click at [874, 591] on input "False" at bounding box center [874, 597] width 16 height 13
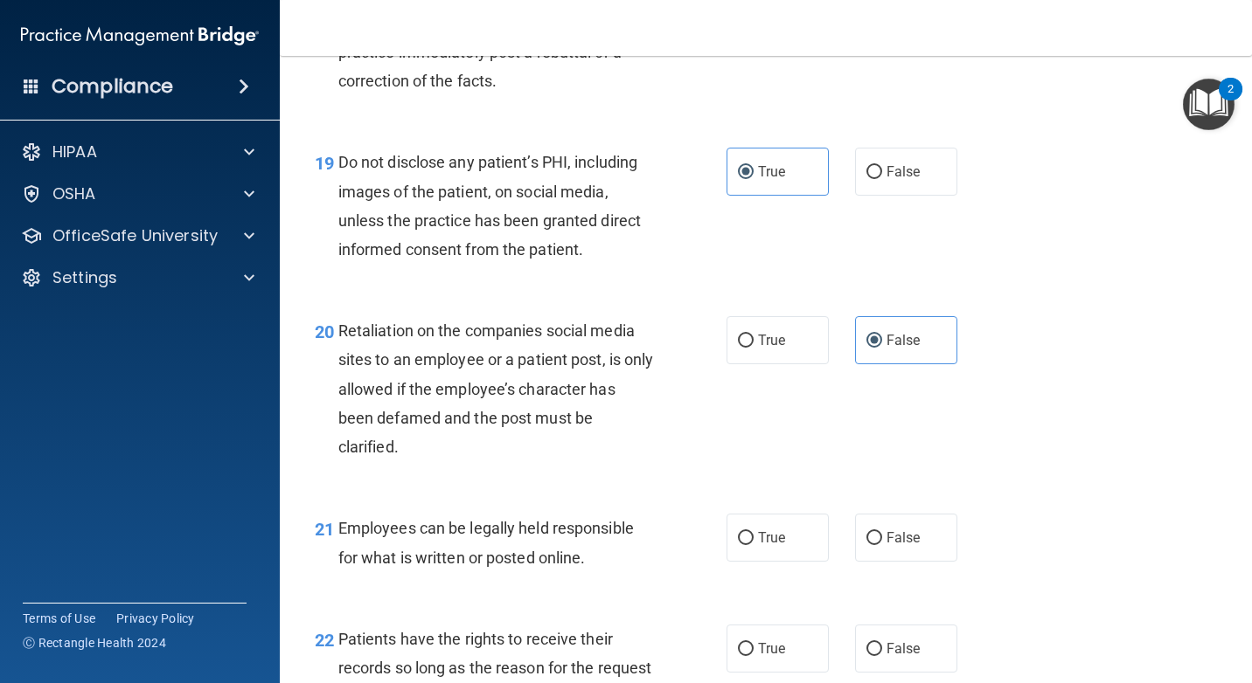
scroll to position [3321, 0]
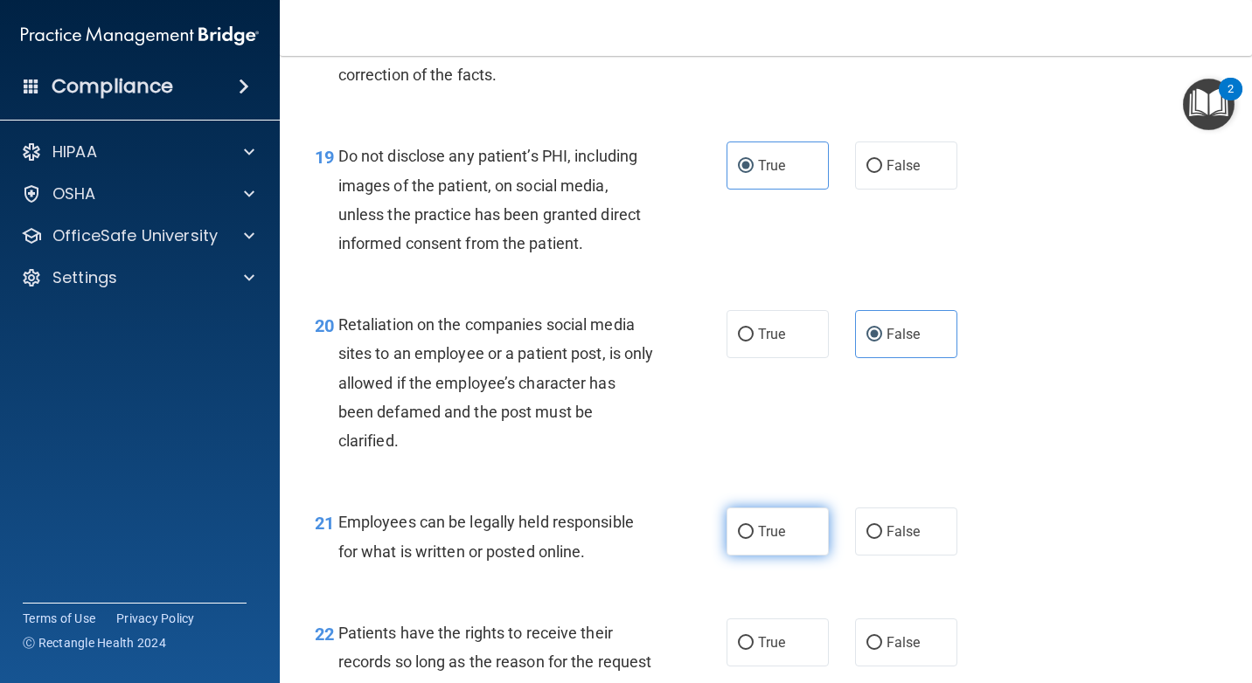
click at [789, 532] on label "True" at bounding box center [777, 532] width 102 height 48
click at [753, 532] on input "True" at bounding box center [746, 532] width 16 height 13
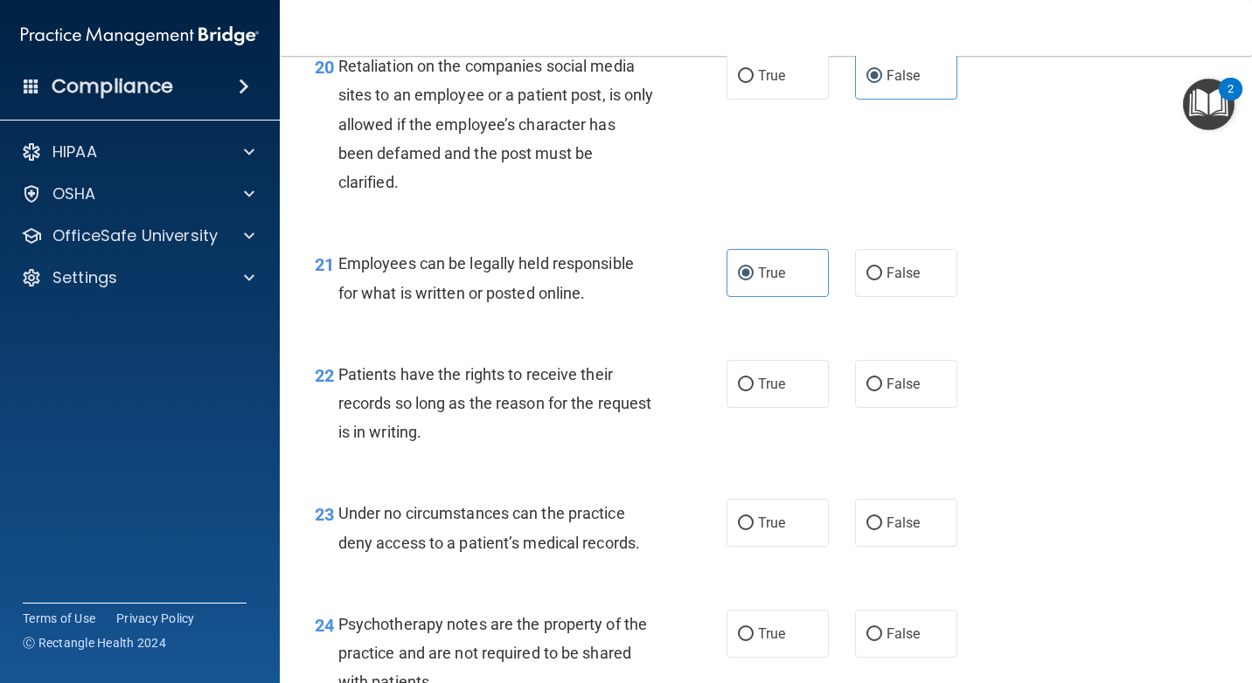
scroll to position [3583, 0]
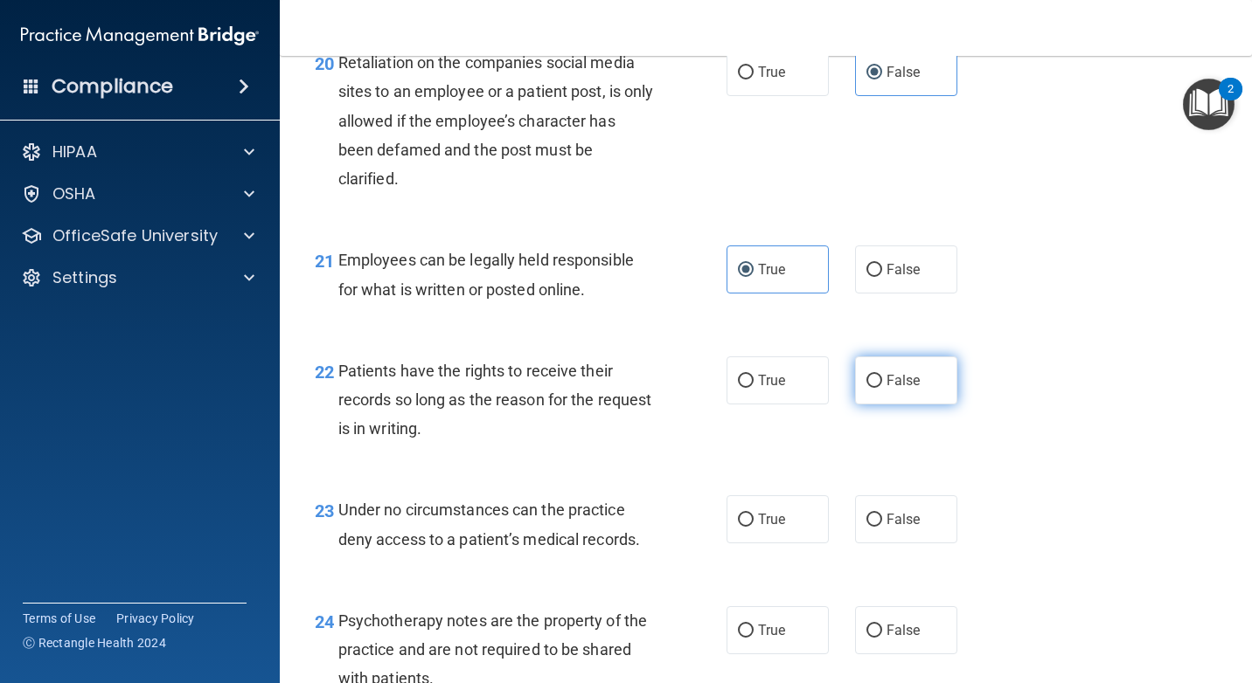
click at [883, 389] on label "False" at bounding box center [906, 381] width 102 height 48
click at [882, 388] on input "False" at bounding box center [874, 381] width 16 height 13
click at [901, 545] on div "23 Under no circumstances can the practice deny access to a patient’s medical r…" at bounding box center [766, 529] width 928 height 110
click at [909, 529] on label "False" at bounding box center [906, 520] width 102 height 48
click at [882, 527] on input "False" at bounding box center [874, 520] width 16 height 13
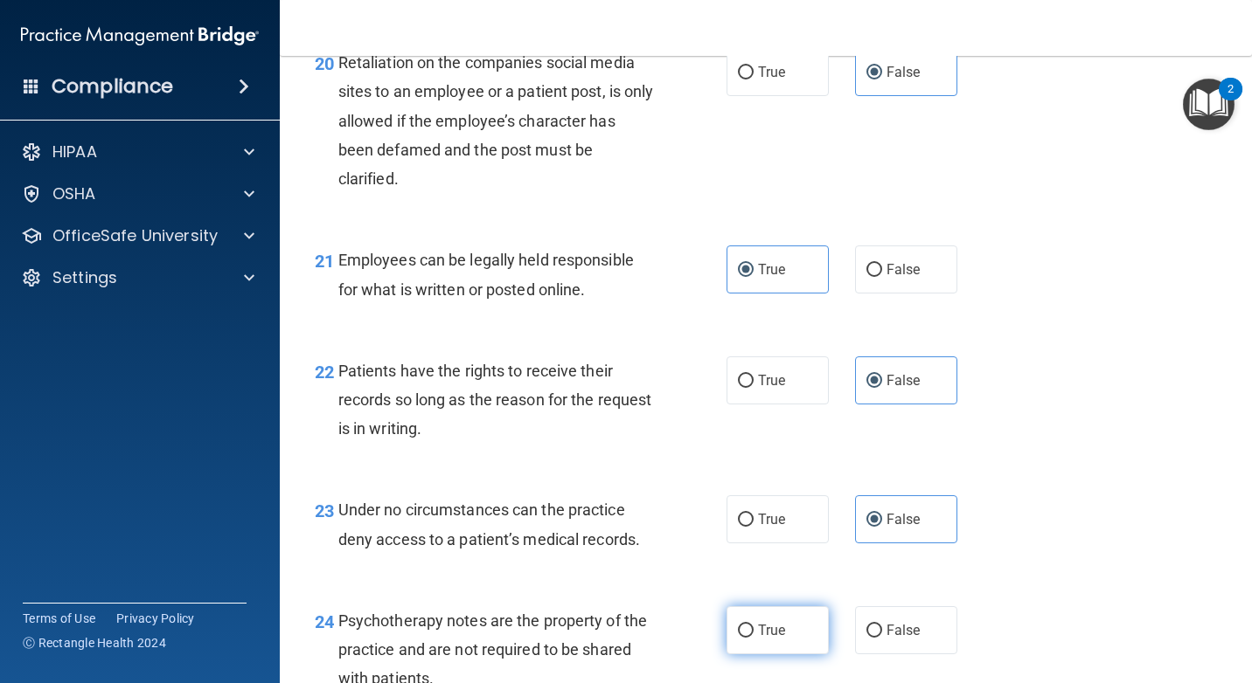
click at [794, 618] on label "True" at bounding box center [777, 631] width 102 height 48
click at [753, 625] on input "True" at bounding box center [746, 631] width 16 height 13
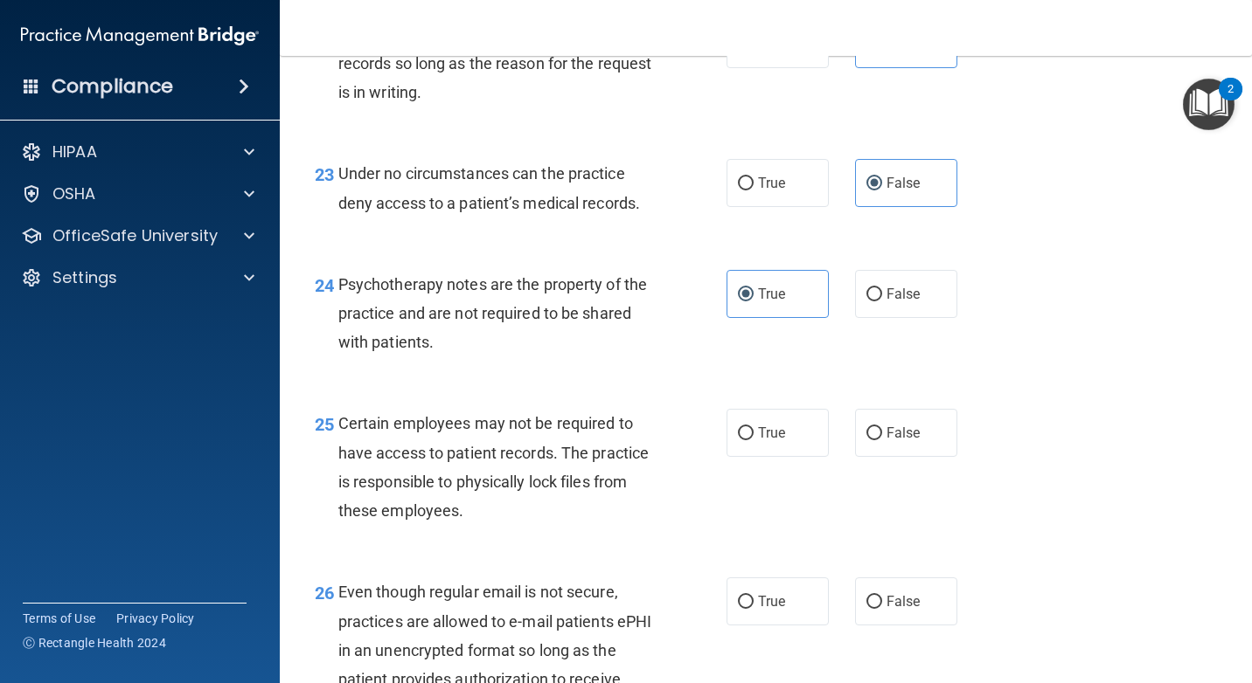
scroll to position [3933, 0]
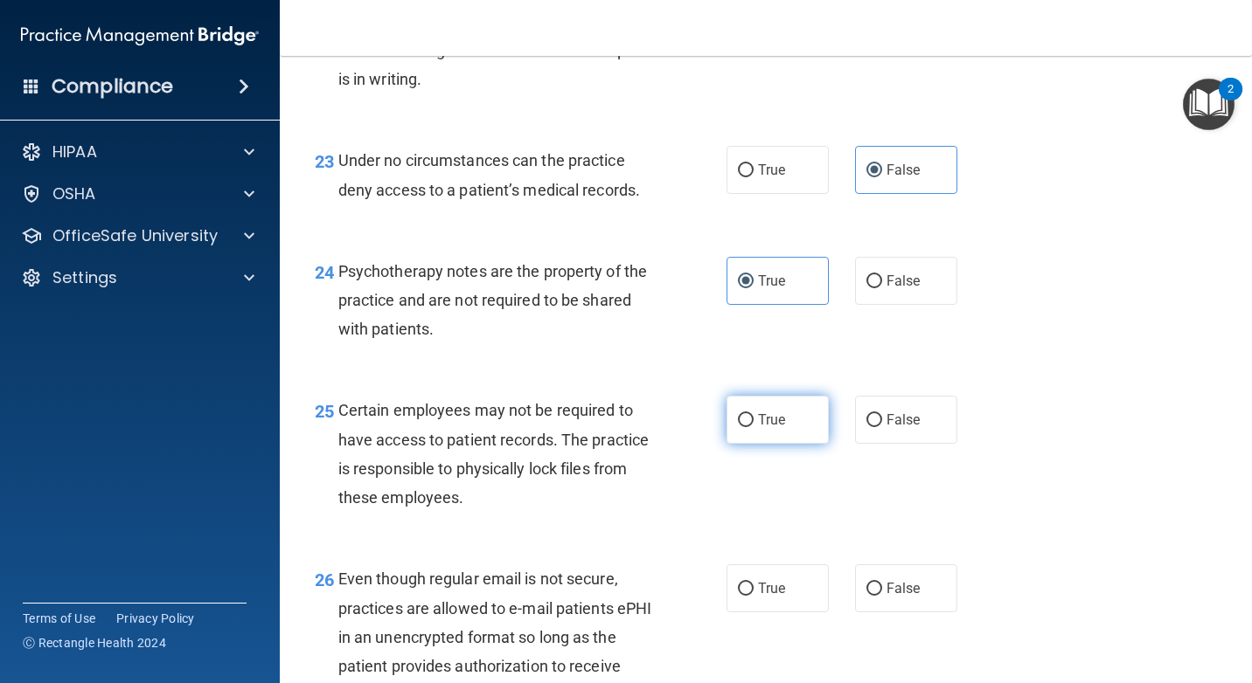
click at [798, 423] on label "True" at bounding box center [777, 420] width 102 height 48
click at [753, 423] on input "True" at bounding box center [746, 420] width 16 height 13
click at [769, 586] on span "True" at bounding box center [771, 588] width 27 height 17
click at [753, 586] on input "True" at bounding box center [746, 589] width 16 height 13
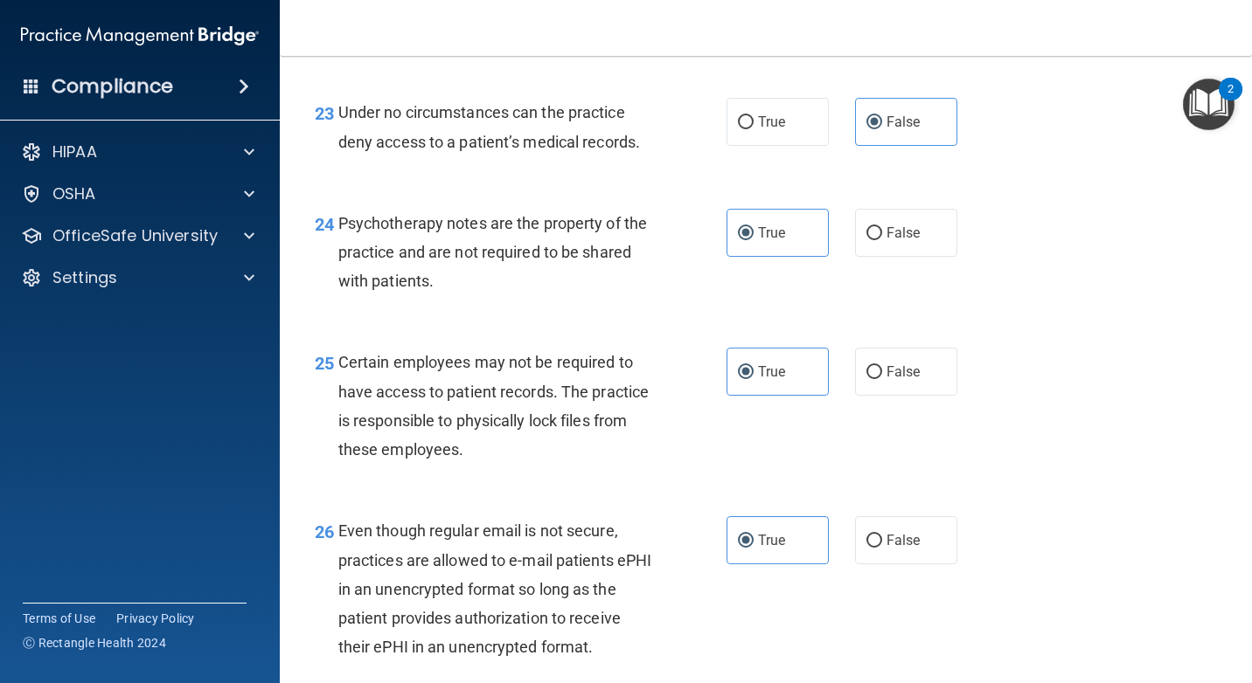
scroll to position [4195, 0]
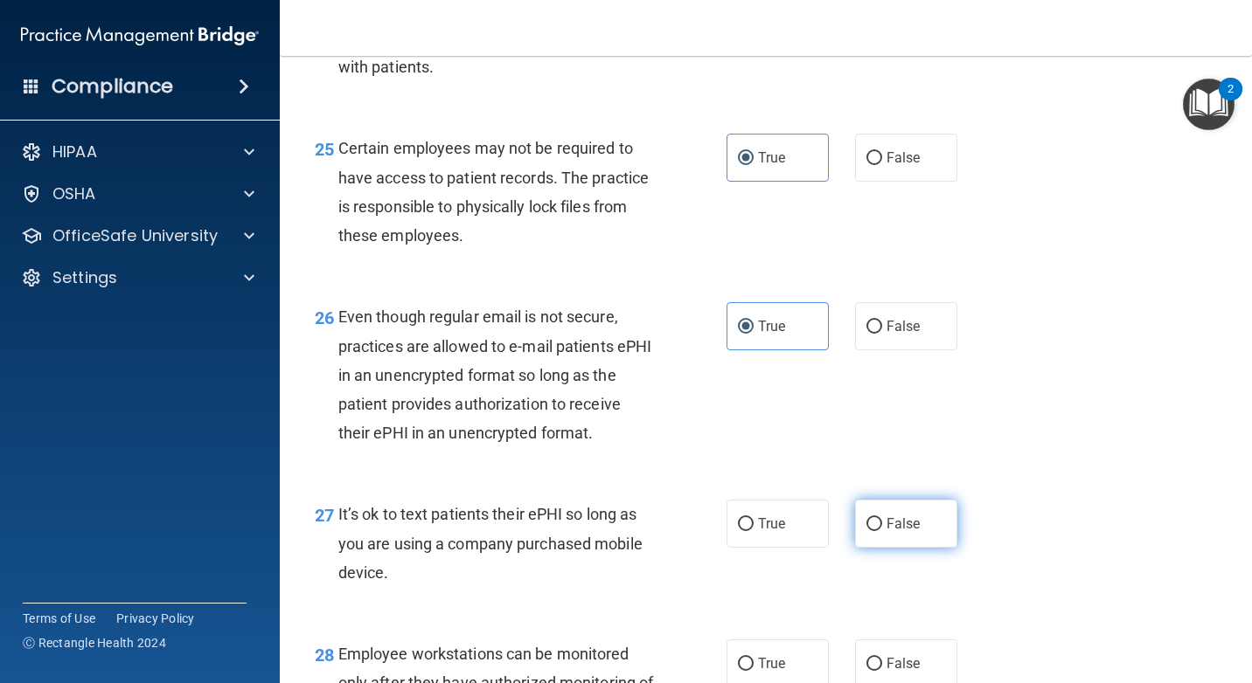
click at [872, 538] on label "False" at bounding box center [906, 524] width 102 height 48
click at [872, 531] on input "False" at bounding box center [874, 524] width 16 height 13
click at [855, 667] on label "False" at bounding box center [906, 664] width 102 height 48
click at [866, 667] on input "False" at bounding box center [874, 664] width 16 height 13
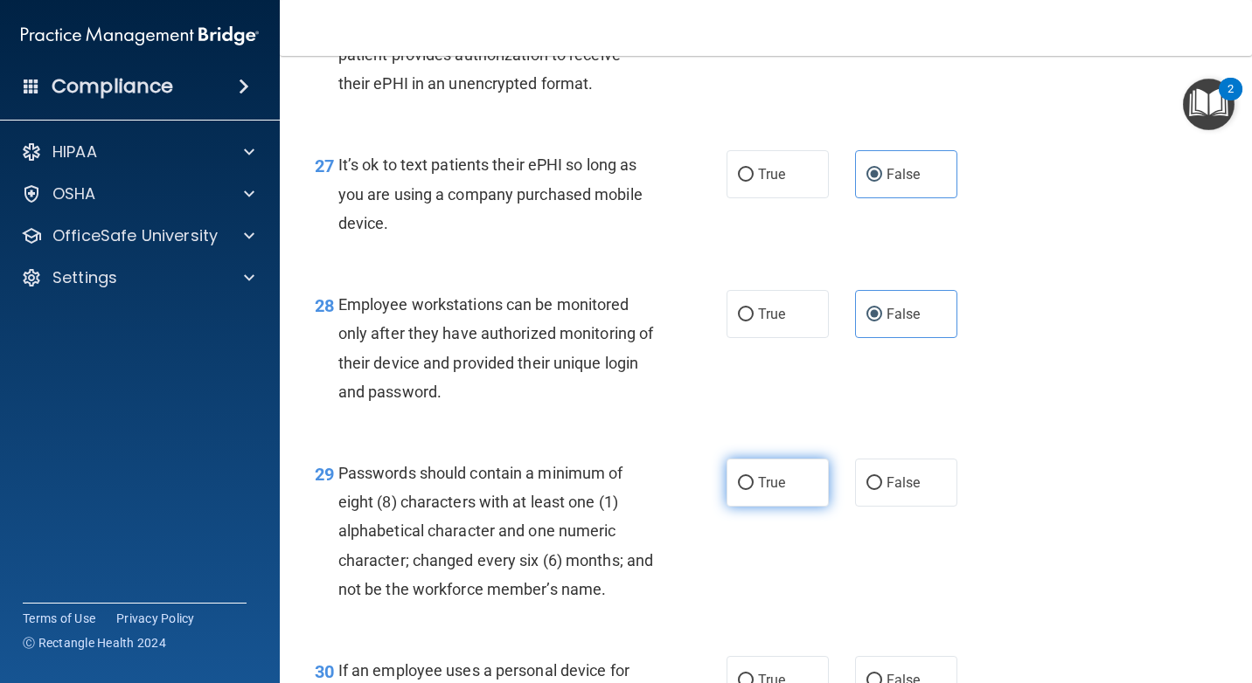
click at [787, 496] on label "True" at bounding box center [777, 483] width 102 height 48
click at [753, 490] on input "True" at bounding box center [746, 483] width 16 height 13
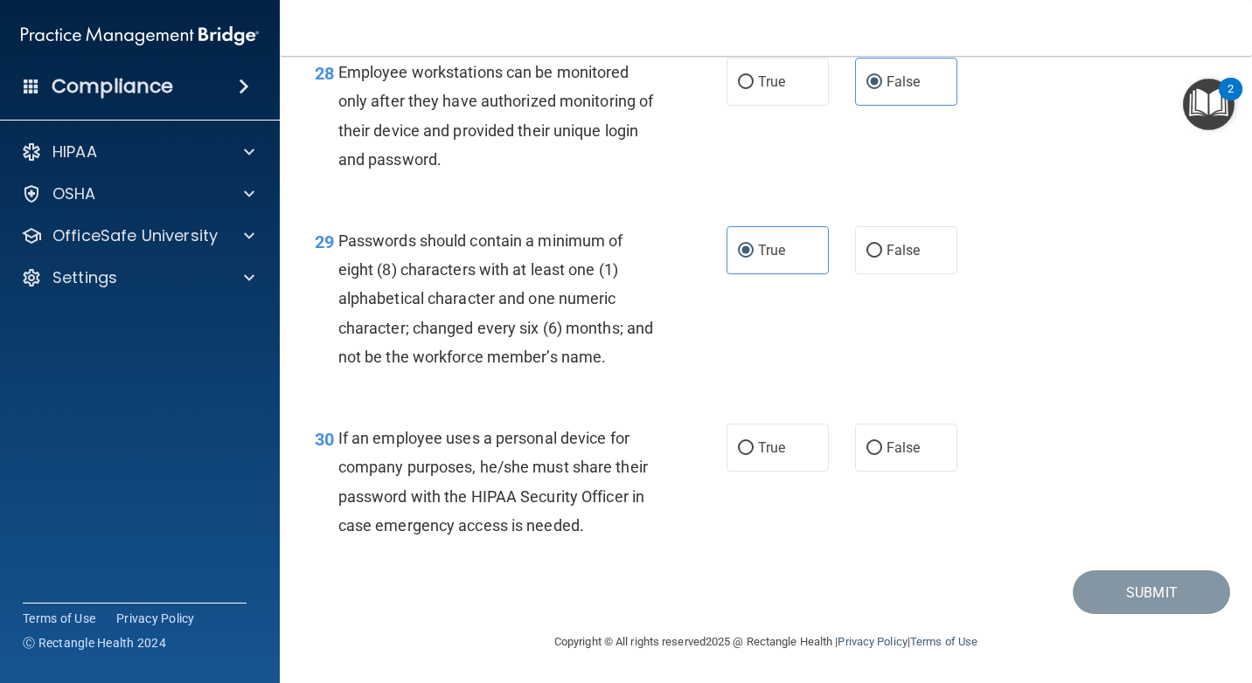
scroll to position [4808, 0]
click at [884, 423] on label "False" at bounding box center [906, 447] width 102 height 48
click at [882, 441] on input "False" at bounding box center [874, 447] width 16 height 13
click at [1132, 595] on button "Submit" at bounding box center [1150, 592] width 157 height 45
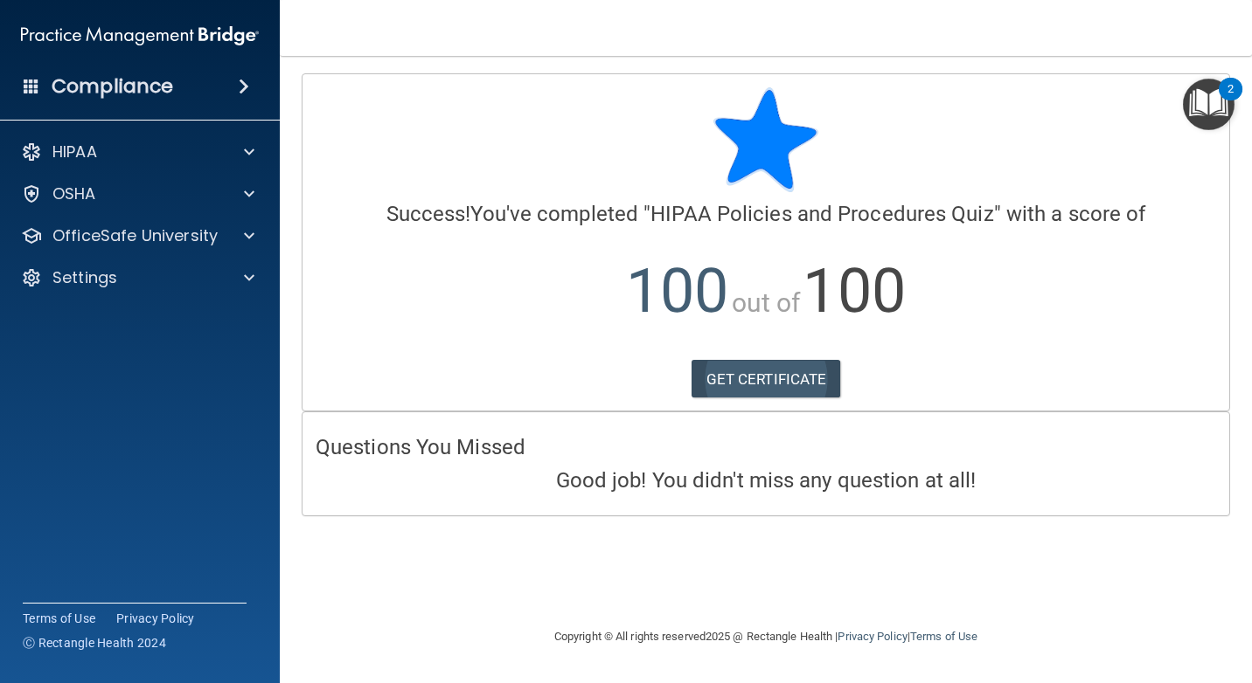
drag, startPoint x: 808, startPoint y: 348, endPoint x: 794, endPoint y: 392, distance: 46.2
click at [808, 348] on p "100 out of 100" at bounding box center [766, 291] width 900 height 113
click at [794, 372] on link "GET CERTIFICATE" at bounding box center [765, 379] width 149 height 38
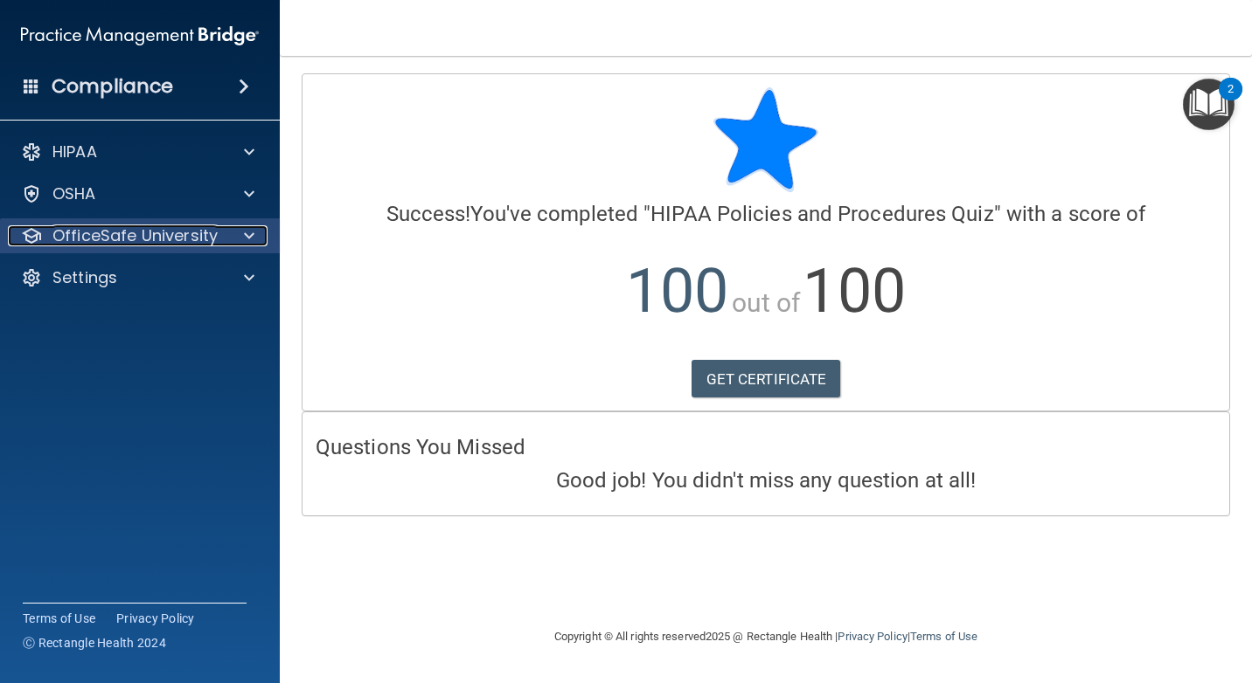
click at [225, 228] on div at bounding box center [247, 235] width 44 height 21
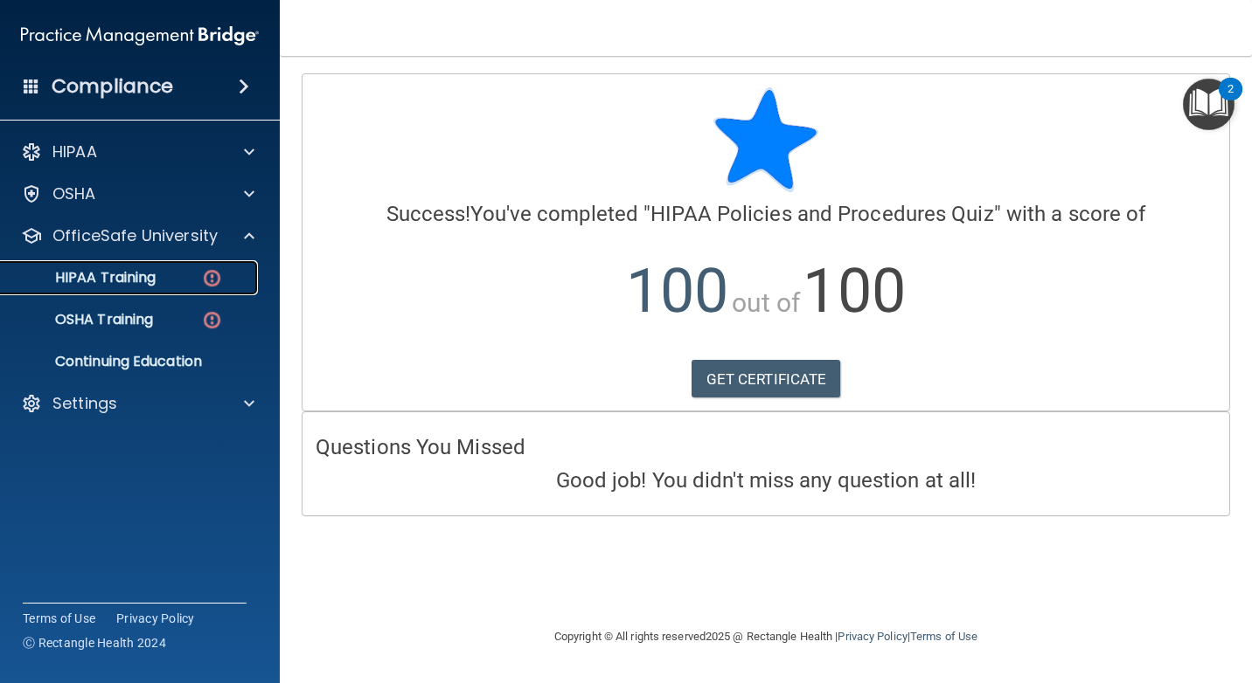
click at [211, 276] on img at bounding box center [212, 278] width 22 height 22
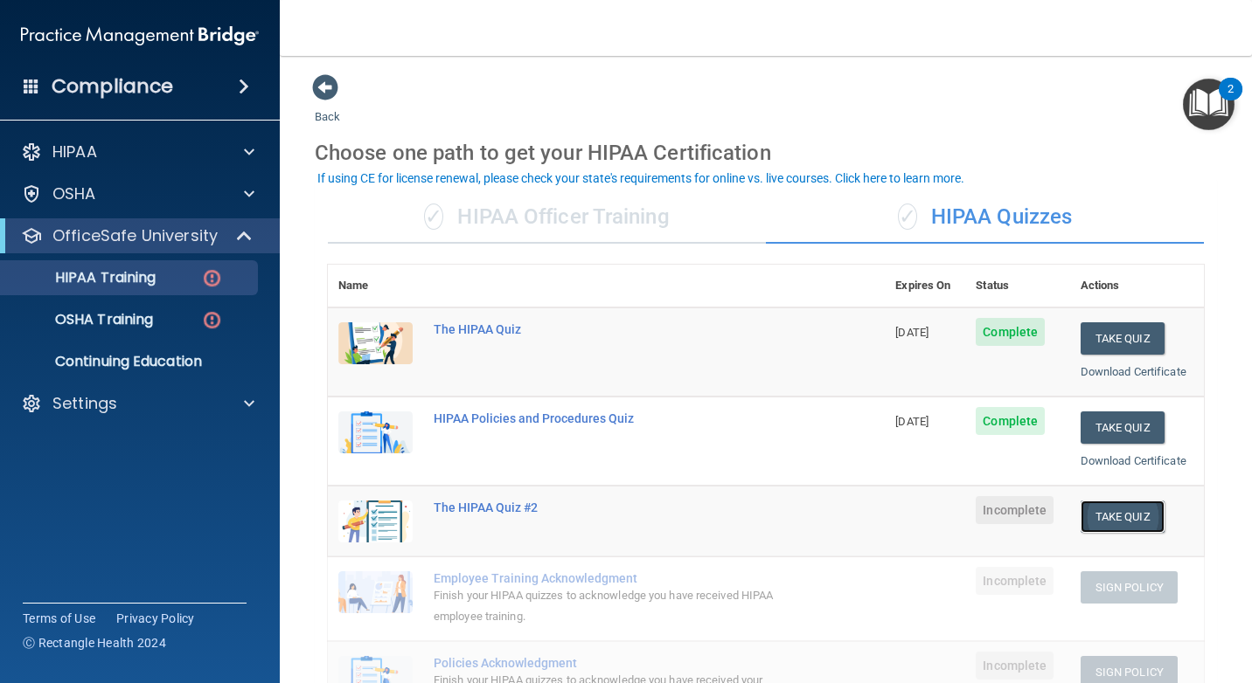
click at [1117, 510] on button "Take Quiz" at bounding box center [1122, 517] width 84 height 32
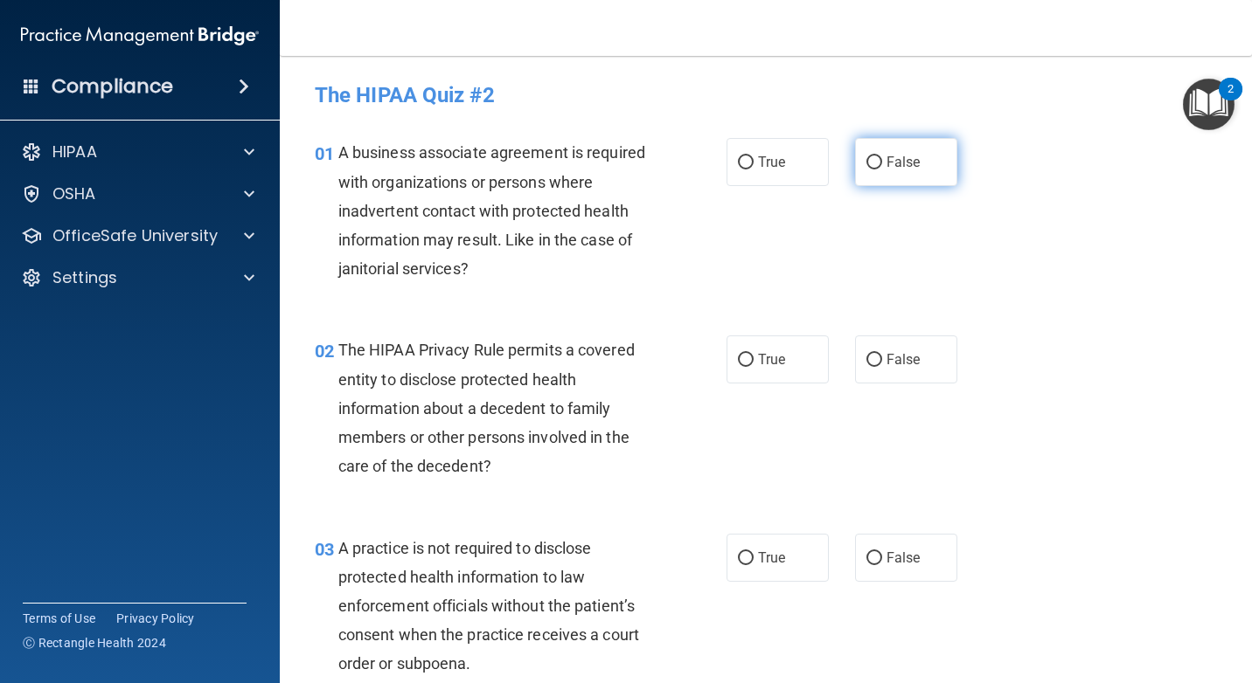
click at [855, 157] on label "False" at bounding box center [906, 162] width 102 height 48
click at [866, 157] on input "False" at bounding box center [874, 162] width 16 height 13
click at [775, 369] on label "True" at bounding box center [777, 360] width 102 height 48
click at [753, 367] on input "True" at bounding box center [746, 360] width 16 height 13
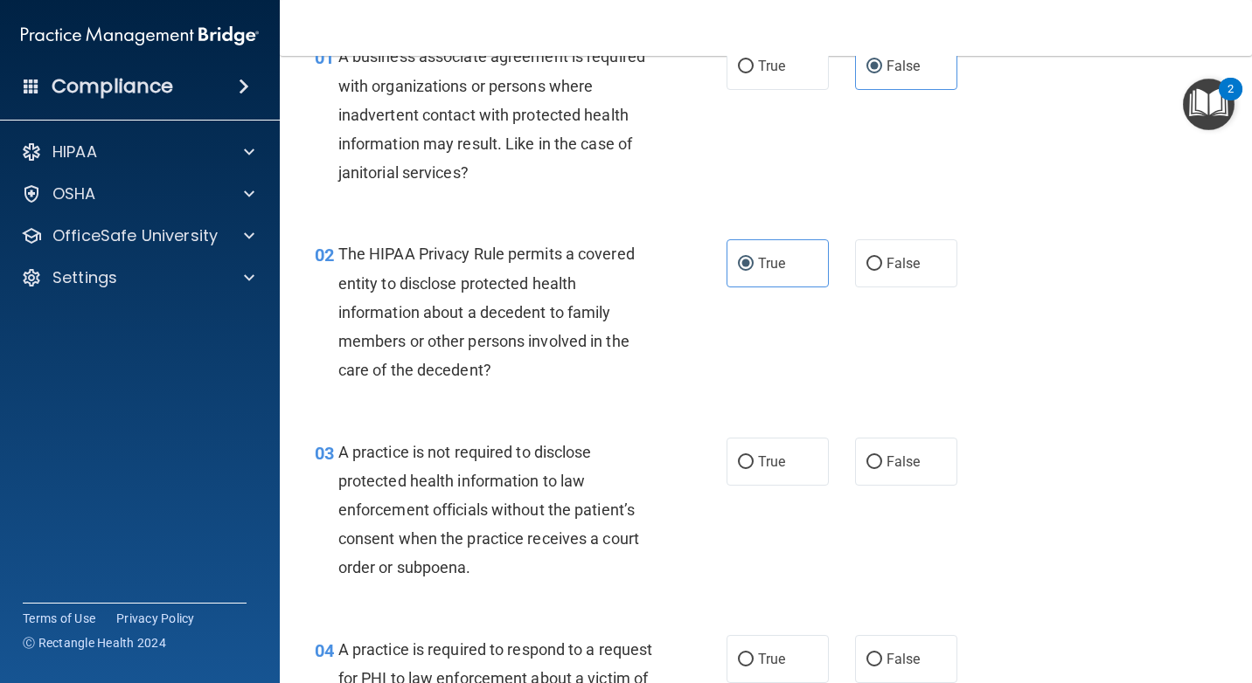
scroll to position [175, 0]
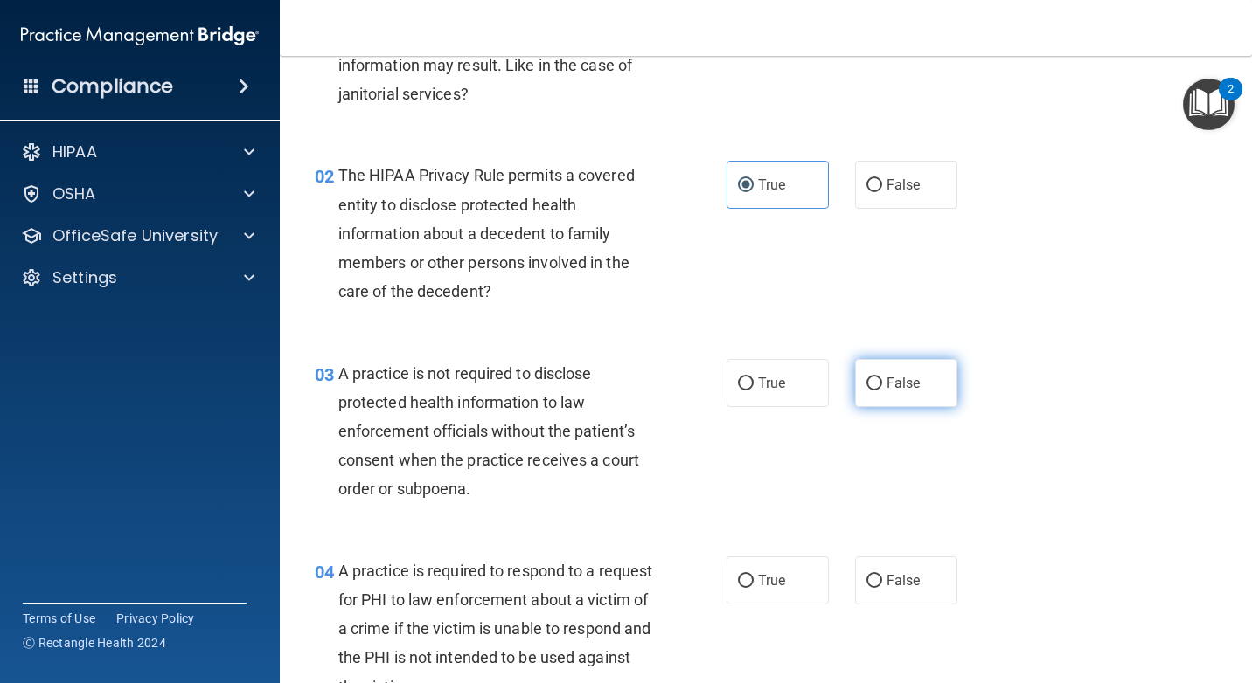
click at [886, 390] on span "False" at bounding box center [903, 383] width 34 height 17
click at [880, 390] on input "False" at bounding box center [874, 384] width 16 height 13
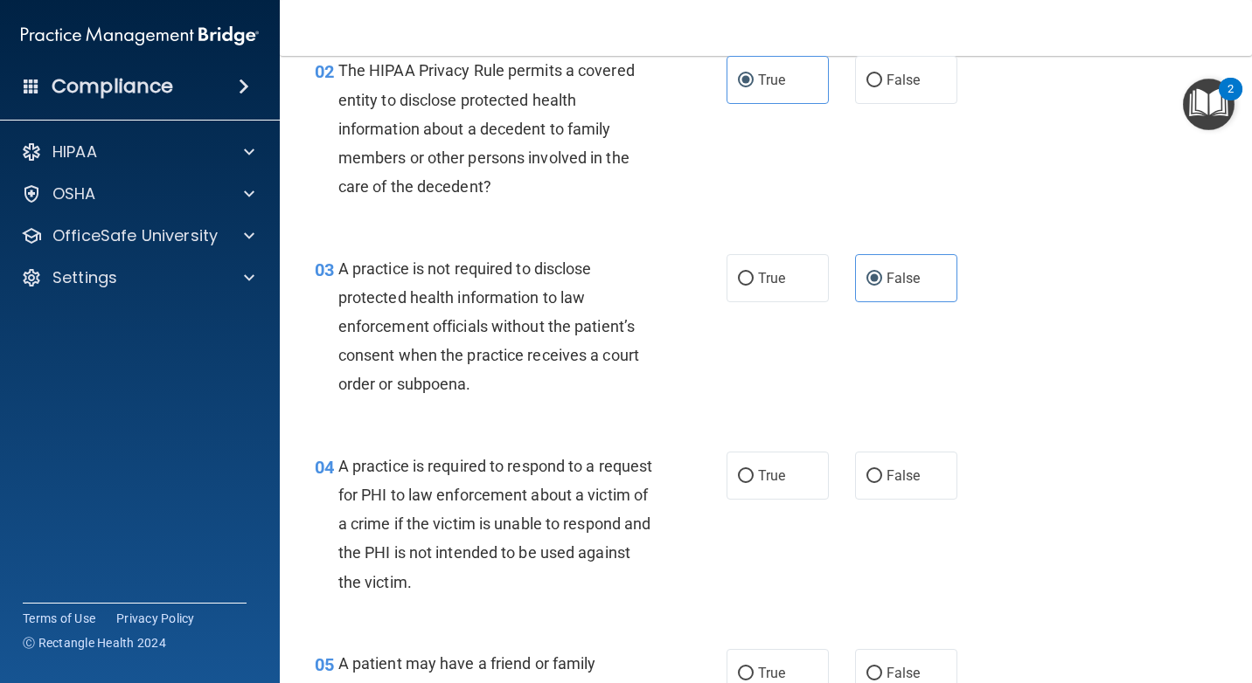
scroll to position [350, 0]
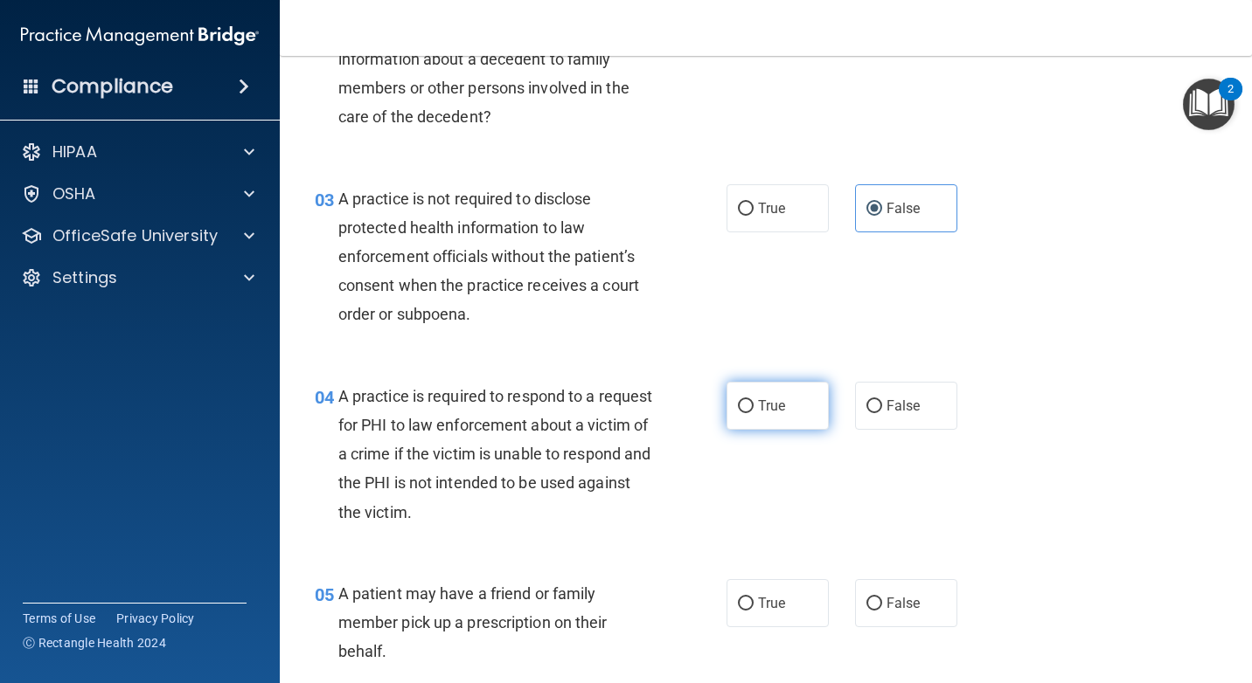
click at [795, 413] on label "True" at bounding box center [777, 406] width 102 height 48
click at [753, 413] on input "True" at bounding box center [746, 406] width 16 height 13
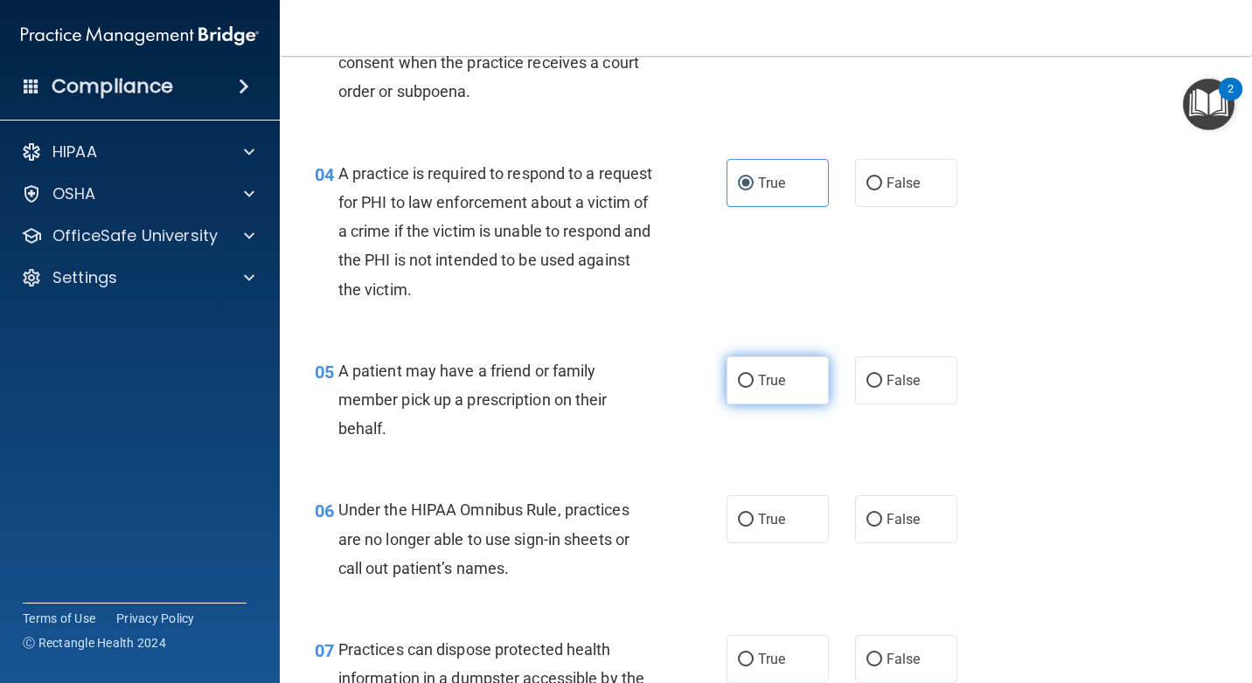
scroll to position [612, 0]
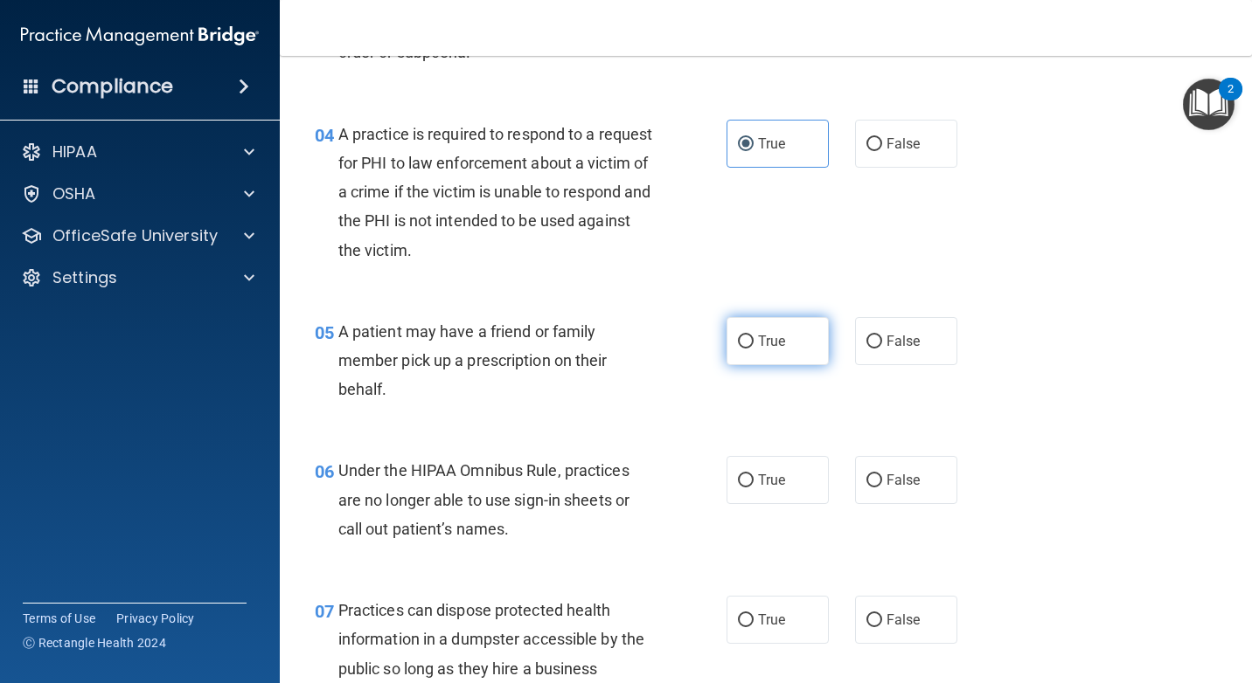
click at [803, 346] on label "True" at bounding box center [777, 341] width 102 height 48
click at [753, 346] on input "True" at bounding box center [746, 342] width 16 height 13
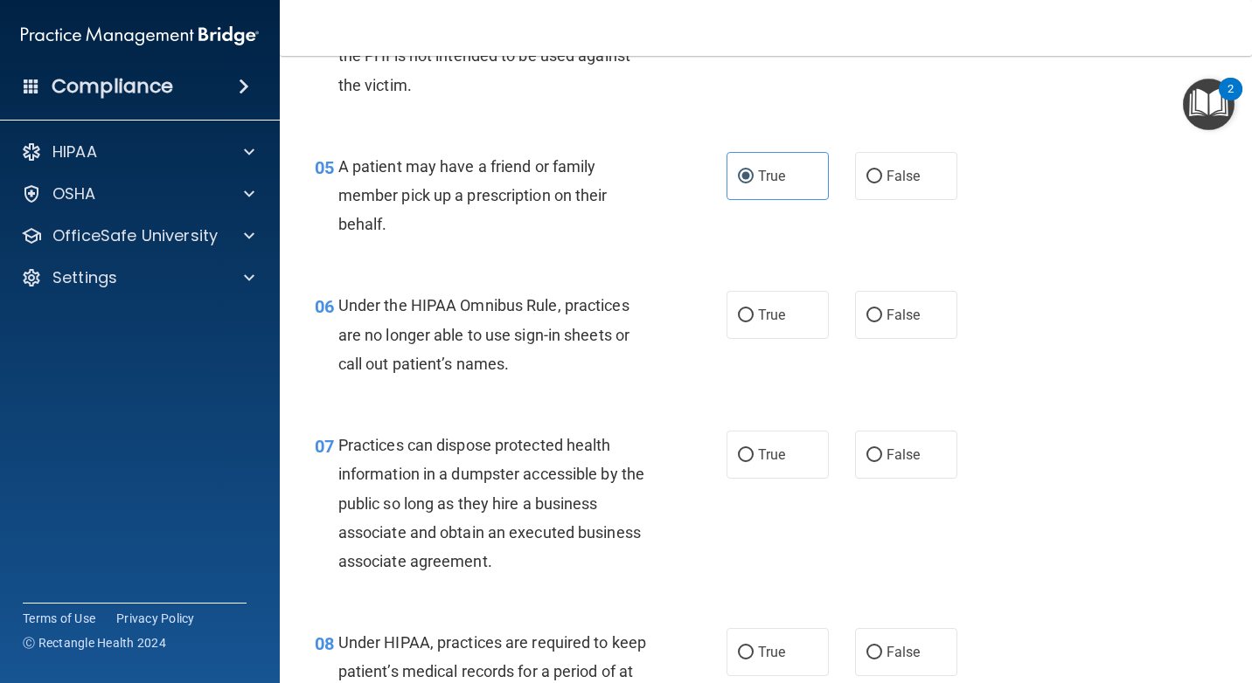
scroll to position [787, 0]
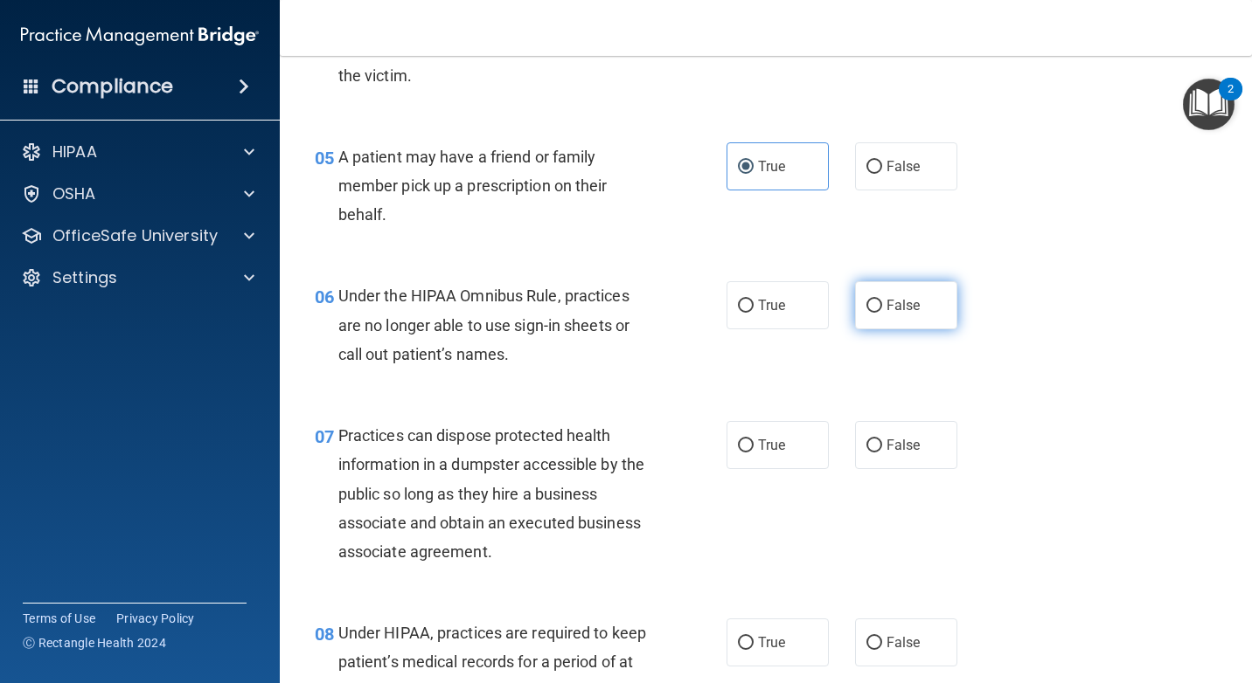
click at [913, 316] on label "False" at bounding box center [906, 305] width 102 height 48
click at [882, 313] on input "False" at bounding box center [874, 306] width 16 height 13
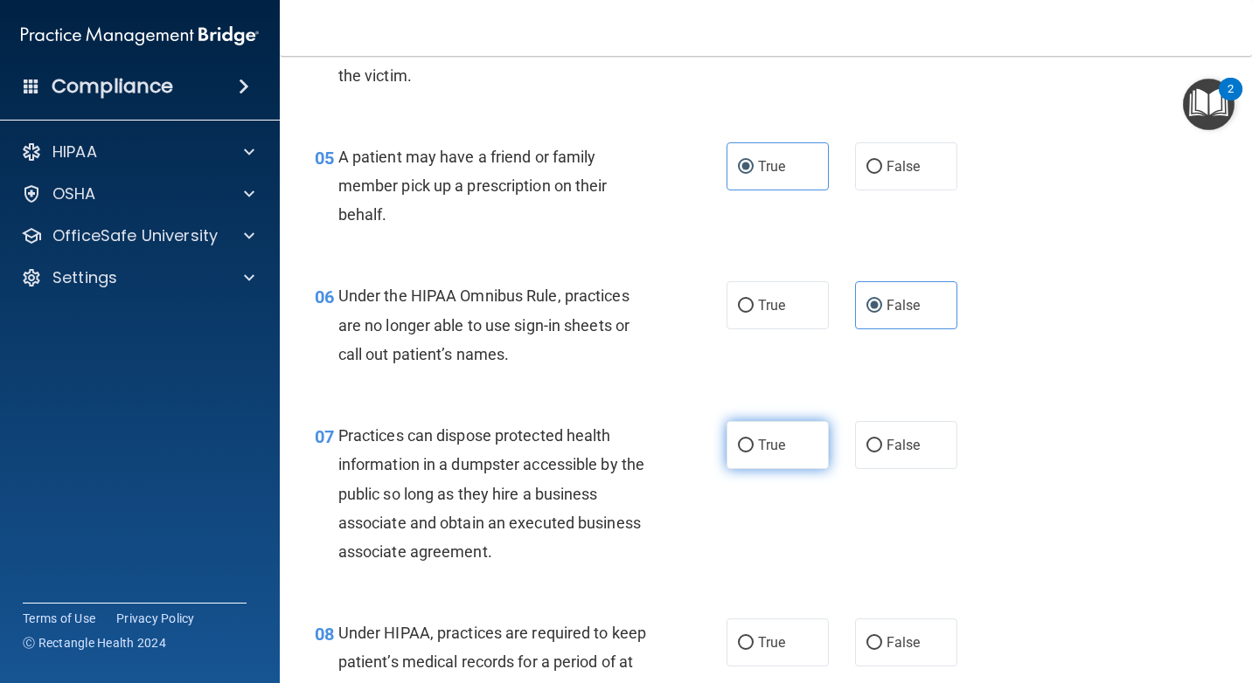
click at [815, 434] on label "True" at bounding box center [777, 445] width 102 height 48
click at [753, 440] on input "True" at bounding box center [746, 446] width 16 height 13
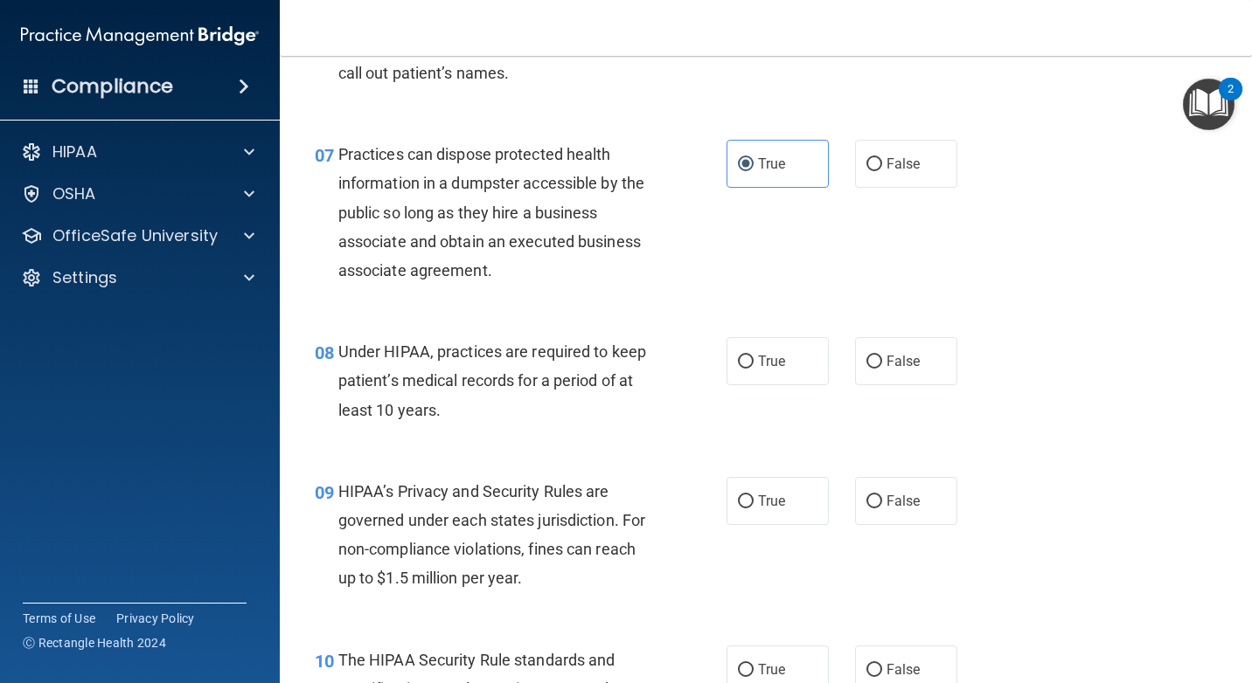
scroll to position [1136, 0]
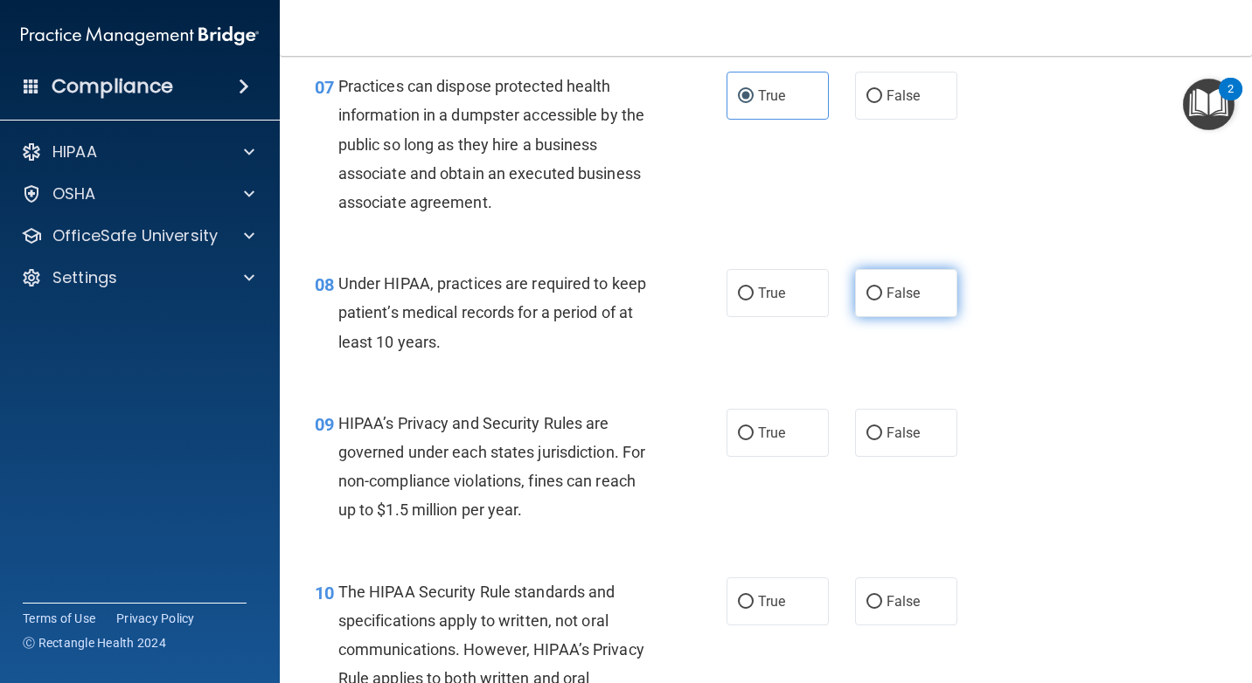
click at [913, 313] on label "False" at bounding box center [906, 293] width 102 height 48
click at [882, 301] on input "False" at bounding box center [874, 294] width 16 height 13
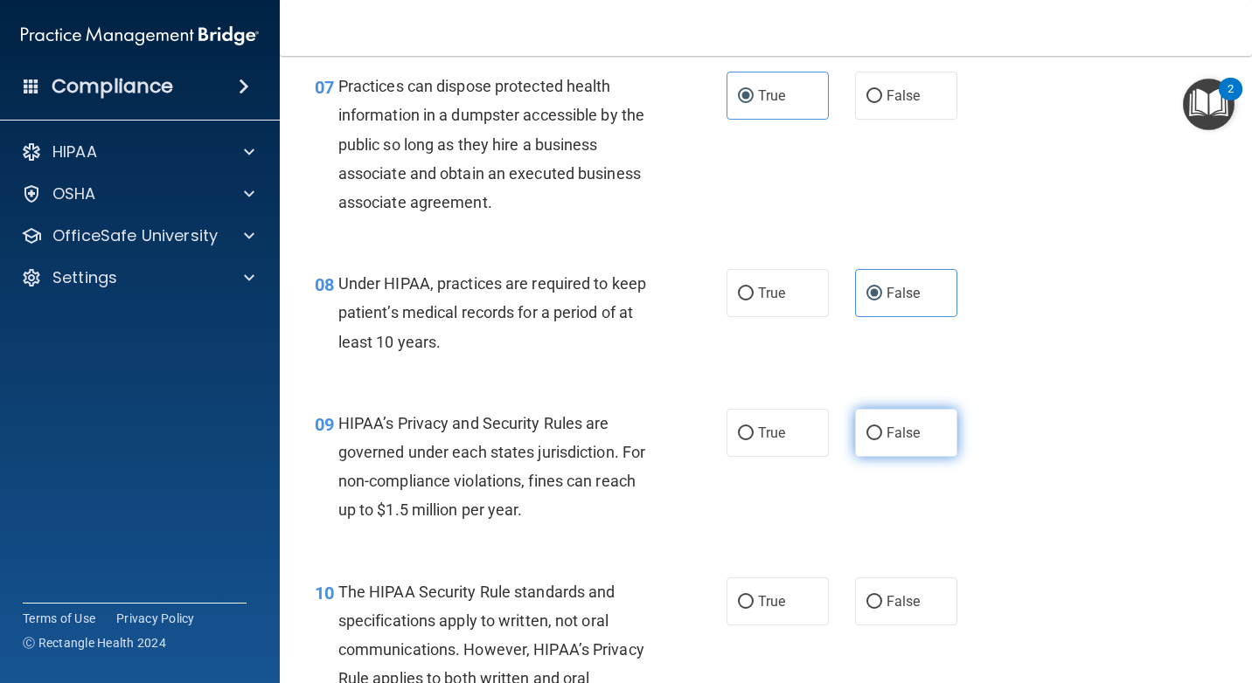
click at [901, 434] on span "False" at bounding box center [903, 433] width 34 height 17
click at [882, 434] on input "False" at bounding box center [874, 433] width 16 height 13
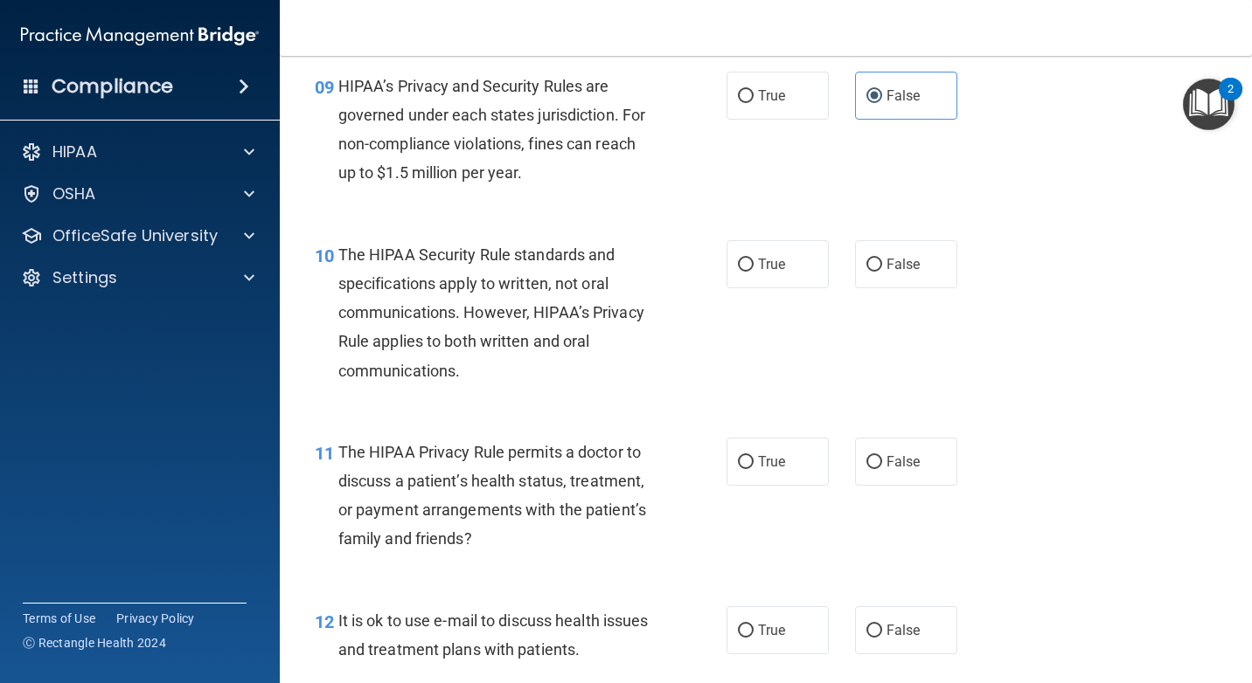
scroll to position [1486, 0]
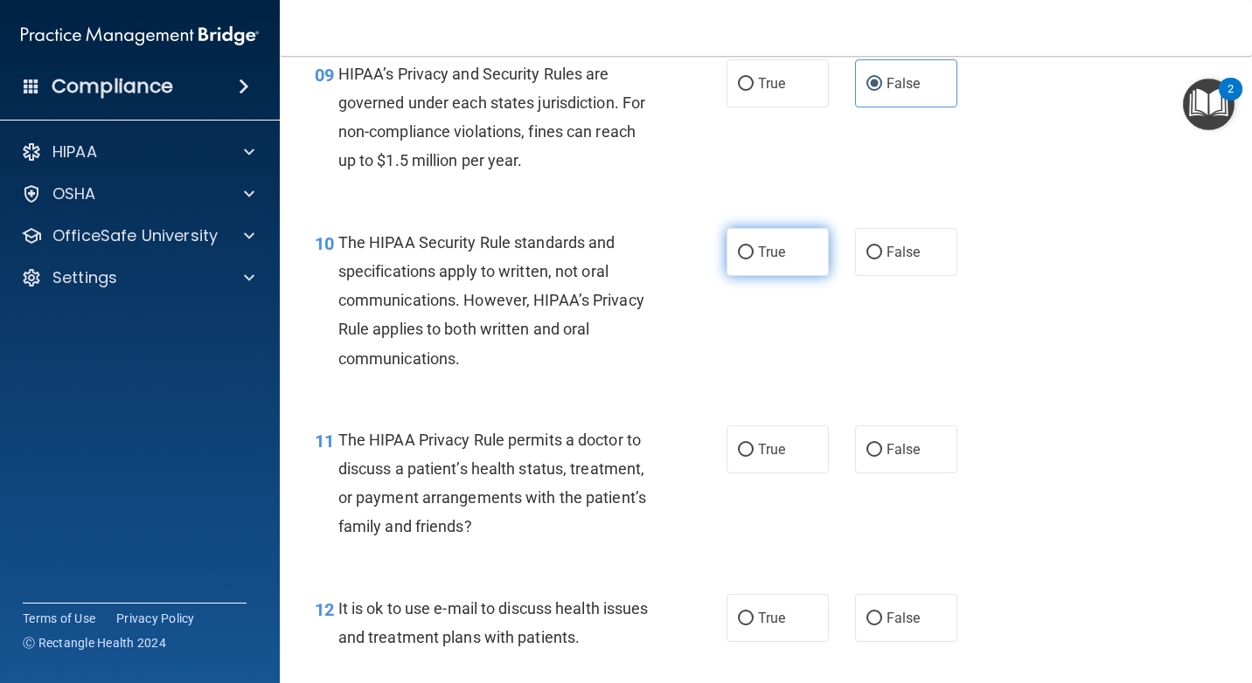
click at [768, 248] on span "True" at bounding box center [771, 252] width 27 height 17
click at [753, 248] on input "True" at bounding box center [746, 252] width 16 height 13
click at [874, 444] on label "False" at bounding box center [906, 450] width 102 height 48
click at [874, 444] on input "False" at bounding box center [874, 450] width 16 height 13
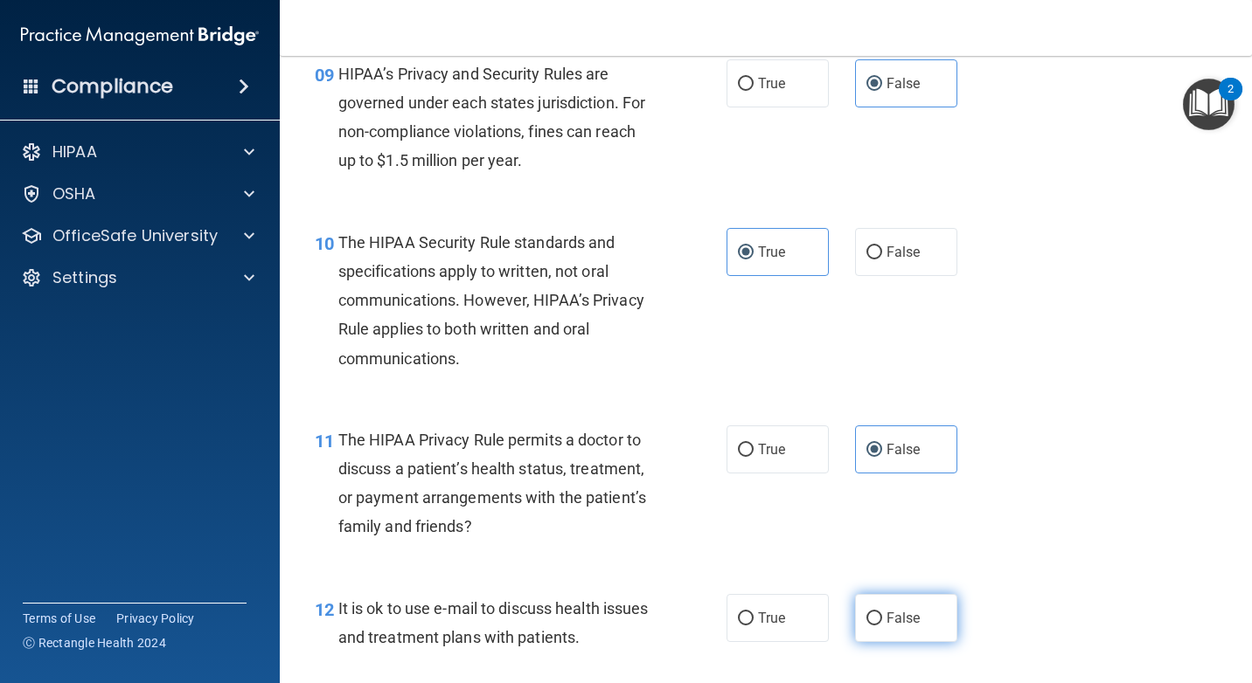
click at [871, 613] on input "False" at bounding box center [874, 619] width 16 height 13
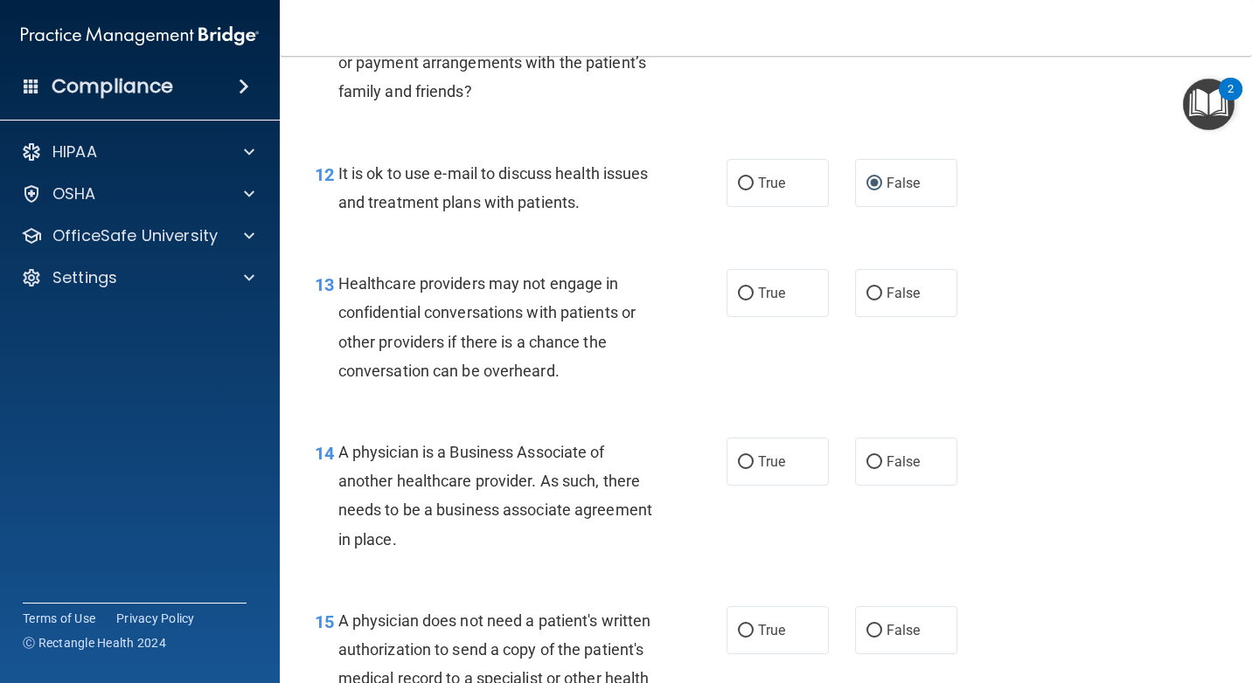
scroll to position [1923, 0]
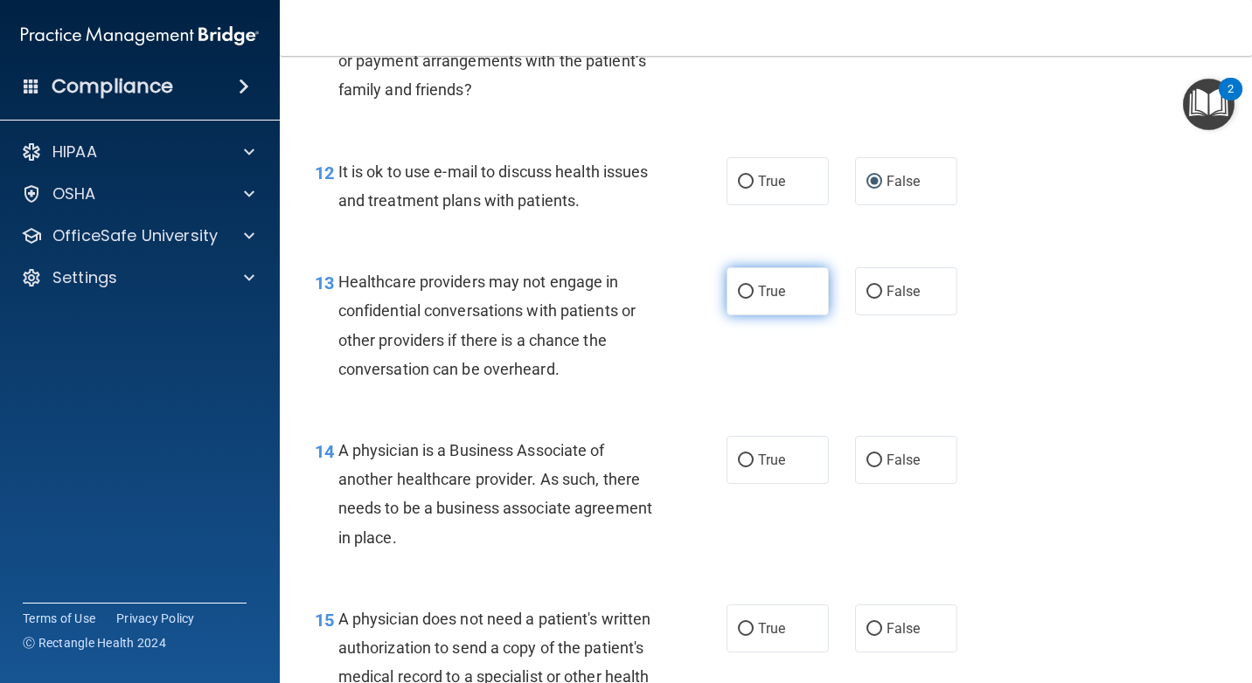
click at [792, 271] on label "True" at bounding box center [777, 291] width 102 height 48
click at [753, 286] on input "True" at bounding box center [746, 292] width 16 height 13
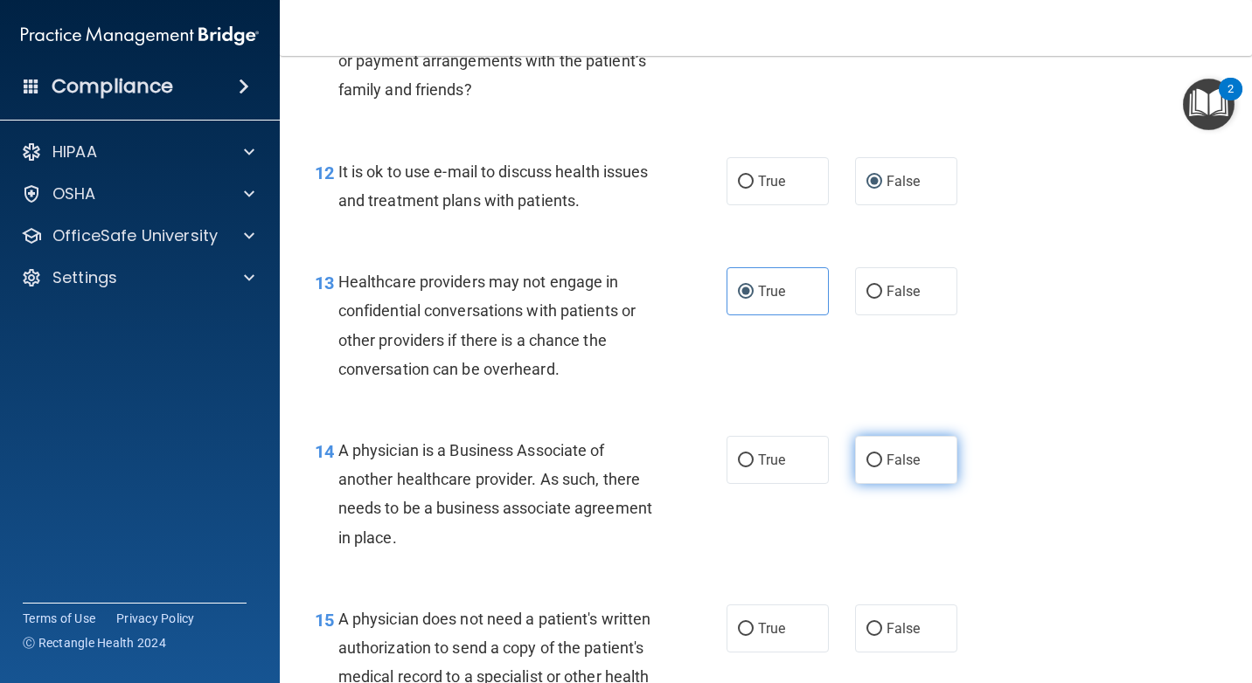
click at [908, 475] on label "False" at bounding box center [906, 460] width 102 height 48
click at [882, 468] on input "False" at bounding box center [874, 460] width 16 height 13
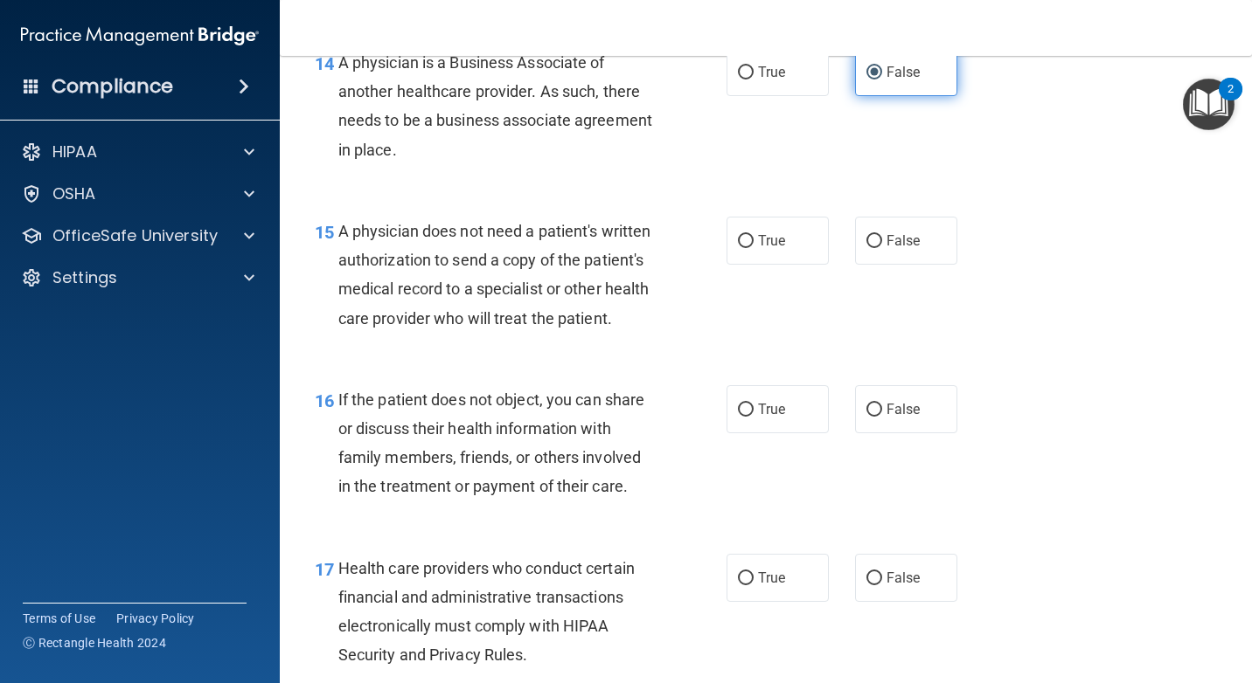
scroll to position [2272, 0]
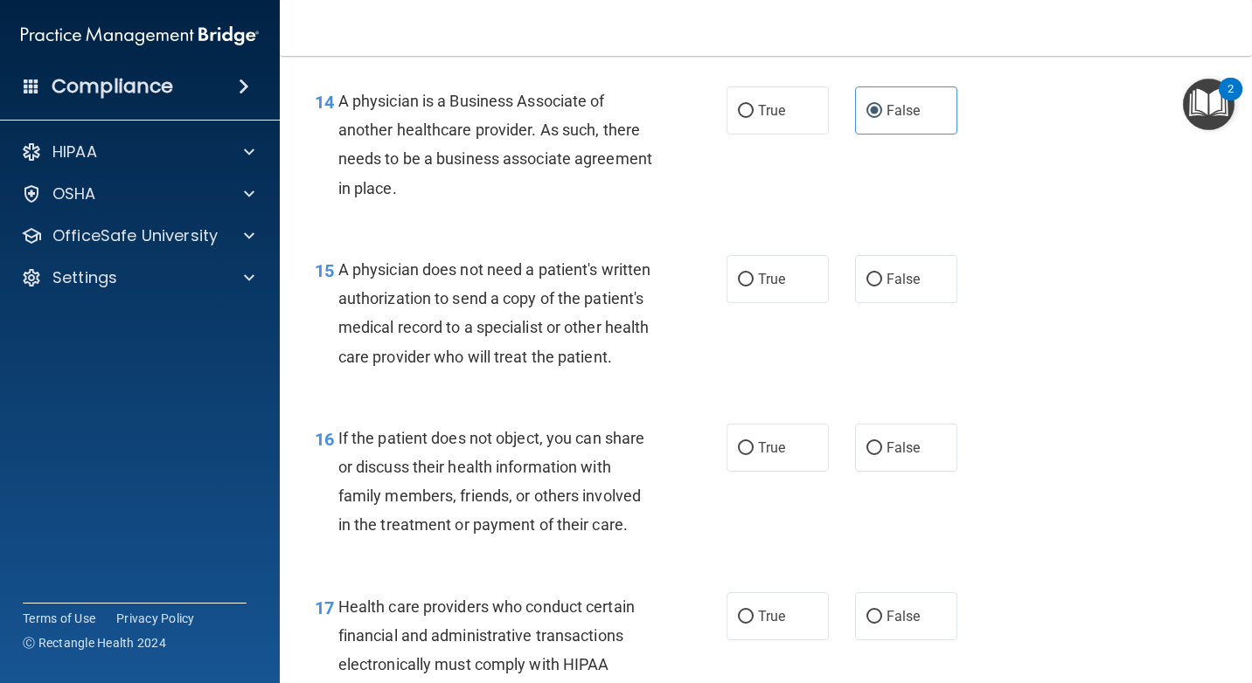
drag, startPoint x: 866, startPoint y: 291, endPoint x: 833, endPoint y: 348, distance: 65.8
click at [866, 290] on label "False" at bounding box center [906, 279] width 102 height 48
click at [866, 287] on input "False" at bounding box center [874, 280] width 16 height 13
click at [761, 456] on span "True" at bounding box center [771, 448] width 27 height 17
click at [753, 455] on input "True" at bounding box center [746, 448] width 16 height 13
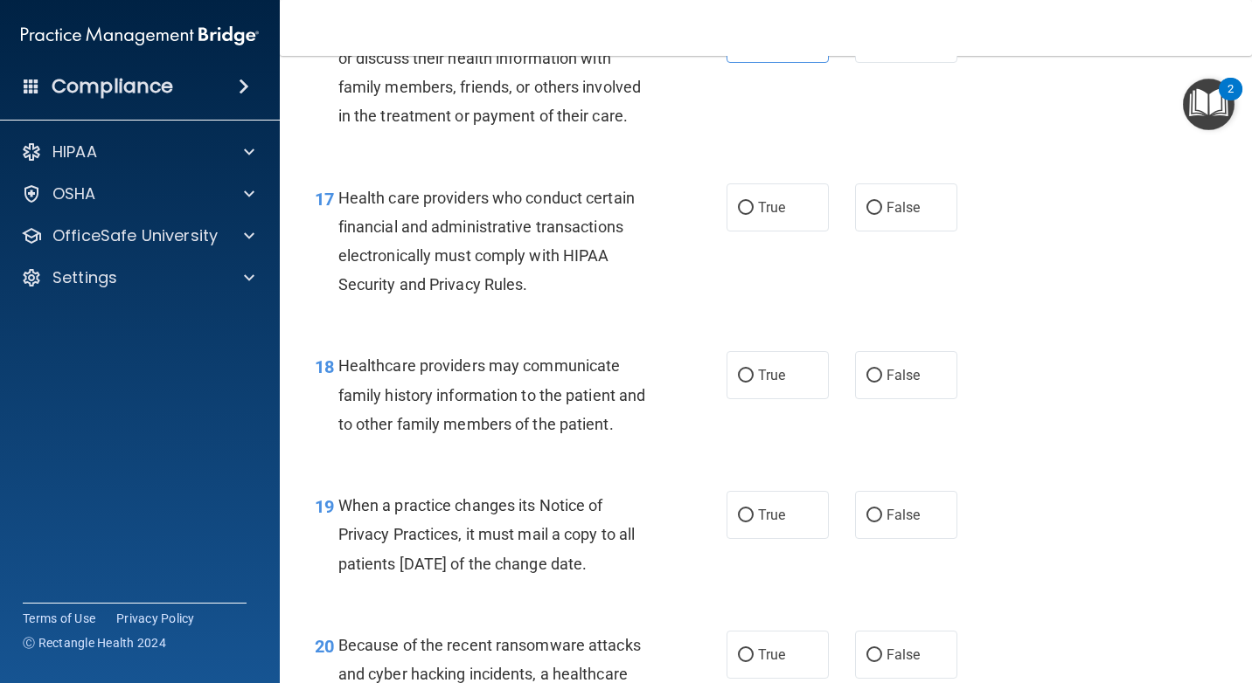
scroll to position [2709, 0]
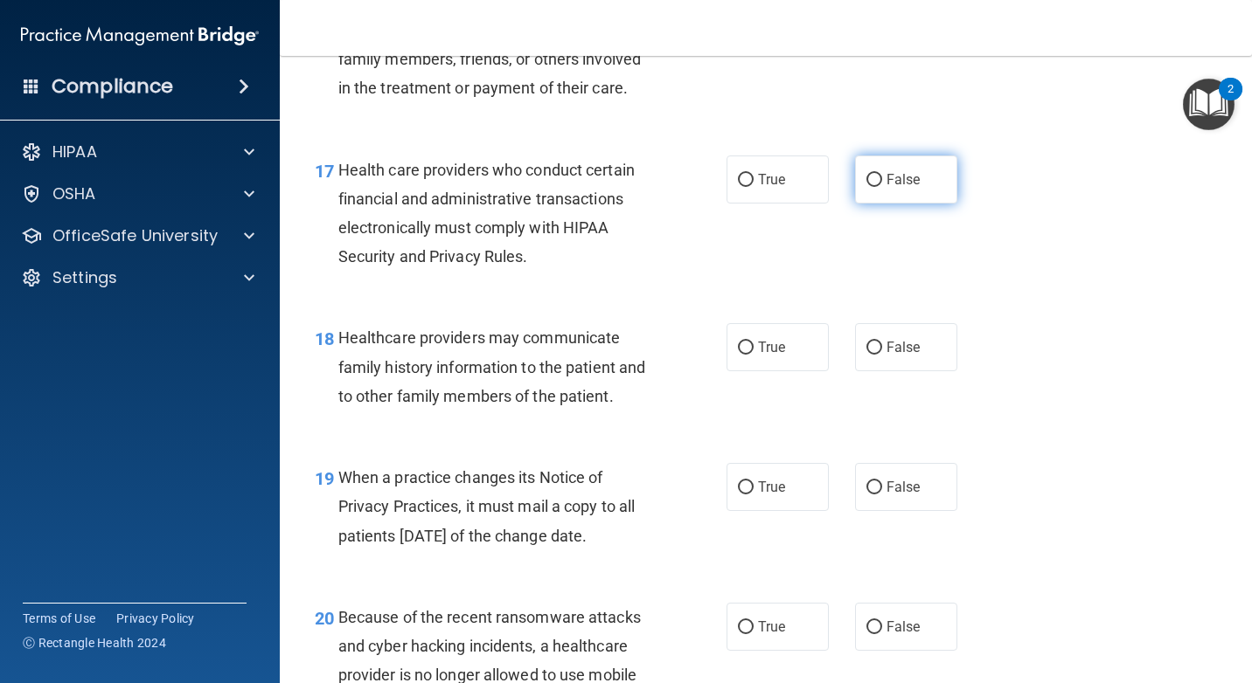
click at [890, 204] on label "False" at bounding box center [906, 180] width 102 height 48
click at [882, 187] on input "False" at bounding box center [874, 180] width 16 height 13
click at [890, 371] on label "False" at bounding box center [906, 347] width 102 height 48
click at [882, 355] on input "False" at bounding box center [874, 348] width 16 height 13
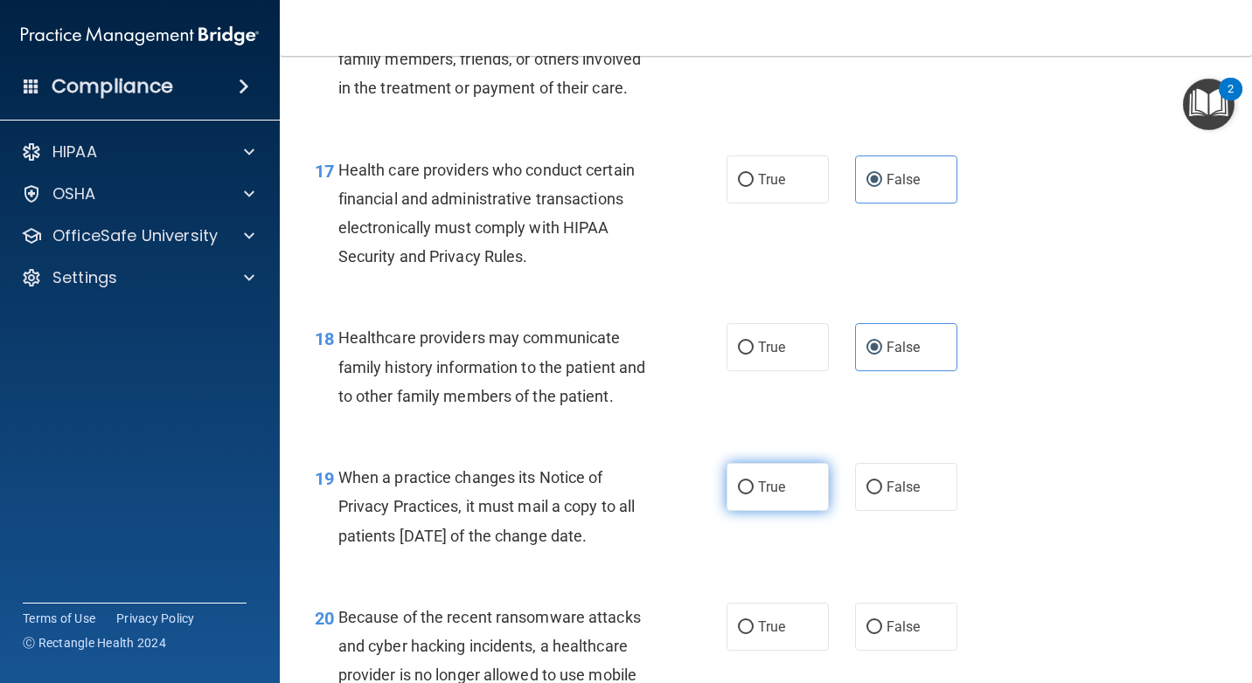
click at [790, 504] on label "True" at bounding box center [777, 487] width 102 height 48
click at [753, 495] on input "True" at bounding box center [746, 488] width 16 height 13
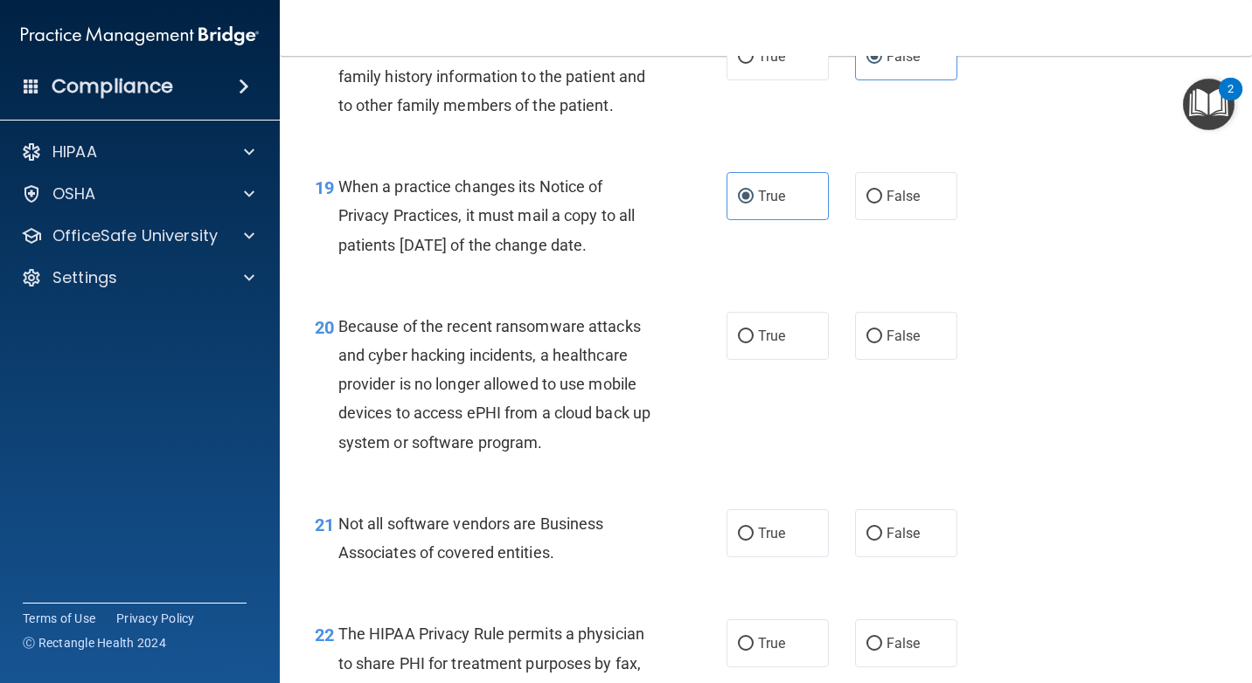
scroll to position [3146, 0]
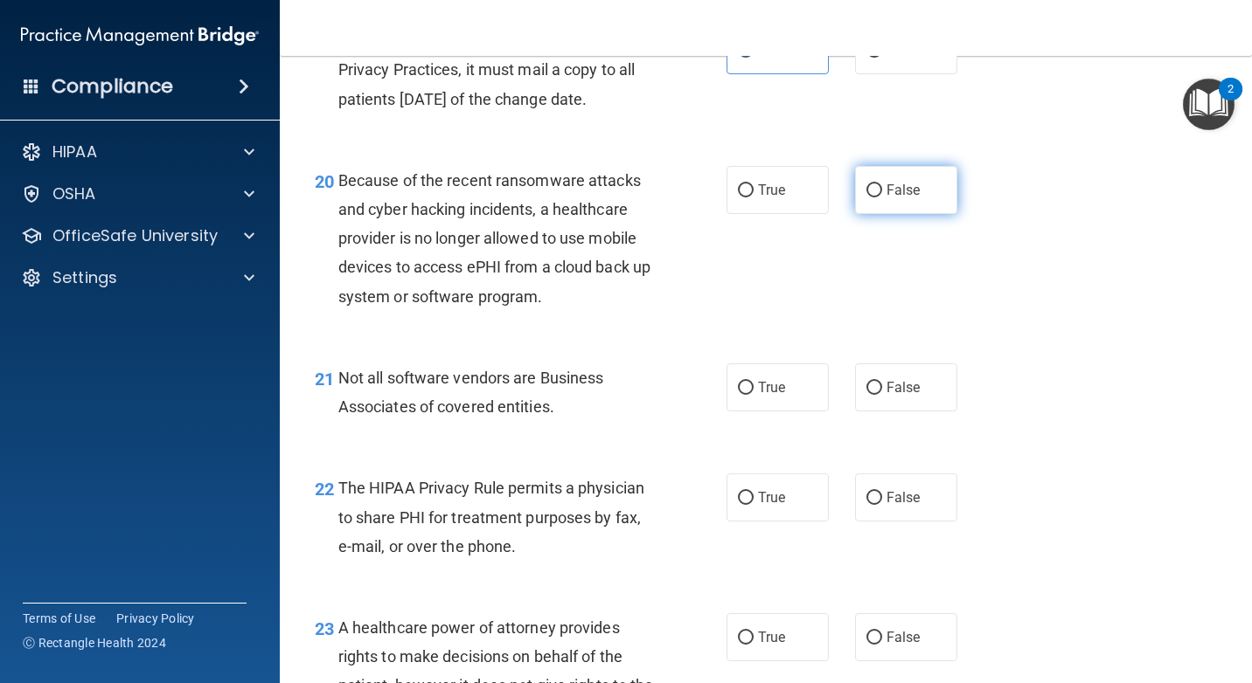
click at [886, 198] on span "False" at bounding box center [903, 190] width 34 height 17
click at [882, 198] on input "False" at bounding box center [874, 190] width 16 height 13
click at [787, 412] on label "True" at bounding box center [777, 388] width 102 height 48
click at [753, 395] on input "True" at bounding box center [746, 388] width 16 height 13
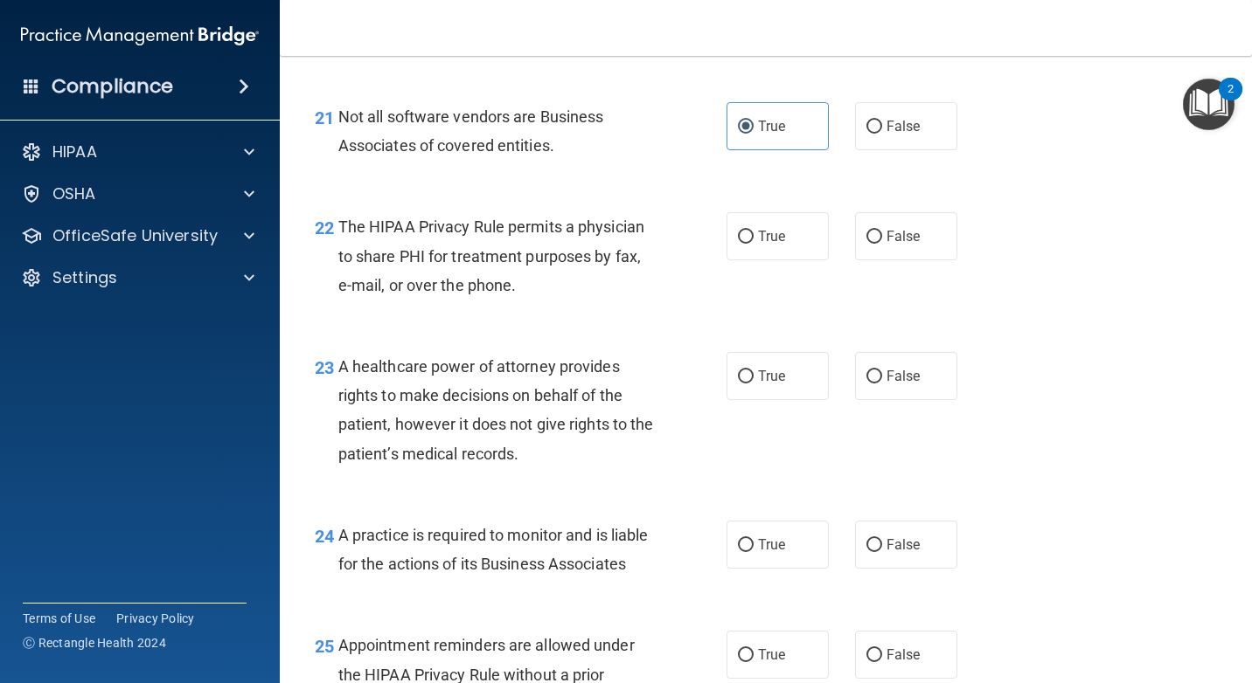
scroll to position [3409, 0]
click at [924, 260] on label "False" at bounding box center [906, 236] width 102 height 48
click at [882, 243] on input "False" at bounding box center [874, 236] width 16 height 13
click at [901, 390] on label "False" at bounding box center [906, 375] width 102 height 48
click at [882, 383] on input "False" at bounding box center [874, 376] width 16 height 13
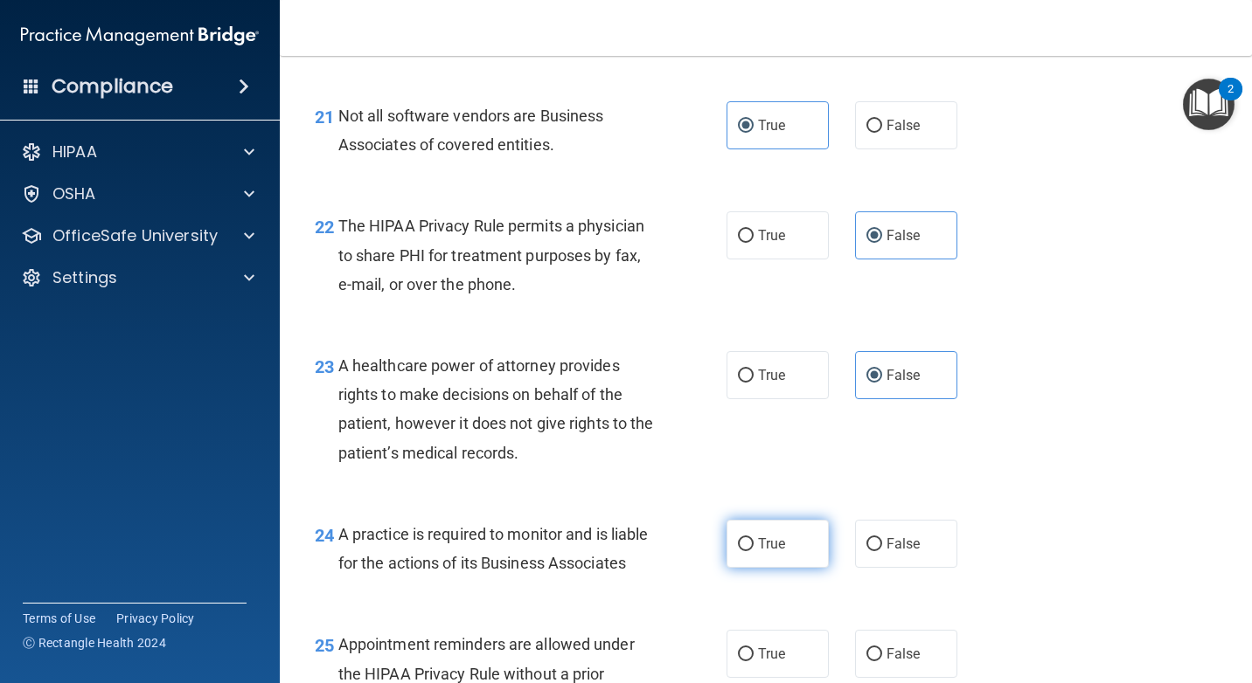
click at [746, 568] on label "True" at bounding box center [777, 544] width 102 height 48
click at [746, 551] on input "True" at bounding box center [746, 544] width 16 height 13
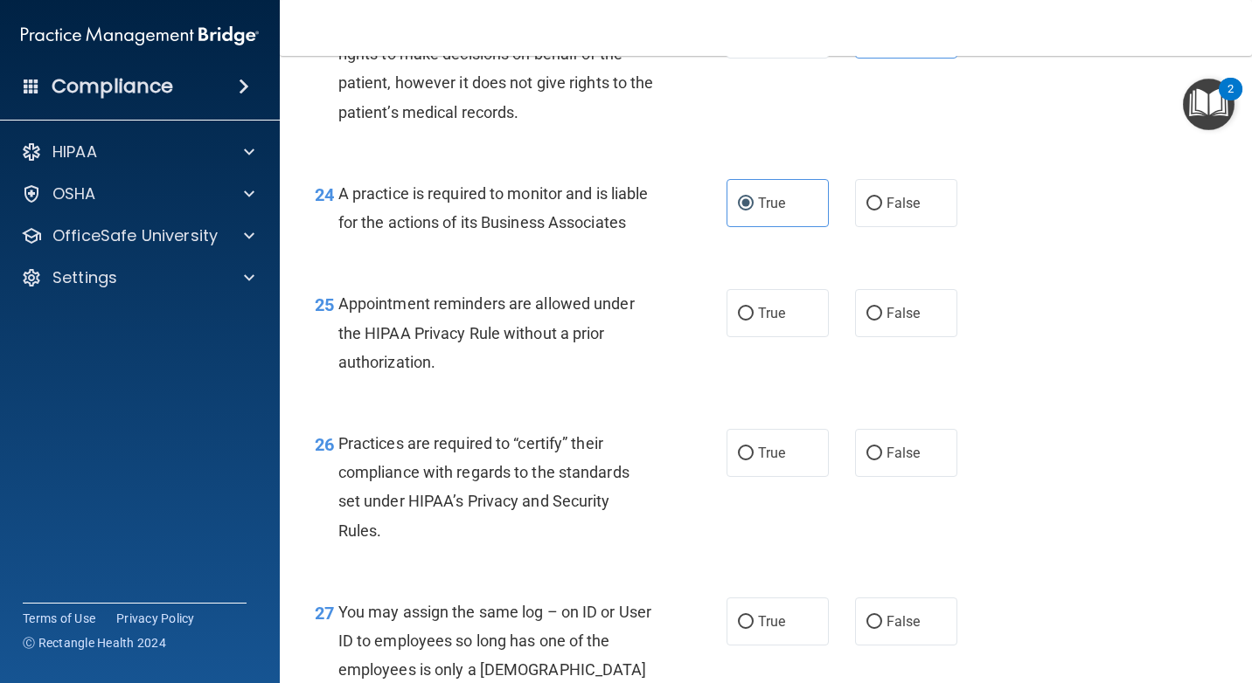
scroll to position [3758, 0]
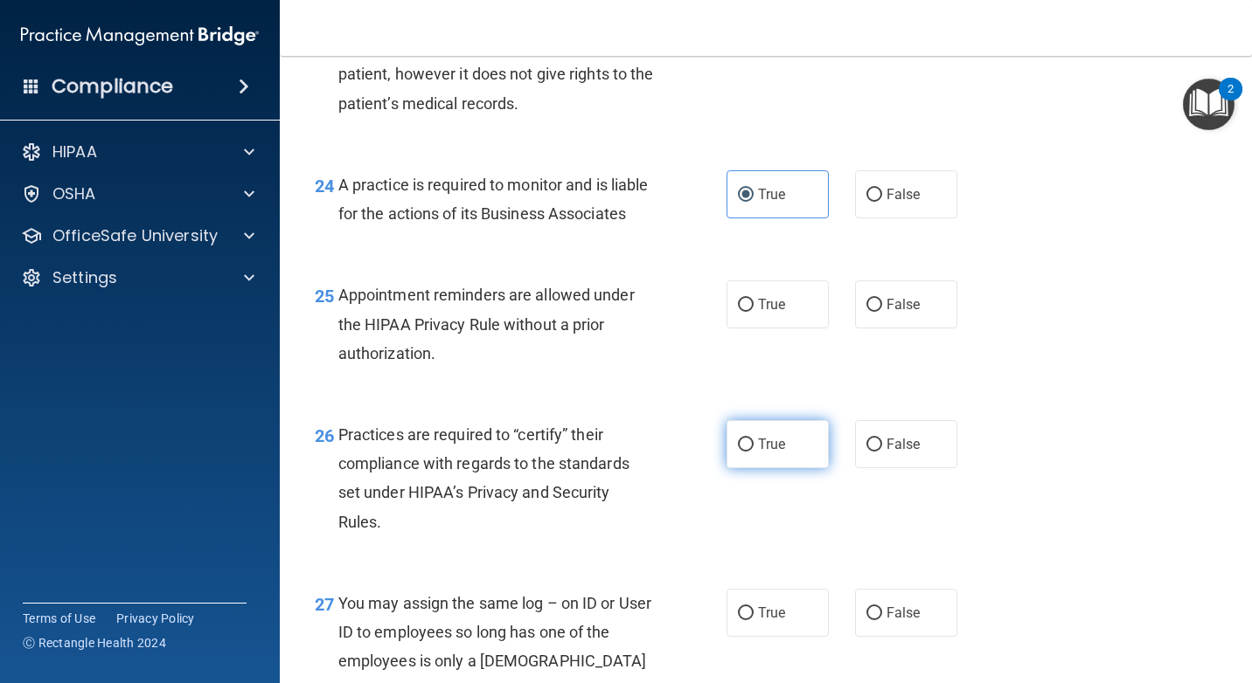
click at [790, 468] on label "True" at bounding box center [777, 444] width 102 height 48
click at [753, 452] on input "True" at bounding box center [746, 445] width 16 height 13
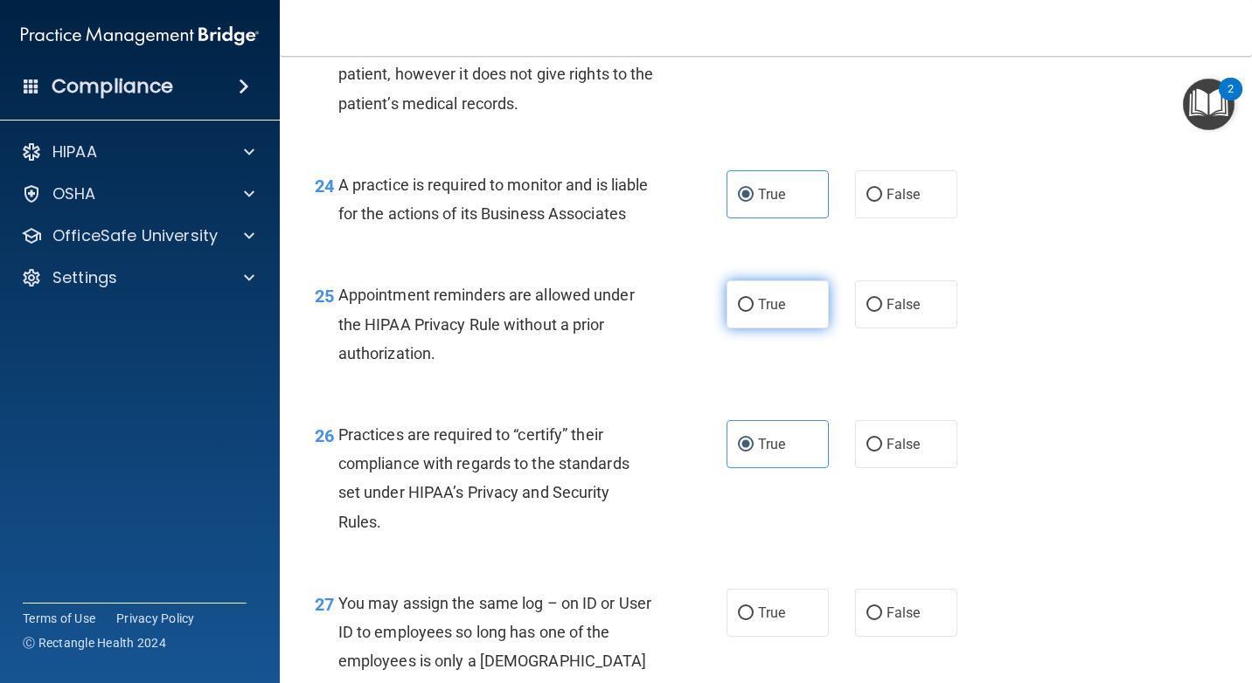
click at [783, 329] on label "True" at bounding box center [777, 305] width 102 height 48
click at [753, 312] on input "True" at bounding box center [746, 305] width 16 height 13
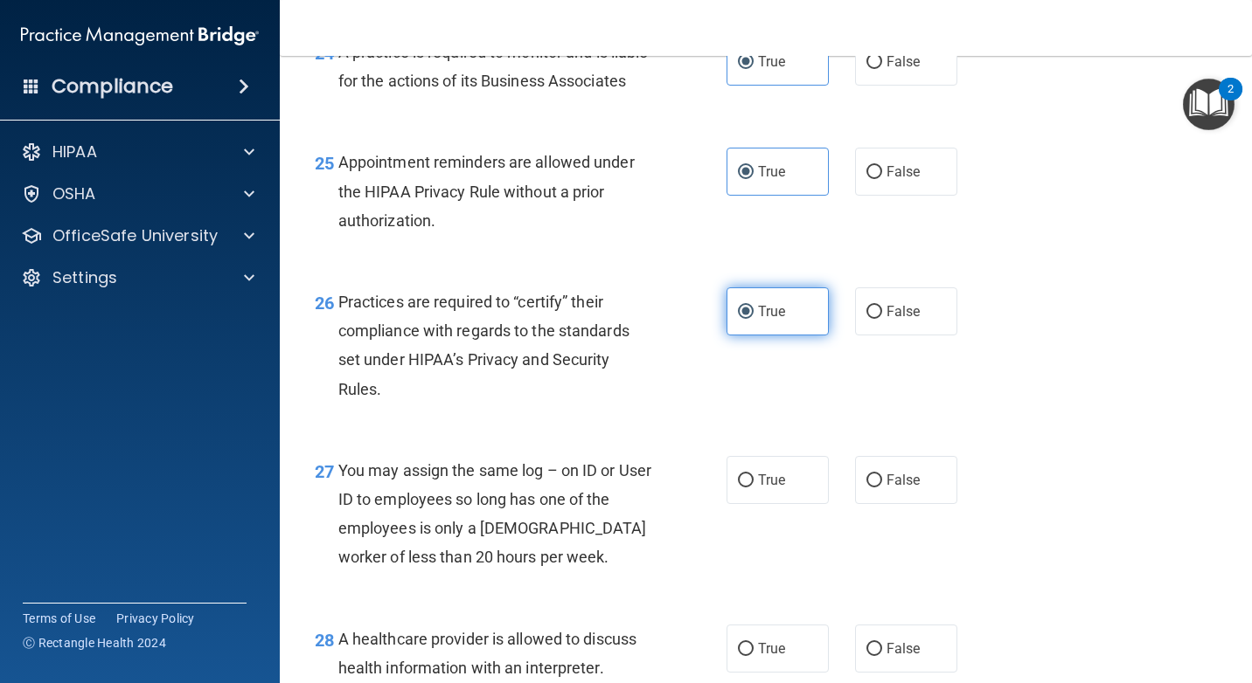
scroll to position [4108, 0]
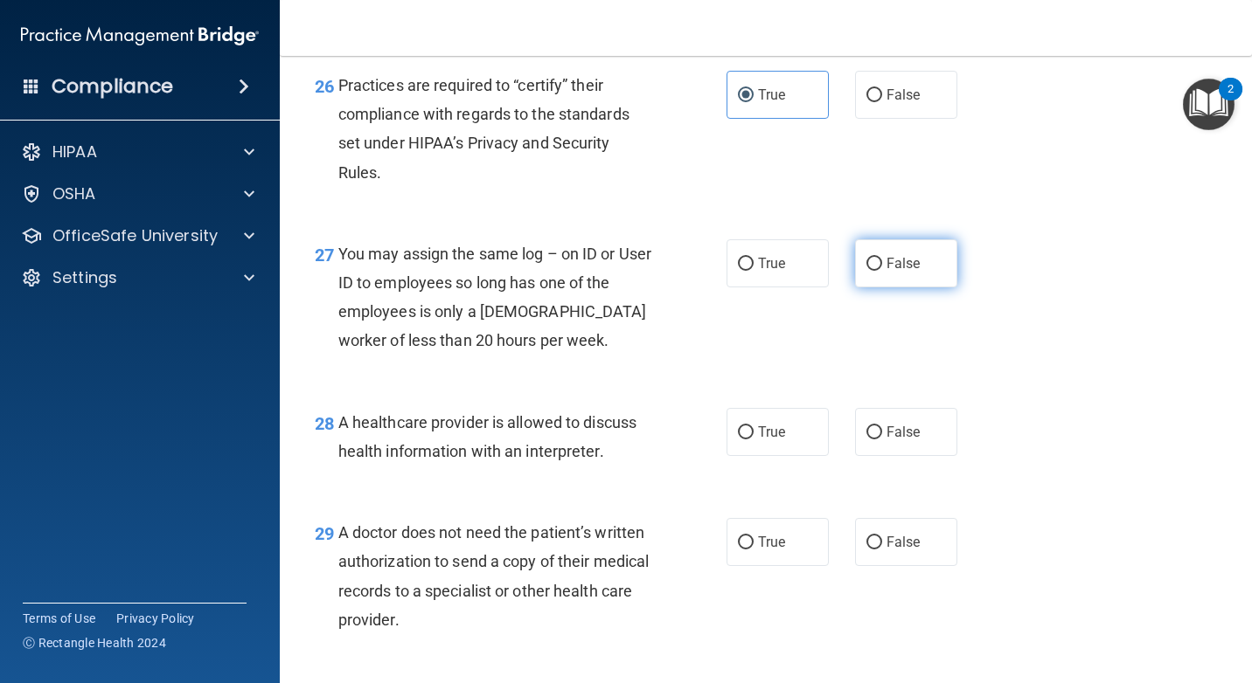
click at [892, 272] on span "False" at bounding box center [903, 263] width 34 height 17
click at [882, 271] on input "False" at bounding box center [874, 264] width 16 height 13
click at [888, 456] on label "False" at bounding box center [906, 432] width 102 height 48
click at [882, 440] on input "False" at bounding box center [874, 433] width 16 height 13
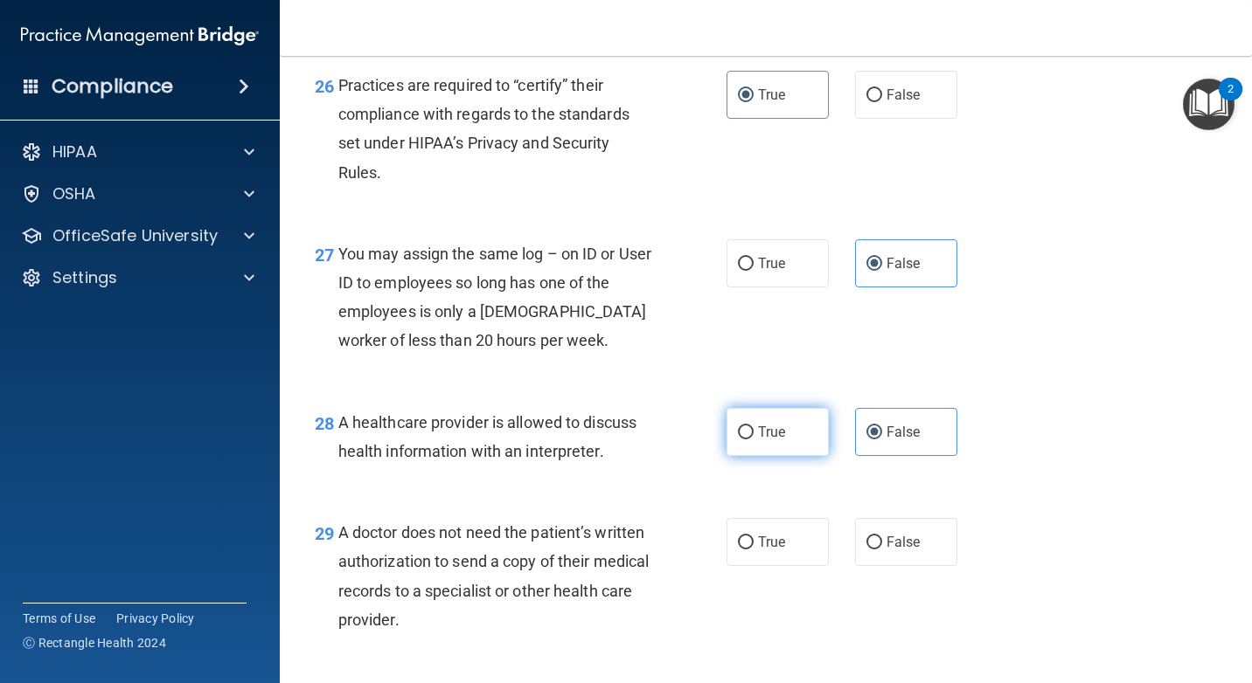
click at [743, 440] on input "True" at bounding box center [746, 433] width 16 height 13
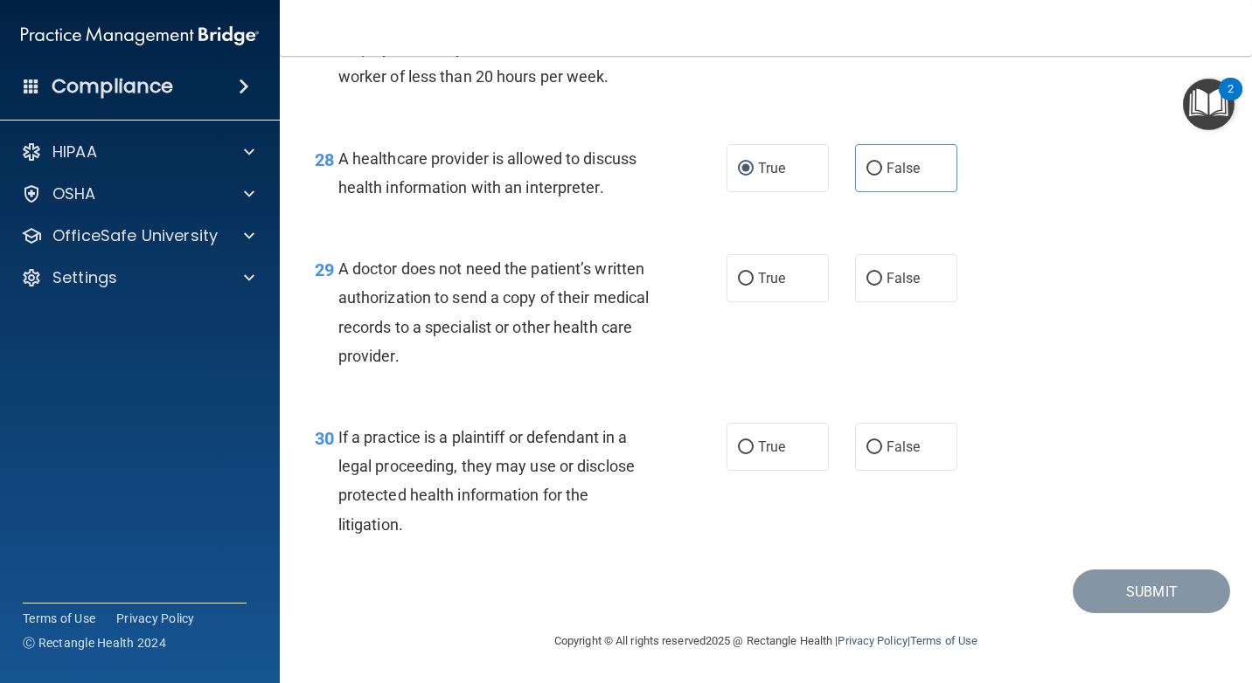
scroll to position [4430, 0]
click at [886, 174] on span "False" at bounding box center [903, 168] width 34 height 17
click at [882, 174] on input "False" at bounding box center [874, 169] width 16 height 13
click at [796, 281] on label "True" at bounding box center [777, 278] width 102 height 48
click at [753, 281] on input "True" at bounding box center [746, 279] width 16 height 13
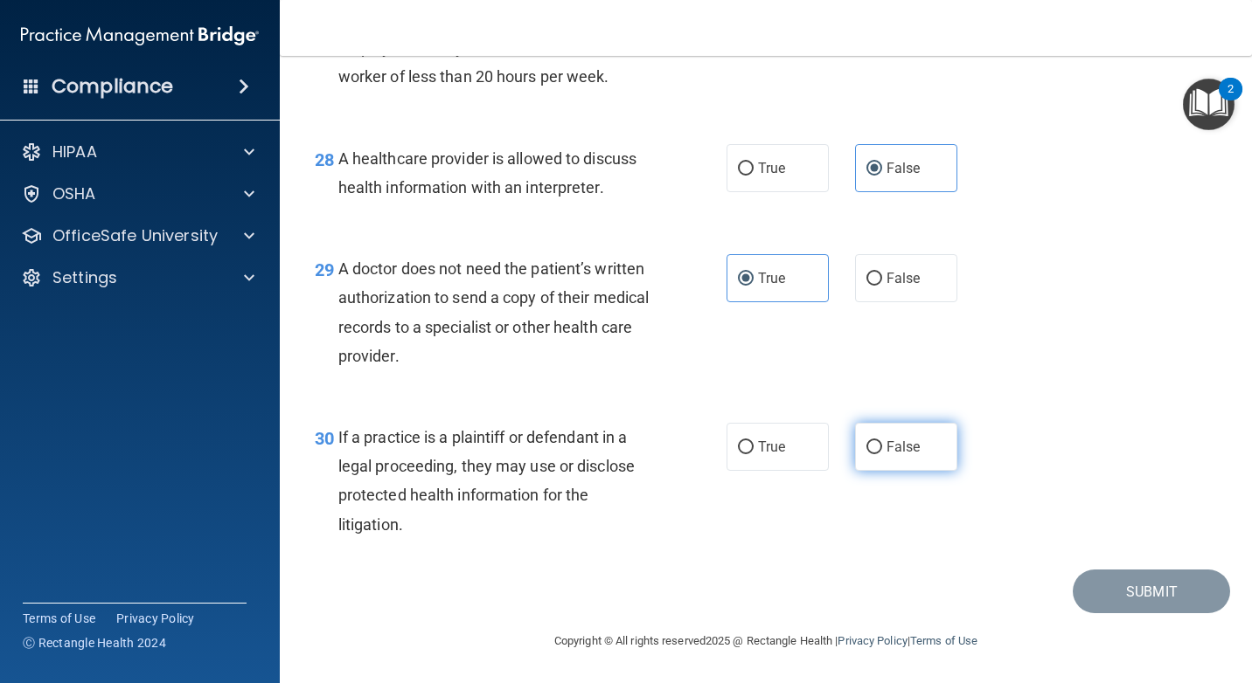
click at [886, 445] on span "False" at bounding box center [903, 447] width 34 height 17
click at [882, 445] on input "False" at bounding box center [874, 447] width 16 height 13
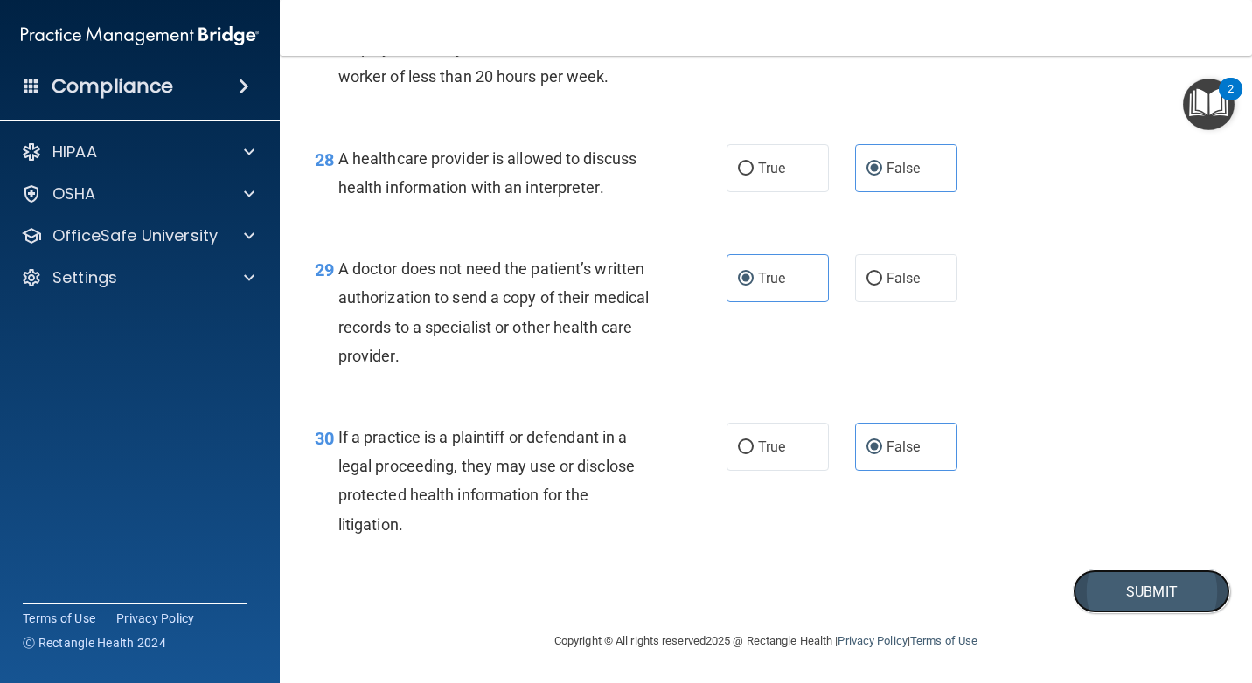
click at [1097, 591] on button "Submit" at bounding box center [1150, 592] width 157 height 45
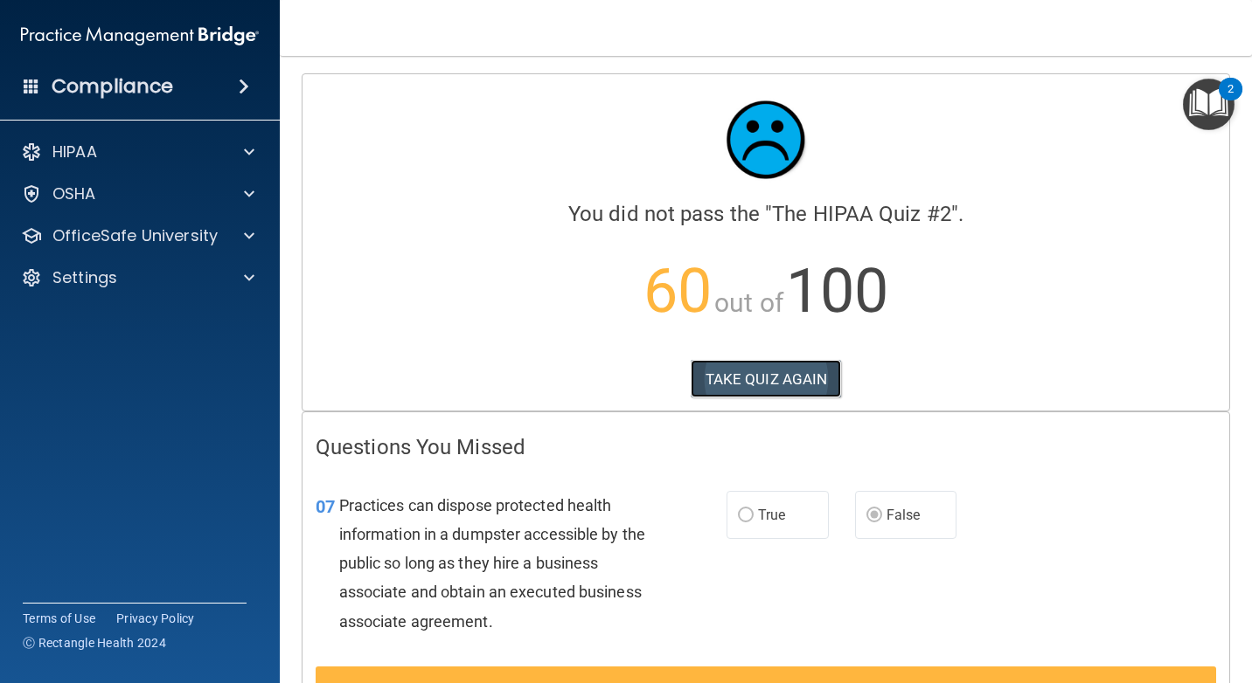
click at [752, 366] on button "TAKE QUIZ AGAIN" at bounding box center [765, 379] width 151 height 38
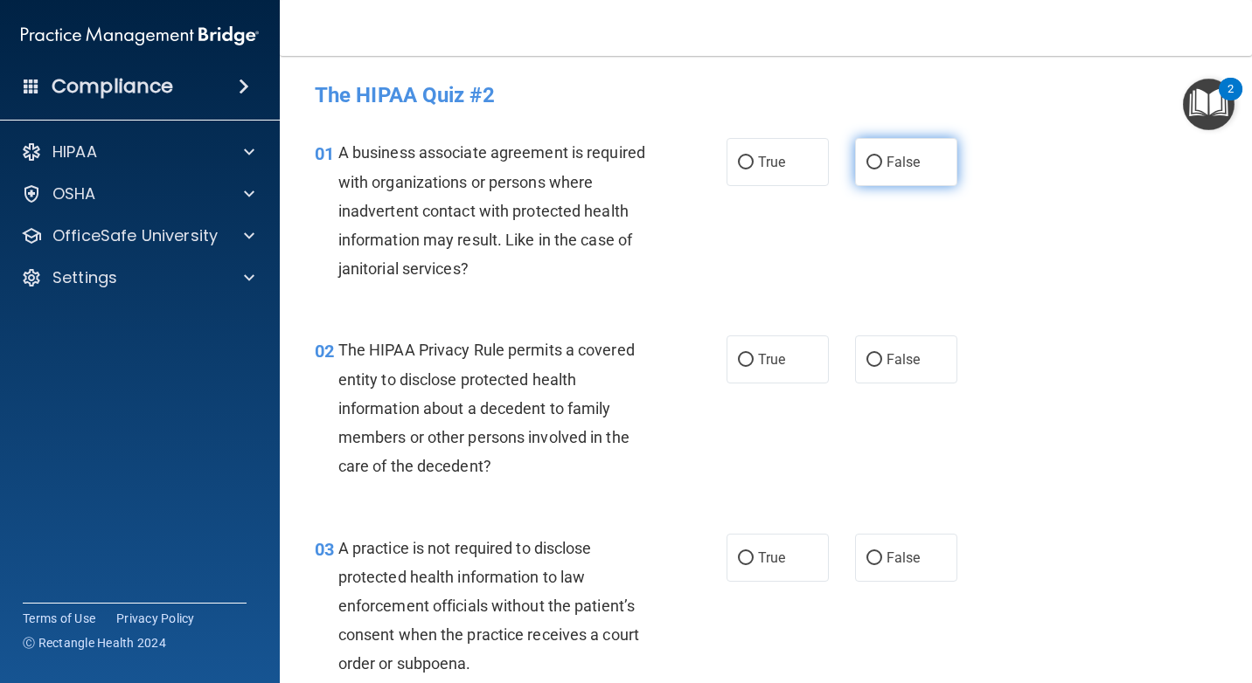
click at [900, 155] on span "False" at bounding box center [903, 162] width 34 height 17
click at [882, 156] on input "False" at bounding box center [874, 162] width 16 height 13
click at [780, 369] on label "True" at bounding box center [777, 360] width 102 height 48
click at [753, 367] on input "True" at bounding box center [746, 360] width 16 height 13
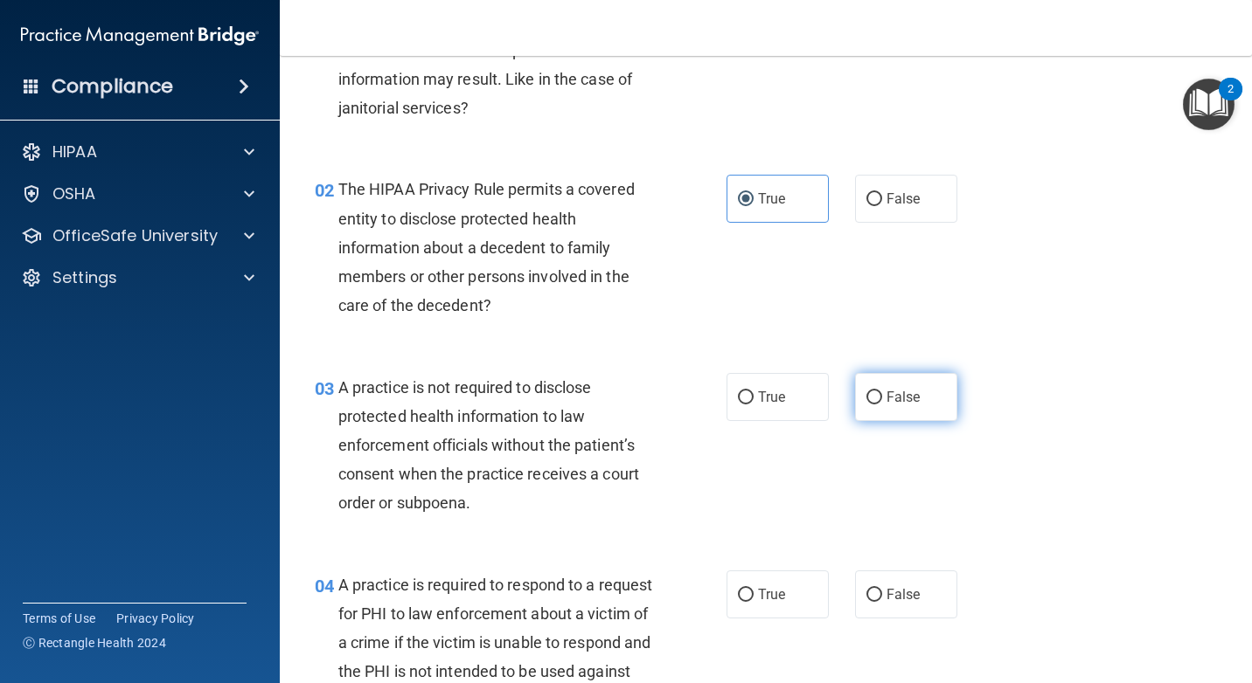
scroll to position [175, 0]
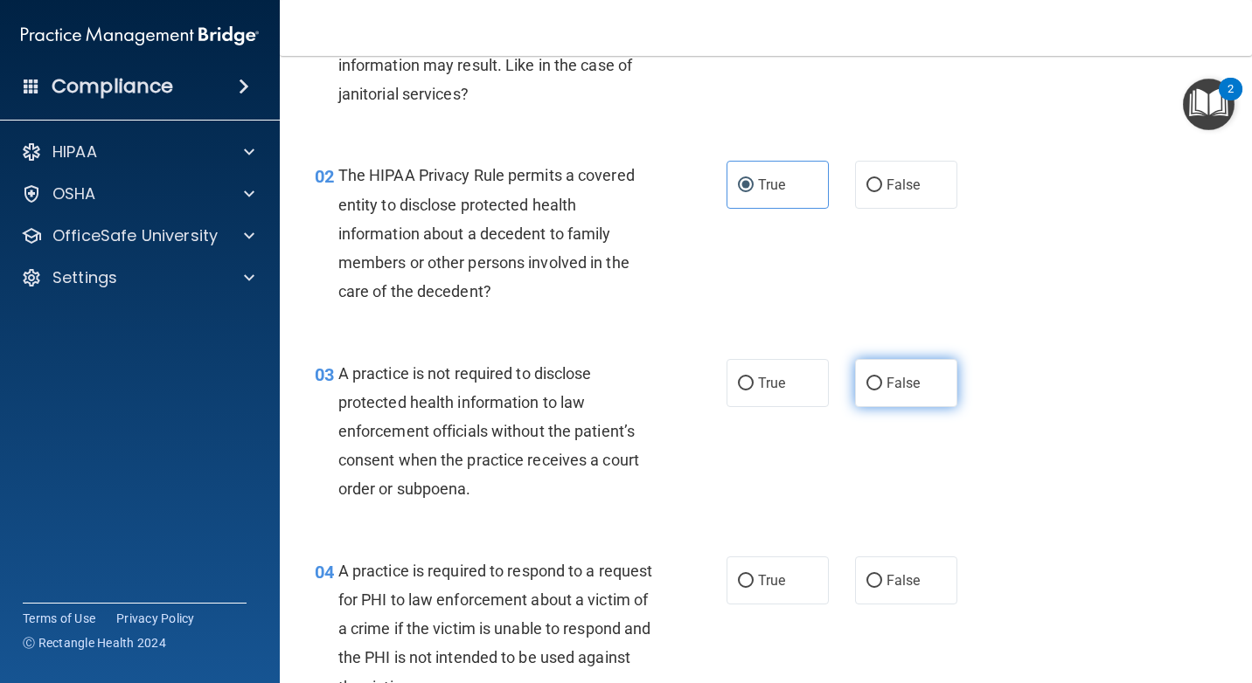
click at [901, 383] on span "False" at bounding box center [903, 383] width 34 height 17
click at [882, 383] on input "False" at bounding box center [874, 384] width 16 height 13
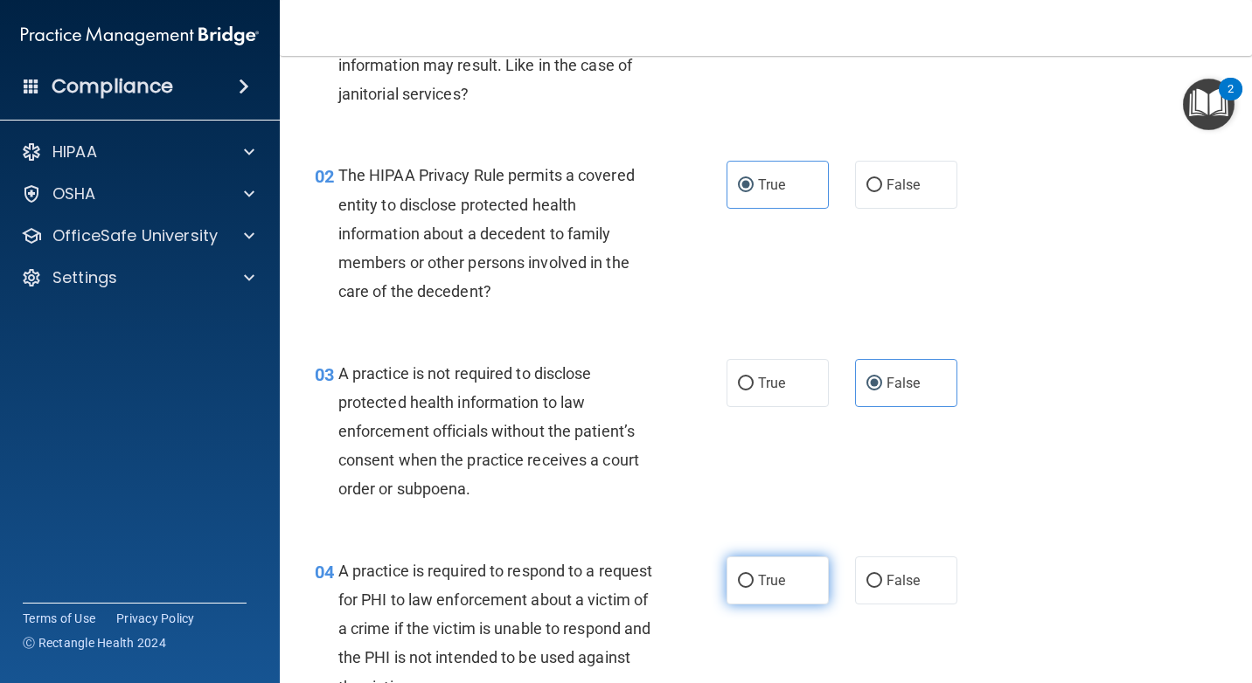
click at [788, 595] on label "True" at bounding box center [777, 581] width 102 height 48
click at [753, 588] on input "True" at bounding box center [746, 581] width 16 height 13
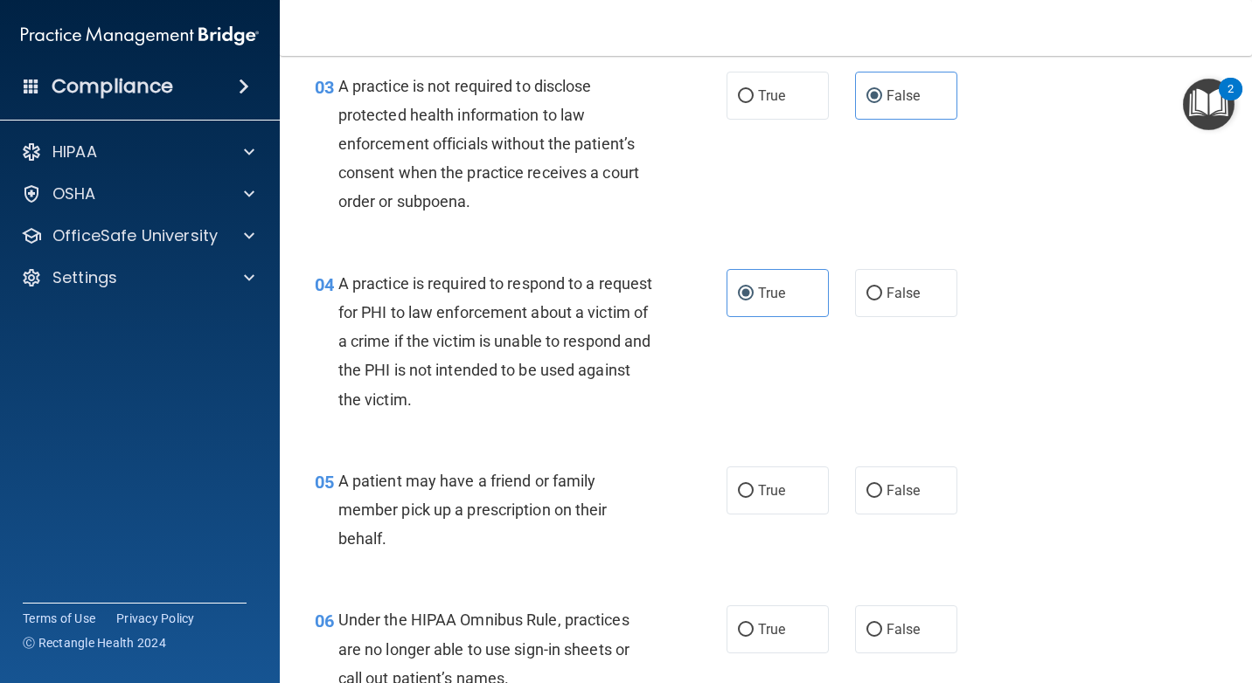
scroll to position [524, 0]
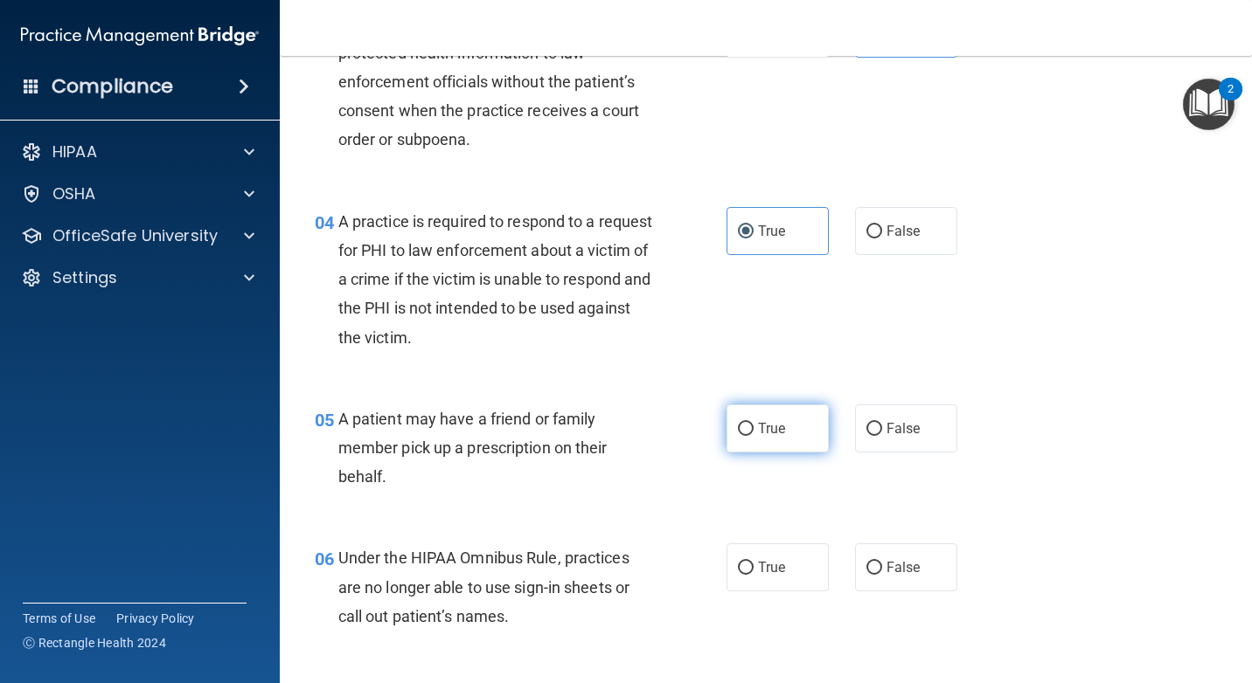
click at [800, 428] on label "True" at bounding box center [777, 429] width 102 height 48
click at [753, 428] on input "True" at bounding box center [746, 429] width 16 height 13
click at [886, 568] on span "False" at bounding box center [903, 567] width 34 height 17
click at [882, 568] on input "False" at bounding box center [874, 568] width 16 height 13
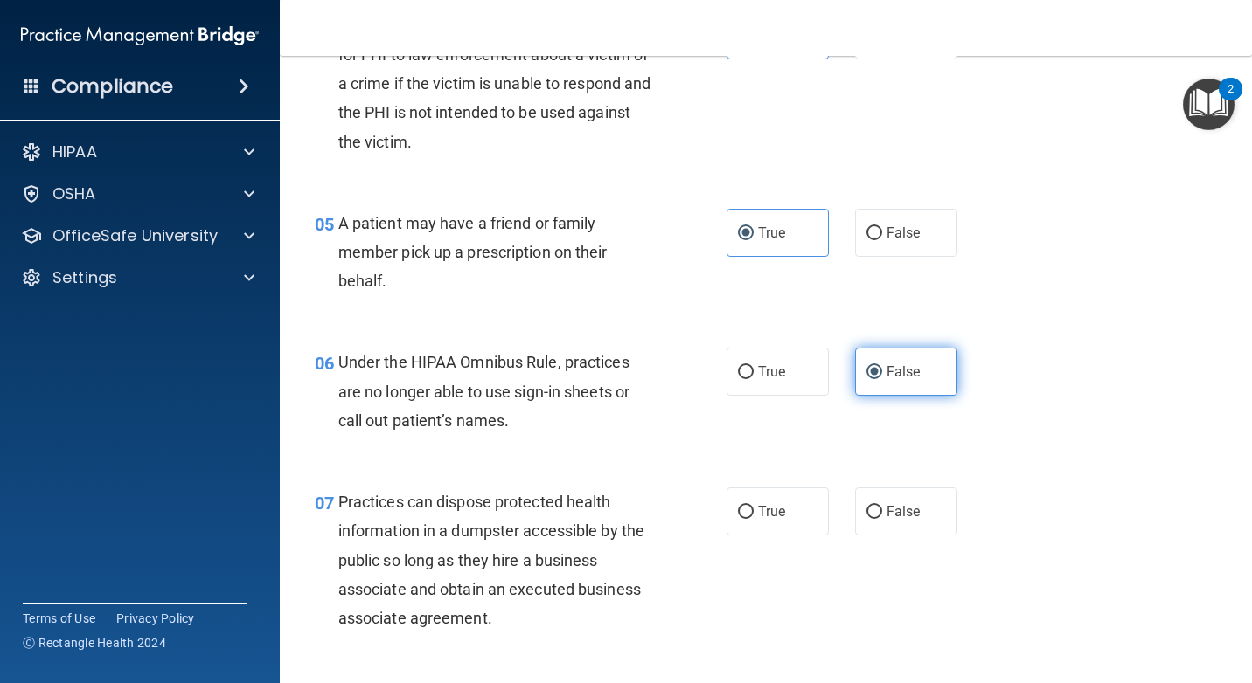
scroll to position [961, 0]
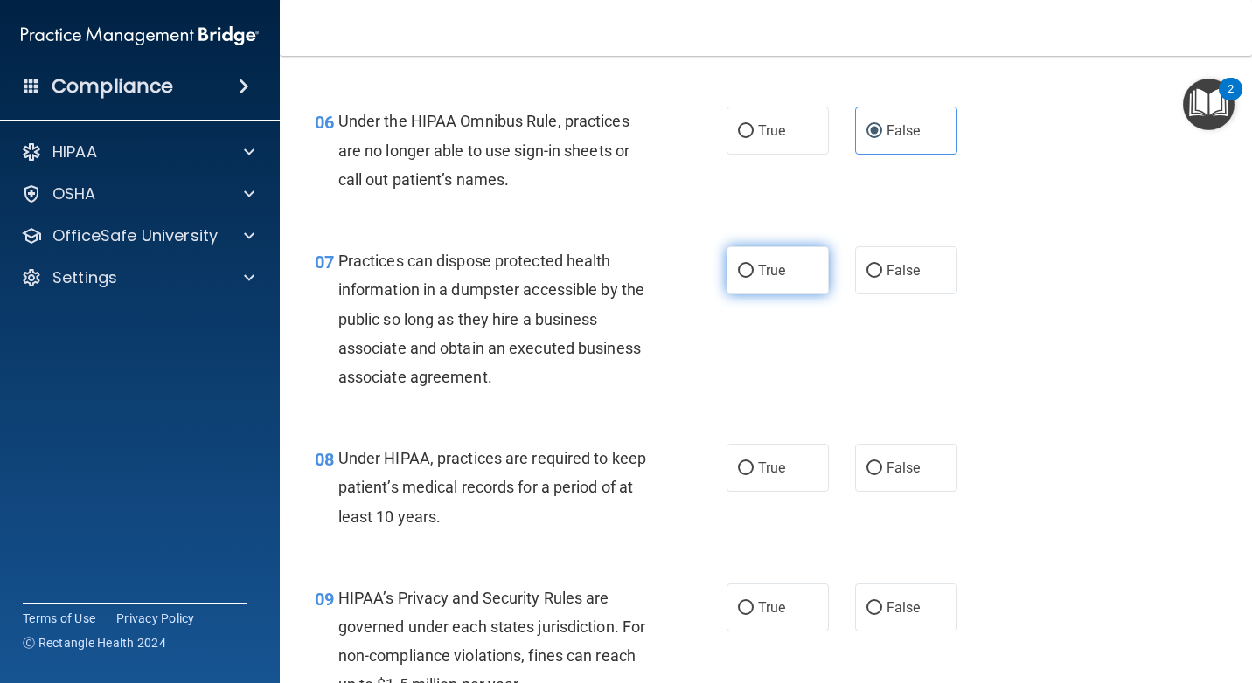
click at [774, 287] on label "True" at bounding box center [777, 270] width 102 height 48
click at [753, 278] on input "True" at bounding box center [746, 271] width 16 height 13
click at [876, 479] on label "False" at bounding box center [906, 468] width 102 height 48
click at [876, 475] on input "False" at bounding box center [874, 468] width 16 height 13
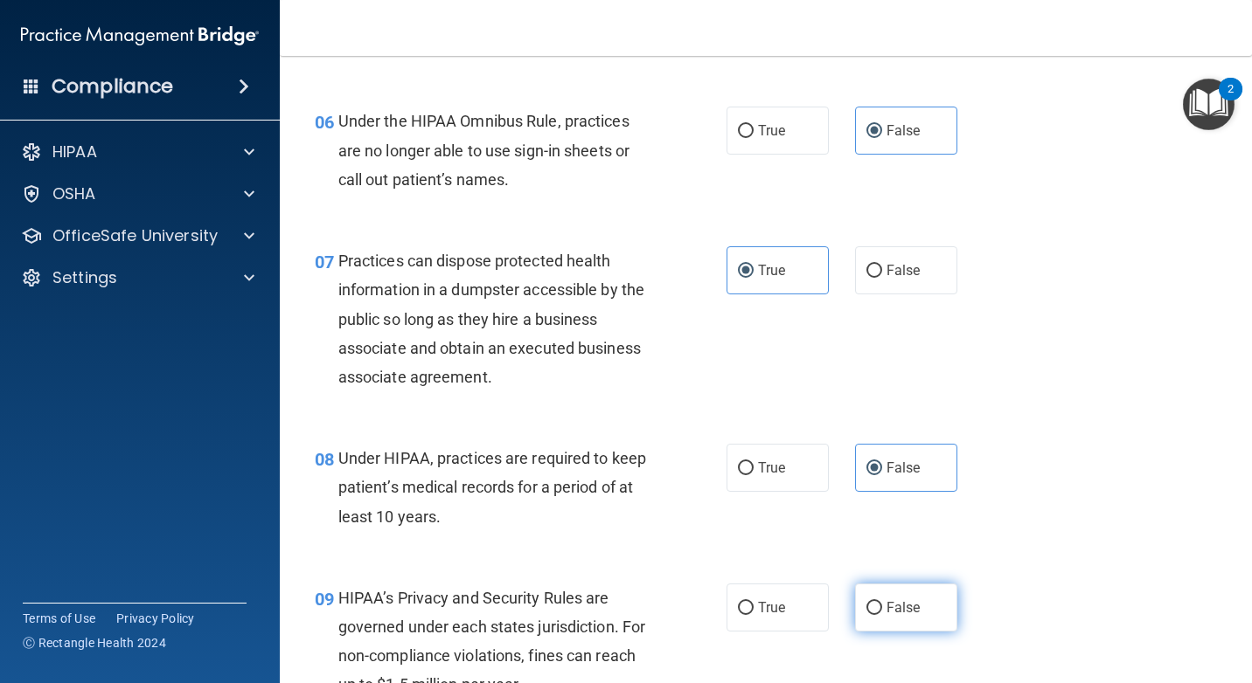
click at [864, 596] on label "False" at bounding box center [906, 608] width 102 height 48
click at [866, 602] on input "False" at bounding box center [874, 608] width 16 height 13
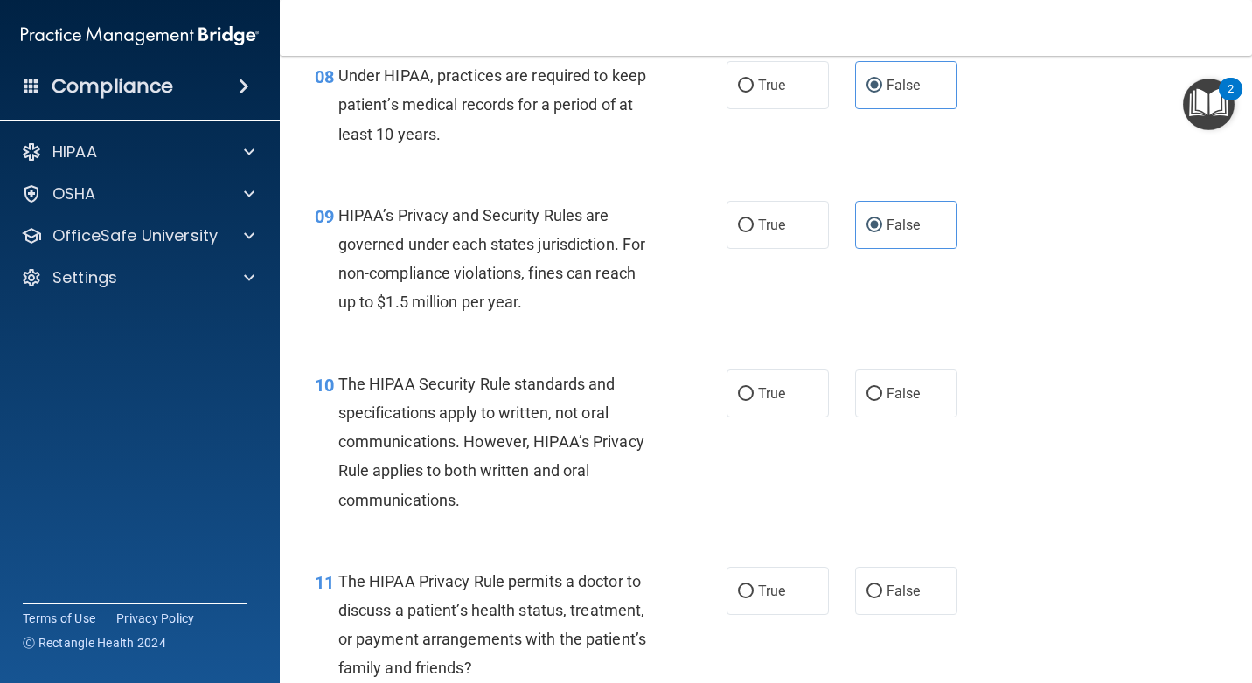
scroll to position [1398, 0]
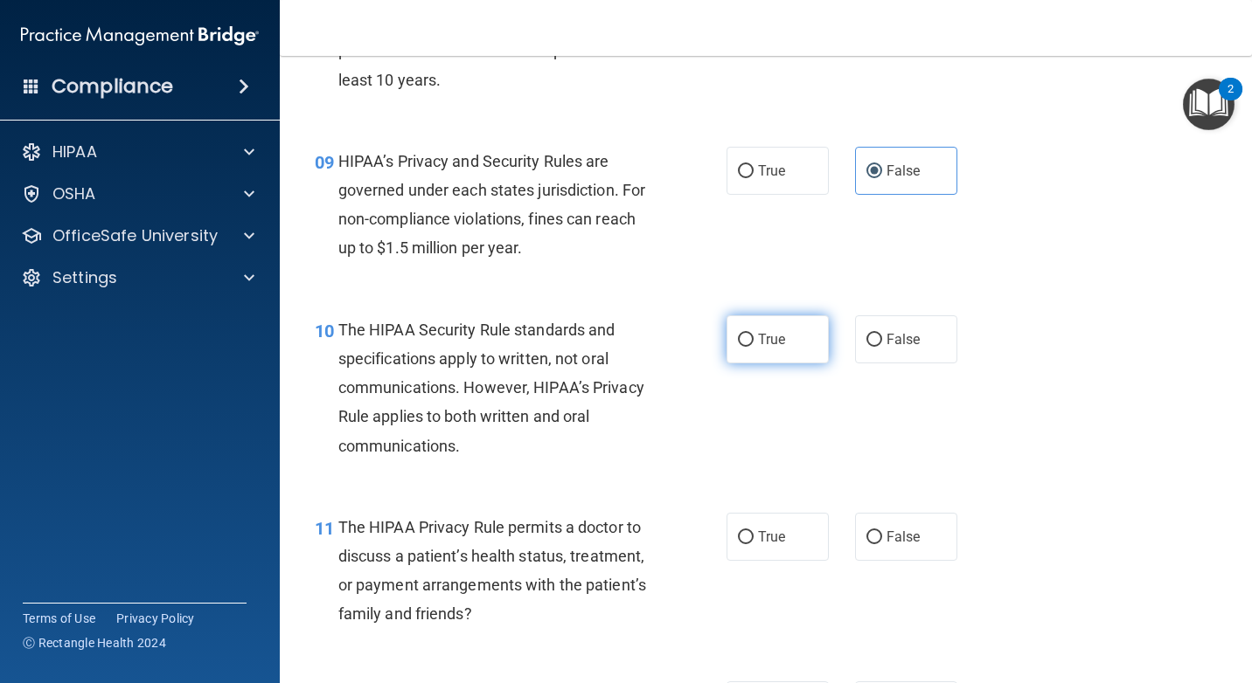
click at [808, 346] on label "True" at bounding box center [777, 340] width 102 height 48
click at [753, 346] on input "True" at bounding box center [746, 340] width 16 height 13
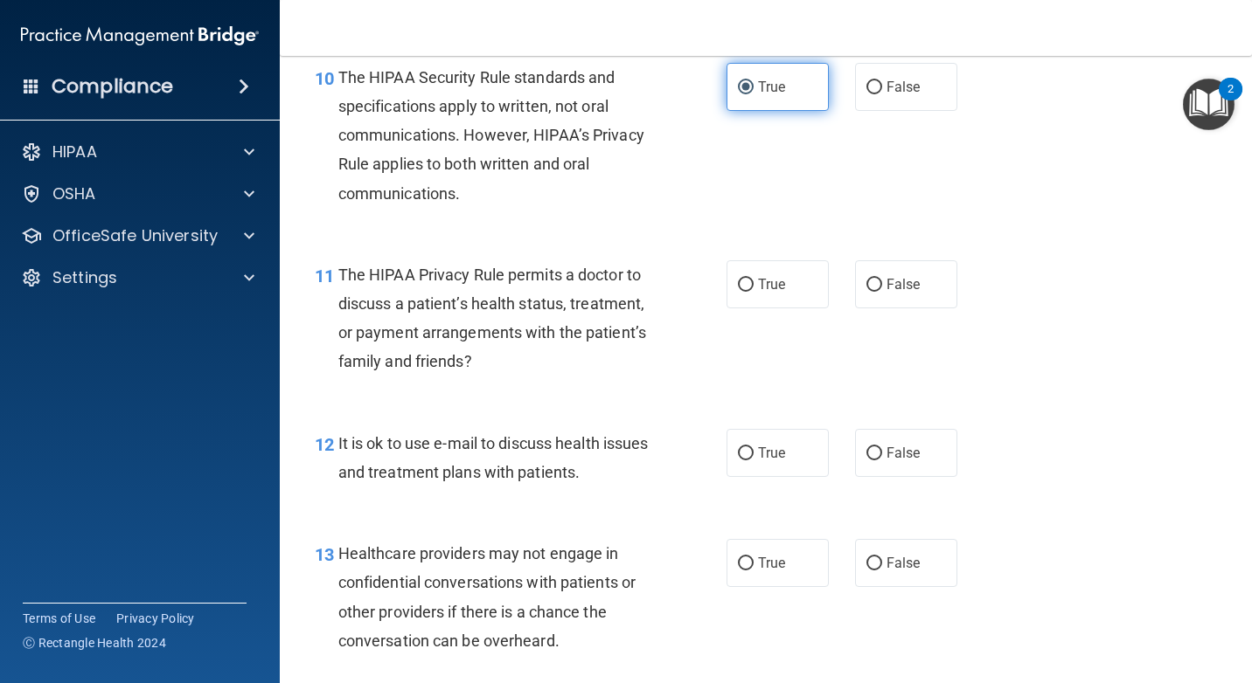
scroll to position [1661, 0]
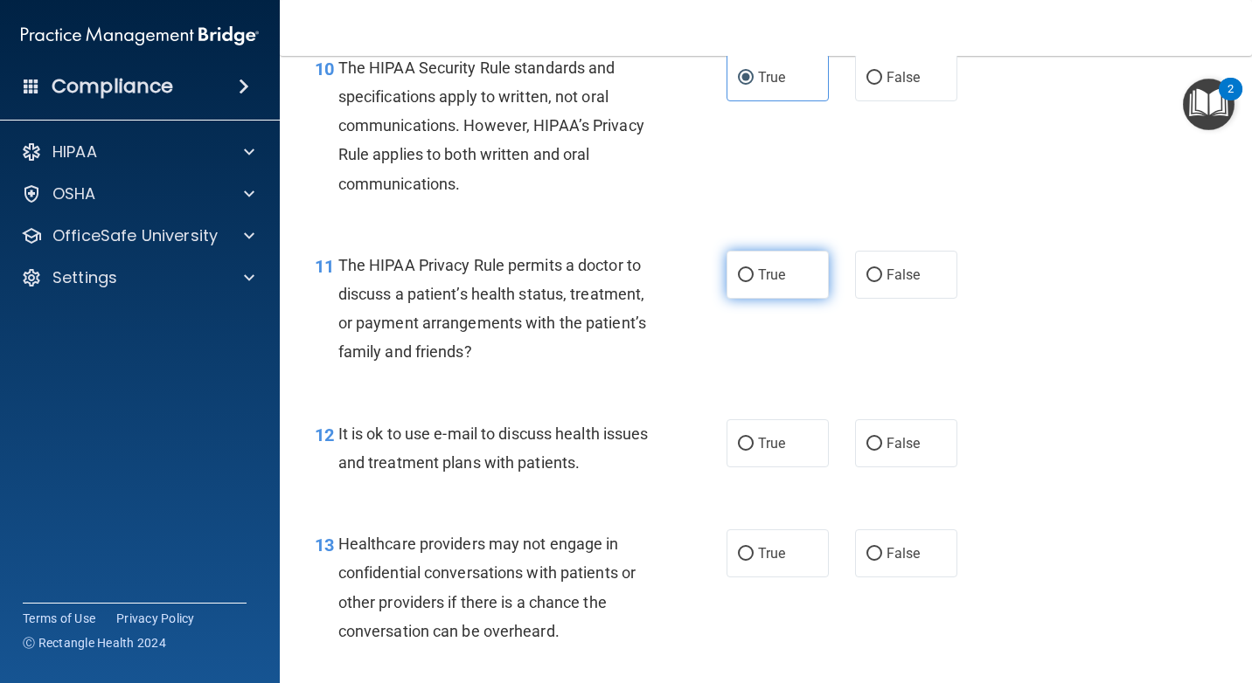
click at [779, 281] on span "True" at bounding box center [771, 275] width 27 height 17
click at [753, 281] on input "True" at bounding box center [746, 275] width 16 height 13
click at [891, 256] on label "False" at bounding box center [906, 275] width 102 height 48
click at [882, 269] on input "False" at bounding box center [874, 275] width 16 height 13
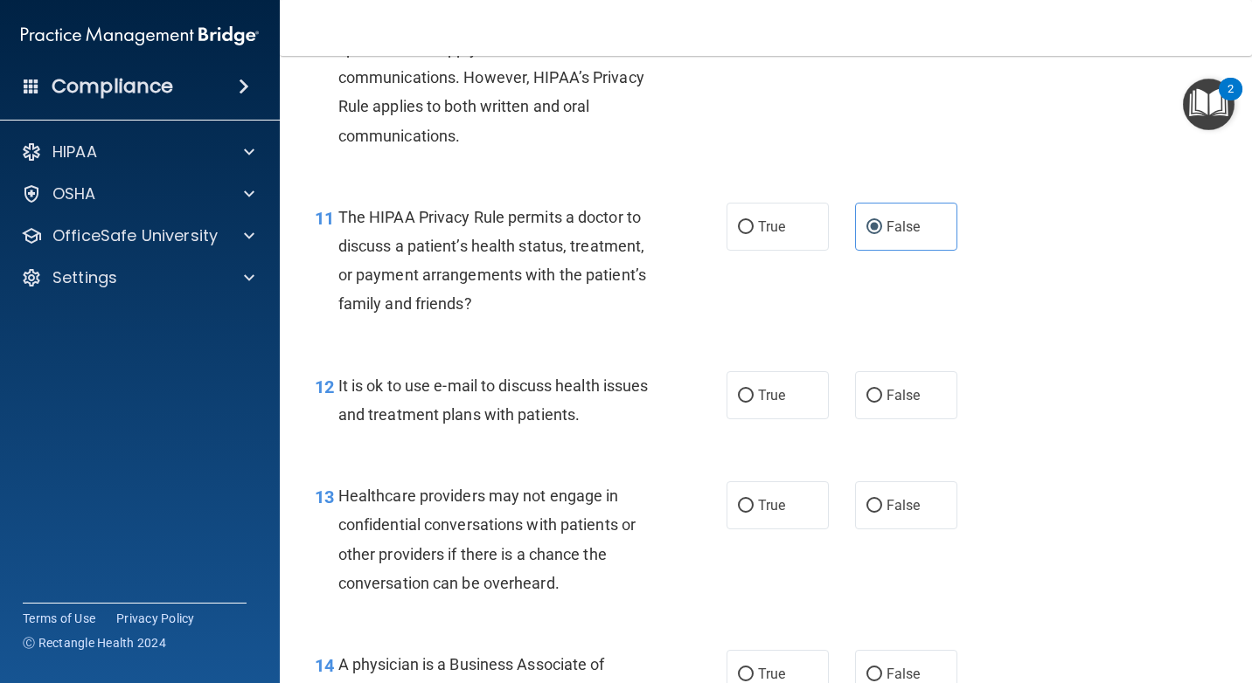
scroll to position [1835, 0]
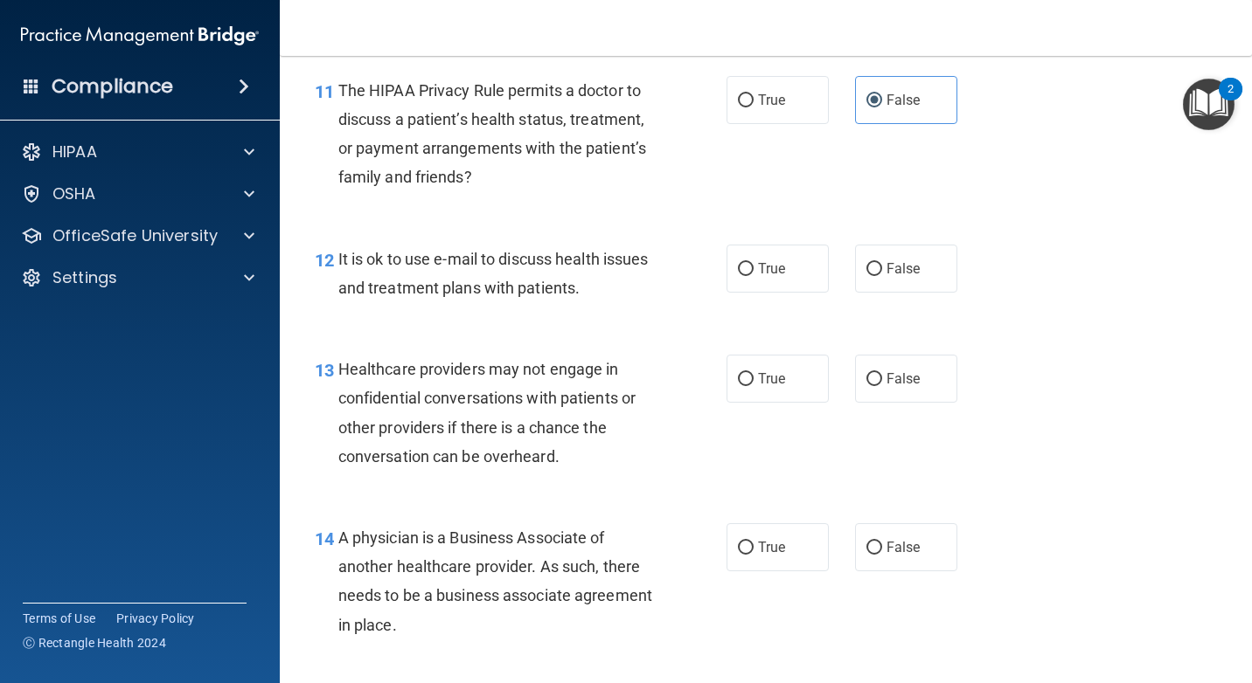
drag, startPoint x: 799, startPoint y: 90, endPoint x: 936, endPoint y: 172, distance: 159.9
click at [798, 90] on label "True" at bounding box center [777, 100] width 102 height 48
click at [753, 94] on input "True" at bounding box center [746, 100] width 16 height 13
click at [888, 258] on label "False" at bounding box center [906, 269] width 102 height 48
click at [882, 263] on input "False" at bounding box center [874, 269] width 16 height 13
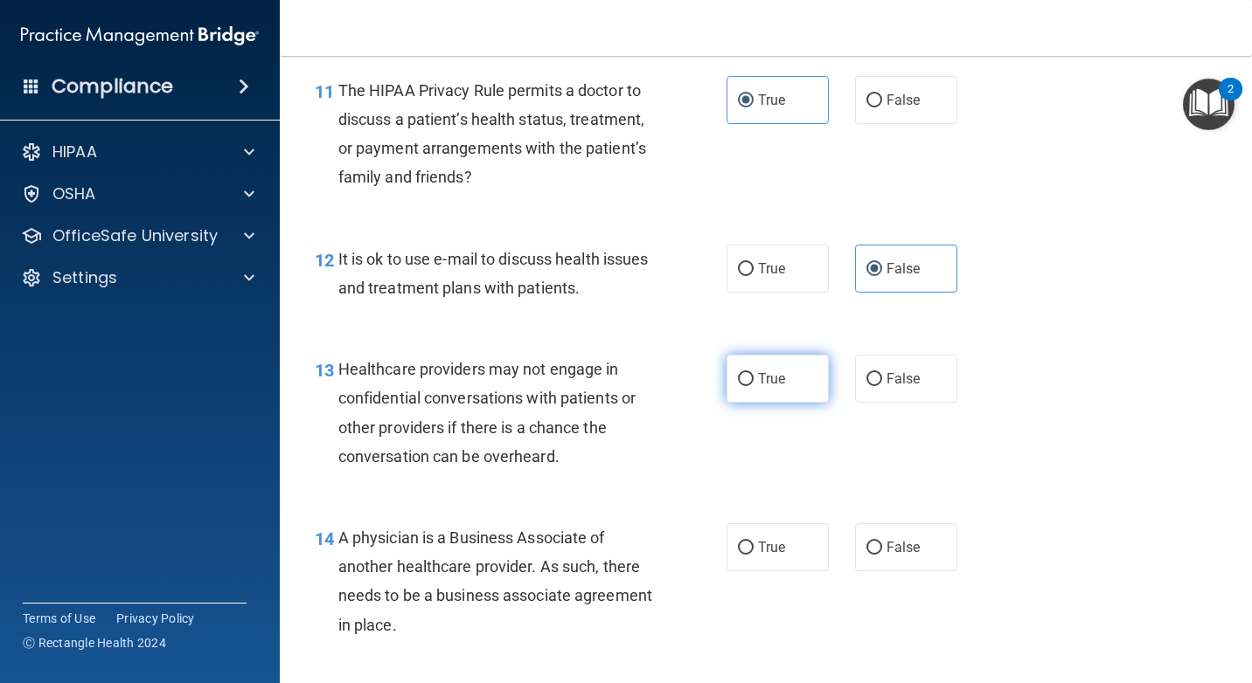
click at [780, 394] on label "True" at bounding box center [777, 379] width 102 height 48
click at [753, 386] on input "True" at bounding box center [746, 379] width 16 height 13
click at [889, 534] on label "False" at bounding box center [906, 548] width 102 height 48
click at [882, 542] on input "False" at bounding box center [874, 548] width 16 height 13
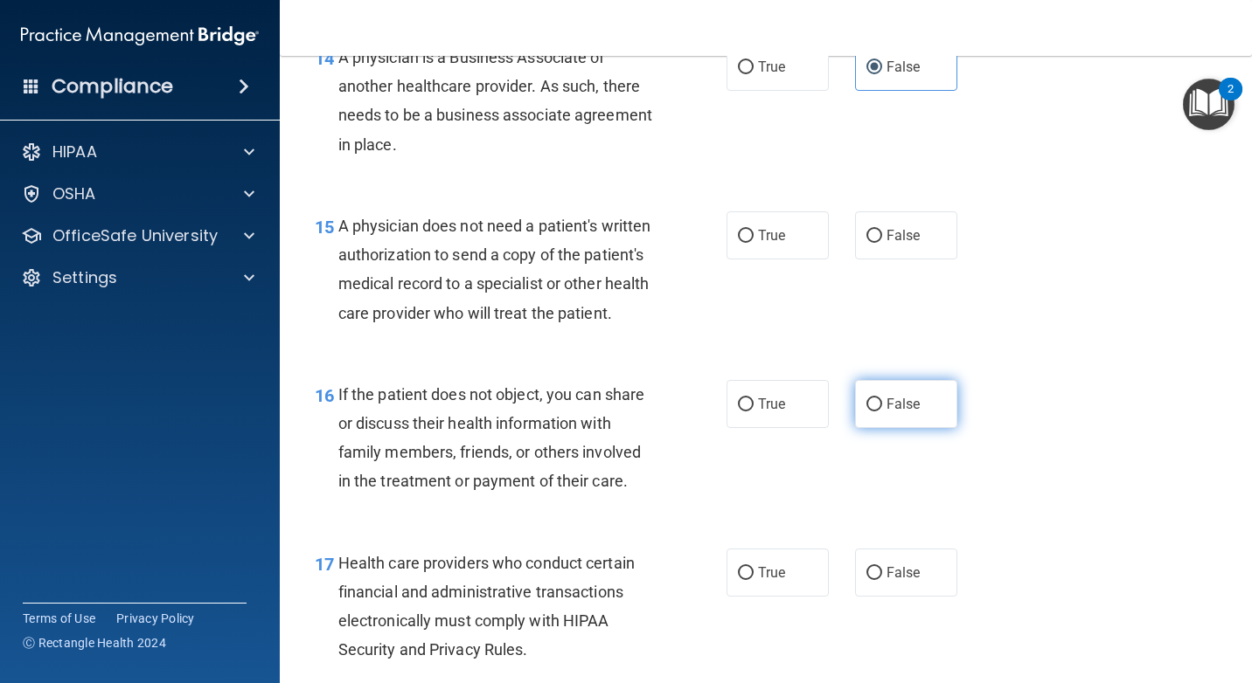
scroll to position [2360, 0]
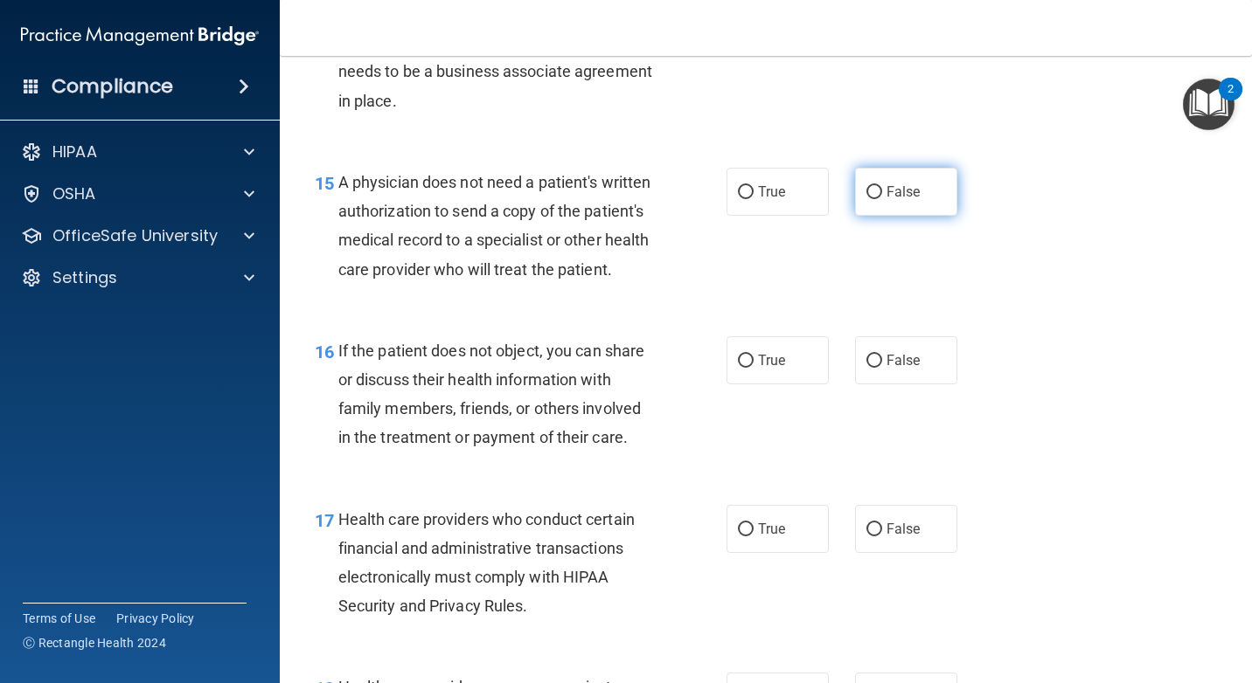
click at [903, 195] on span "False" at bounding box center [903, 192] width 34 height 17
click at [882, 195] on input "False" at bounding box center [874, 192] width 16 height 13
click at [808, 382] on label "True" at bounding box center [777, 360] width 102 height 48
click at [753, 368] on input "True" at bounding box center [746, 361] width 16 height 13
click at [887, 538] on span "False" at bounding box center [903, 529] width 34 height 17
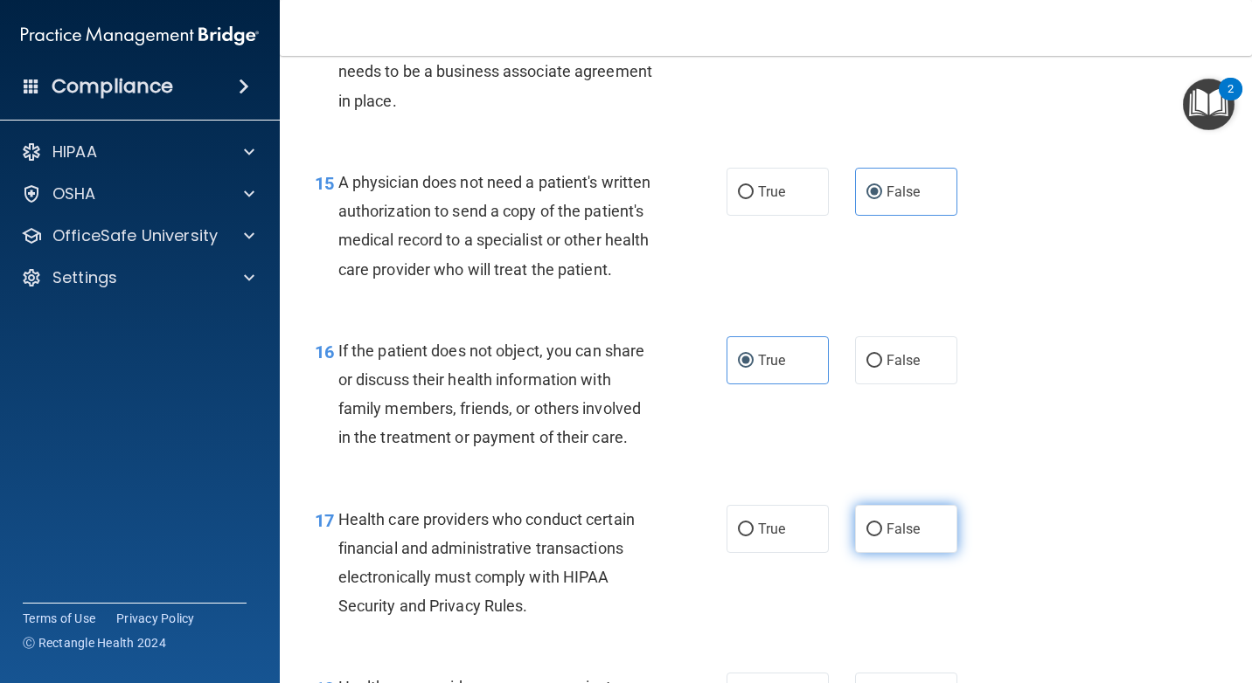
click at [882, 537] on input "False" at bounding box center [874, 530] width 16 height 13
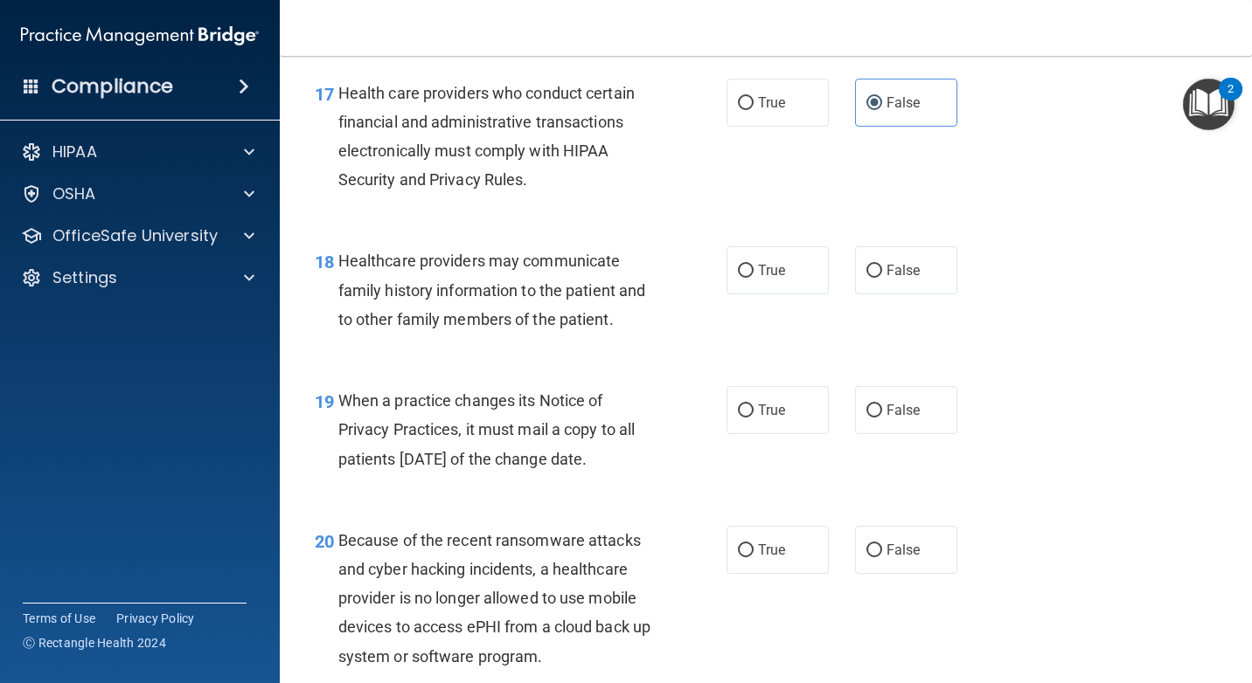
scroll to position [2797, 0]
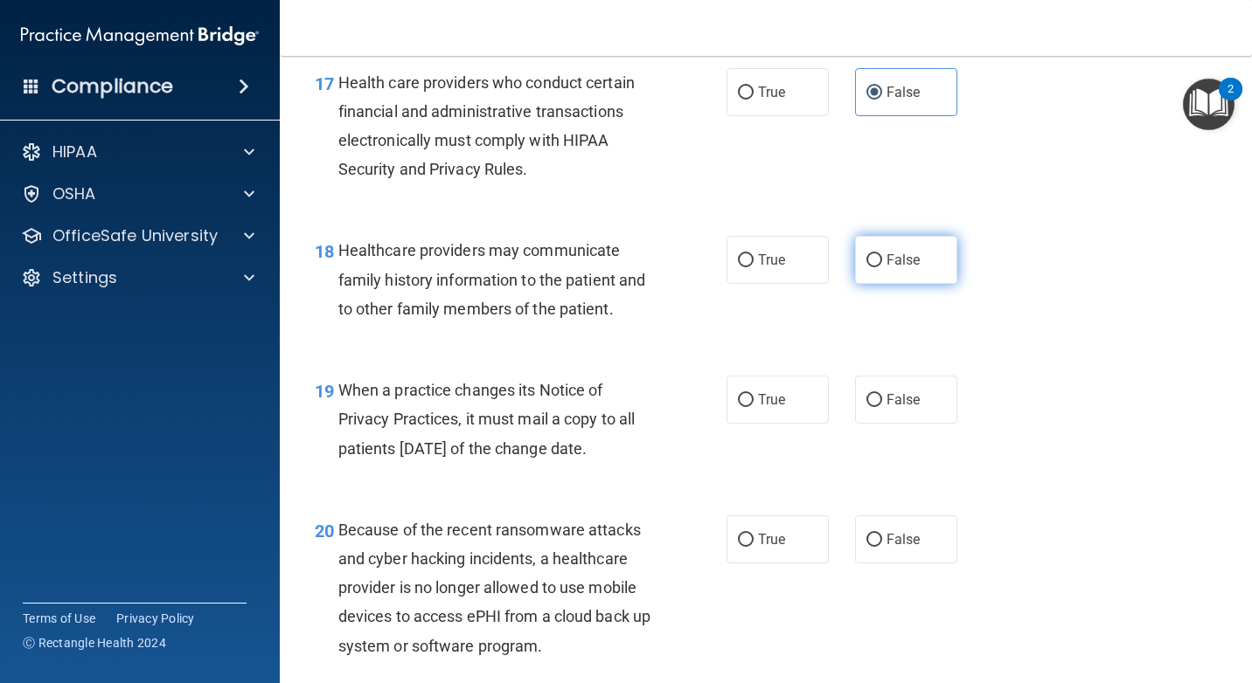
click at [905, 268] on span "False" at bounding box center [903, 260] width 34 height 17
click at [882, 267] on input "False" at bounding box center [874, 260] width 16 height 13
click at [789, 424] on label "True" at bounding box center [777, 400] width 102 height 48
click at [753, 407] on input "True" at bounding box center [746, 400] width 16 height 13
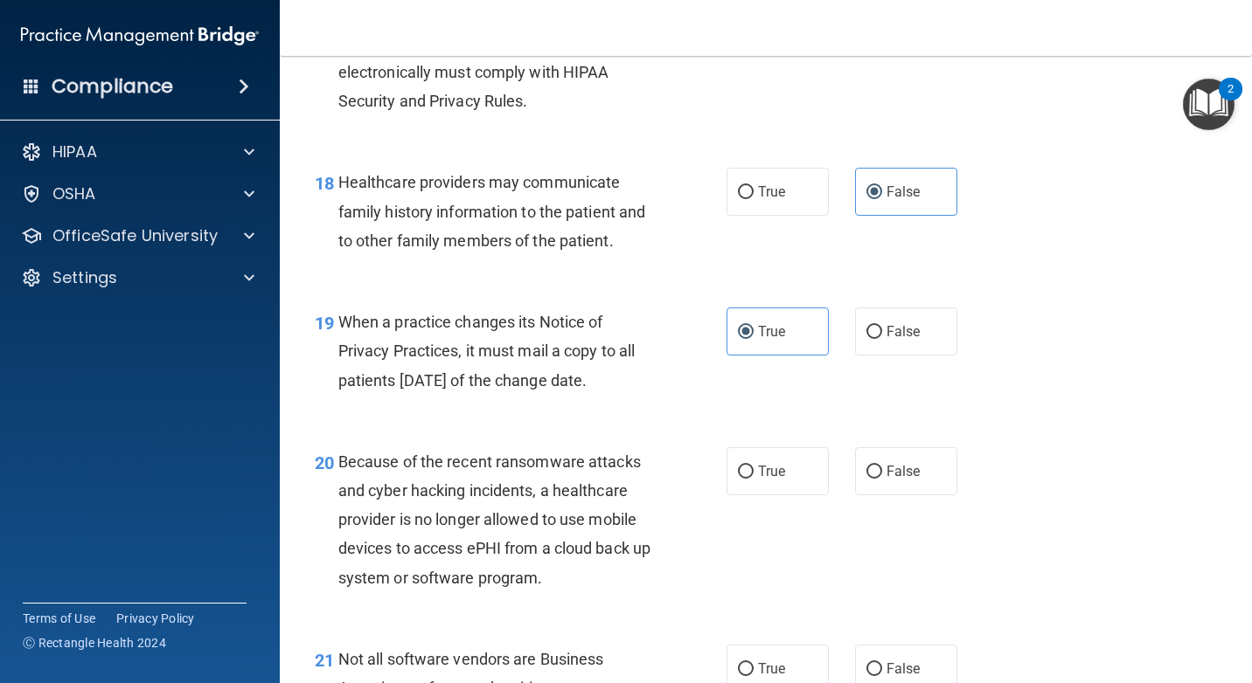
scroll to position [3059, 0]
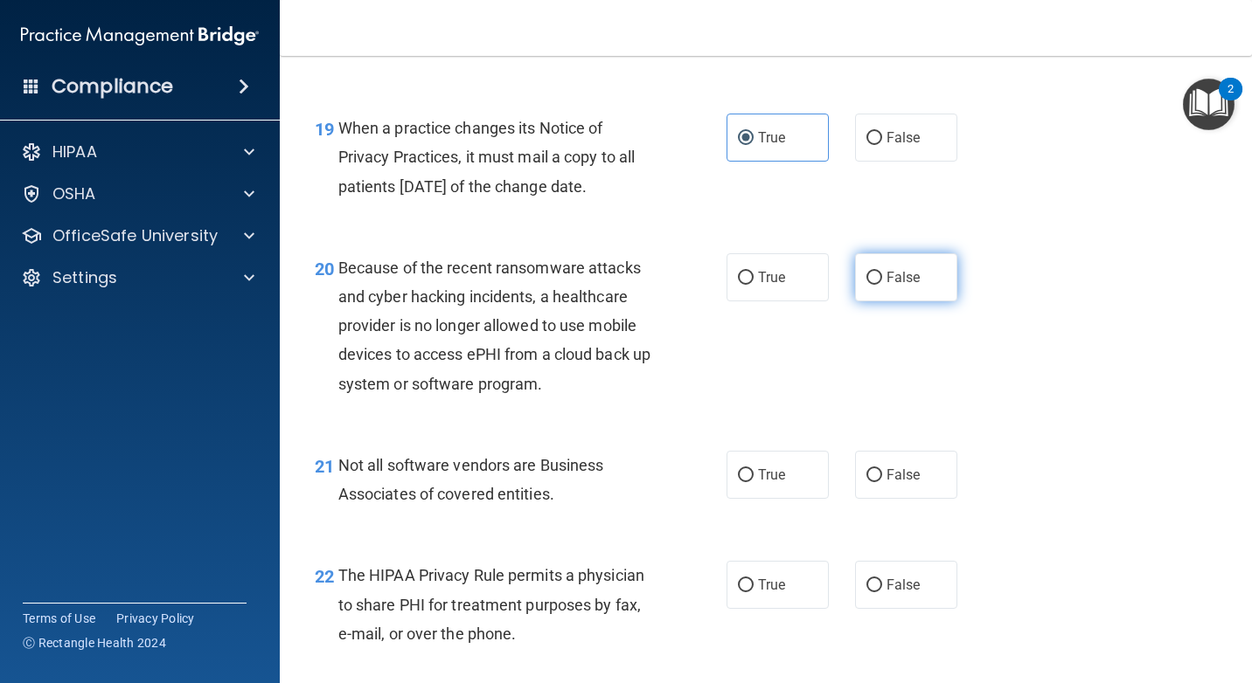
click at [925, 302] on label "False" at bounding box center [906, 277] width 102 height 48
click at [882, 285] on input "False" at bounding box center [874, 278] width 16 height 13
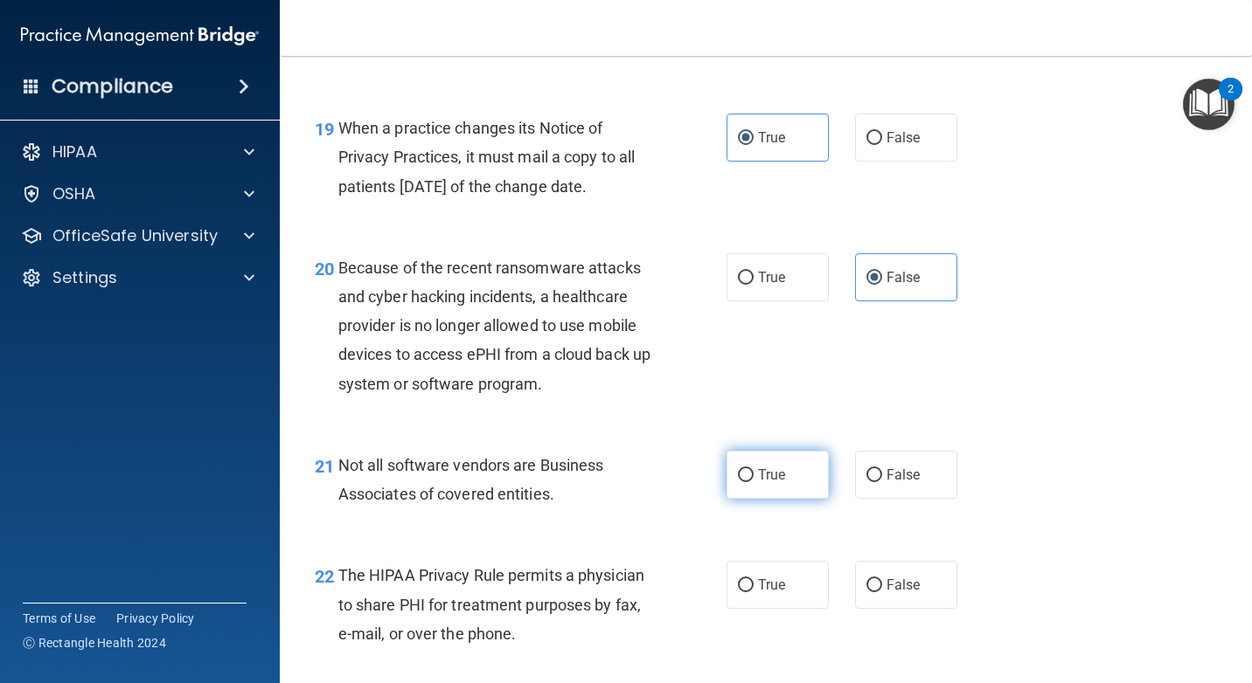
click at [798, 486] on label "True" at bounding box center [777, 475] width 102 height 48
click at [753, 482] on input "True" at bounding box center [746, 475] width 16 height 13
click at [933, 604] on label "False" at bounding box center [906, 585] width 102 height 48
click at [882, 593] on input "False" at bounding box center [874, 585] width 16 height 13
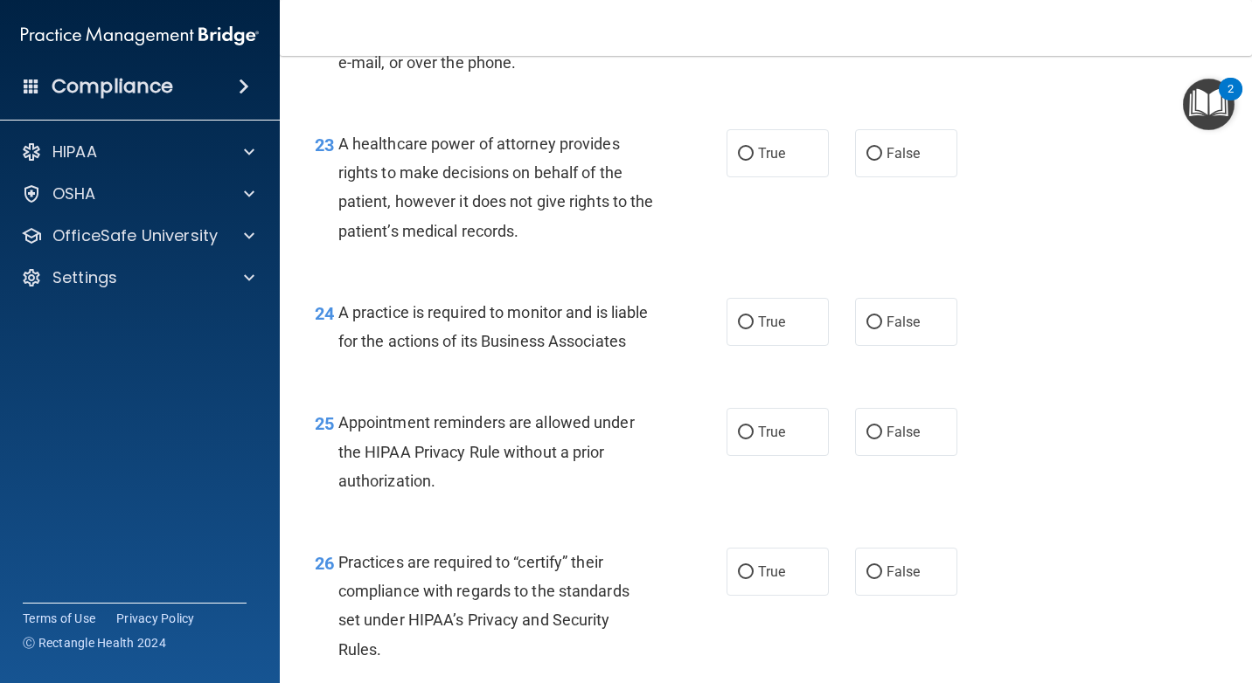
scroll to position [3671, 0]
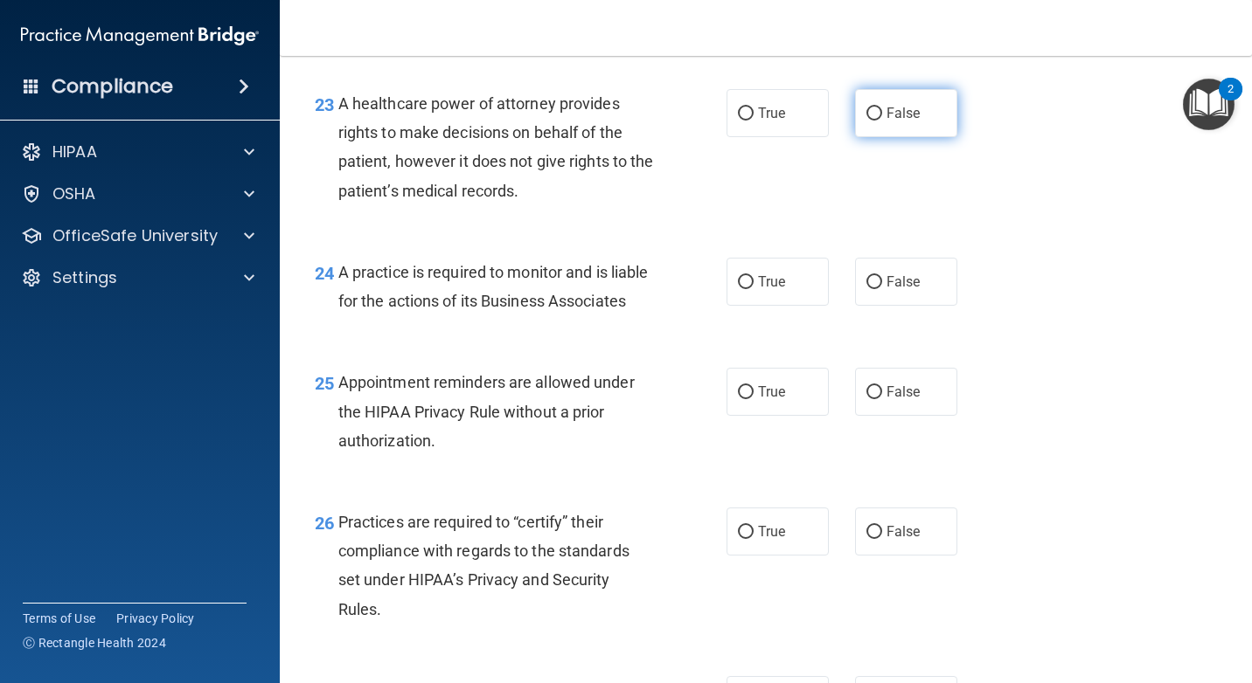
click at [912, 136] on label "False" at bounding box center [906, 113] width 102 height 48
click at [882, 121] on input "False" at bounding box center [874, 114] width 16 height 13
click at [792, 306] on label "True" at bounding box center [777, 282] width 102 height 48
click at [753, 289] on input "True" at bounding box center [746, 282] width 16 height 13
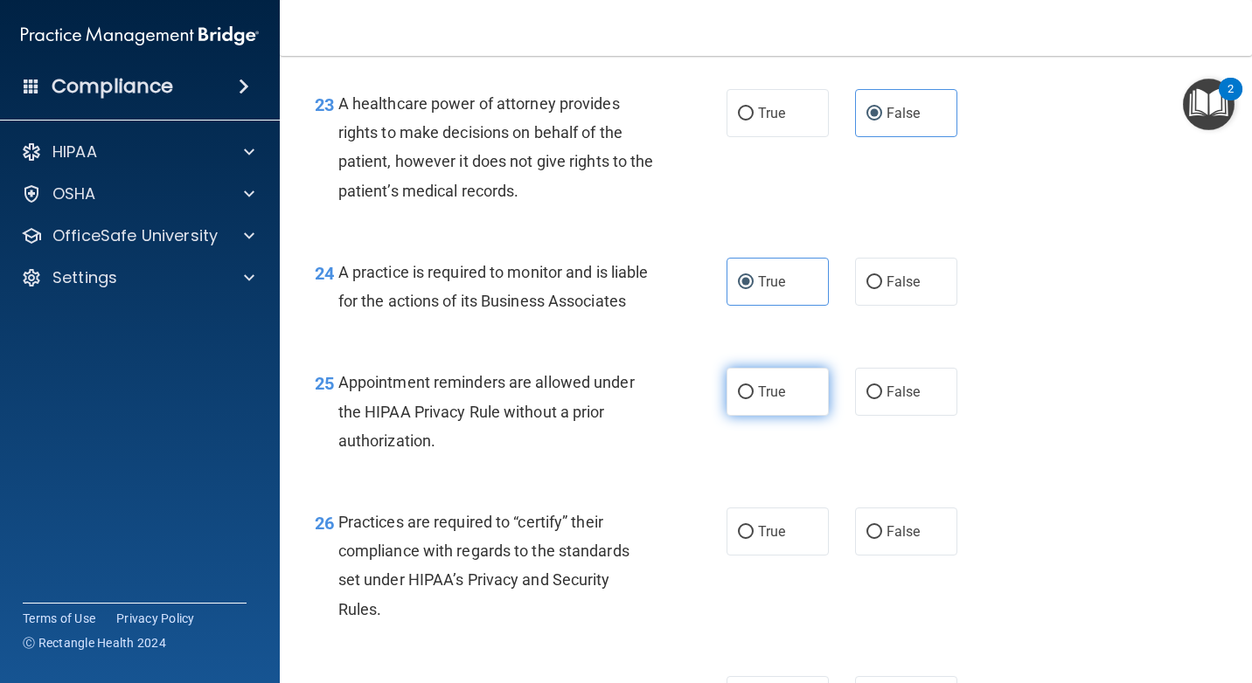
click at [818, 416] on label "True" at bounding box center [777, 392] width 102 height 48
click at [753, 399] on input "True" at bounding box center [746, 392] width 16 height 13
click at [794, 556] on label "True" at bounding box center [777, 532] width 102 height 48
click at [753, 539] on input "True" at bounding box center [746, 532] width 16 height 13
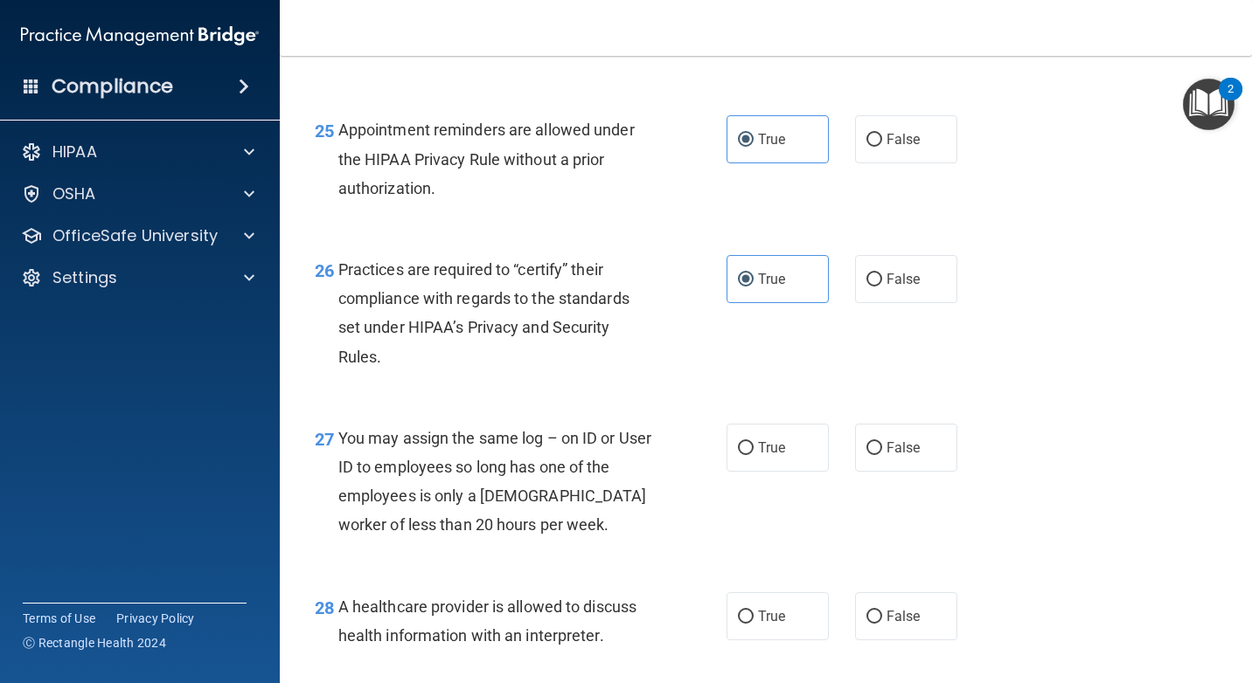
scroll to position [3933, 0]
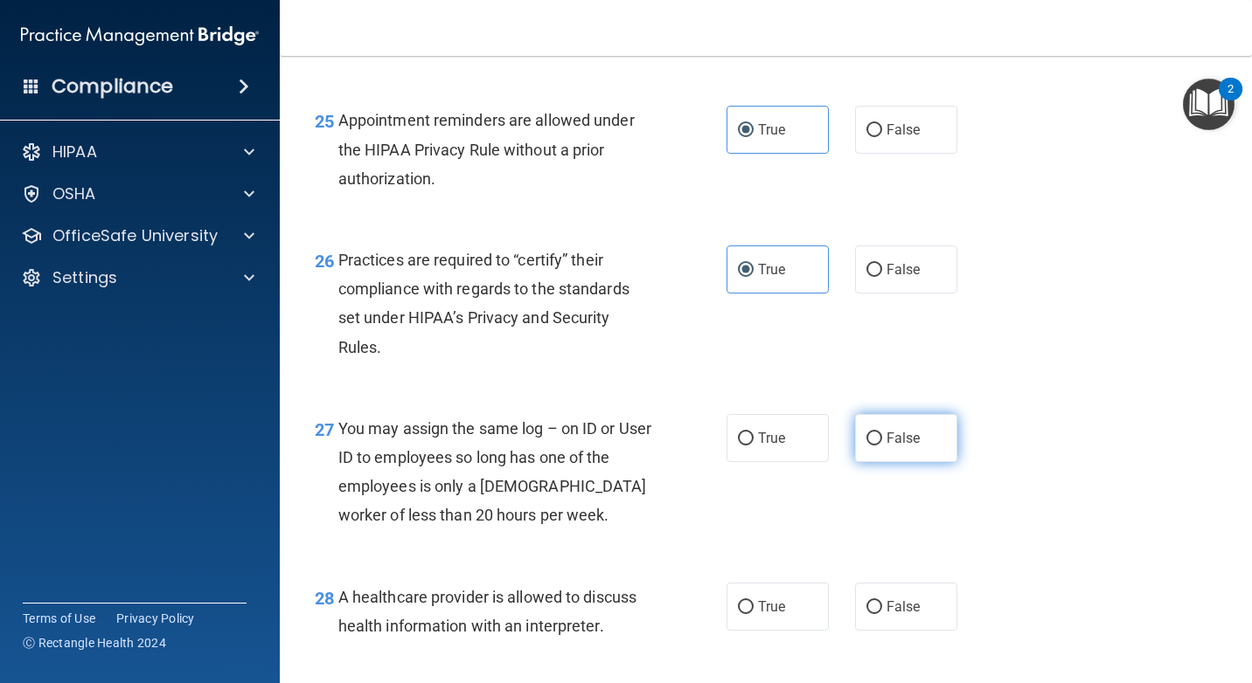
click at [915, 462] on label "False" at bounding box center [906, 438] width 102 height 48
click at [882, 446] on input "False" at bounding box center [874, 439] width 16 height 13
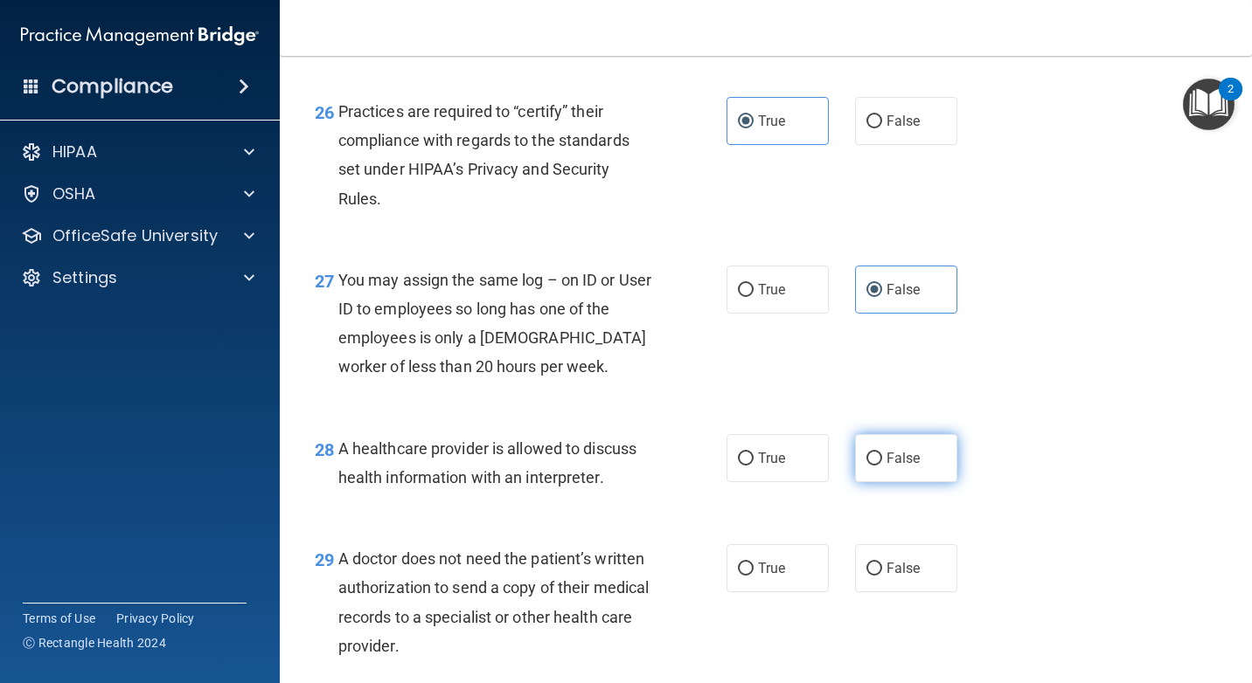
scroll to position [4108, 0]
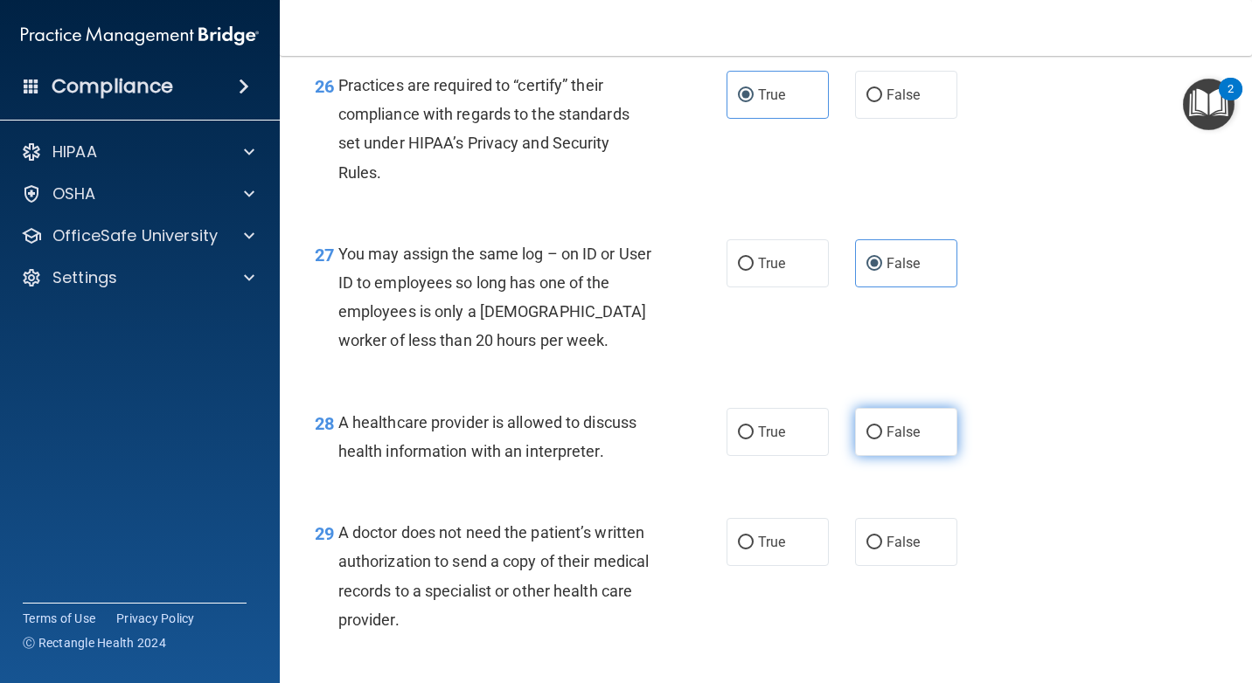
click at [899, 440] on span "False" at bounding box center [903, 432] width 34 height 17
click at [882, 440] on input "False" at bounding box center [874, 433] width 16 height 13
click at [765, 566] on label "True" at bounding box center [777, 542] width 102 height 48
click at [753, 550] on input "True" at bounding box center [746, 543] width 16 height 13
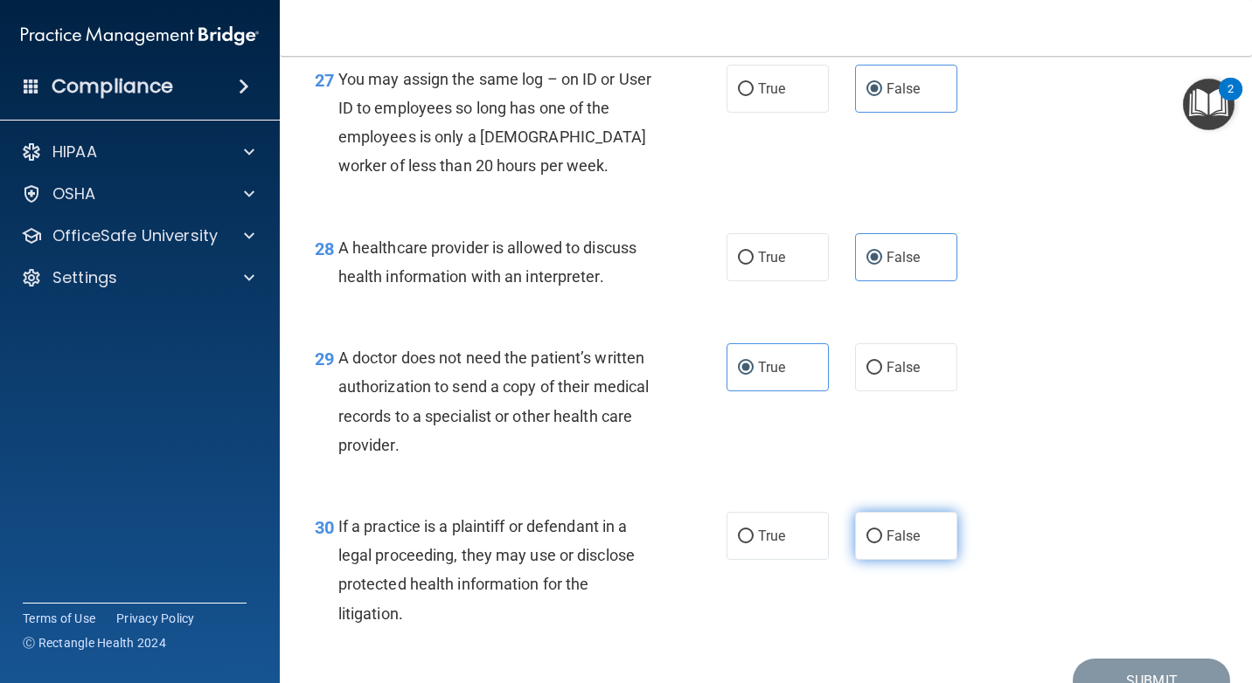
click at [890, 560] on label "False" at bounding box center [906, 536] width 102 height 48
click at [882, 544] on input "False" at bounding box center [874, 537] width 16 height 13
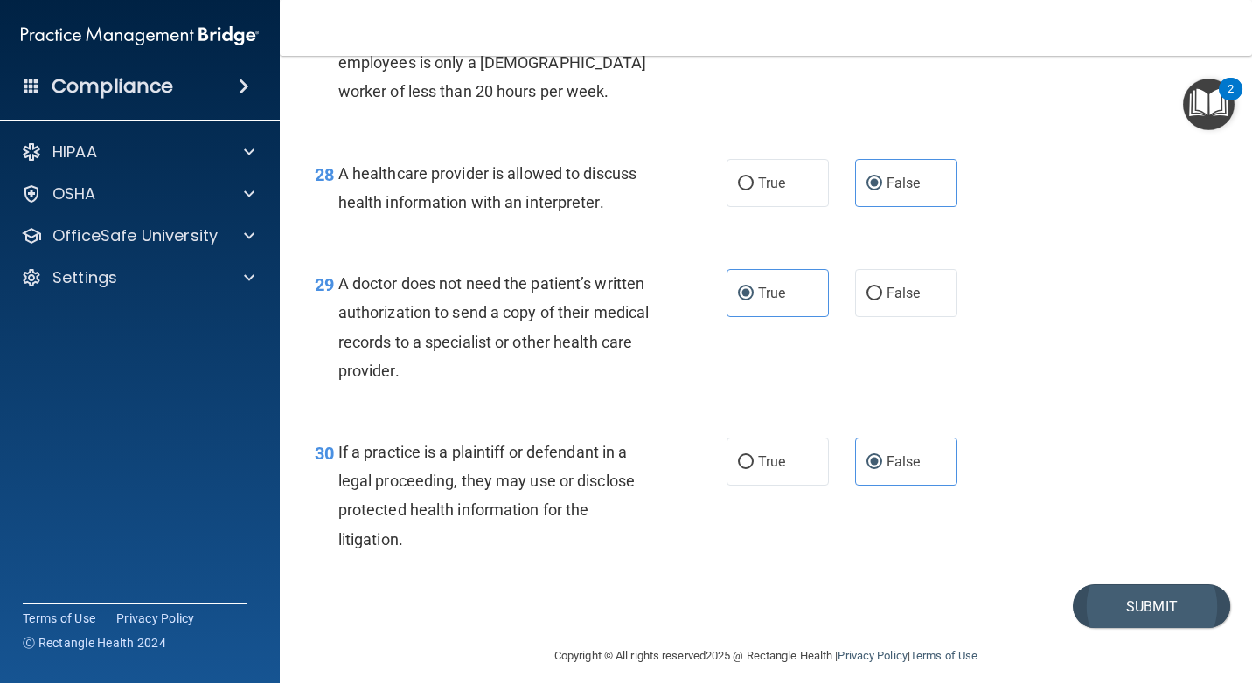
scroll to position [4430, 0]
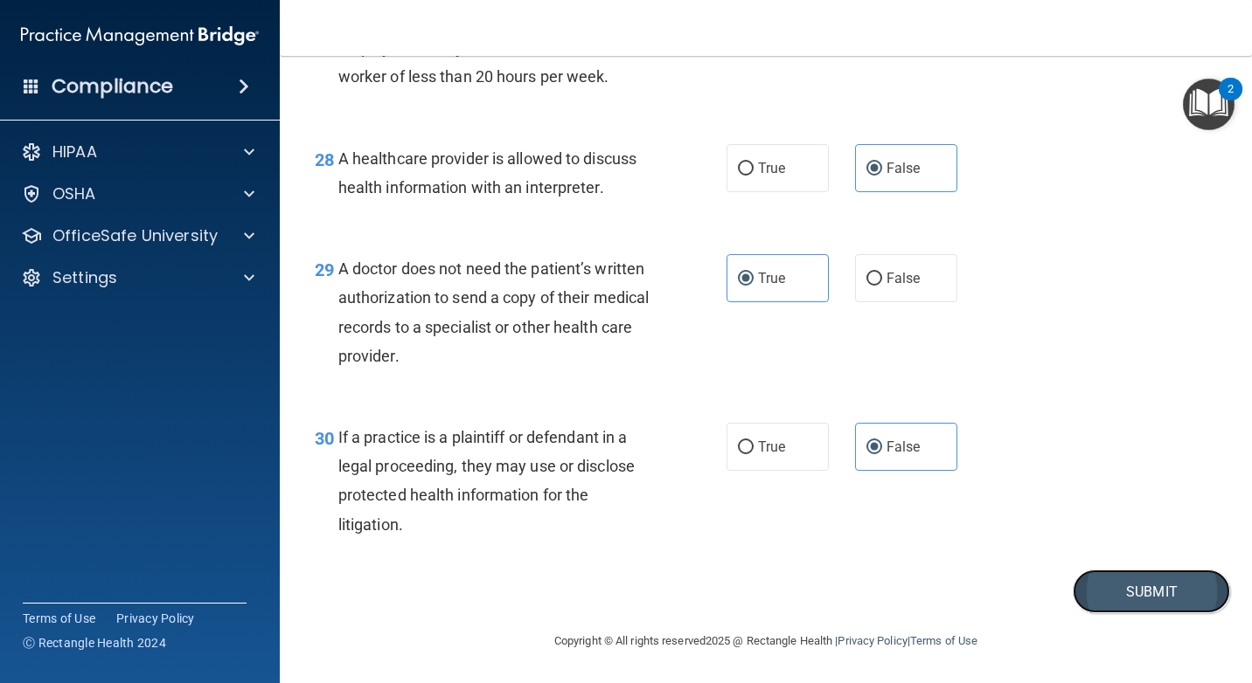
click at [1141, 592] on button "Submit" at bounding box center [1150, 592] width 157 height 45
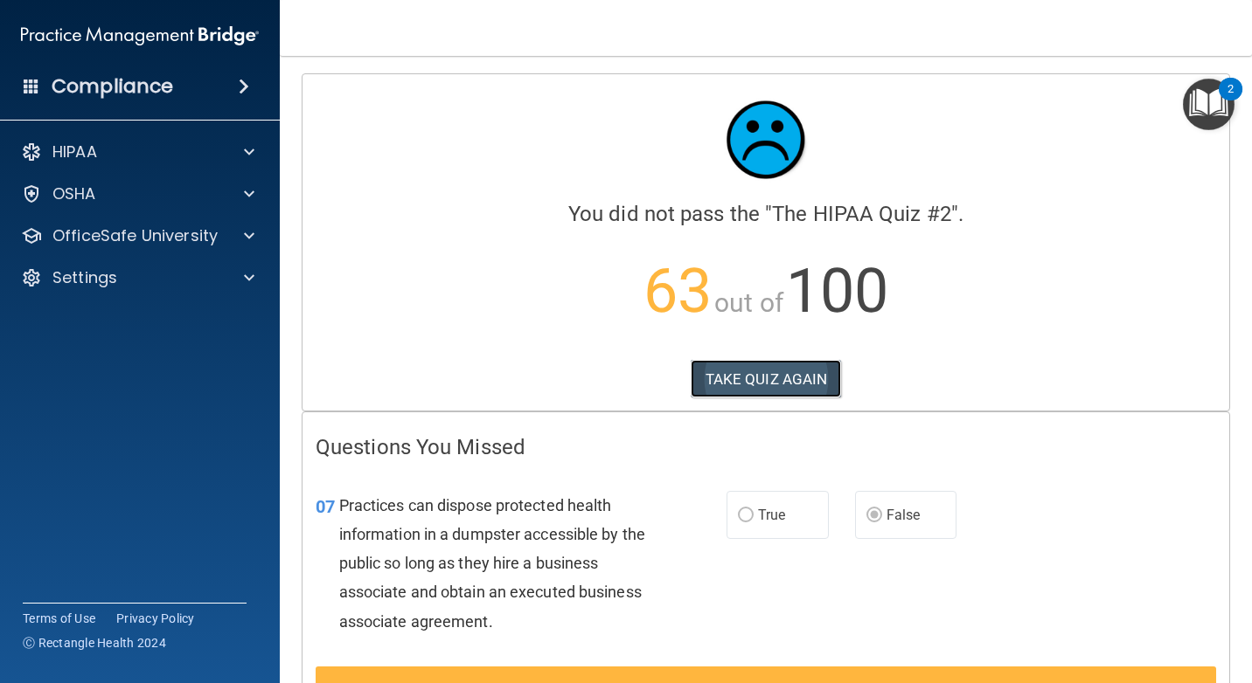
click at [793, 385] on button "TAKE QUIZ AGAIN" at bounding box center [765, 379] width 151 height 38
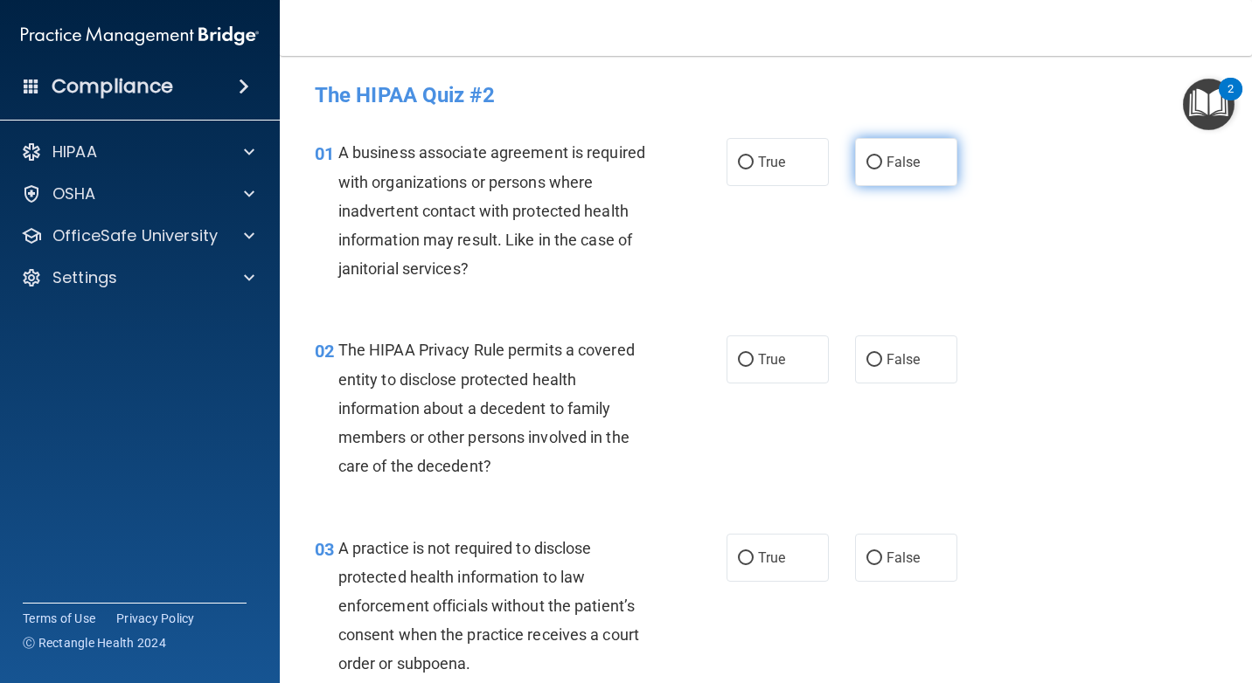
click at [871, 170] on input "False" at bounding box center [874, 162] width 16 height 13
click at [788, 350] on label "True" at bounding box center [777, 360] width 102 height 48
click at [753, 354] on input "True" at bounding box center [746, 360] width 16 height 13
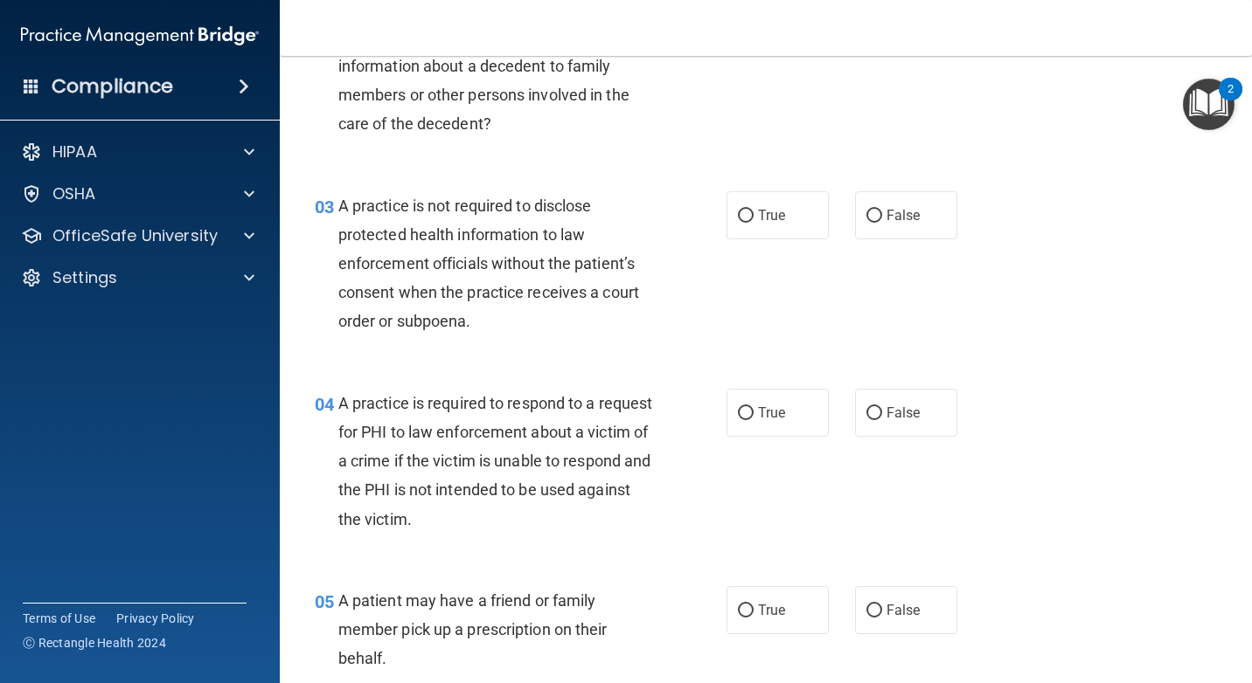
scroll to position [350, 0]
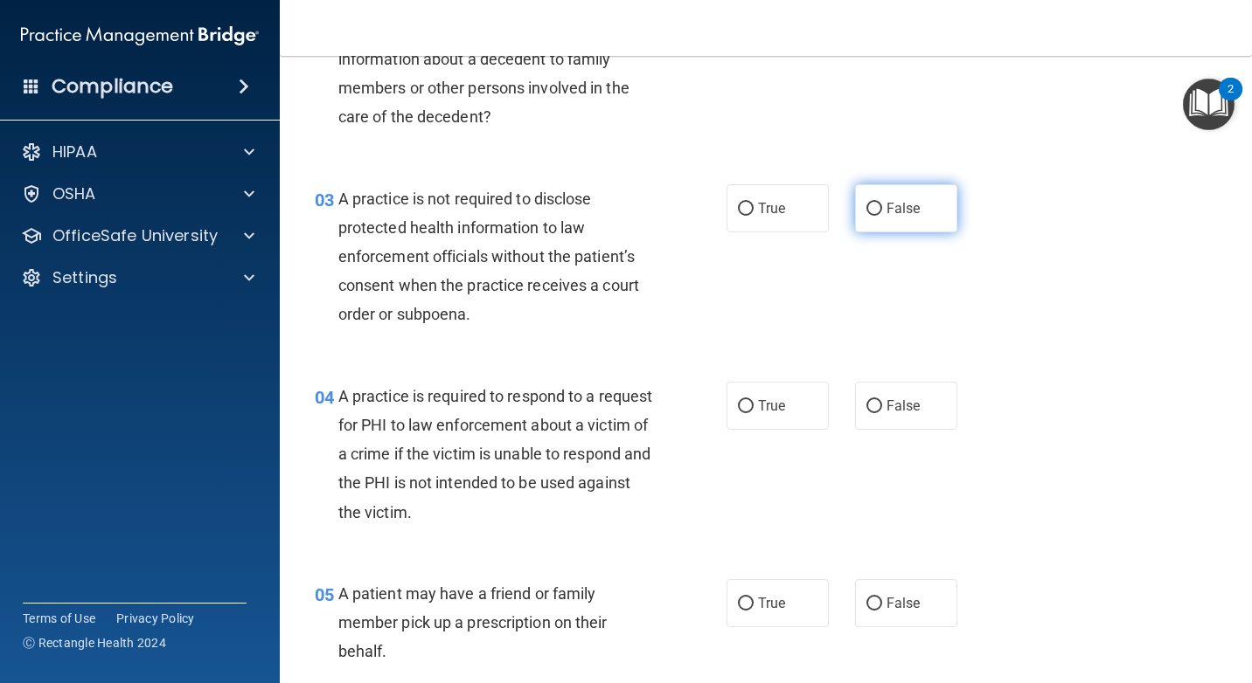
click at [908, 217] on label "False" at bounding box center [906, 208] width 102 height 48
click at [882, 216] on input "False" at bounding box center [874, 209] width 16 height 13
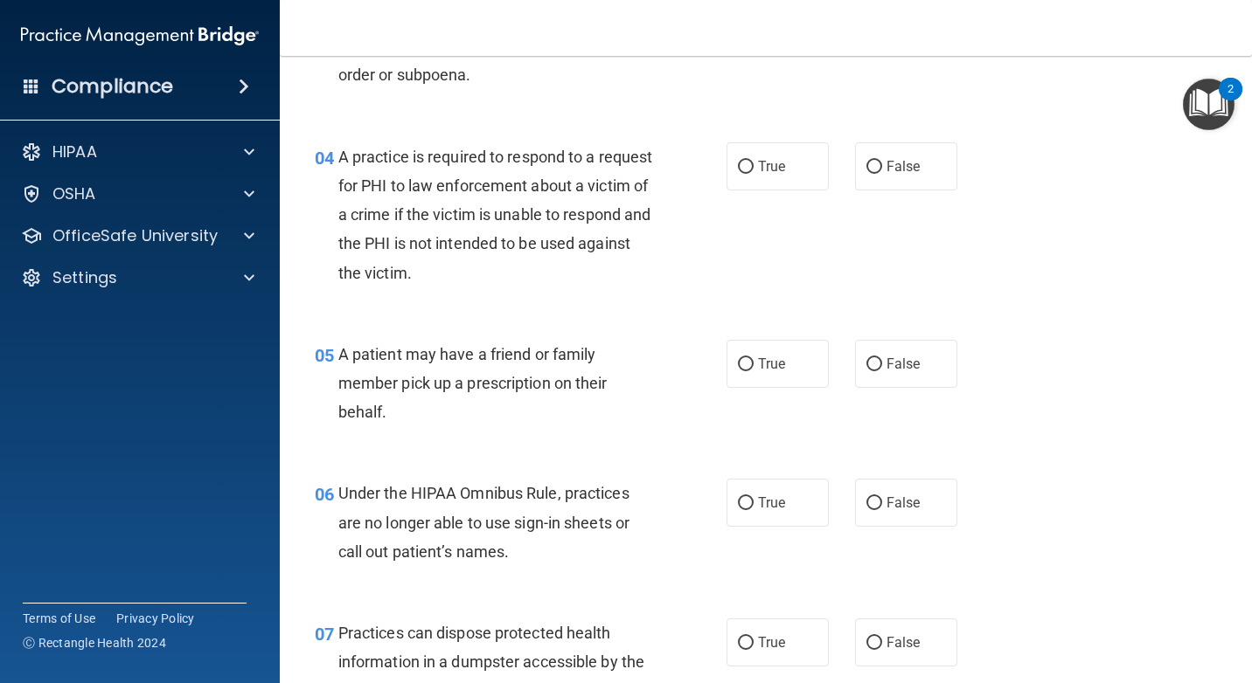
scroll to position [612, 0]
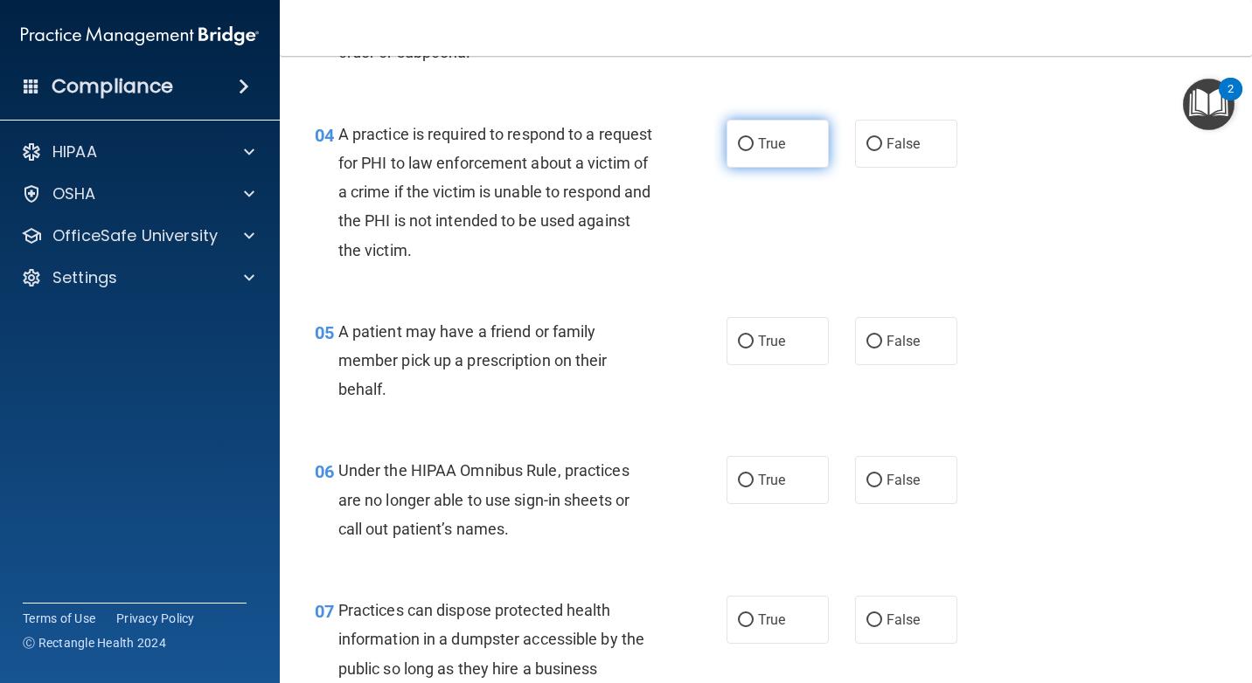
click at [786, 141] on label "True" at bounding box center [777, 144] width 102 height 48
click at [753, 141] on input "True" at bounding box center [746, 144] width 16 height 13
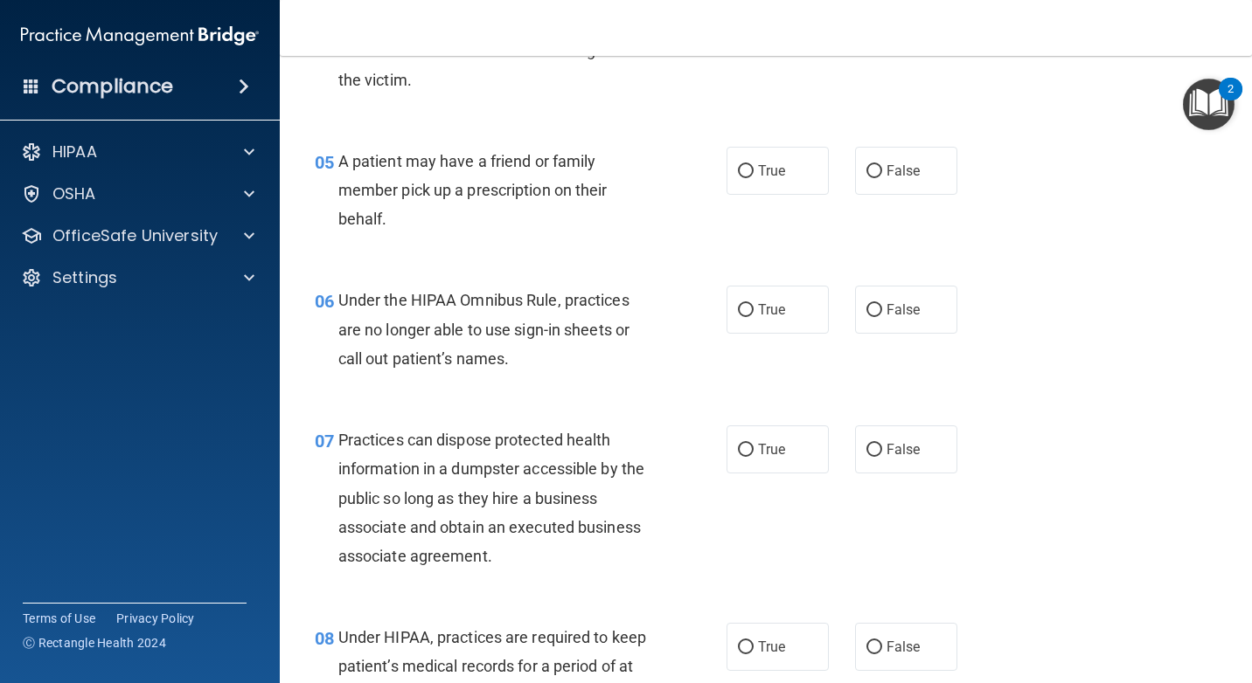
scroll to position [787, 0]
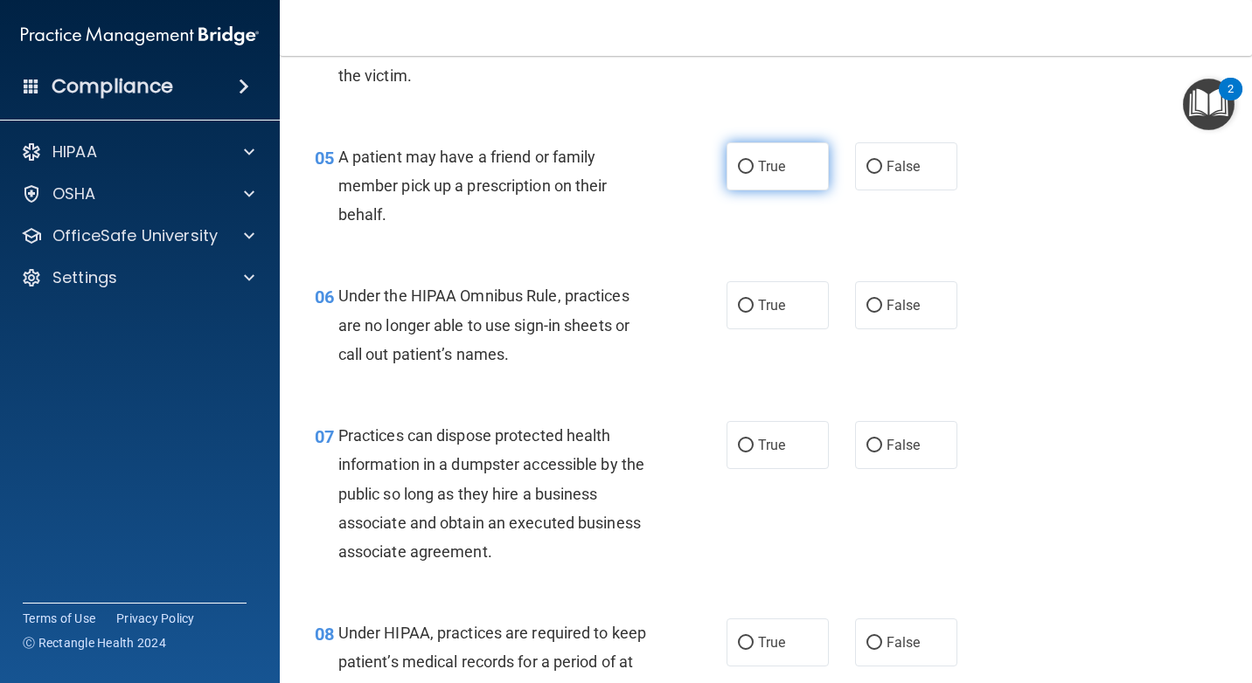
click at [801, 160] on label "True" at bounding box center [777, 166] width 102 height 48
click at [753, 161] on input "True" at bounding box center [746, 167] width 16 height 13
click at [884, 293] on label "False" at bounding box center [906, 305] width 102 height 48
click at [882, 300] on input "False" at bounding box center [874, 306] width 16 height 13
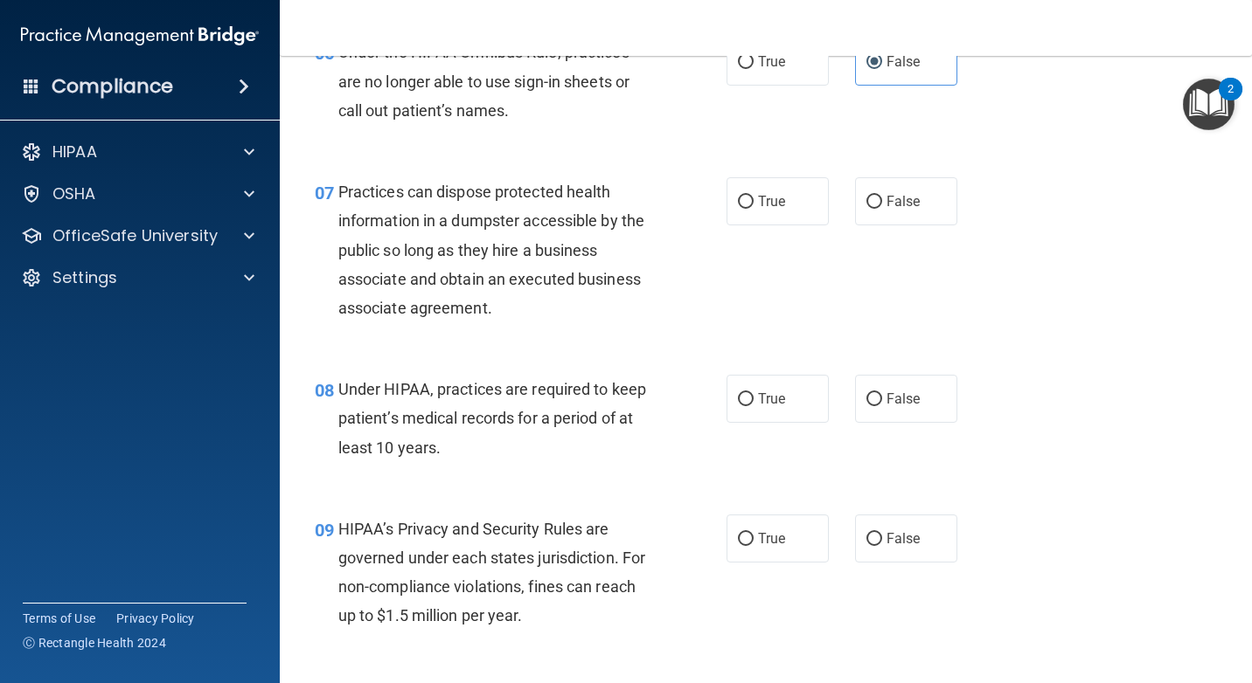
scroll to position [1049, 0]
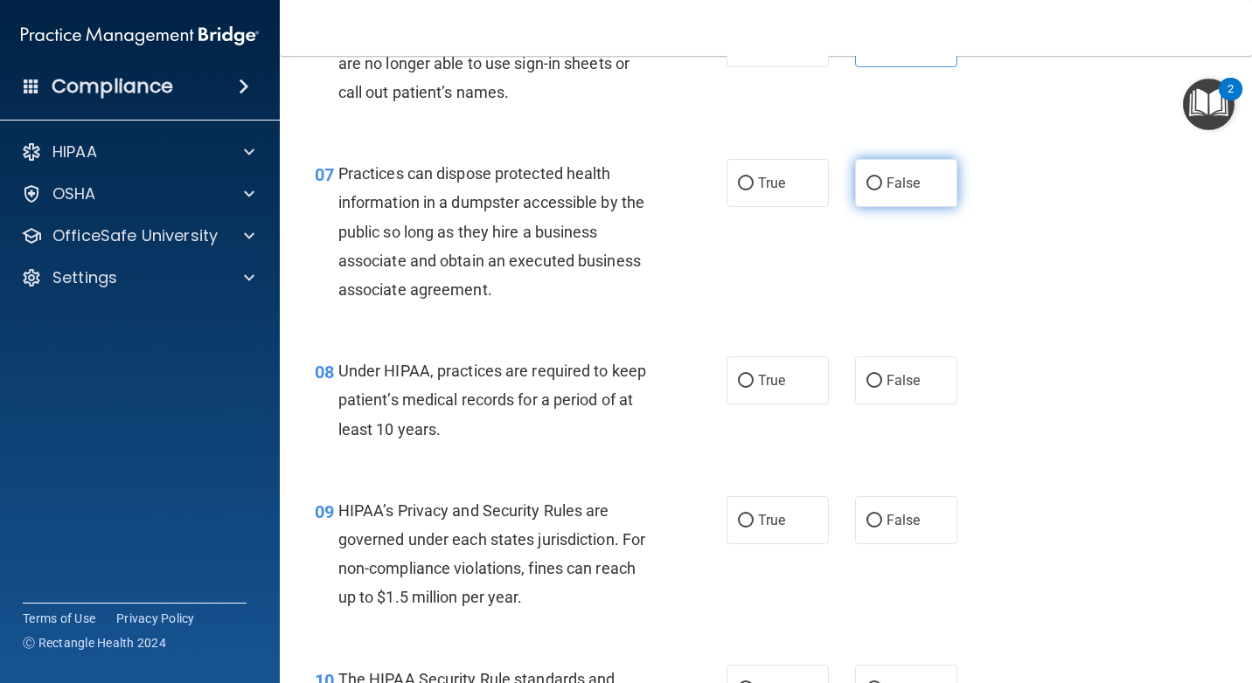
click at [877, 192] on label "False" at bounding box center [906, 183] width 102 height 48
click at [877, 191] on input "False" at bounding box center [874, 183] width 16 height 13
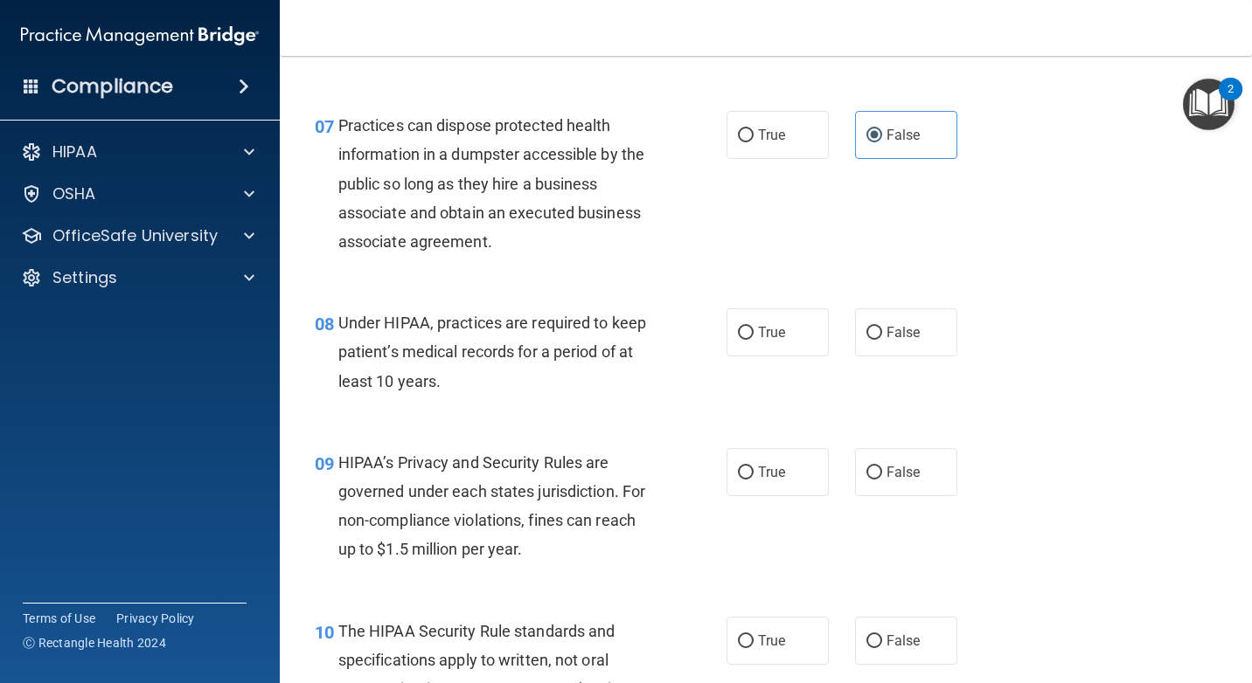
scroll to position [1136, 0]
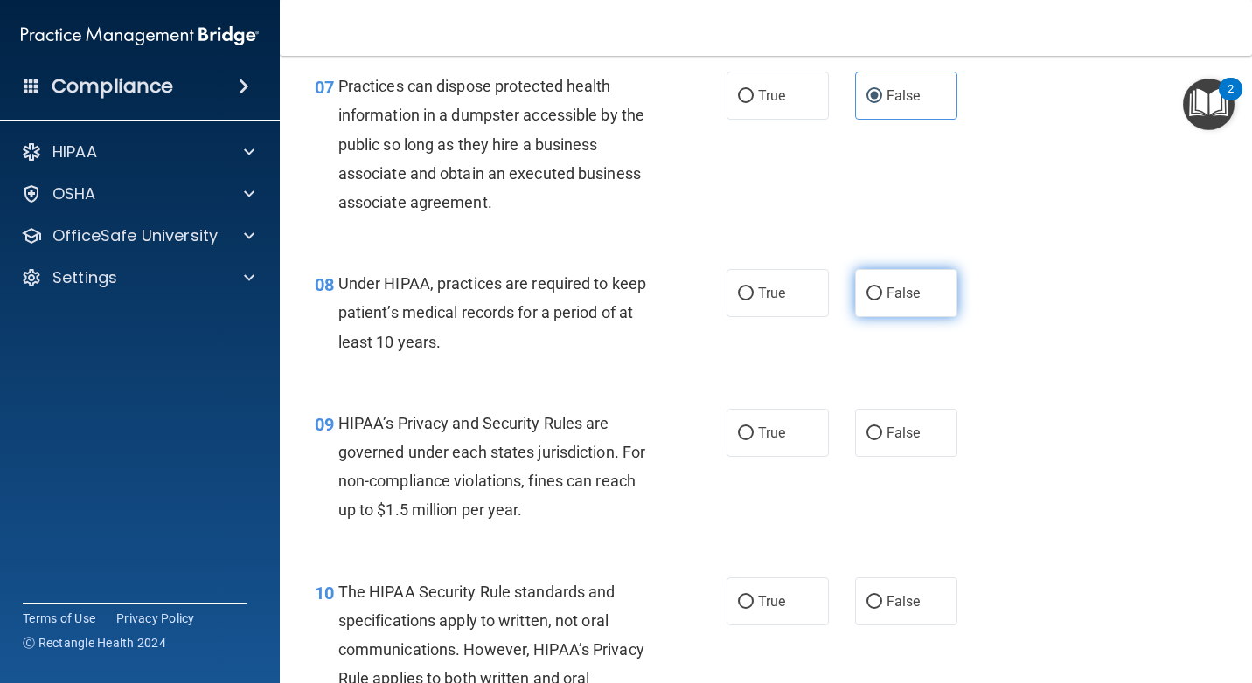
click at [899, 295] on span "False" at bounding box center [903, 293] width 34 height 17
click at [882, 295] on input "False" at bounding box center [874, 294] width 16 height 13
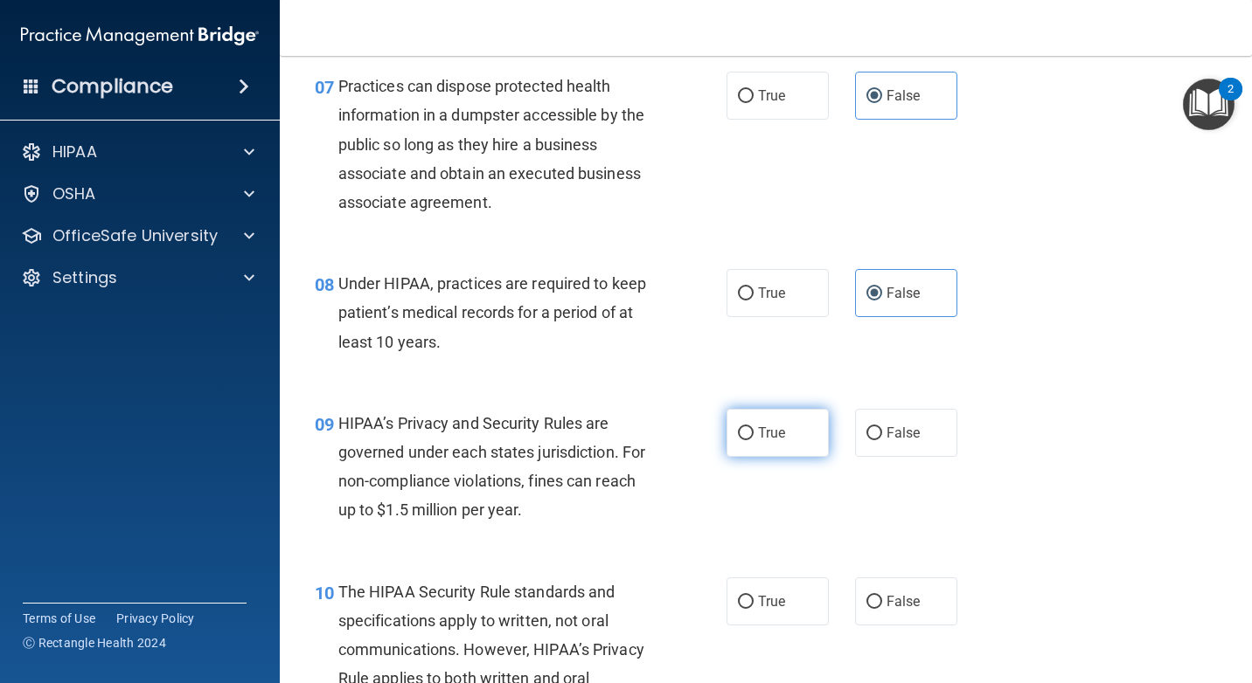
click at [737, 421] on label "True" at bounding box center [777, 433] width 102 height 48
click at [738, 427] on input "True" at bounding box center [746, 433] width 16 height 13
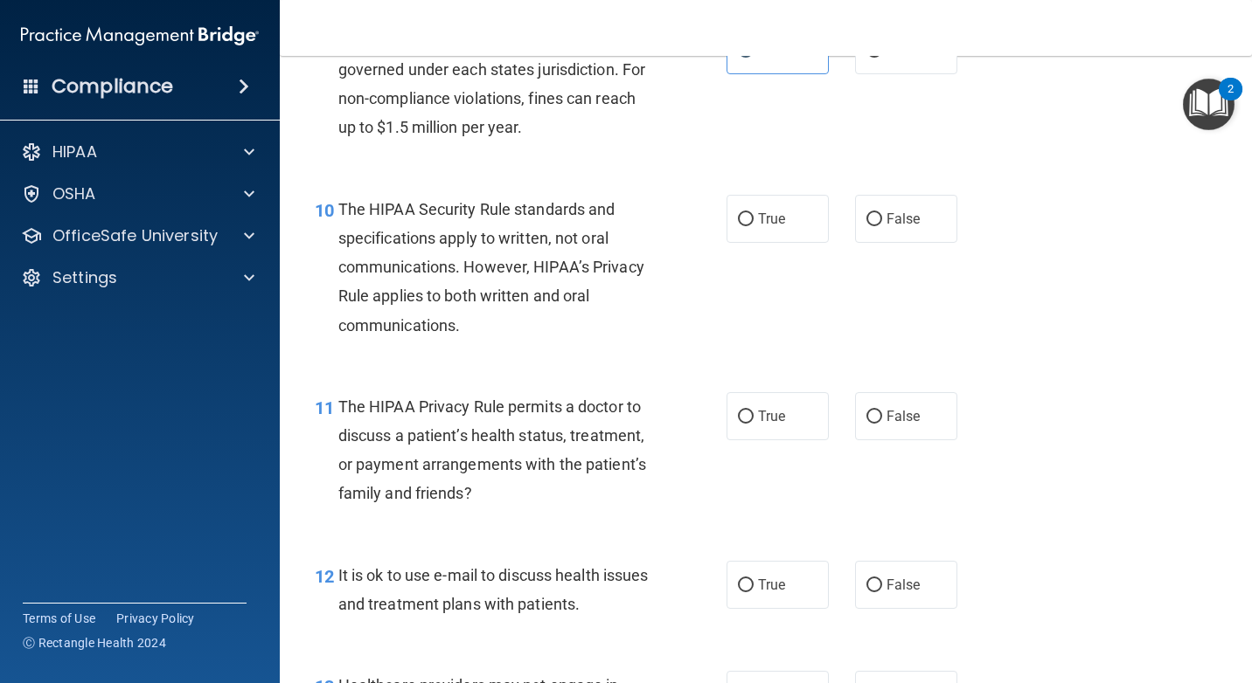
scroll to position [1573, 0]
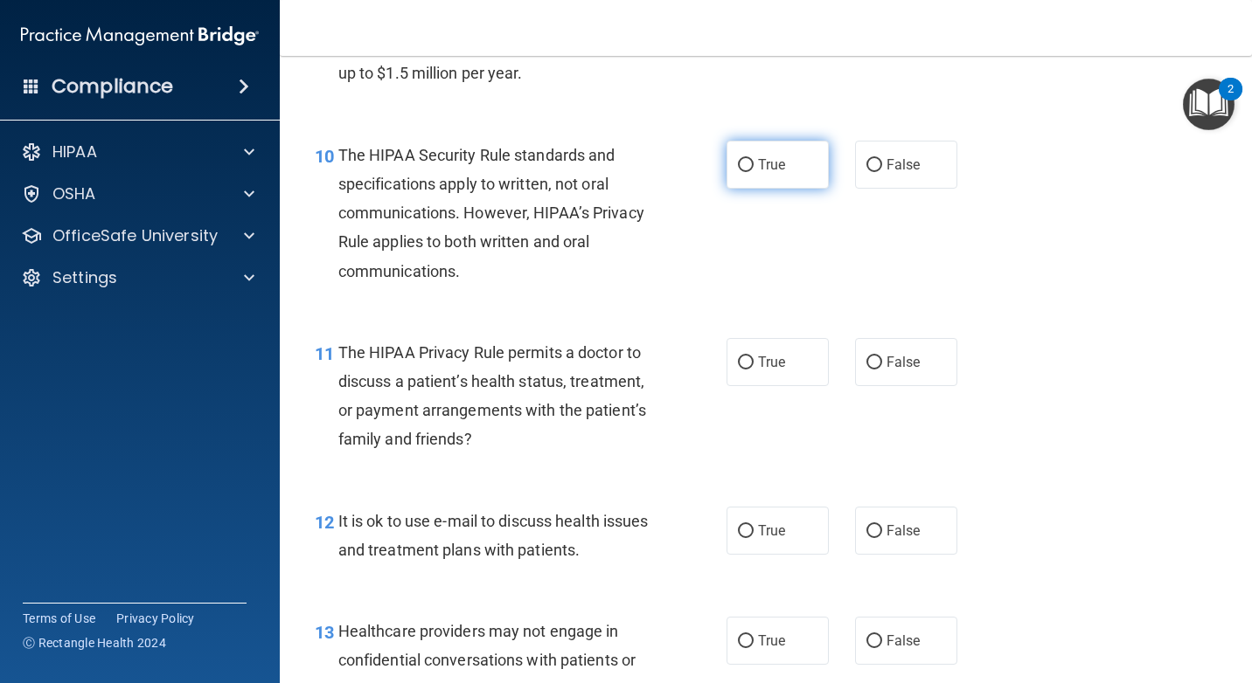
click at [780, 164] on label "True" at bounding box center [777, 165] width 102 height 48
click at [753, 164] on input "True" at bounding box center [746, 165] width 16 height 13
click at [783, 345] on label "True" at bounding box center [777, 362] width 102 height 48
click at [753, 357] on input "True" at bounding box center [746, 363] width 16 height 13
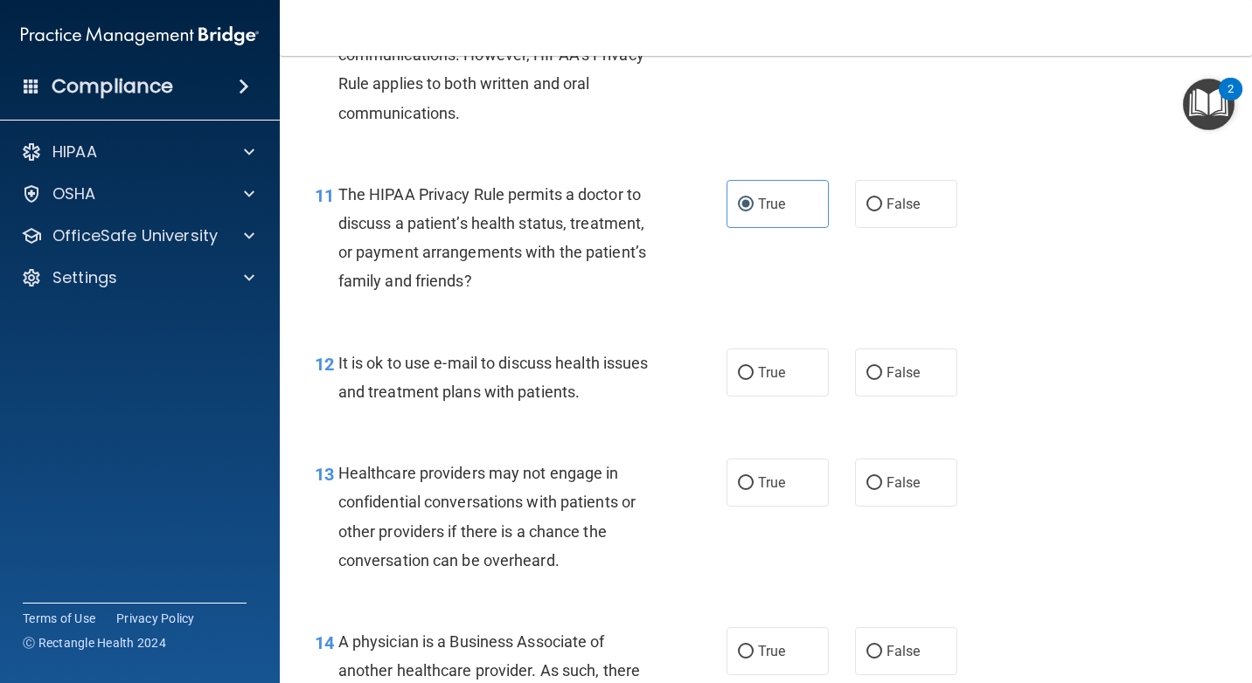
scroll to position [1748, 0]
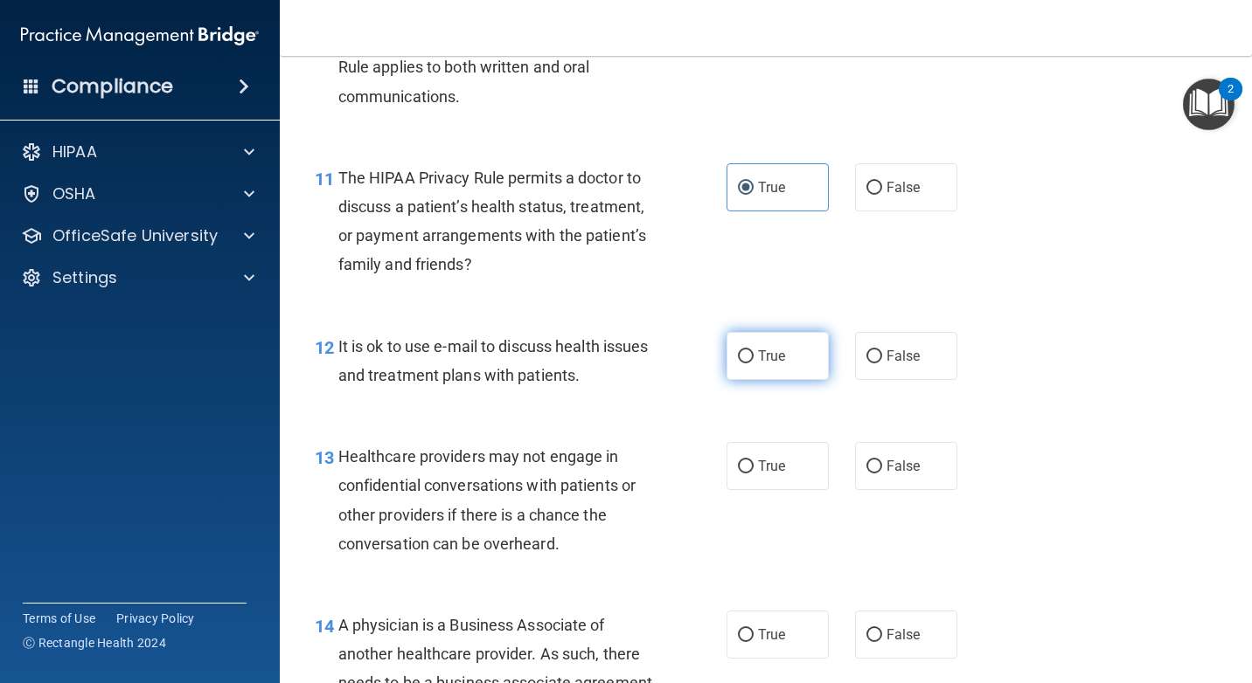
click at [790, 356] on label "True" at bounding box center [777, 356] width 102 height 48
click at [753, 356] on input "True" at bounding box center [746, 356] width 16 height 13
click at [873, 438] on div "13 Healthcare providers may not engage in confidential conversations with patie…" at bounding box center [766, 504] width 928 height 169
click at [886, 463] on span "False" at bounding box center [903, 466] width 34 height 17
click at [878, 463] on input "False" at bounding box center [874, 467] width 16 height 13
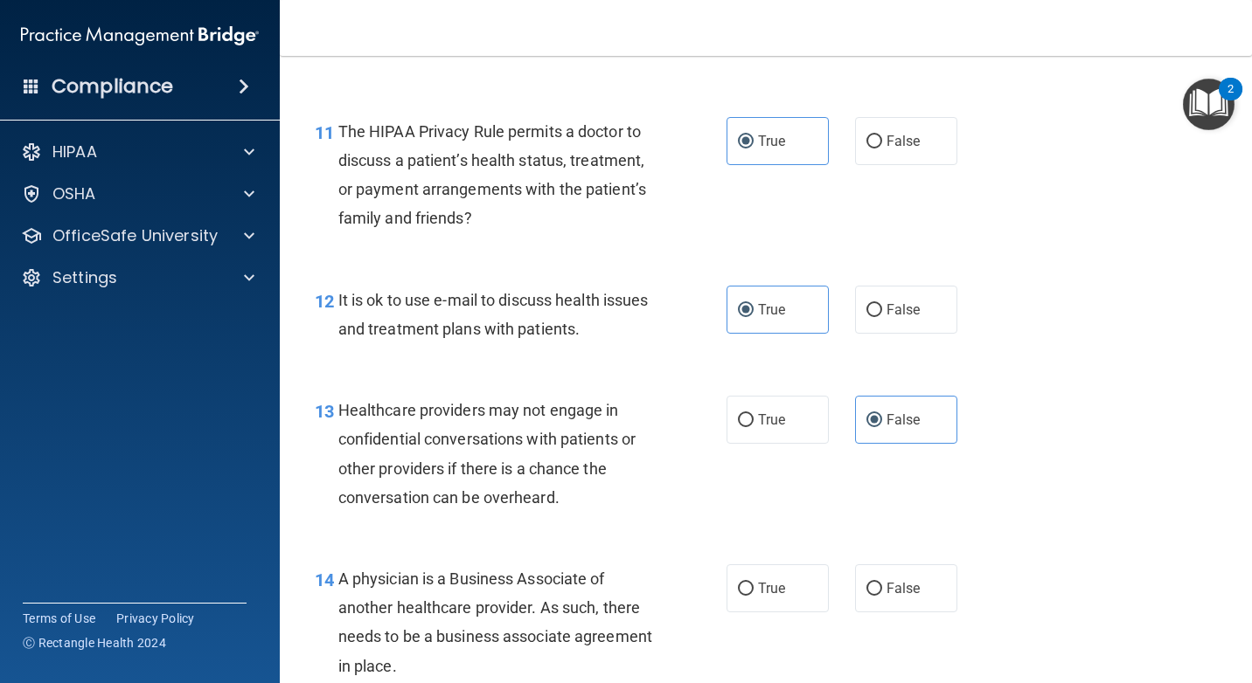
scroll to position [1835, 0]
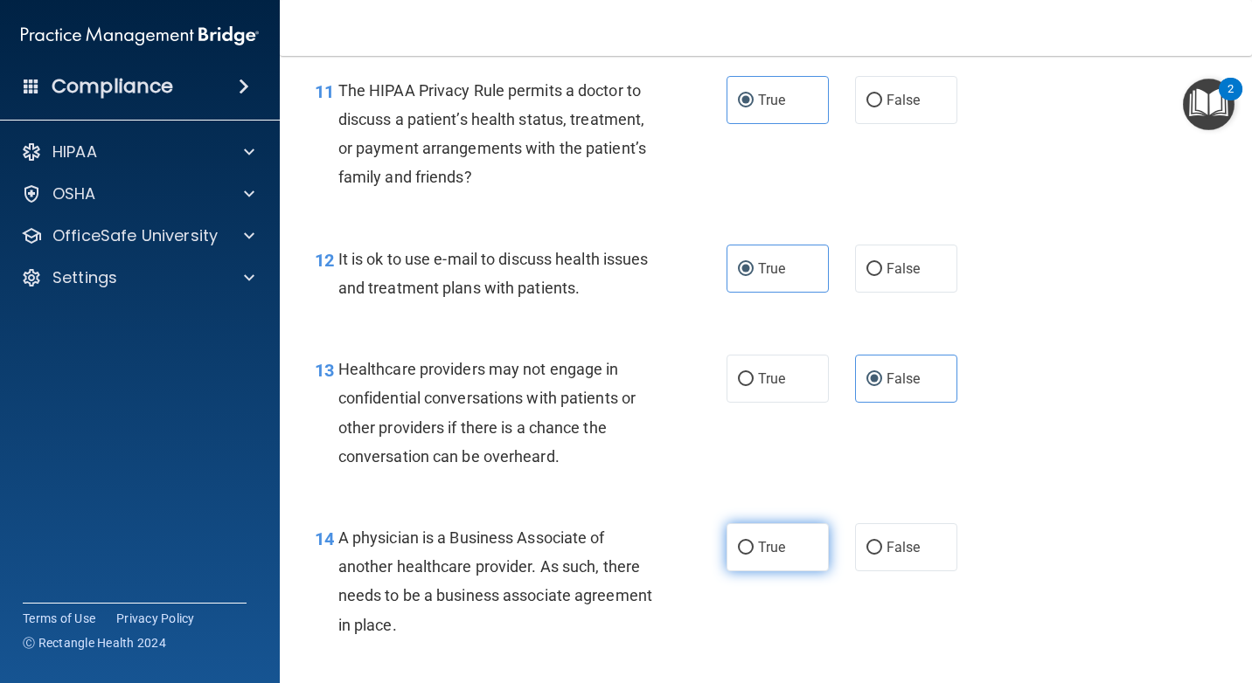
click at [779, 534] on label "True" at bounding box center [777, 548] width 102 height 48
click at [753, 542] on input "True" at bounding box center [746, 548] width 16 height 13
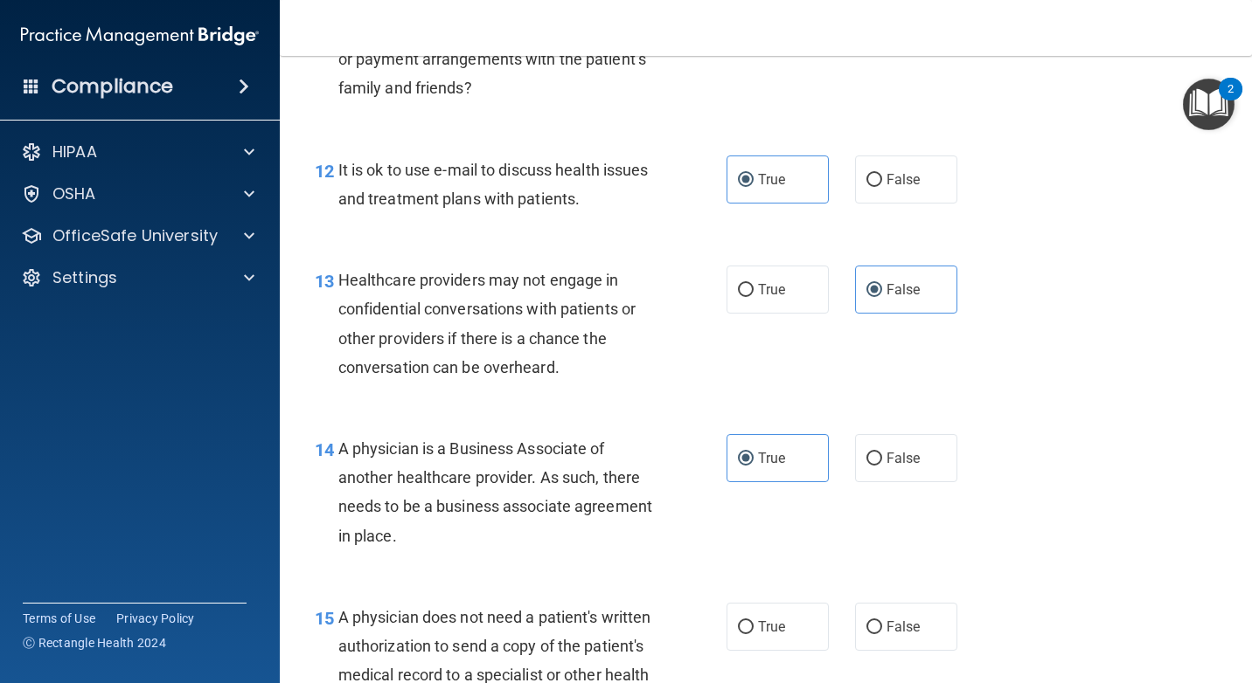
scroll to position [2010, 0]
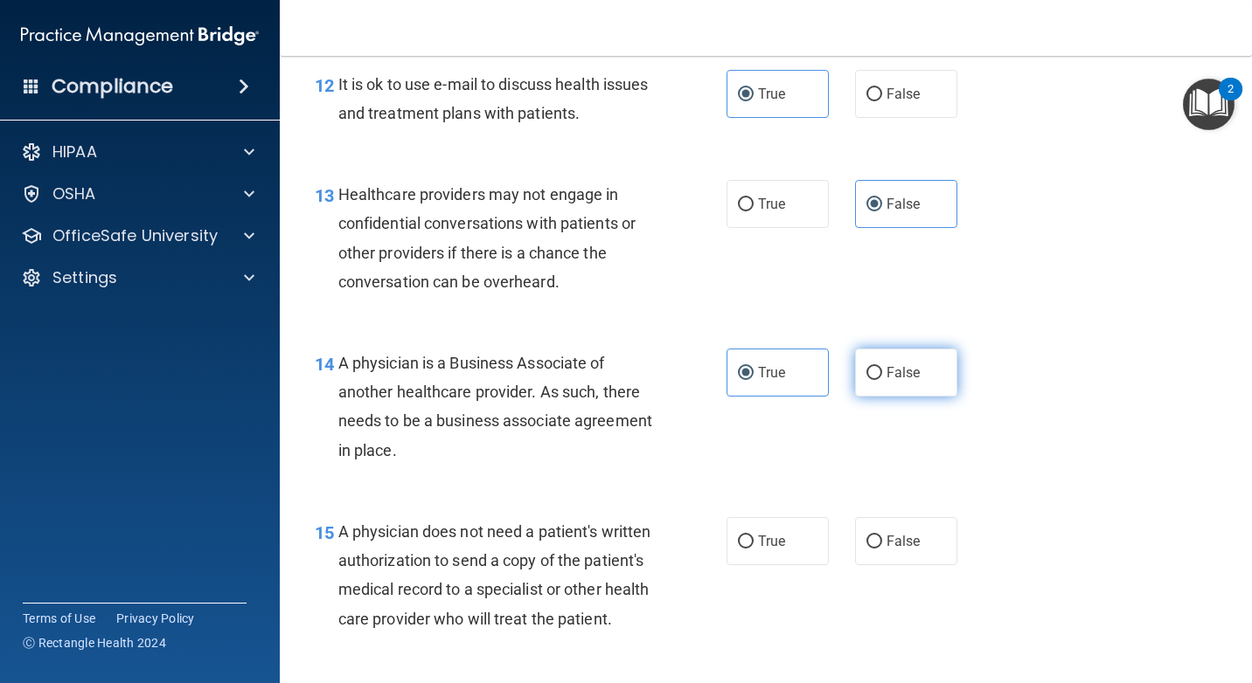
click at [923, 386] on label "False" at bounding box center [906, 373] width 102 height 48
click at [882, 380] on input "False" at bounding box center [874, 373] width 16 height 13
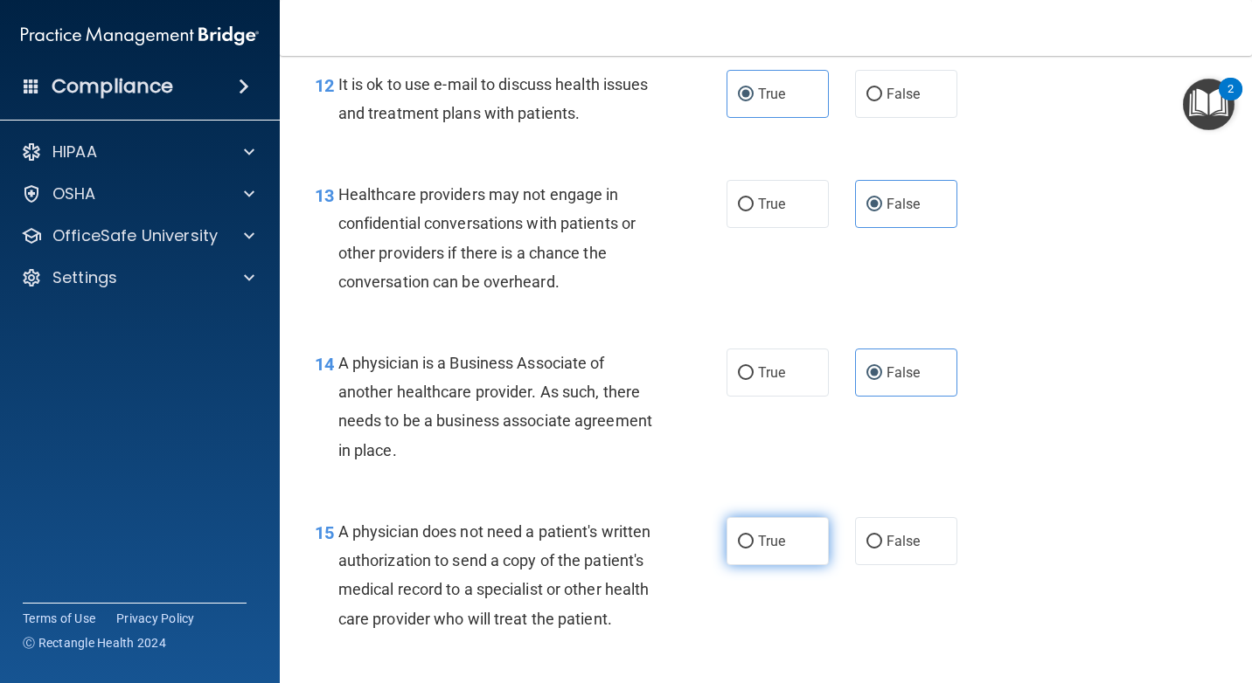
click at [783, 539] on label "True" at bounding box center [777, 541] width 102 height 48
click at [753, 539] on input "True" at bounding box center [746, 542] width 16 height 13
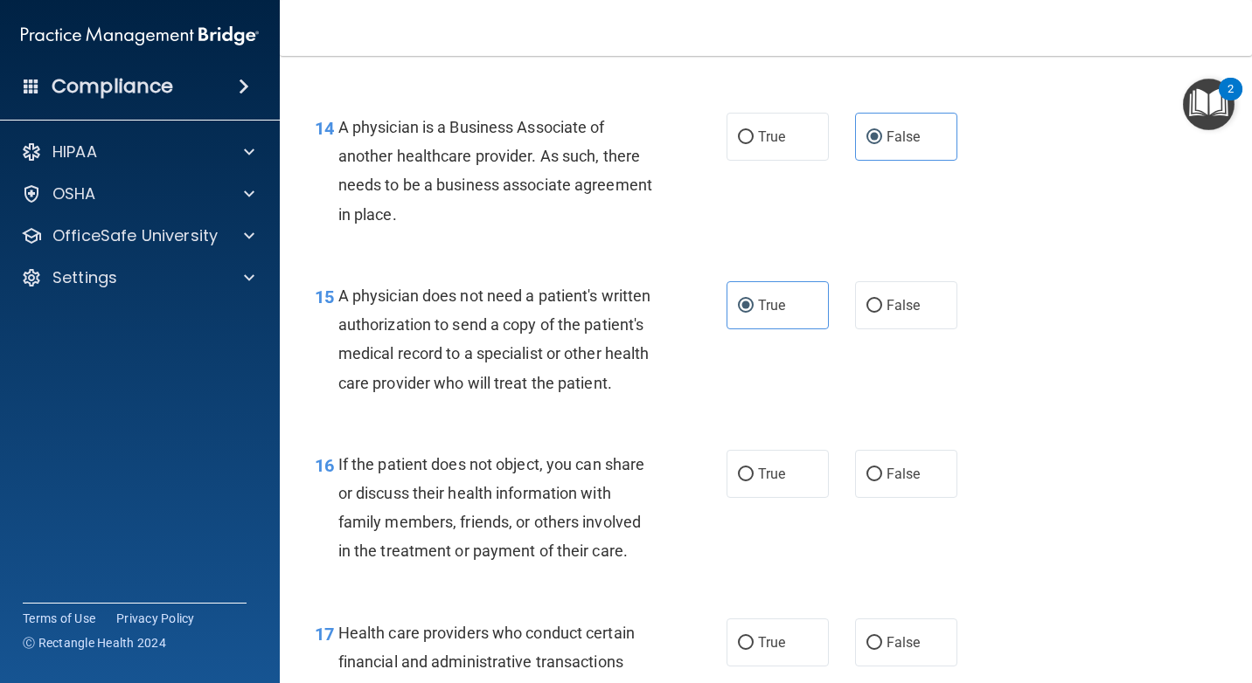
scroll to position [2360, 0]
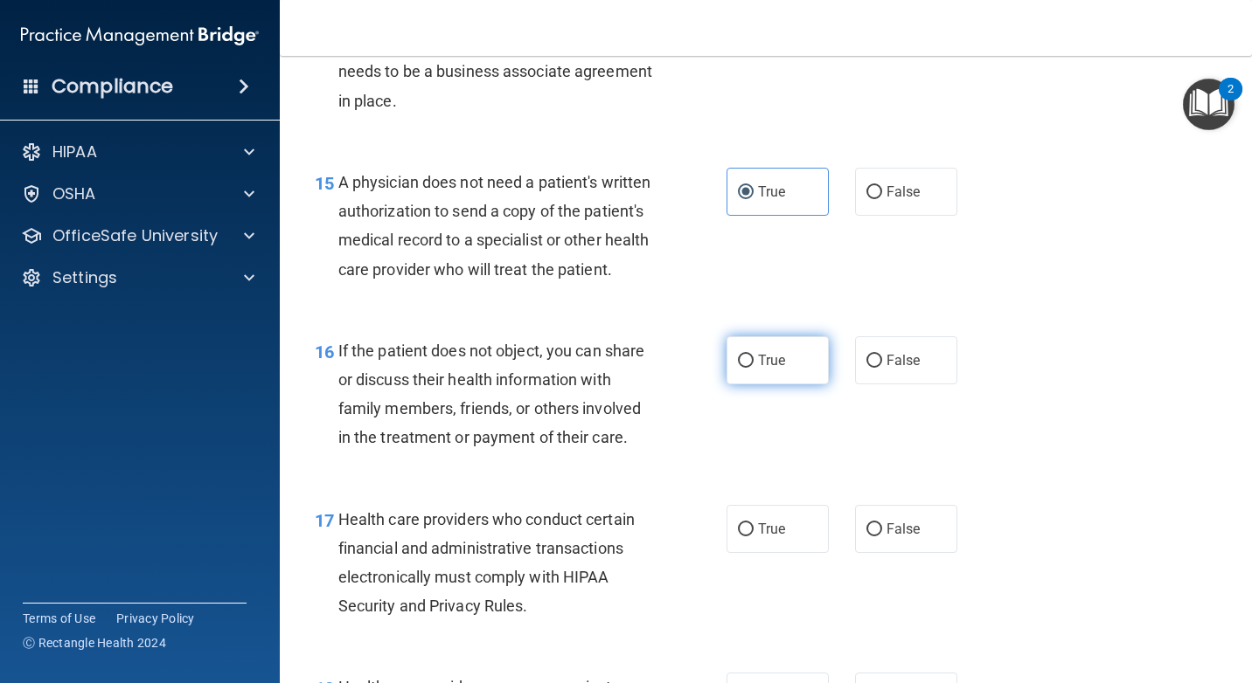
click at [771, 385] on label "True" at bounding box center [777, 360] width 102 height 48
click at [753, 368] on input "True" at bounding box center [746, 361] width 16 height 13
click at [758, 538] on span "True" at bounding box center [771, 529] width 27 height 17
click at [753, 537] on input "True" at bounding box center [746, 530] width 16 height 13
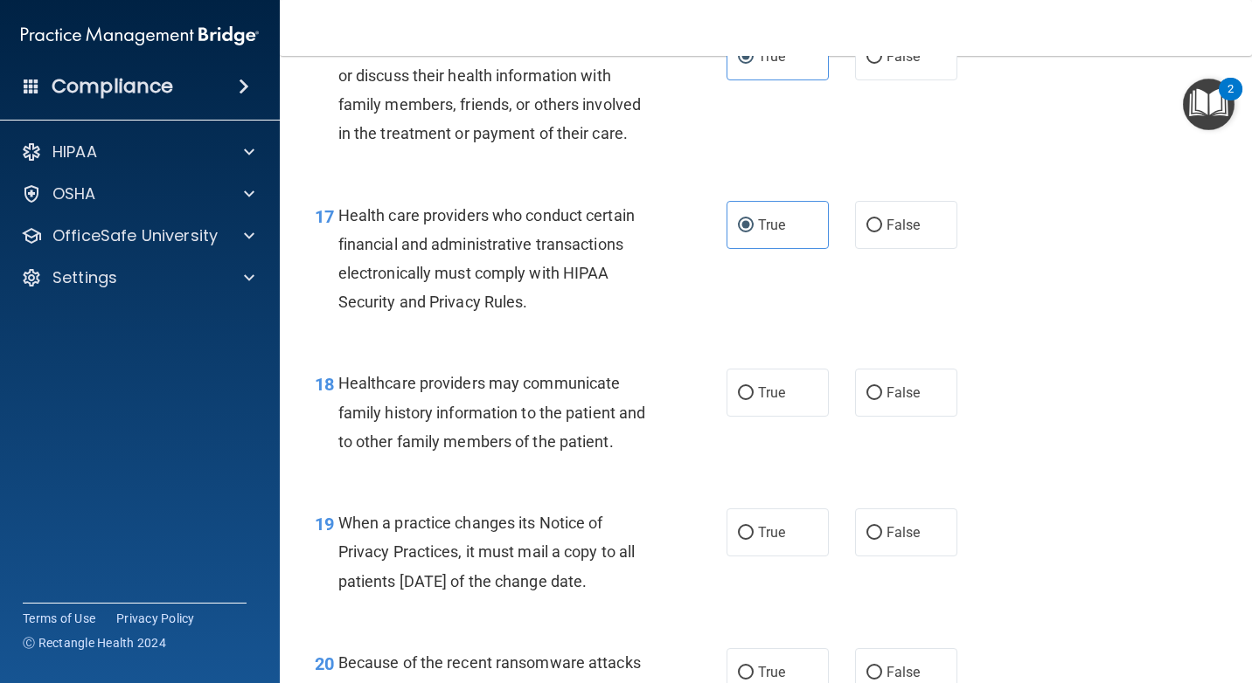
scroll to position [2709, 0]
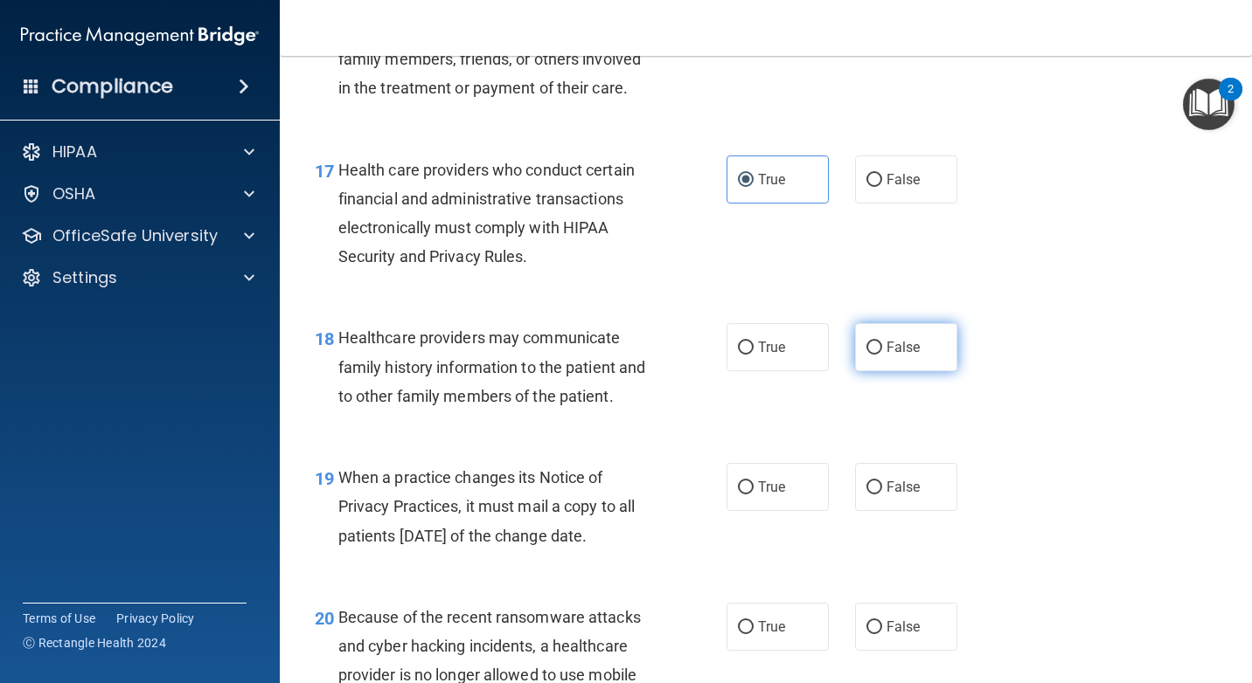
click at [894, 371] on label "False" at bounding box center [906, 347] width 102 height 48
click at [882, 355] on input "False" at bounding box center [874, 348] width 16 height 13
click at [876, 511] on label "False" at bounding box center [906, 487] width 102 height 48
click at [876, 495] on input "False" at bounding box center [874, 488] width 16 height 13
click at [855, 651] on label "False" at bounding box center [906, 627] width 102 height 48
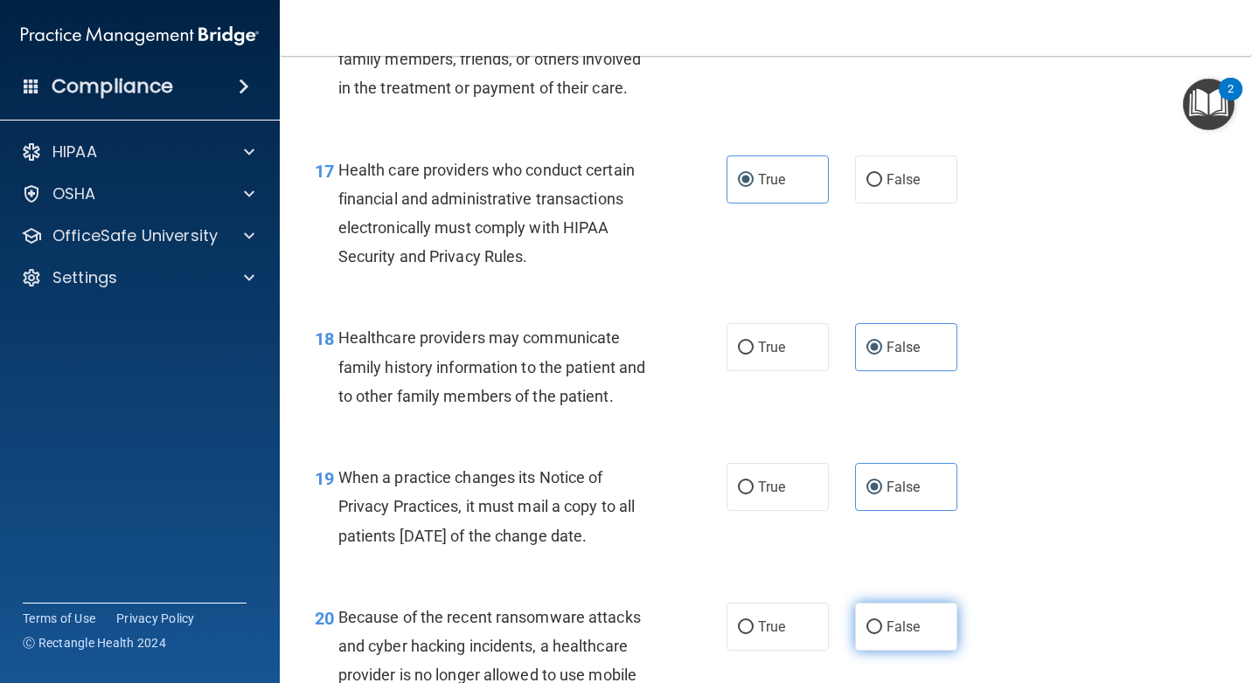
click at [866, 635] on input "False" at bounding box center [874, 627] width 16 height 13
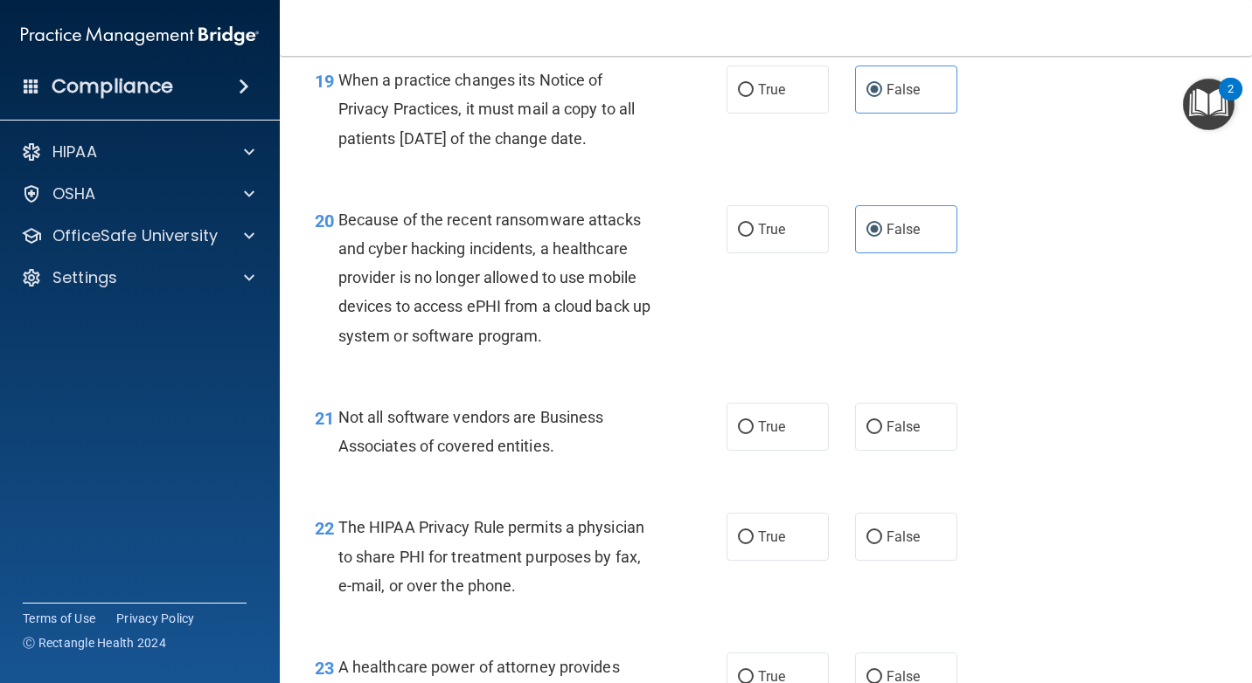
scroll to position [3146, 0]
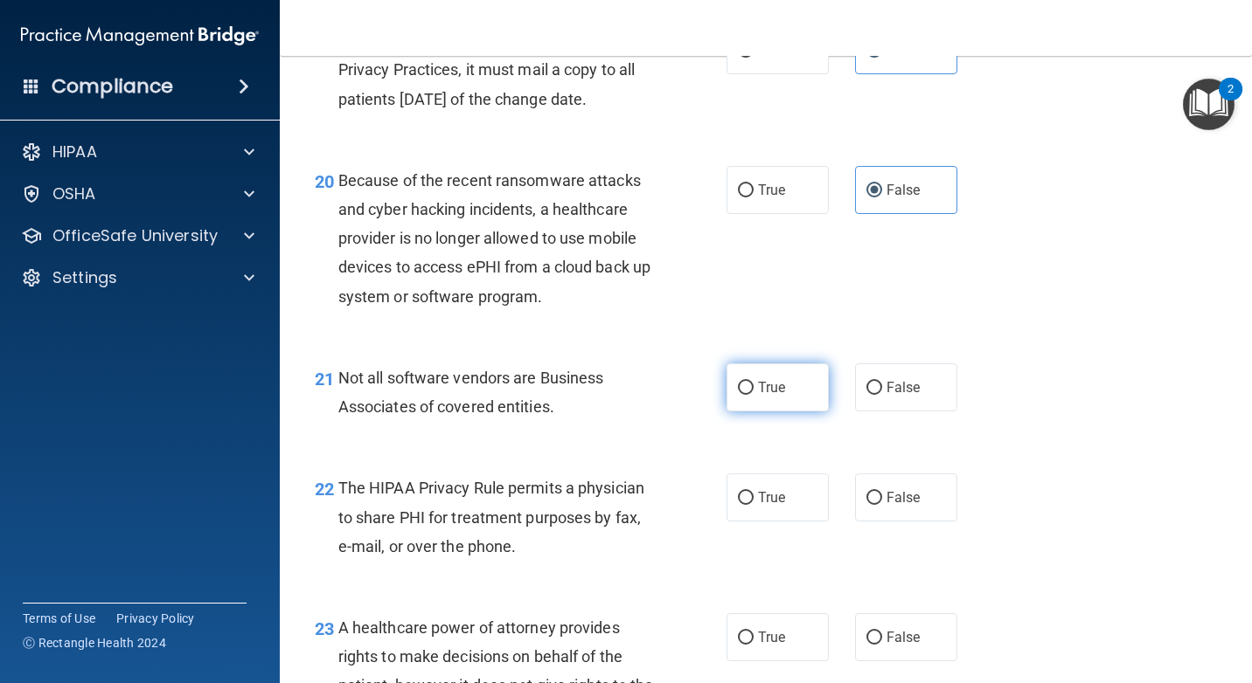
click at [782, 412] on label "True" at bounding box center [777, 388] width 102 height 48
click at [753, 395] on input "True" at bounding box center [746, 388] width 16 height 13
click at [771, 558] on div "22 The HIPAA Privacy Rule permits a physician to share PHI for treatment purpos…" at bounding box center [766, 522] width 928 height 140
click at [795, 522] on label "True" at bounding box center [777, 498] width 102 height 48
click at [753, 505] on input "True" at bounding box center [746, 498] width 16 height 13
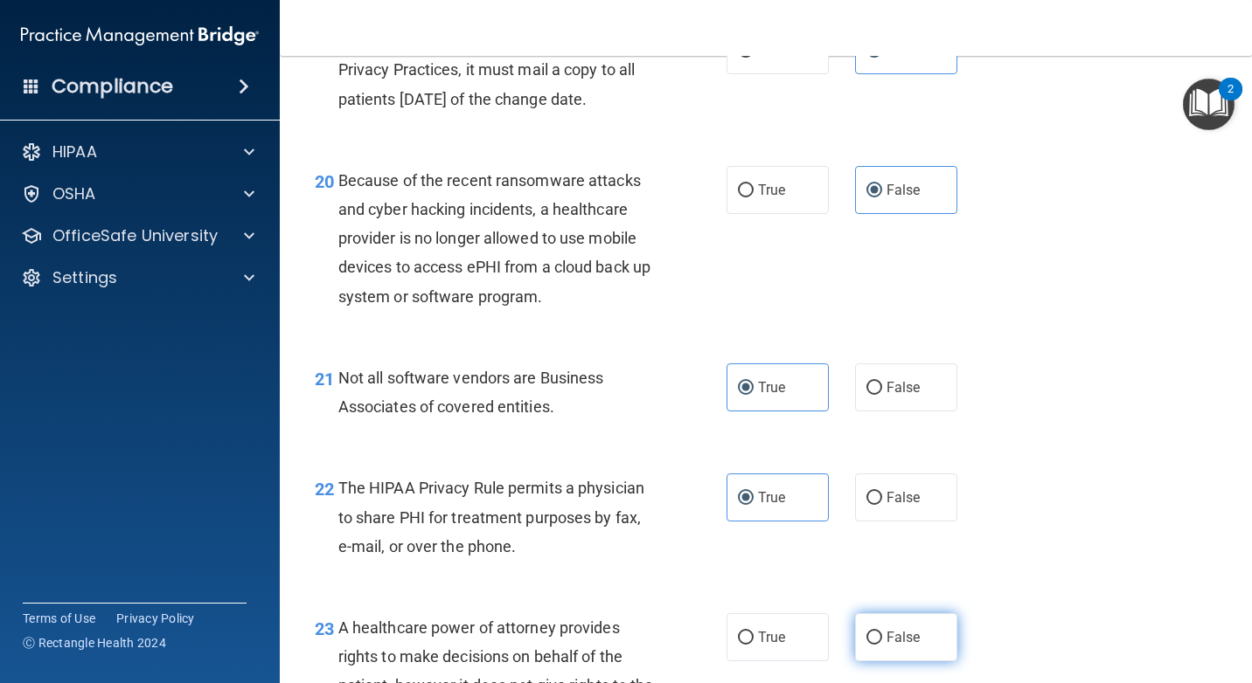
click at [867, 645] on input "False" at bounding box center [874, 638] width 16 height 13
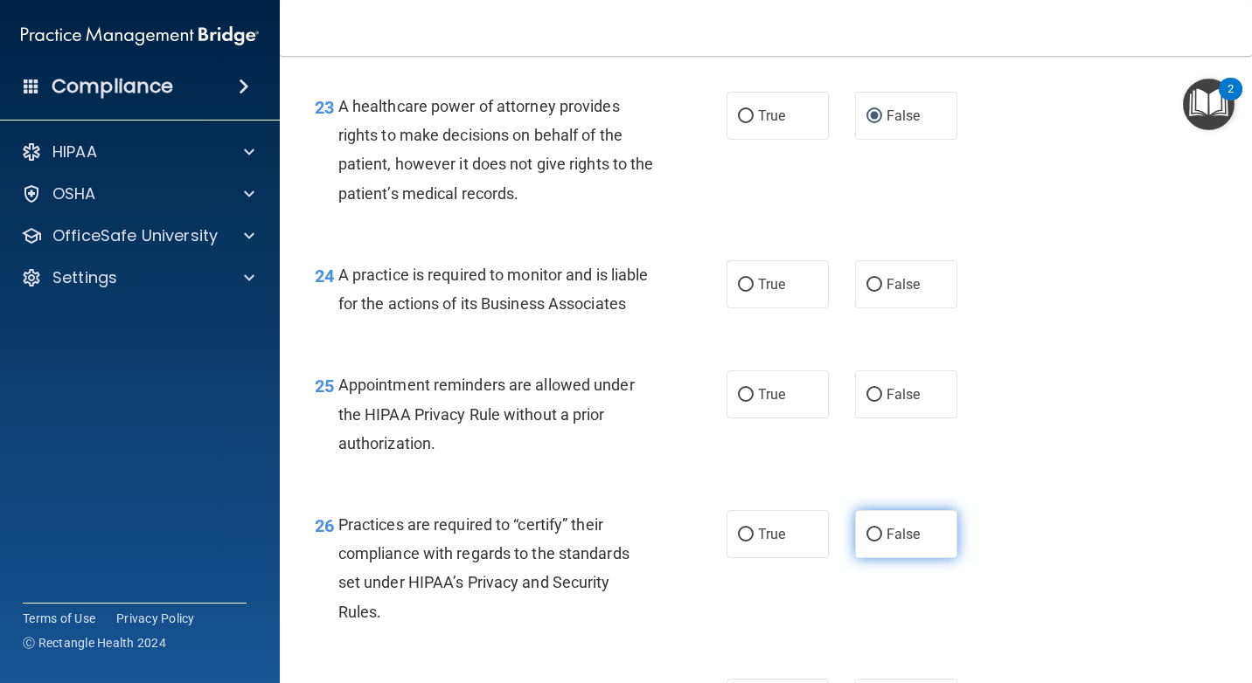
scroll to position [3671, 0]
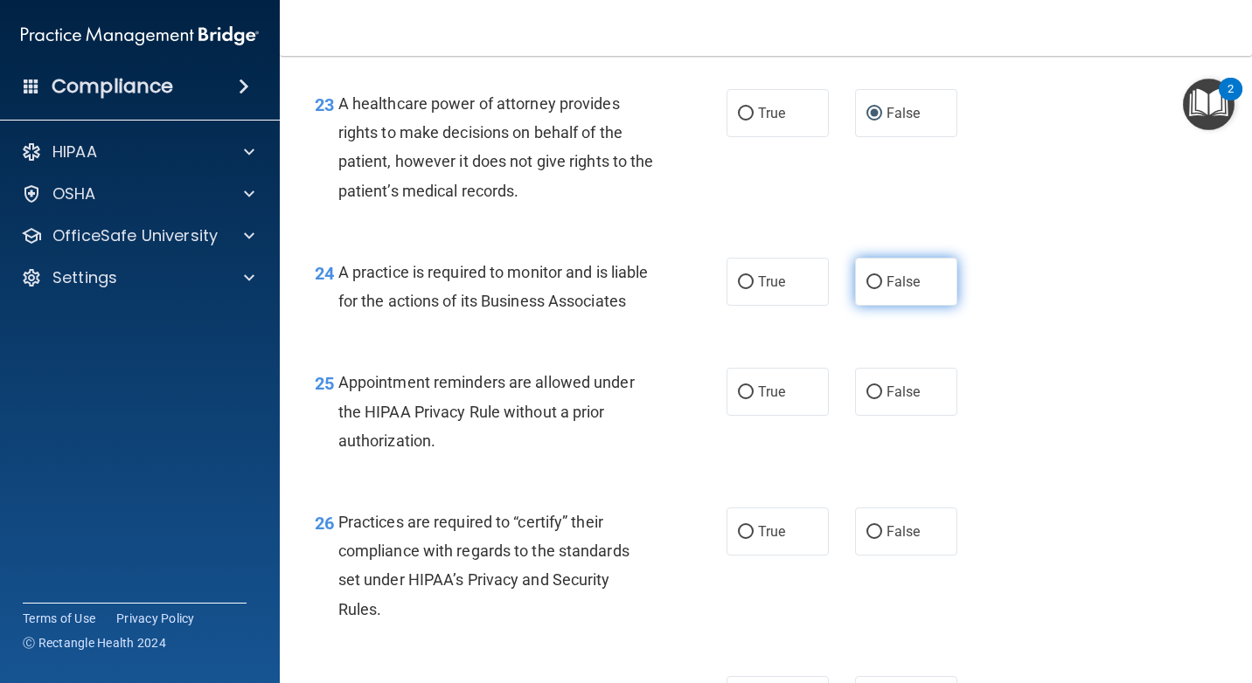
click at [883, 288] on label "False" at bounding box center [906, 282] width 102 height 48
click at [882, 288] on input "False" at bounding box center [874, 282] width 16 height 13
click at [775, 416] on label "True" at bounding box center [777, 392] width 102 height 48
click at [753, 399] on input "True" at bounding box center [746, 392] width 16 height 13
click at [866, 539] on input "False" at bounding box center [874, 532] width 16 height 13
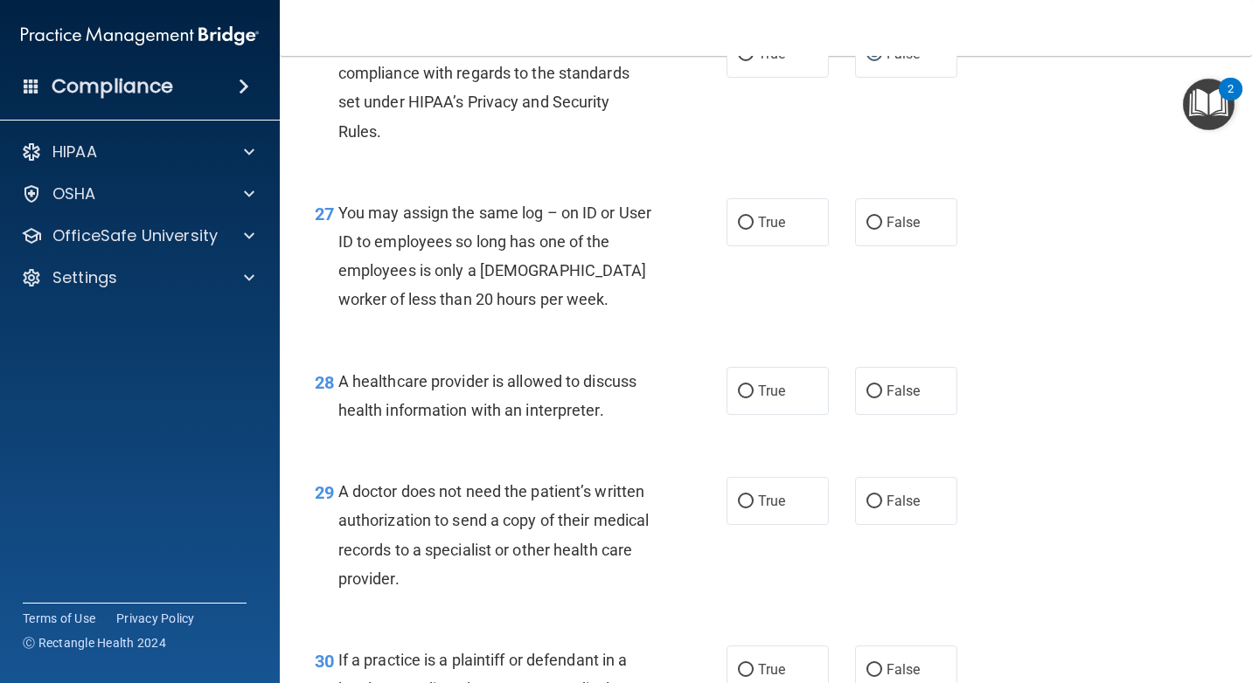
scroll to position [4195, 0]
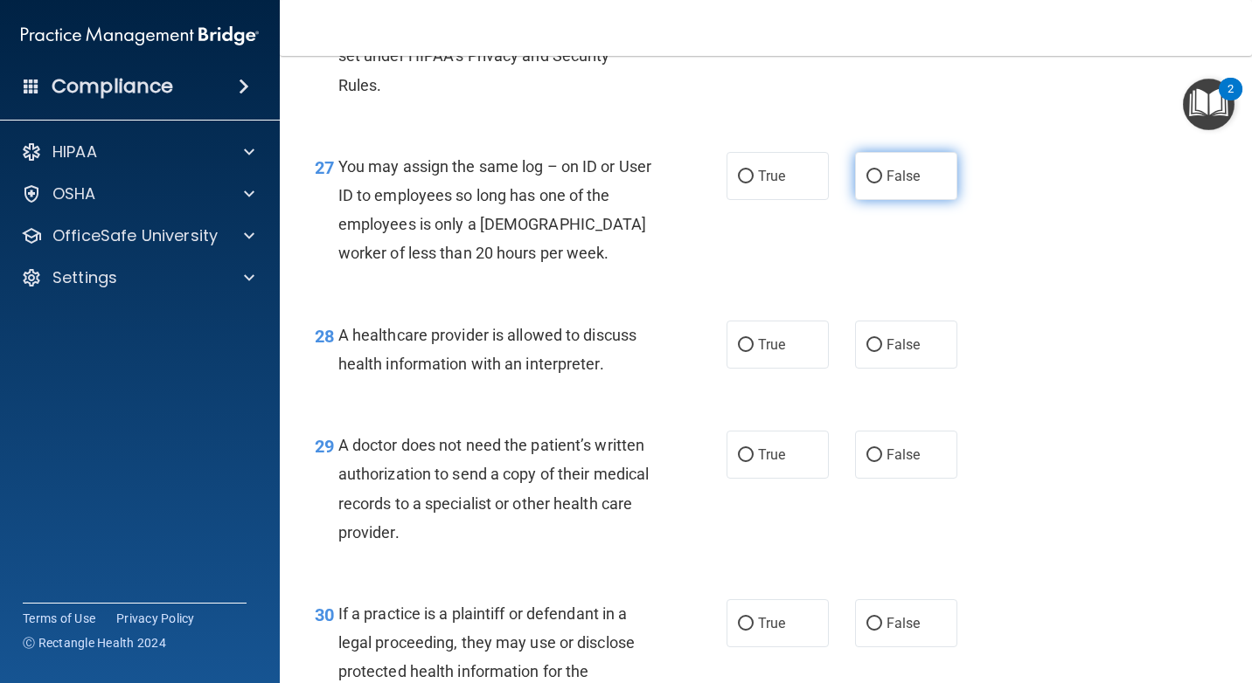
click at [897, 200] on label "False" at bounding box center [906, 176] width 102 height 48
click at [882, 184] on input "False" at bounding box center [874, 176] width 16 height 13
click at [771, 369] on label "True" at bounding box center [777, 345] width 102 height 48
click at [753, 352] on input "True" at bounding box center [746, 345] width 16 height 13
click at [758, 463] on span "True" at bounding box center [771, 455] width 27 height 17
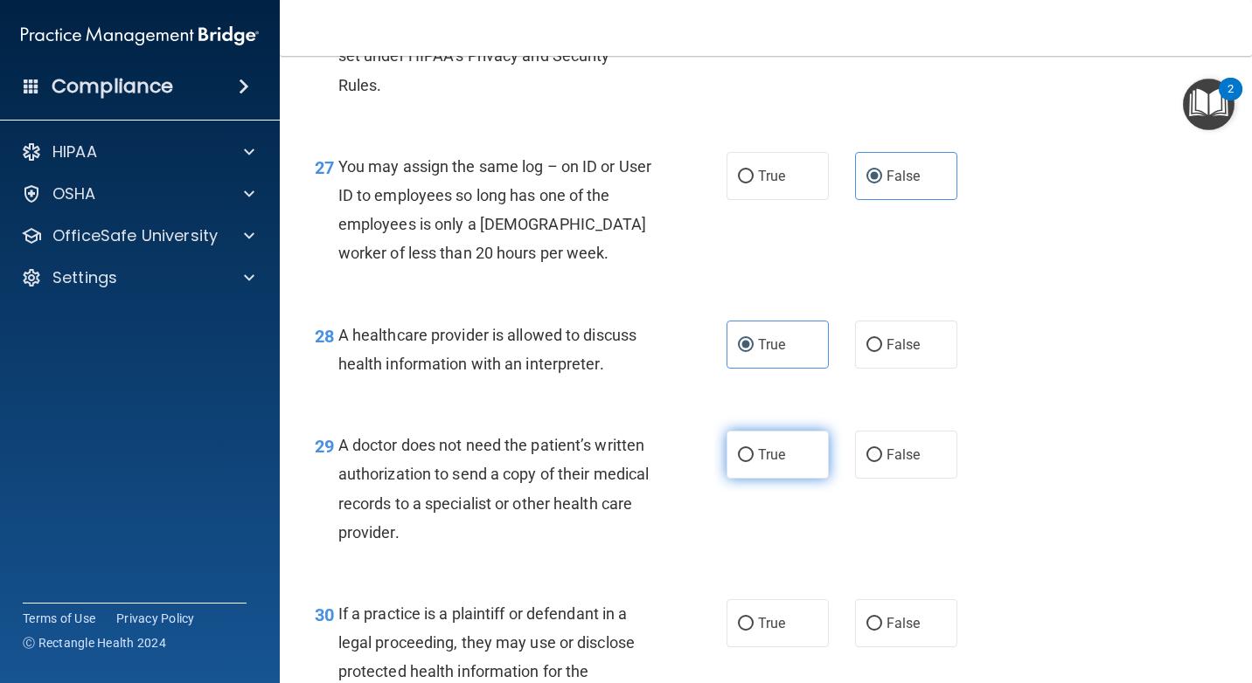
click at [753, 462] on input "True" at bounding box center [746, 455] width 16 height 13
click at [736, 648] on label "True" at bounding box center [777, 624] width 102 height 48
click at [738, 631] on input "True" at bounding box center [746, 624] width 16 height 13
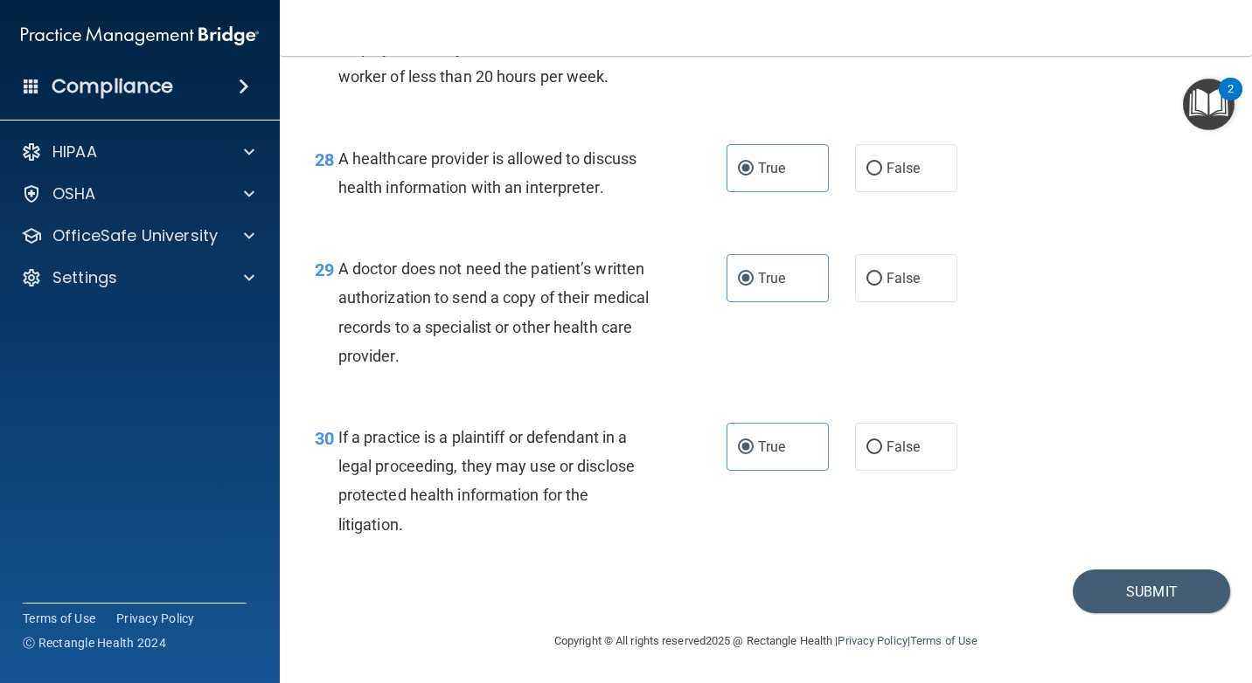
scroll to position [4430, 0]
click at [1092, 590] on button "Submit" at bounding box center [1150, 592] width 157 height 45
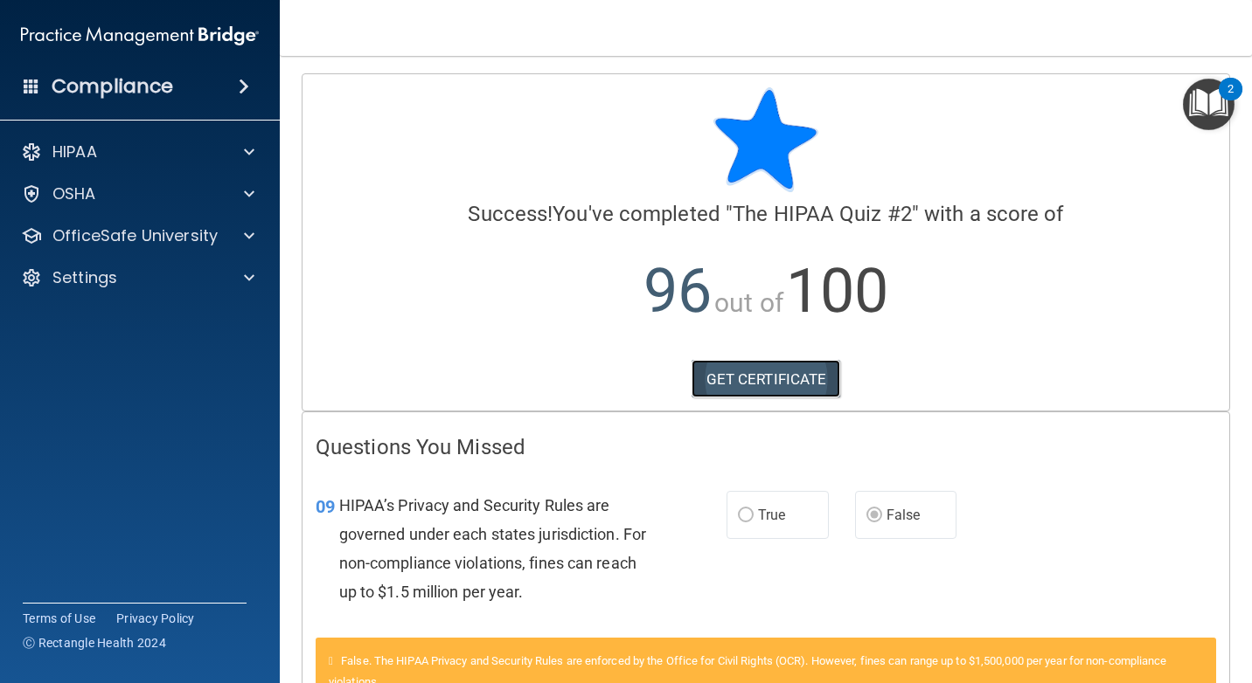
click at [803, 387] on link "GET CERTIFICATE" at bounding box center [765, 379] width 149 height 38
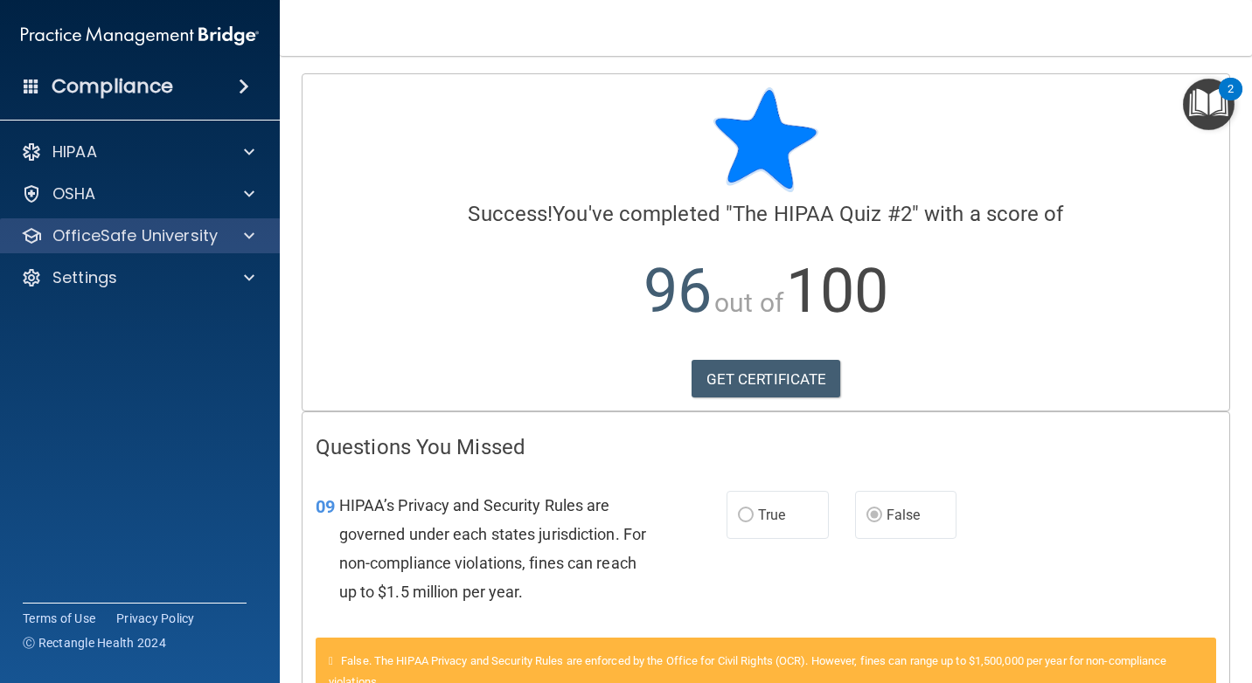
click at [246, 225] on div "OfficeSafe University" at bounding box center [140, 236] width 281 height 35
click at [219, 252] on div "OfficeSafe University" at bounding box center [140, 236] width 281 height 35
click at [248, 226] on span at bounding box center [249, 235] width 10 height 21
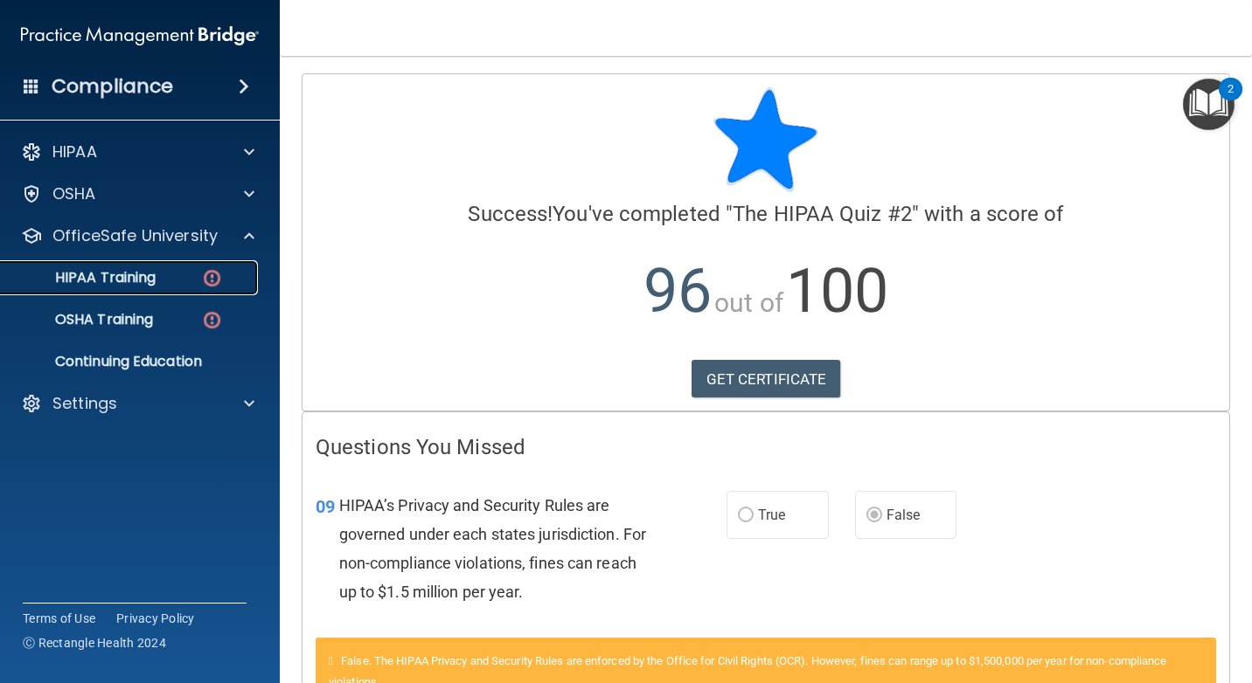
click at [219, 270] on img at bounding box center [212, 278] width 22 height 22
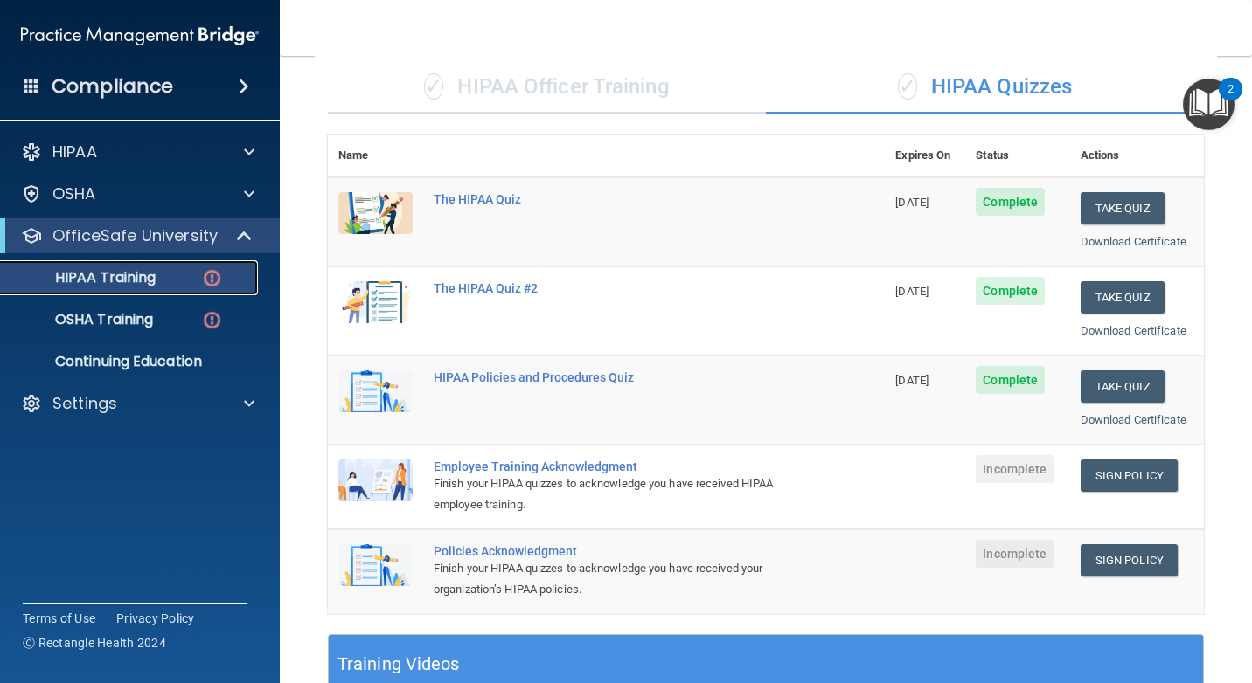
scroll to position [87, 0]
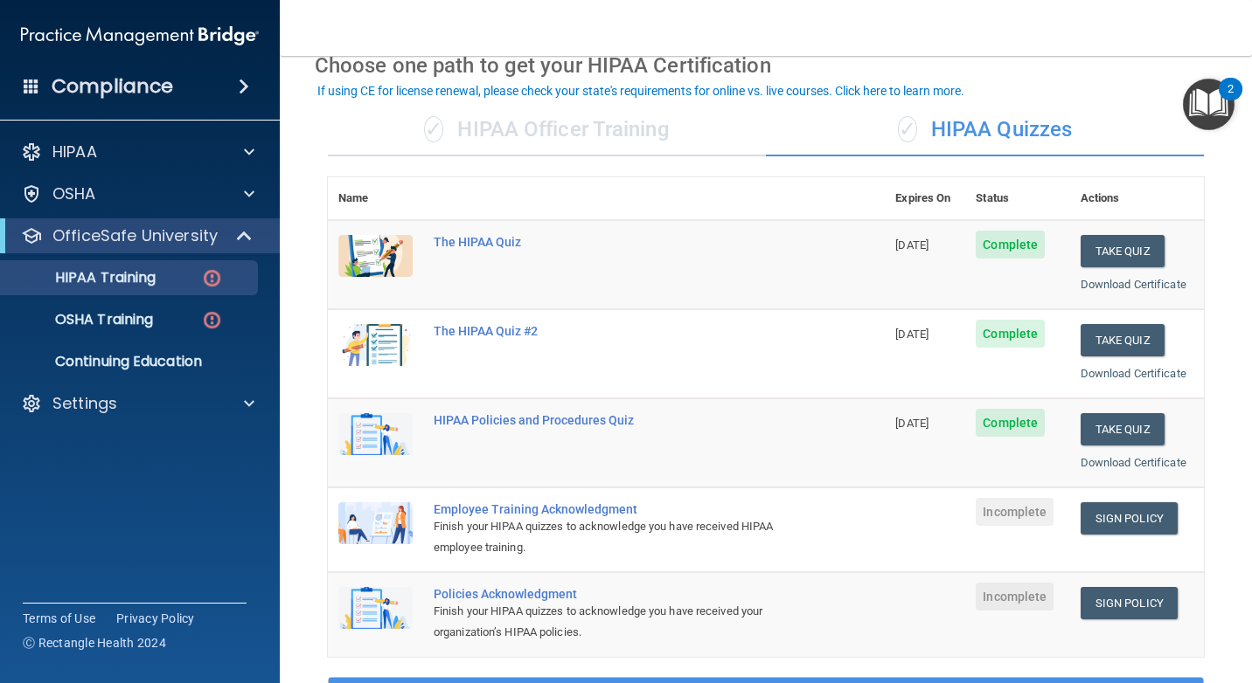
click at [651, 151] on div "✓ HIPAA Officer Training" at bounding box center [547, 130] width 438 height 52
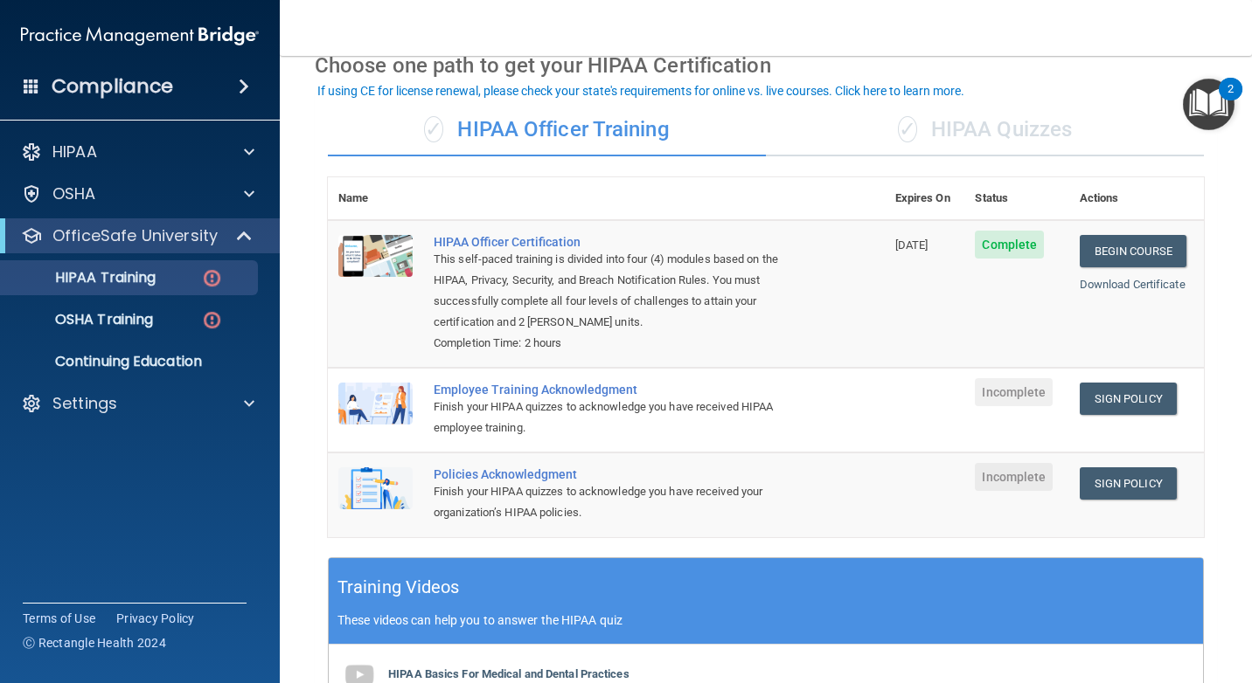
click at [954, 123] on div "✓ HIPAA Quizzes" at bounding box center [985, 130] width 438 height 52
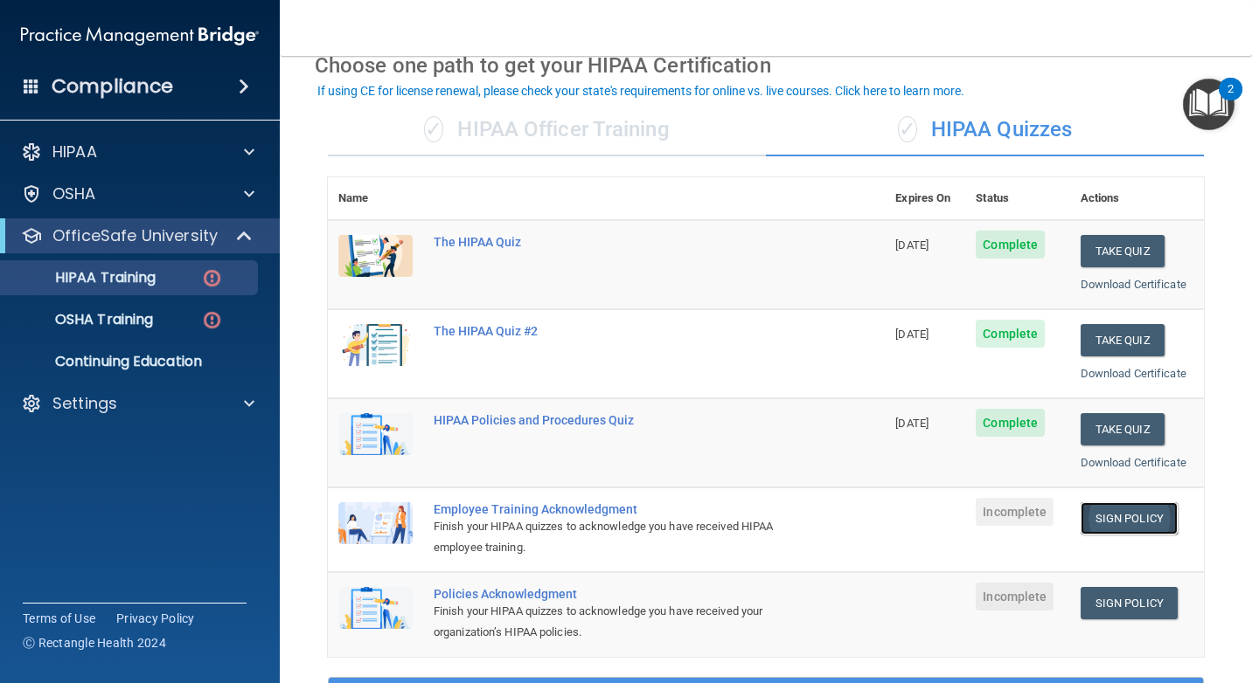
click at [1093, 533] on link "Sign Policy" at bounding box center [1128, 519] width 97 height 32
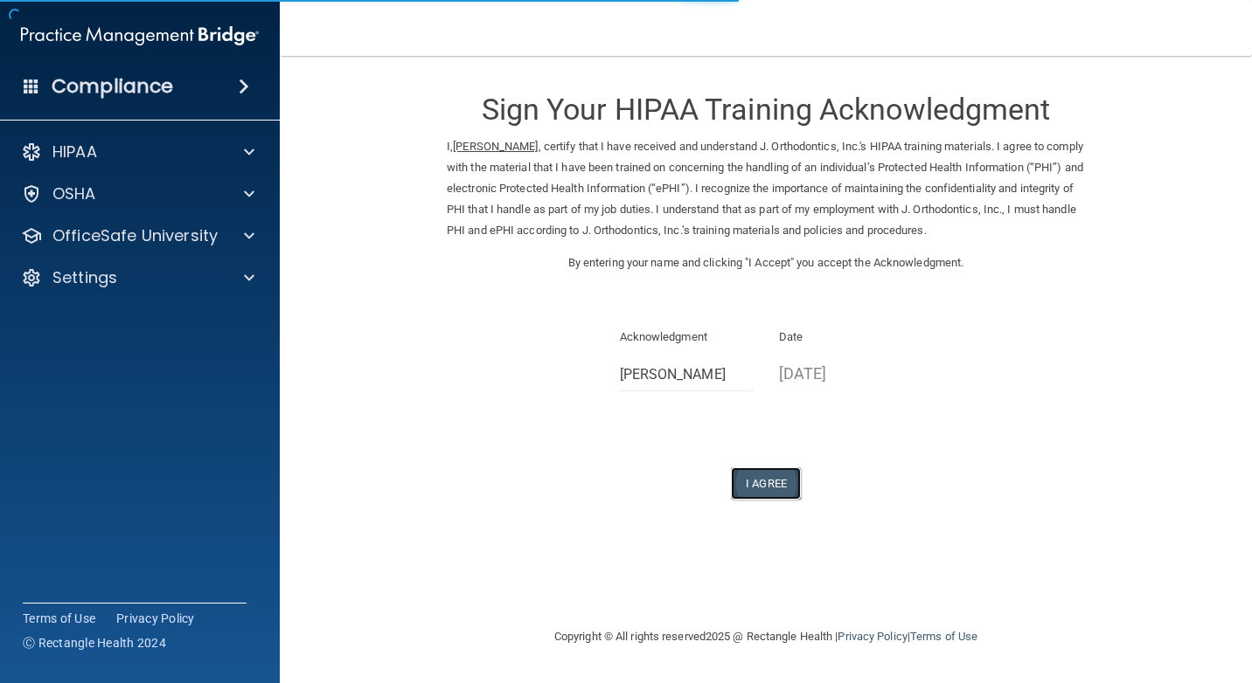
click at [779, 480] on button "I Agree" at bounding box center [766, 484] width 70 height 32
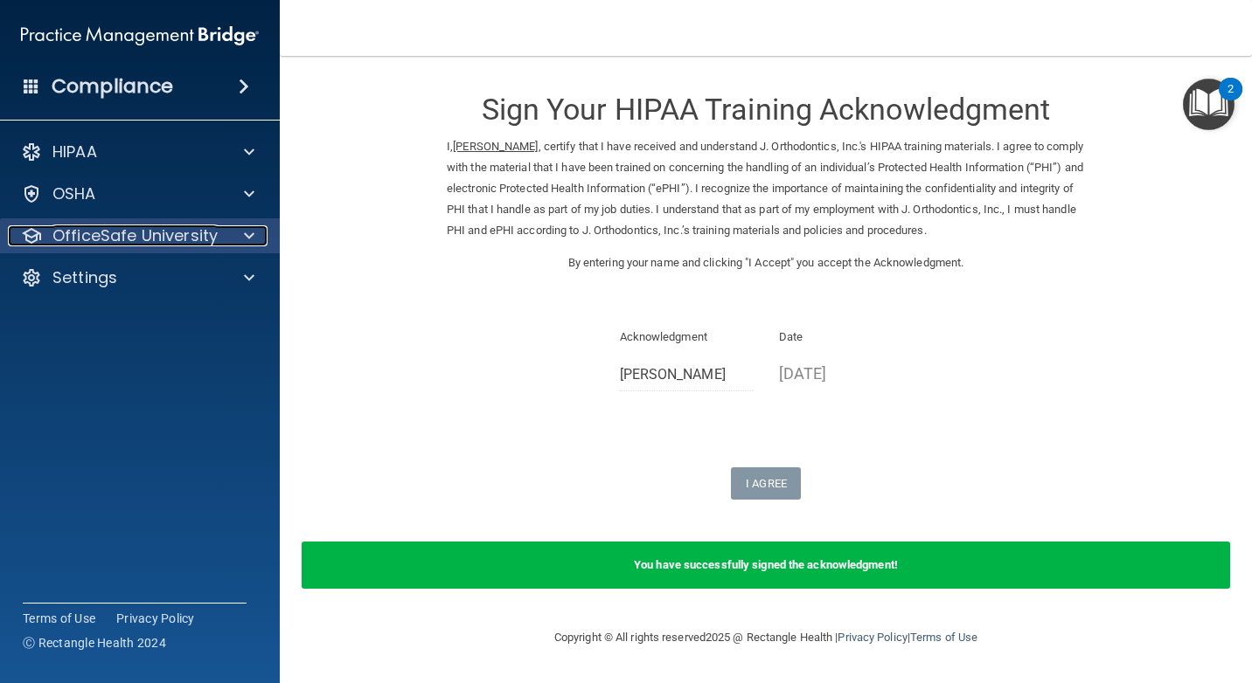
click at [201, 233] on p "OfficeSafe University" at bounding box center [134, 235] width 165 height 21
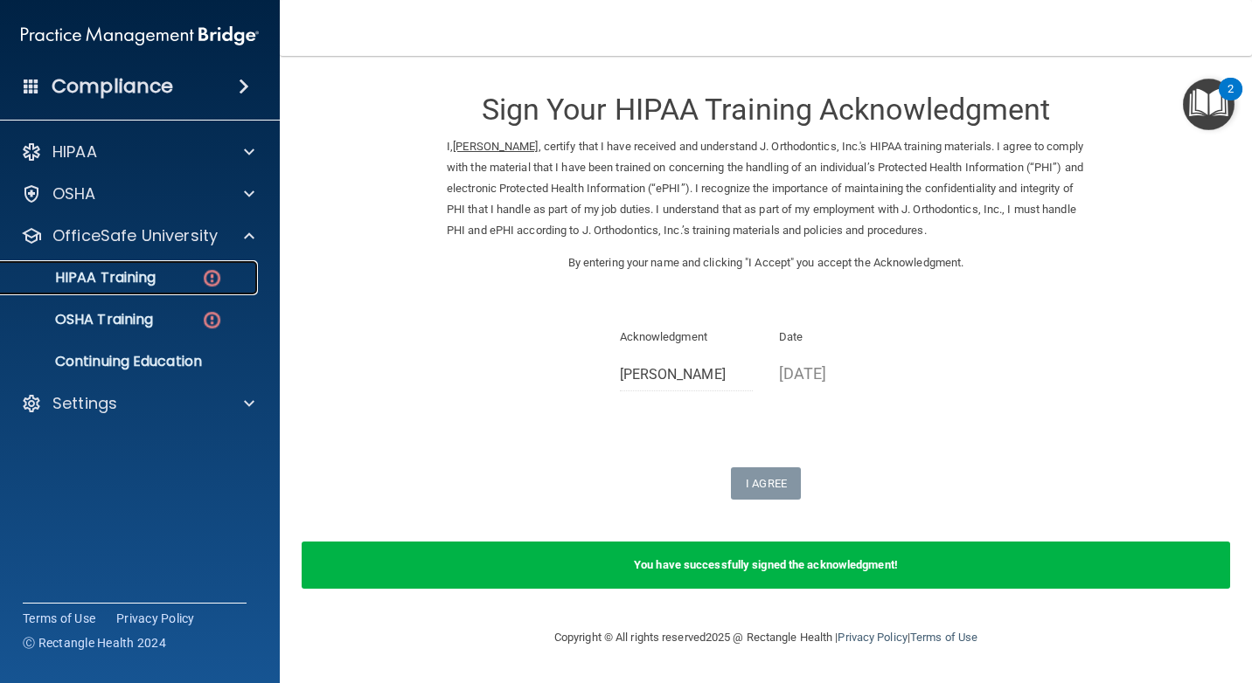
click at [227, 288] on link "HIPAA Training" at bounding box center [120, 277] width 275 height 35
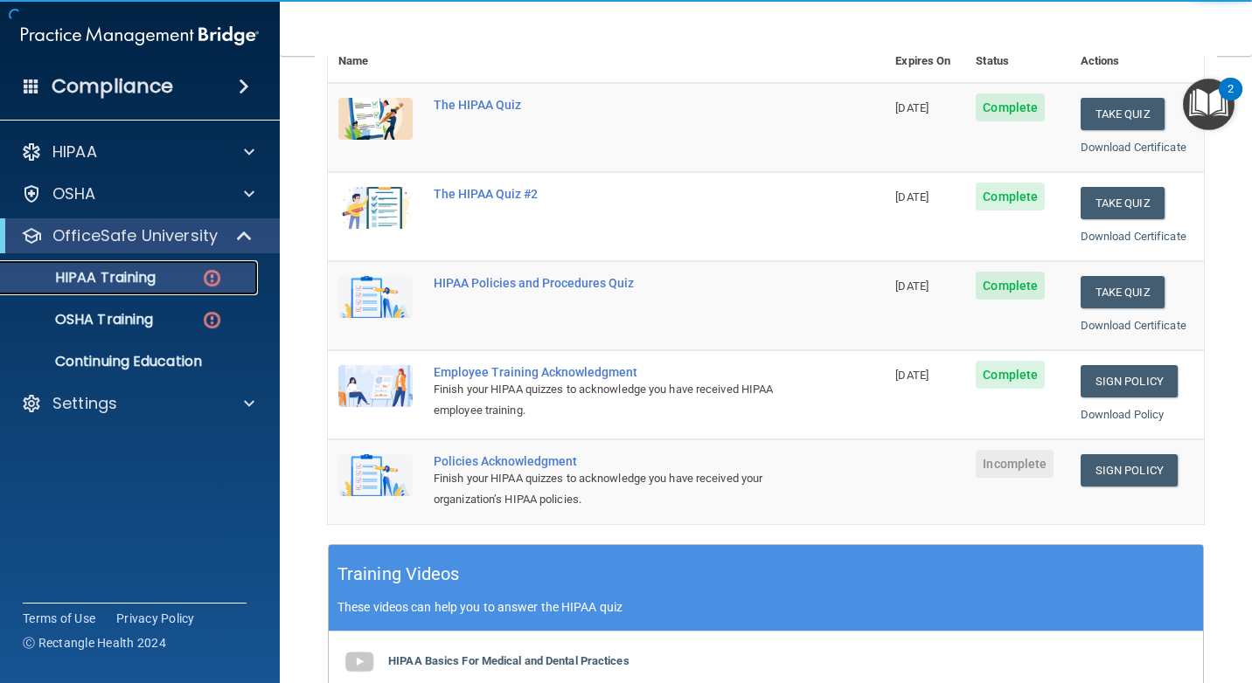
scroll to position [262, 0]
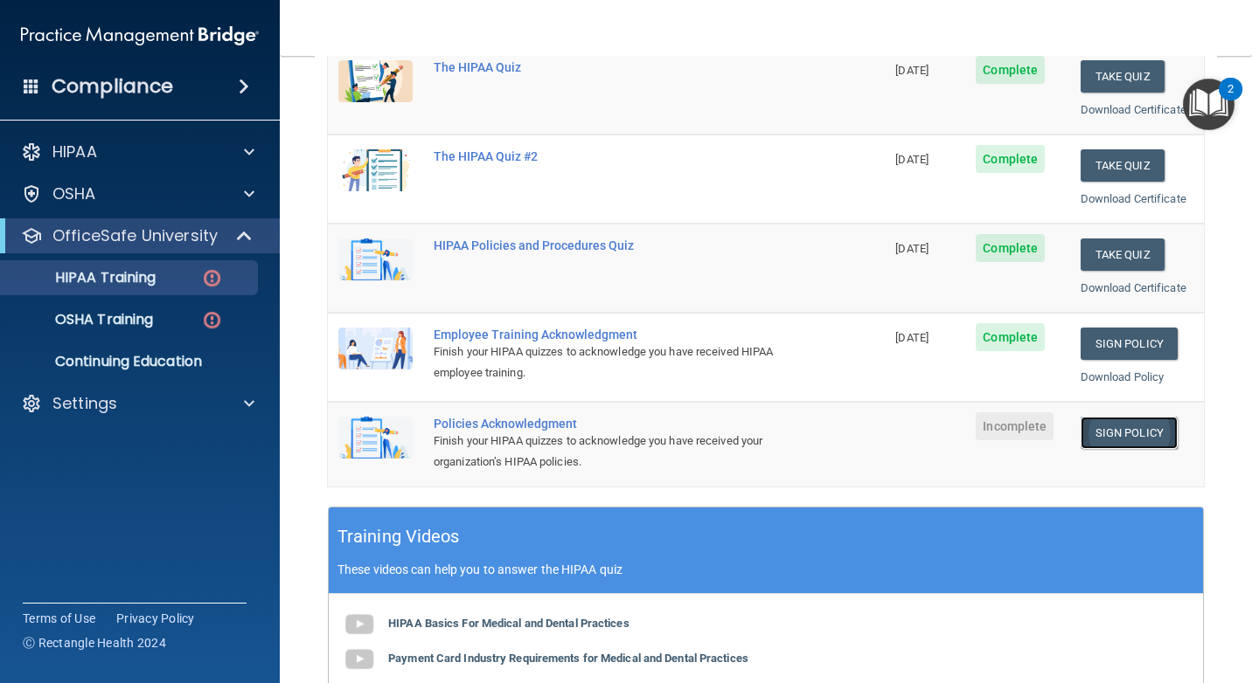
click at [1081, 441] on link "Sign Policy" at bounding box center [1128, 433] width 97 height 32
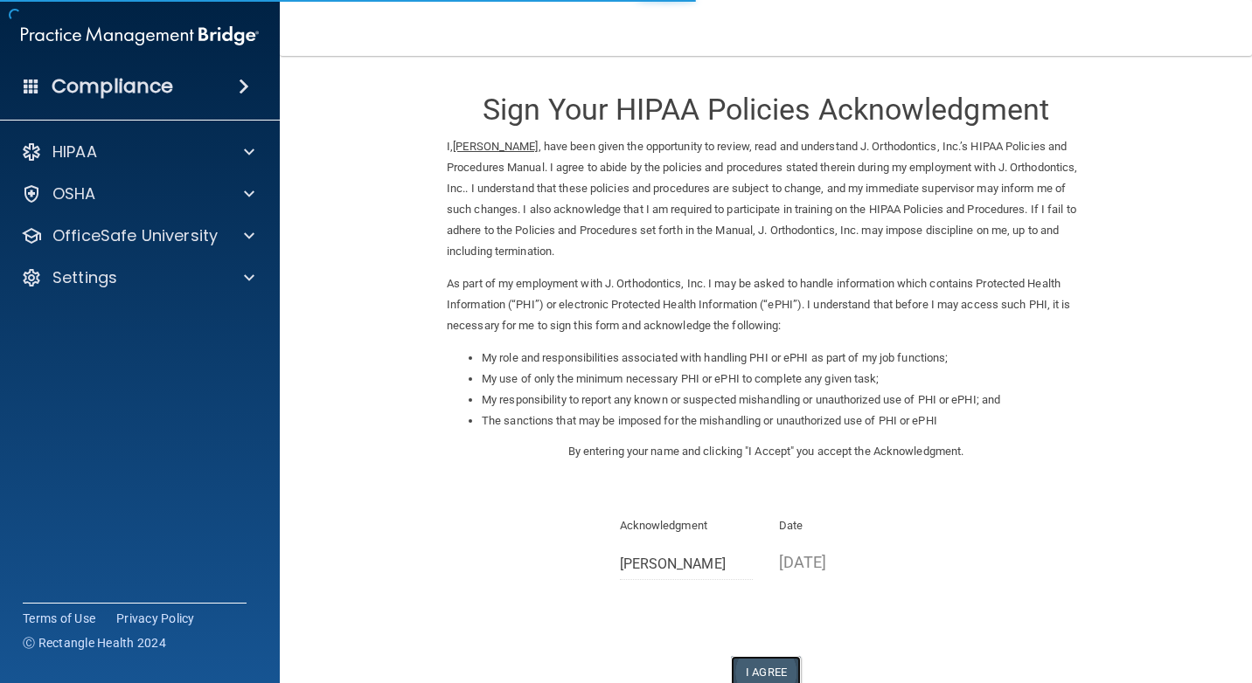
click at [755, 662] on button "I Agree" at bounding box center [766, 672] width 70 height 32
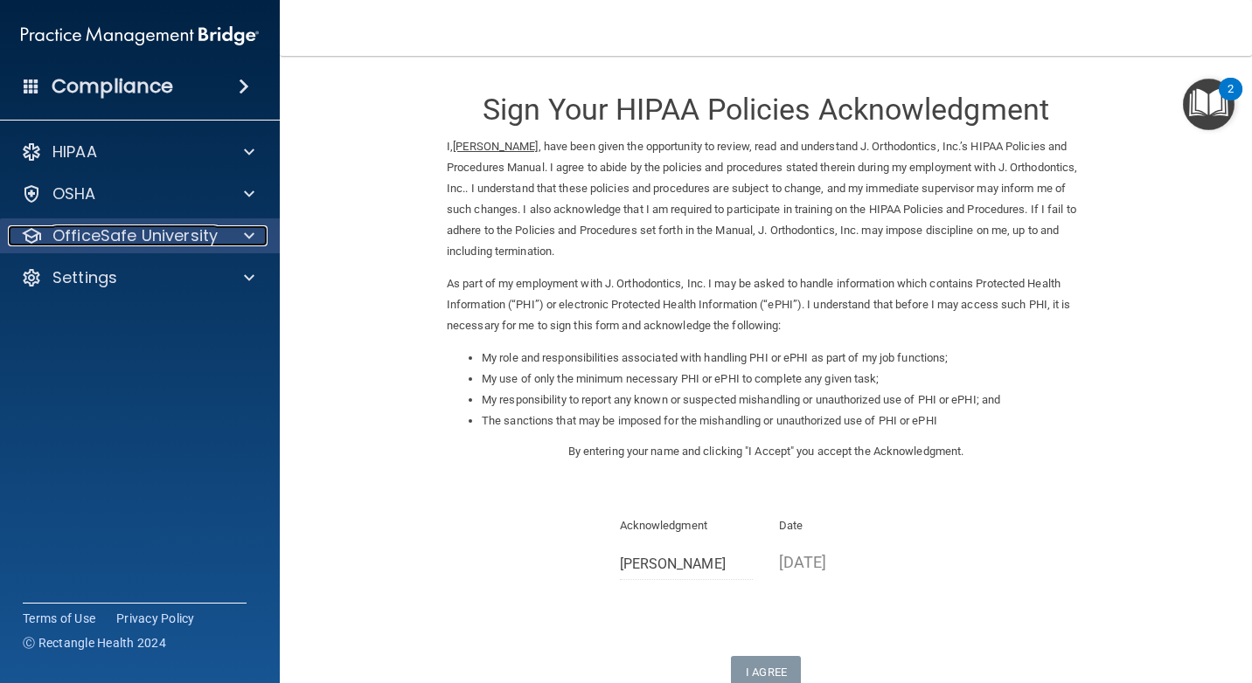
click at [242, 239] on div at bounding box center [247, 235] width 44 height 21
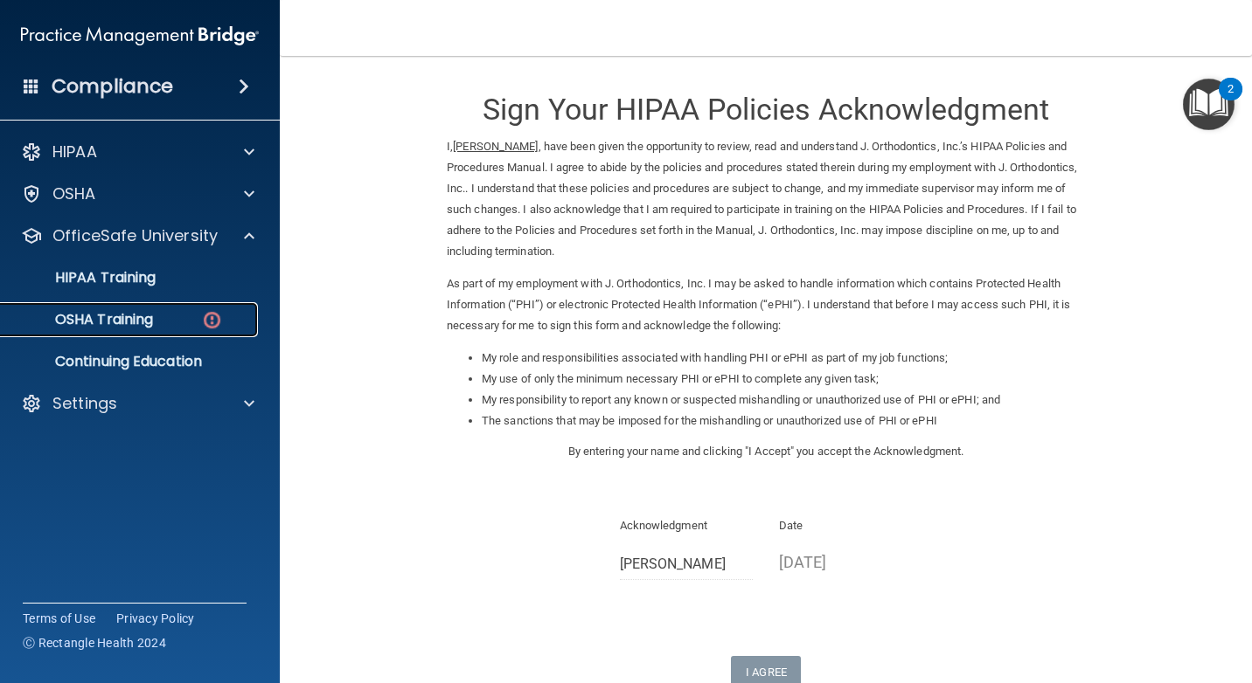
click at [222, 309] on img at bounding box center [212, 320] width 22 height 22
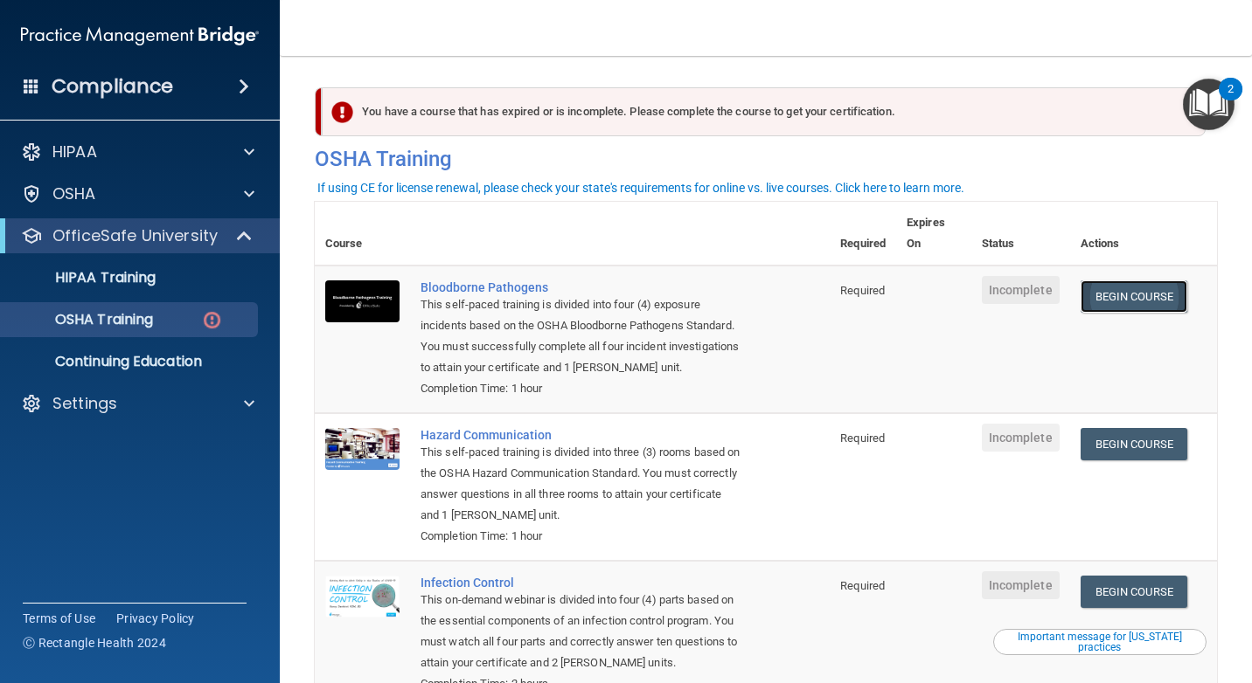
click at [1119, 301] on link "Begin Course" at bounding box center [1133, 297] width 107 height 32
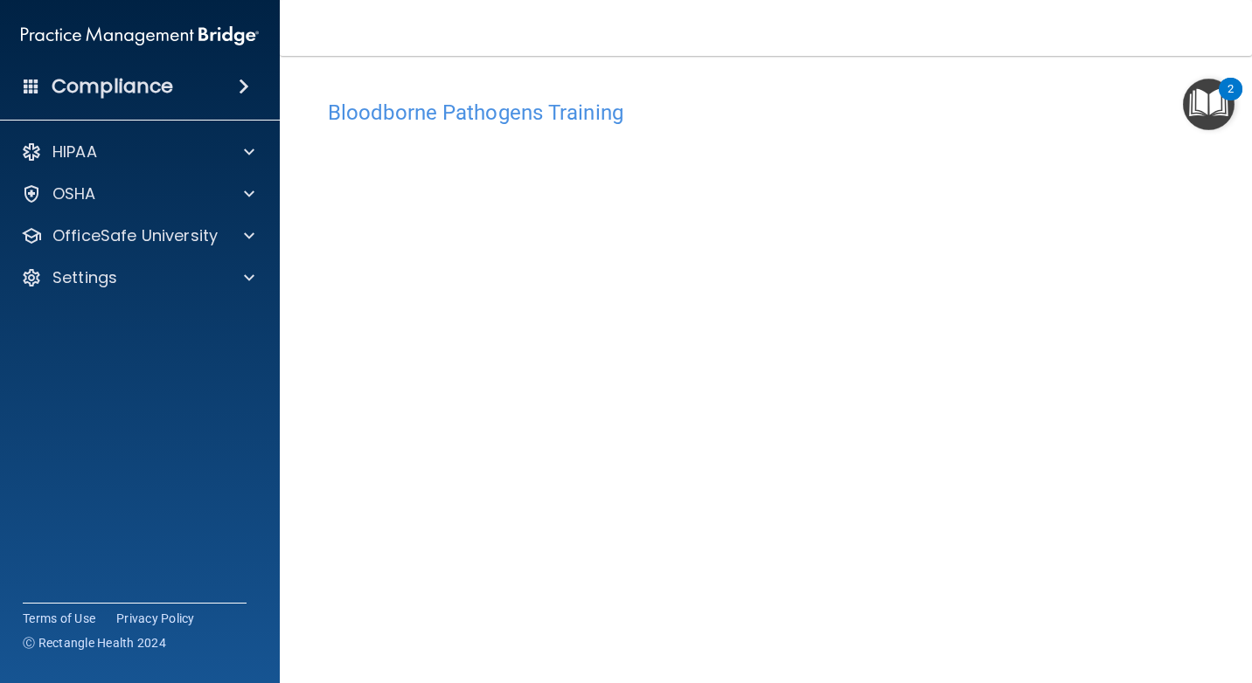
scroll to position [65, 0]
